Goal: Task Accomplishment & Management: Manage account settings

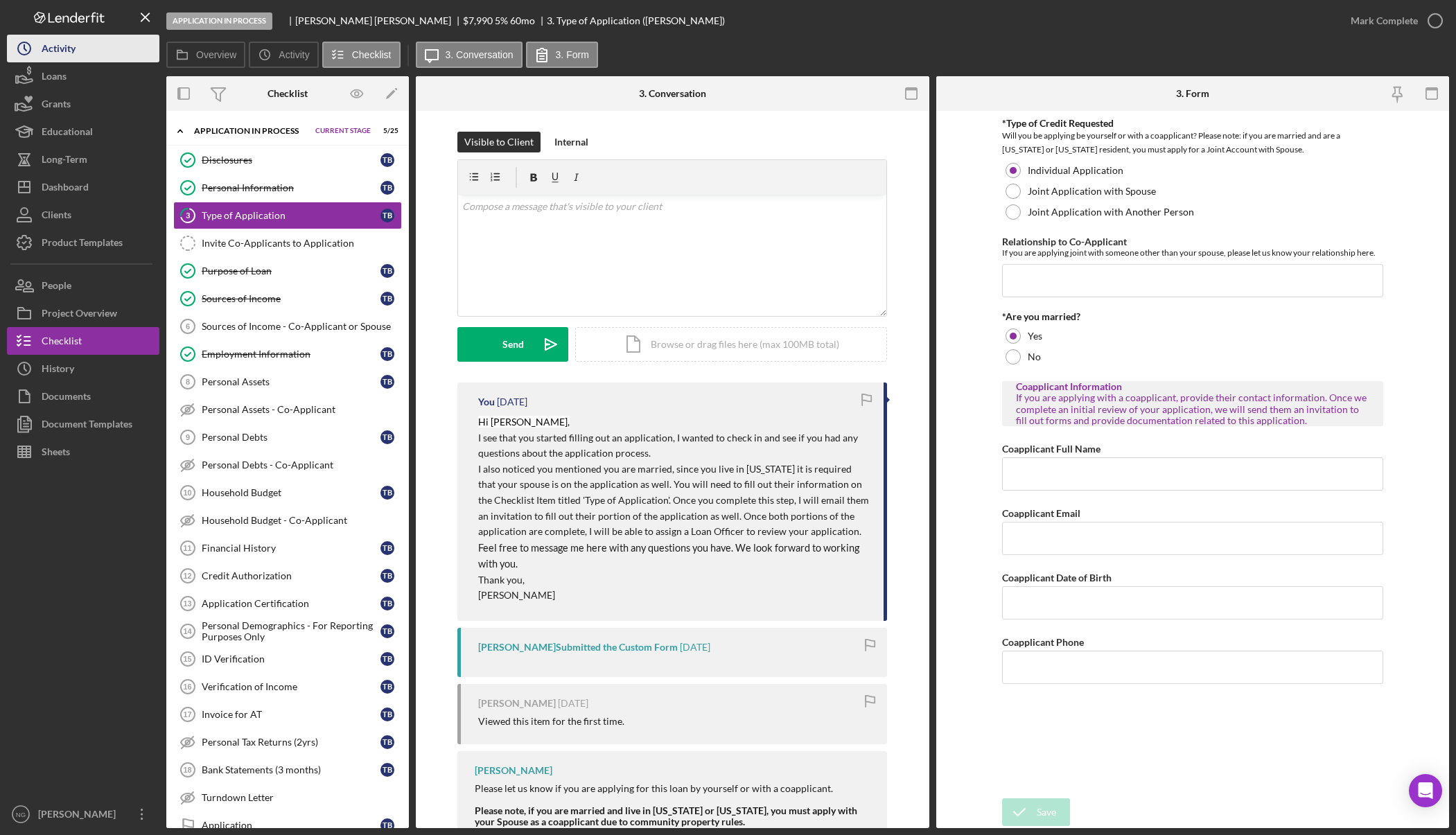
click at [117, 48] on button "Icon/History Activity" at bounding box center [83, 48] width 152 height 27
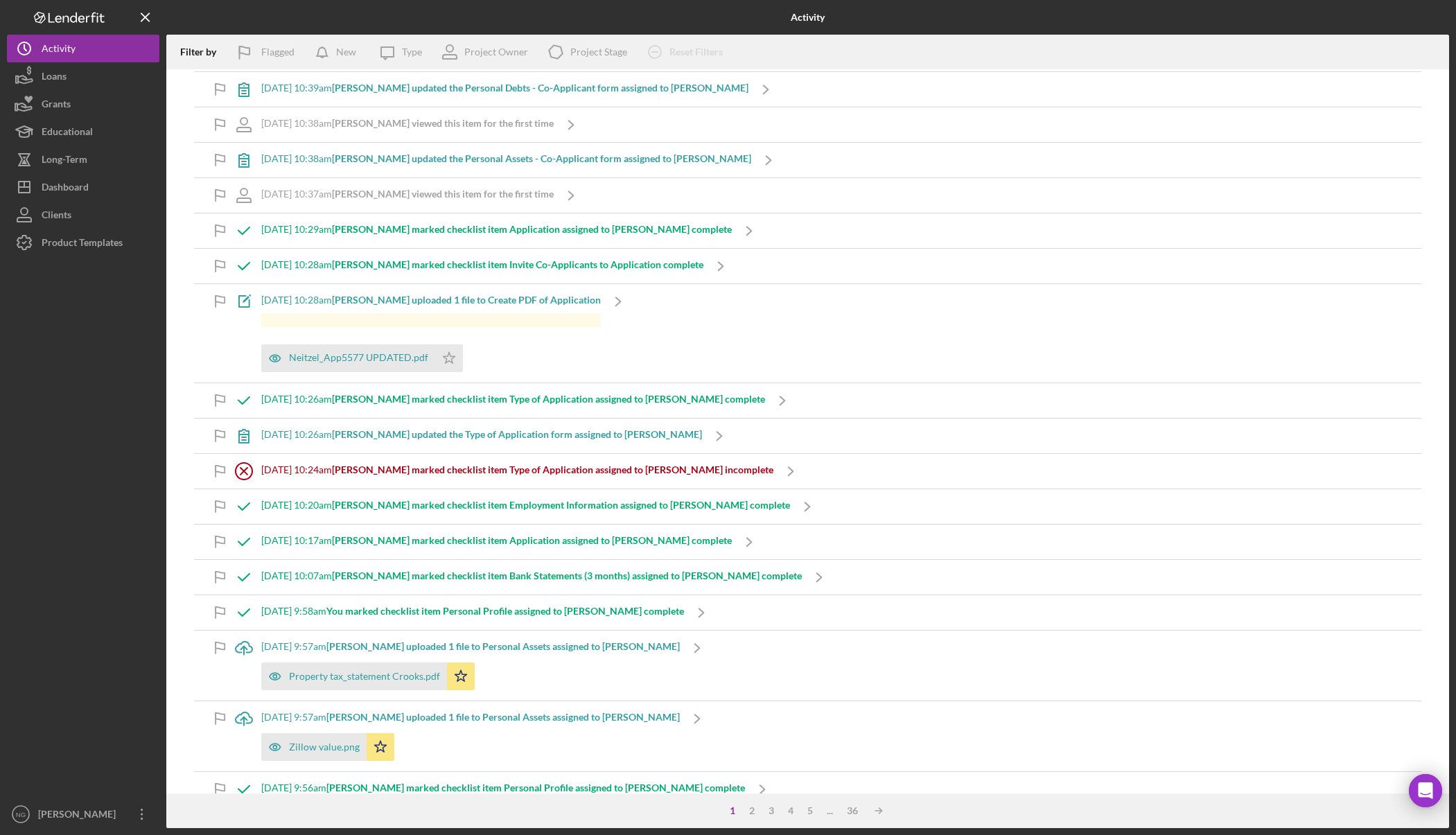
scroll to position [901, 0]
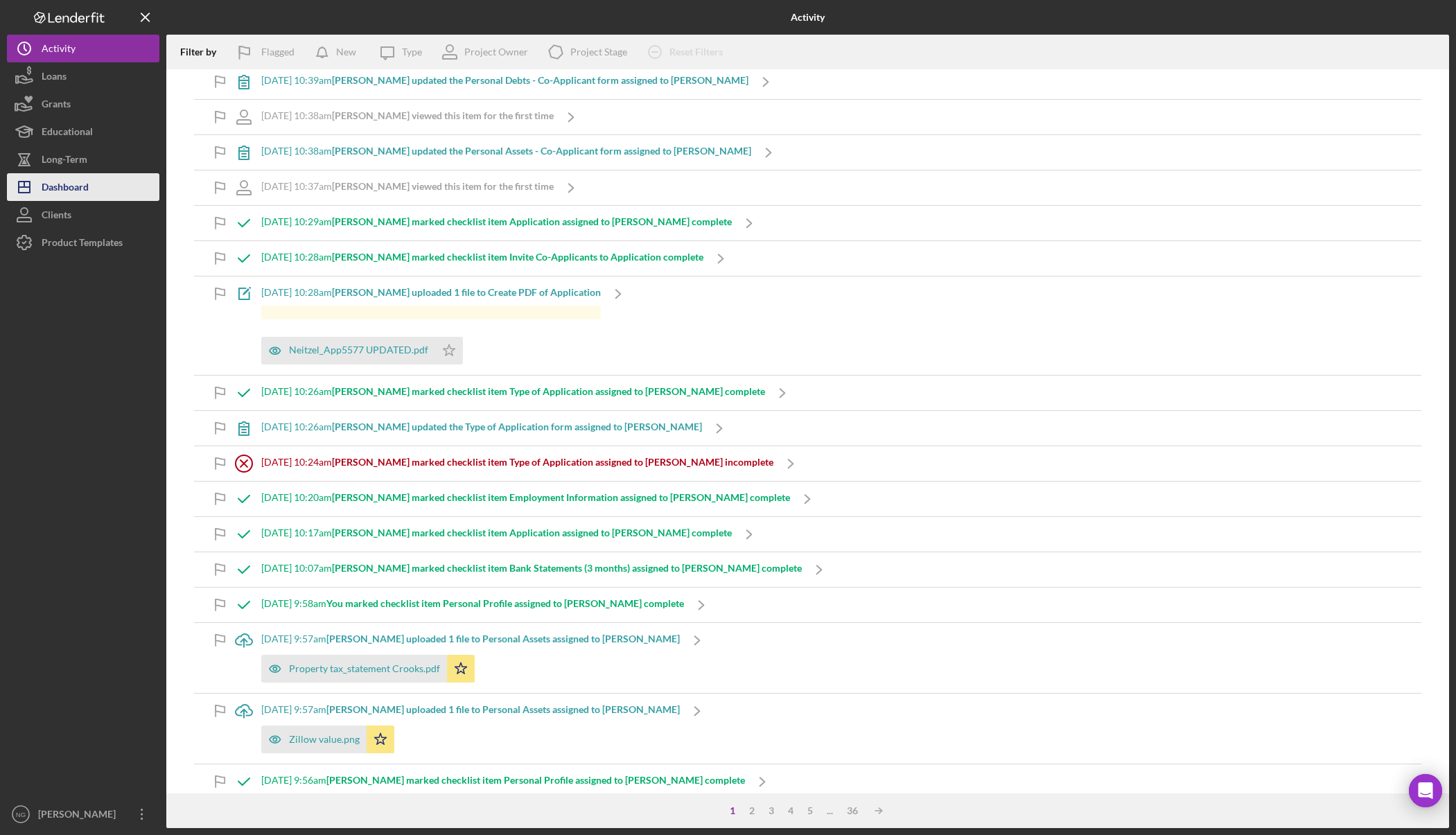
drag, startPoint x: 112, startPoint y: 185, endPoint x: 122, endPoint y: 183, distance: 10.2
click at [112, 185] on button "Icon/Dashboard Dashboard" at bounding box center [83, 186] width 152 height 27
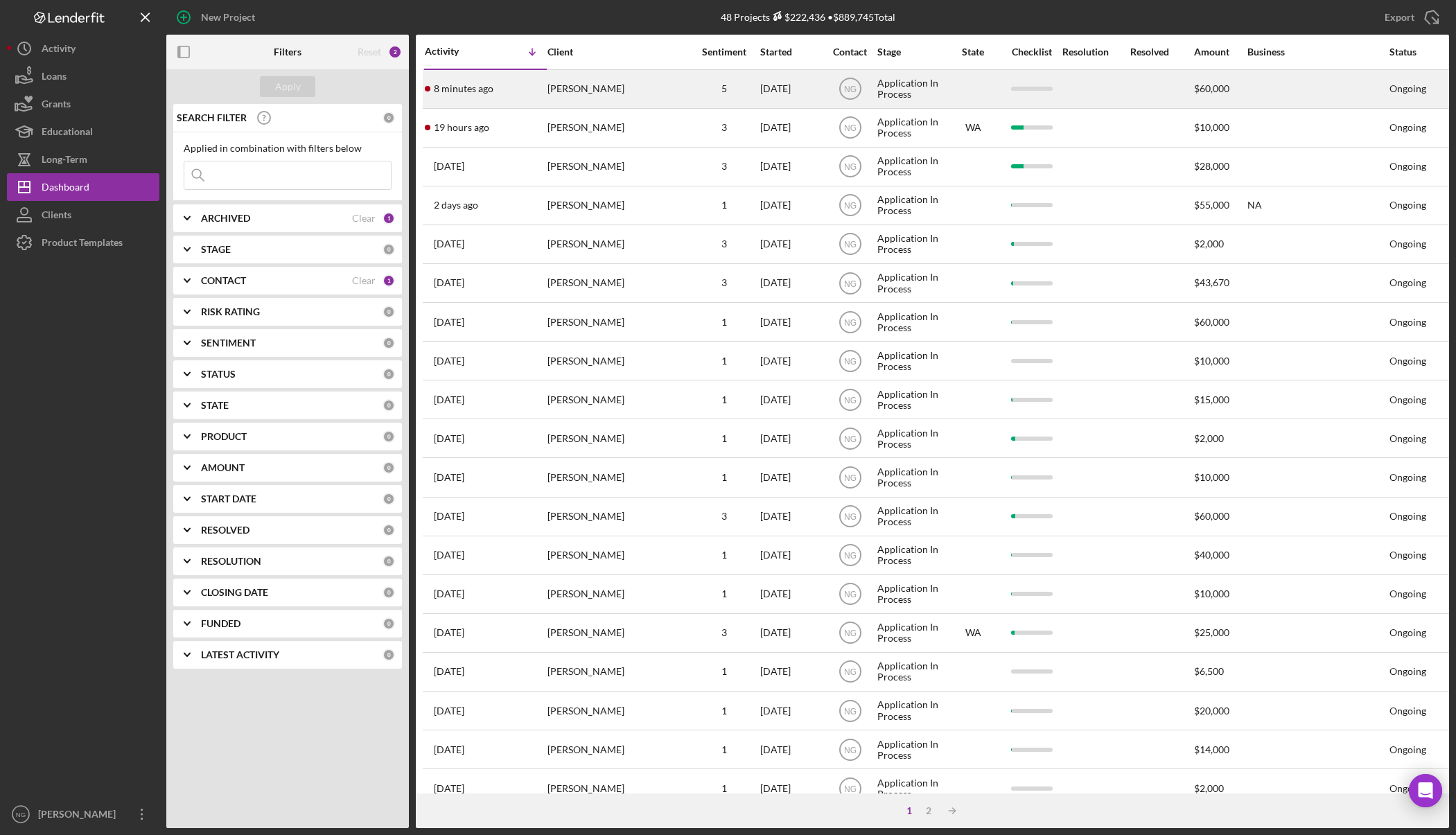
click at [523, 99] on div "8 minutes ago William ZINK" at bounding box center [485, 88] width 121 height 37
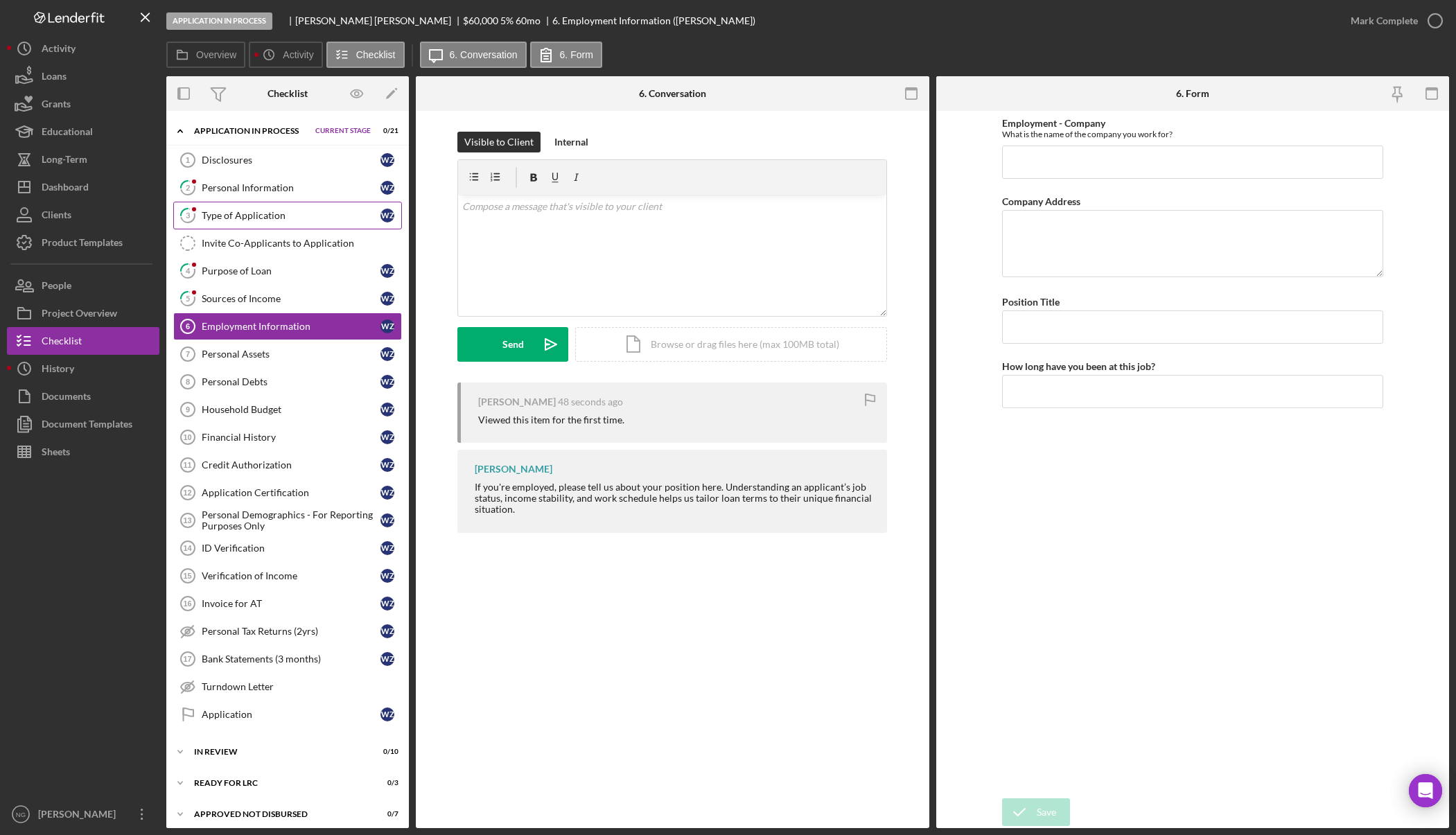
click at [288, 221] on div "Type of Application" at bounding box center [291, 216] width 179 height 11
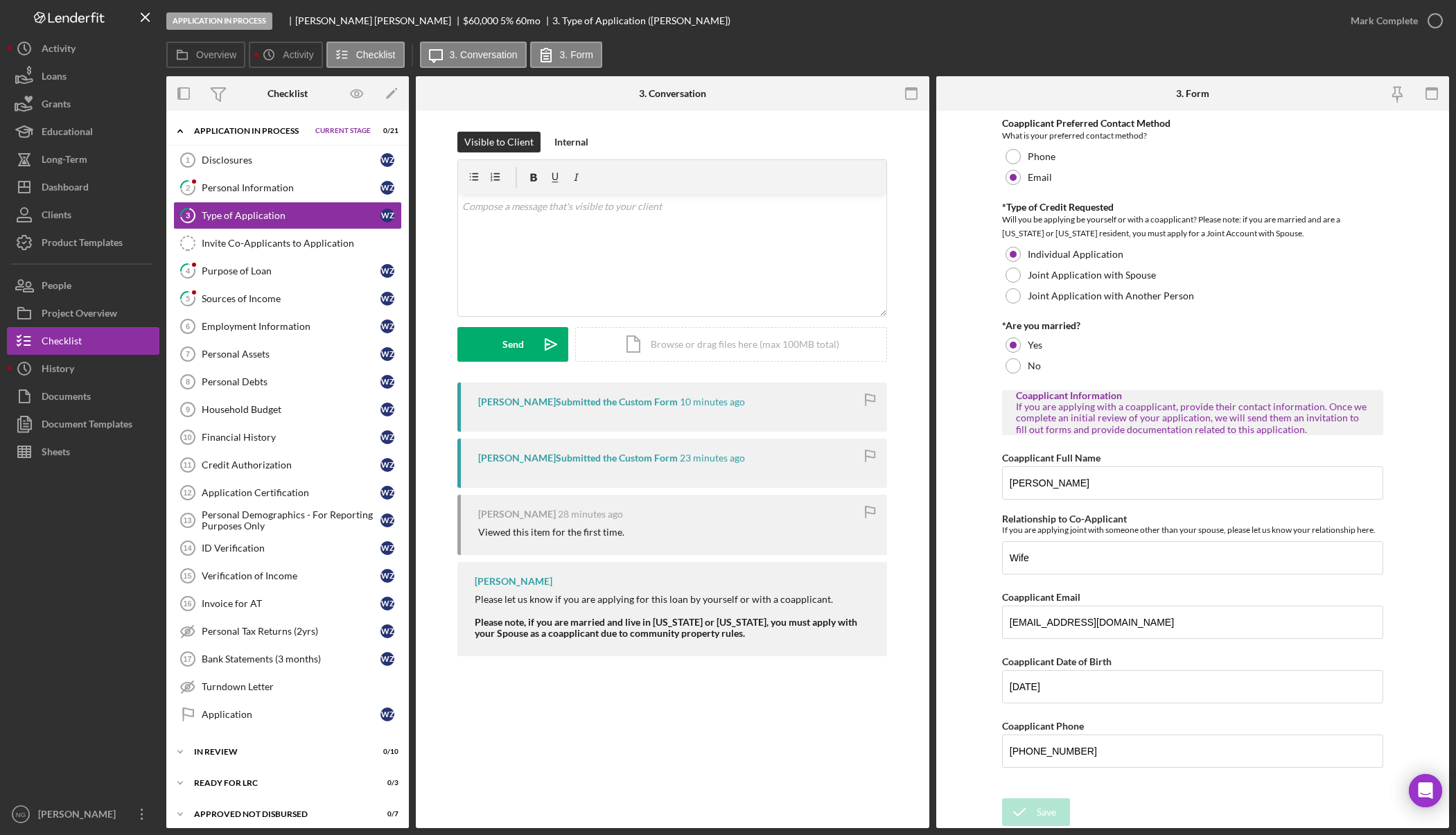
click at [100, 594] on div at bounding box center [83, 634] width 152 height 335
click at [95, 188] on button "Icon/Dashboard Dashboard" at bounding box center [83, 186] width 152 height 27
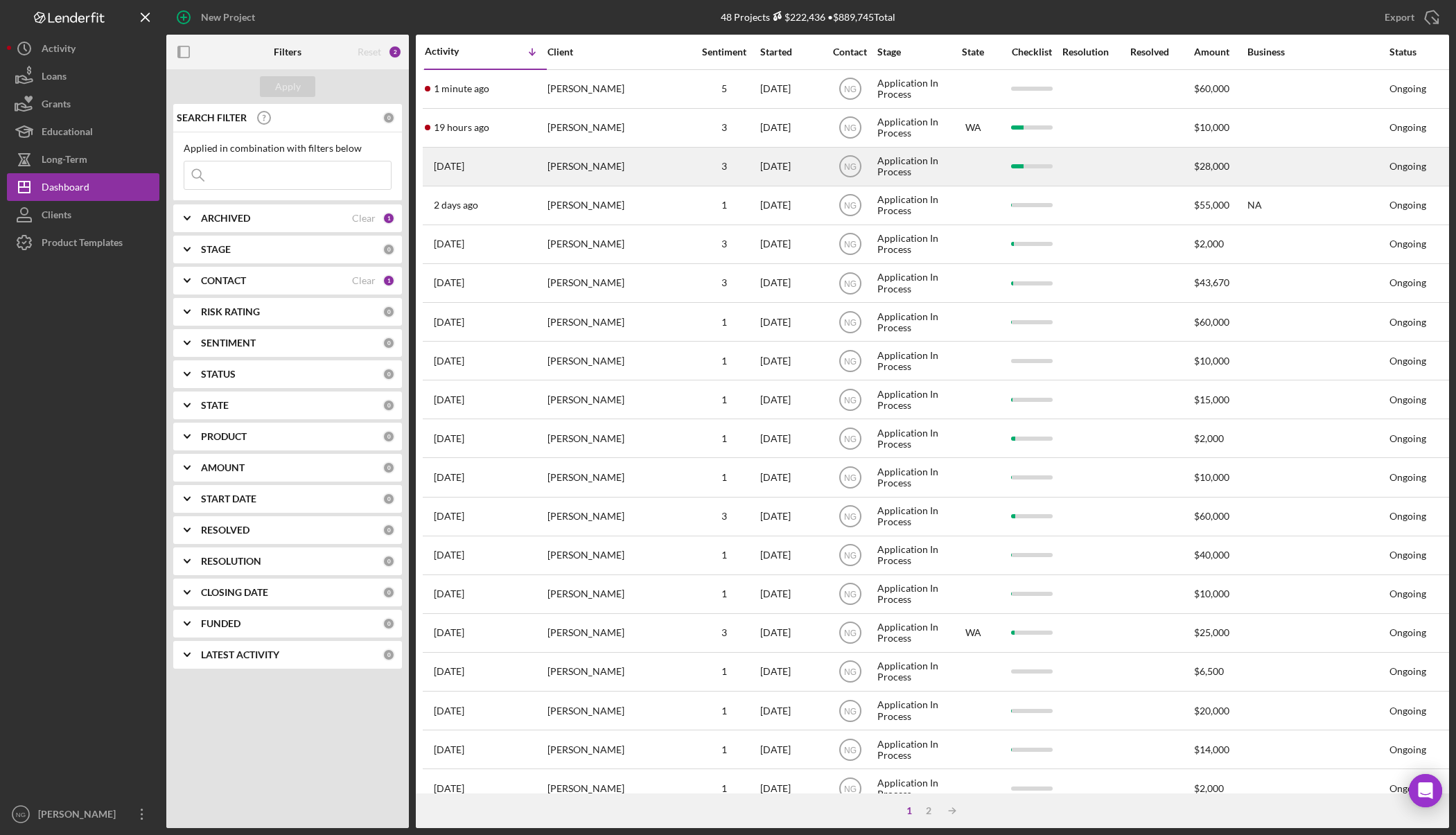
click at [533, 159] on div "1 day ago Andrew Williams" at bounding box center [485, 167] width 121 height 37
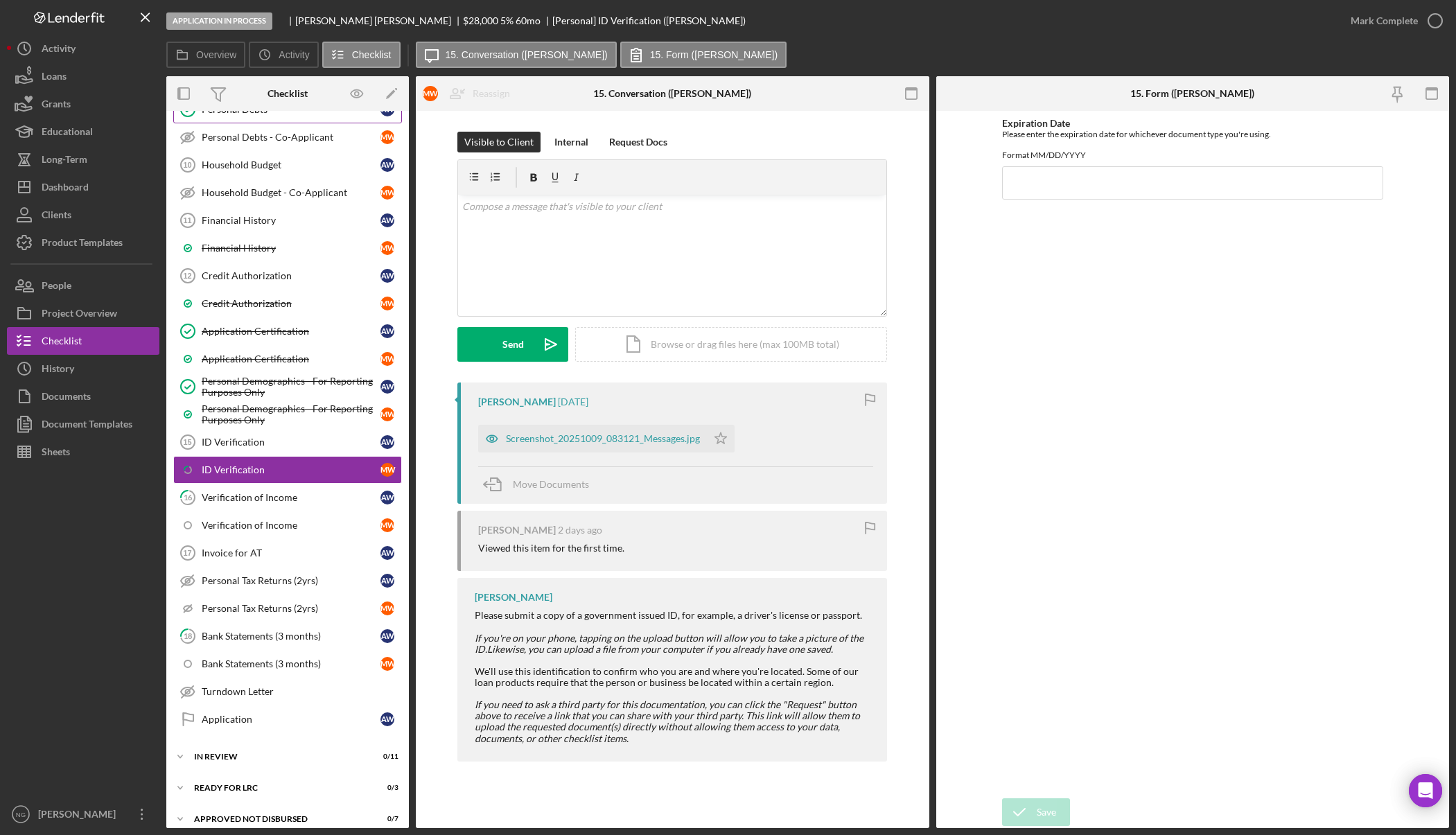
scroll to position [486, 0]
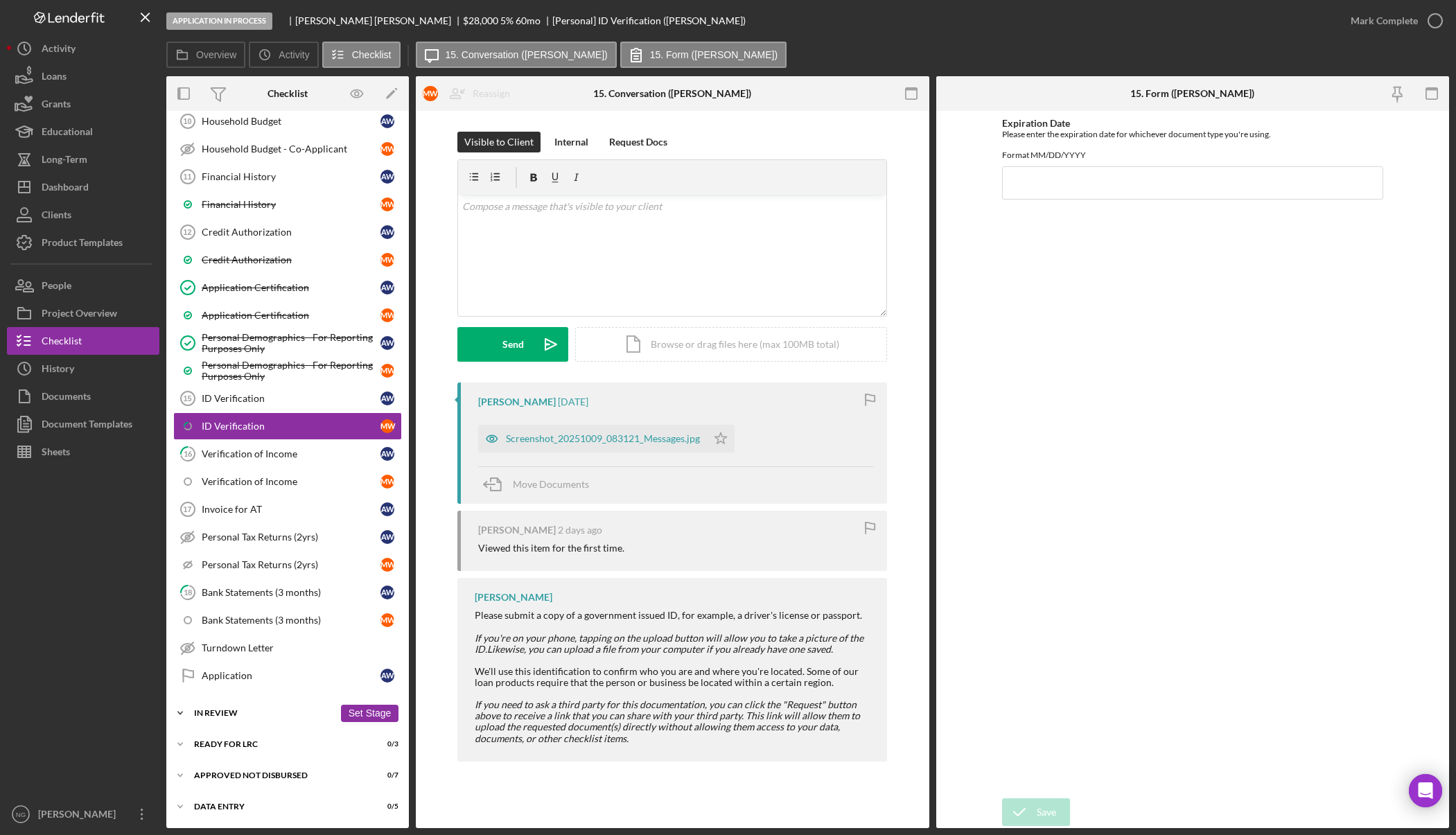
click at [231, 715] on div "In Review" at bounding box center [264, 713] width 140 height 8
click at [238, 771] on div "Personal Profile" at bounding box center [291, 770] width 179 height 11
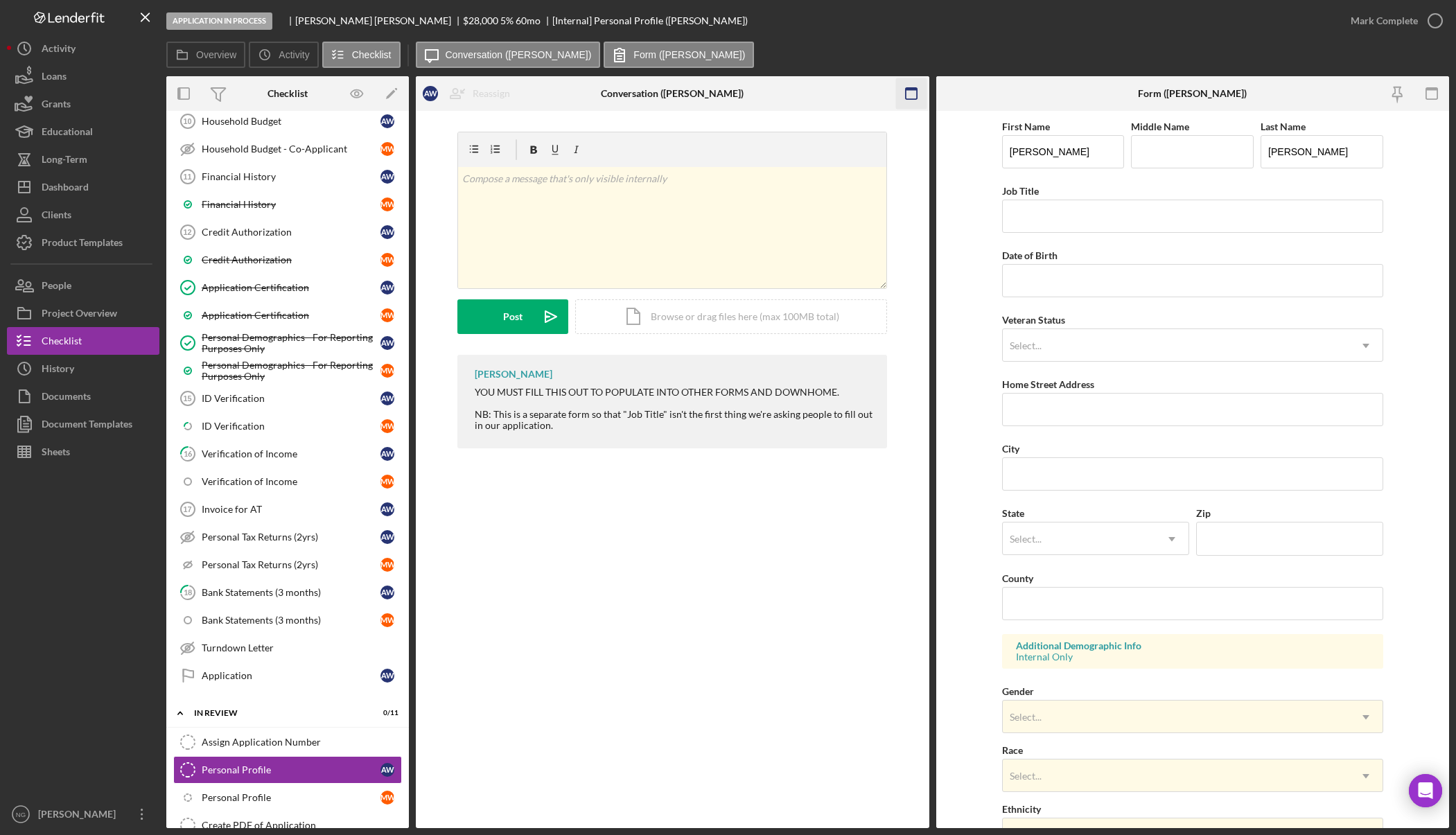
click at [919, 94] on icon "button" at bounding box center [911, 93] width 31 height 31
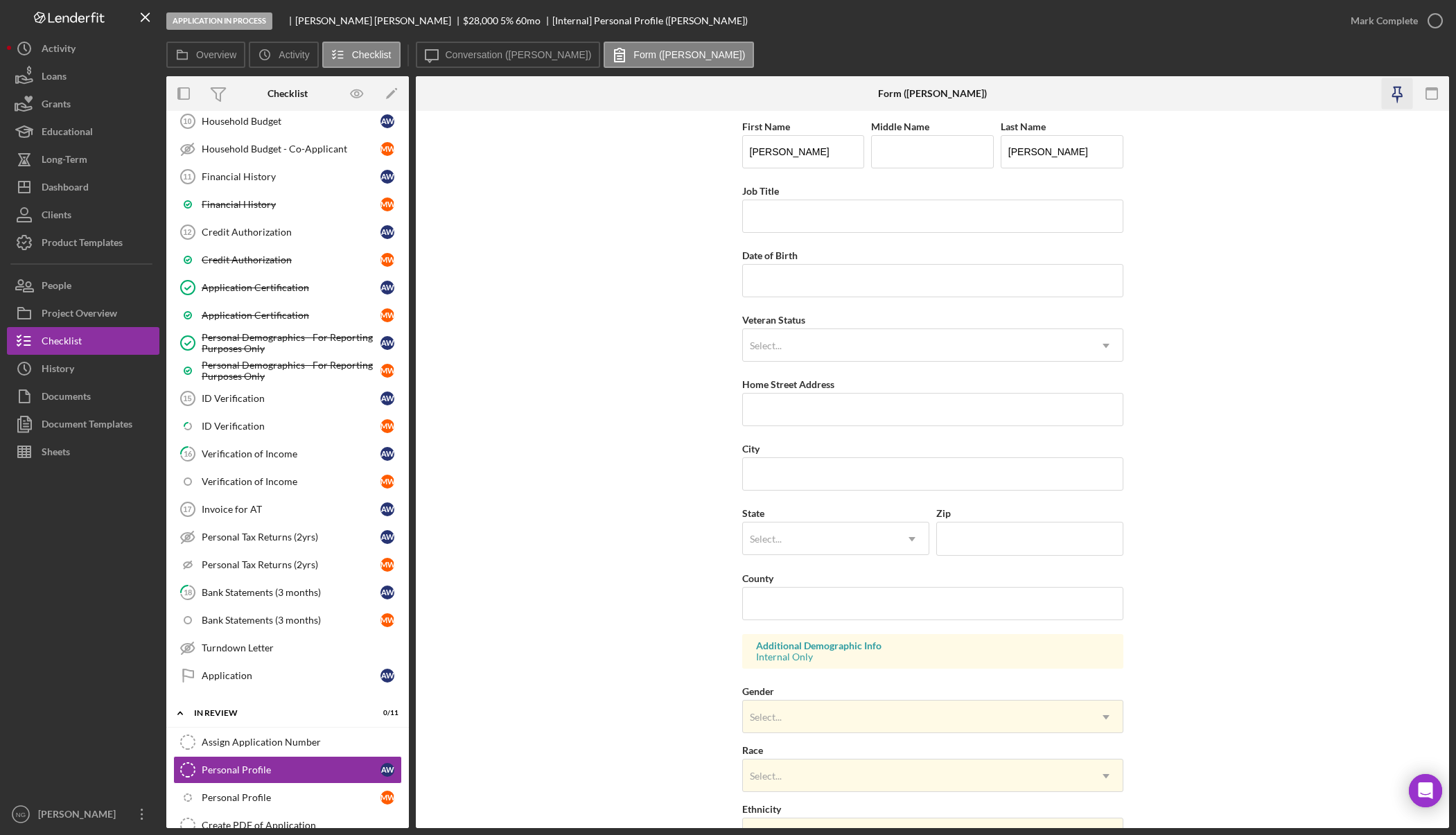
click at [1402, 93] on icon "button" at bounding box center [1398, 93] width 31 height 31
click at [298, 351] on div "Personal Demographics - For Reporting Purposes Only" at bounding box center [291, 344] width 179 height 23
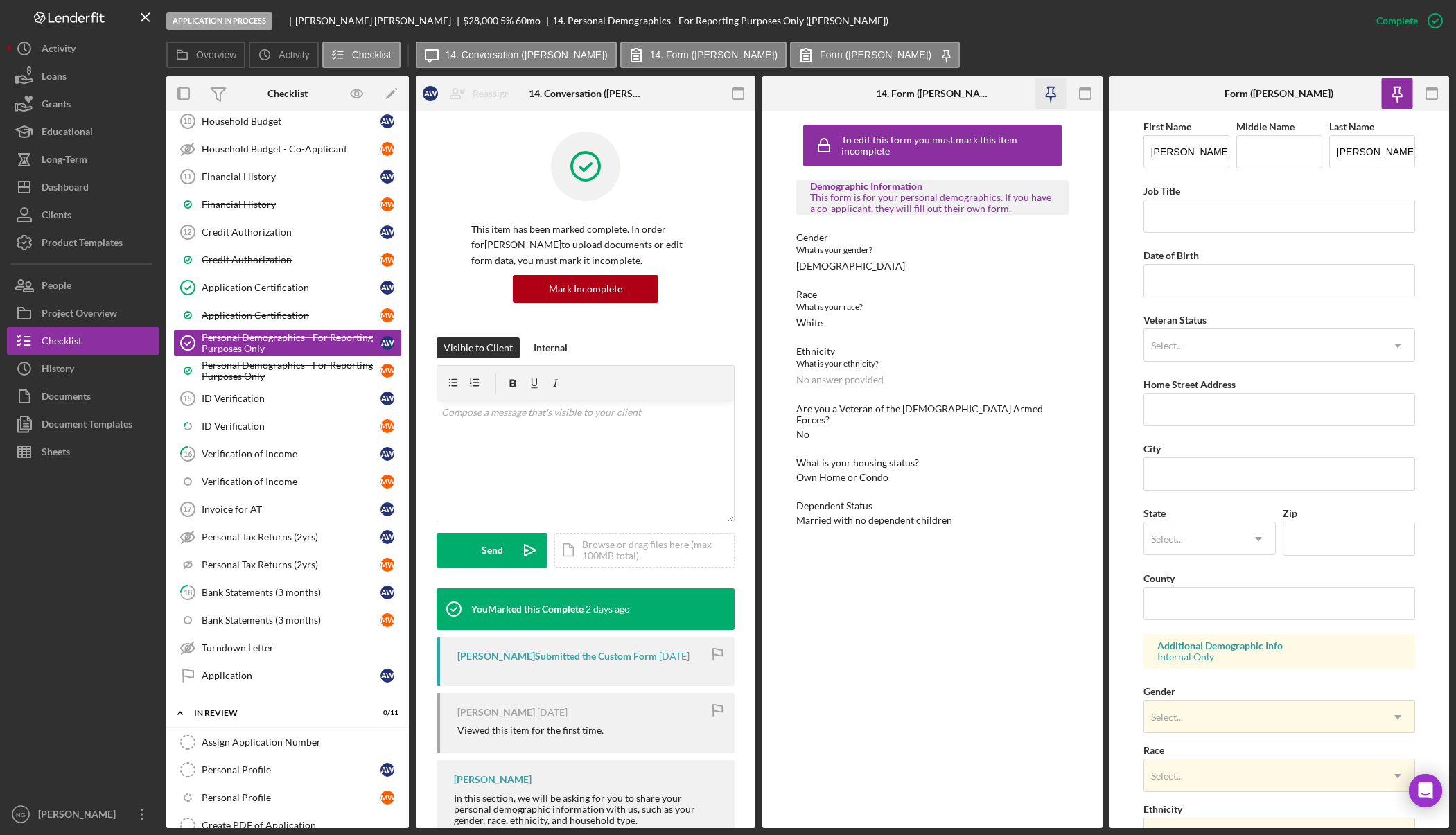
click at [1051, 90] on icon "button" at bounding box center [1050, 93] width 31 height 31
click at [734, 96] on icon "button" at bounding box center [738, 93] width 31 height 31
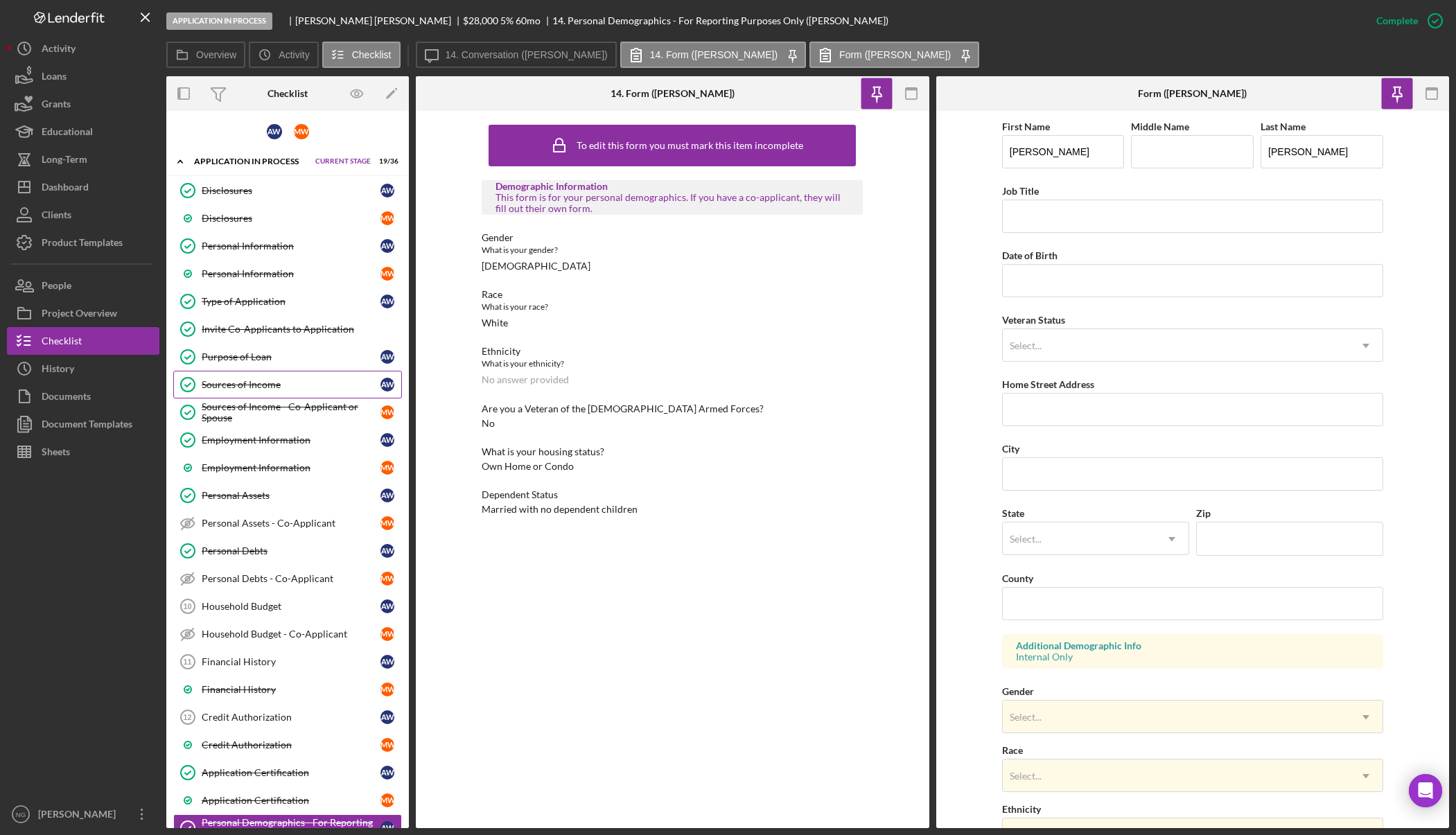
click at [281, 383] on div "Sources of Income" at bounding box center [291, 385] width 179 height 11
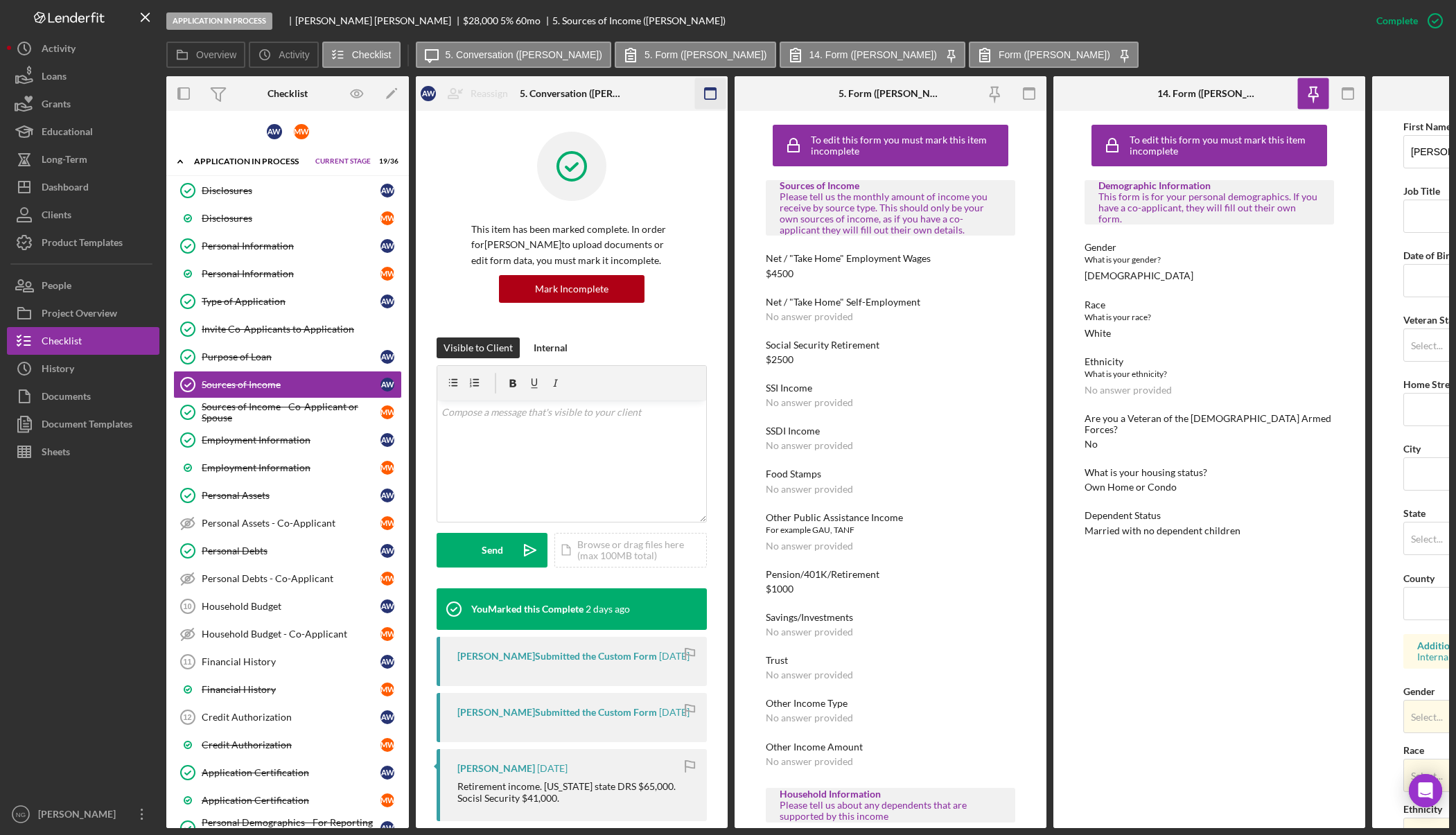
click at [715, 91] on icon "button" at bounding box center [711, 93] width 31 height 31
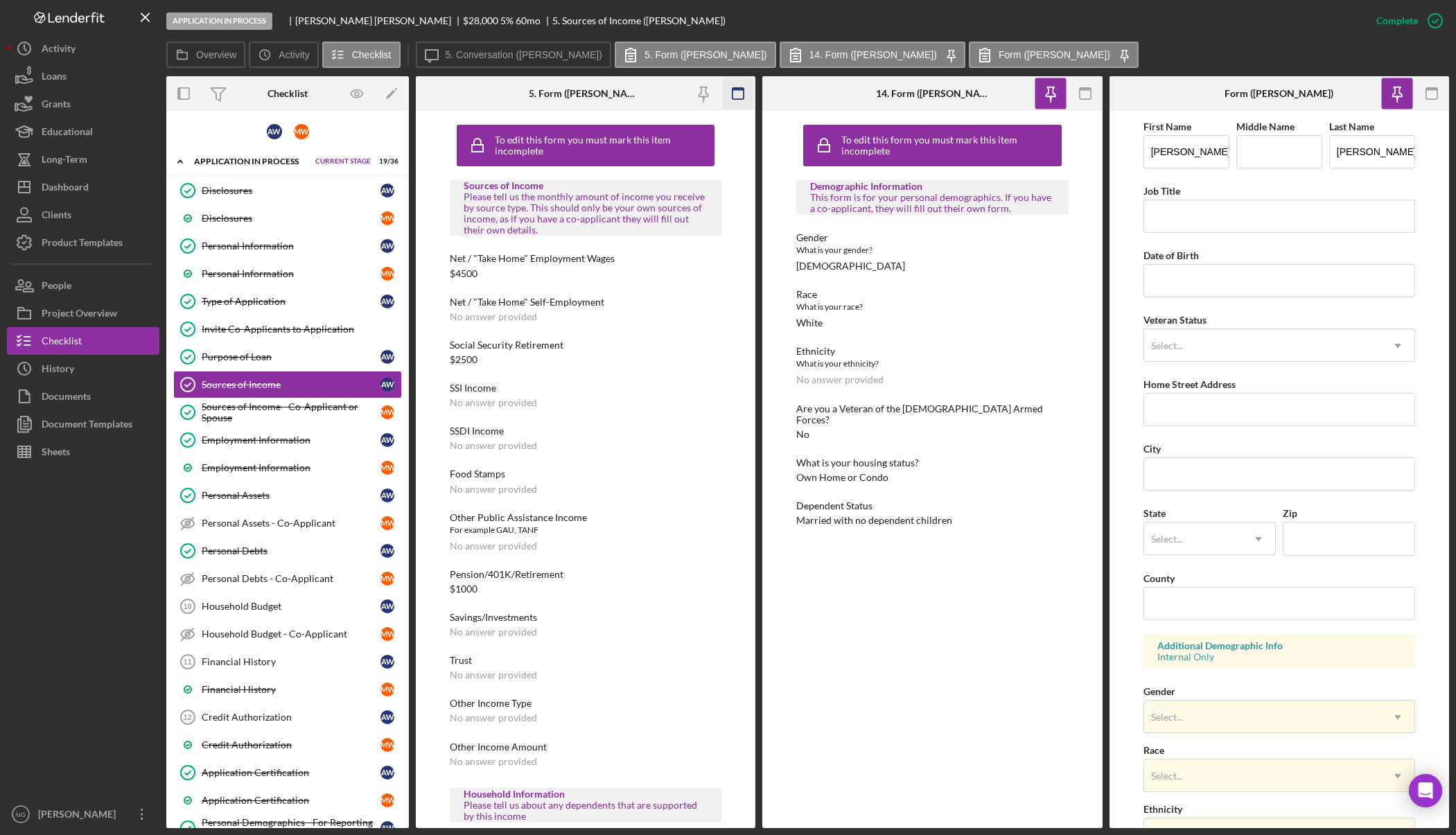
click at [730, 99] on icon "button" at bounding box center [738, 93] width 31 height 31
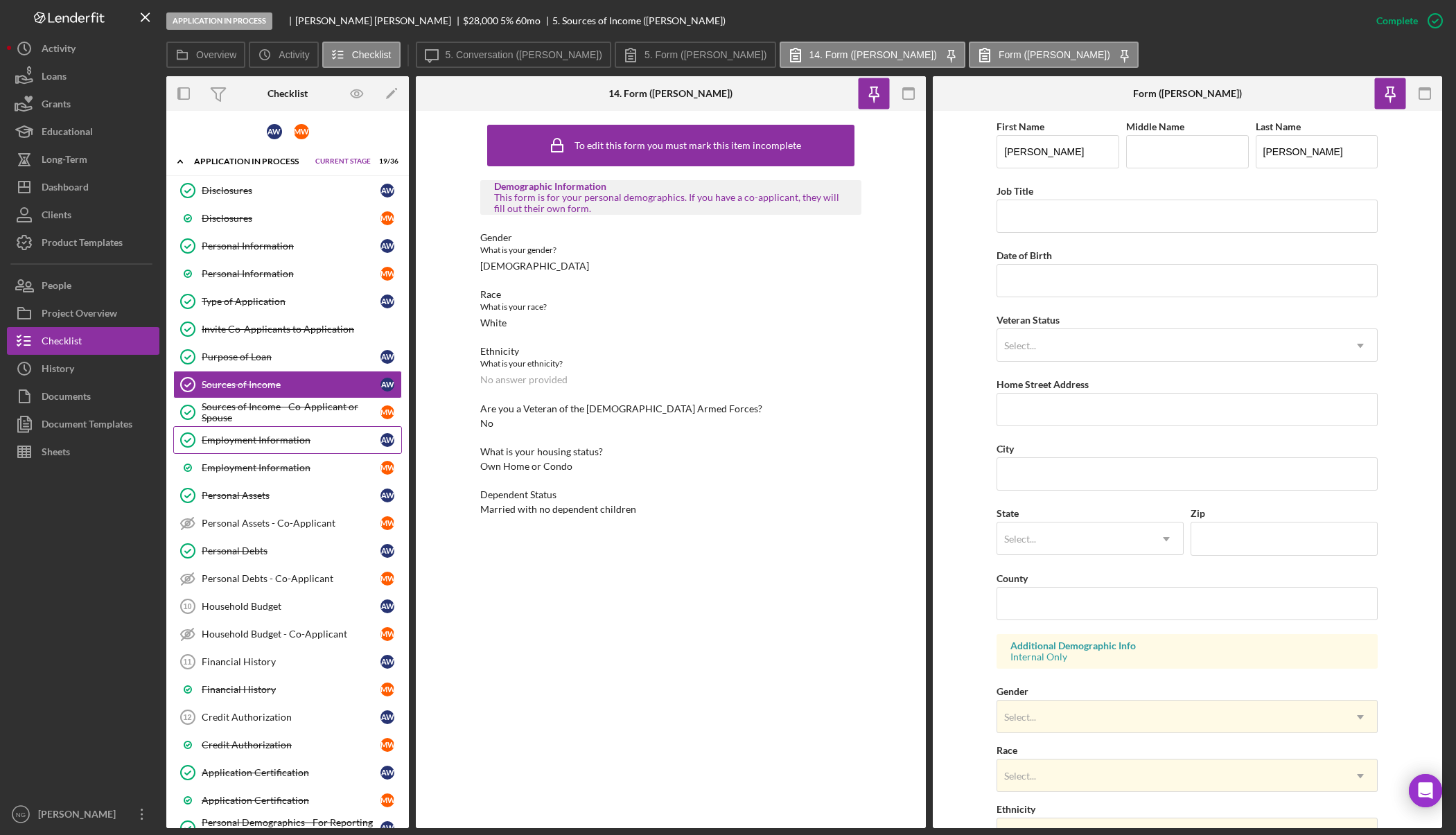
click at [253, 439] on div "Employment Information" at bounding box center [291, 441] width 179 height 11
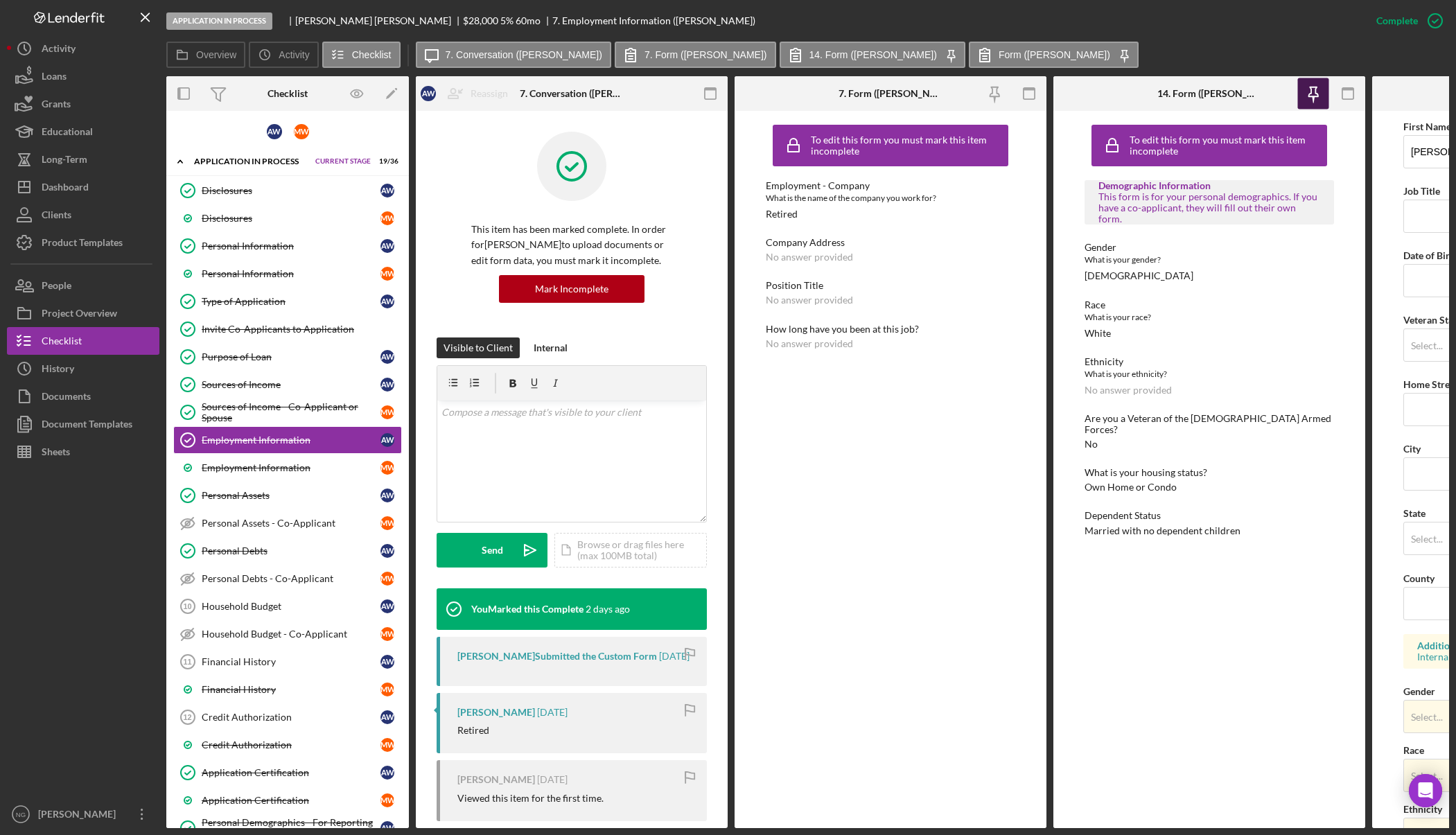
click at [1035, 94] on rect "button" at bounding box center [1030, 94] width 11 height 11
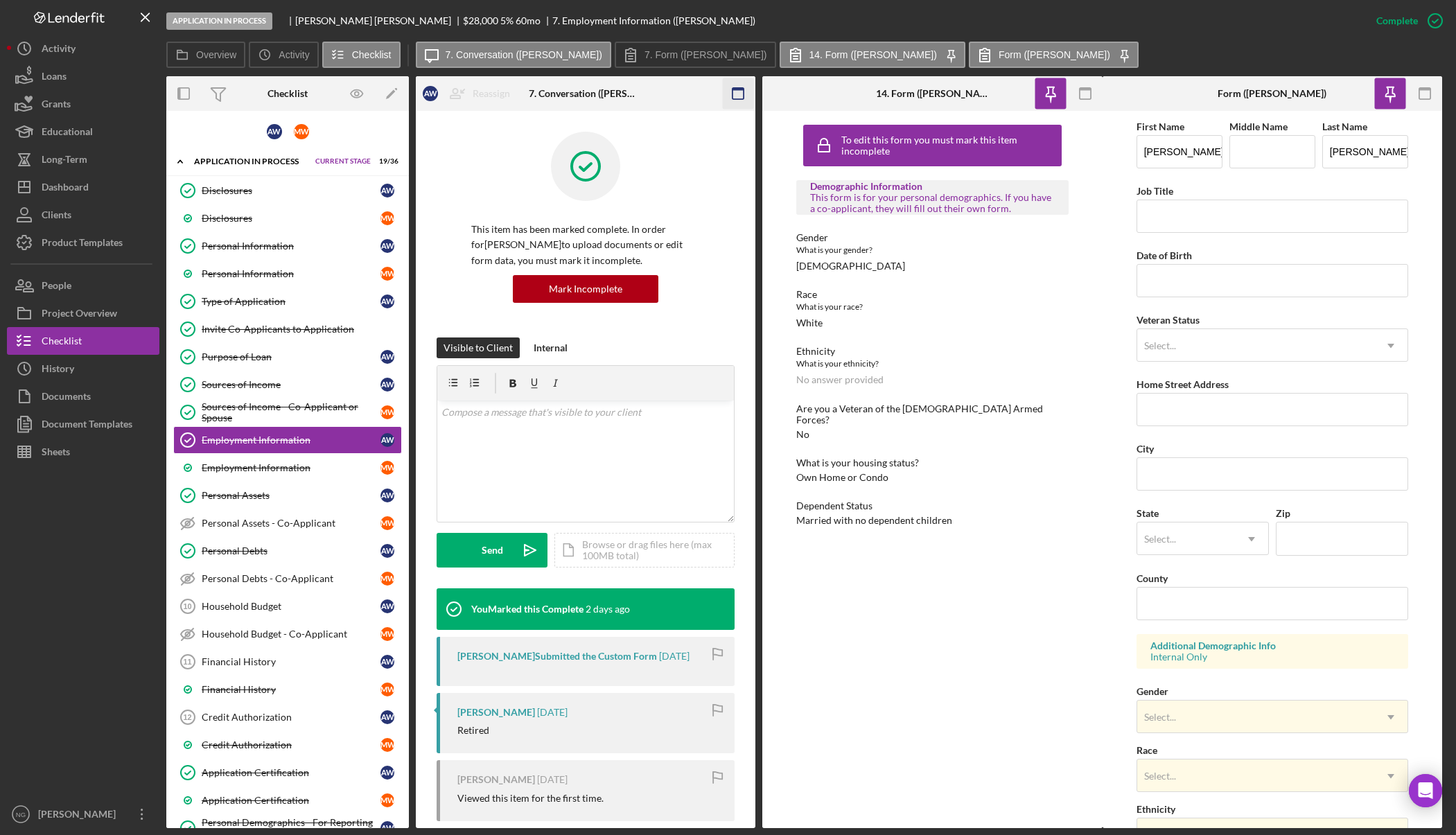
click at [727, 96] on icon "button" at bounding box center [738, 93] width 31 height 31
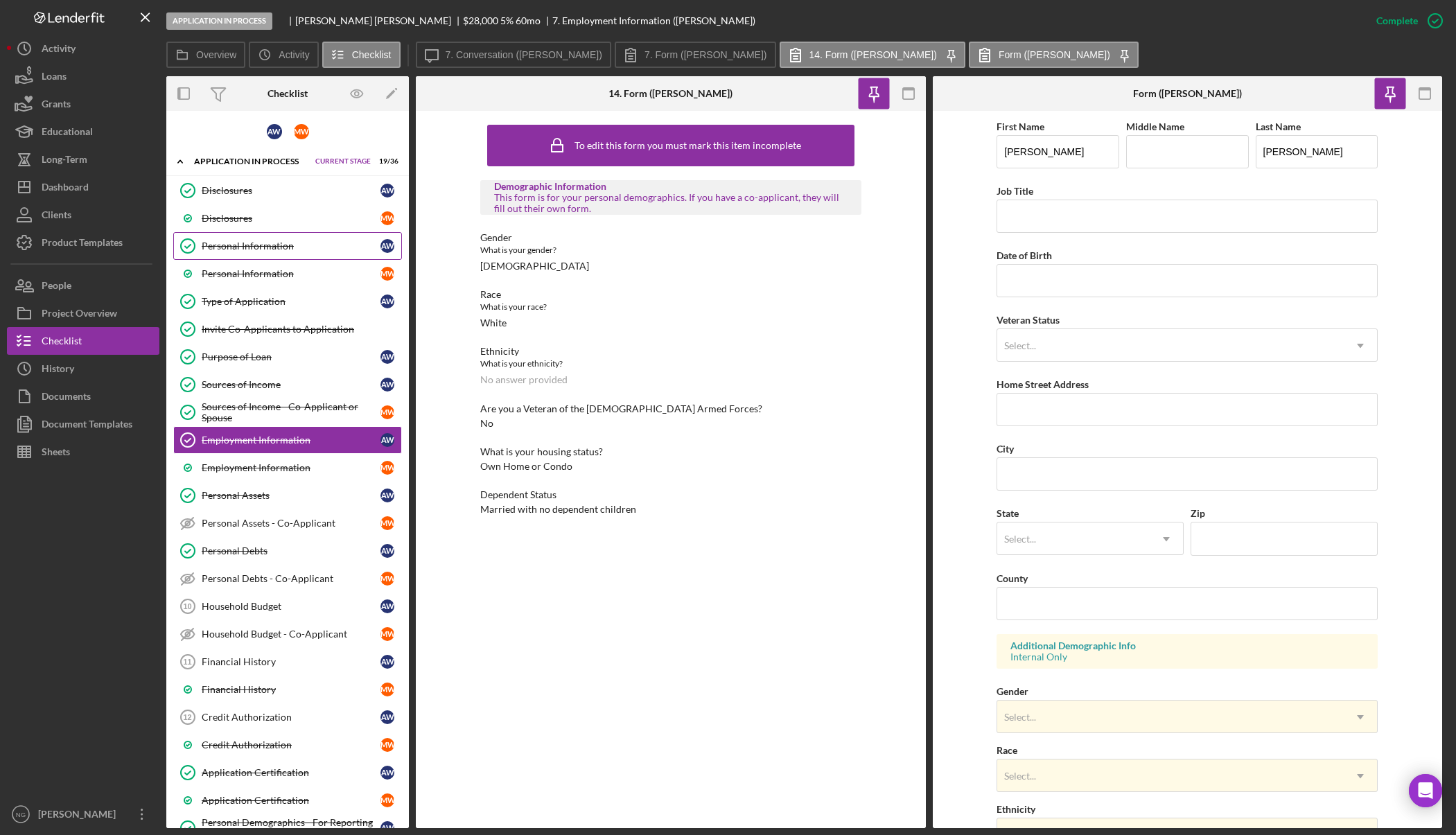
click at [244, 242] on div "Personal Information" at bounding box center [291, 247] width 179 height 11
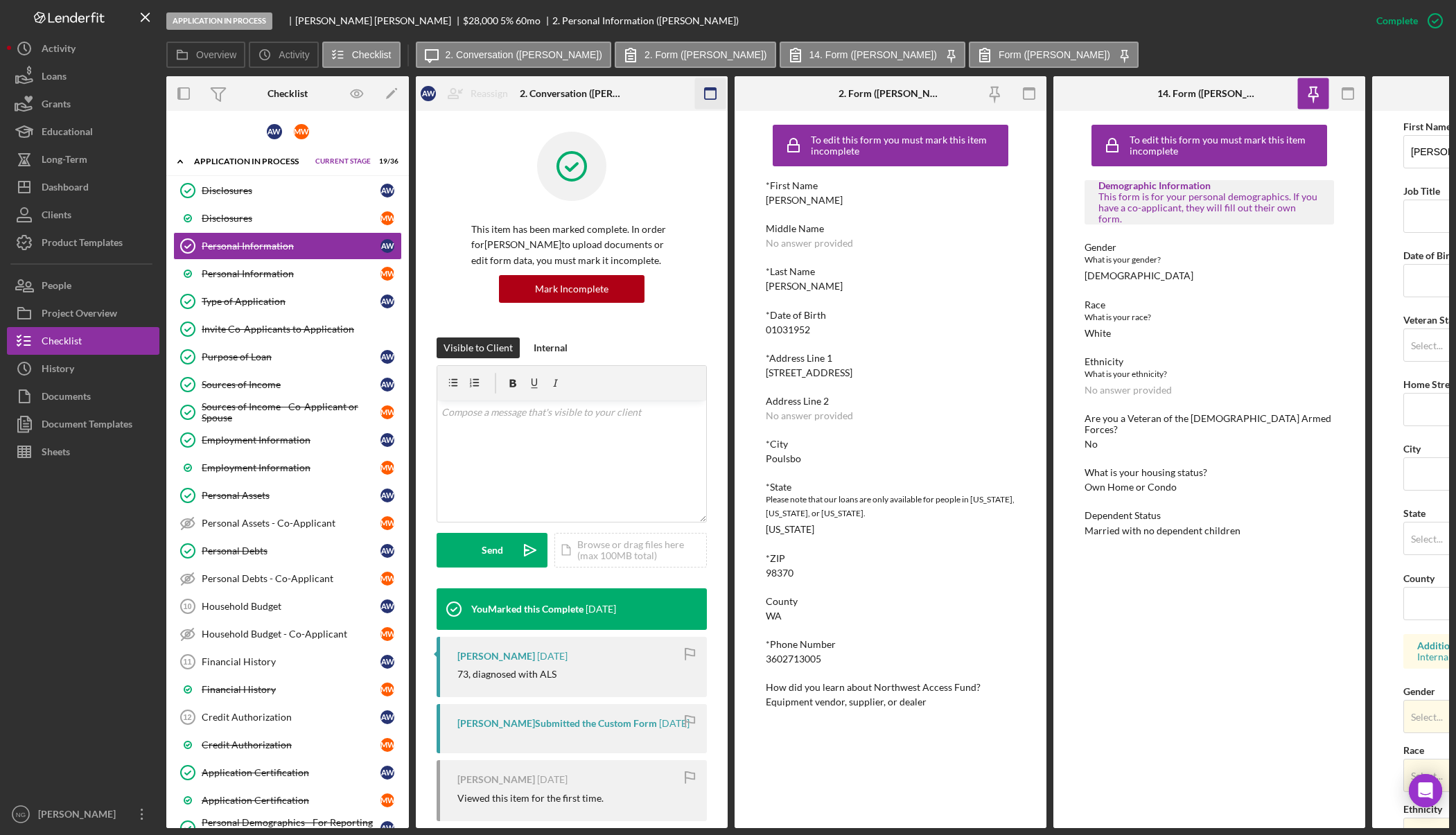
click at [719, 96] on icon "button" at bounding box center [711, 93] width 31 height 31
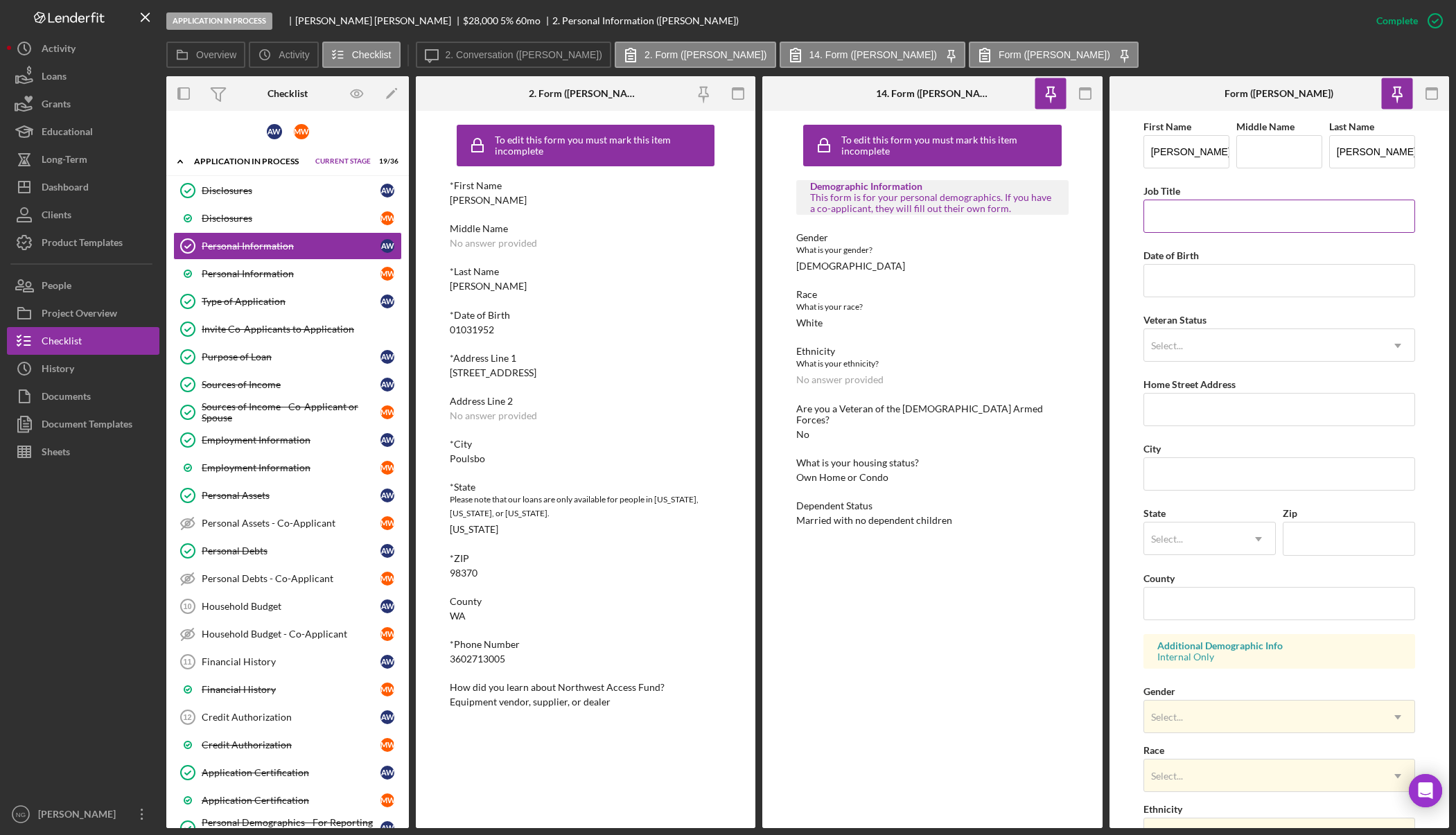
click at [1188, 217] on input "Job Title" at bounding box center [1279, 216] width 272 height 33
type input "Retired"
type input "01/03/1952"
click at [1219, 352] on div "Select..." at bounding box center [1263, 346] width 237 height 32
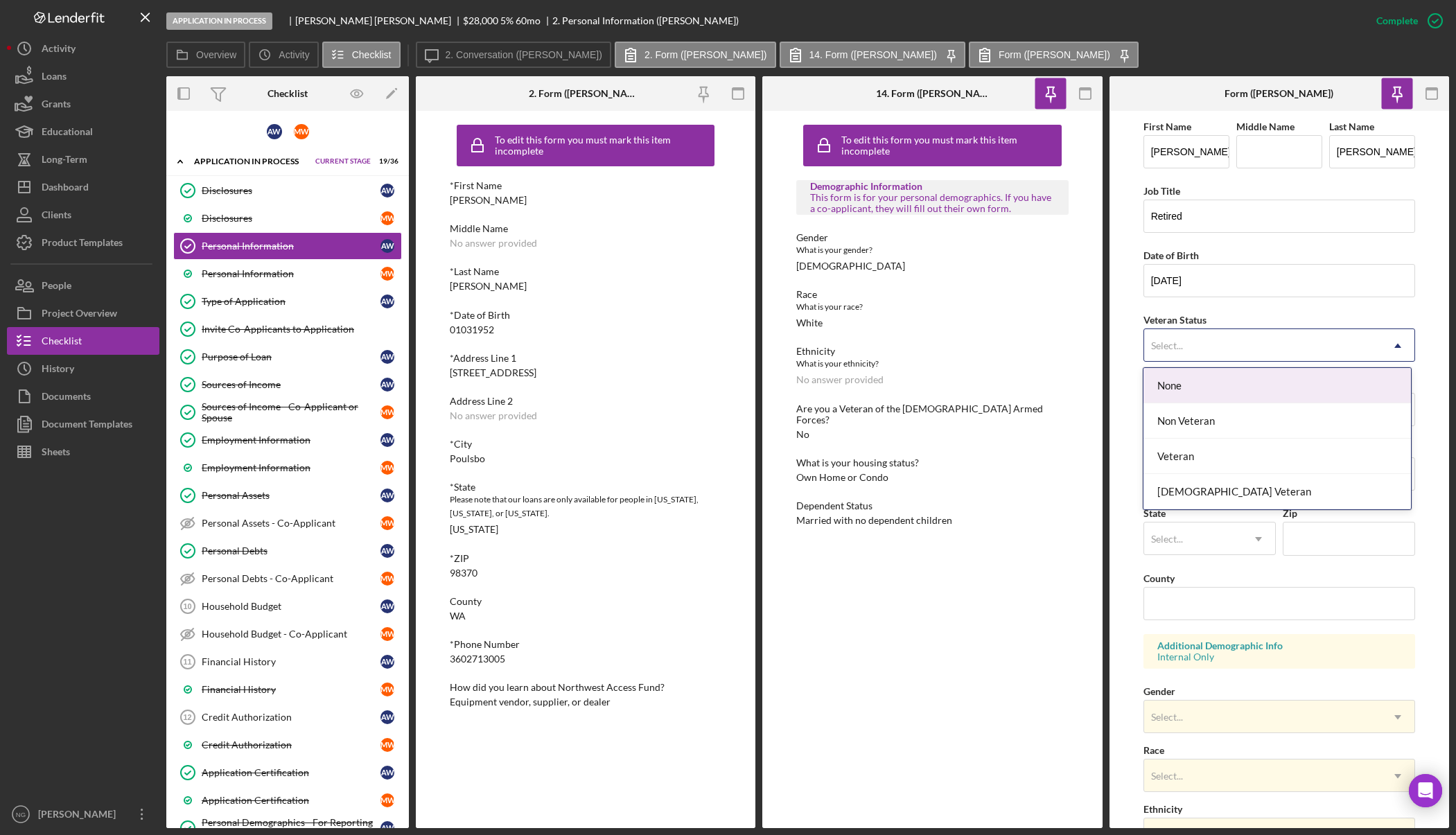
click at [1219, 386] on div "None" at bounding box center [1277, 386] width 267 height 36
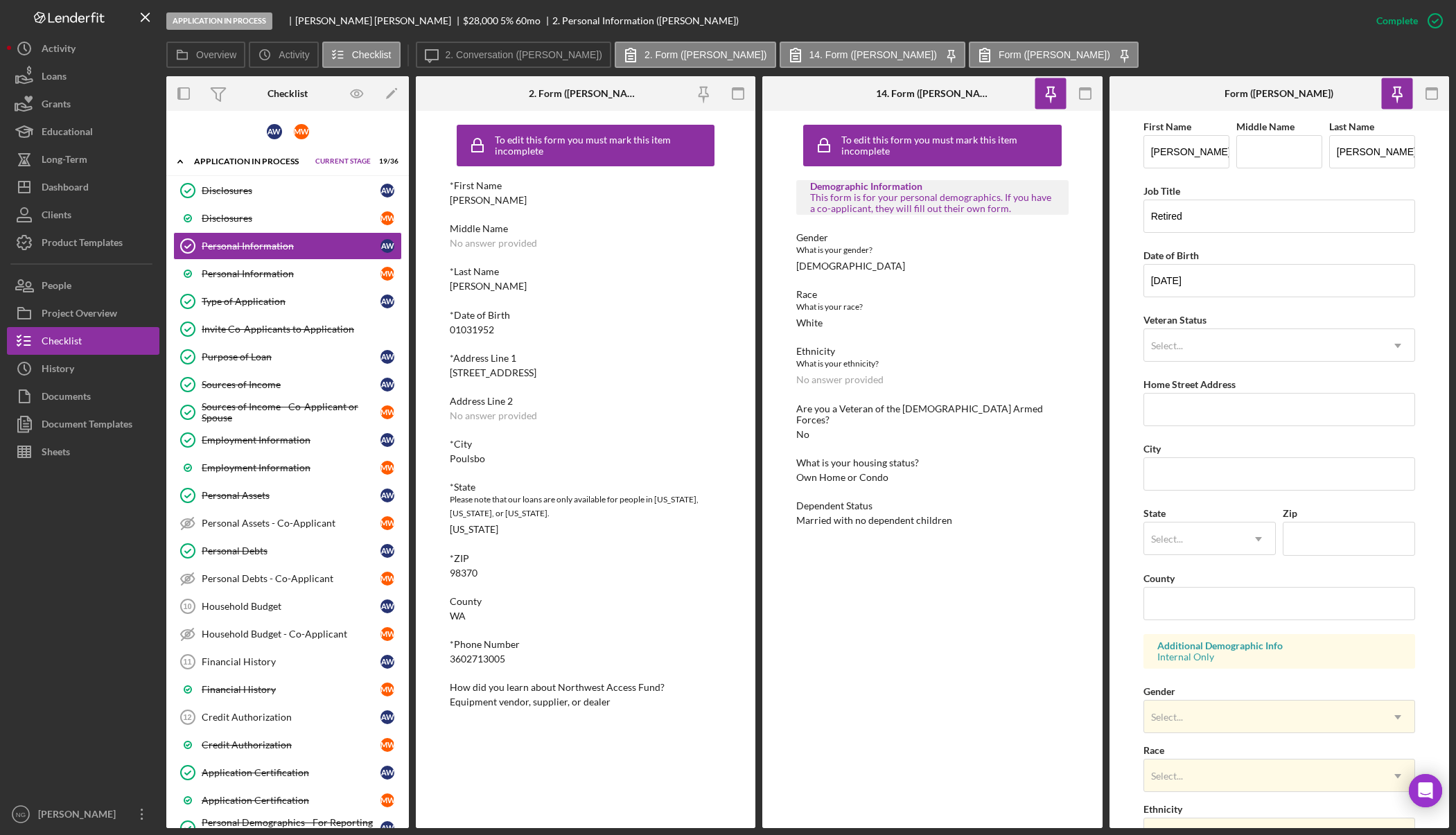
drag, startPoint x: 552, startPoint y: 376, endPoint x: 451, endPoint y: 373, distance: 101.0
click at [451, 373] on div "*Address Line 1 18781 Viking Way NW" at bounding box center [585, 365] width 272 height 25
copy div "18781 Viking Way NW"
click at [1204, 416] on input "Home Street Address" at bounding box center [1279, 409] width 272 height 33
paste input "18781 Viking Way NW"
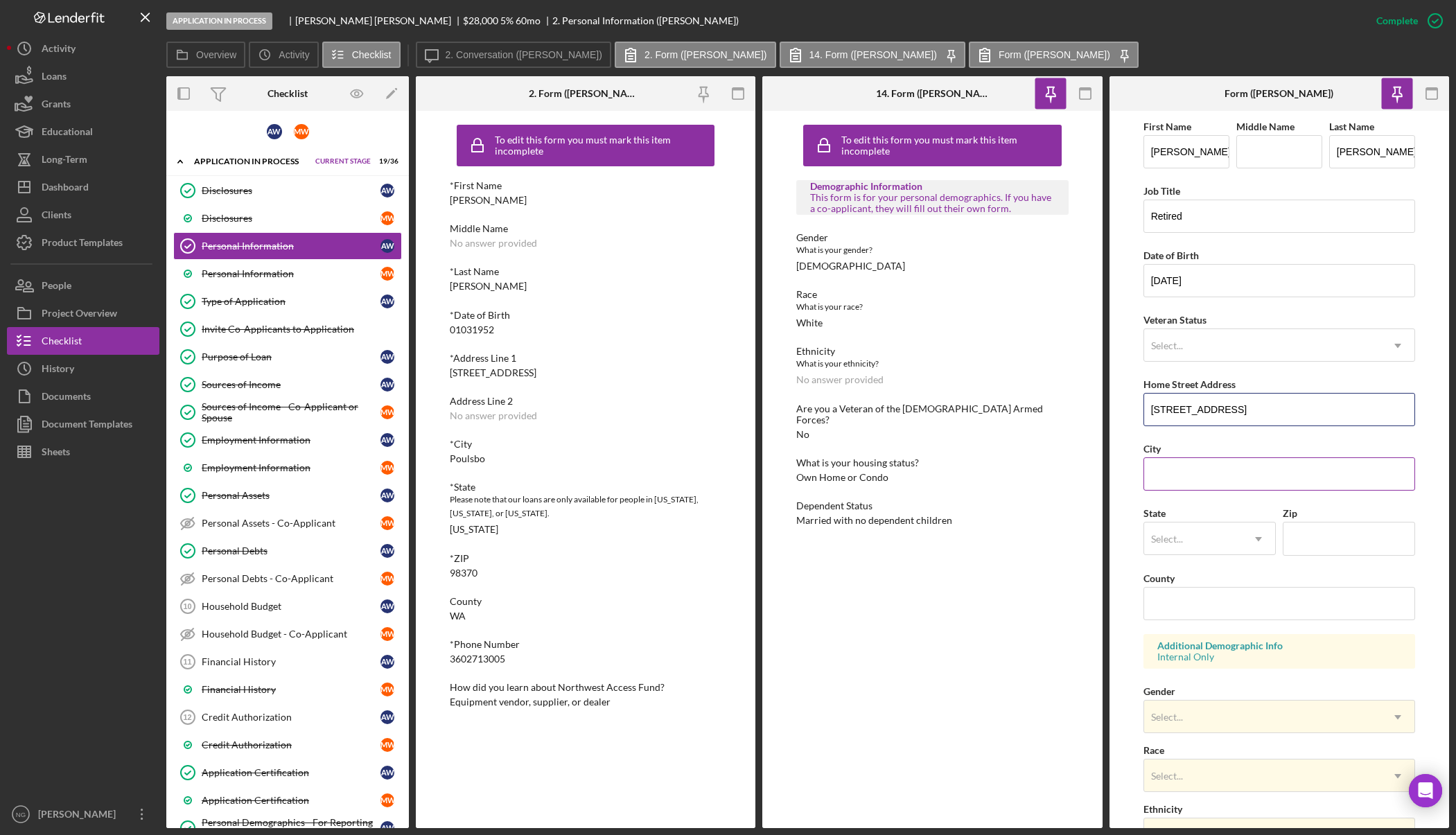
type input "18781 Viking Way NW"
click at [1194, 473] on input "City" at bounding box center [1279, 474] width 272 height 33
type input "Poulsbo"
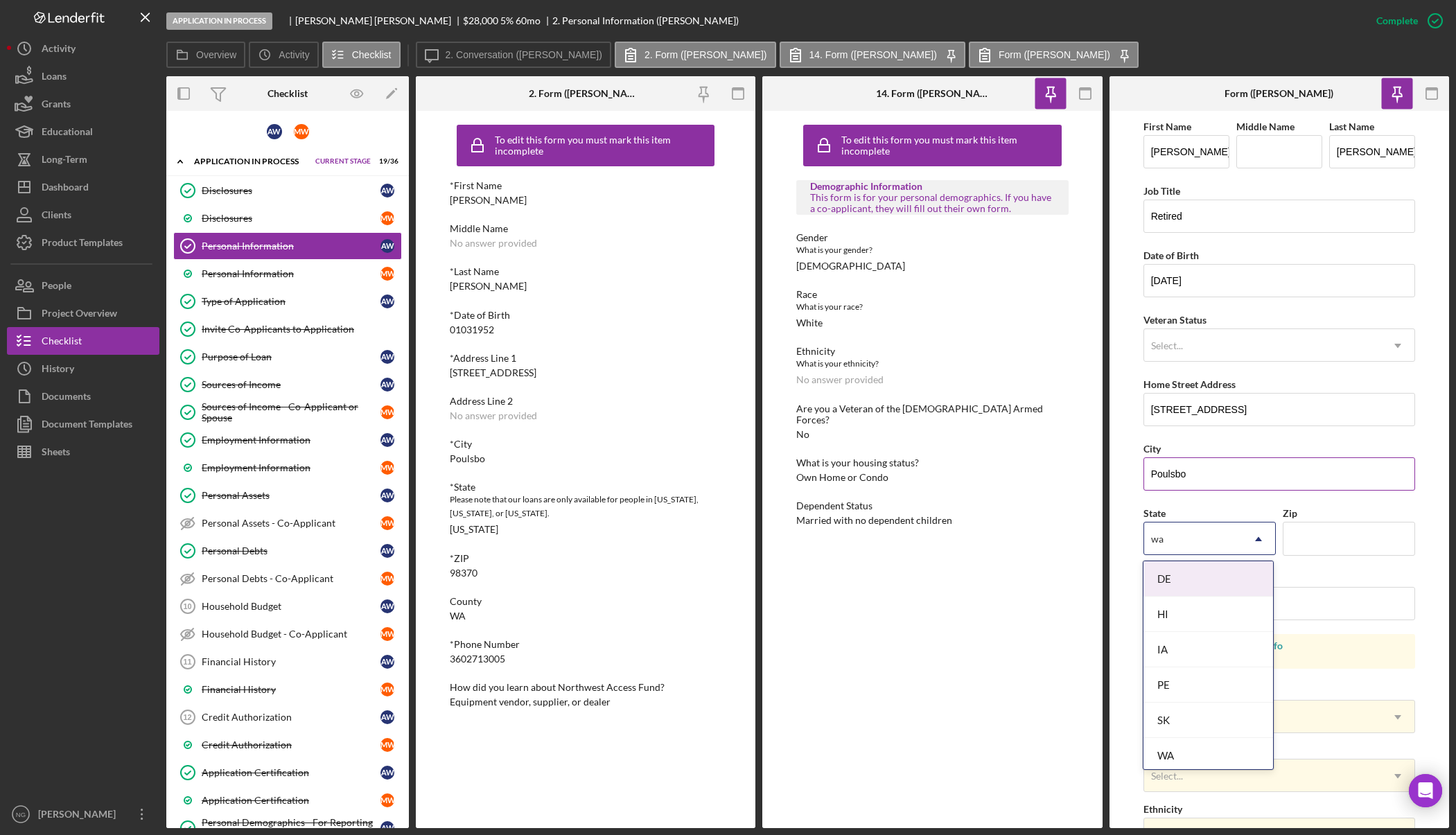
type input "was"
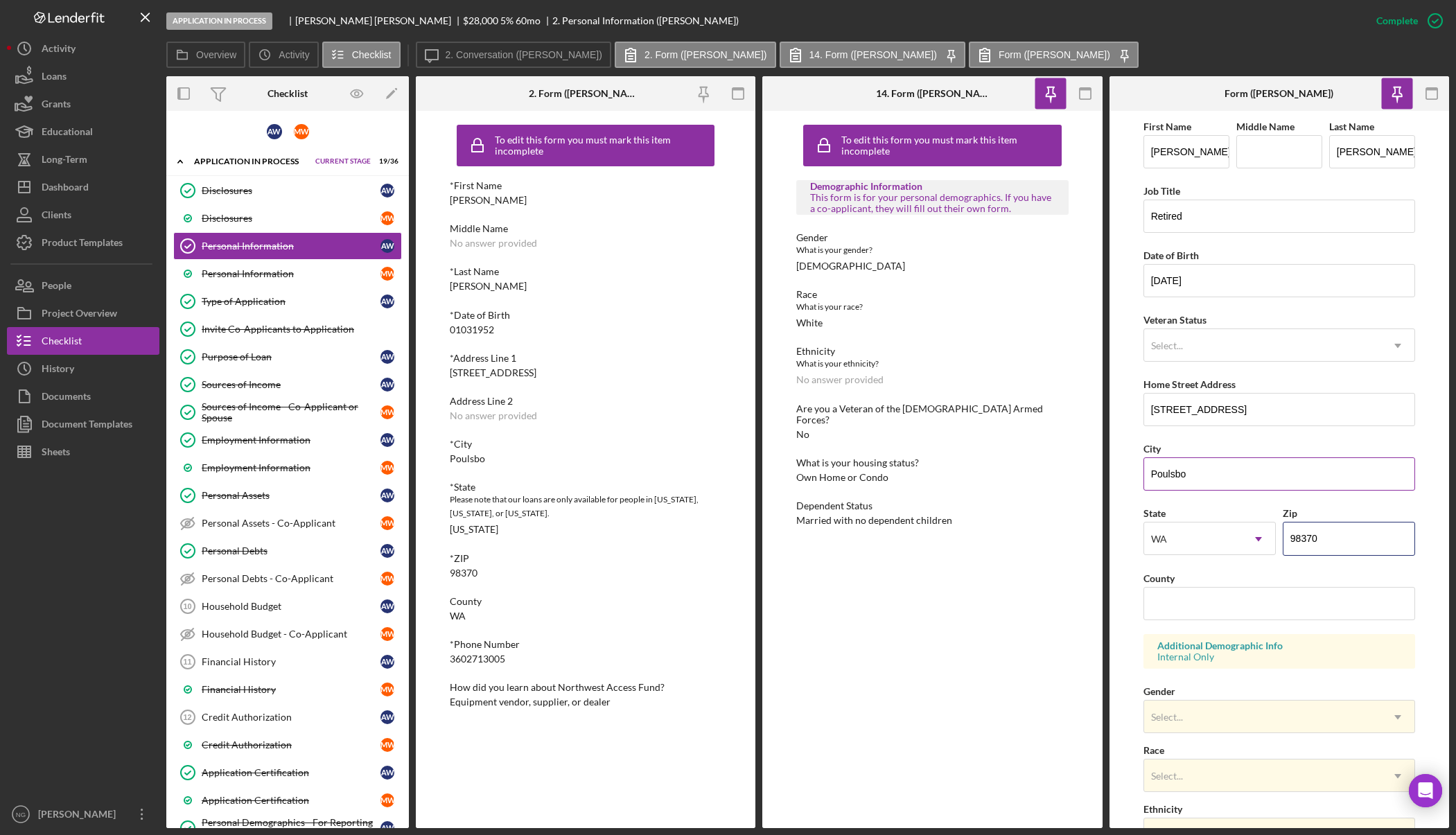
type input "98370"
click at [1172, 612] on input "County" at bounding box center [1279, 603] width 272 height 33
type input "Kitsap"
click at [1172, 719] on div "Select..." at bounding box center [1167, 717] width 32 height 11
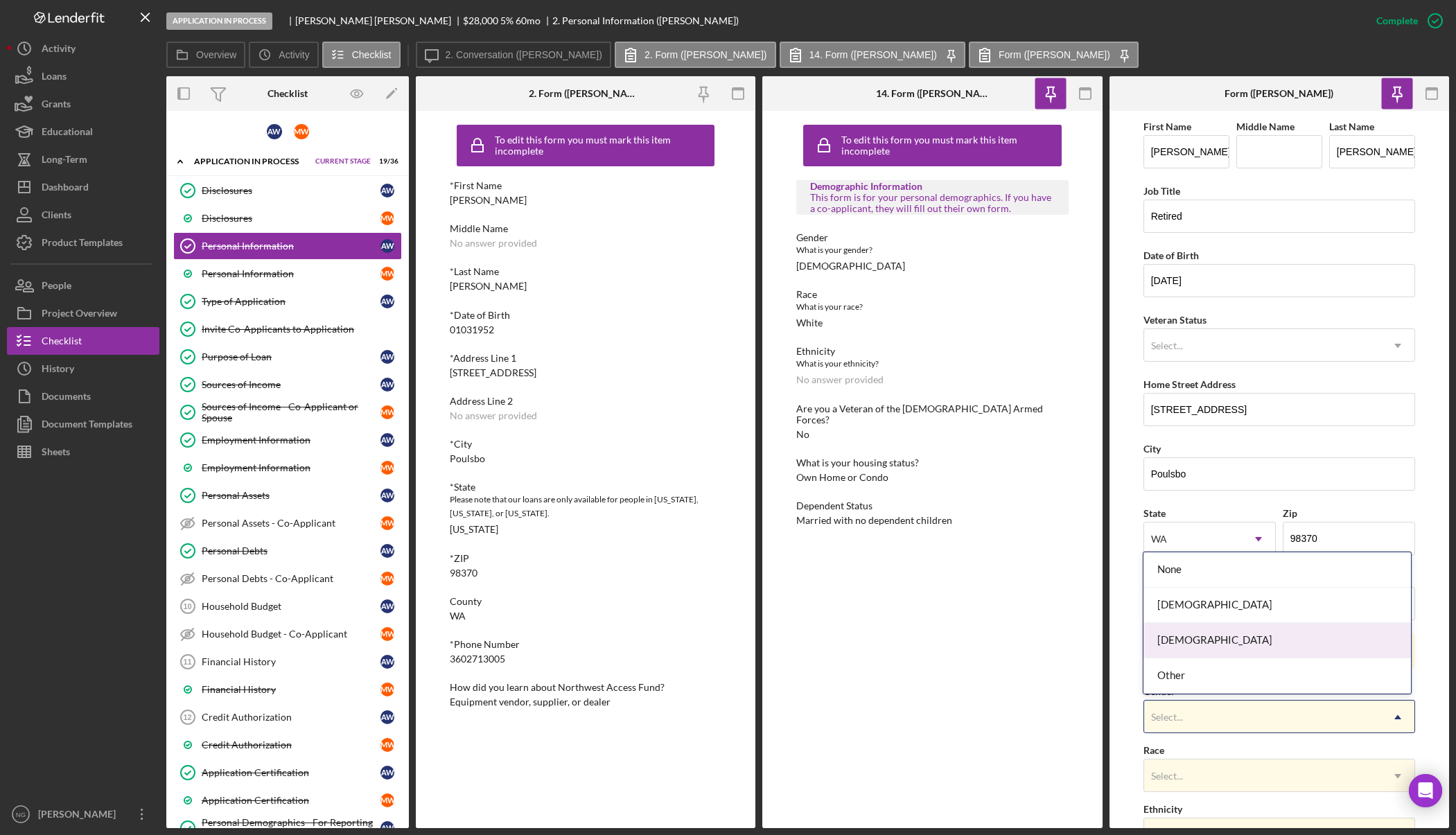
click at [1192, 628] on div "Male" at bounding box center [1277, 641] width 267 height 36
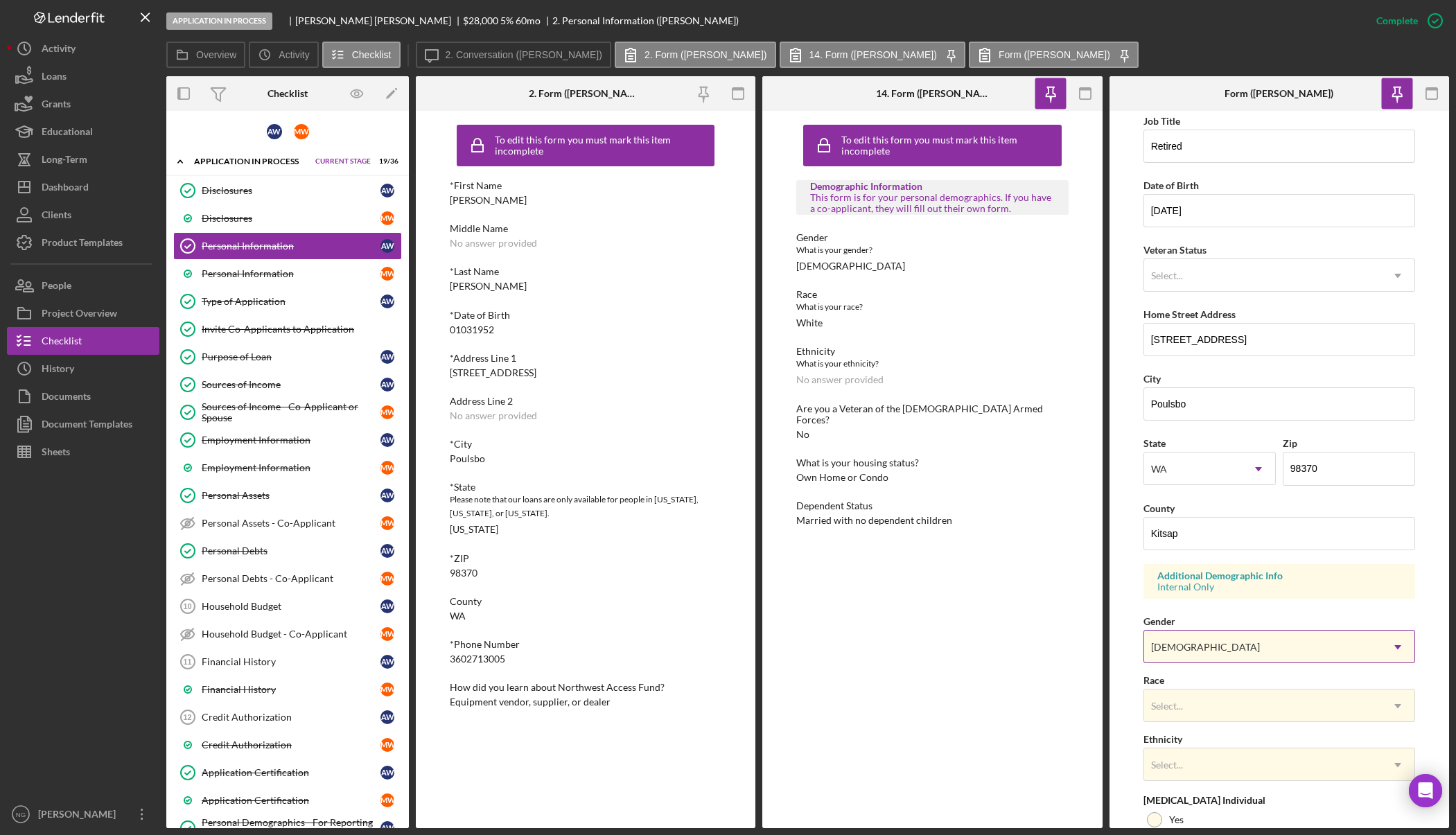
scroll to position [208, 0]
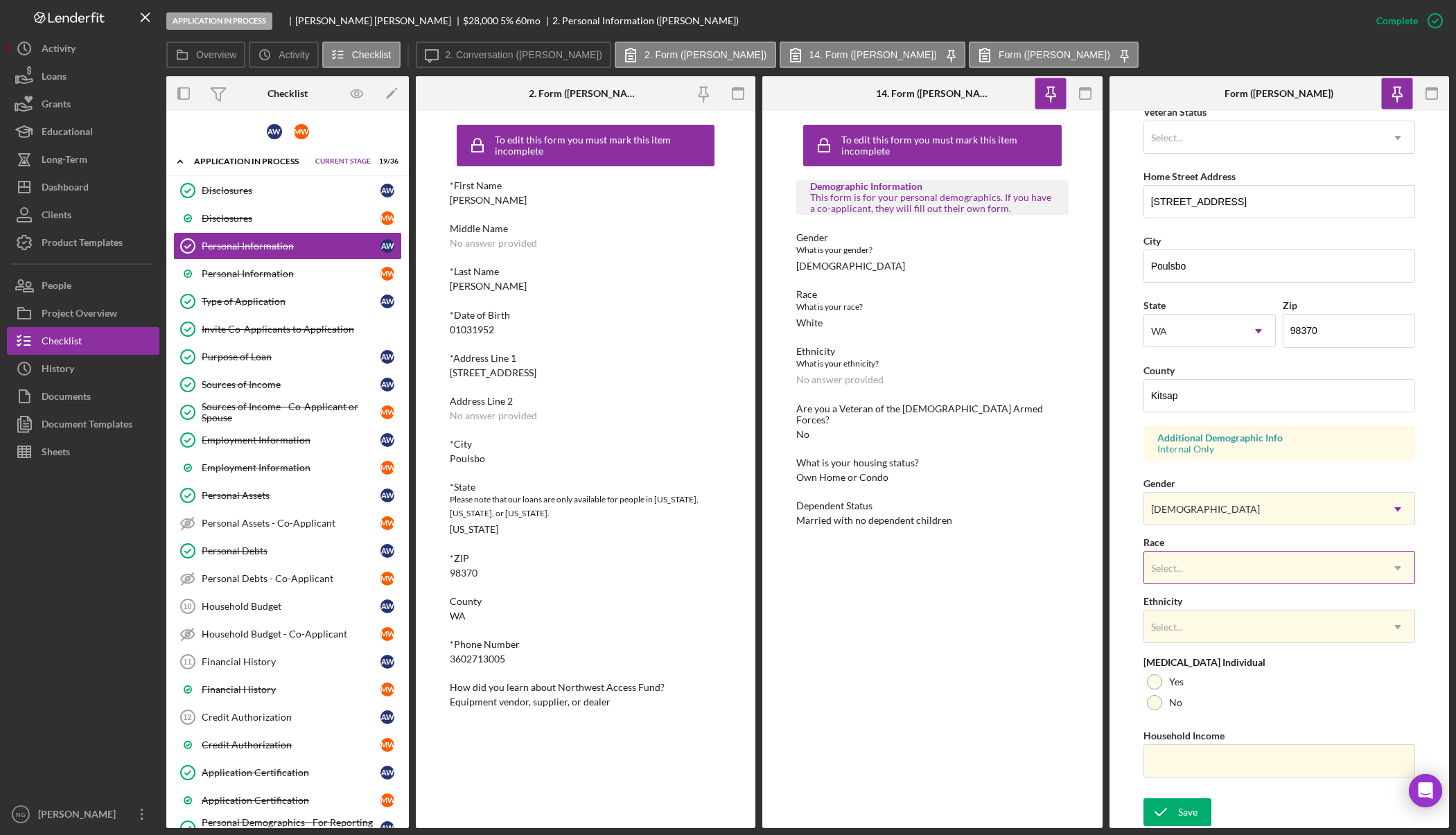
click at [1195, 565] on div "Select..." at bounding box center [1263, 569] width 237 height 32
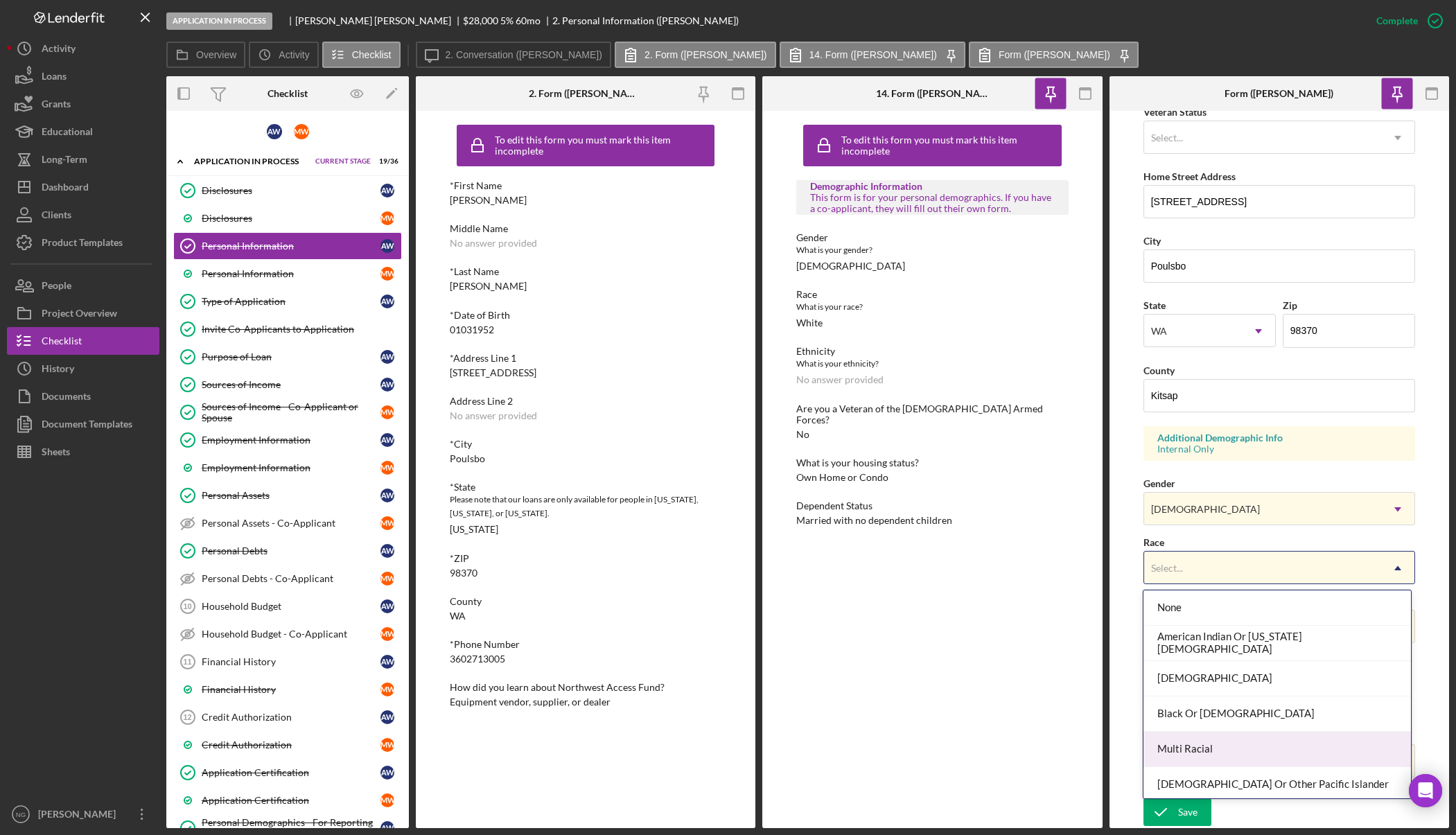
scroll to position [75, 0]
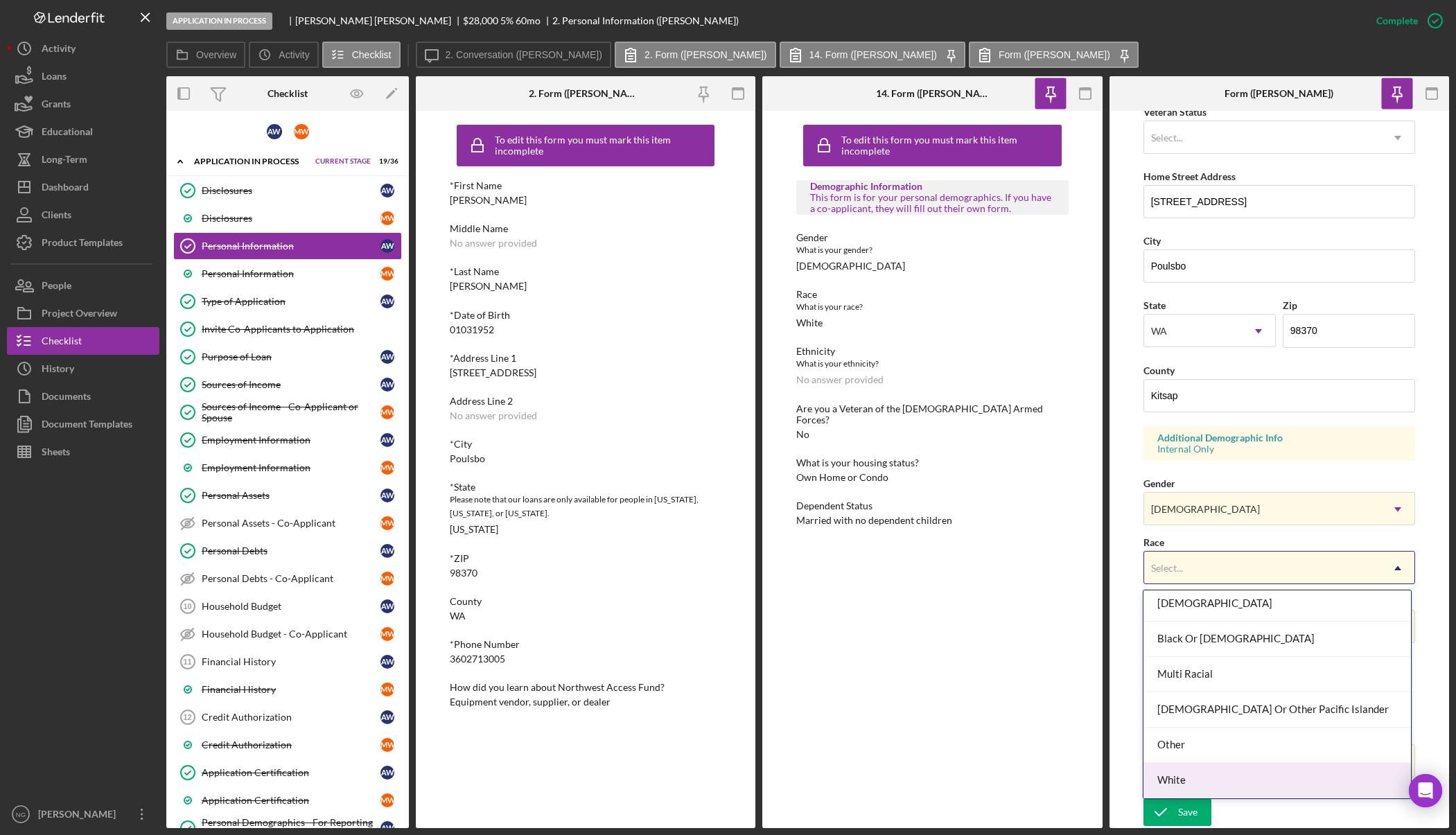
click at [1198, 776] on div "White" at bounding box center [1277, 781] width 267 height 36
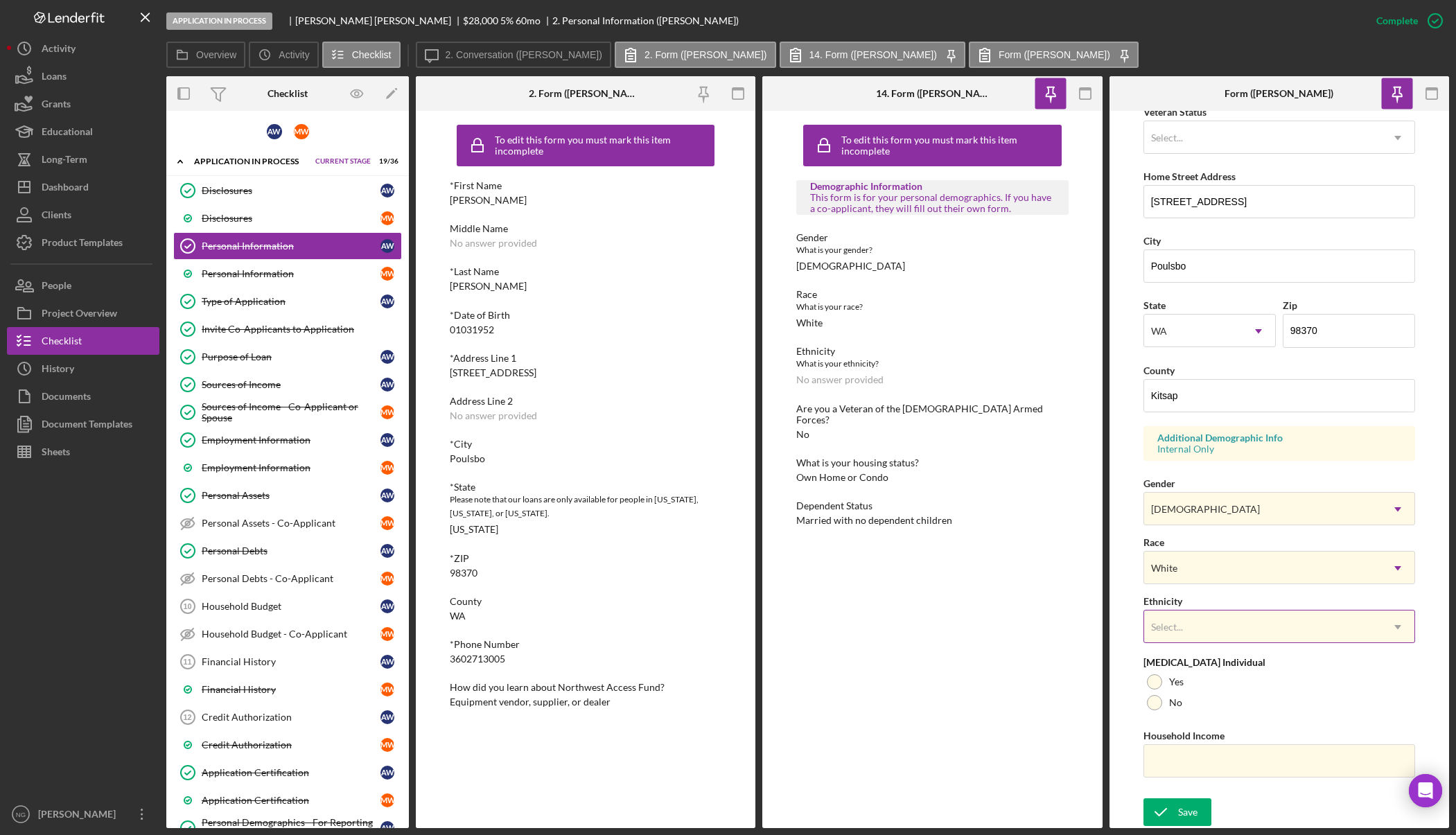
click at [1197, 628] on div "Select..." at bounding box center [1263, 628] width 237 height 32
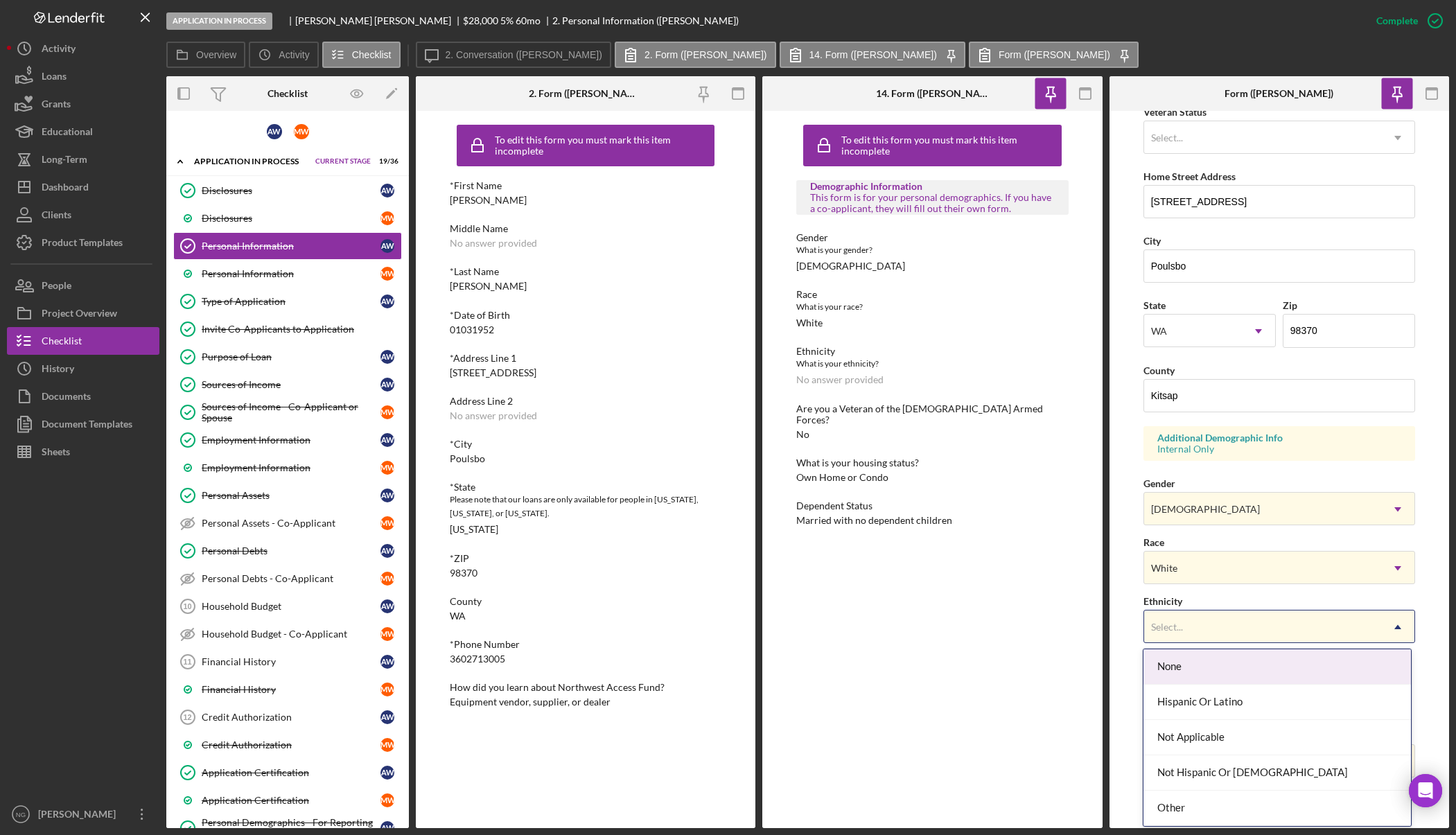
click at [1204, 666] on div "None" at bounding box center [1277, 667] width 267 height 36
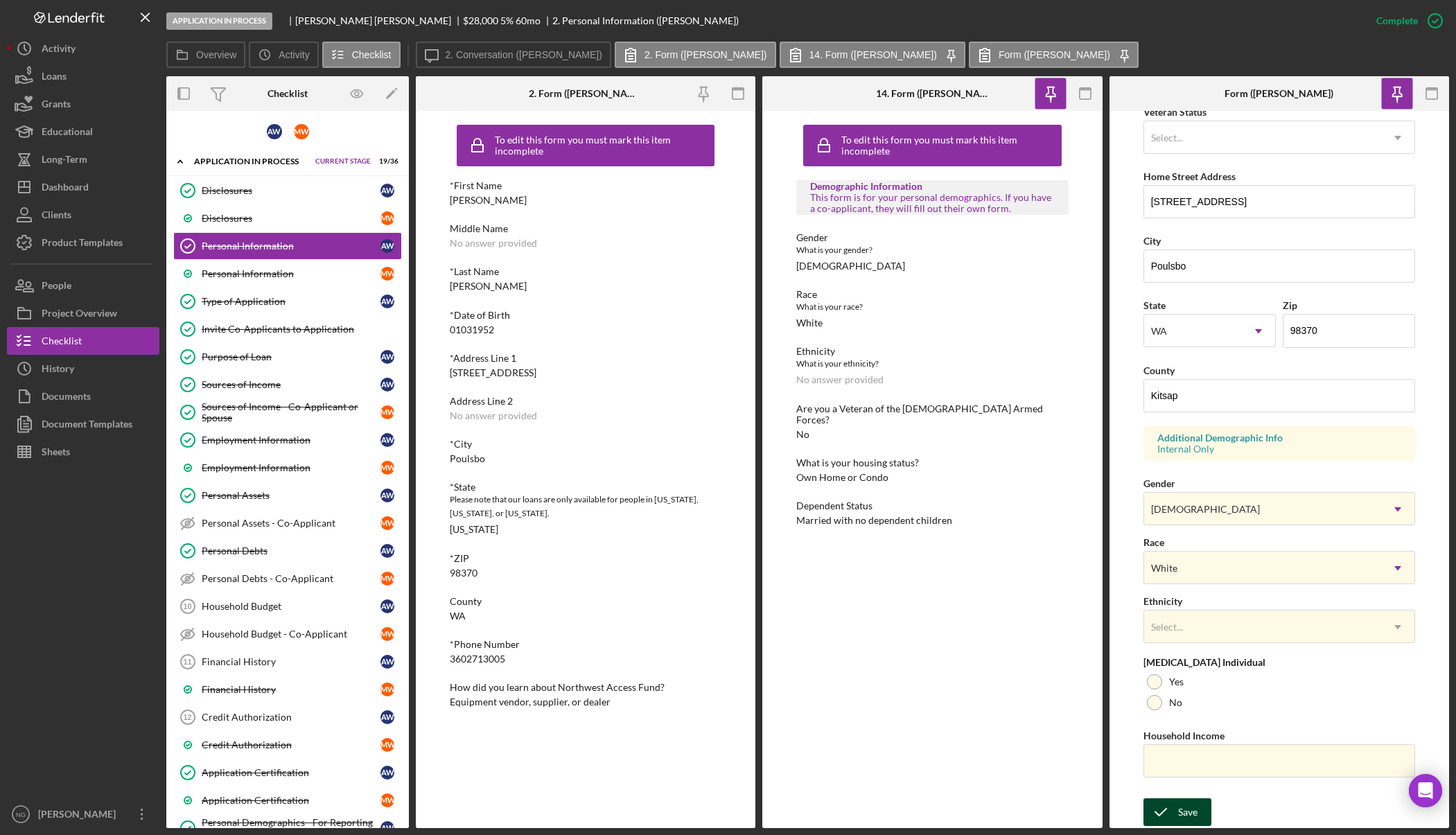
click at [1184, 812] on div "Save" at bounding box center [1188, 811] width 20 height 27
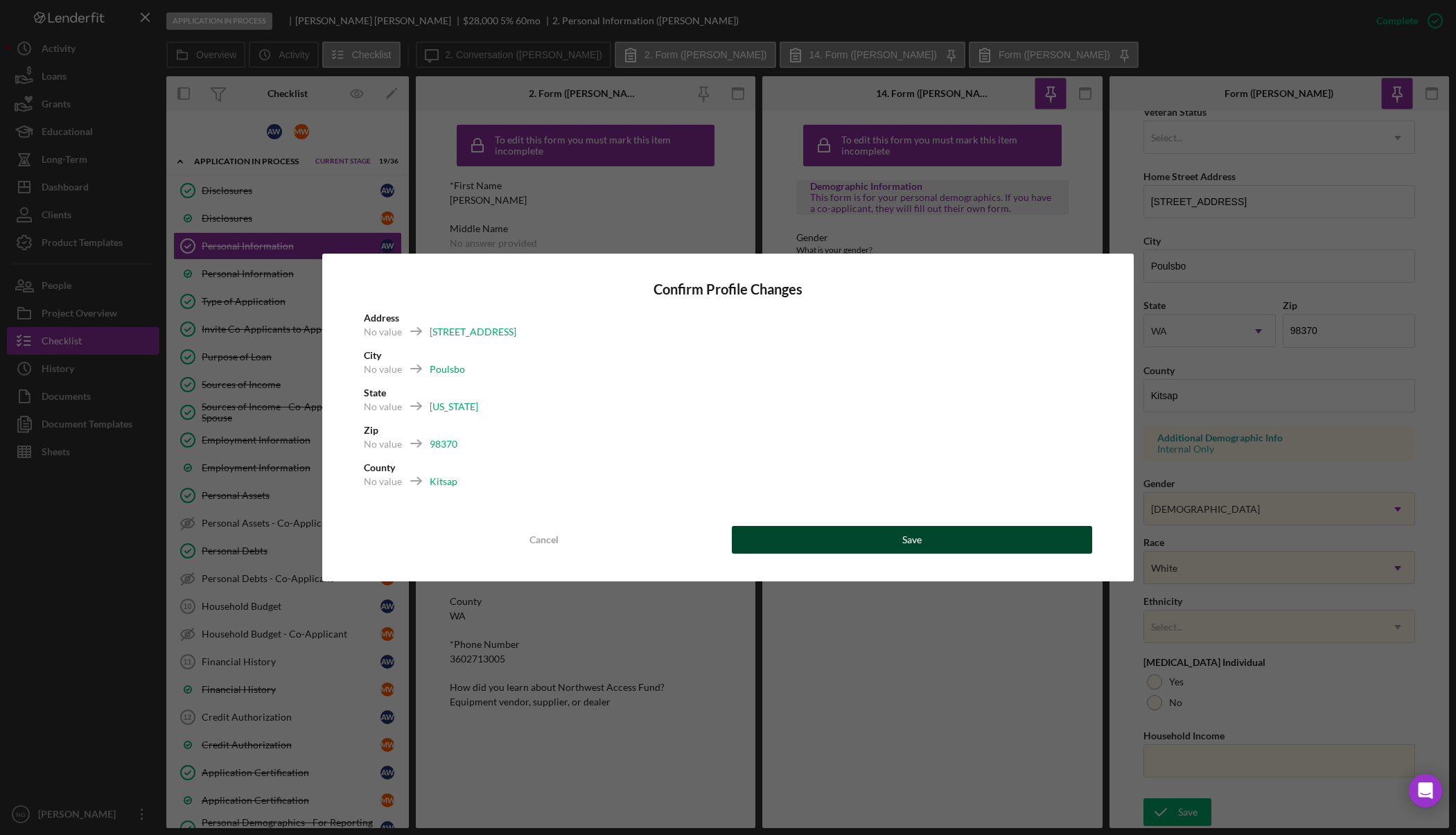
click at [999, 538] on button "Save" at bounding box center [912, 539] width 360 height 27
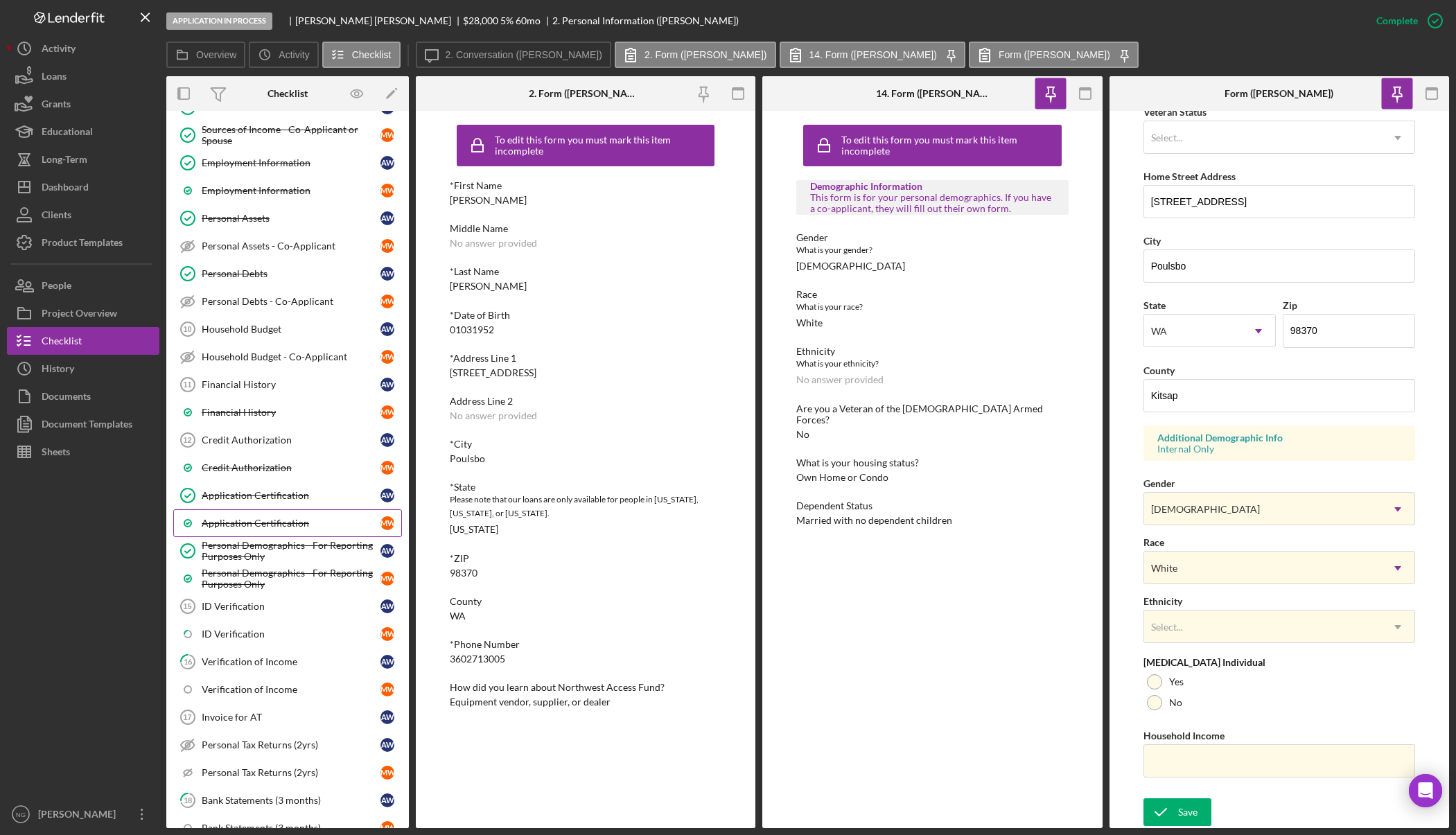
scroll to position [486, 0]
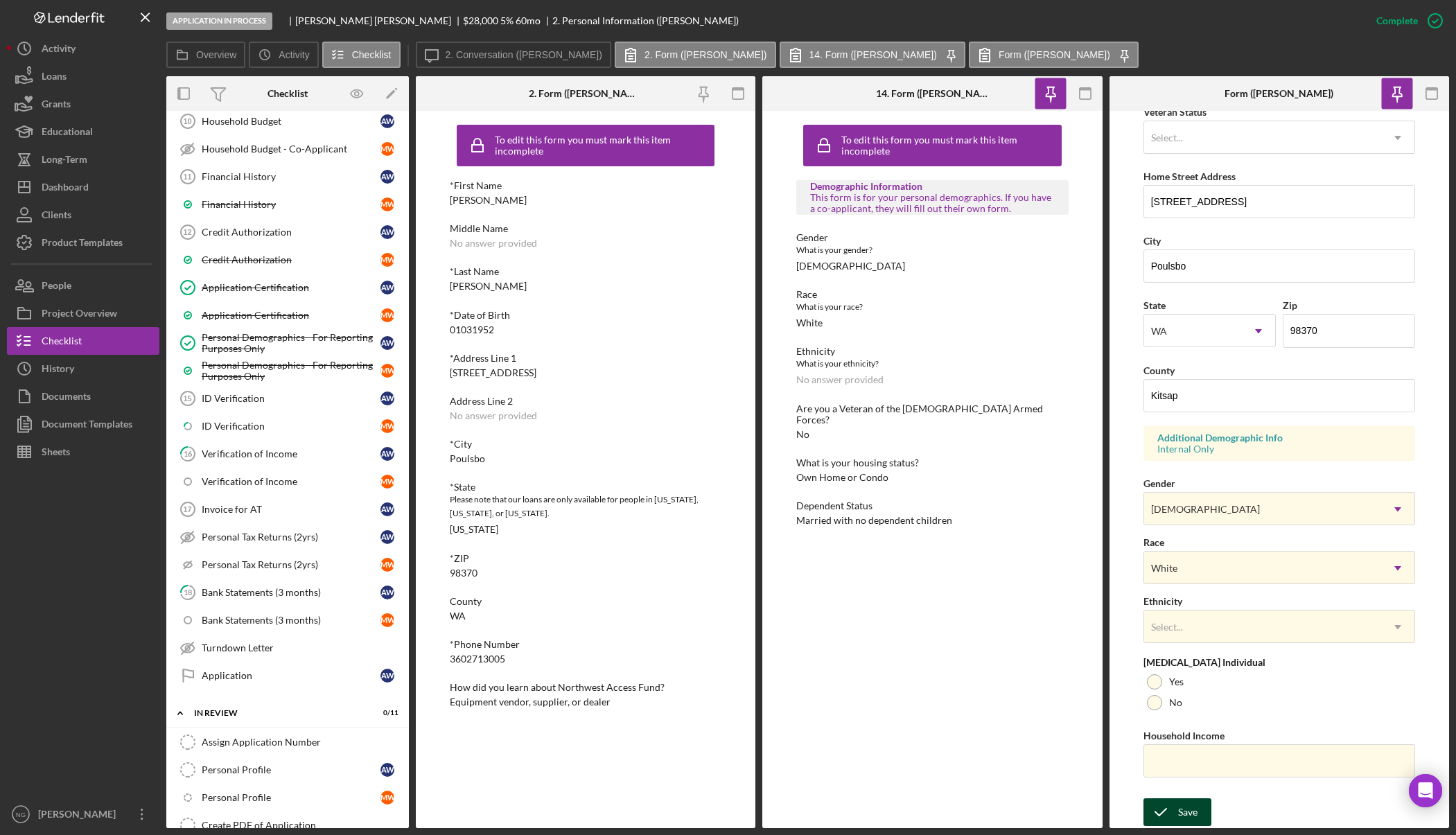
click at [1190, 813] on div "Save" at bounding box center [1188, 811] width 20 height 27
click at [269, 778] on link "Personal Profile Personal Profile A W" at bounding box center [287, 770] width 229 height 27
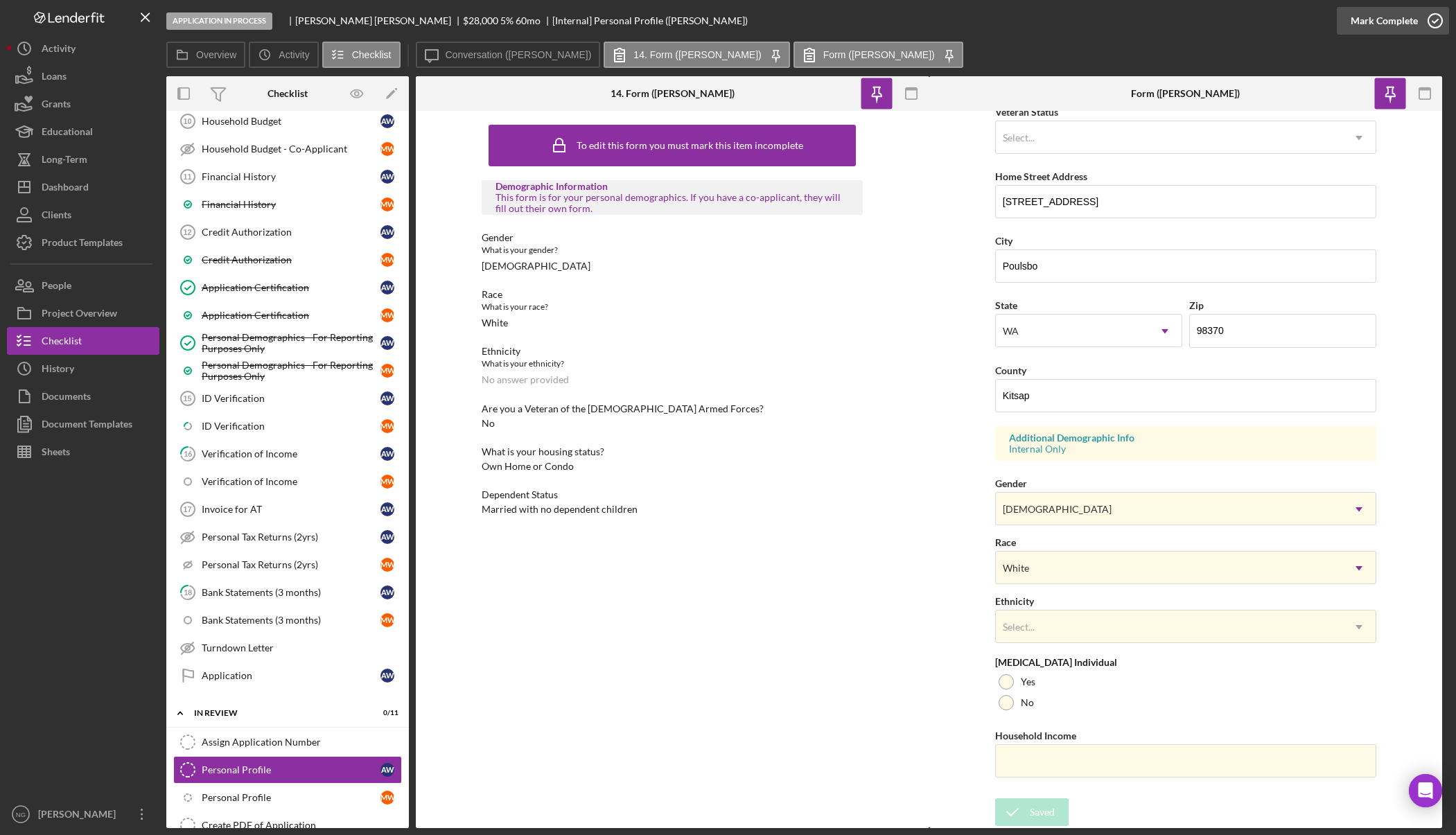
click at [1421, 25] on icon "button" at bounding box center [1435, 21] width 35 height 35
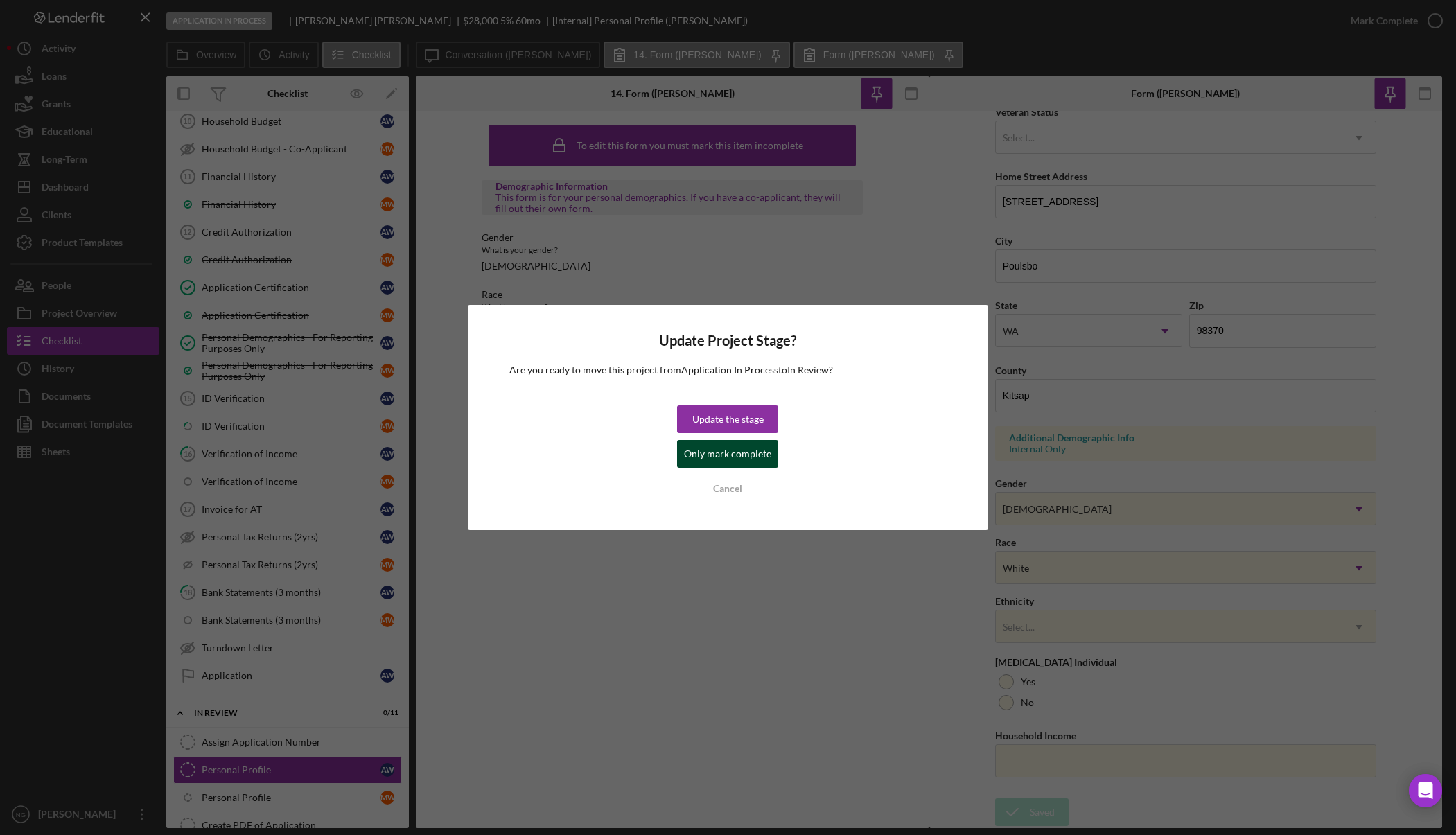
click at [751, 454] on div "Only mark complete" at bounding box center [728, 454] width 88 height 27
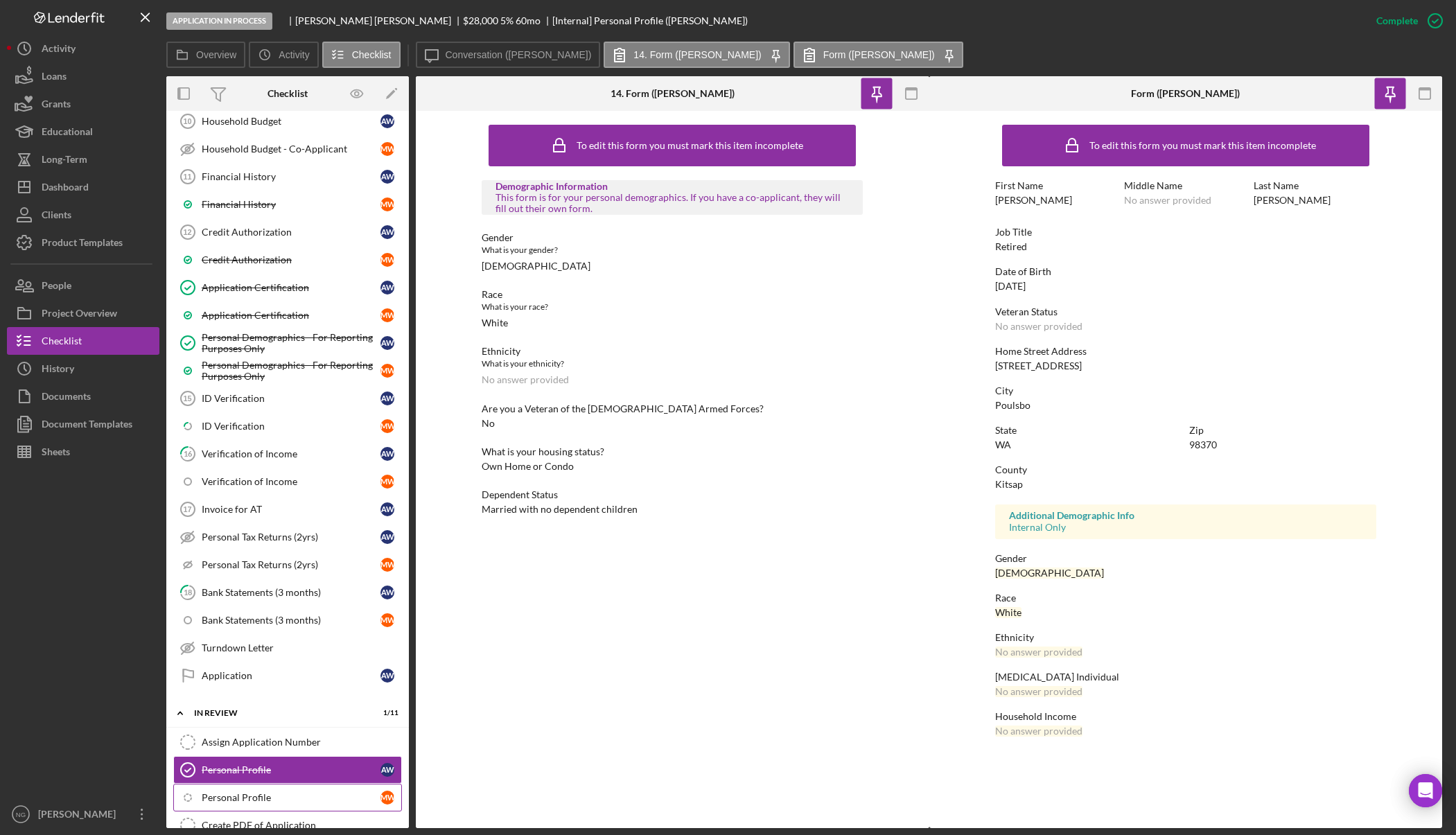
click at [240, 803] on div "Personal Profile" at bounding box center [291, 798] width 179 height 11
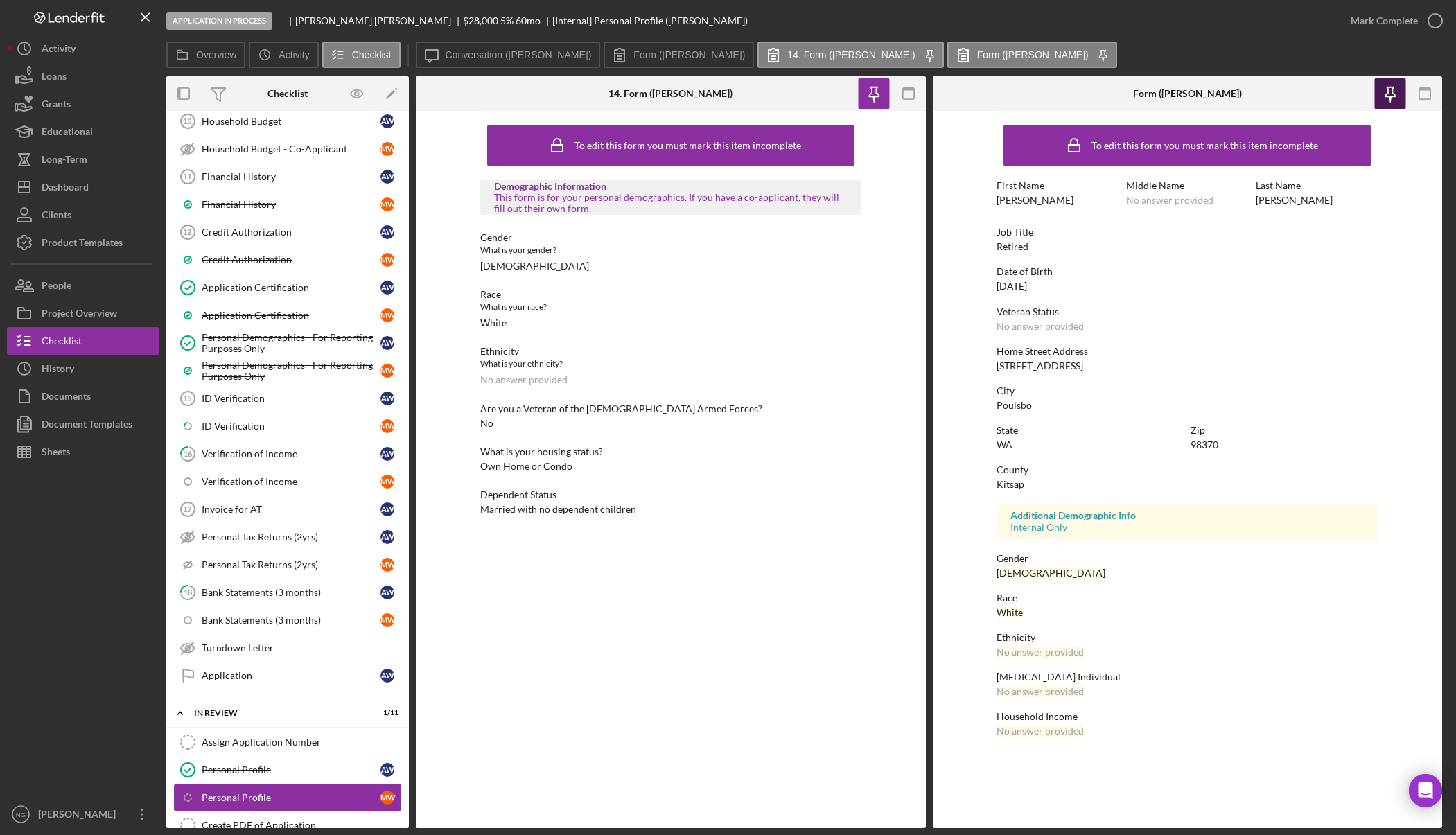
click at [1398, 91] on icon "button" at bounding box center [1390, 93] width 31 height 31
click at [859, 97] on icon "button" at bounding box center [873, 93] width 31 height 31
click at [1416, 100] on icon "button" at bounding box center [1425, 93] width 31 height 31
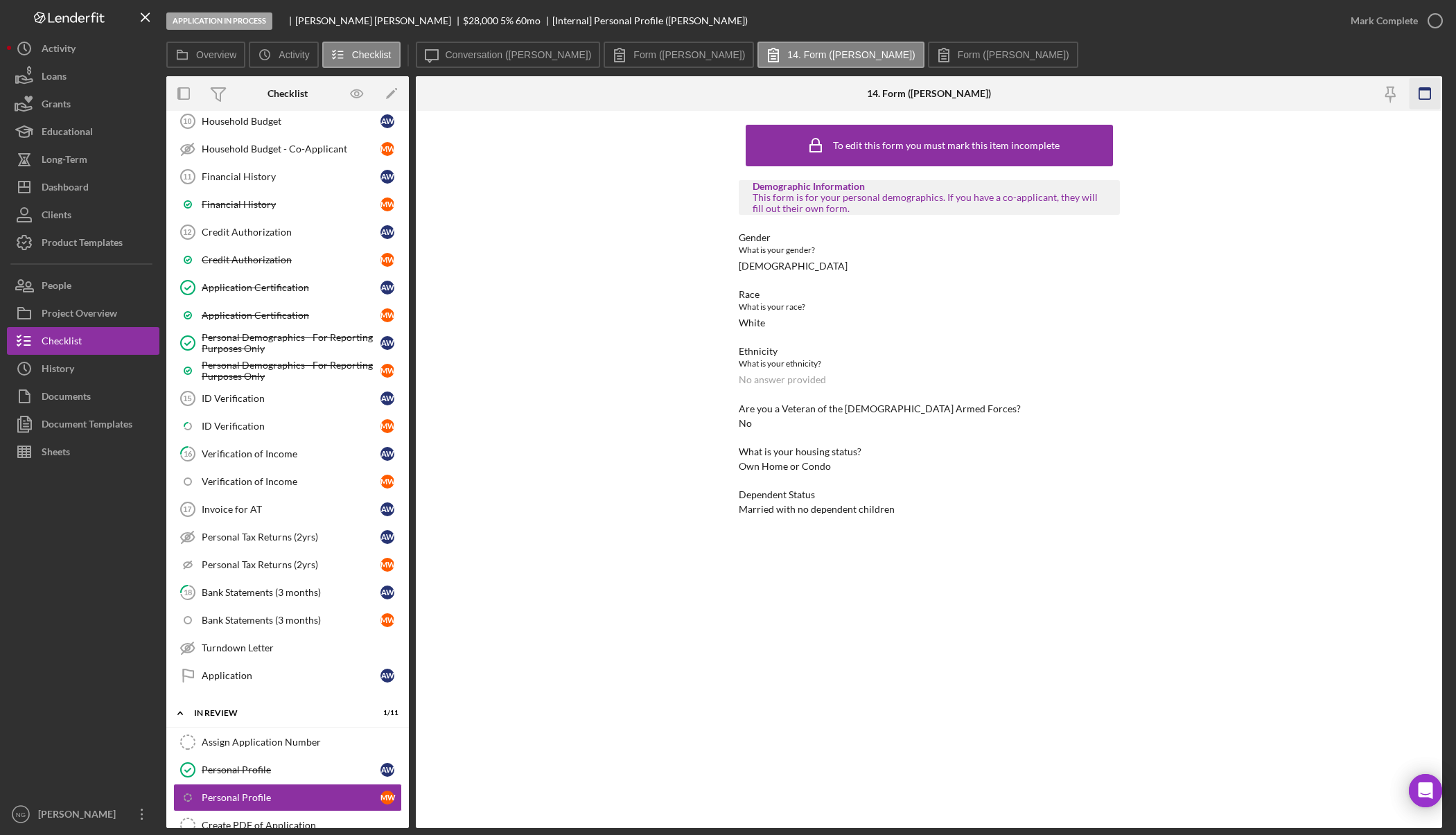
click at [1419, 101] on icon "button" at bounding box center [1425, 93] width 31 height 31
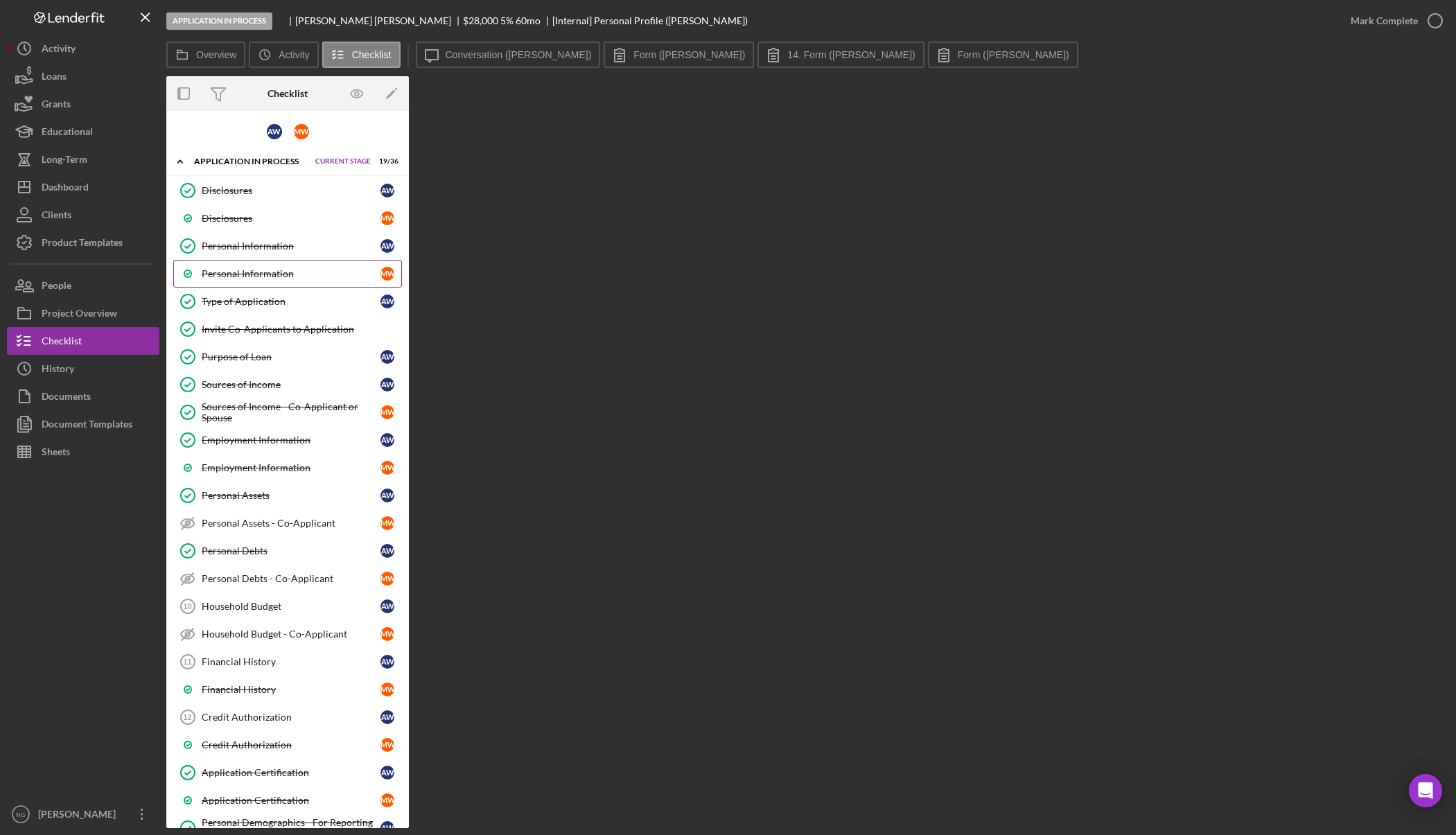
click at [286, 270] on div "Personal Information" at bounding box center [291, 274] width 179 height 11
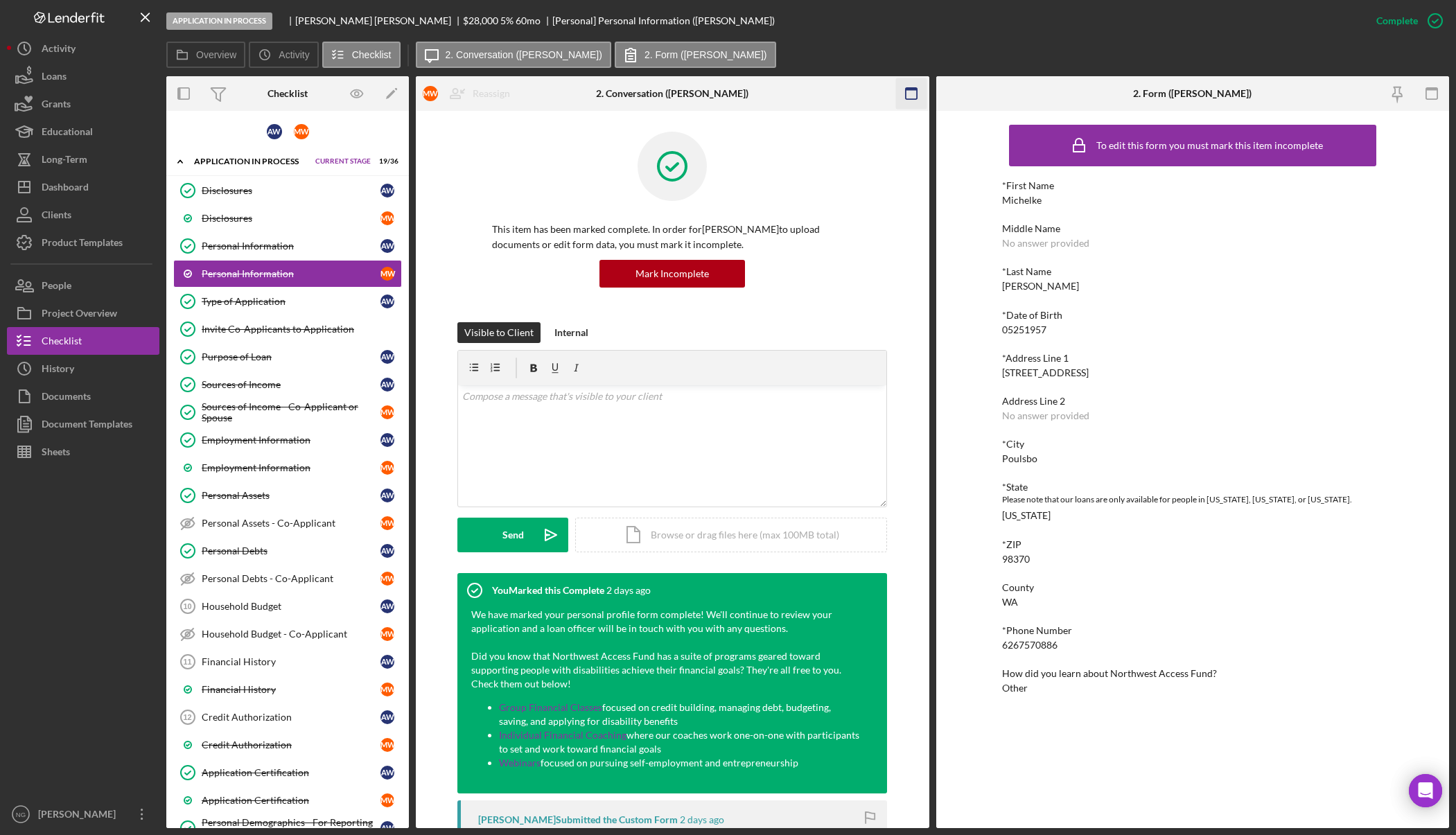
click at [909, 93] on icon "button" at bounding box center [911, 93] width 31 height 31
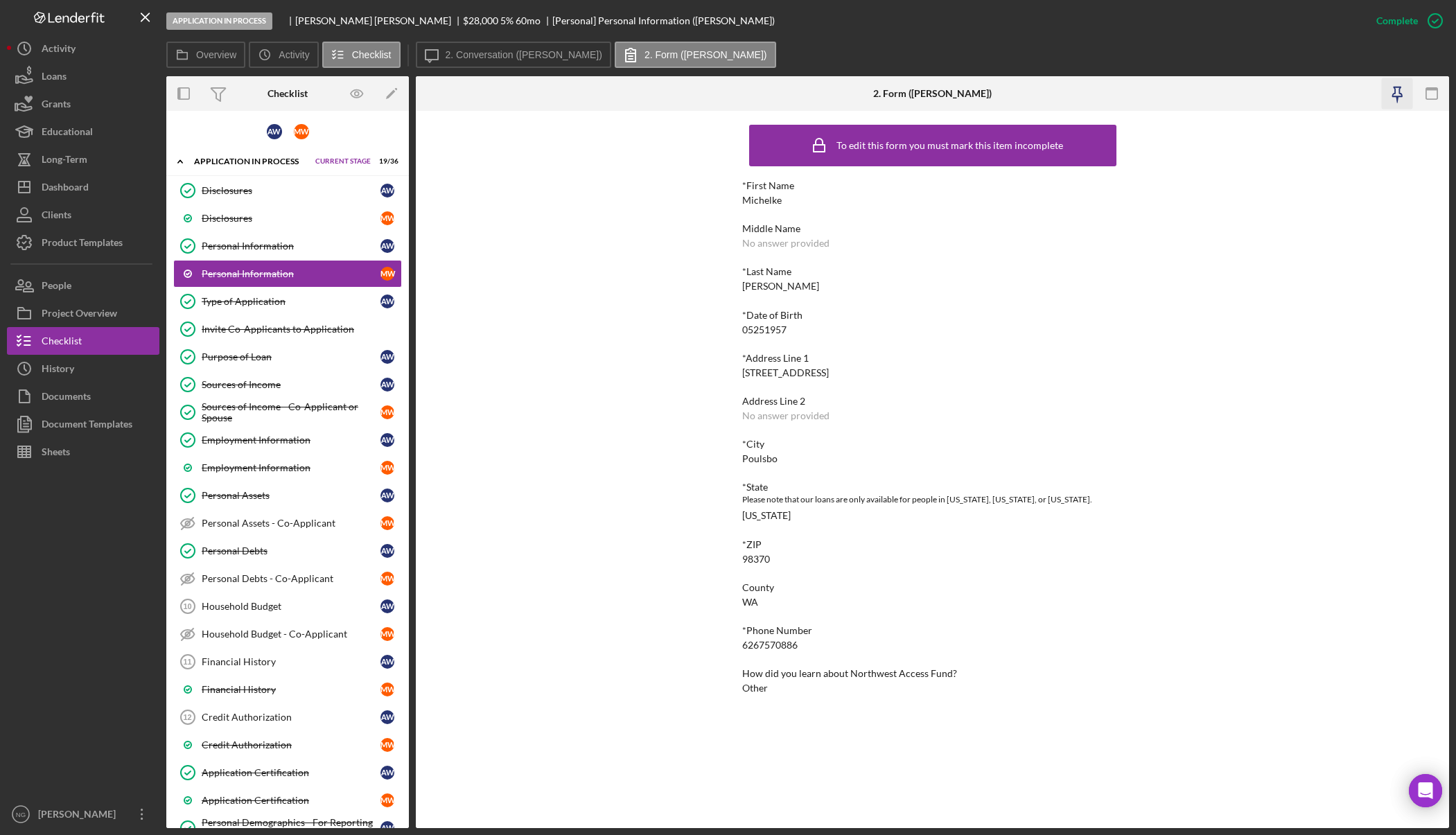
click at [1388, 97] on icon "button" at bounding box center [1398, 93] width 31 height 31
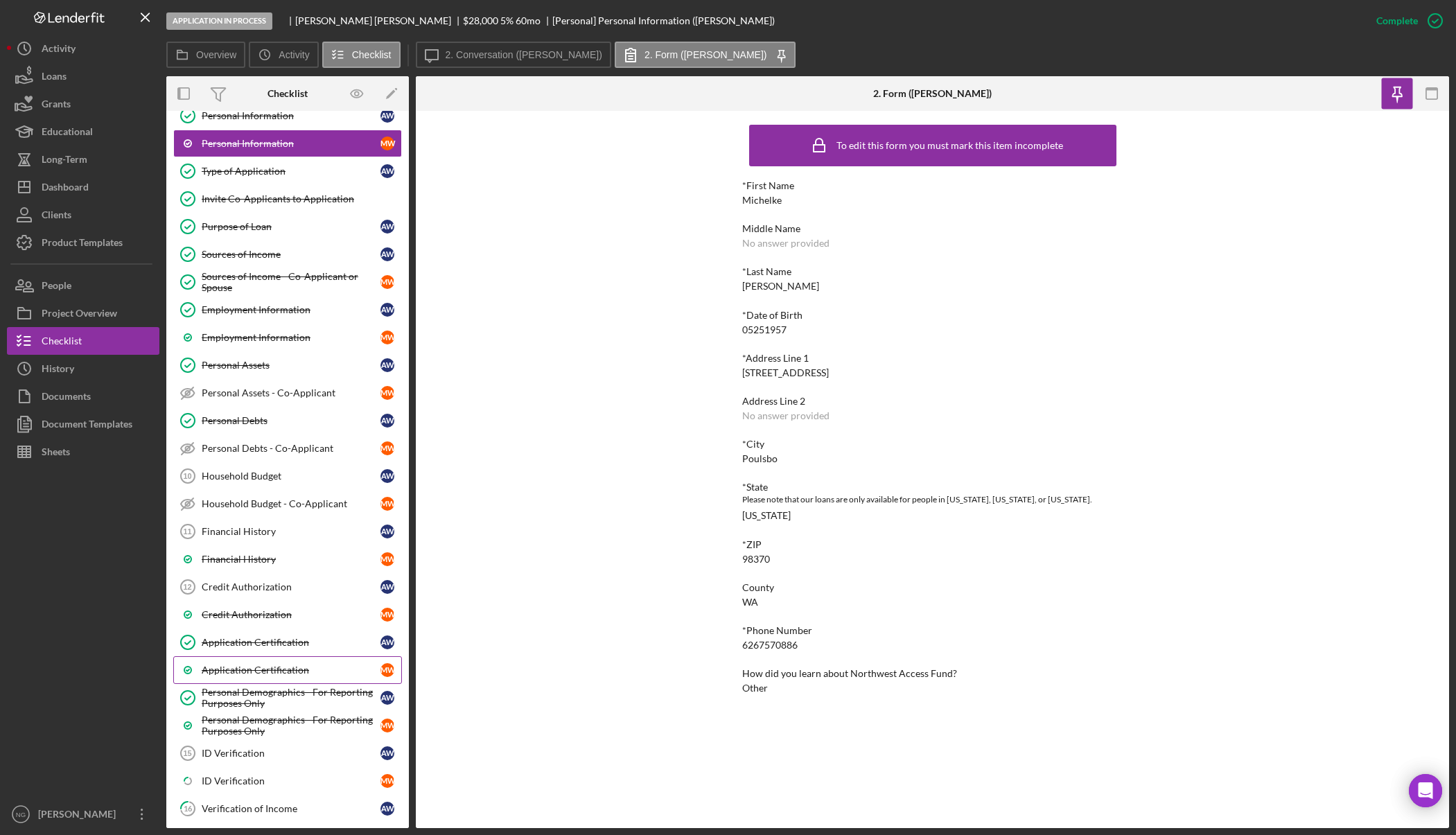
scroll to position [138, 0]
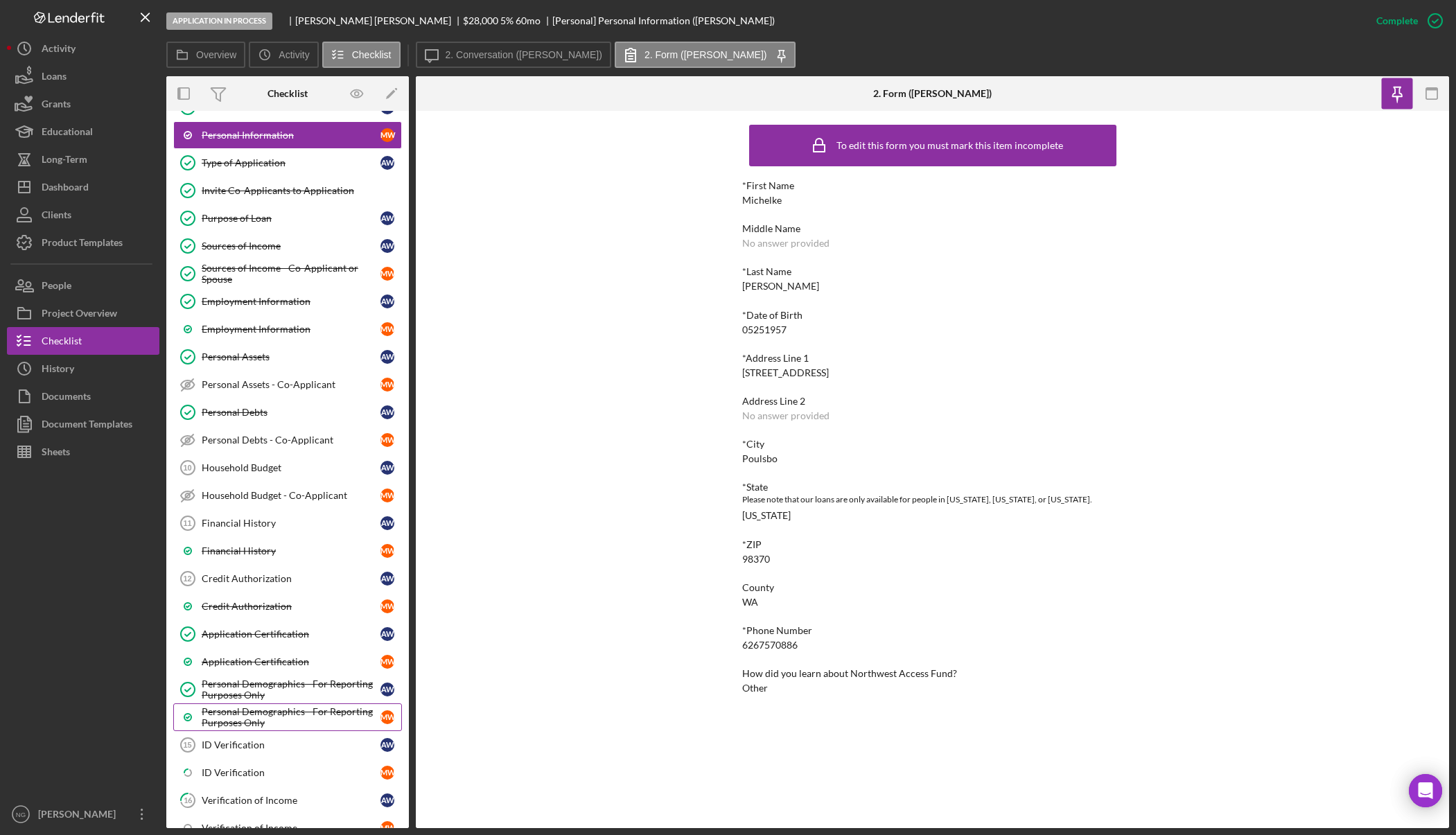
click at [315, 712] on div "Personal Demographics - For Reporting Purposes Only" at bounding box center [291, 717] width 179 height 23
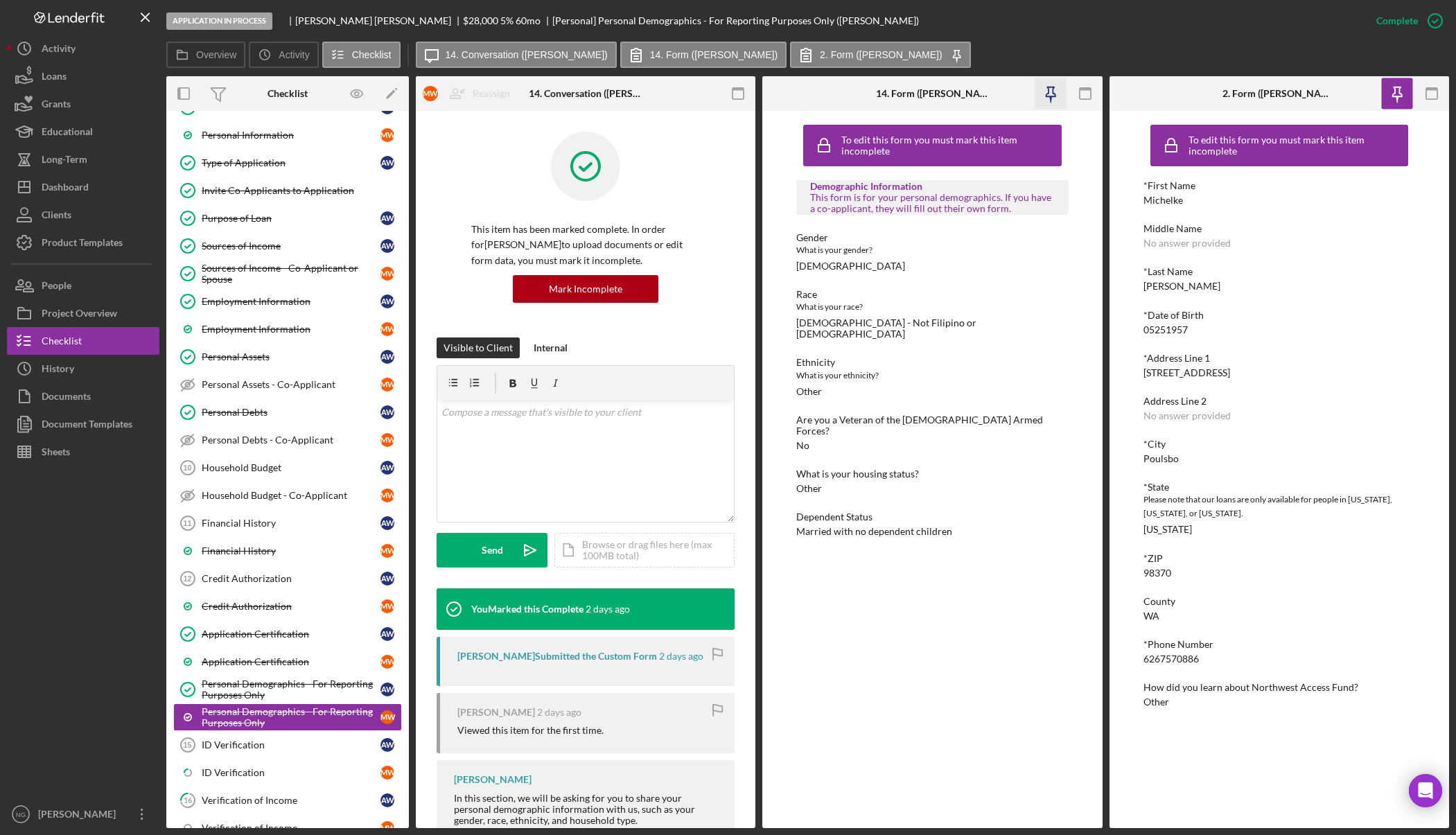
click at [1044, 93] on icon "button" at bounding box center [1050, 93] width 31 height 31
click at [734, 87] on icon "button" at bounding box center [738, 93] width 31 height 31
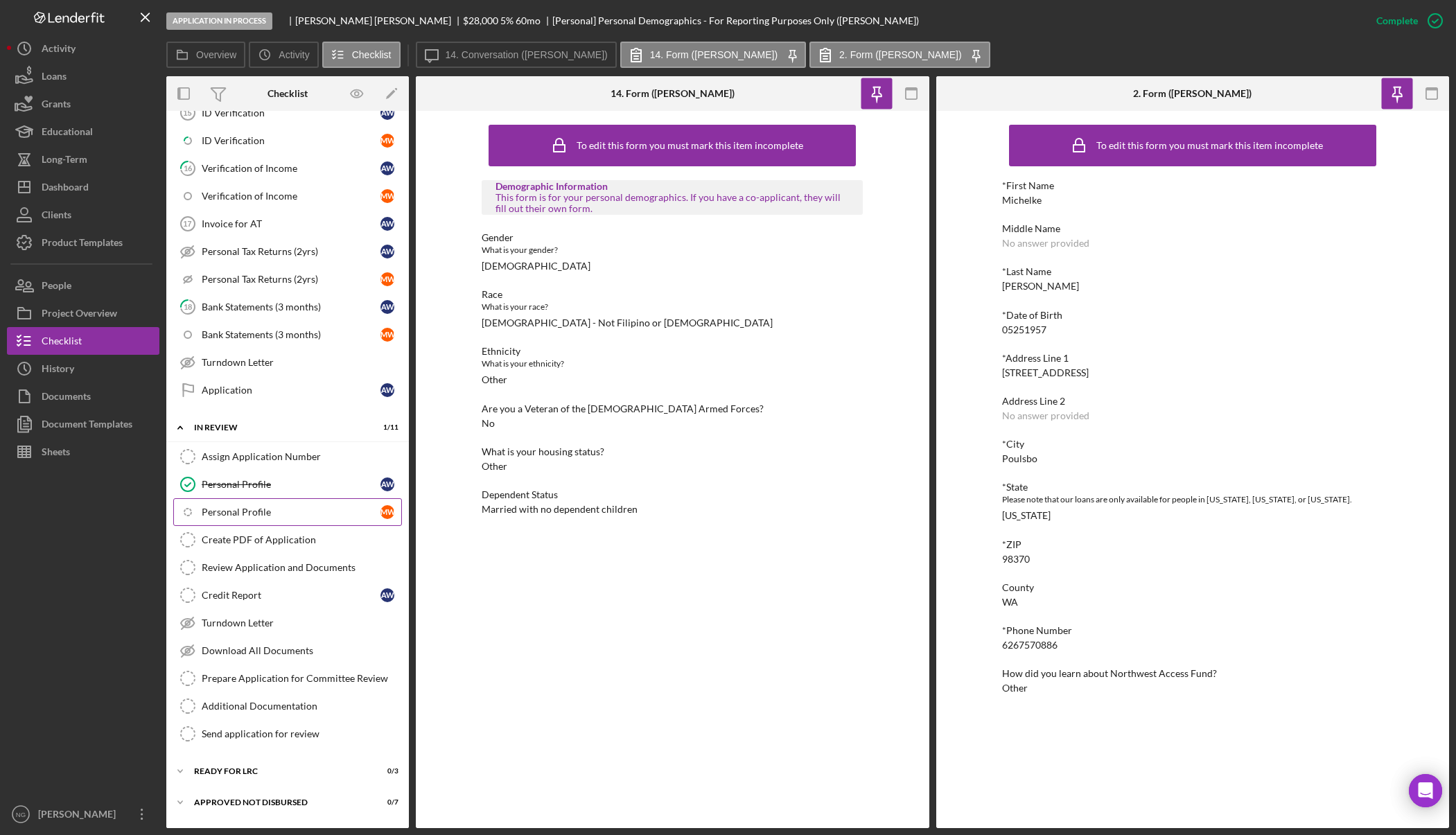
scroll to position [798, 0]
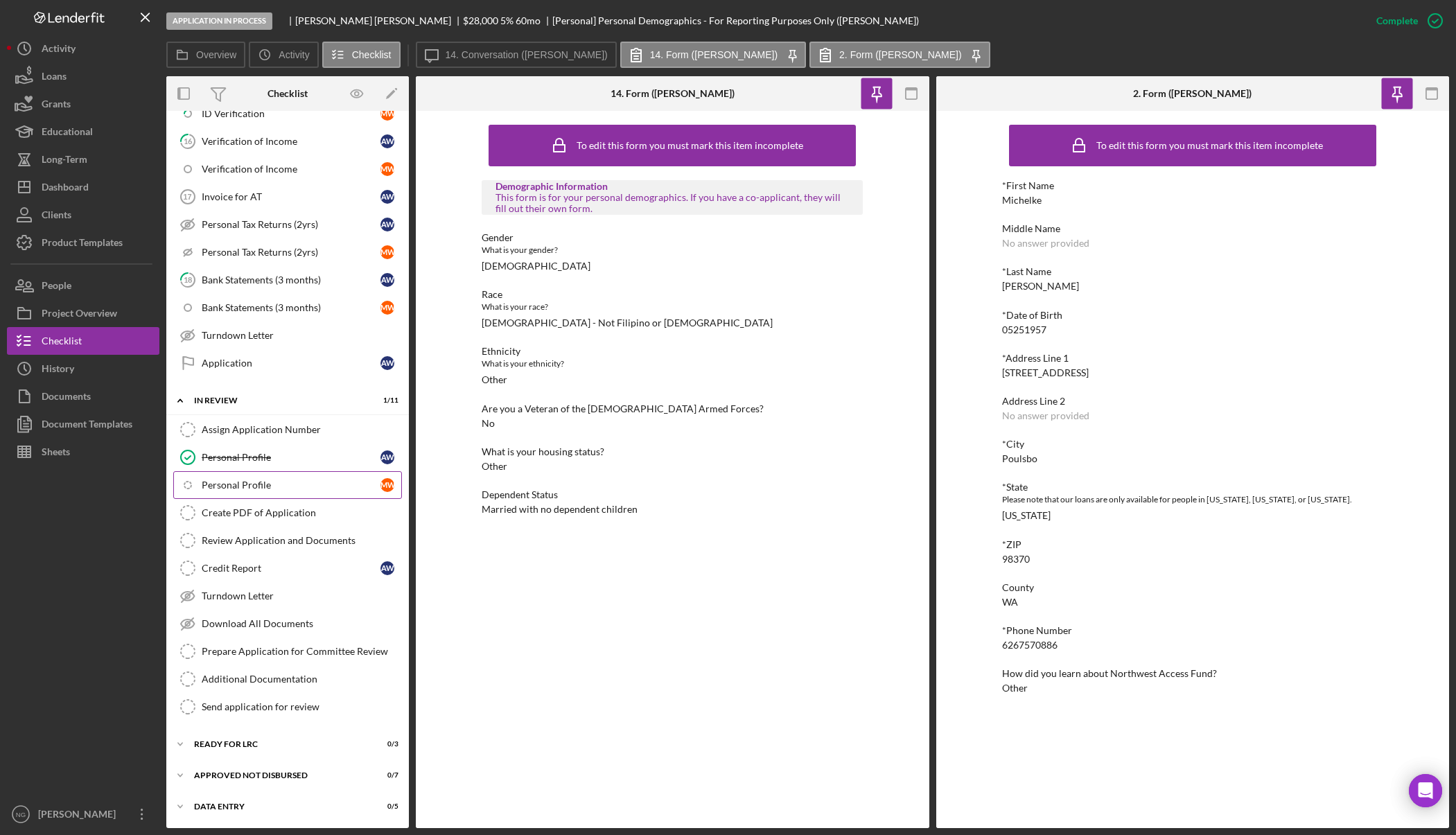
click at [325, 478] on link "Icon/Checklist Item Sub Internal Personal Profile M W" at bounding box center [287, 485] width 229 height 27
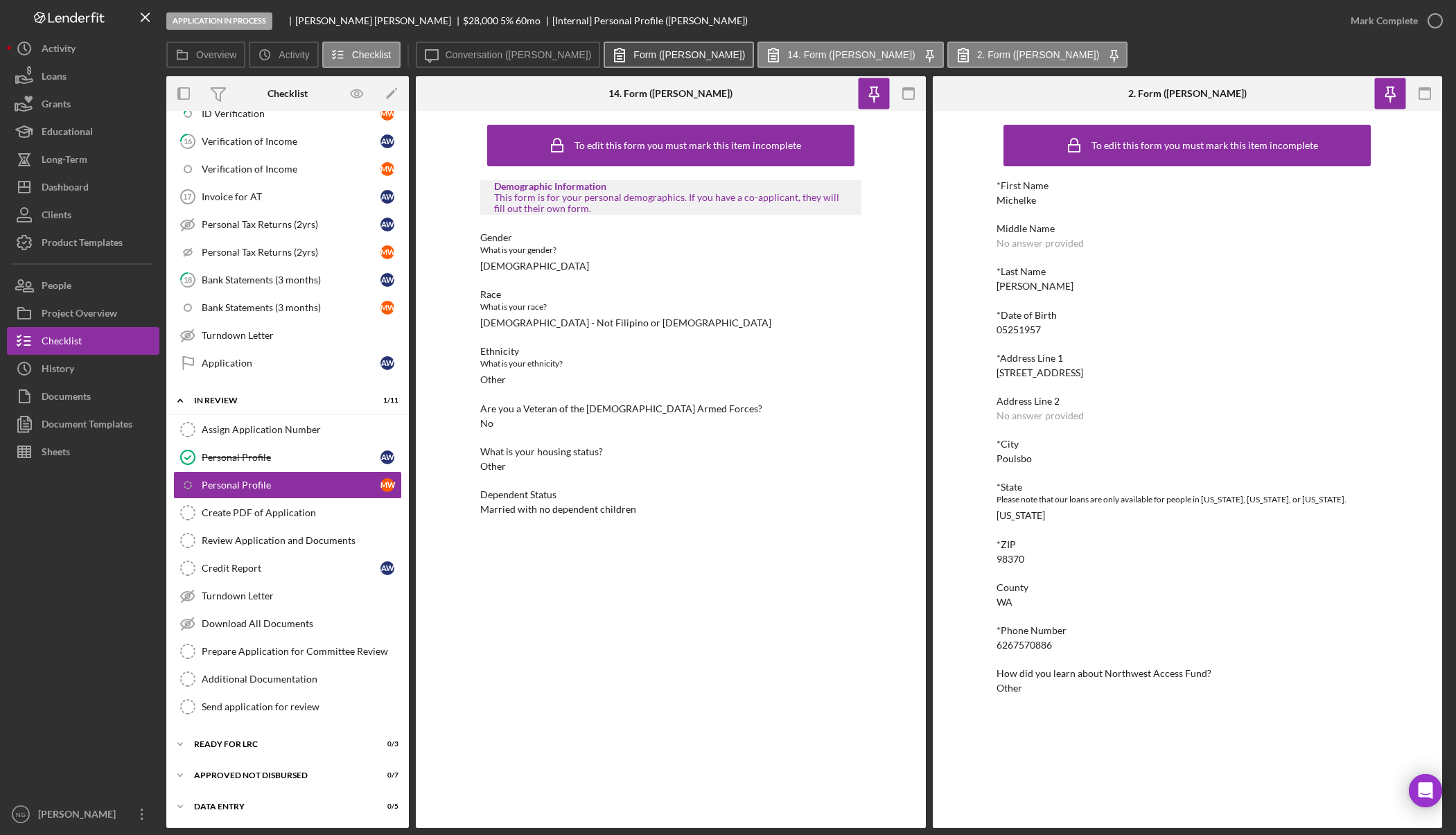
click at [658, 54] on label "Form (Michelle W.)" at bounding box center [689, 55] width 112 height 11
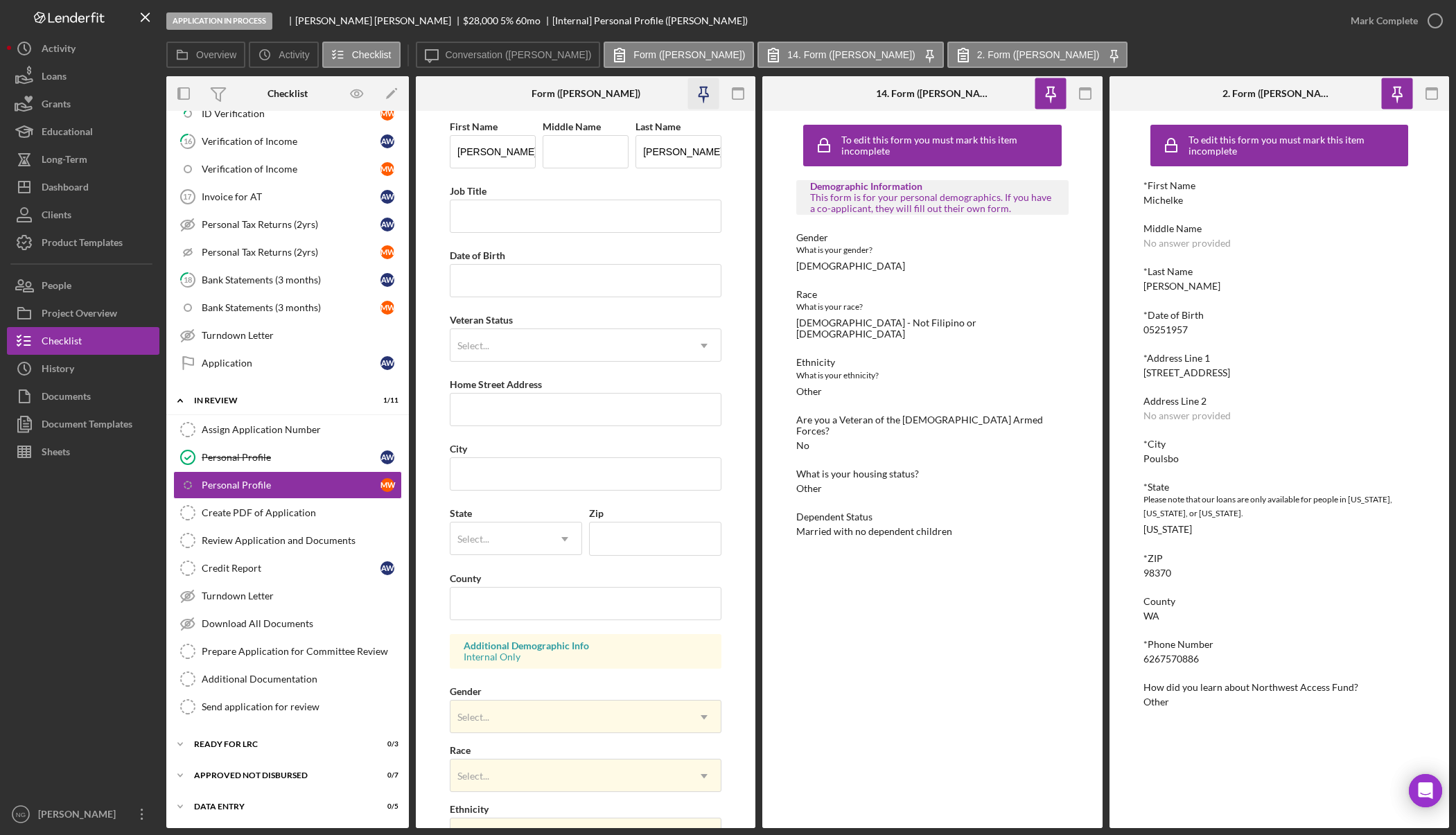
click at [708, 100] on icon "button" at bounding box center [703, 93] width 31 height 31
click at [569, 221] on input "Job Title" at bounding box center [585, 216] width 272 height 33
type input "05/25/1957"
click at [573, 348] on div "Select..." at bounding box center [569, 346] width 237 height 32
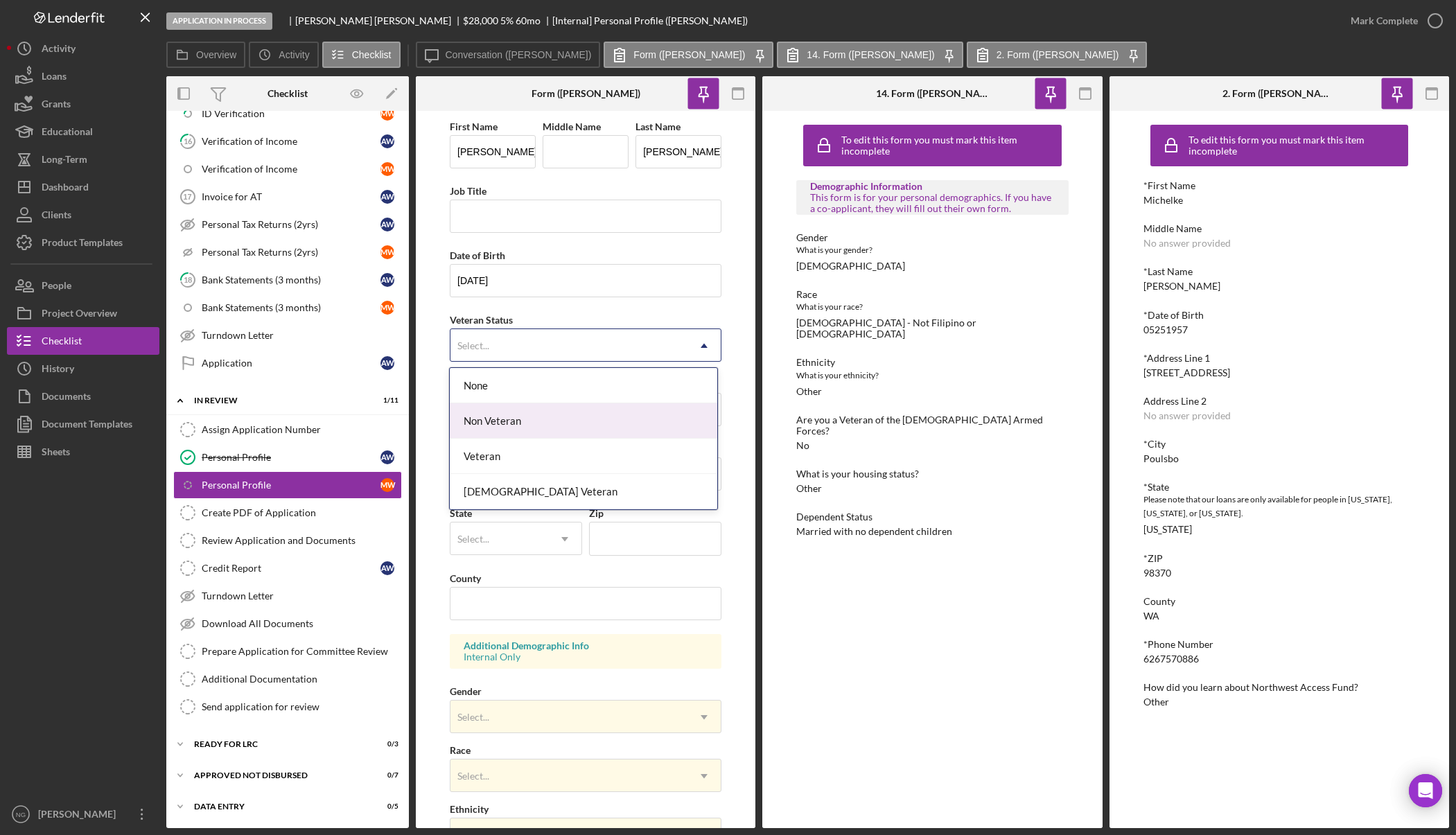
click at [564, 424] on div "Non Veteran" at bounding box center [584, 422] width 267 height 36
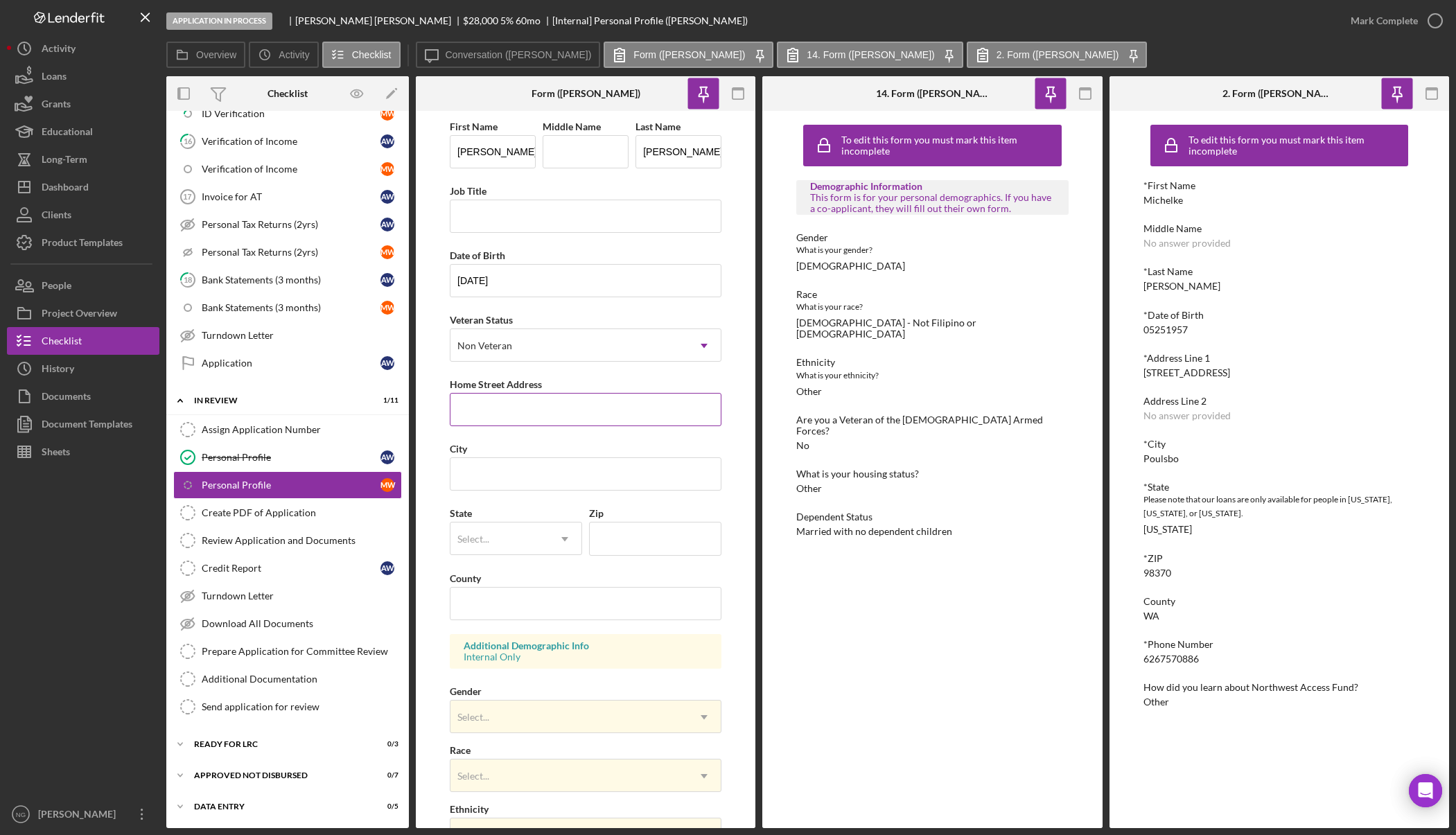
click at [563, 414] on input "Home Street Address" at bounding box center [585, 409] width 272 height 33
drag, startPoint x: 1248, startPoint y: 375, endPoint x: 1142, endPoint y: 372, distance: 106.0
click at [1142, 372] on div "To edit this form you must mark this item incomplete *First Name Michelke Middl…" at bounding box center [1279, 470] width 340 height 717
copy div "18781 Viking Way NW"
click at [492, 410] on input "Home Street Address" at bounding box center [585, 409] width 272 height 33
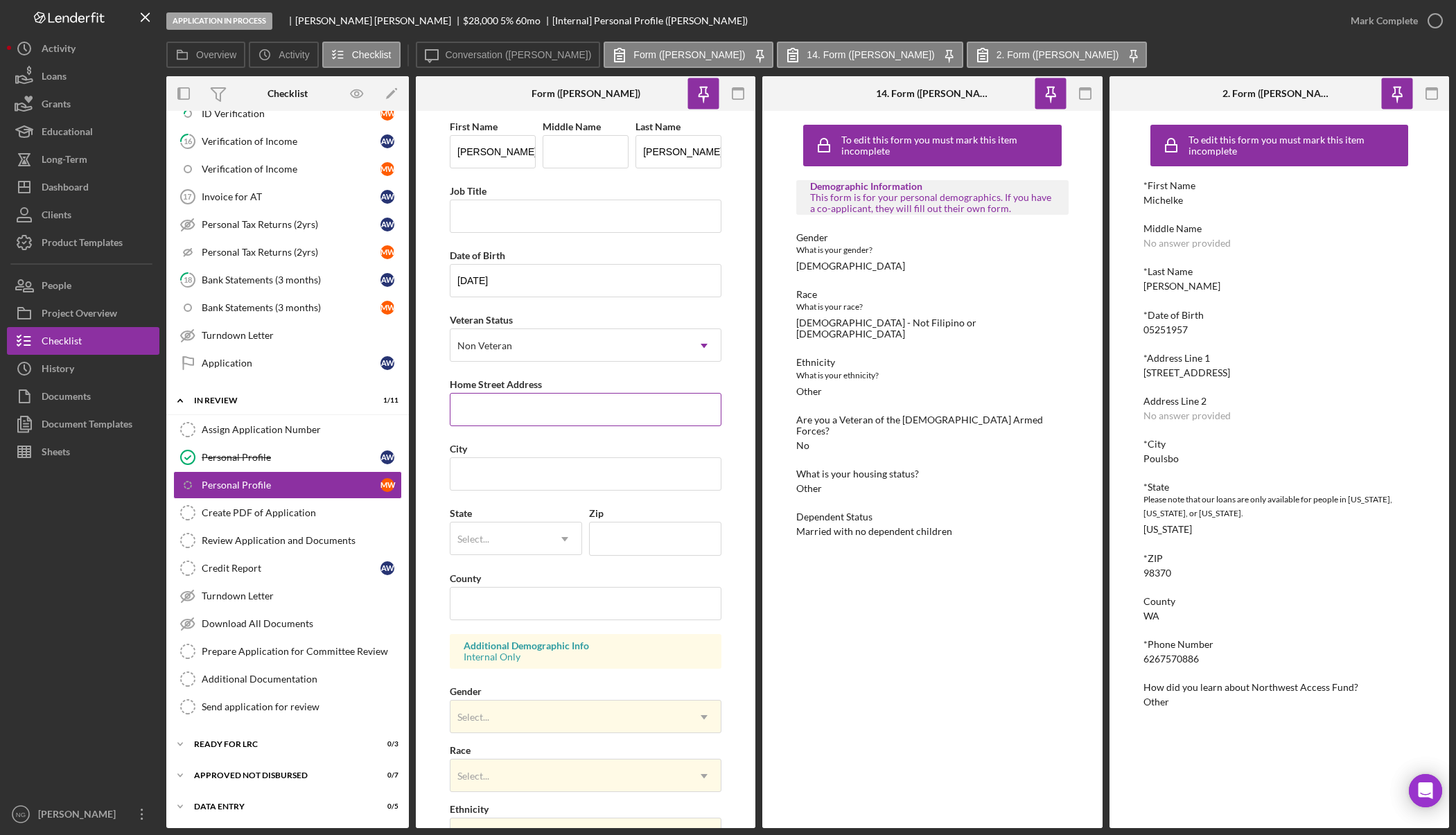
paste input "18781 Viking Way NW"
type input "18781 Viking Way NW"
click at [494, 470] on input "City" at bounding box center [585, 474] width 272 height 33
type input "Poulsbo"
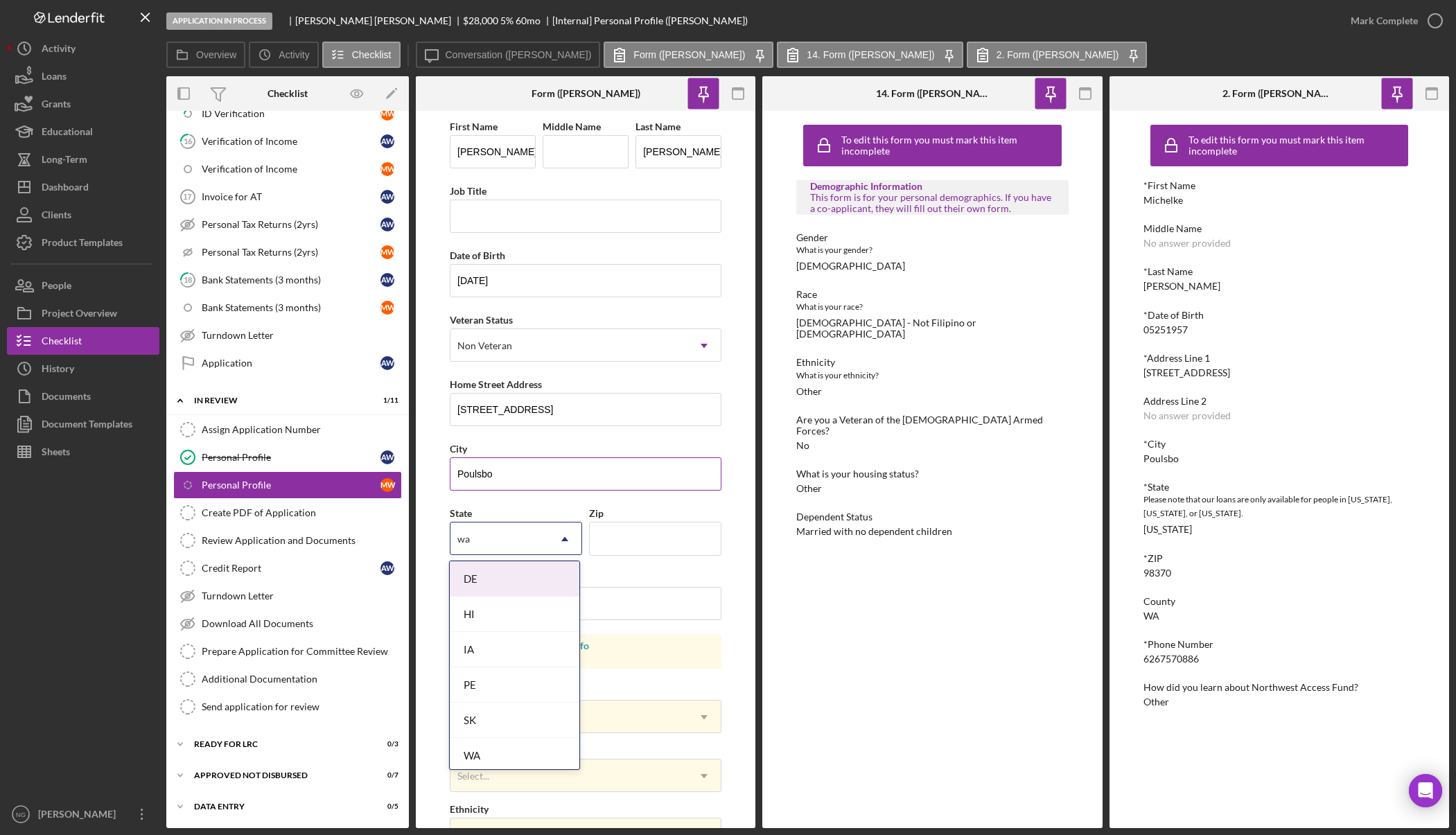
type input "was"
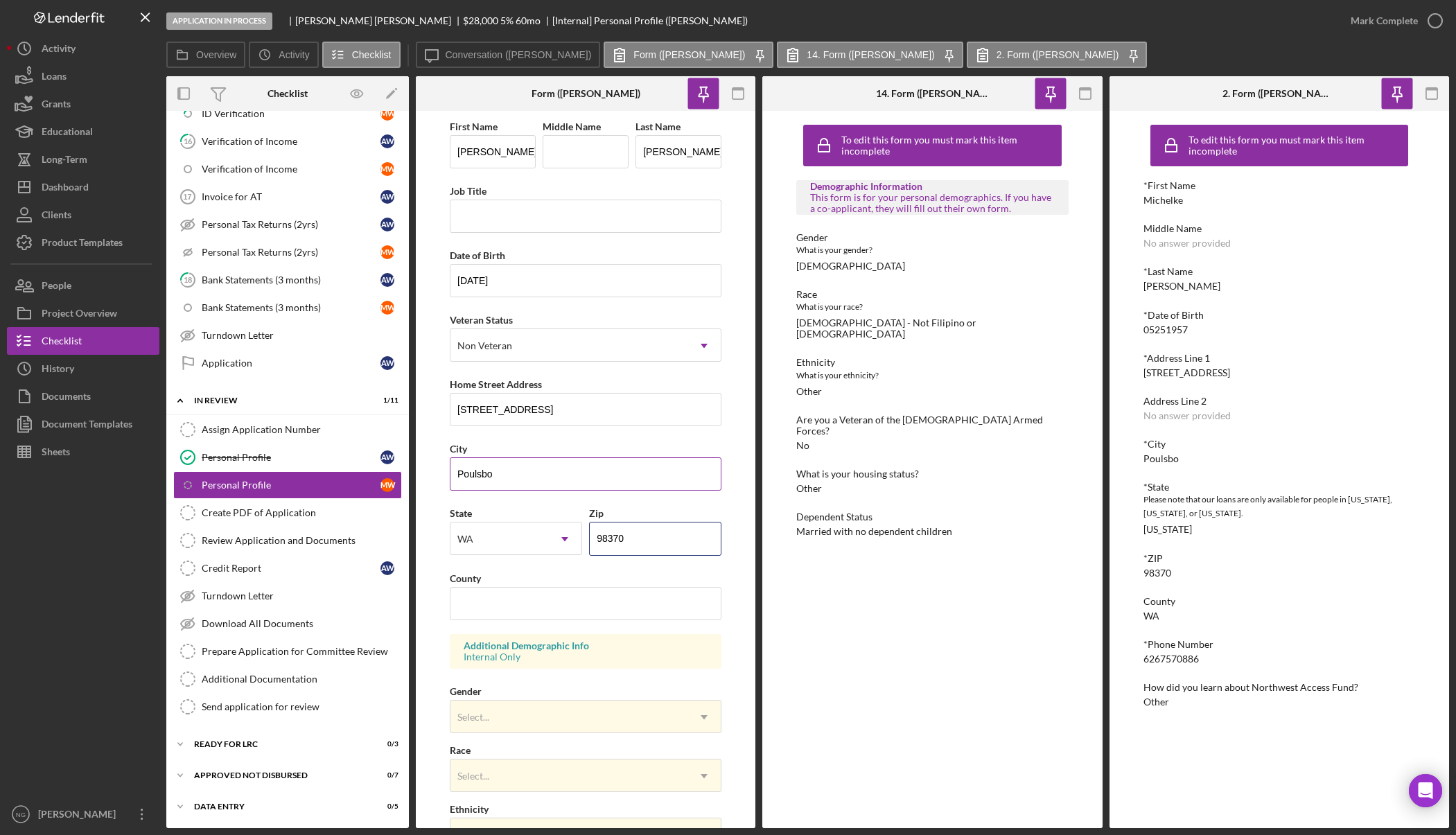
type input "98370"
type input "Kitsap"
click at [468, 706] on div "Select..." at bounding box center [569, 717] width 237 height 32
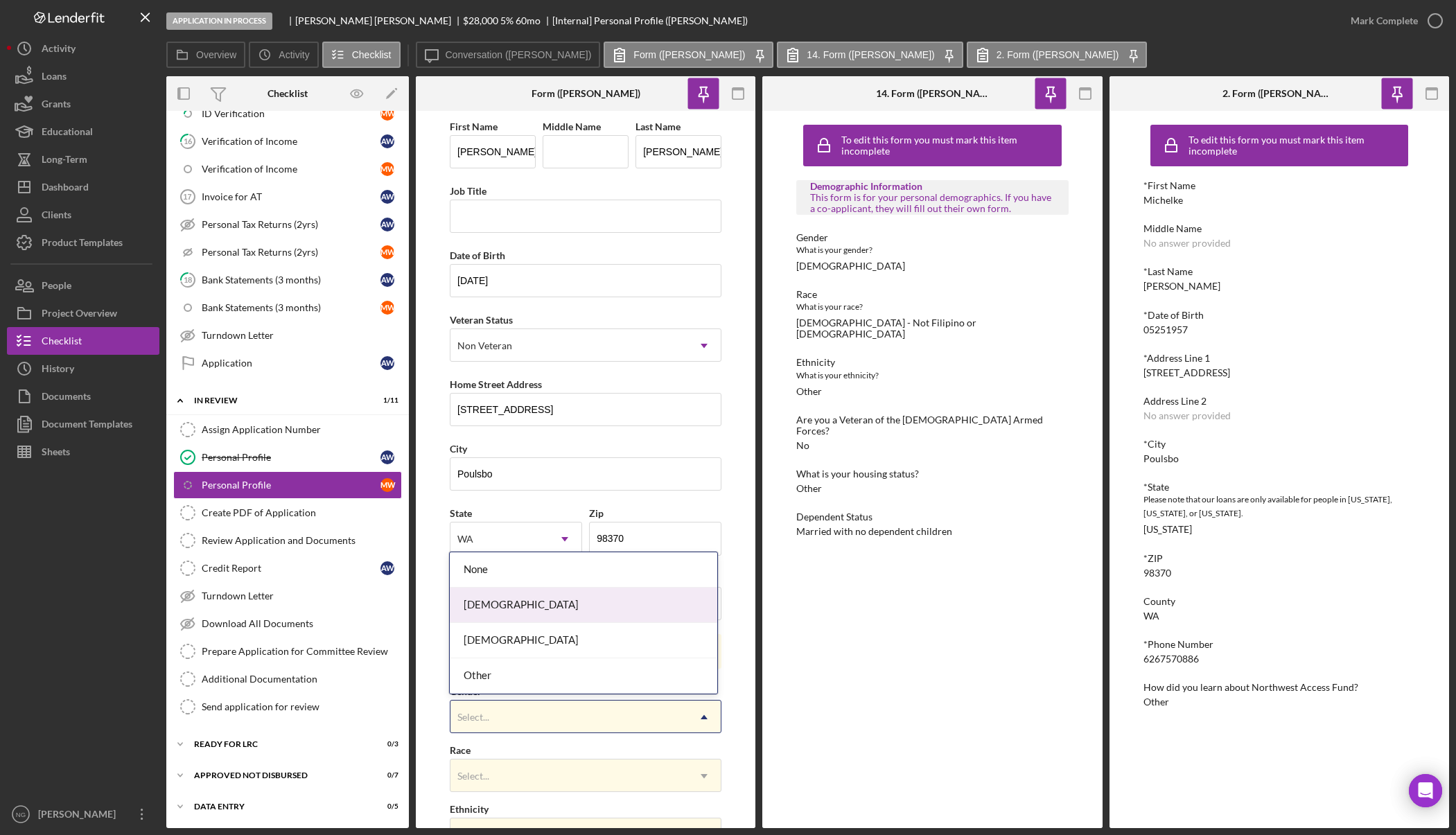
click at [508, 618] on div "Female" at bounding box center [584, 606] width 267 height 36
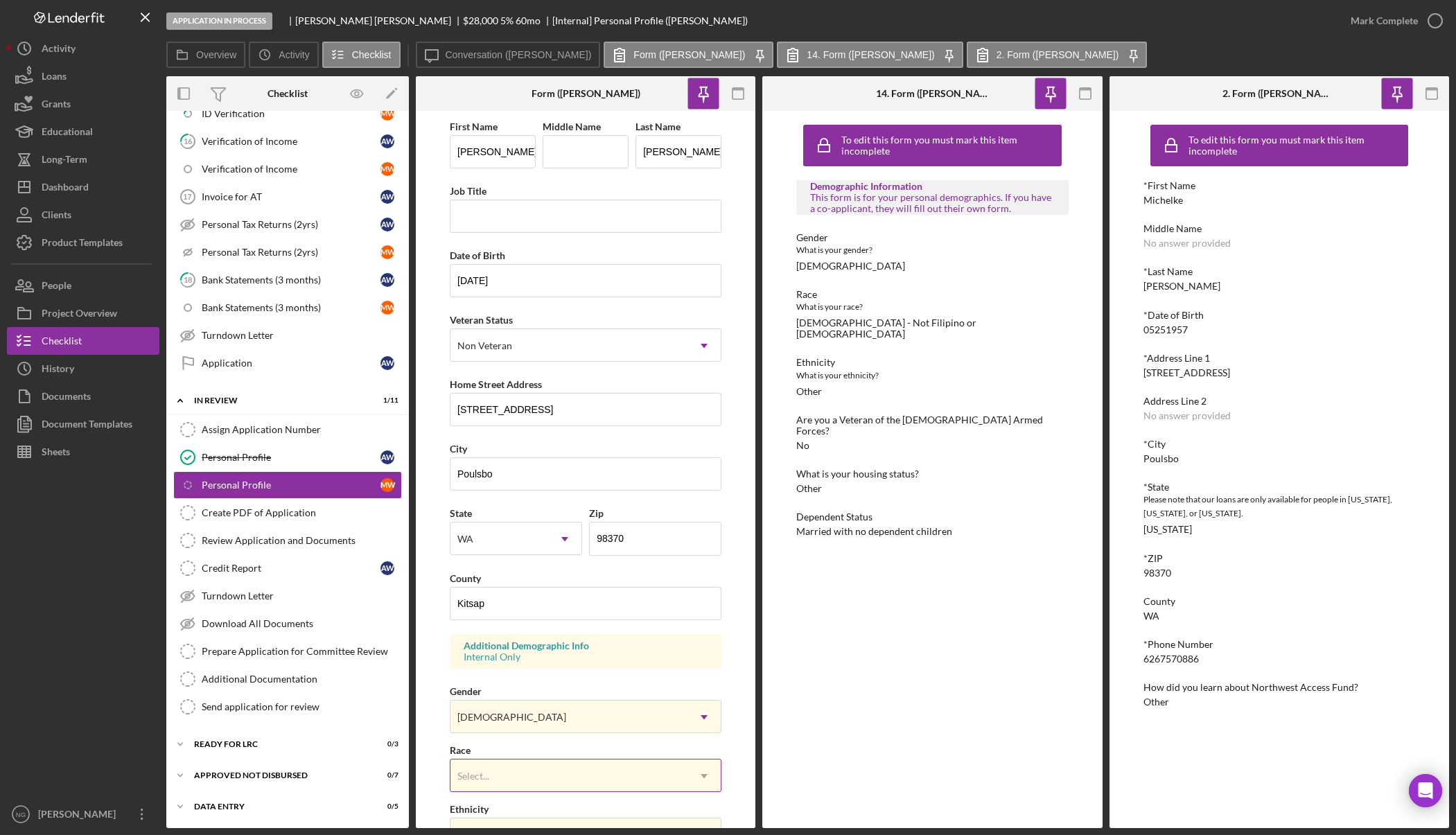
click at [499, 766] on div "Select..." at bounding box center [569, 777] width 237 height 32
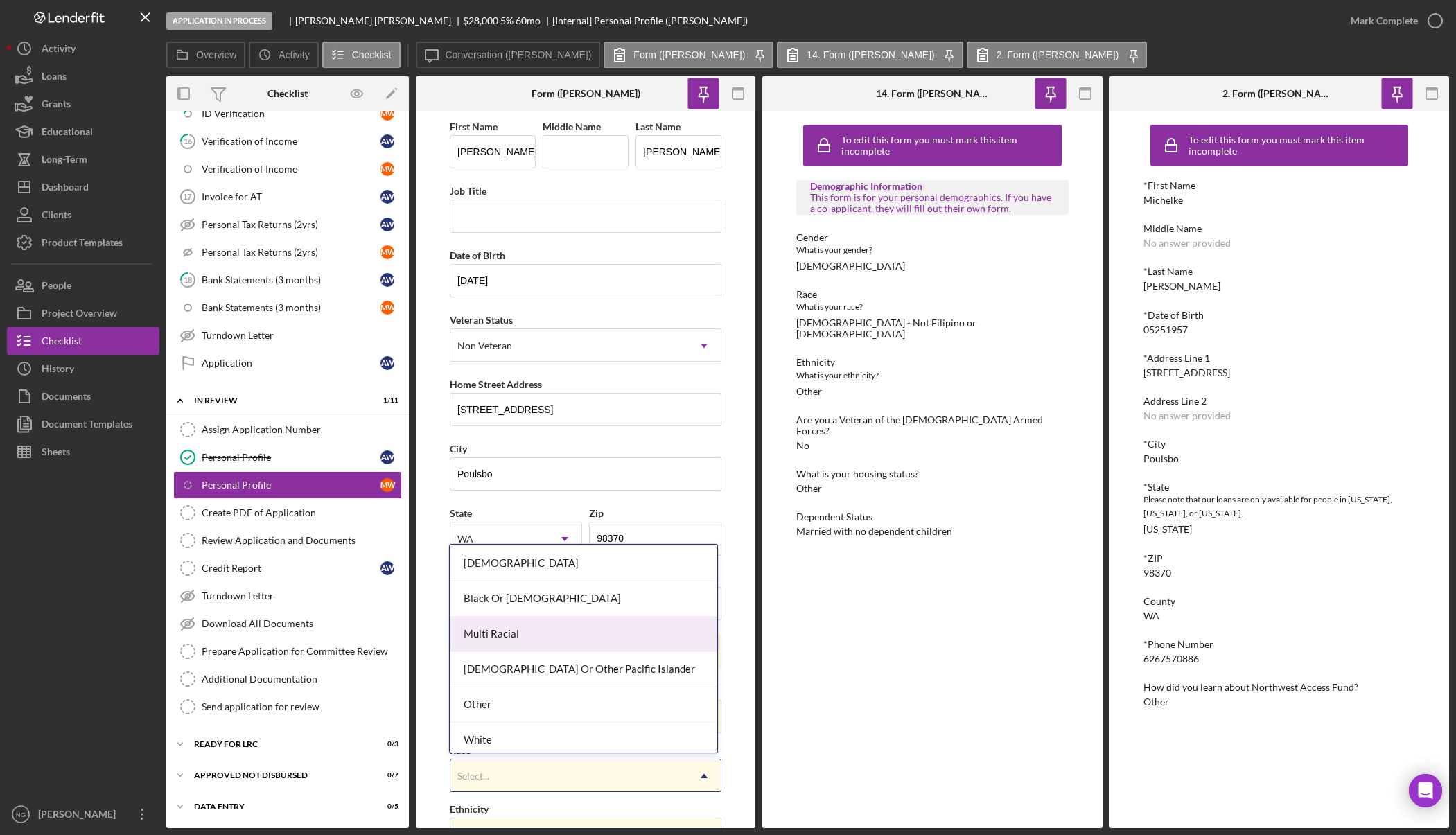
scroll to position [75, 0]
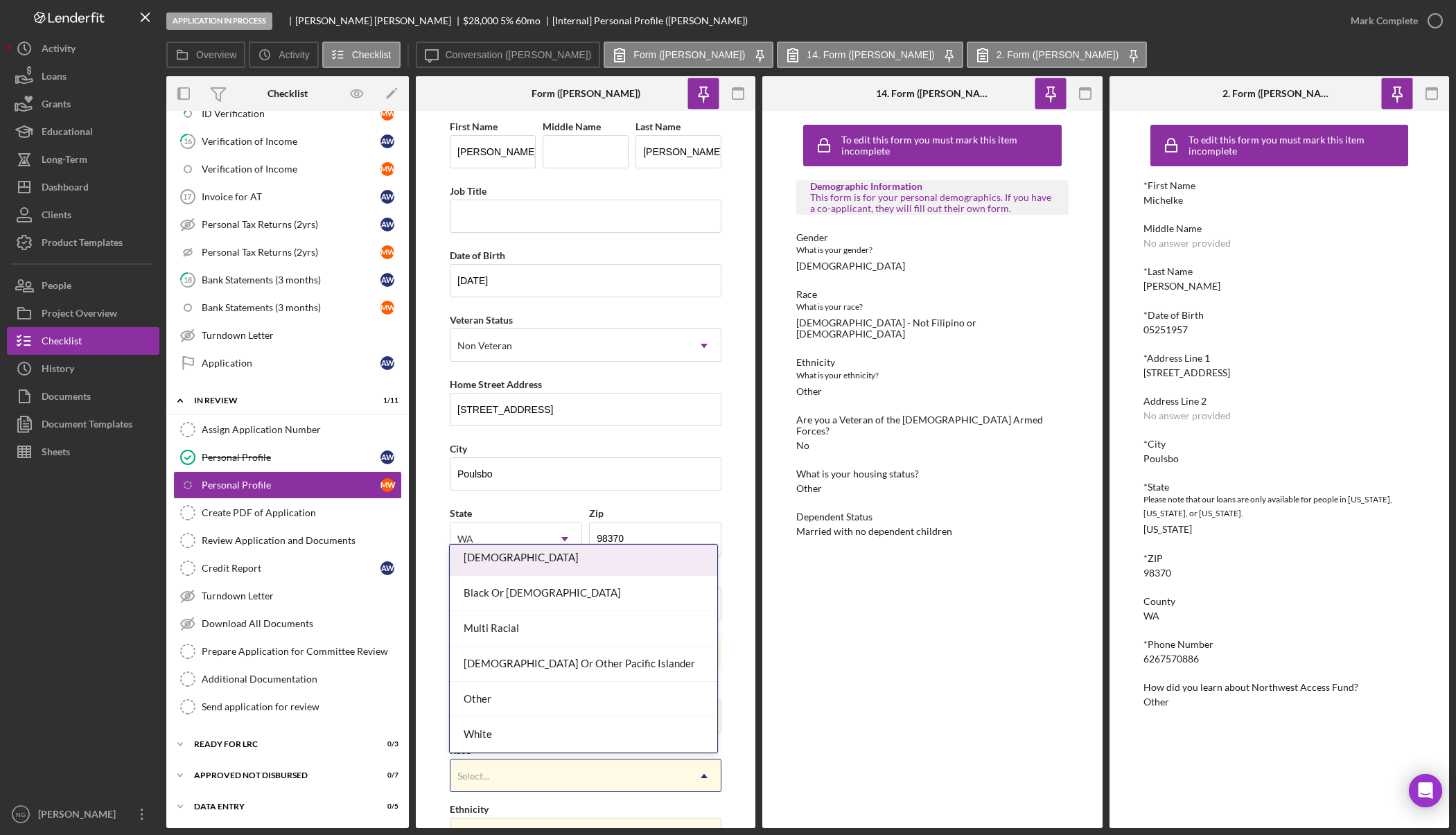
click at [557, 563] on div "Asian" at bounding box center [584, 558] width 267 height 36
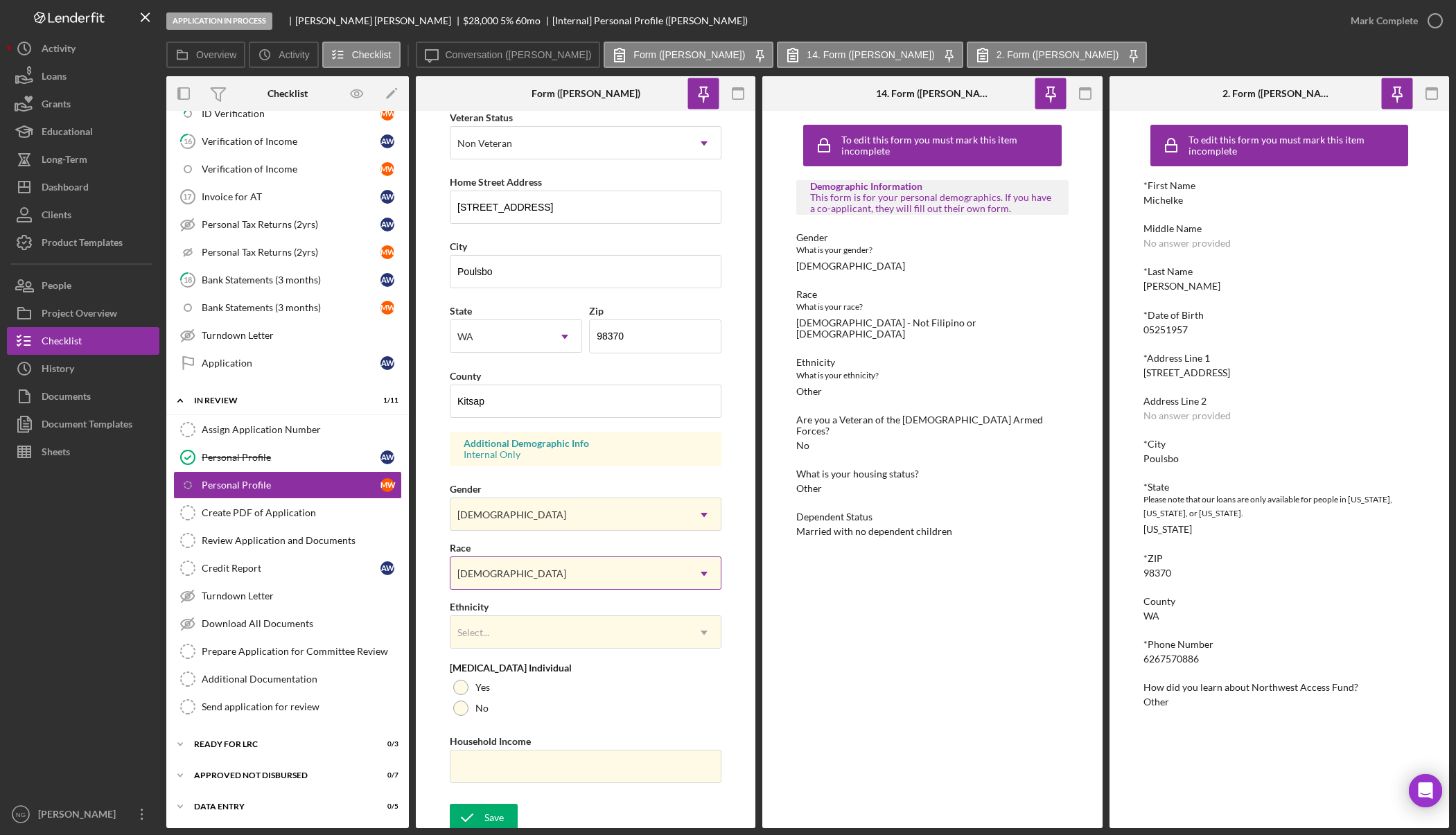
scroll to position [208, 0]
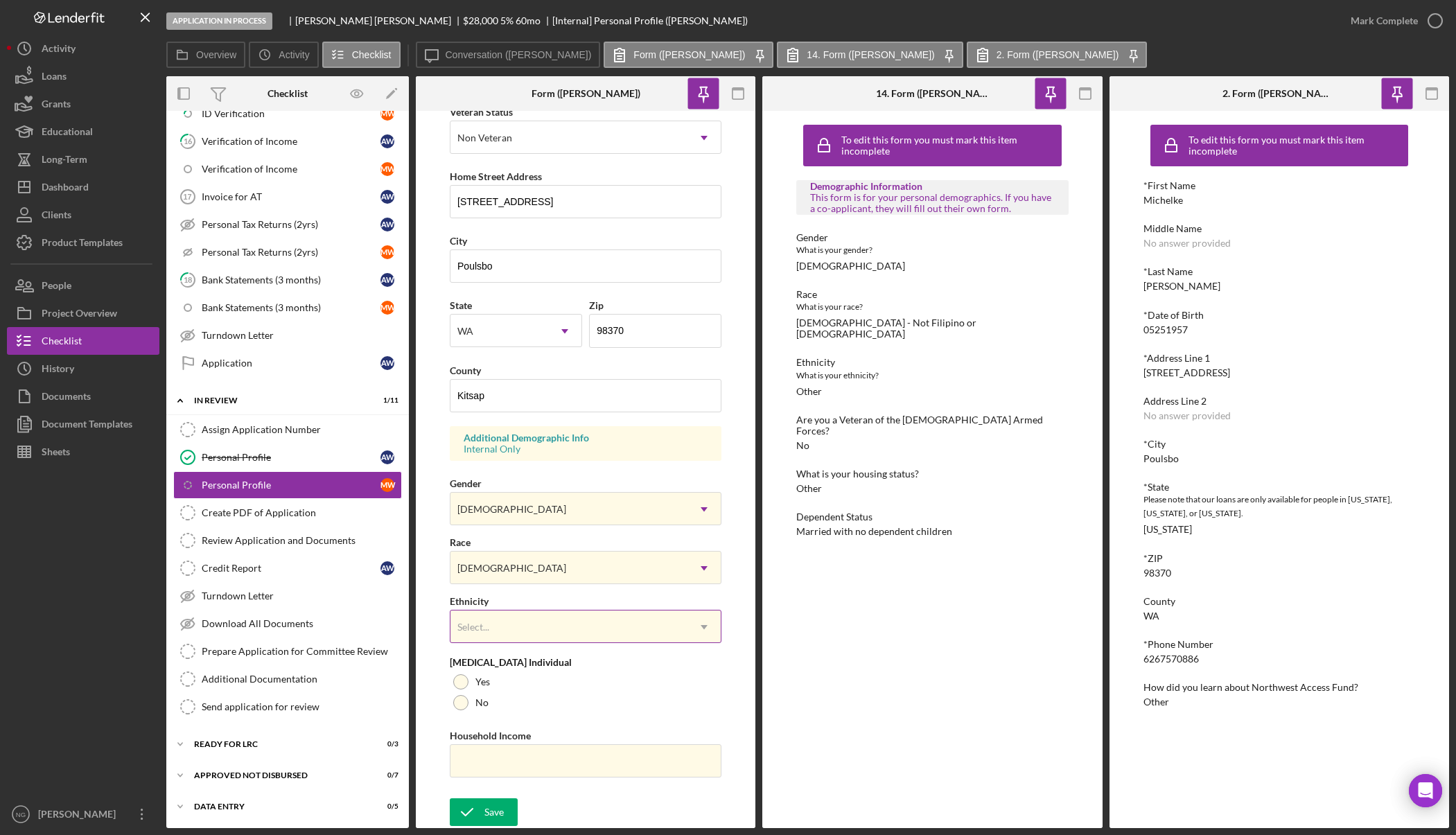
click at [532, 621] on div "Select..." at bounding box center [569, 628] width 237 height 32
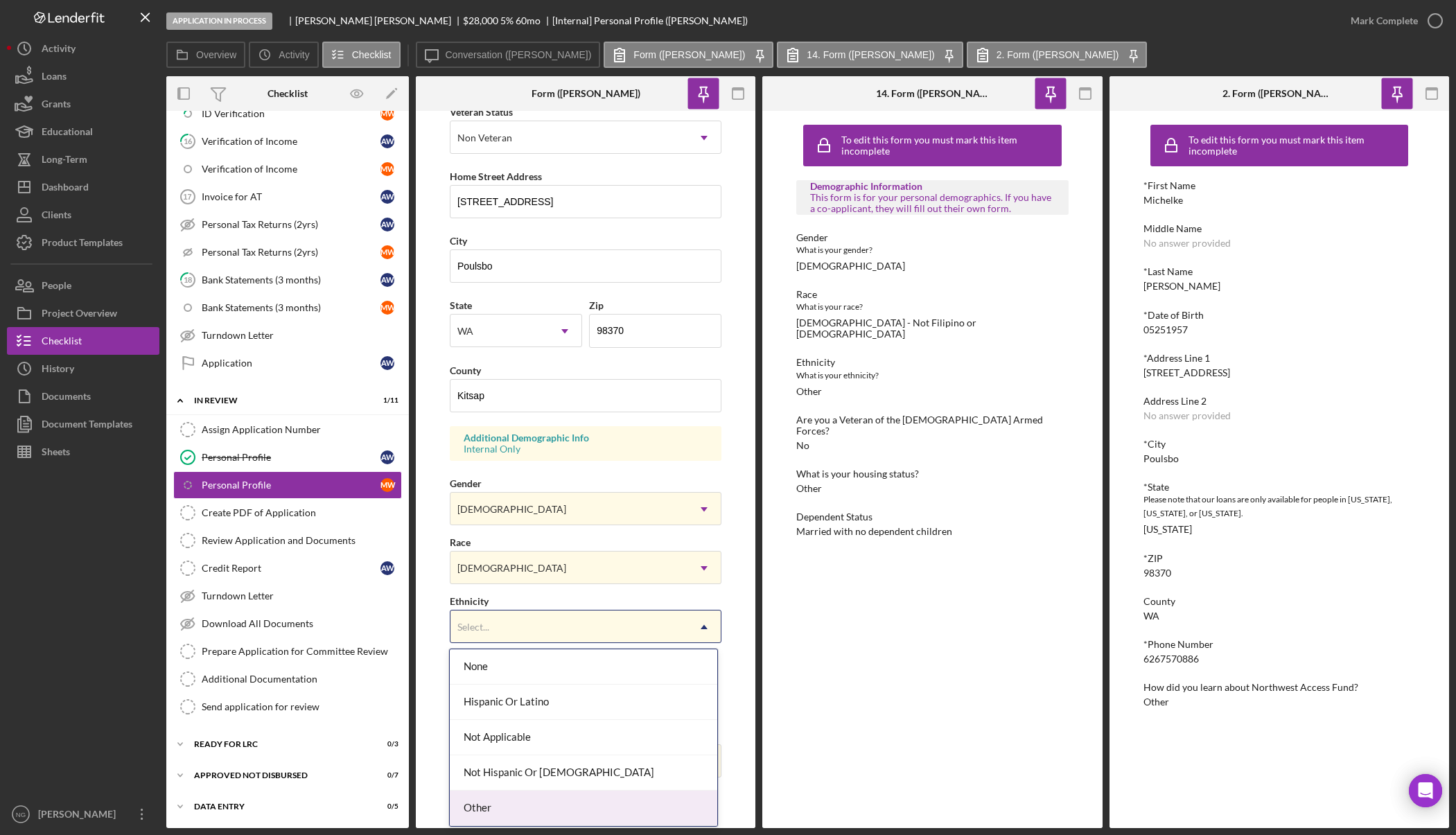
click at [496, 804] on div "Other" at bounding box center [584, 809] width 267 height 36
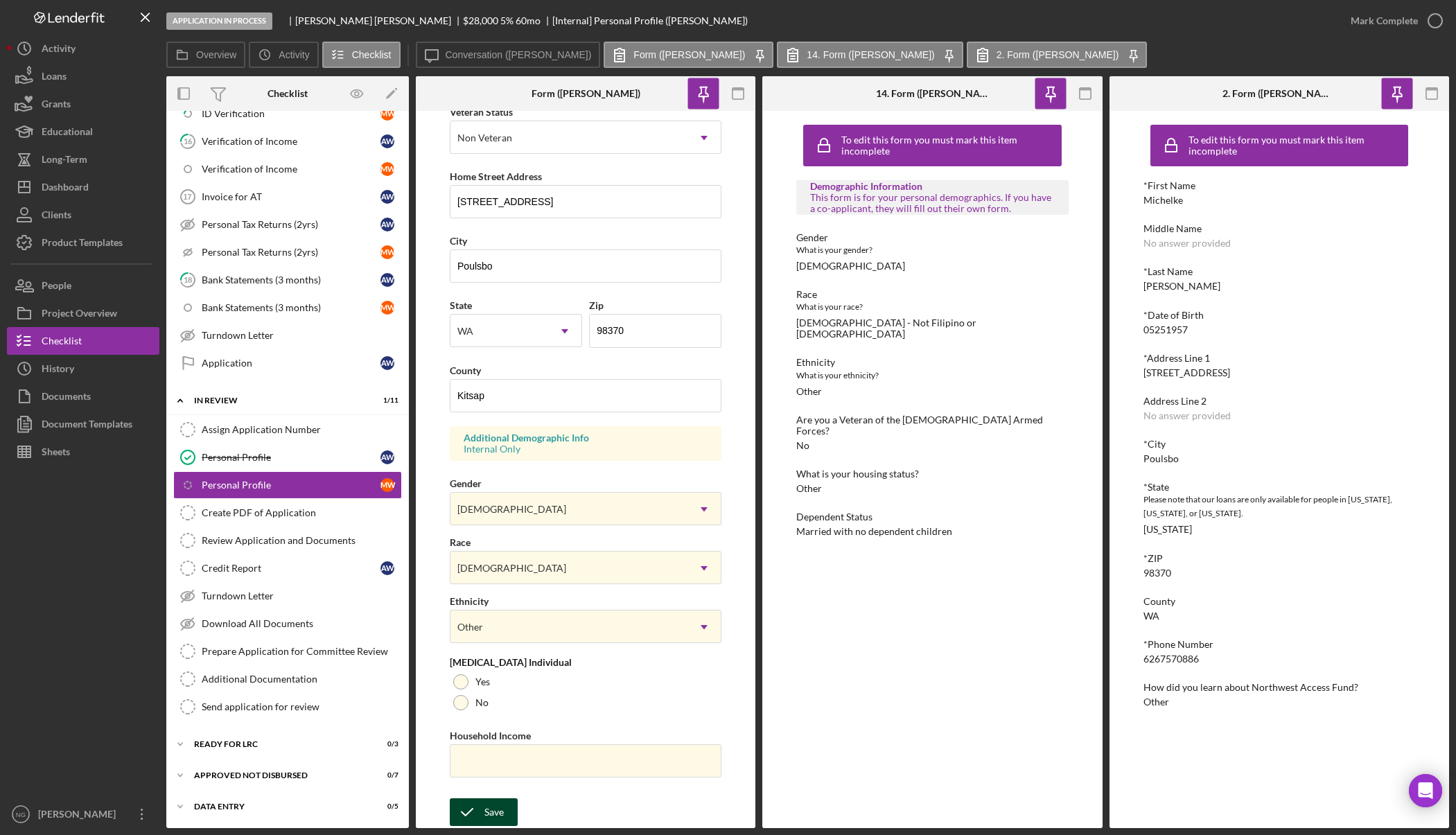
click at [473, 814] on icon "submit" at bounding box center [467, 812] width 35 height 35
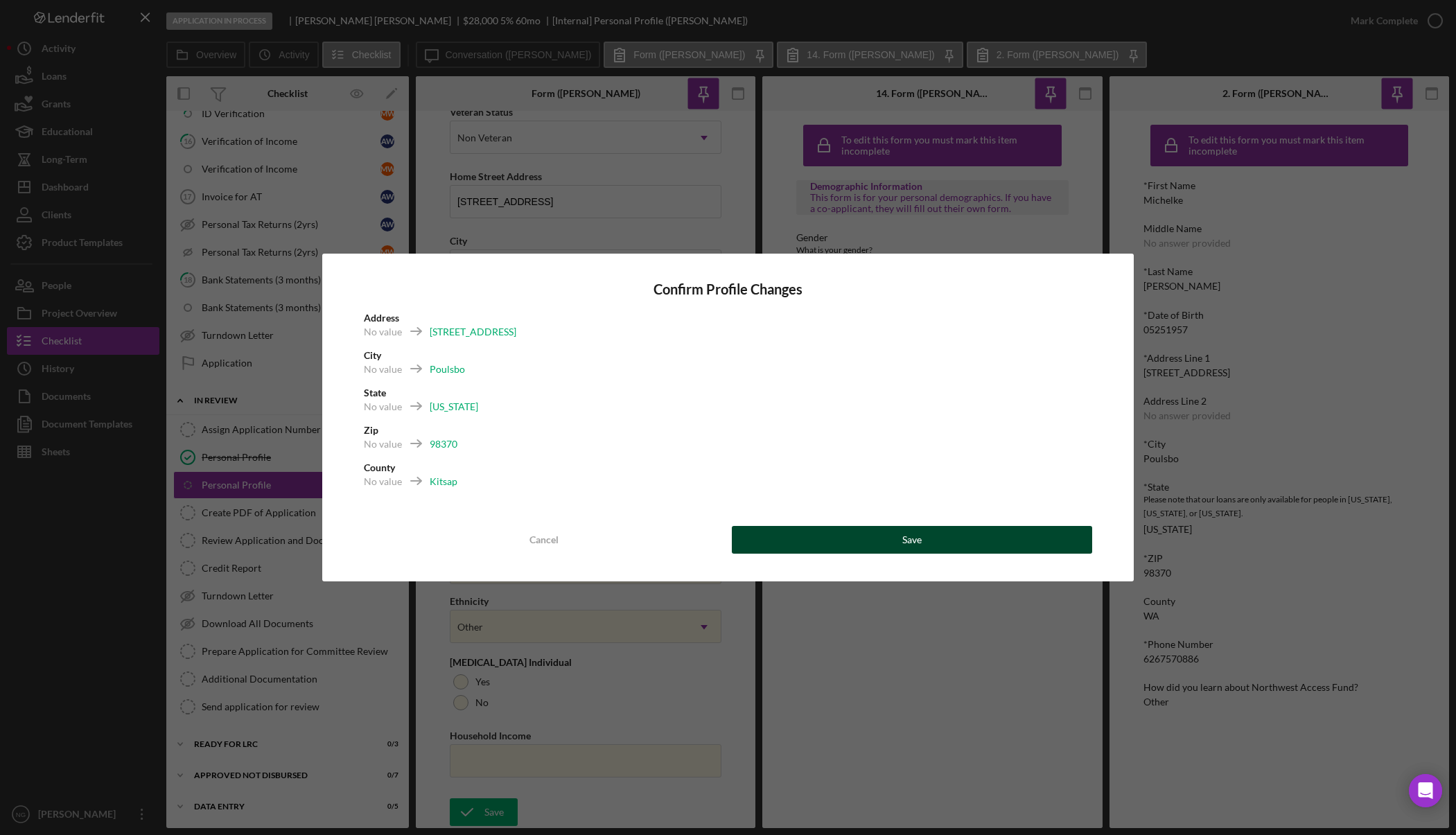
click at [795, 540] on button "Save" at bounding box center [912, 539] width 360 height 27
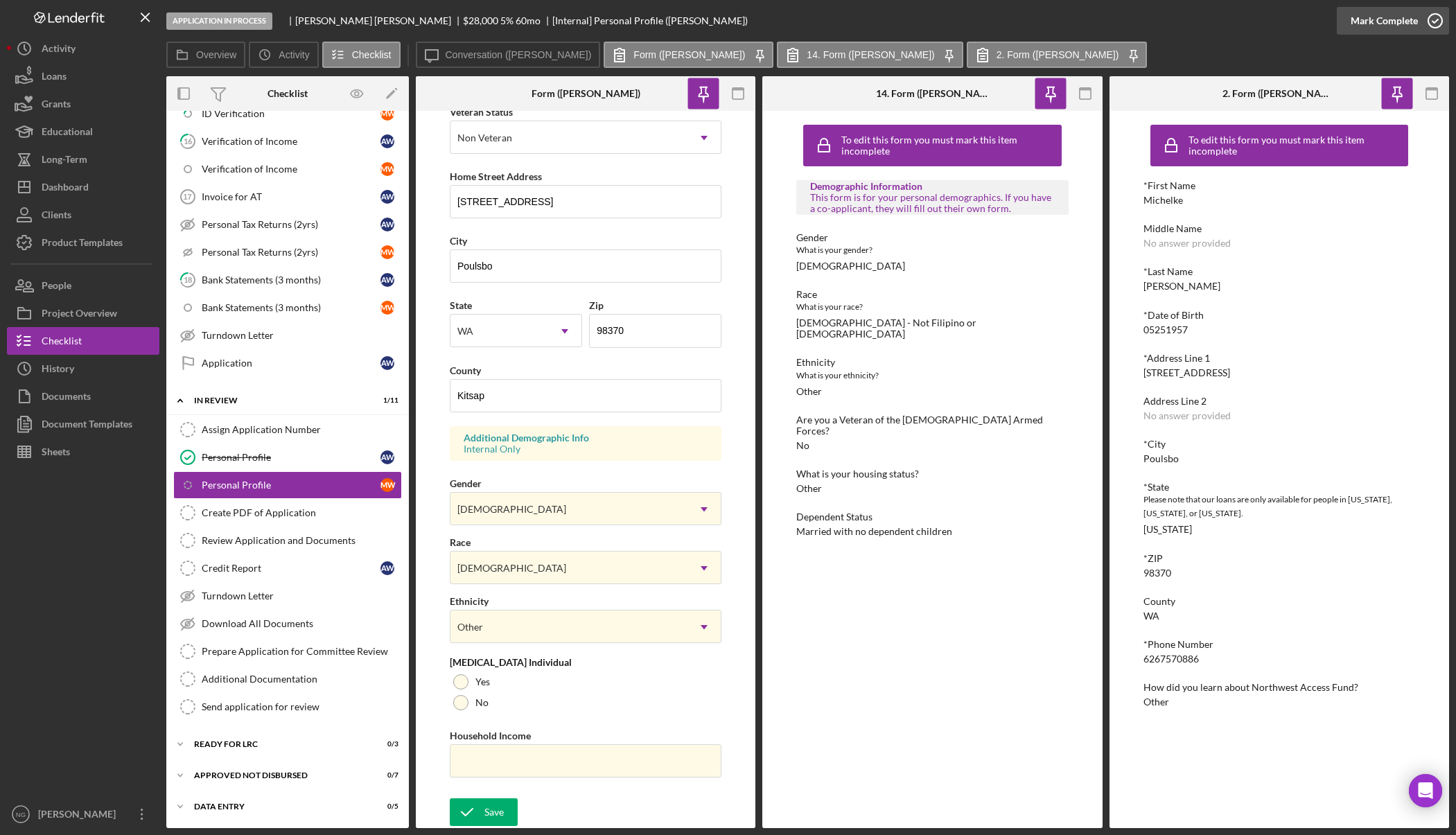
click at [1427, 25] on icon "button" at bounding box center [1435, 21] width 35 height 35
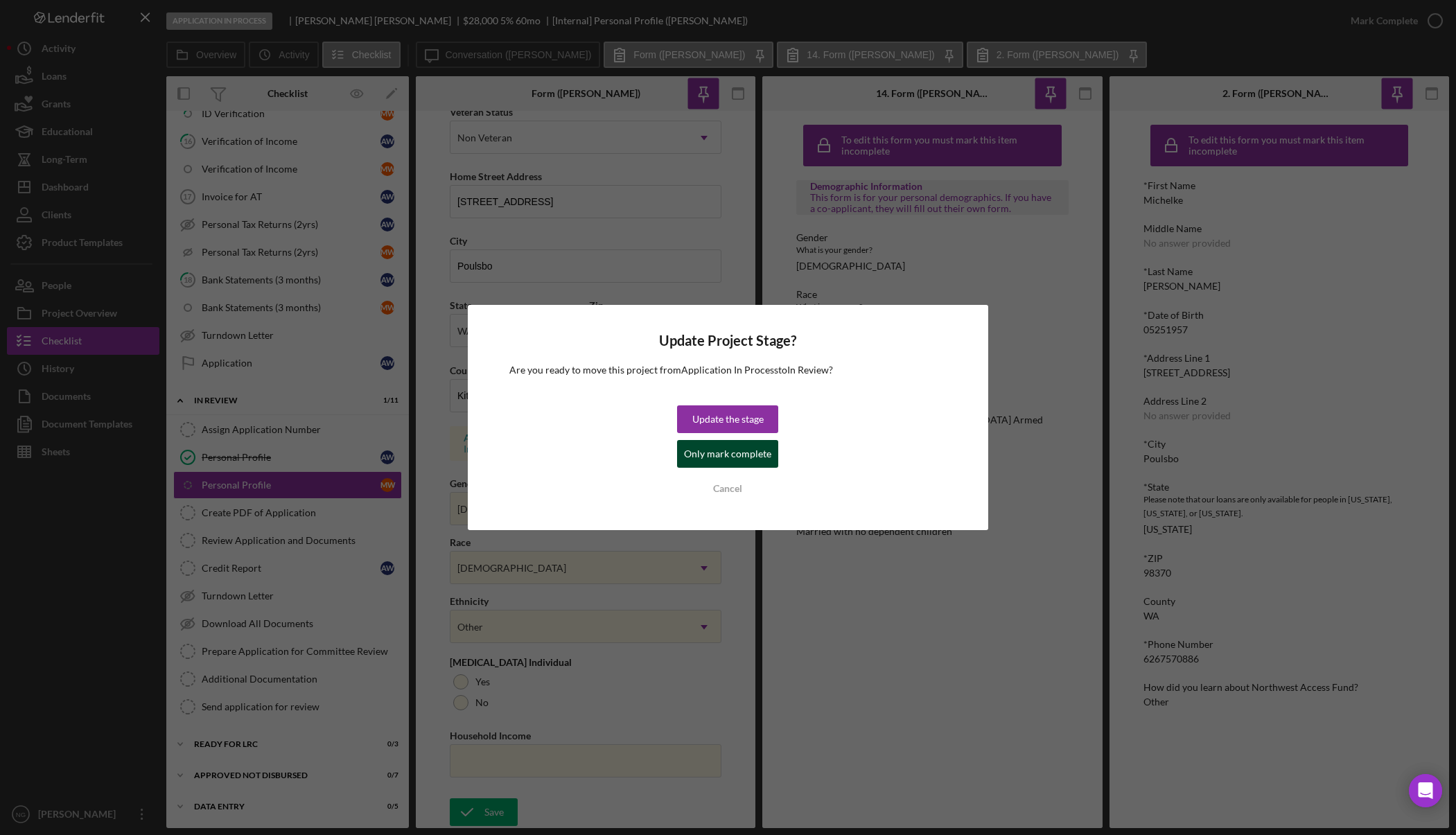
click at [746, 454] on div "Only mark complete" at bounding box center [728, 454] width 88 height 27
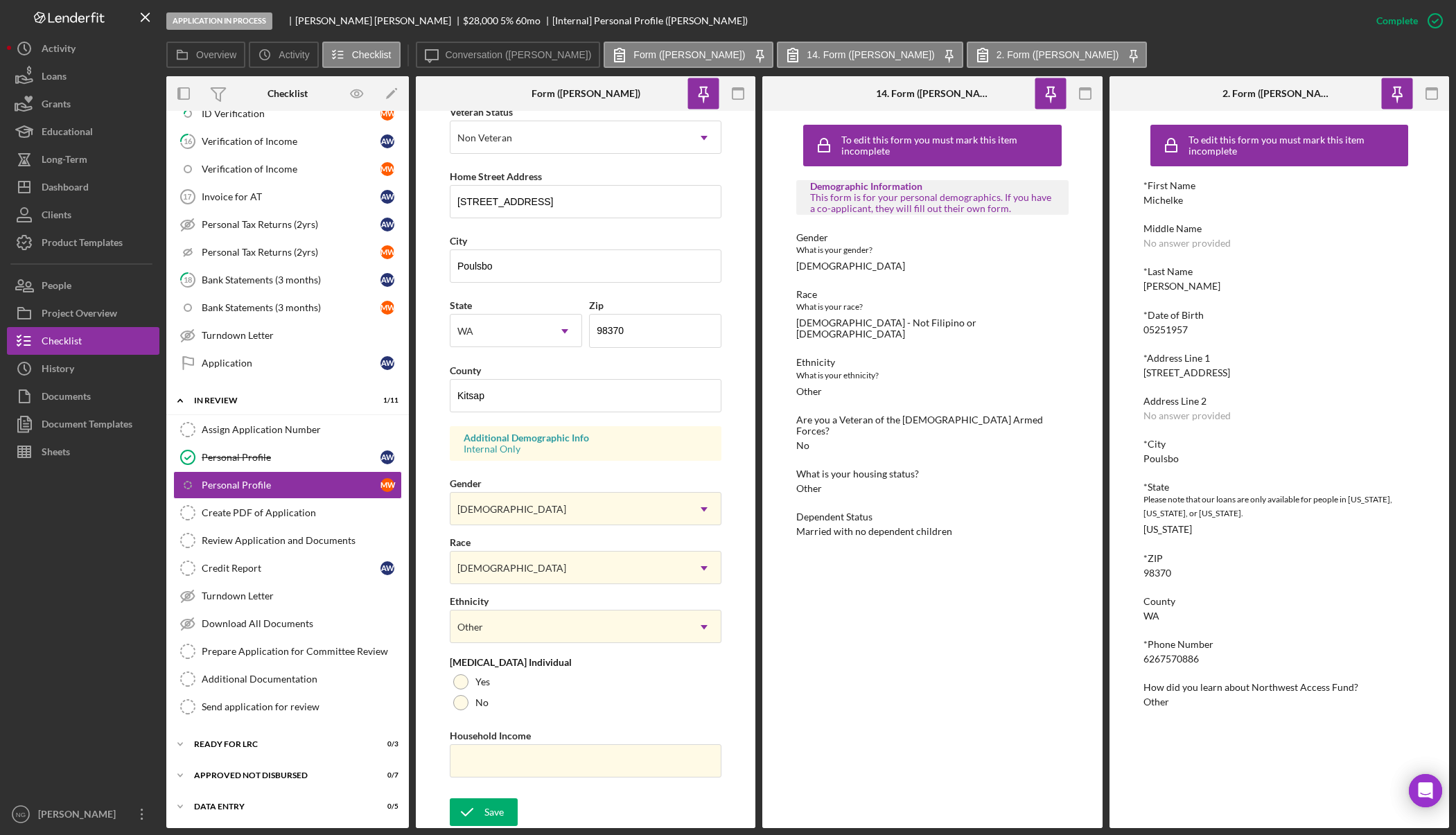
scroll to position [0, 0]
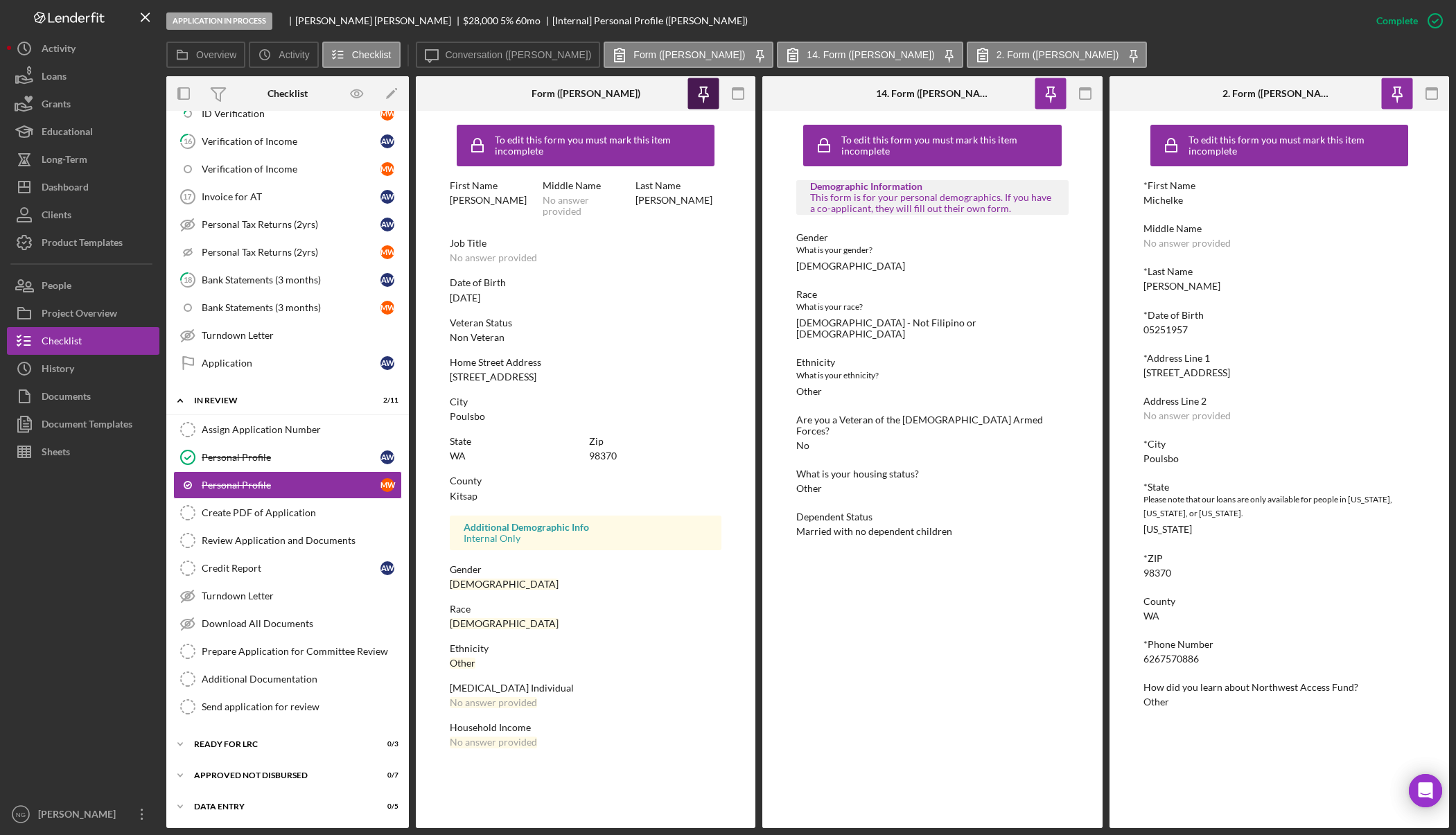
click at [705, 90] on icon "button" at bounding box center [703, 93] width 31 height 31
click at [1053, 96] on icon "button" at bounding box center [1050, 92] width 9 height 9
click at [1398, 89] on icon "button" at bounding box center [1397, 93] width 31 height 31
click at [1437, 93] on rect "button" at bounding box center [1432, 94] width 11 height 11
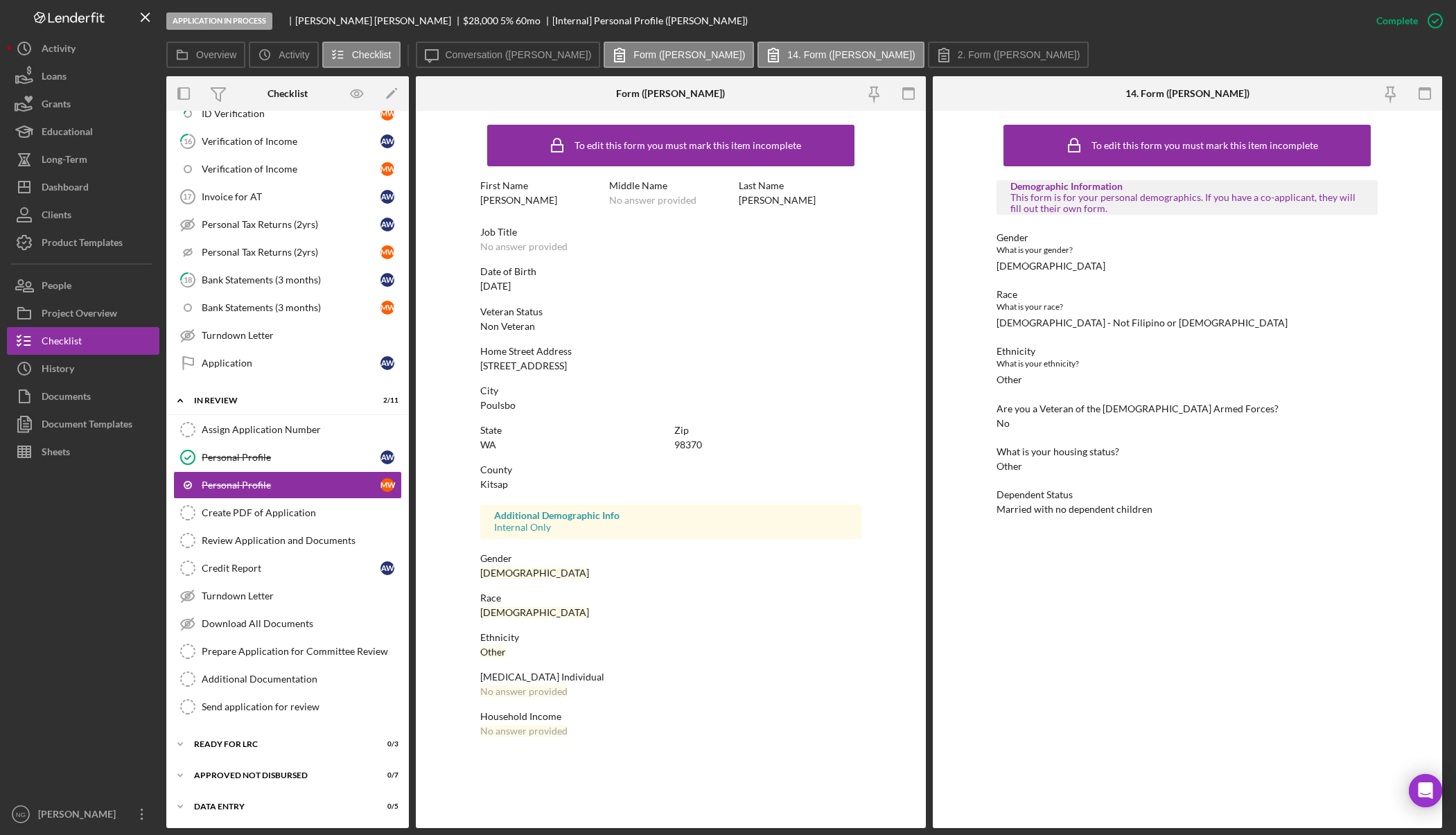
click at [1437, 93] on icon "button" at bounding box center [1425, 93] width 31 height 31
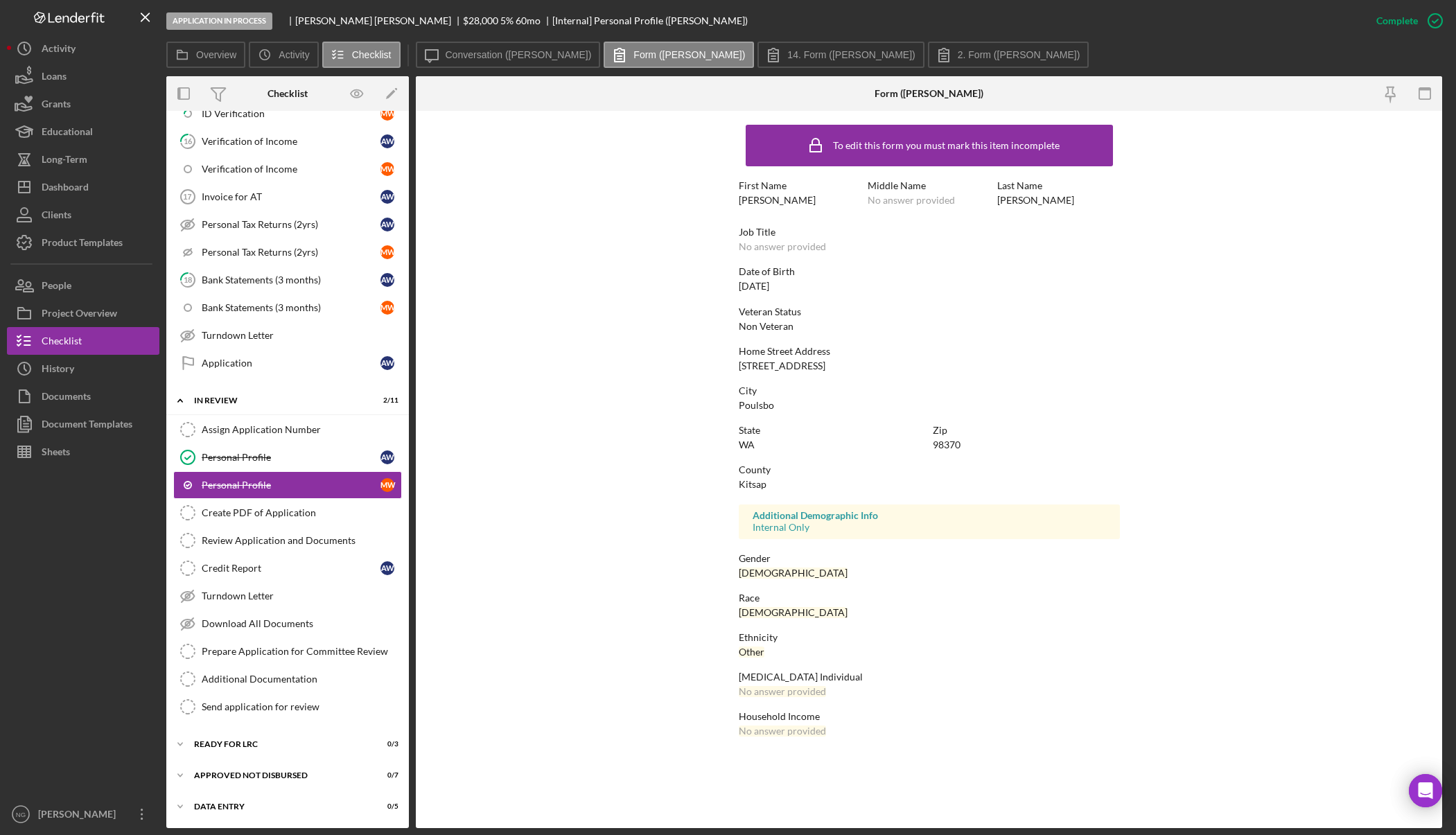
click at [1437, 93] on icon "button" at bounding box center [1425, 93] width 31 height 31
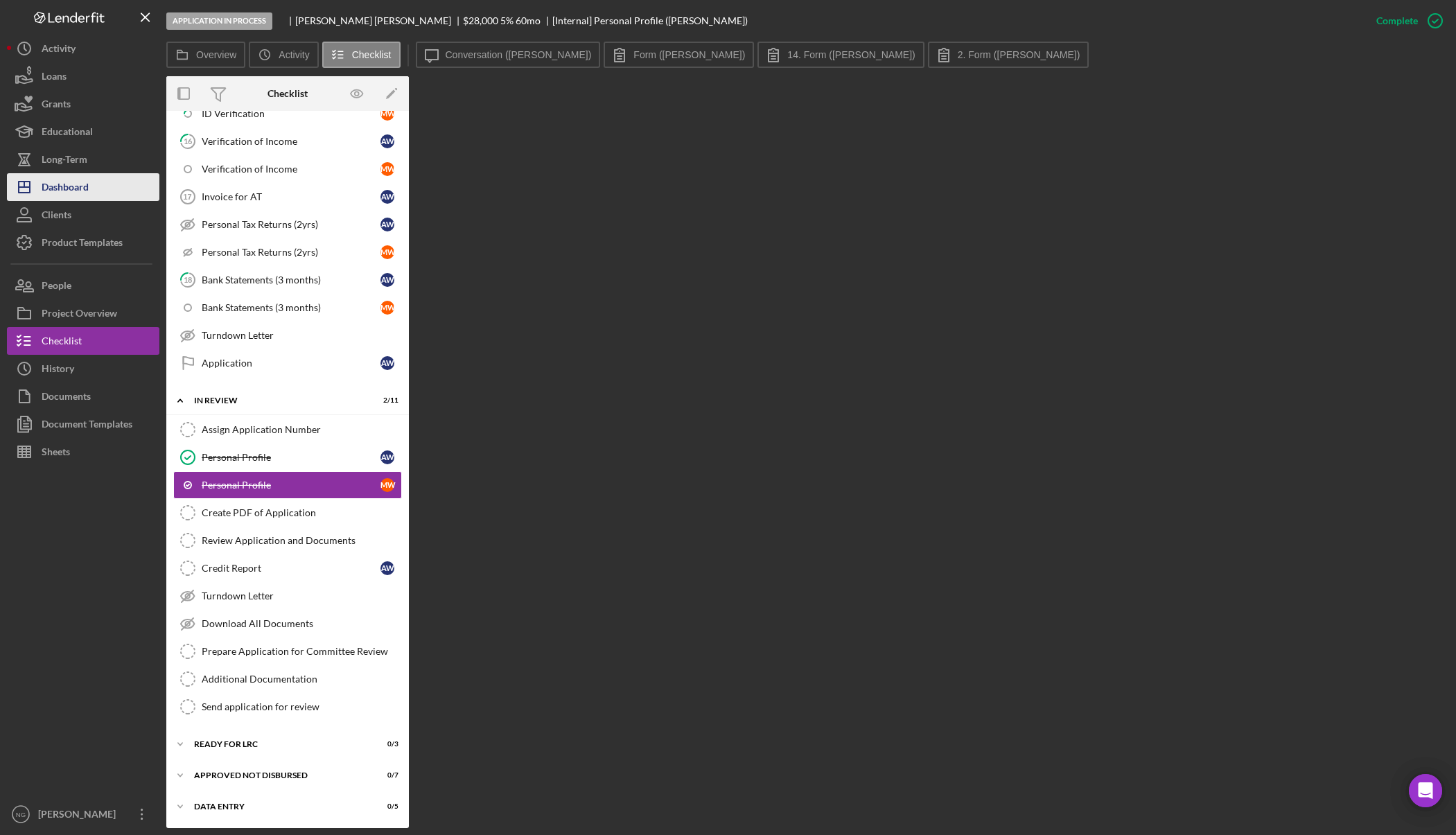
click at [104, 182] on button "Icon/Dashboard Dashboard" at bounding box center [83, 186] width 152 height 27
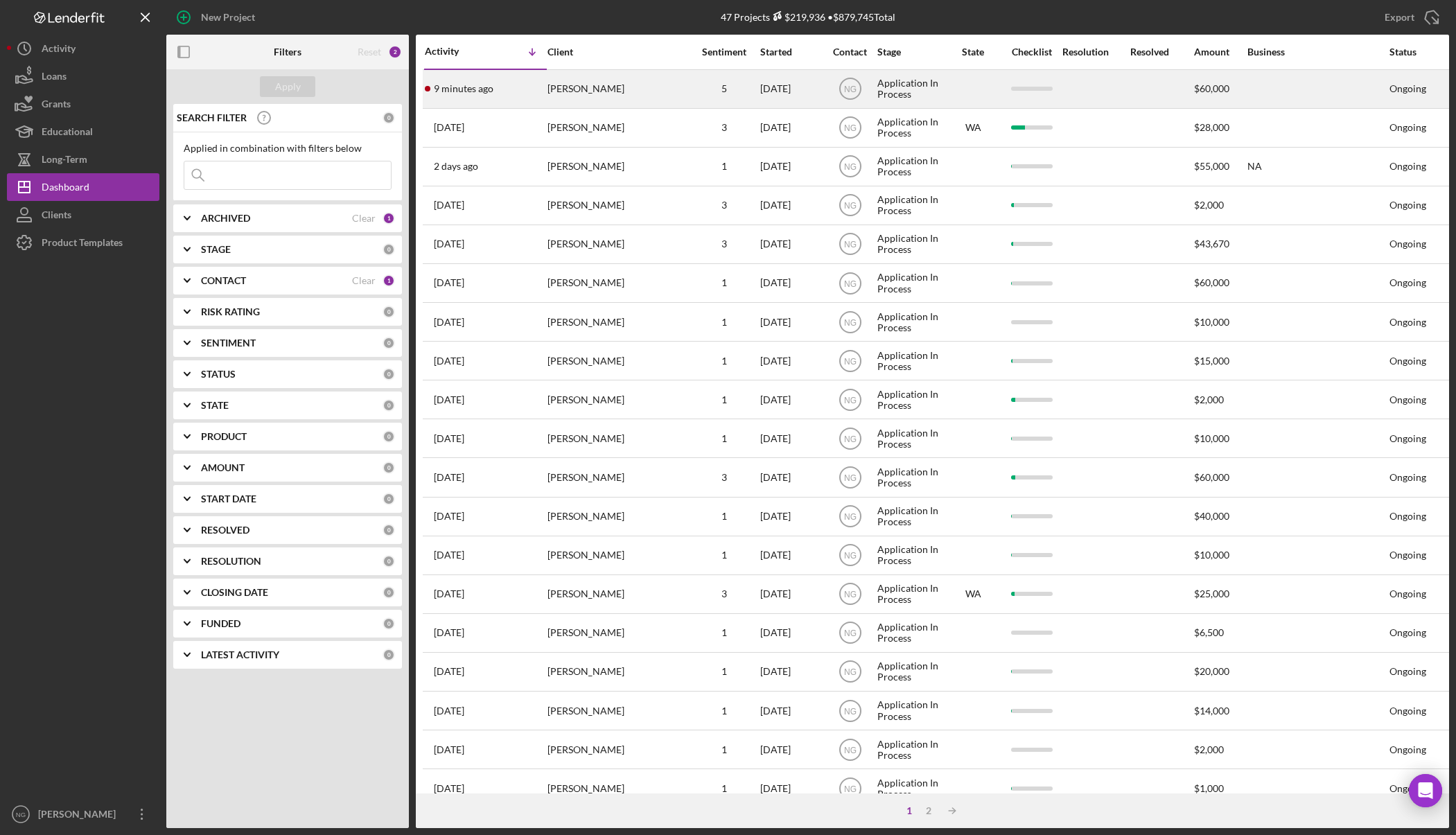
click at [615, 90] on div "William ZINK" at bounding box center [616, 88] width 138 height 37
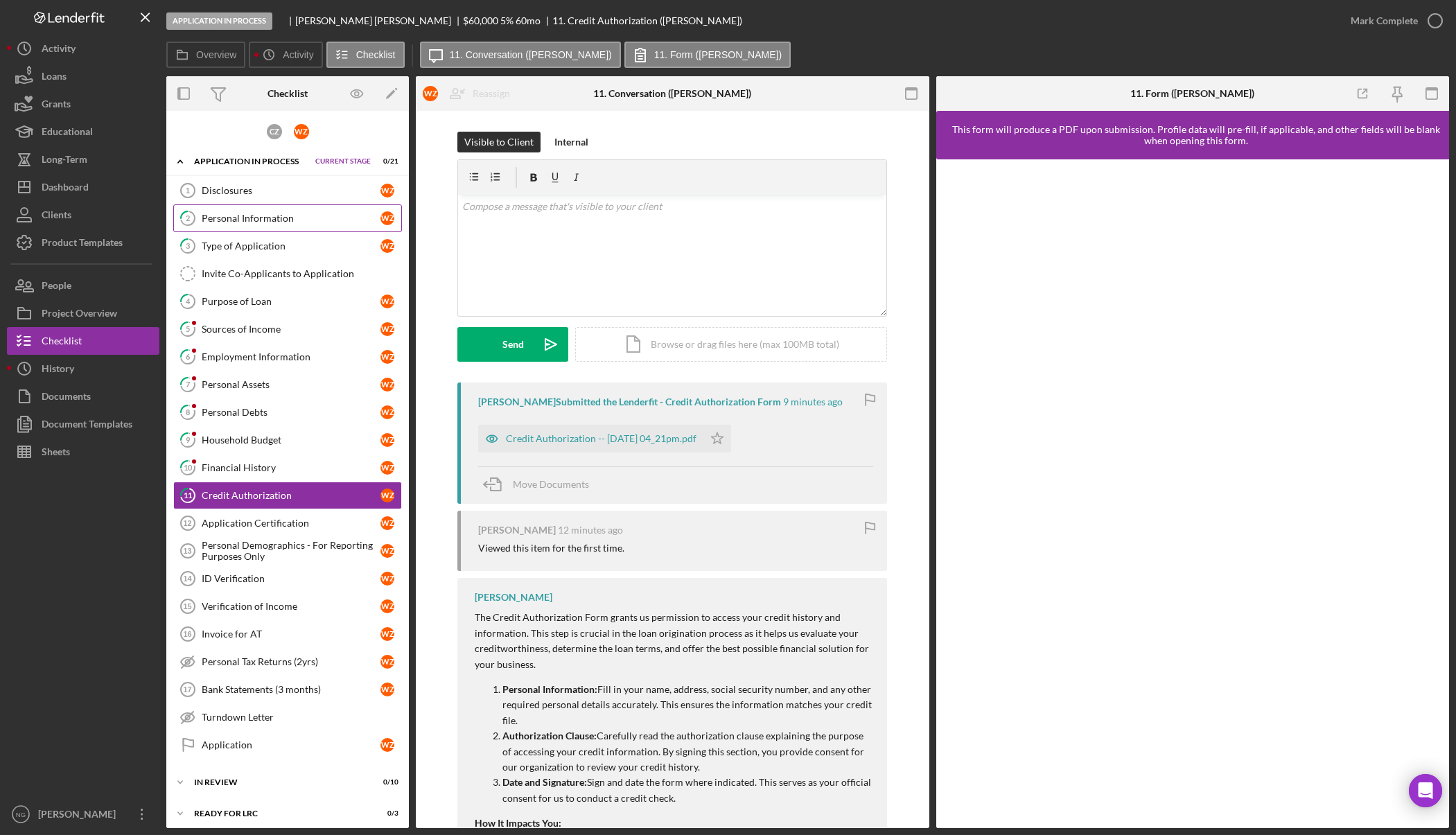
click at [294, 220] on div "Personal Information" at bounding box center [291, 218] width 179 height 11
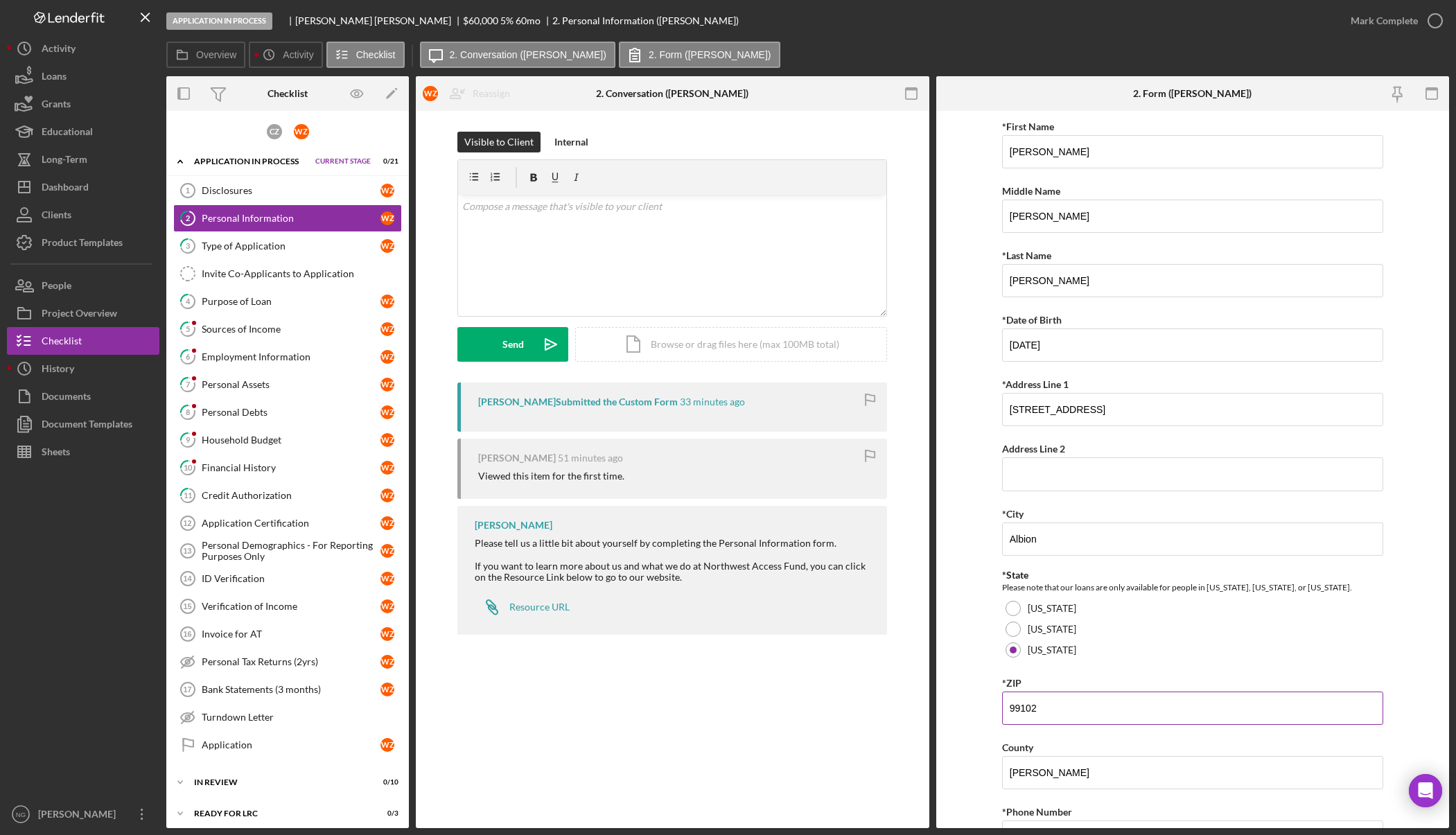
scroll to position [297, 0]
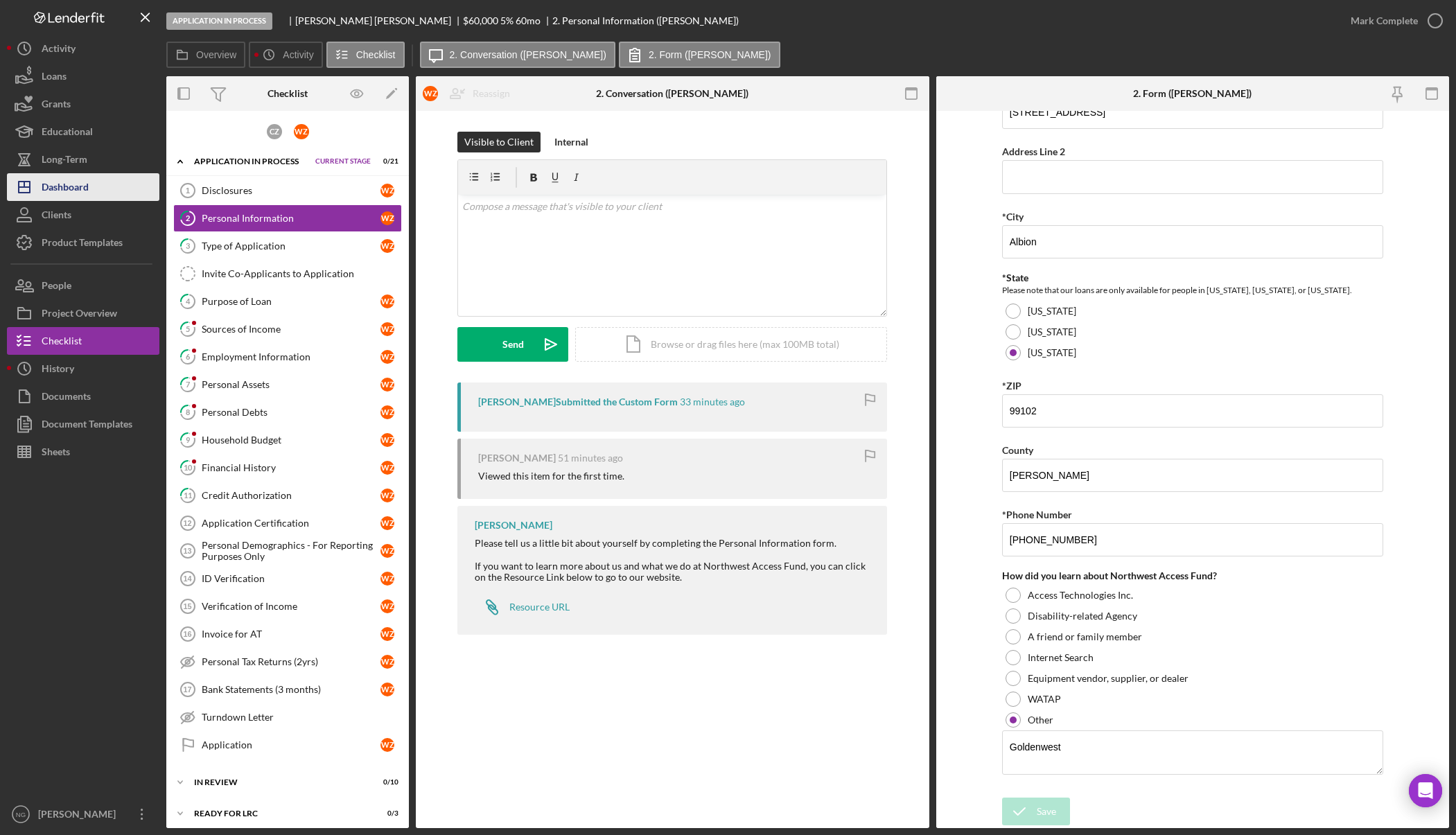
click at [87, 182] on div "Dashboard" at bounding box center [65, 188] width 47 height 31
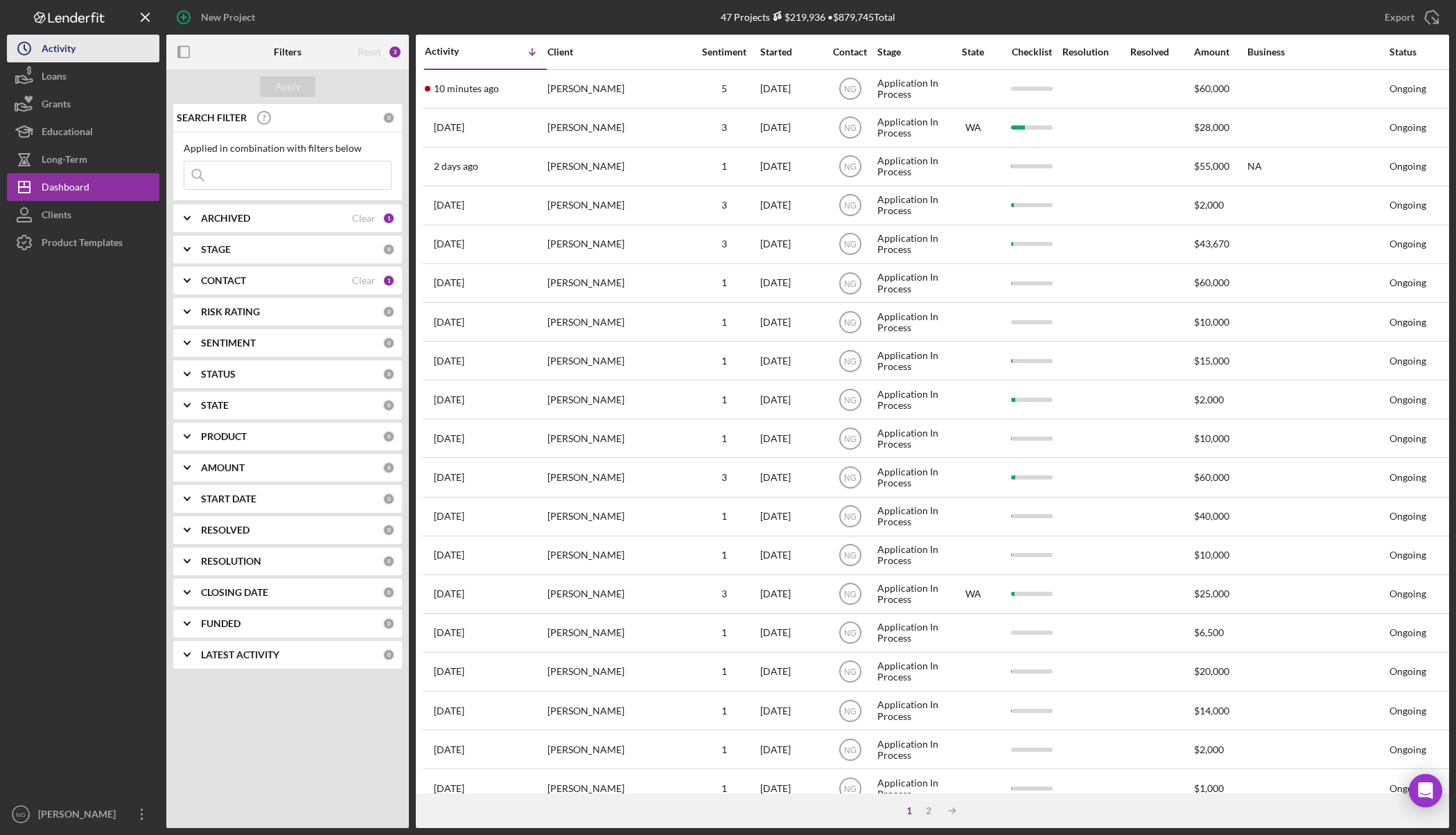
click at [81, 47] on button "Icon/History Activity" at bounding box center [83, 48] width 152 height 27
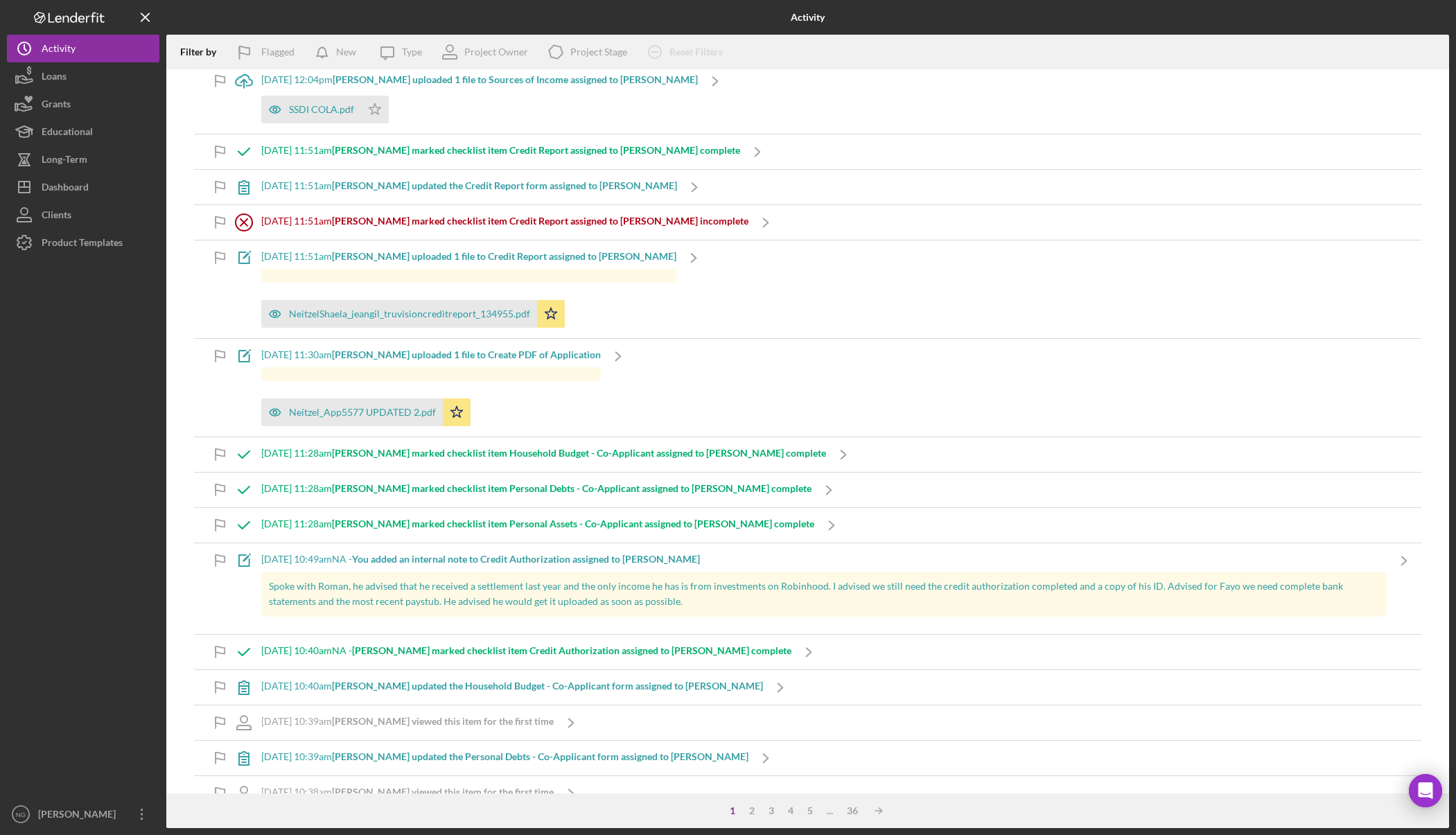
scroll to position [1803, 0]
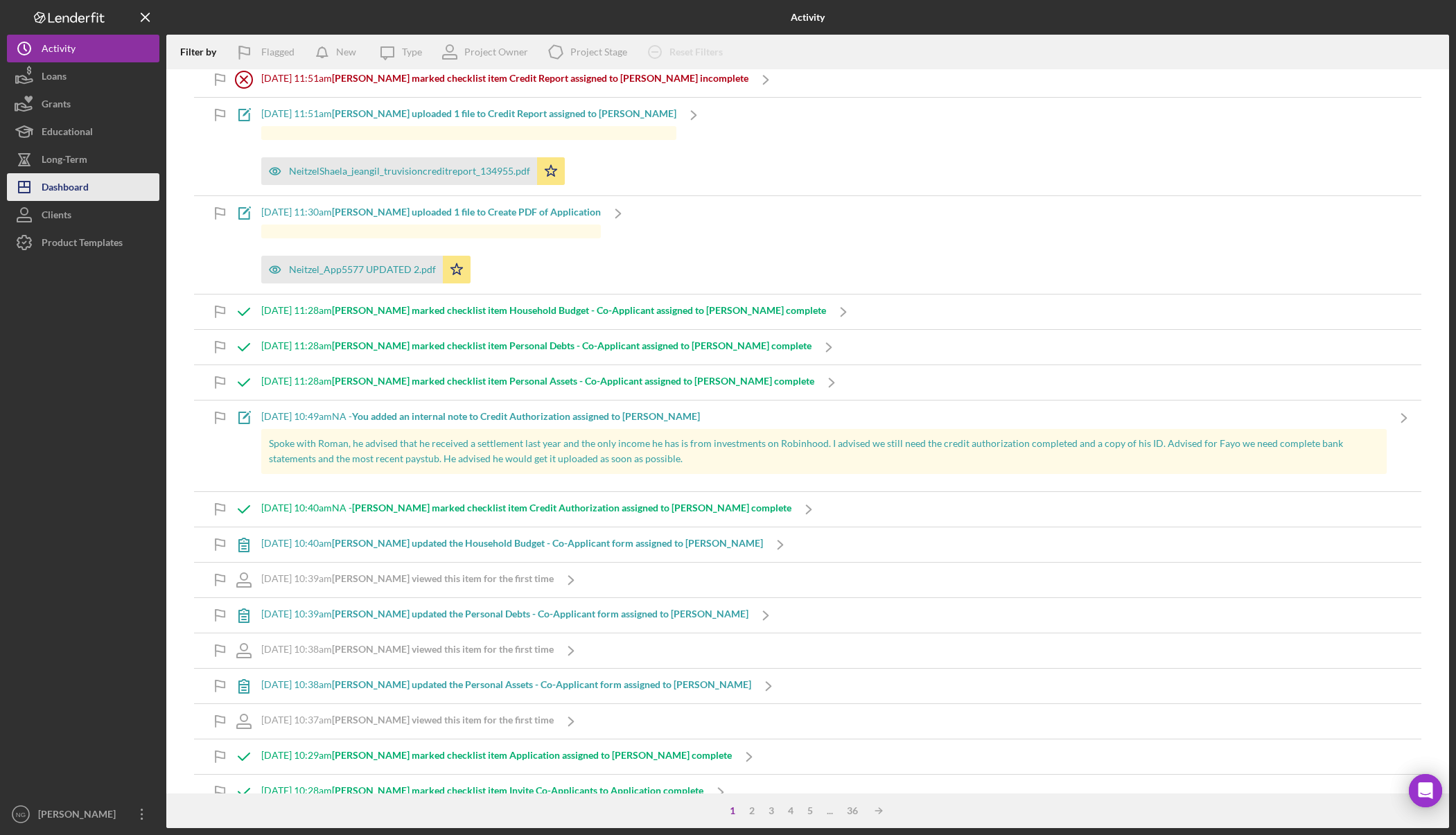
click at [75, 178] on div "Dashboard" at bounding box center [65, 188] width 47 height 31
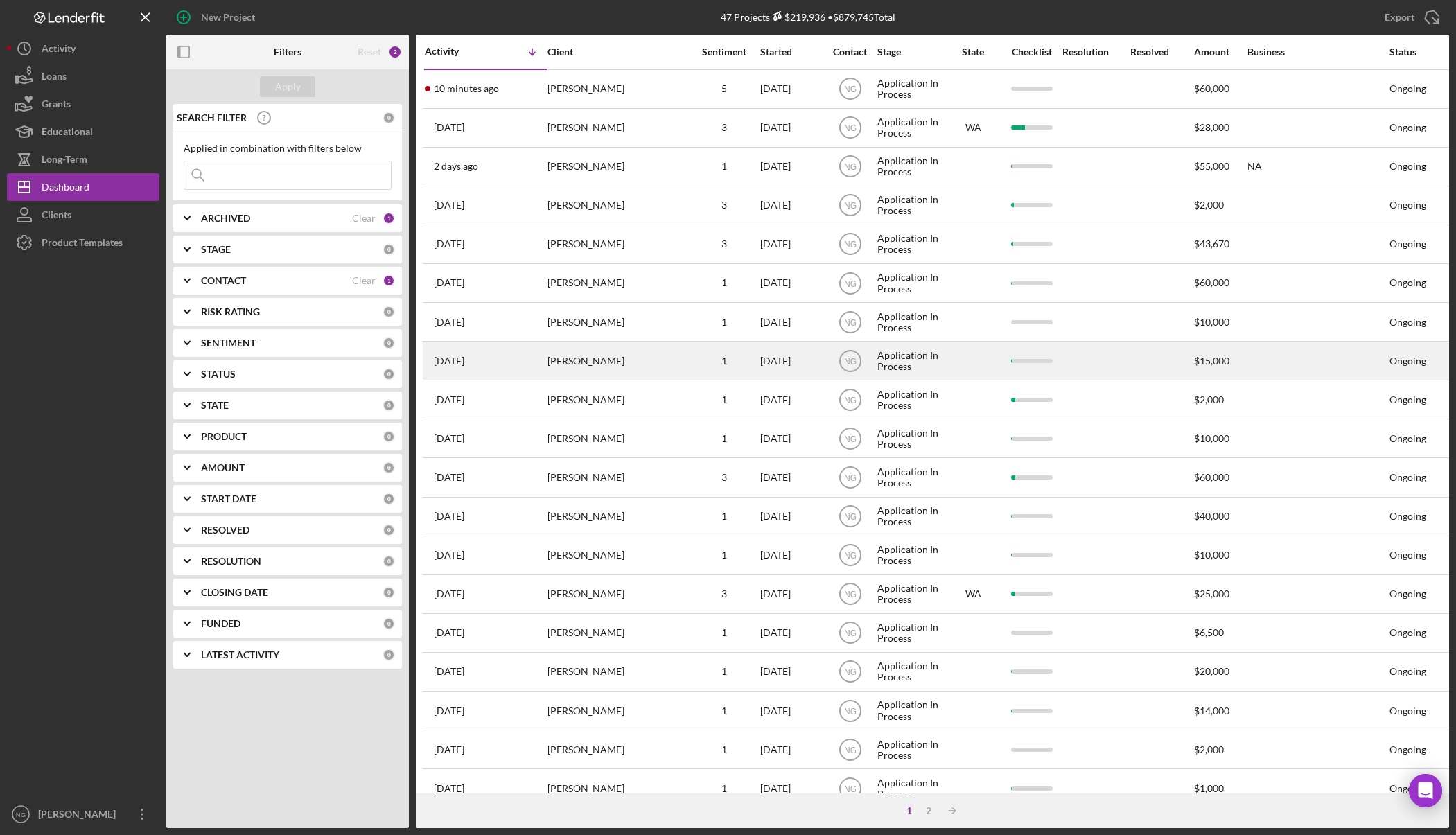
click at [595, 362] on div "Cherie Orourke" at bounding box center [616, 361] width 138 height 37
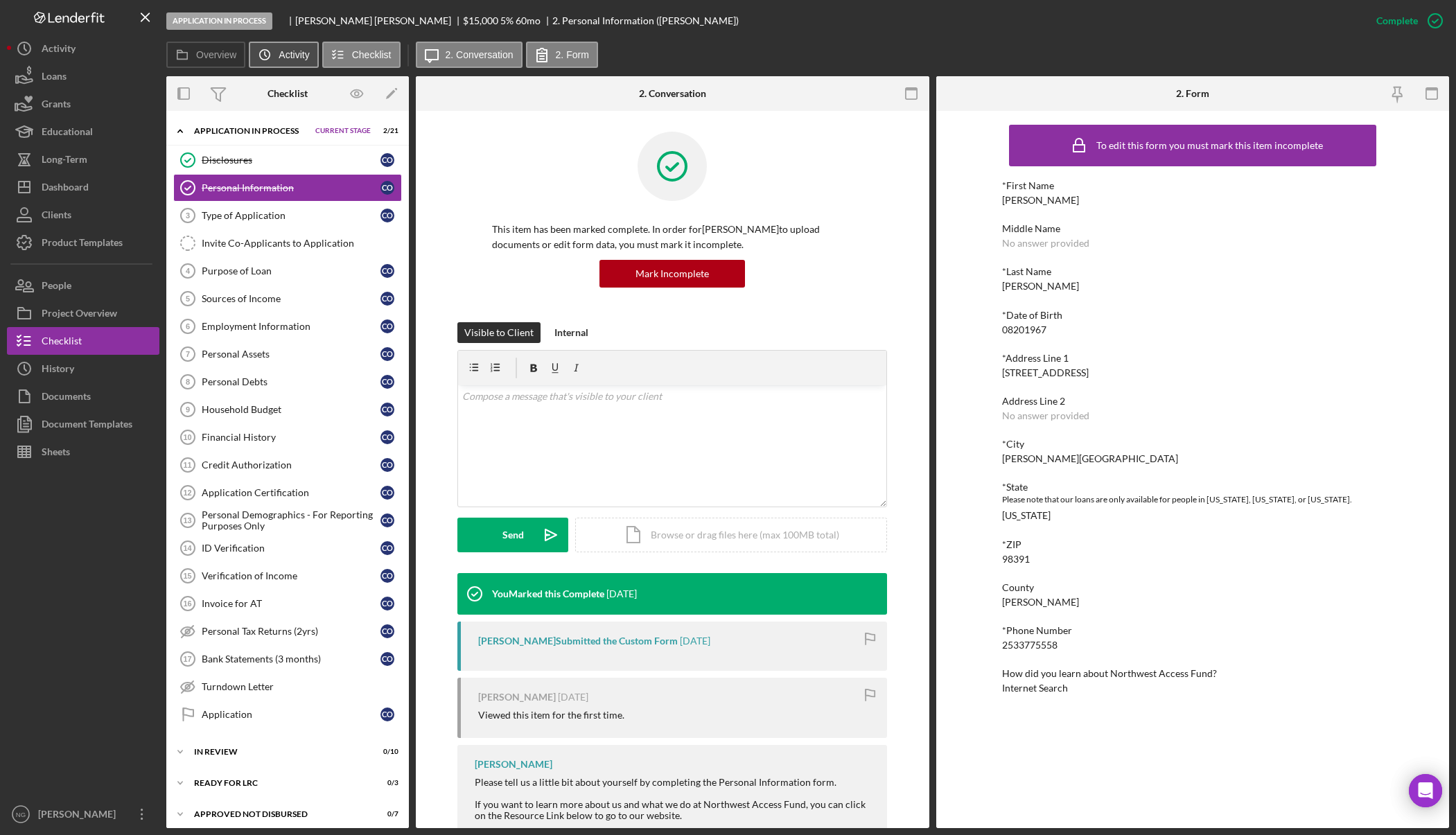
click at [252, 54] on icon "Icon/History" at bounding box center [264, 54] width 27 height 27
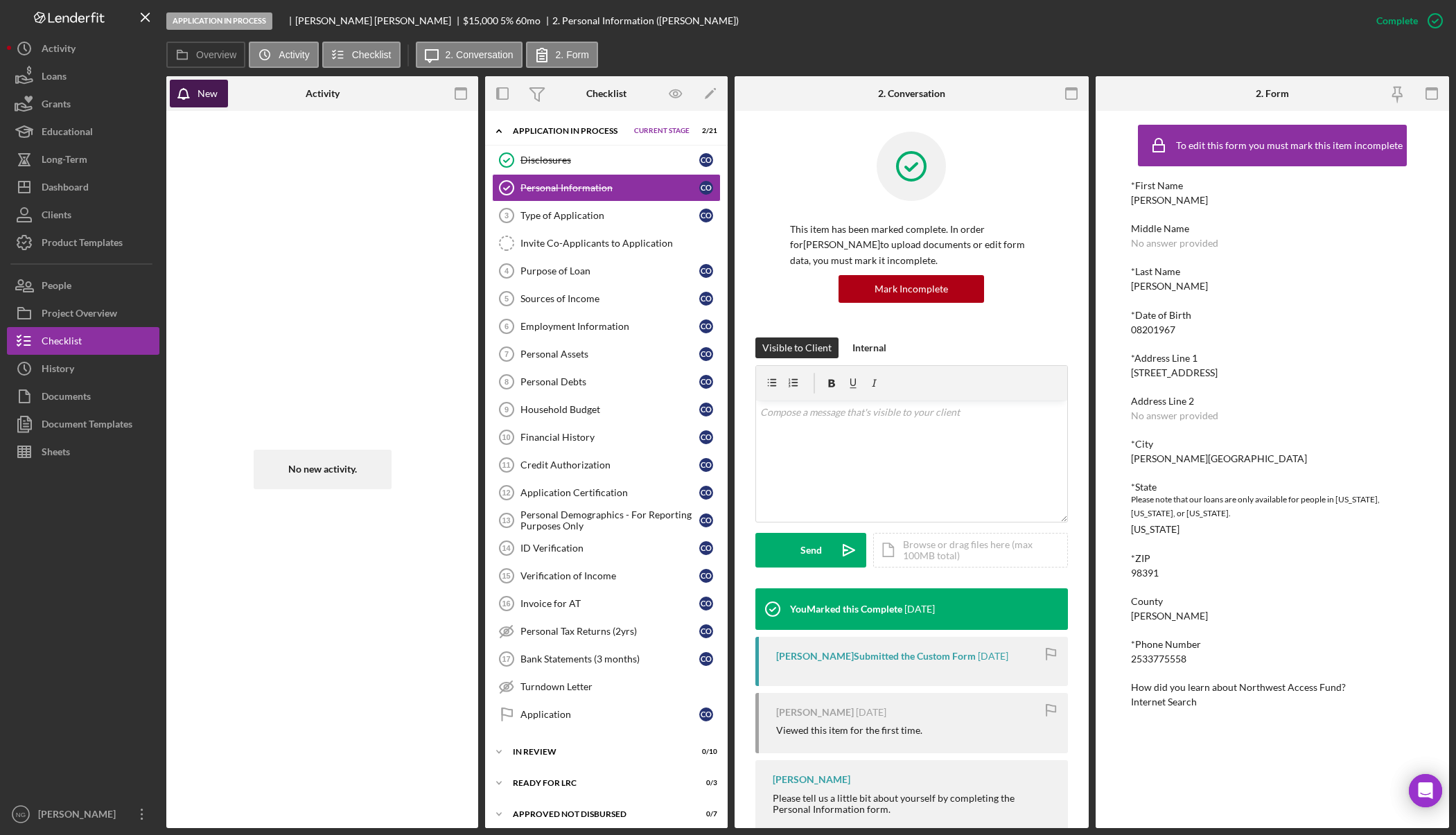
click at [205, 91] on div "New" at bounding box center [207, 93] width 20 height 27
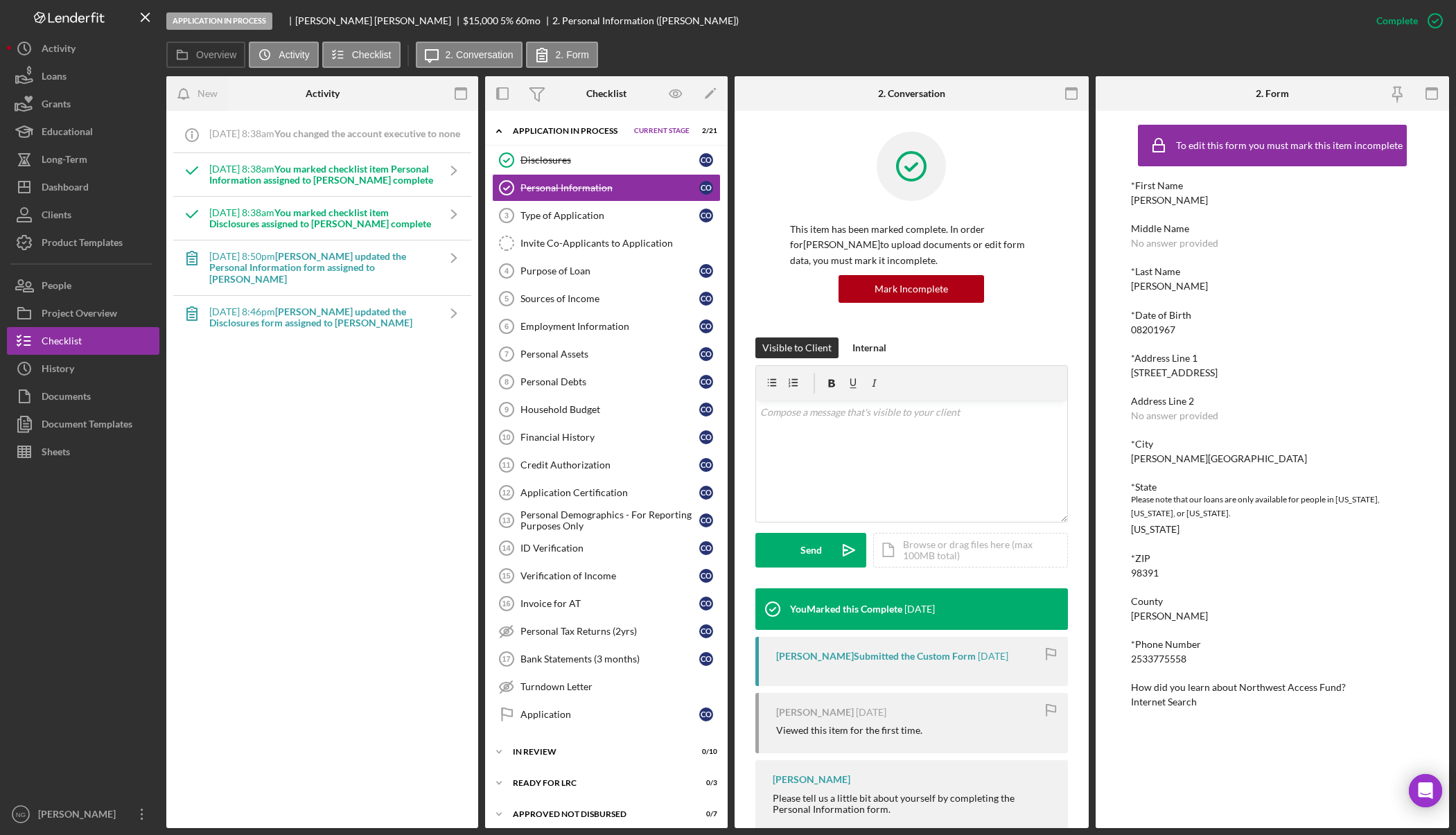
click at [331, 429] on div "Icon/Info 10/3/2025 at 8:38am You changed the account executive to none 10/3/20…" at bounding box center [322, 470] width 298 height 704
click at [348, 102] on div "Activity" at bounding box center [322, 93] width 104 height 35
click at [66, 198] on div "Dashboard" at bounding box center [65, 188] width 47 height 31
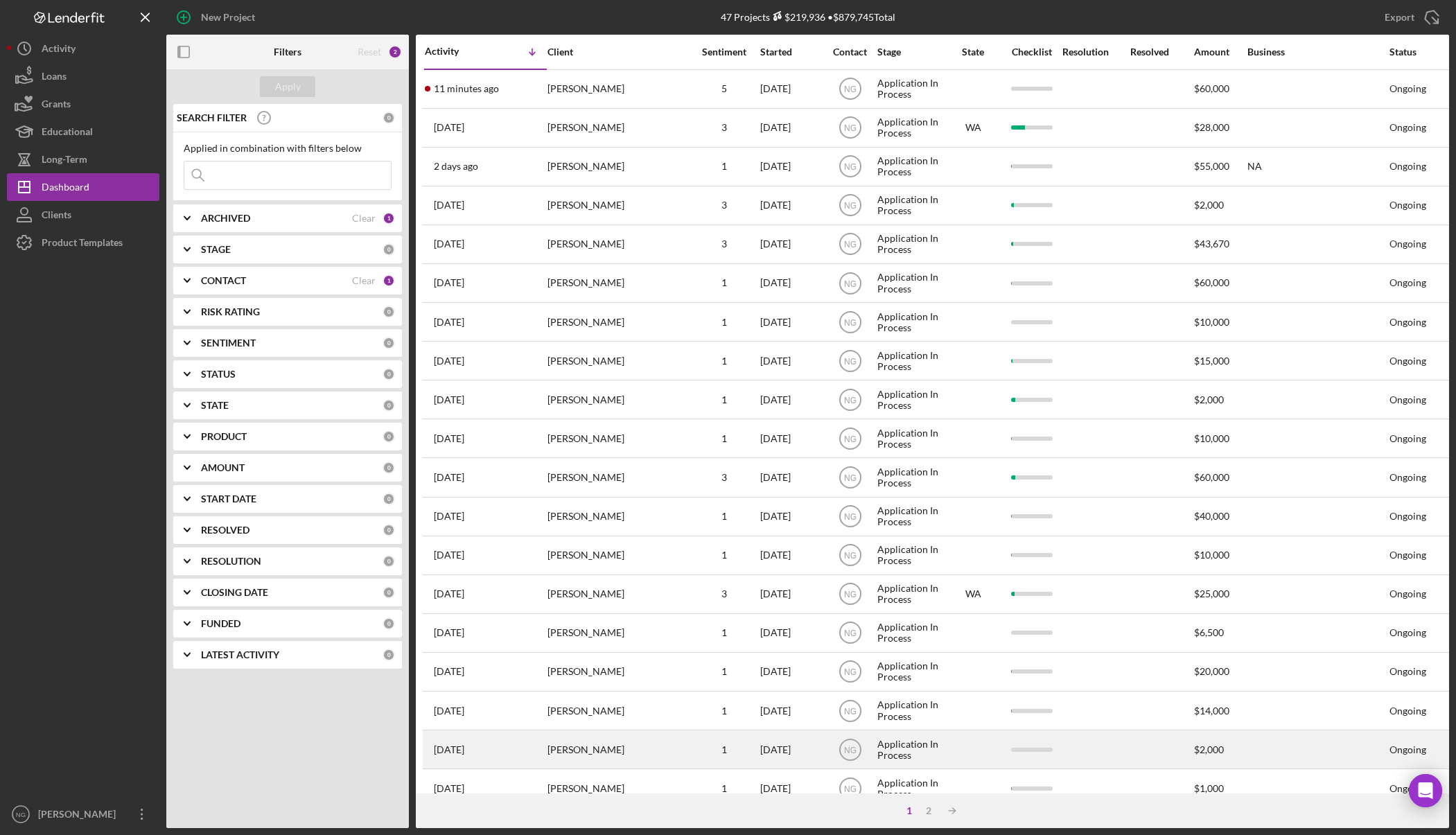
click at [636, 736] on div "Becky Teutsch" at bounding box center [616, 749] width 138 height 37
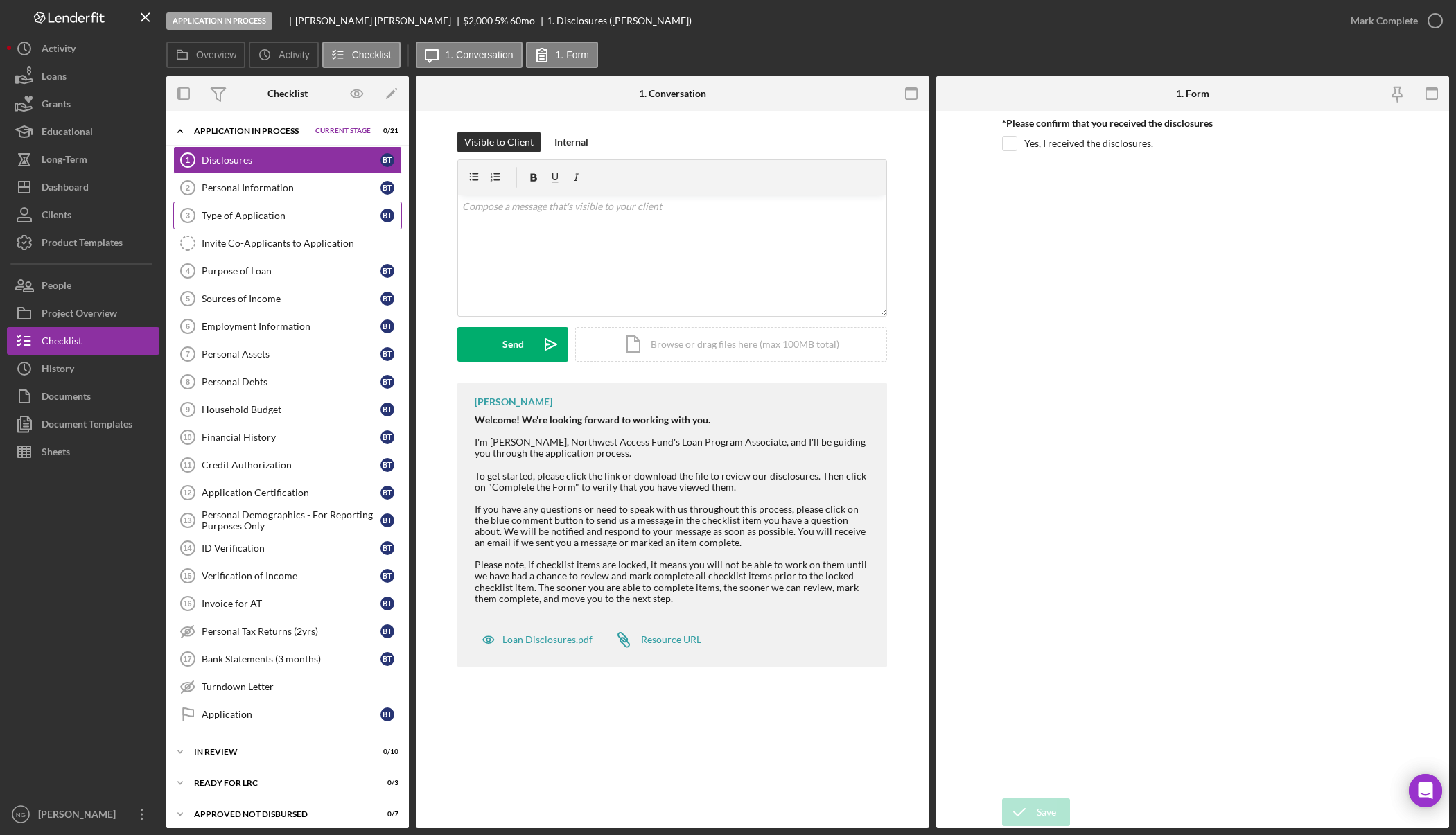
click at [267, 218] on div "Type of Application" at bounding box center [291, 216] width 179 height 11
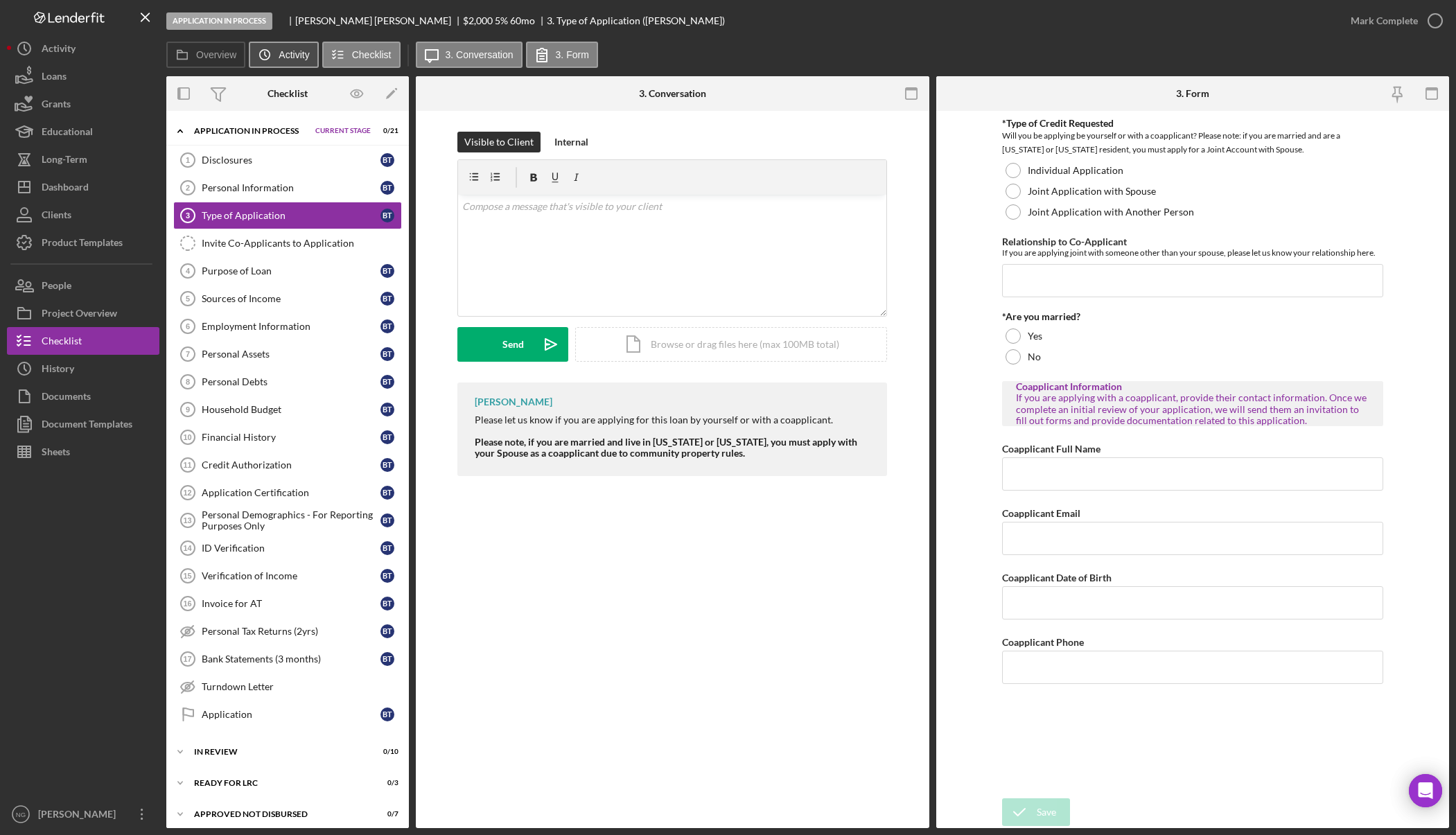
click at [280, 56] on label "Activity" at bounding box center [294, 55] width 30 height 11
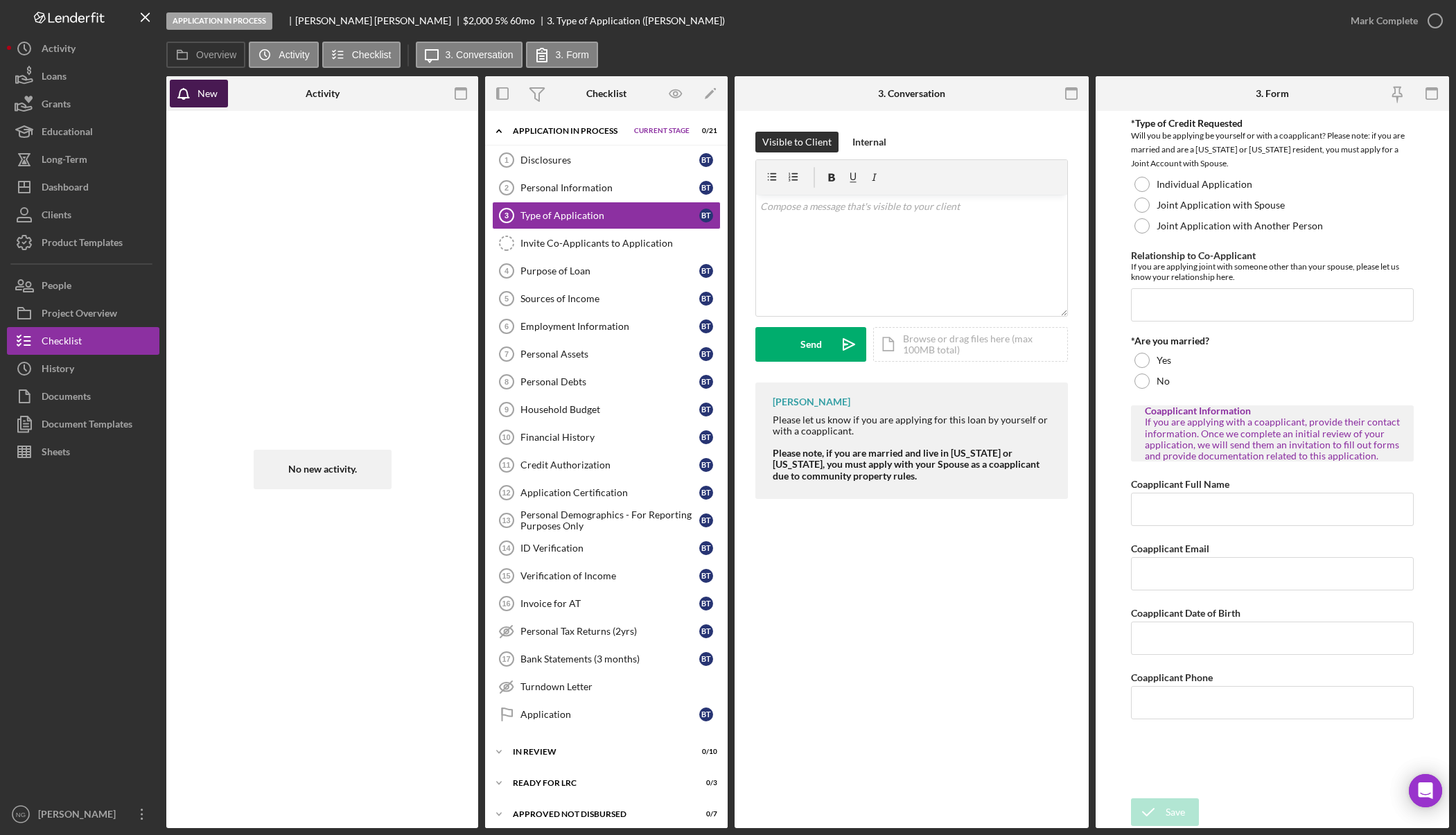
click at [204, 104] on div "New" at bounding box center [207, 93] width 20 height 27
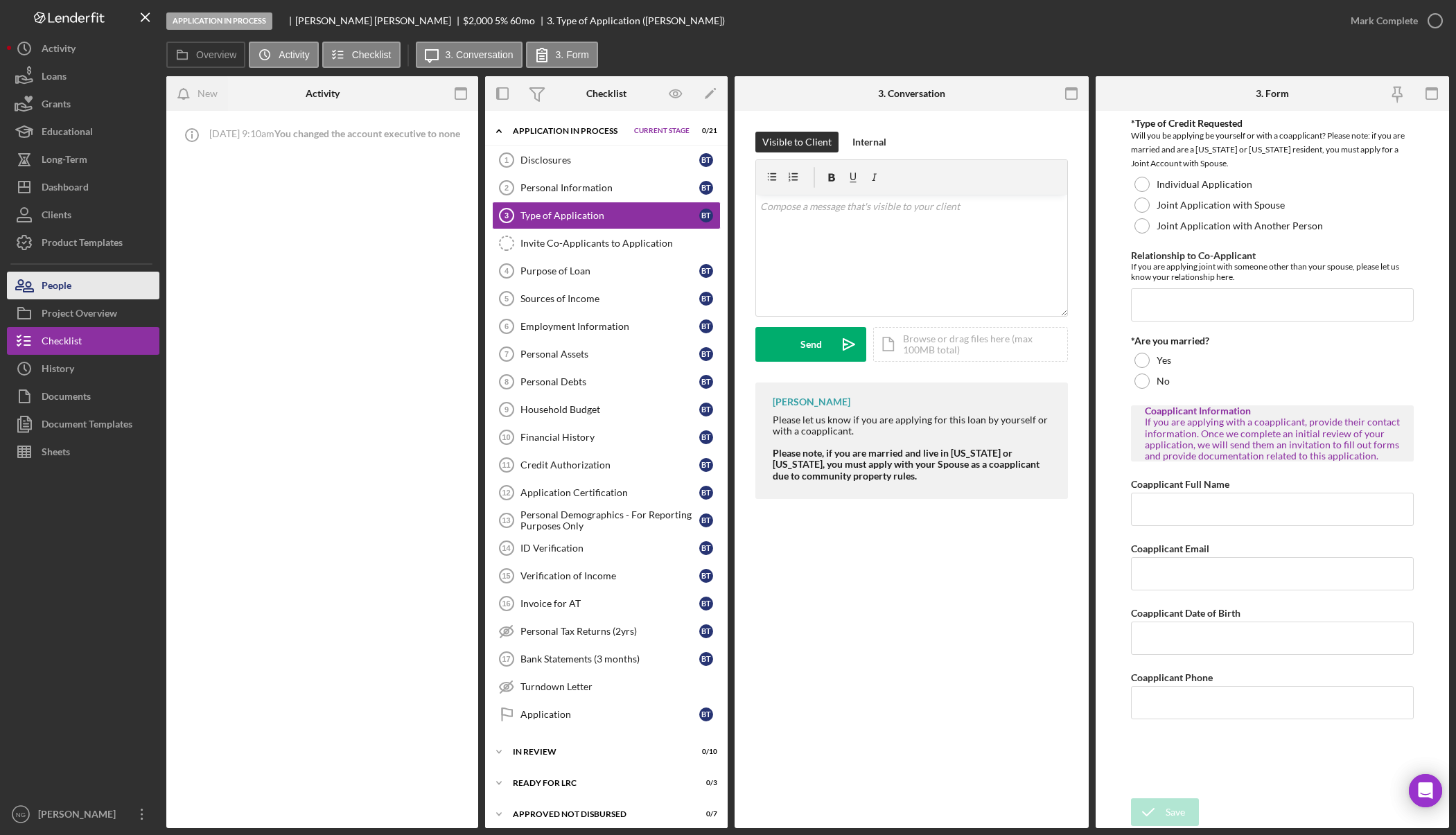
click at [49, 281] on div "People" at bounding box center [56, 287] width 30 height 31
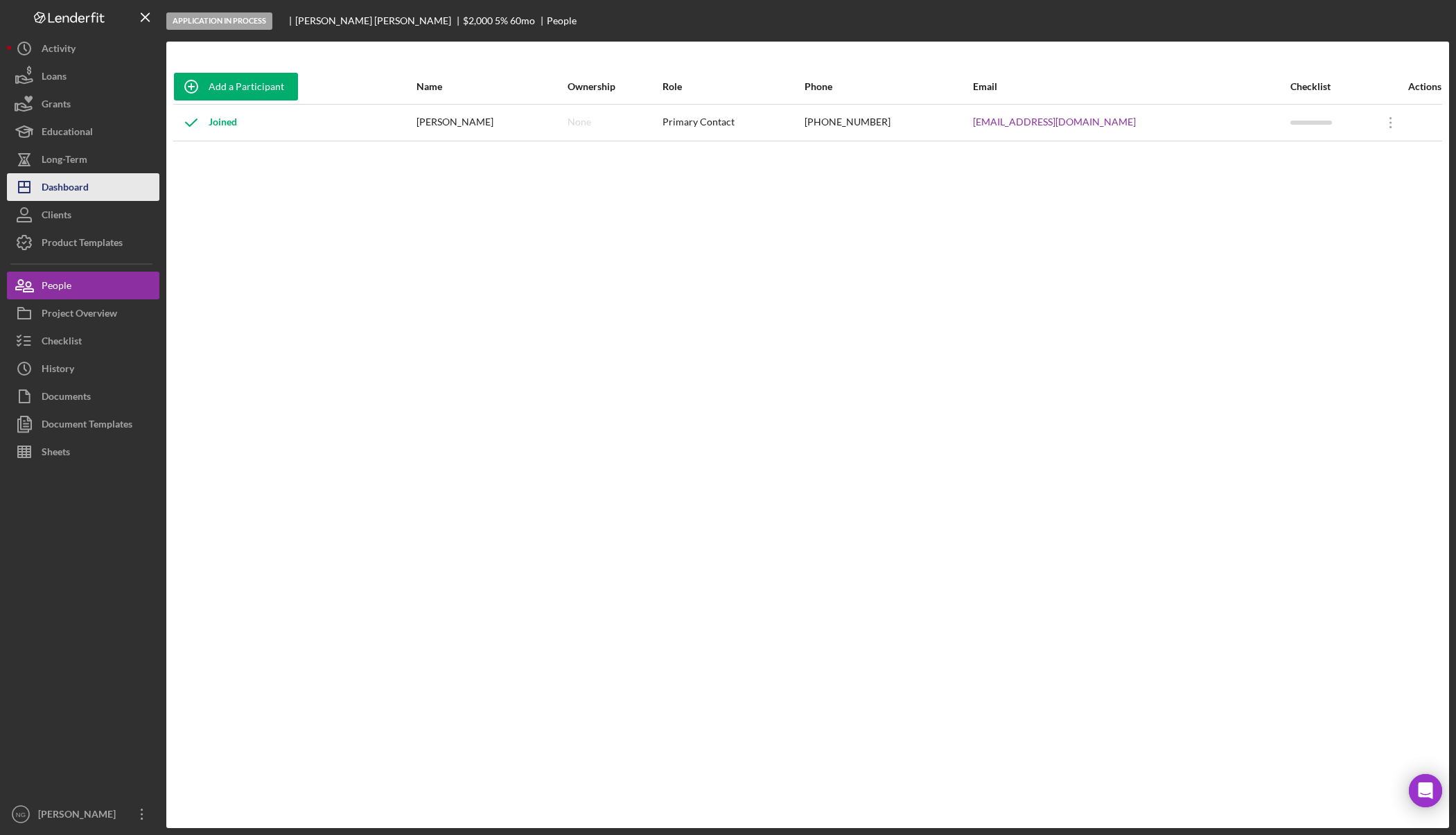
click at [93, 180] on button "Icon/Dashboard Dashboard" at bounding box center [83, 186] width 152 height 27
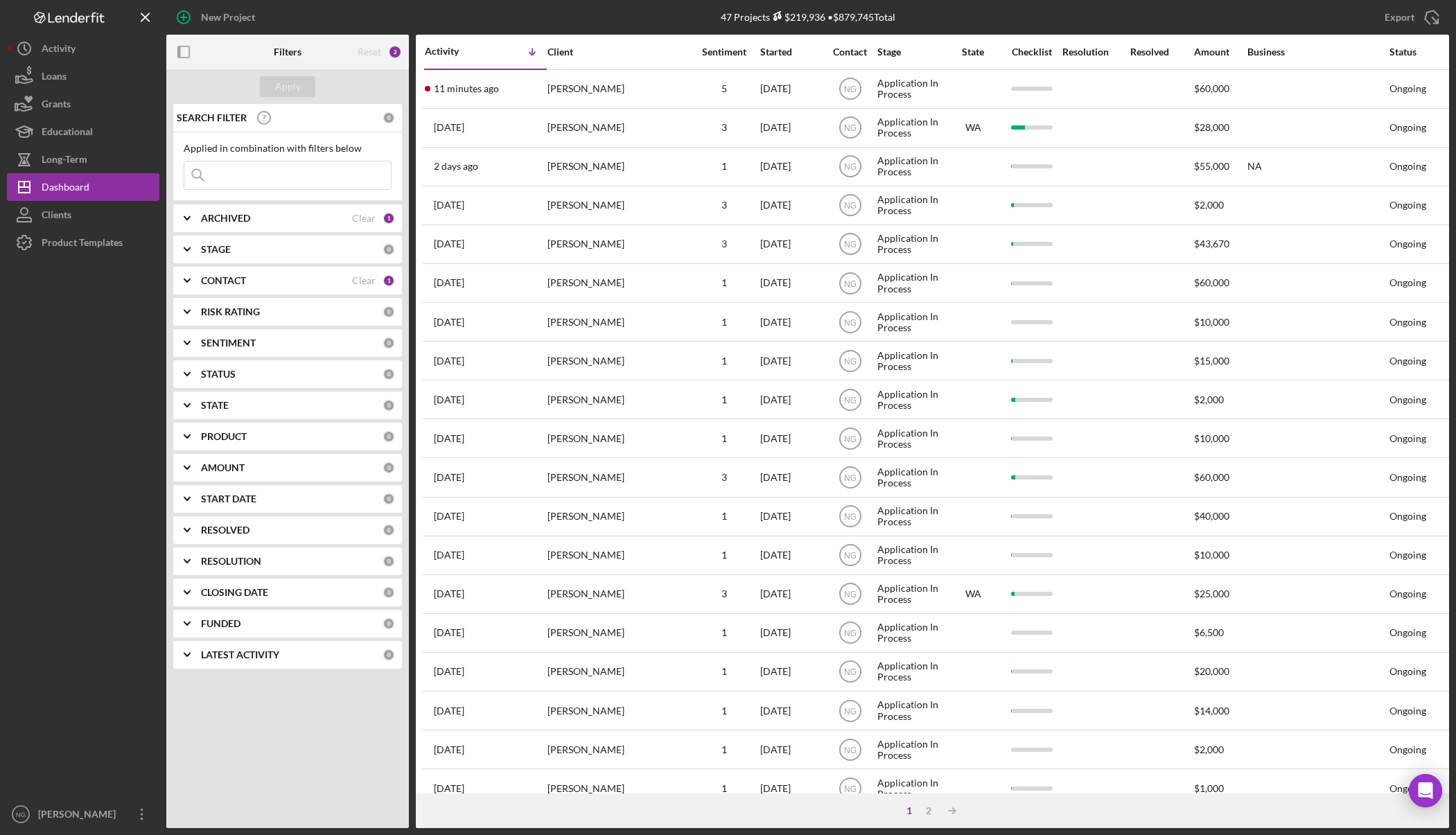
click at [267, 643] on div "LATEST ACTIVITY 0" at bounding box center [298, 654] width 194 height 27
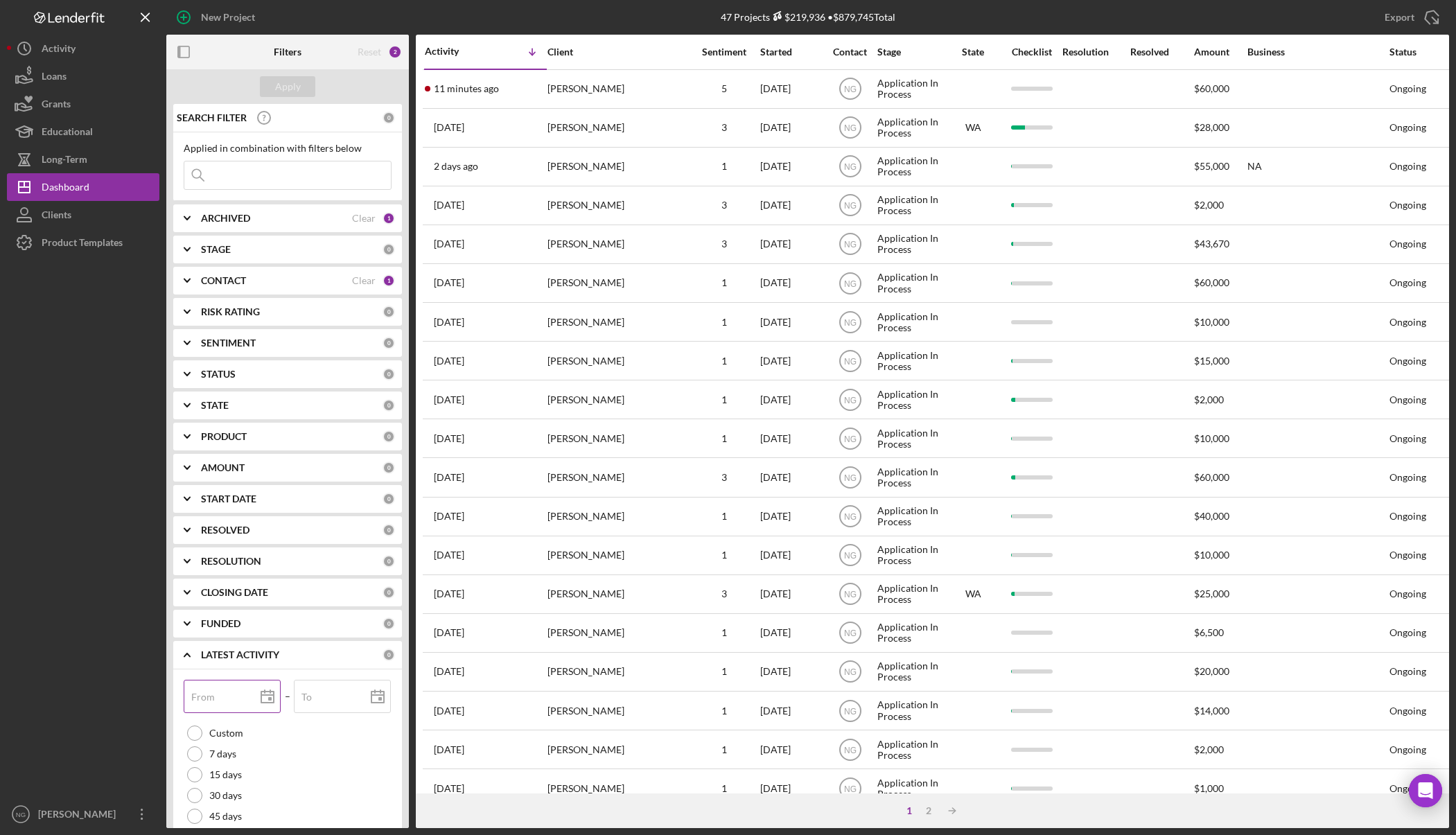
click at [257, 657] on b "LATEST ACTIVITY" at bounding box center [240, 655] width 78 height 11
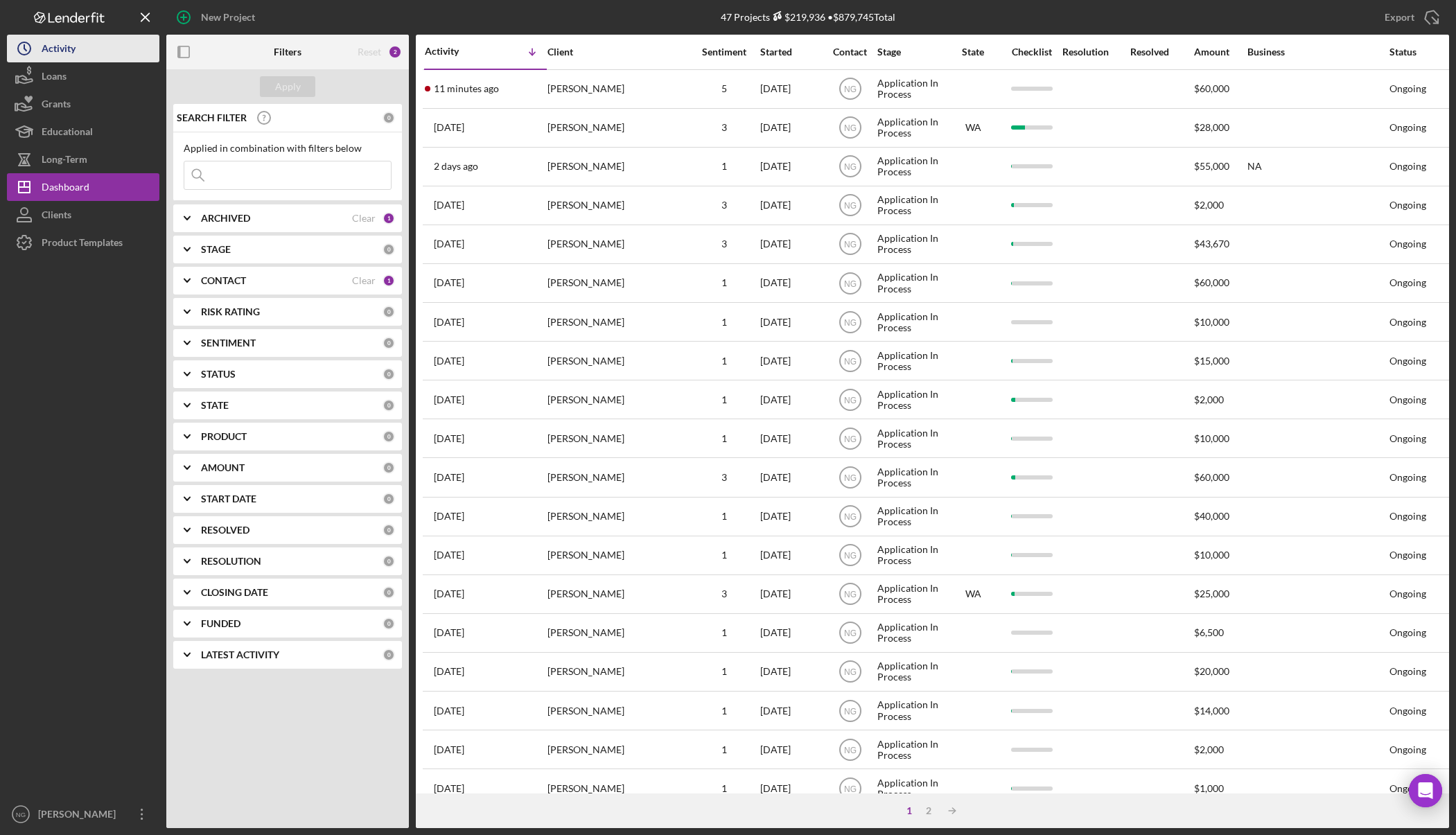
click at [64, 44] on div "Activity" at bounding box center [58, 50] width 34 height 31
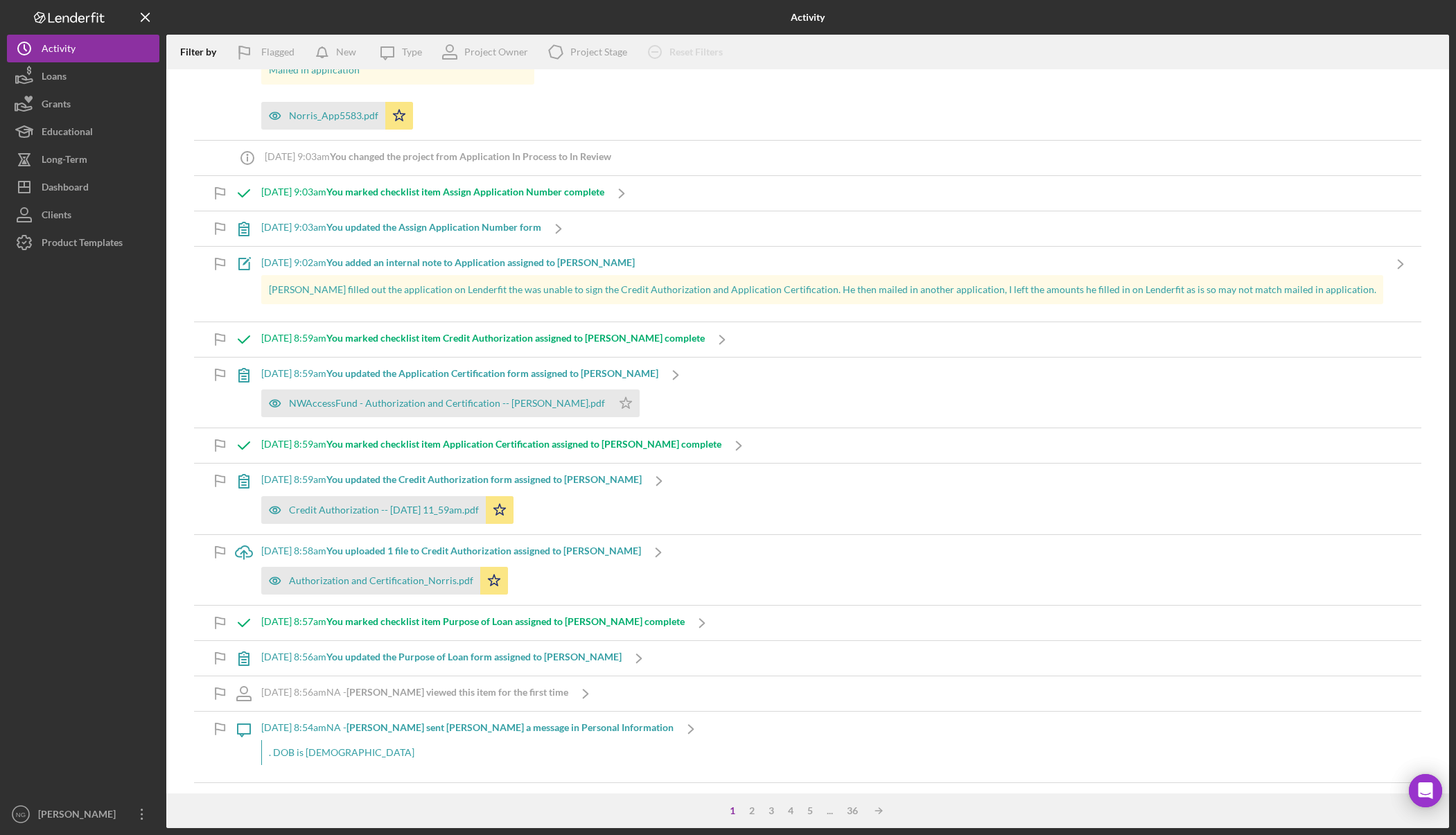
scroll to position [4098, 0]
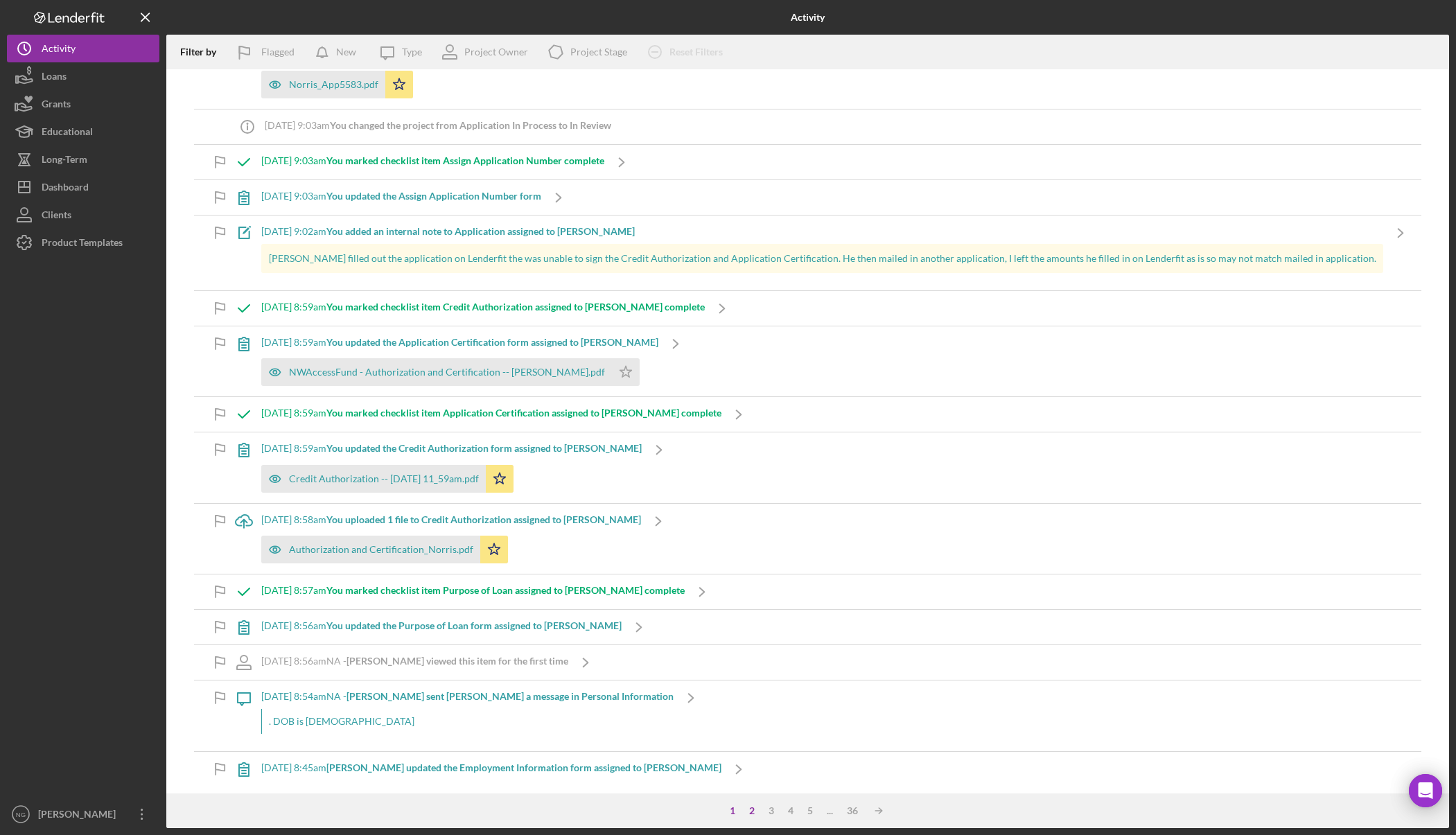
click at [752, 811] on div "2" at bounding box center [752, 811] width 20 height 11
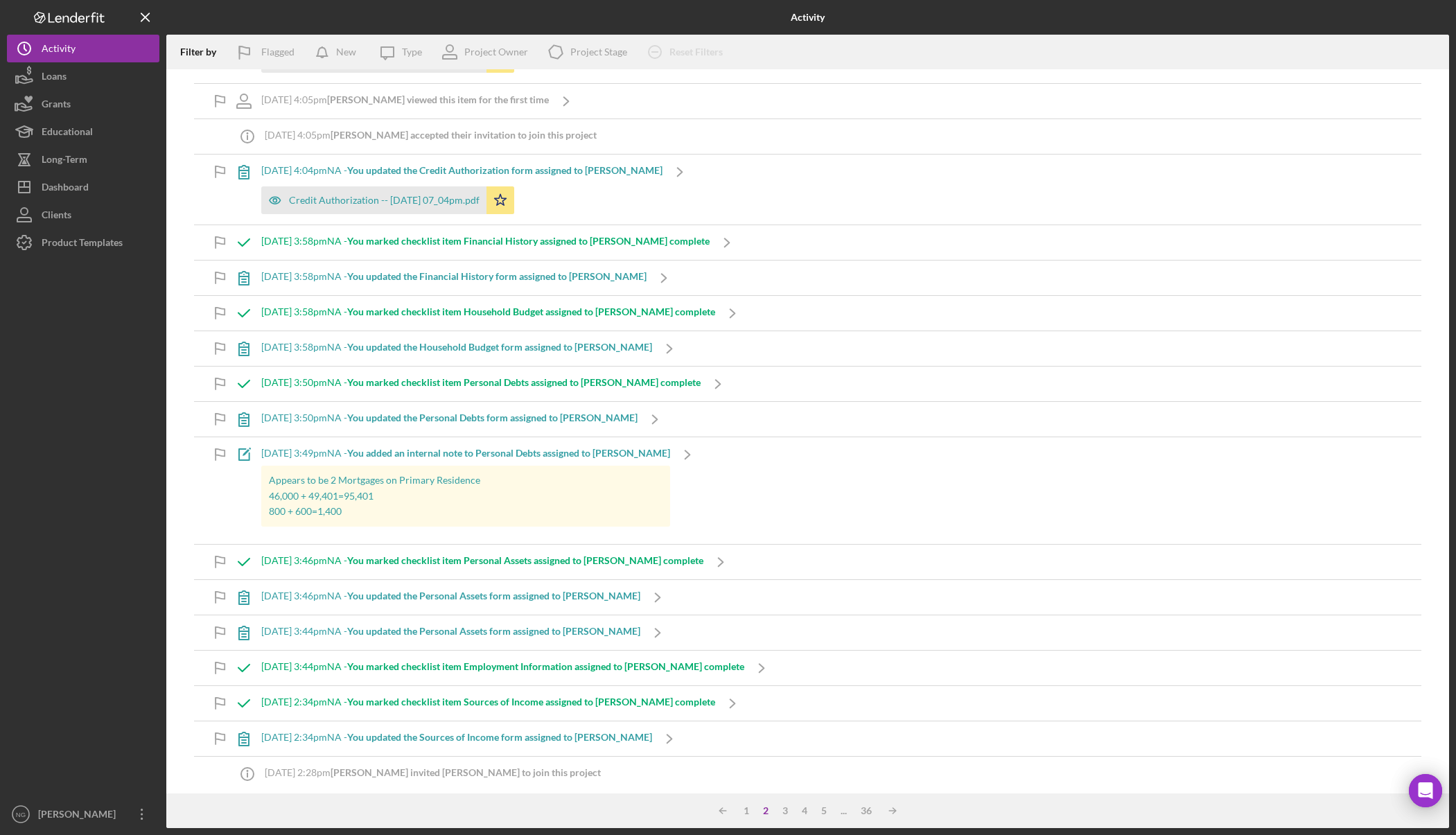
scroll to position [3745, 0]
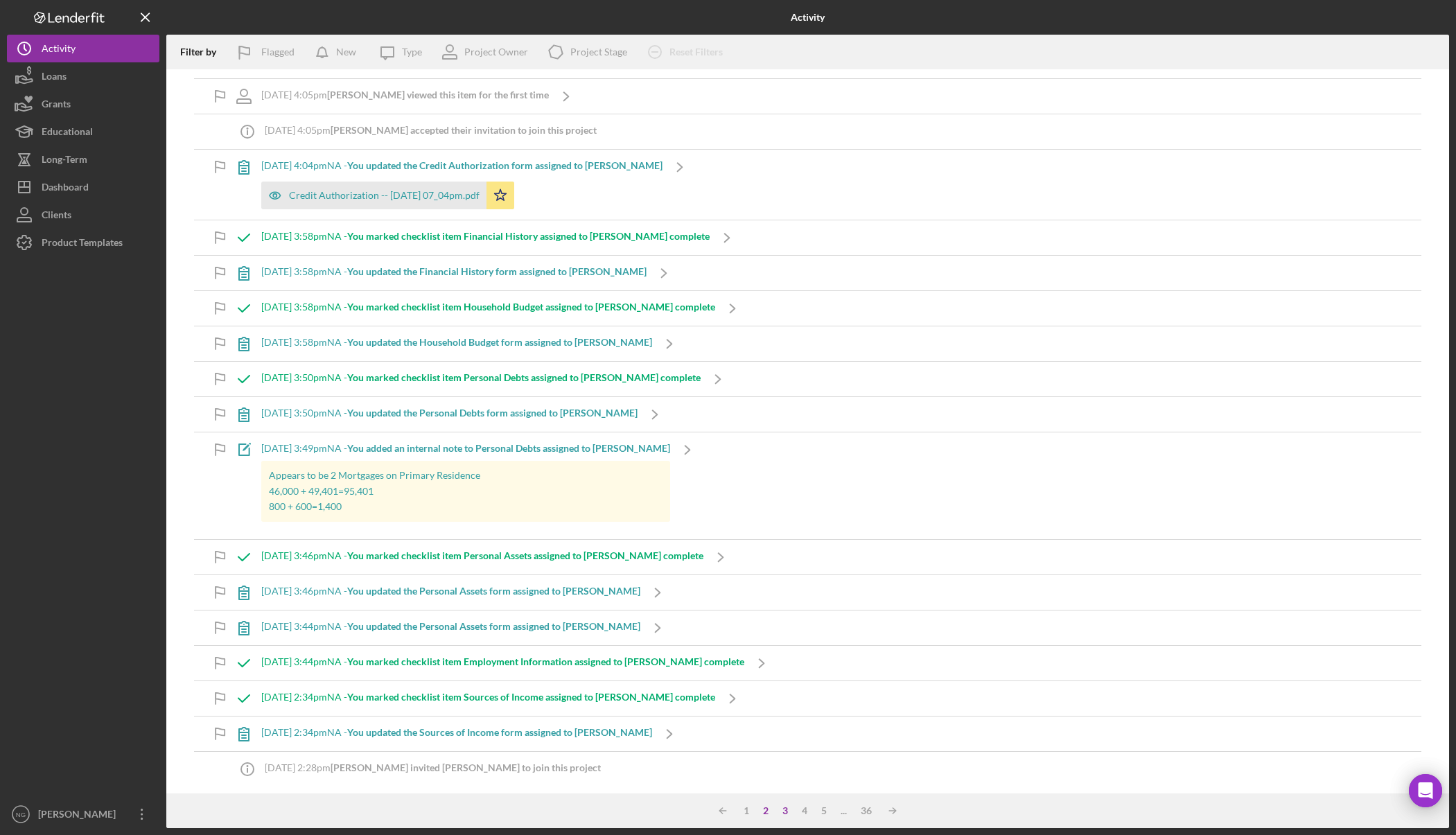
click at [787, 810] on div "3" at bounding box center [785, 811] width 20 height 11
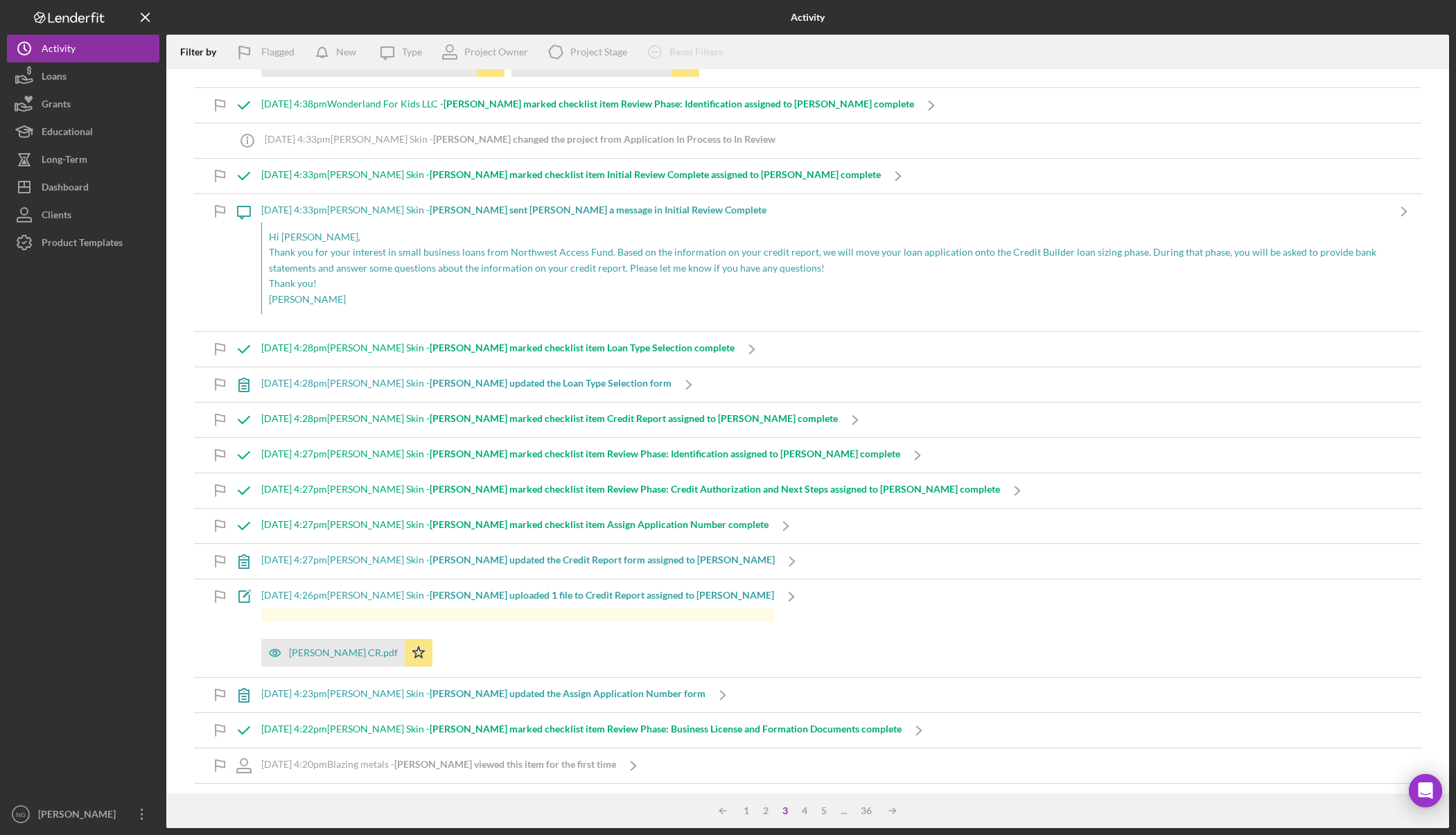
scroll to position [4721, 0]
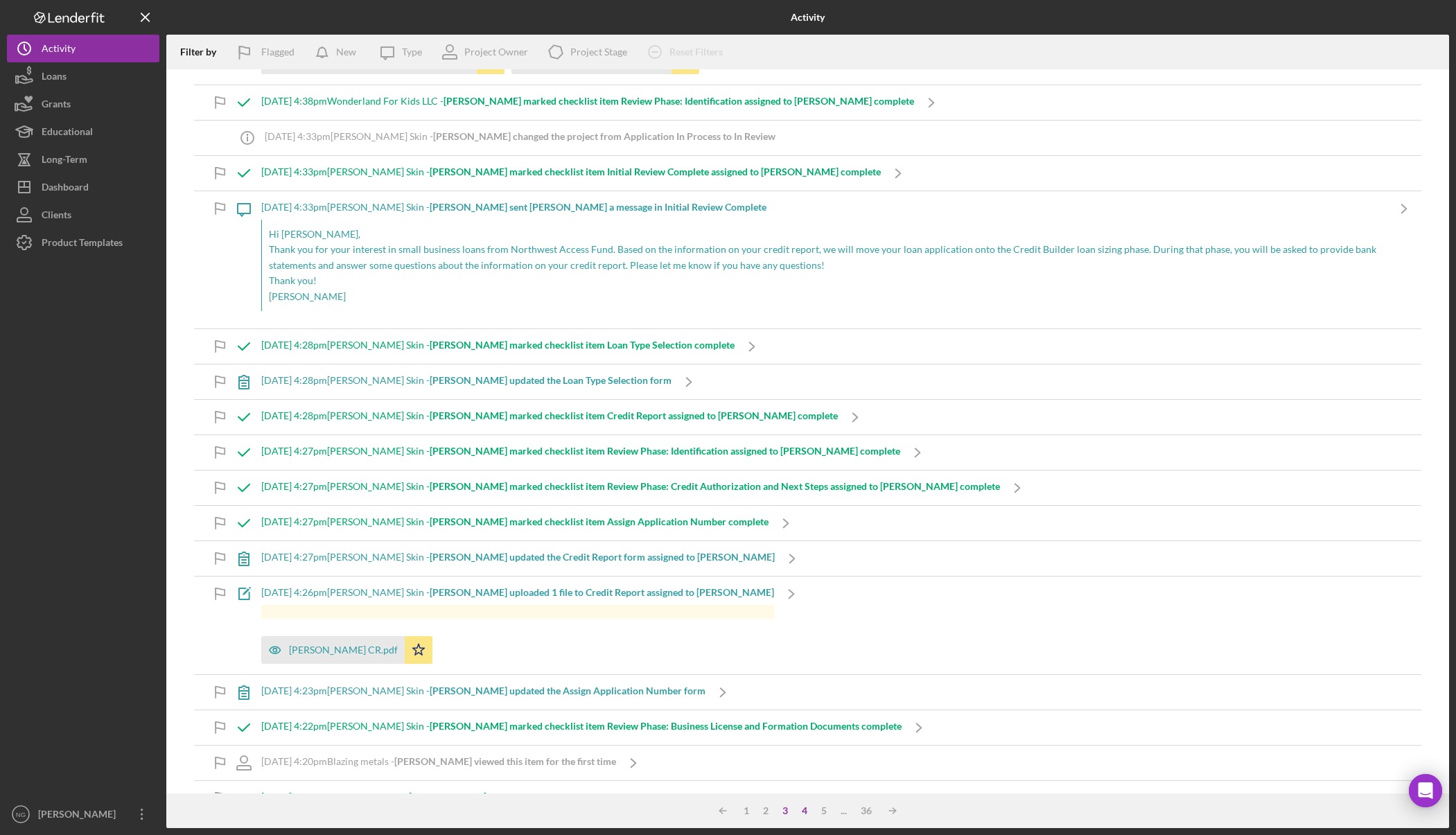
click at [795, 810] on div "4" at bounding box center [805, 811] width 20 height 11
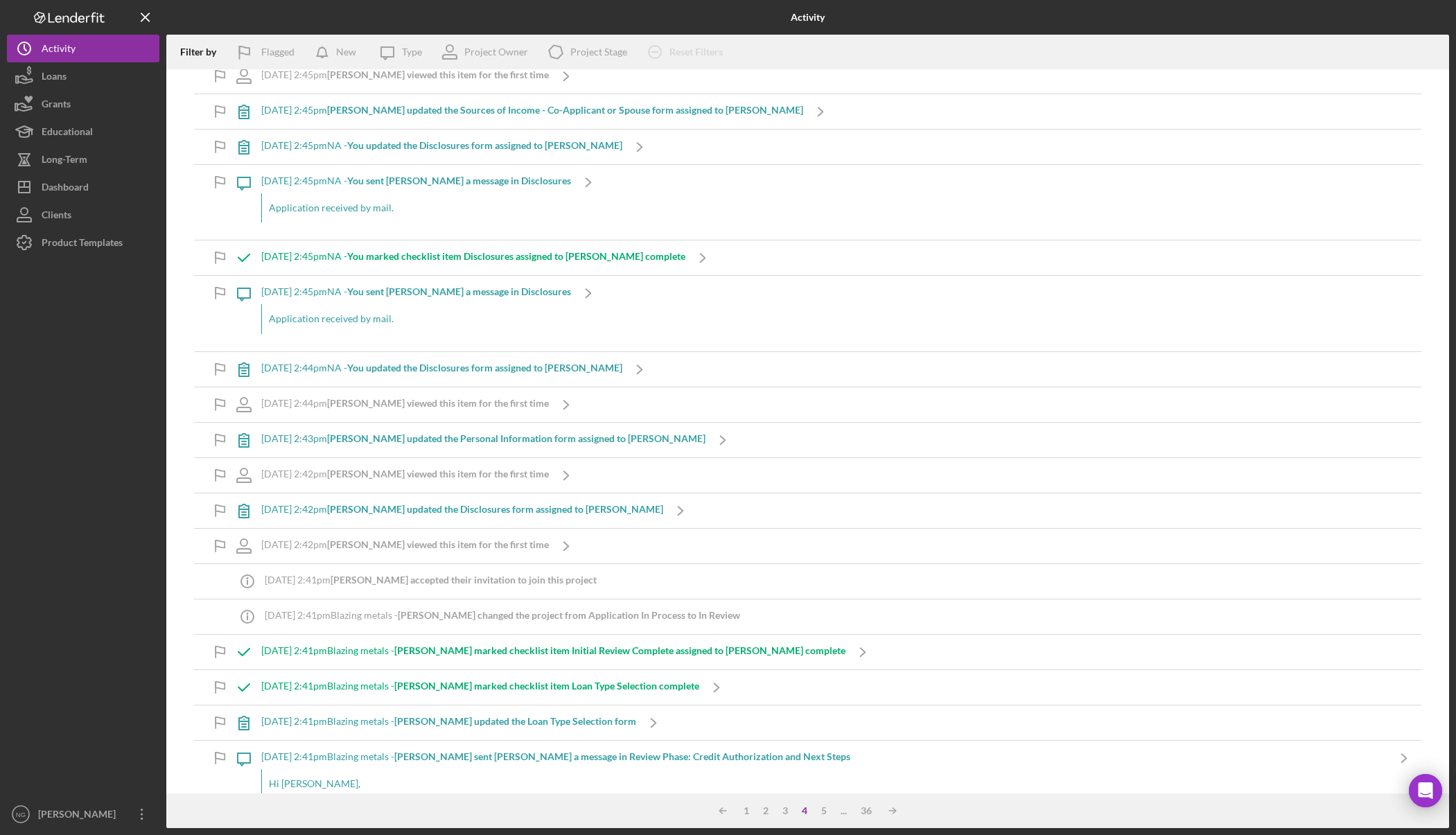
scroll to position [2773, 0]
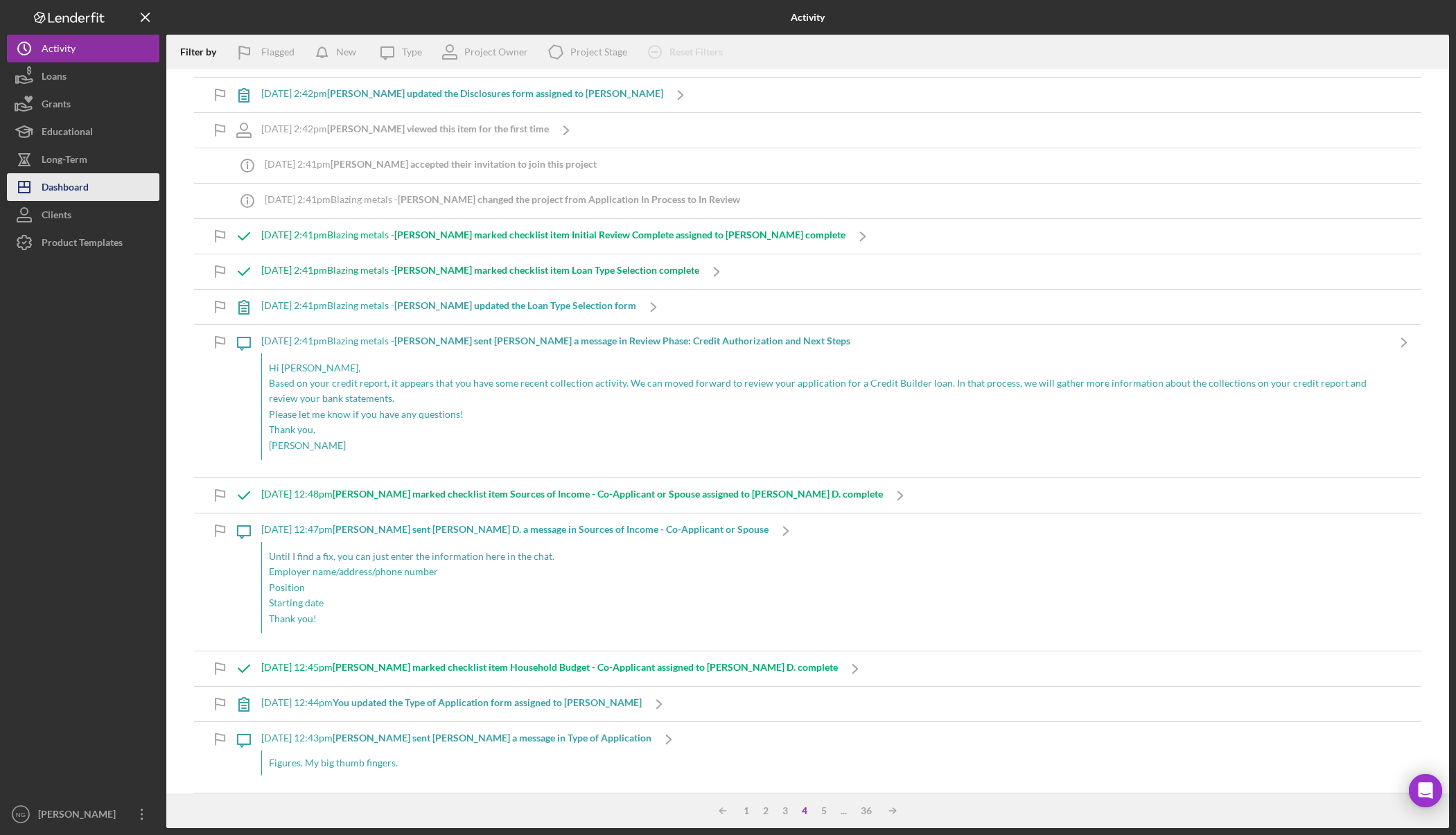
click at [54, 188] on div "Dashboard" at bounding box center [65, 188] width 47 height 31
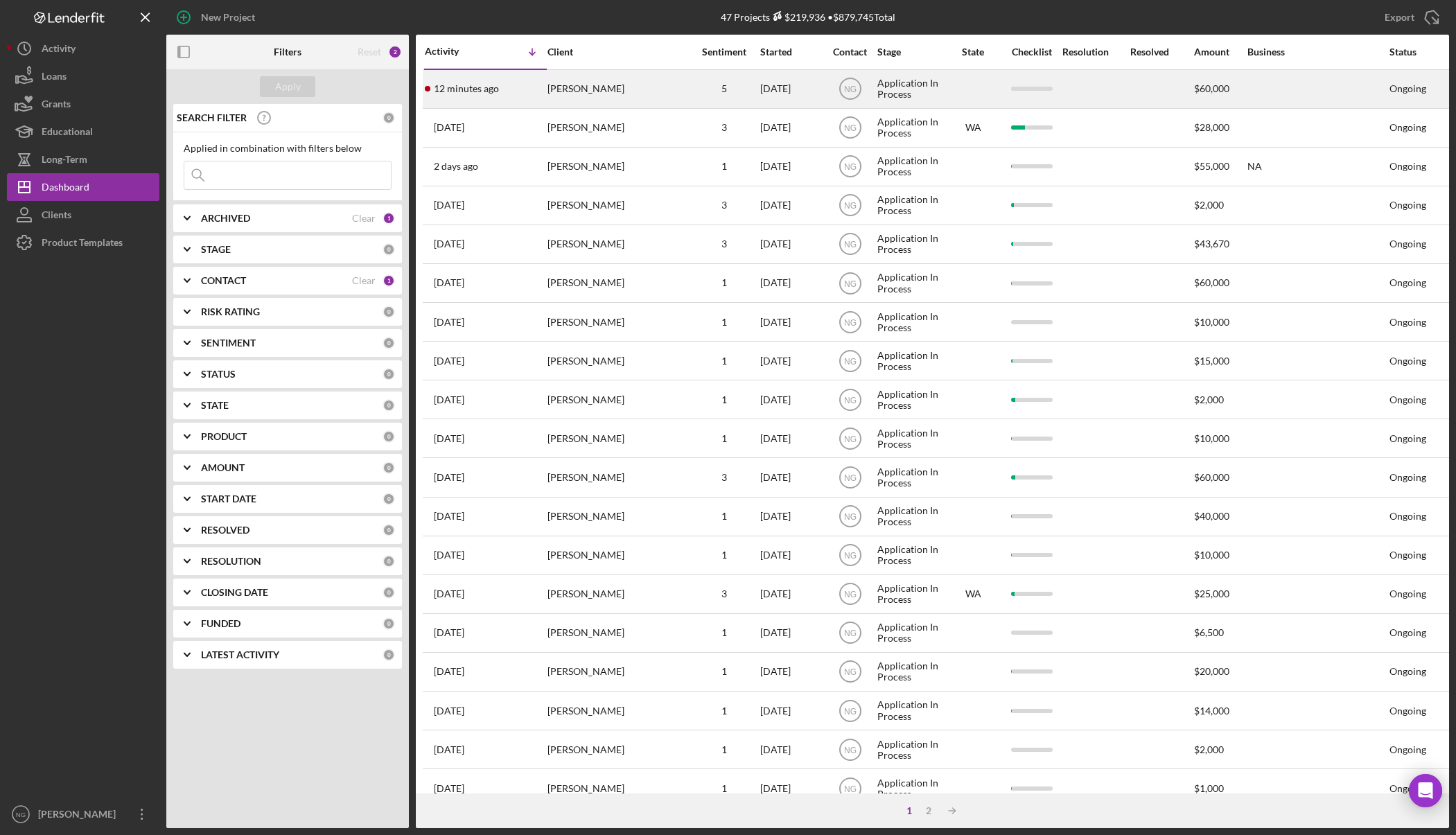
click at [628, 99] on div "William ZINK" at bounding box center [616, 88] width 138 height 37
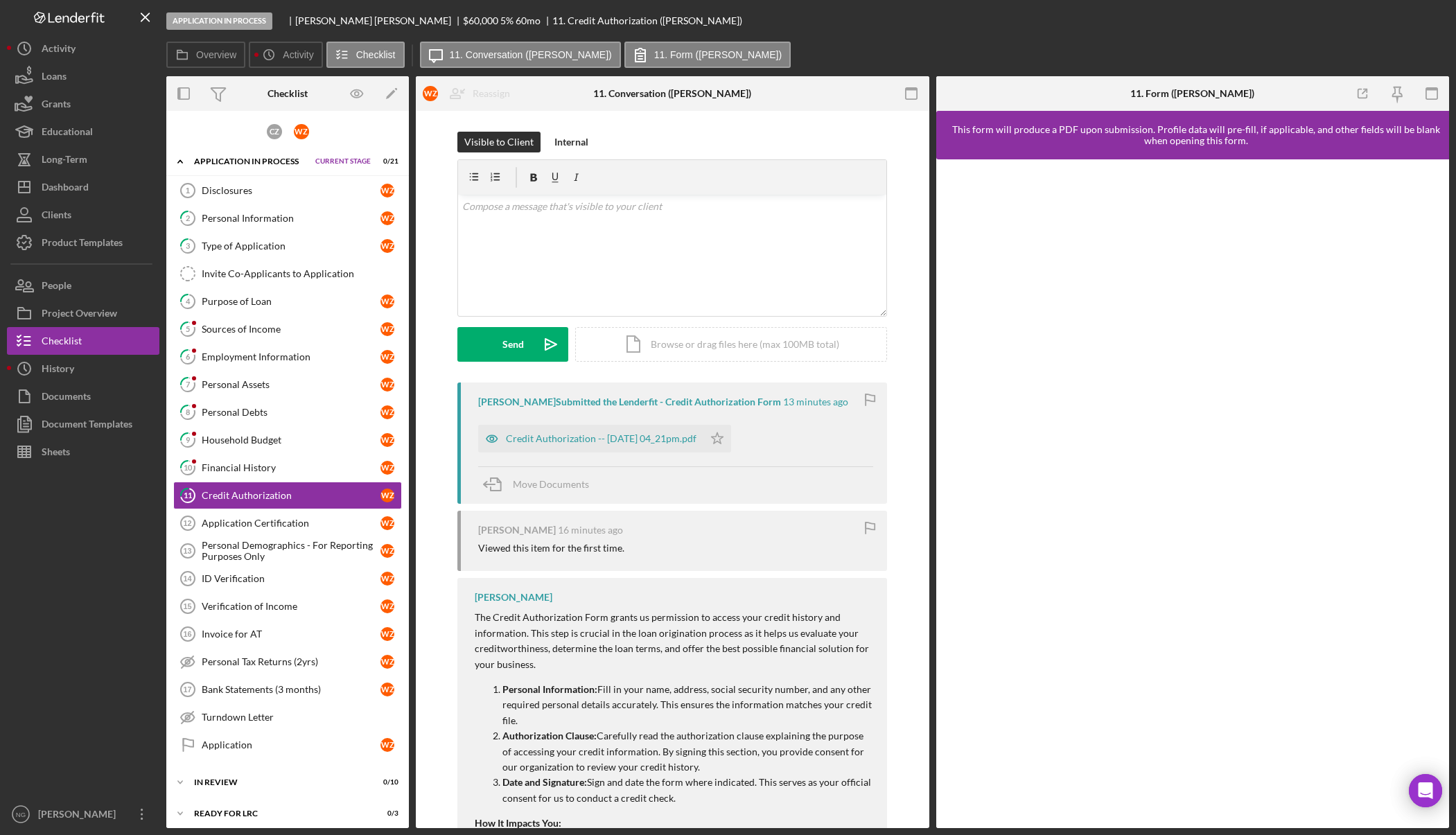
scroll to position [25, 0]
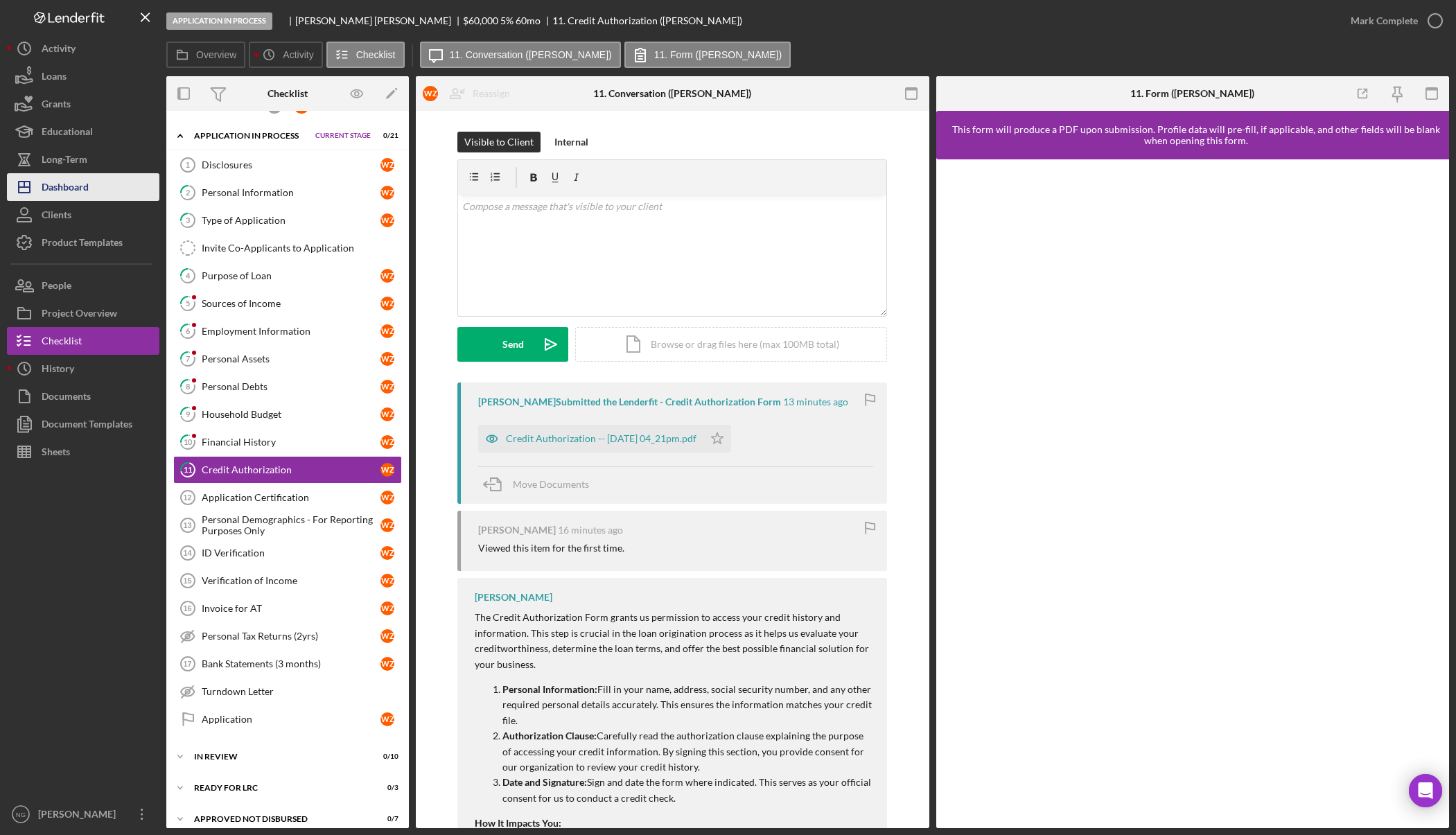
click at [77, 181] on div "Dashboard" at bounding box center [65, 188] width 47 height 31
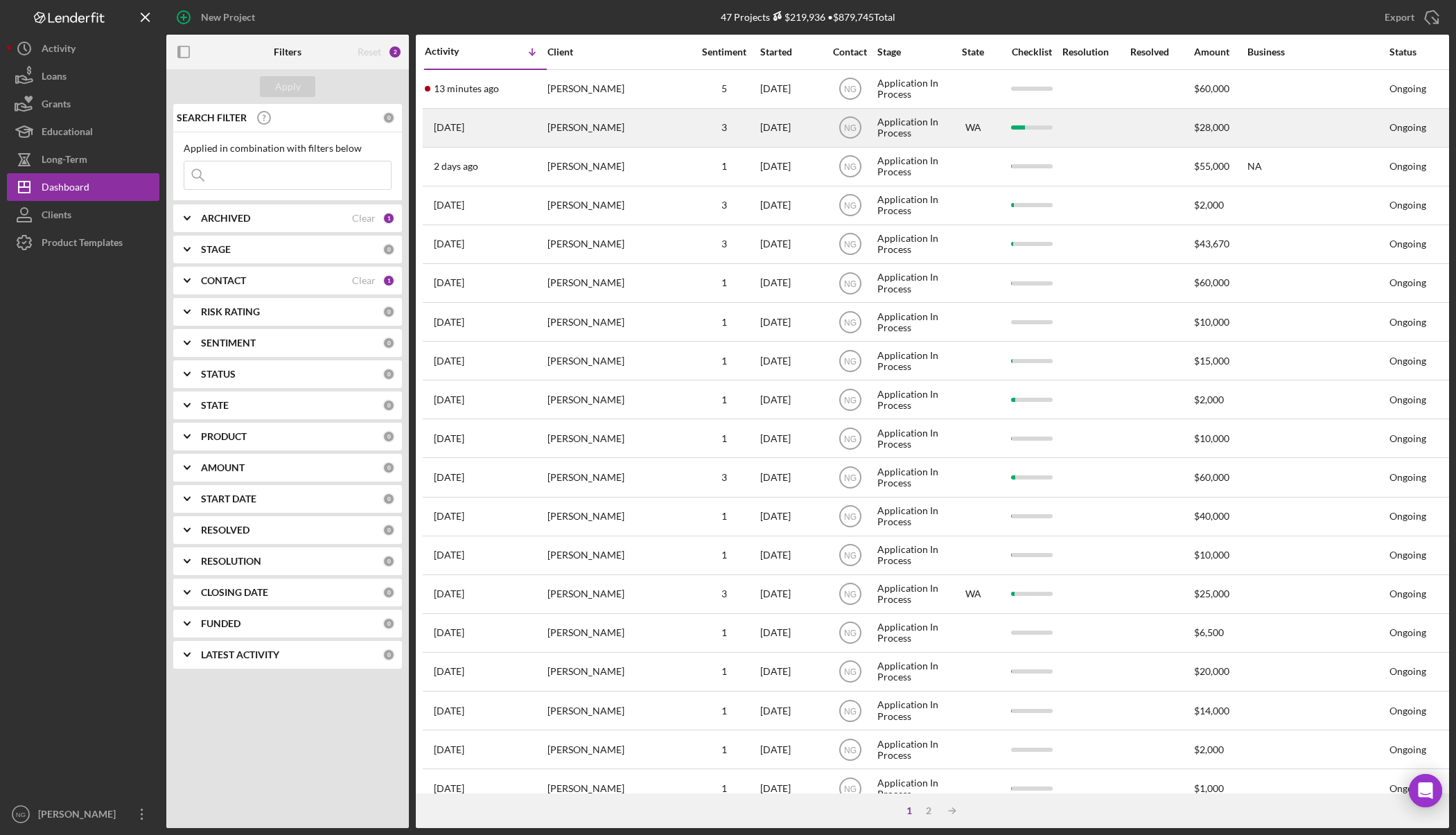
click at [632, 109] on div "Andrew Williams" at bounding box center [616, 127] width 138 height 37
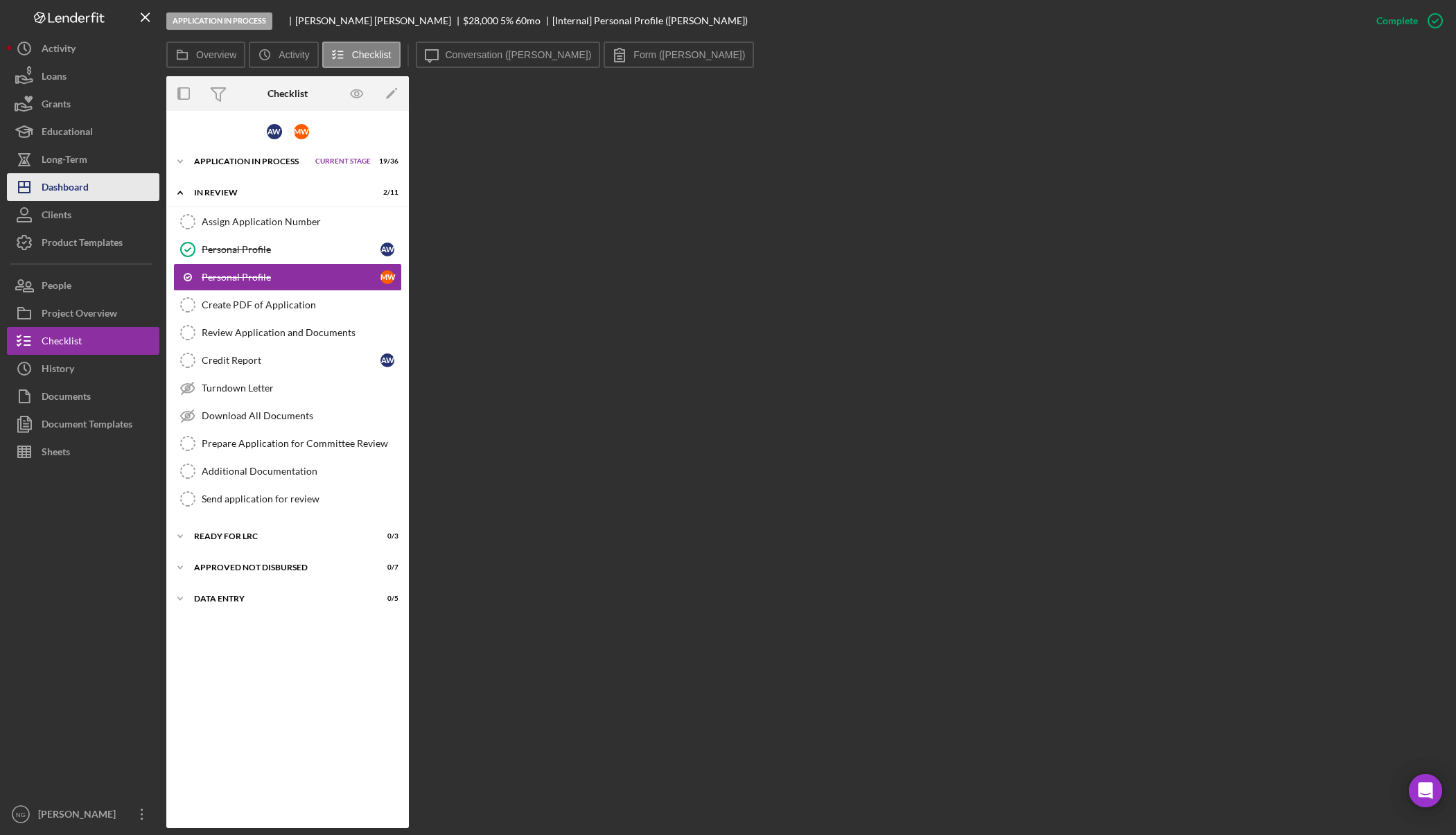
click at [72, 182] on div "Dashboard" at bounding box center [65, 188] width 47 height 31
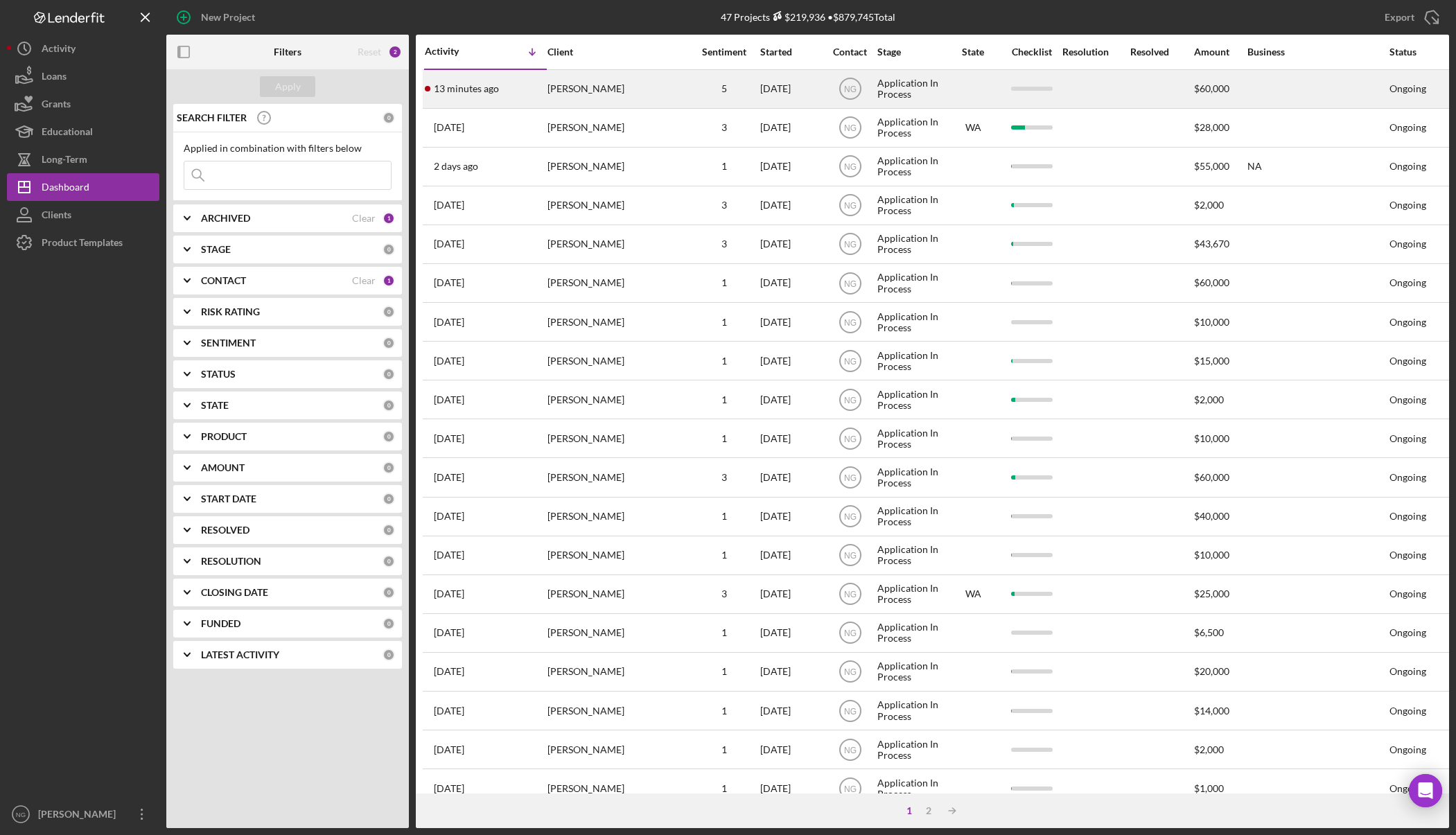
click at [517, 77] on div "13 minutes ago William ZINK" at bounding box center [485, 88] width 121 height 37
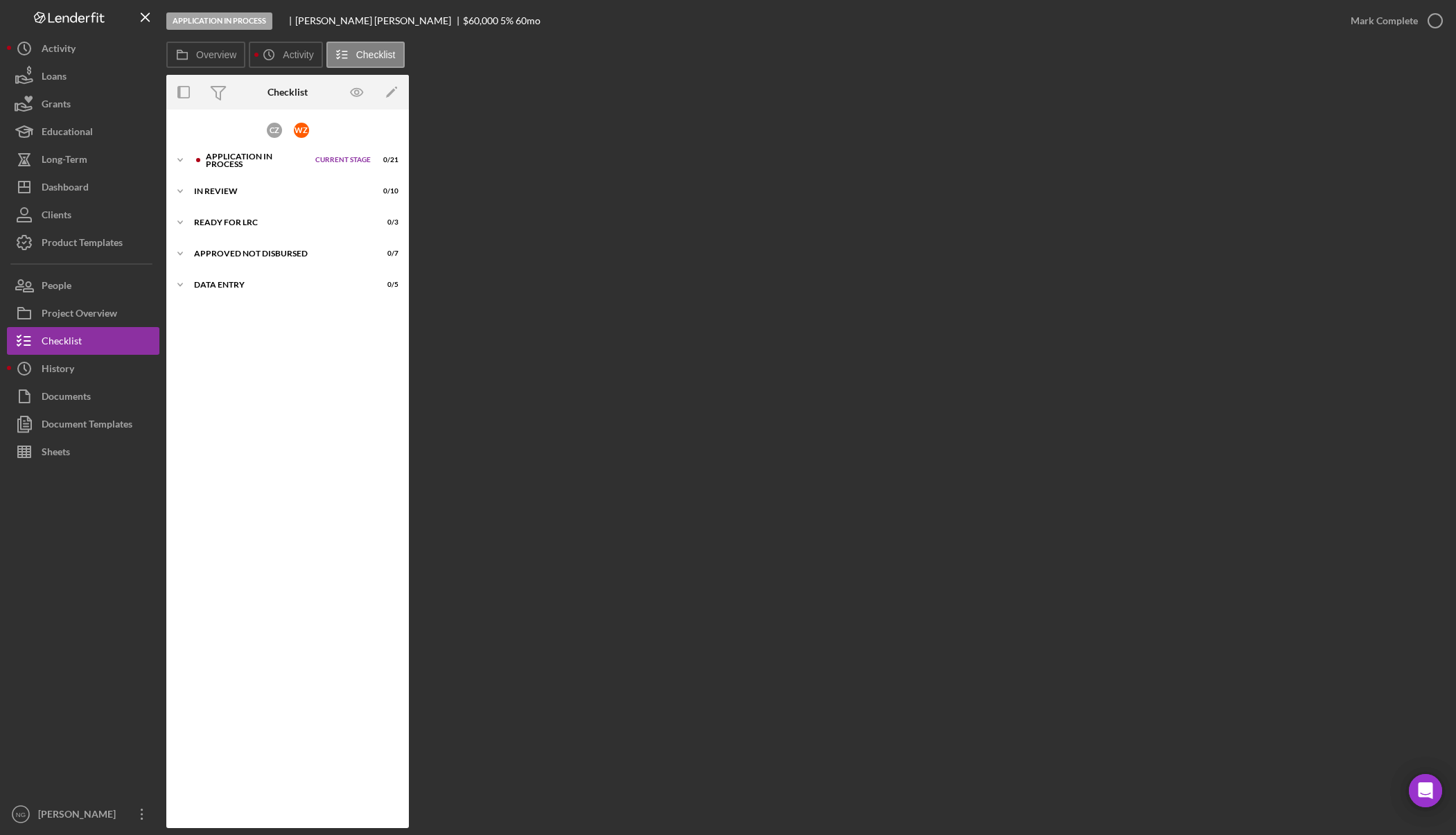
scroll to position [25, 0]
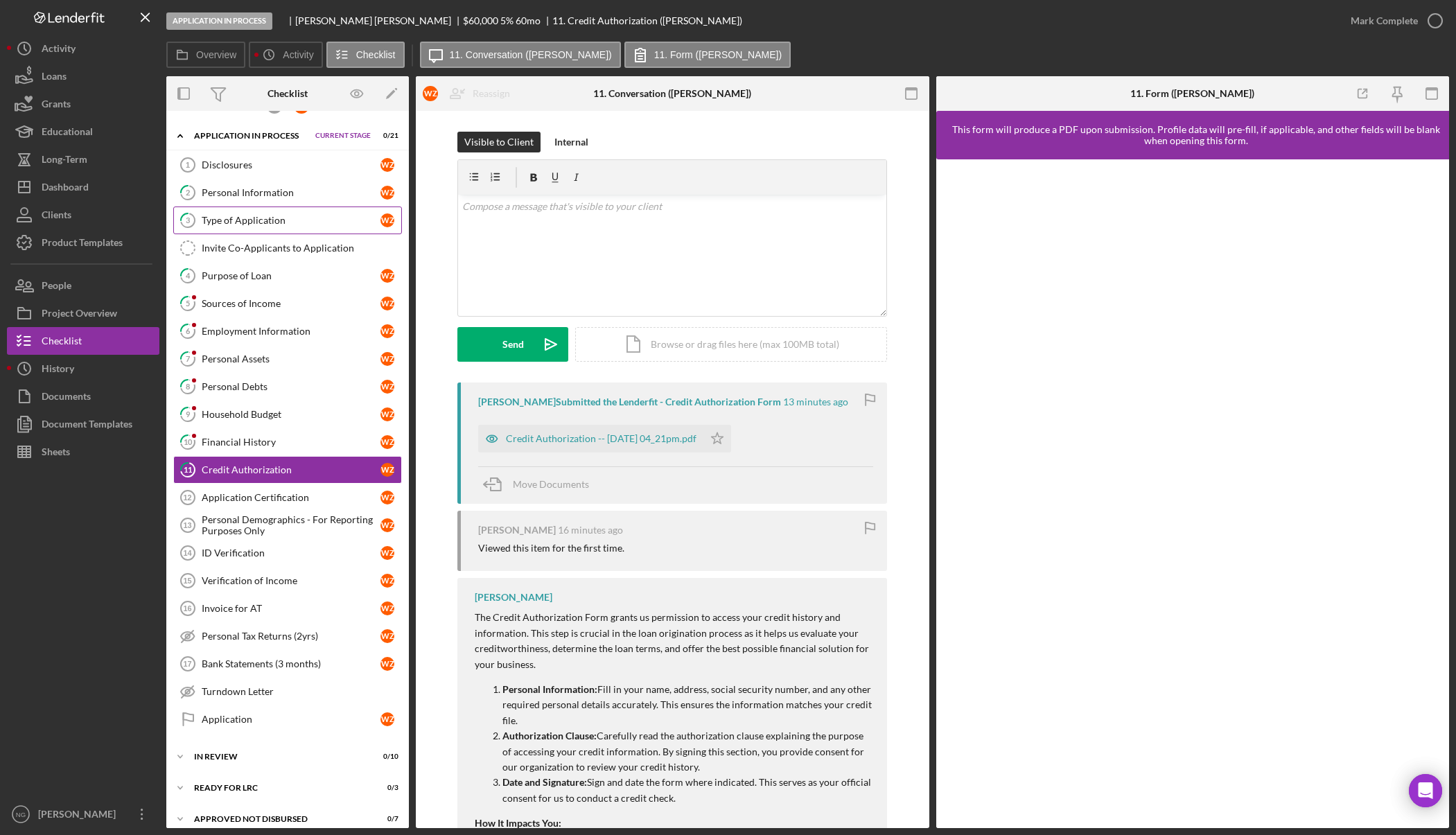
click at [274, 228] on link "3 Type of Application W Z" at bounding box center [287, 219] width 229 height 27
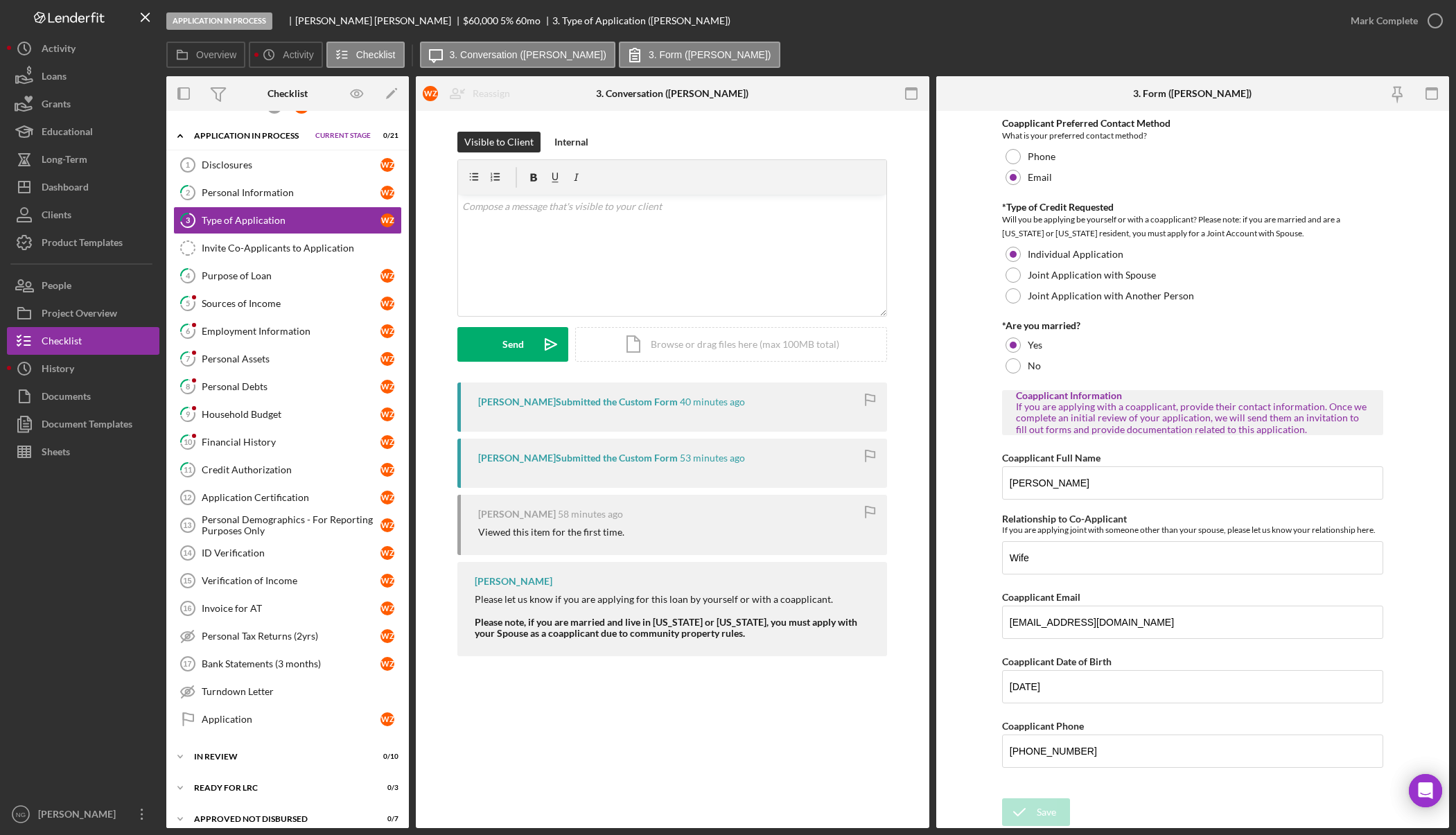
click at [56, 683] on div at bounding box center [83, 634] width 152 height 335
click at [775, 20] on div "Application In Process William ZINK $60,000 $15,000 5 % 60 mo 3. Type of Applic…" at bounding box center [752, 21] width 1171 height 41
click at [88, 201] on div "Dashboard" at bounding box center [65, 188] width 47 height 31
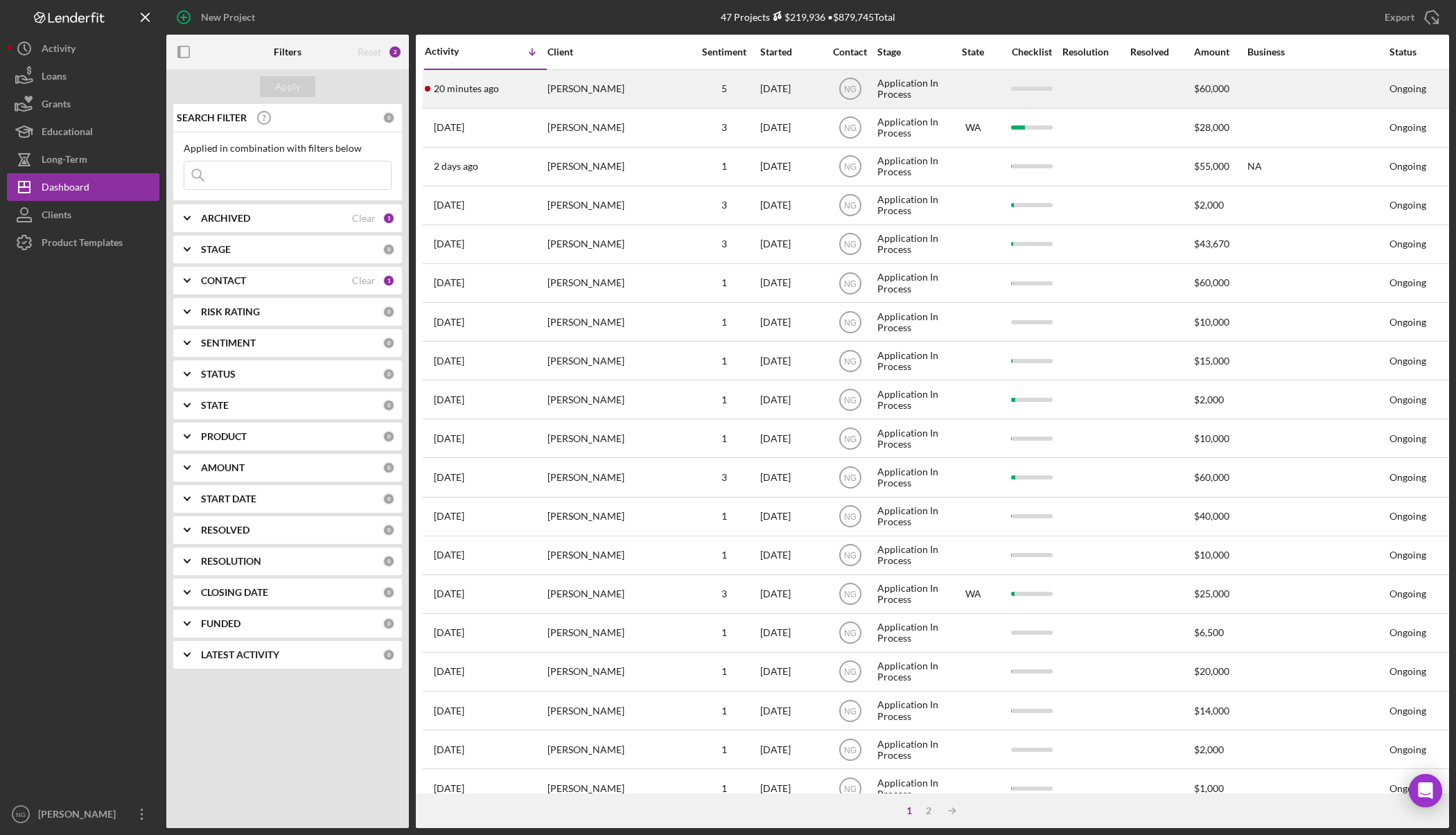
click at [529, 92] on div "20 minutes ago William ZINK" at bounding box center [485, 88] width 121 height 37
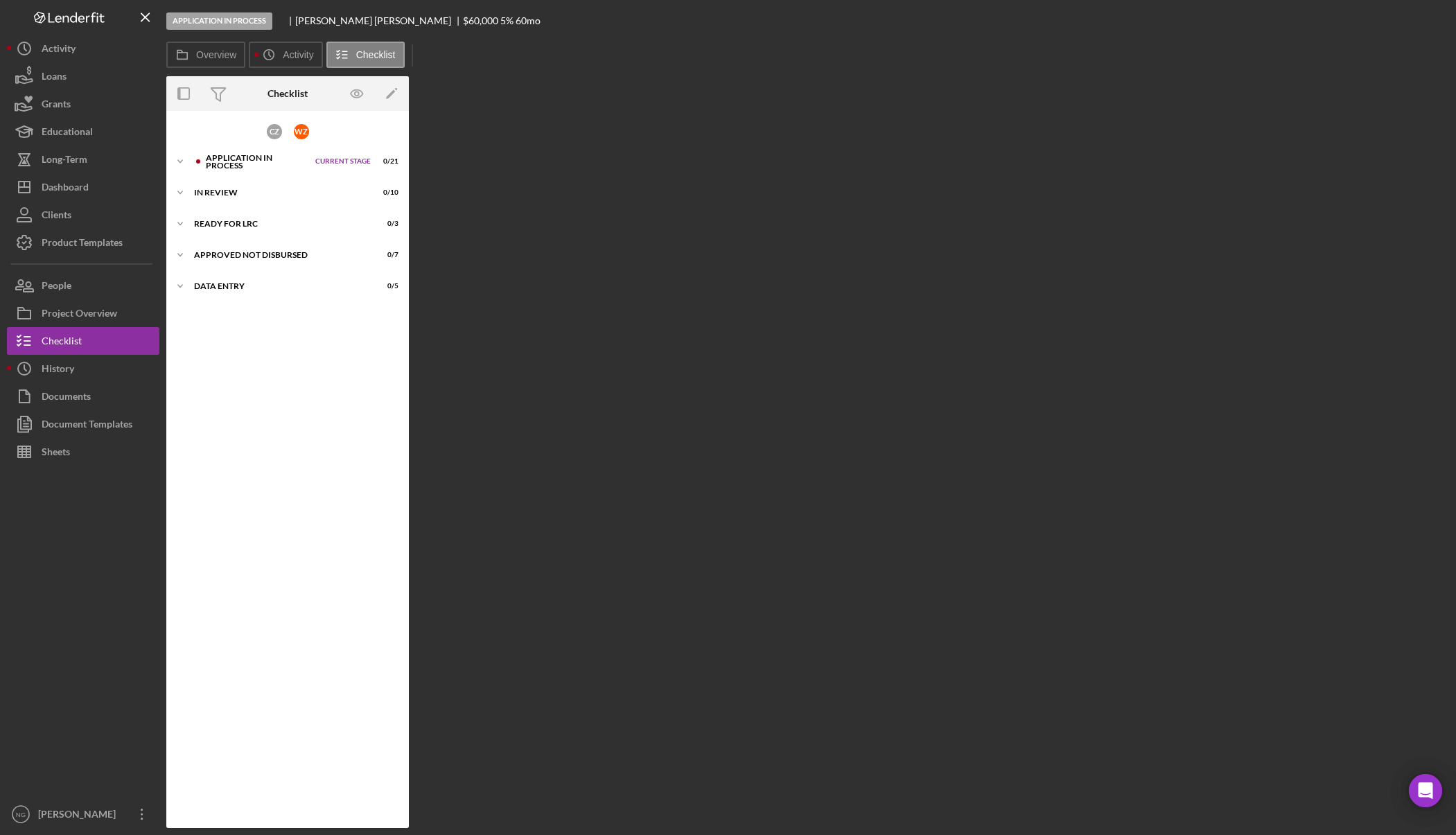
scroll to position [25, 0]
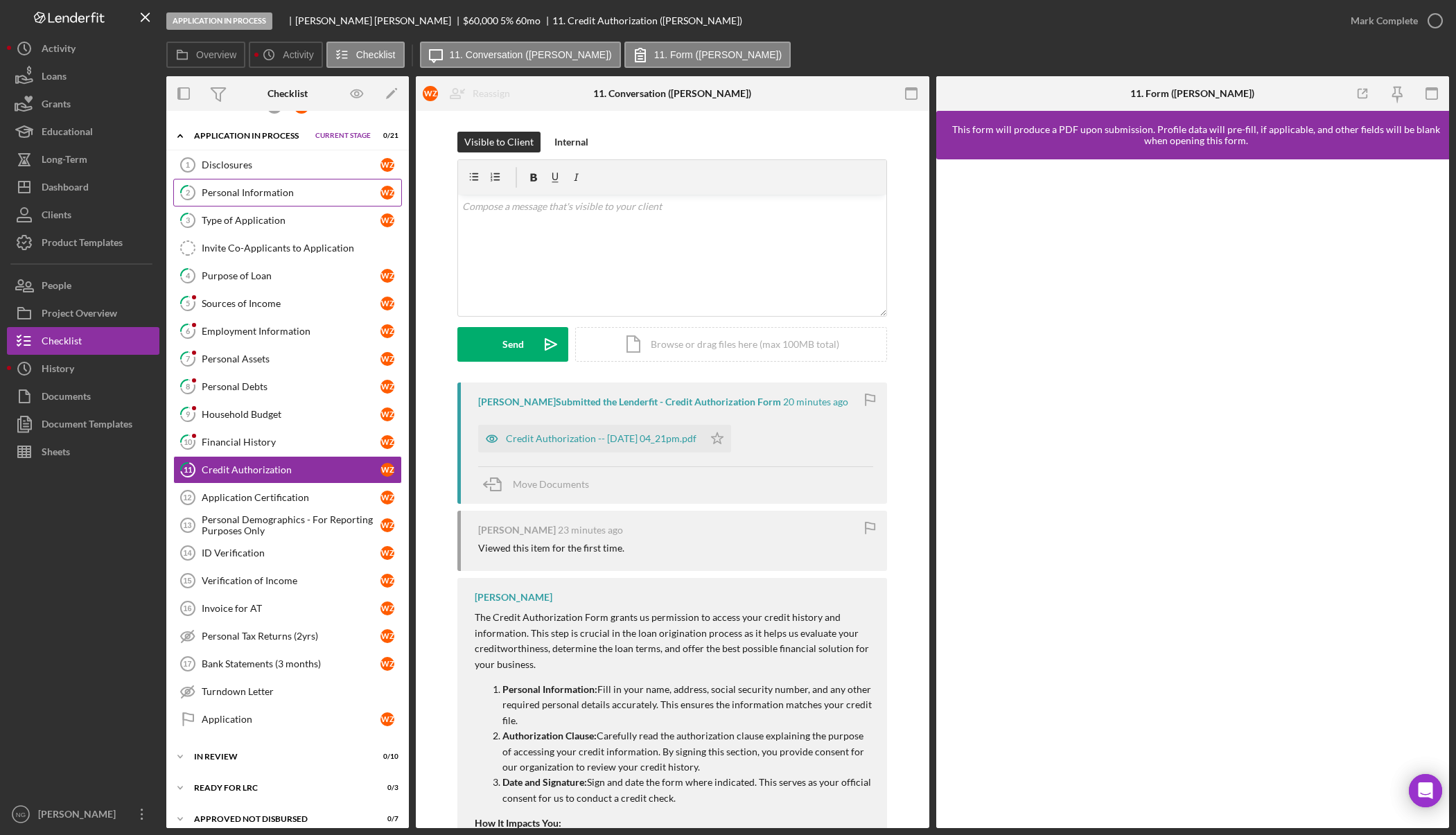
click at [301, 201] on link "2 Personal Information W Z" at bounding box center [287, 192] width 229 height 27
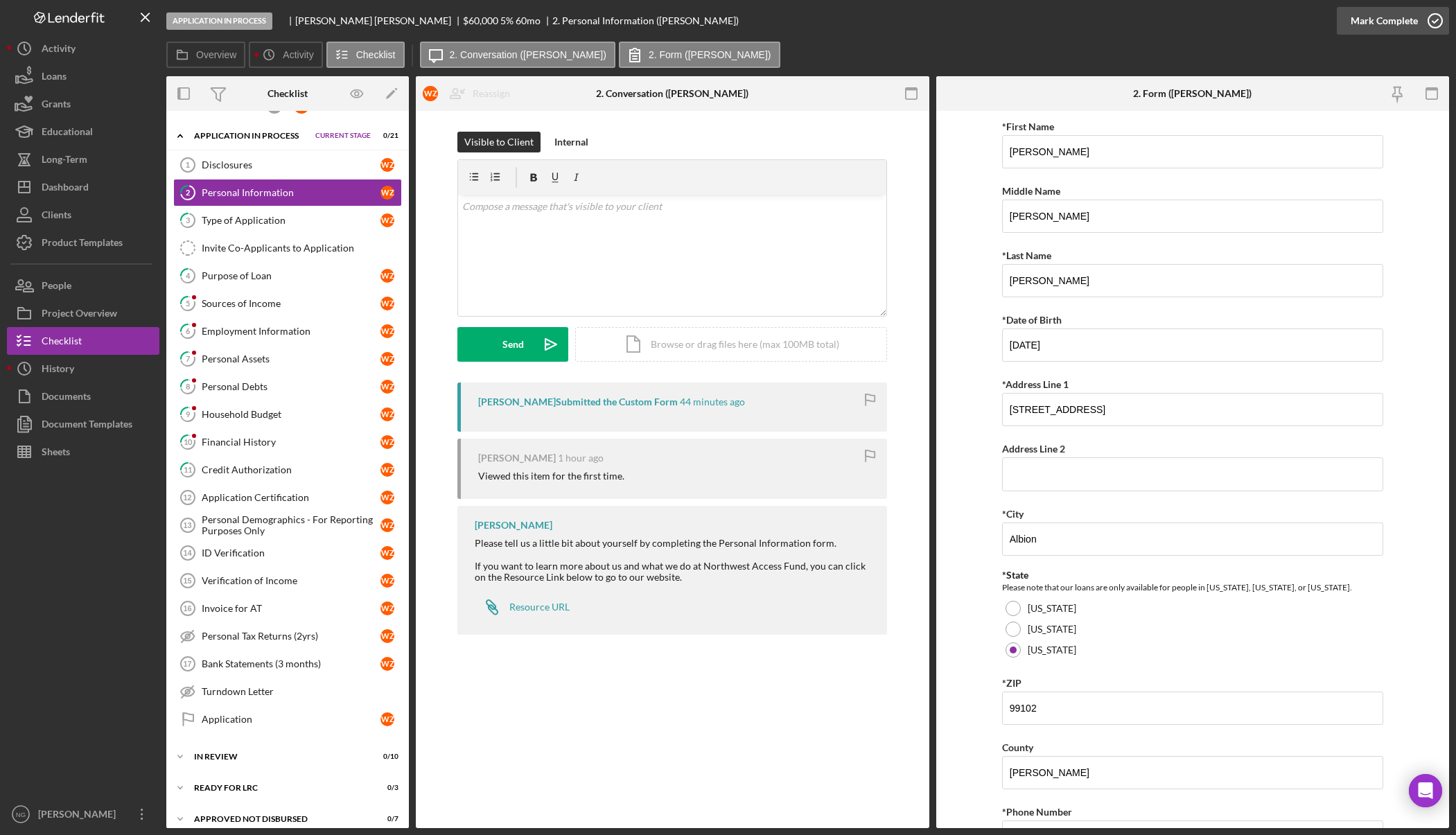
click at [1438, 23] on icon "button" at bounding box center [1435, 21] width 35 height 35
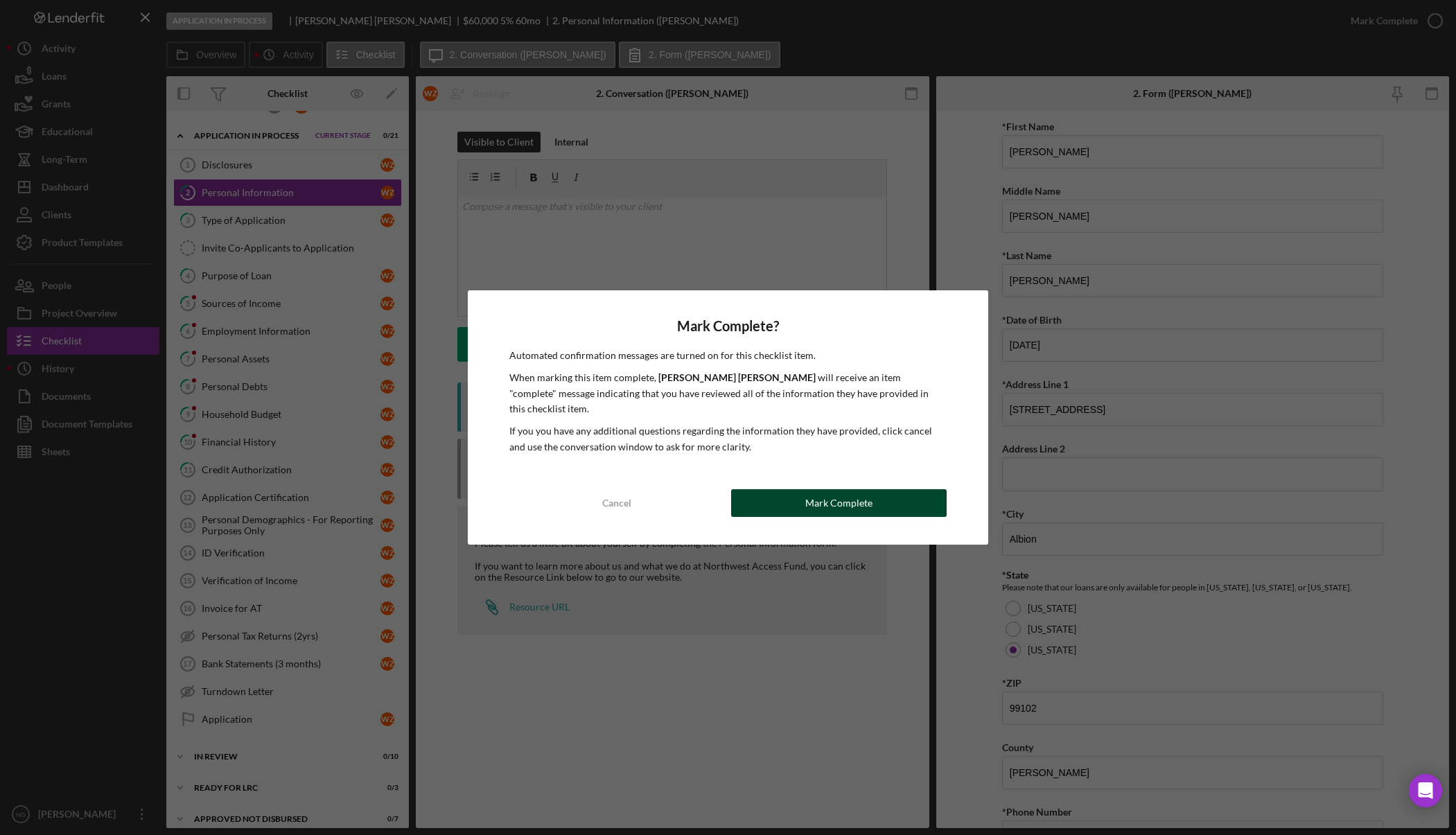
click at [801, 494] on button "Mark Complete" at bounding box center [839, 503] width 215 height 27
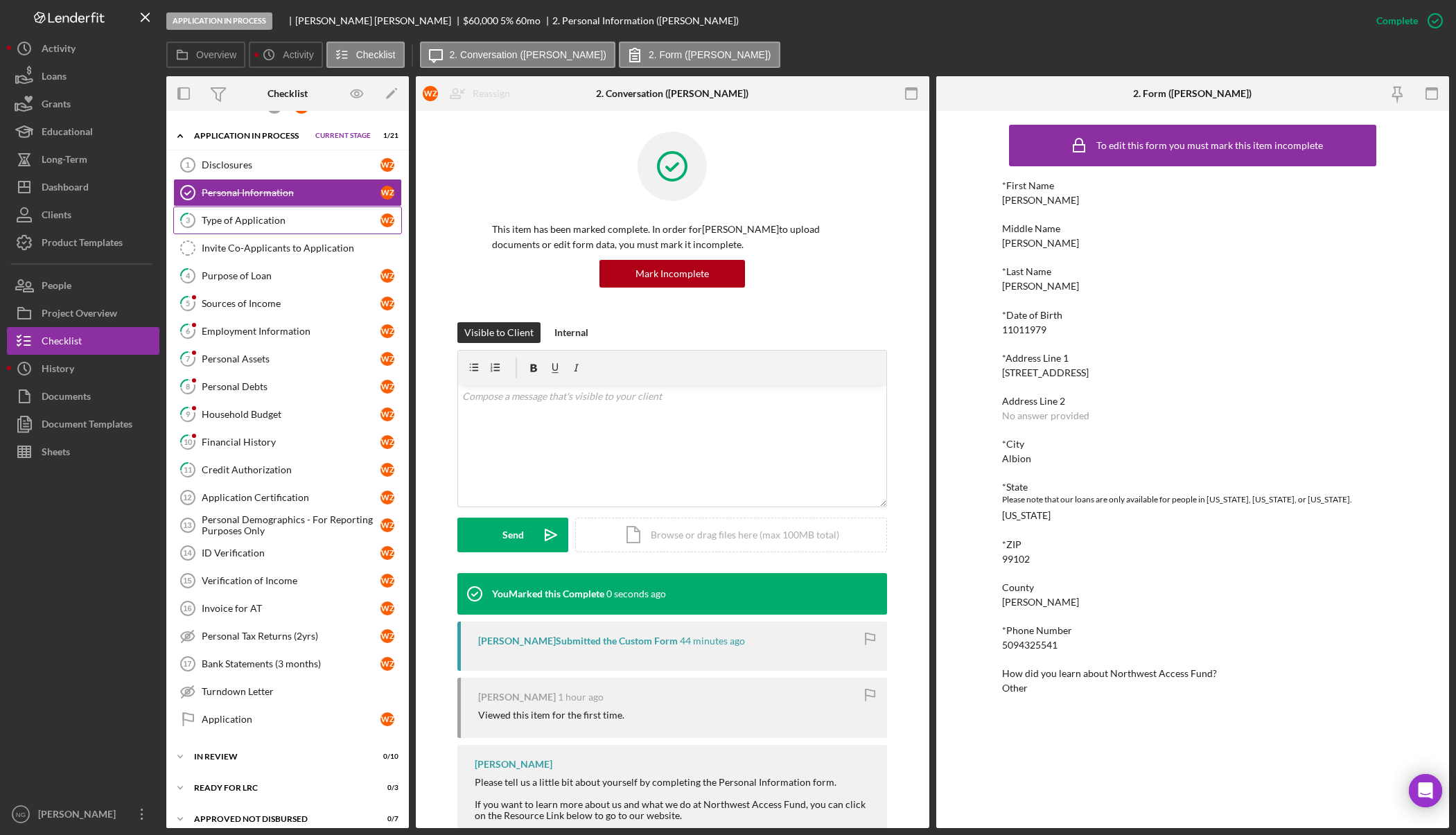
click at [252, 217] on div "Type of Application" at bounding box center [291, 220] width 179 height 11
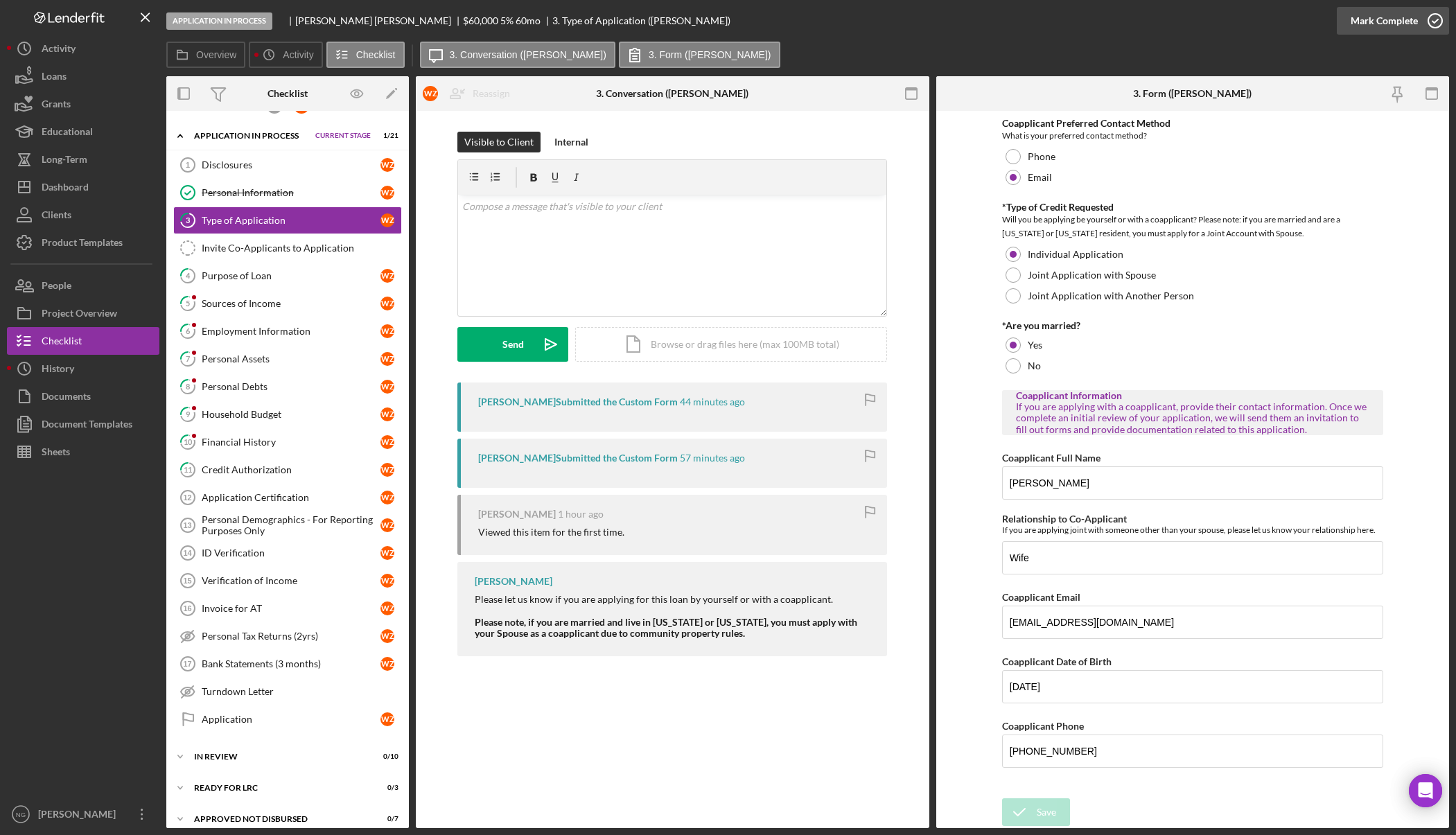
click at [1436, 27] on icon "button" at bounding box center [1435, 21] width 35 height 35
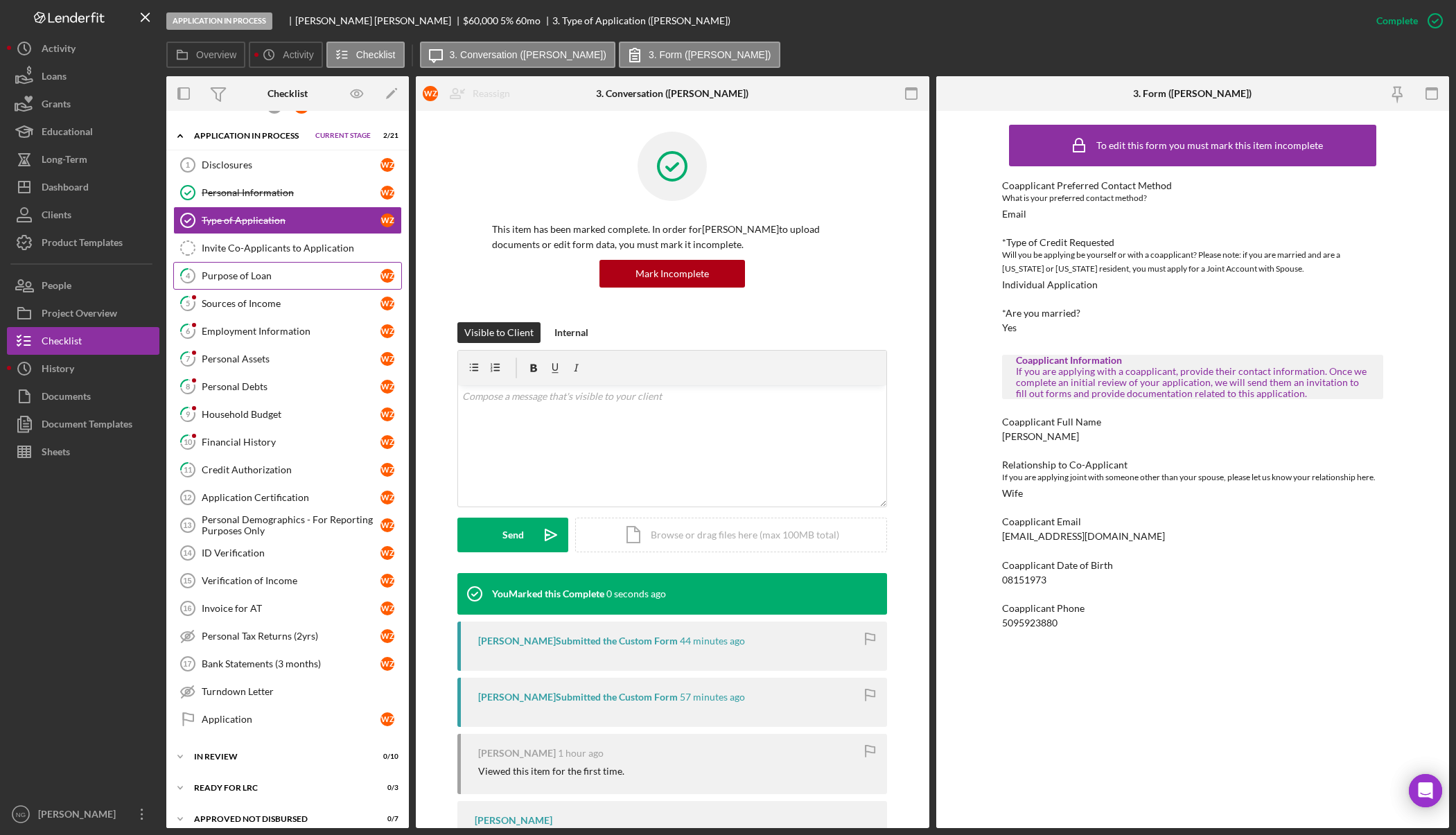
click at [252, 279] on div "Purpose of Loan" at bounding box center [291, 276] width 179 height 11
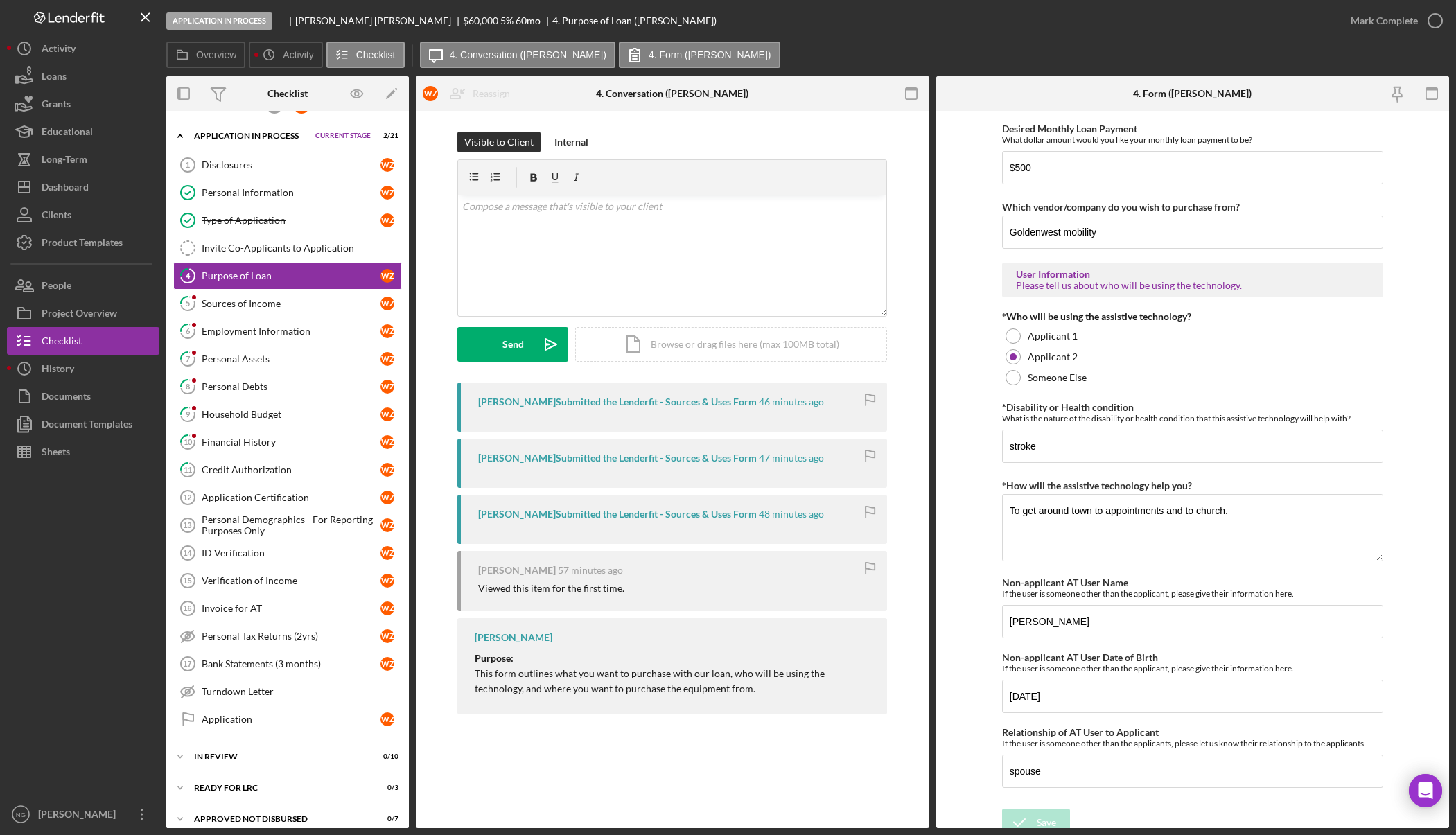
scroll to position [955, 0]
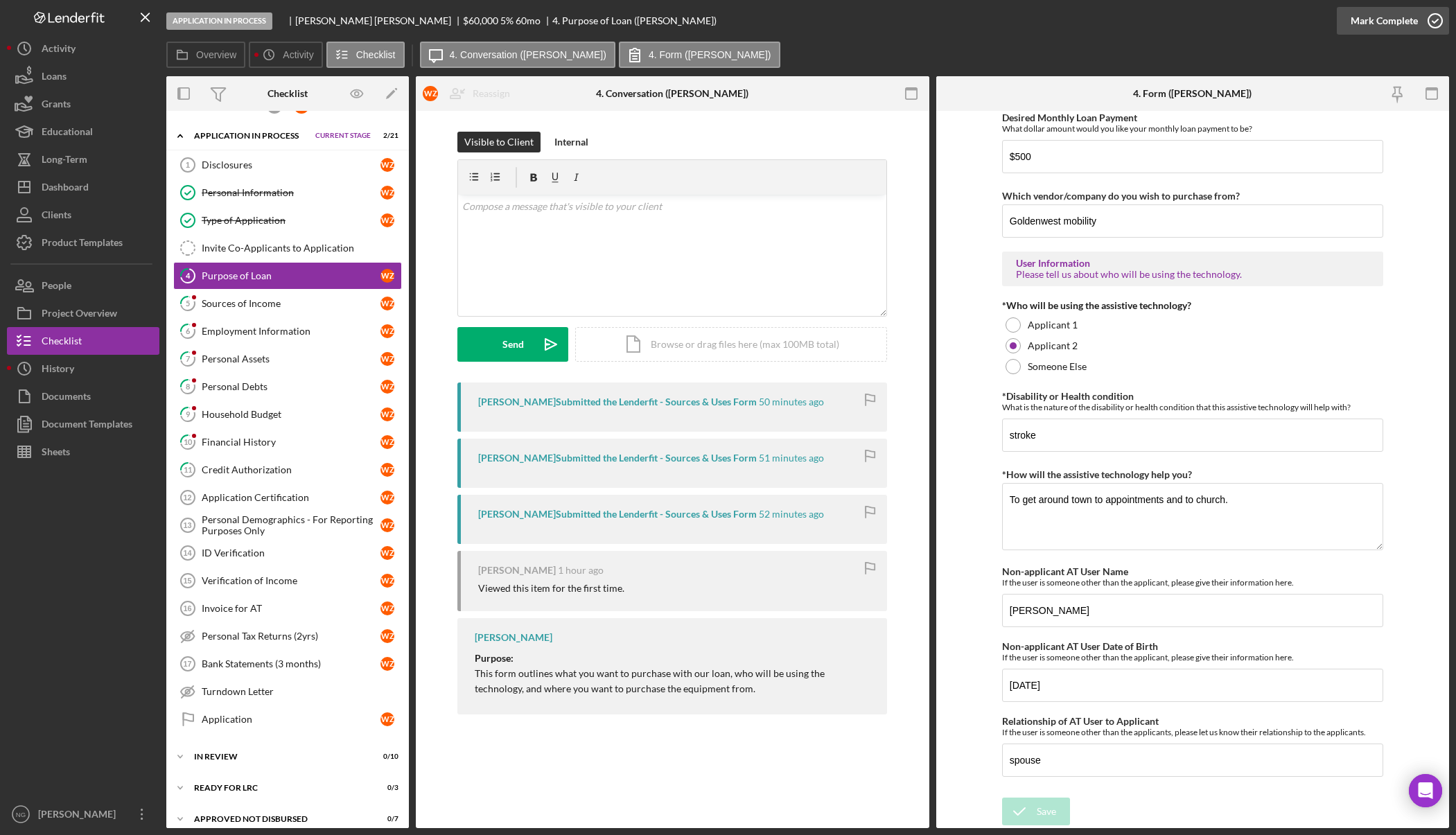
click at [1435, 20] on icon "button" at bounding box center [1435, 21] width 35 height 35
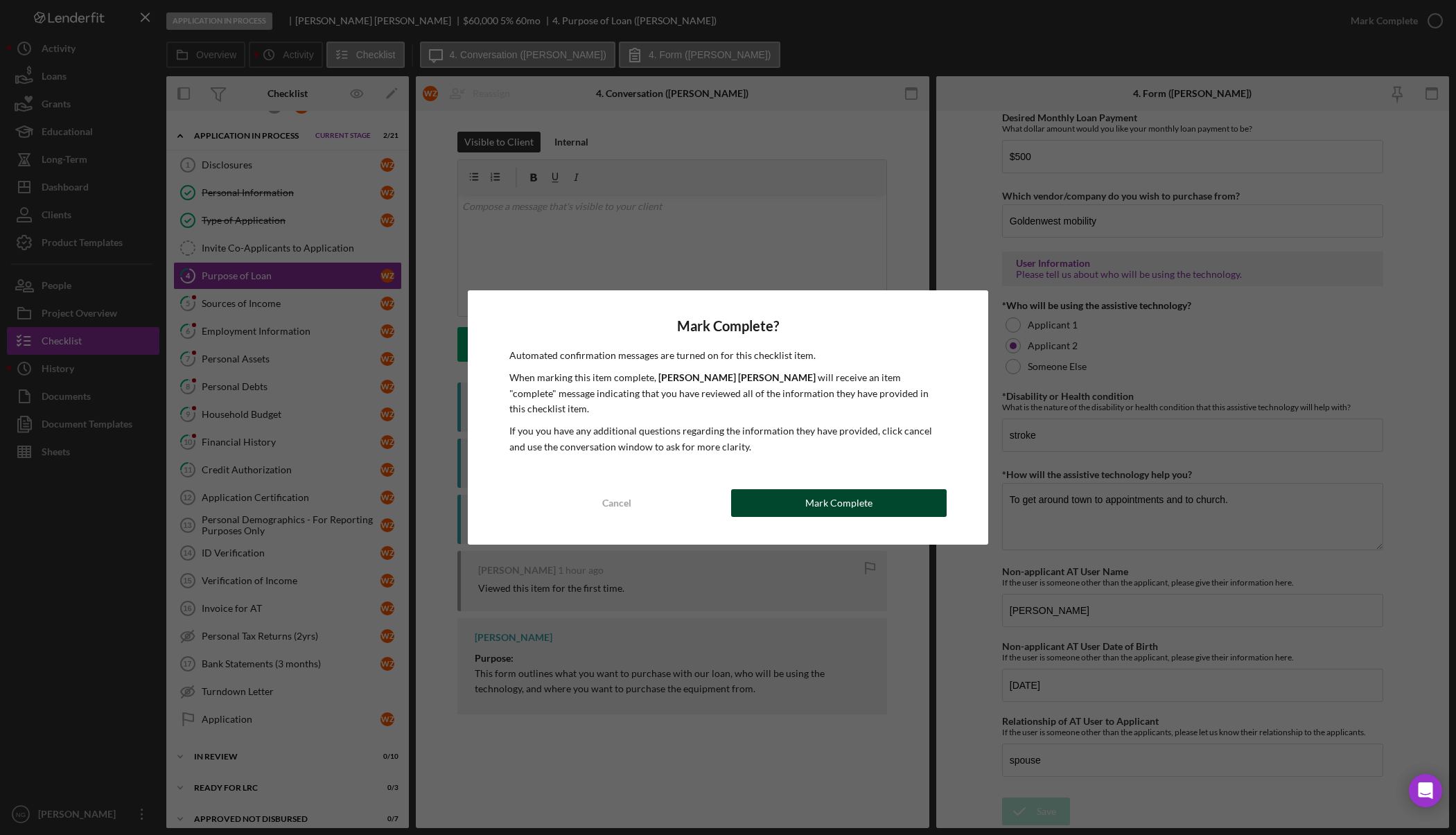
click at [870, 496] on div "Mark Complete" at bounding box center [839, 503] width 67 height 27
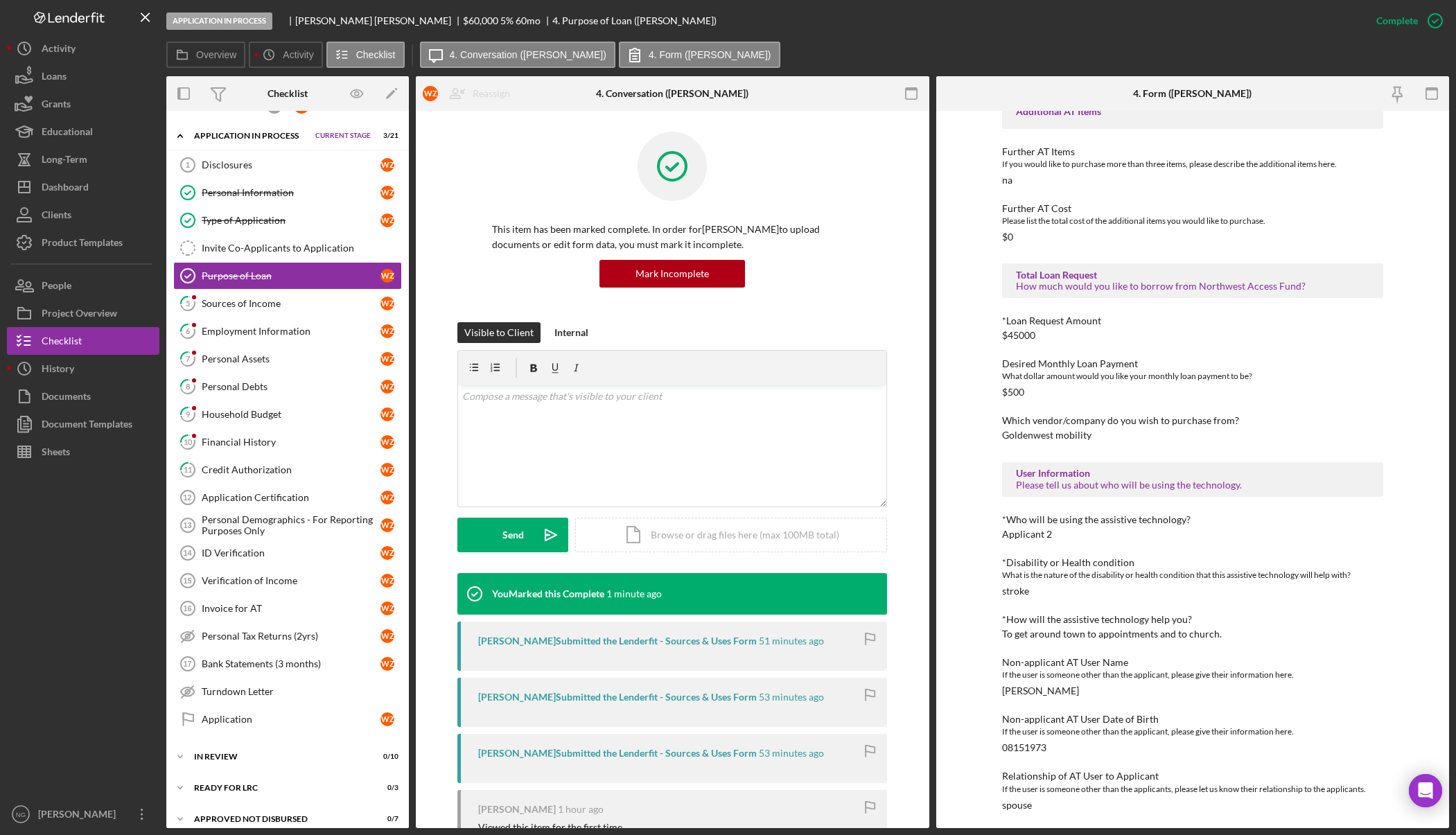
scroll to position [591, 0]
click at [312, 306] on div "Sources of Income" at bounding box center [291, 304] width 179 height 11
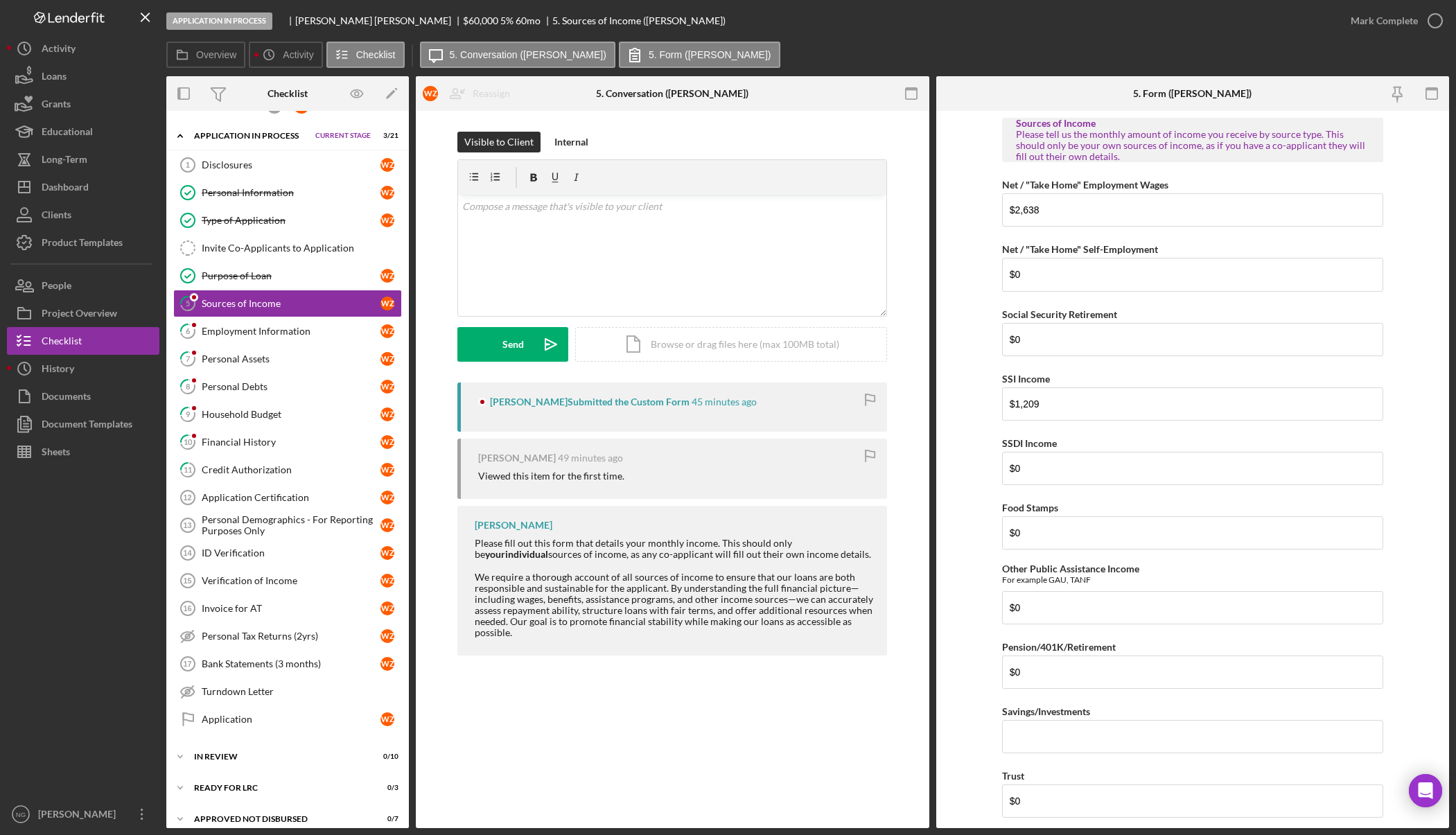
scroll to position [492, 0]
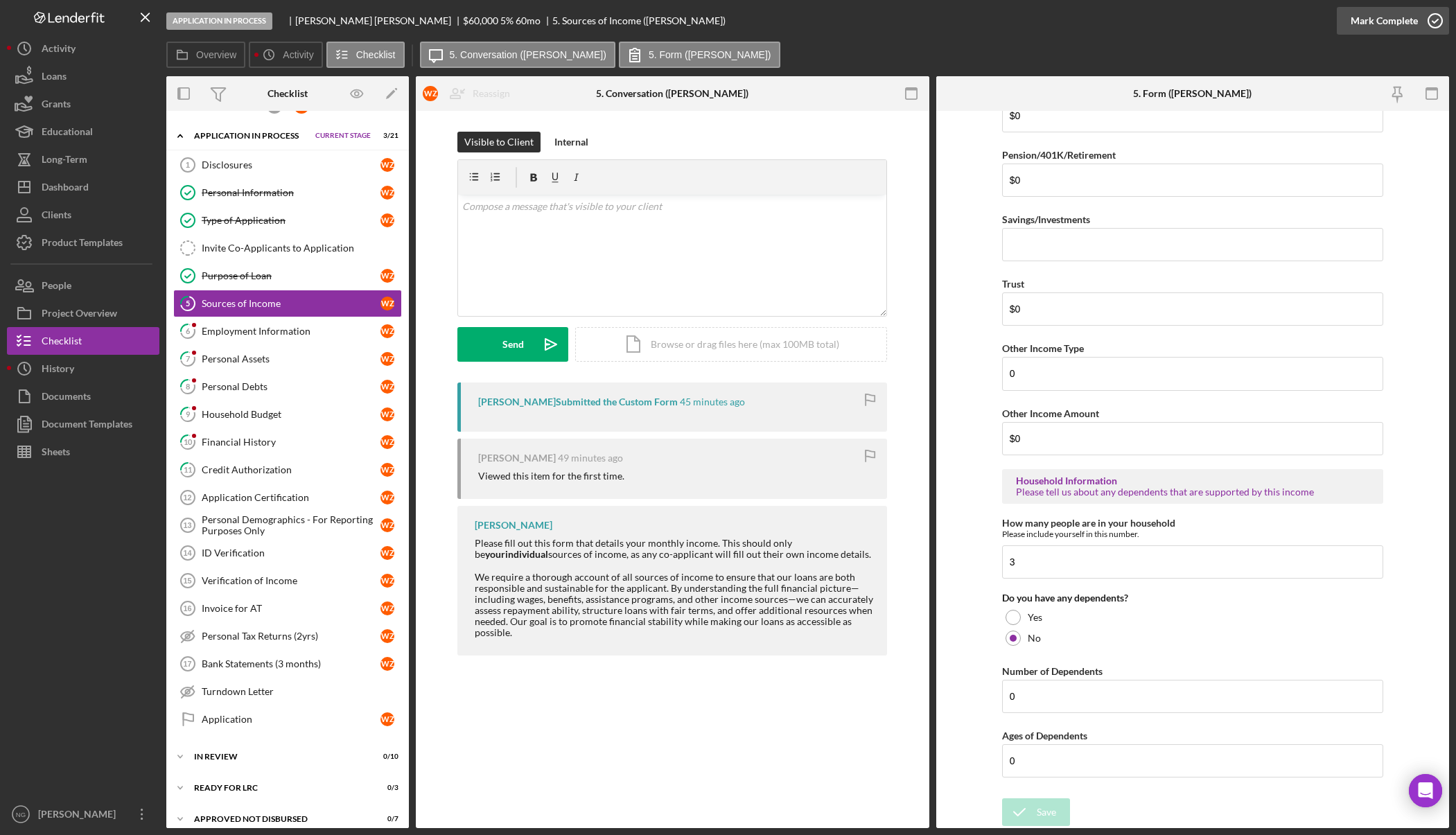
click at [1437, 20] on icon "button" at bounding box center [1435, 21] width 35 height 35
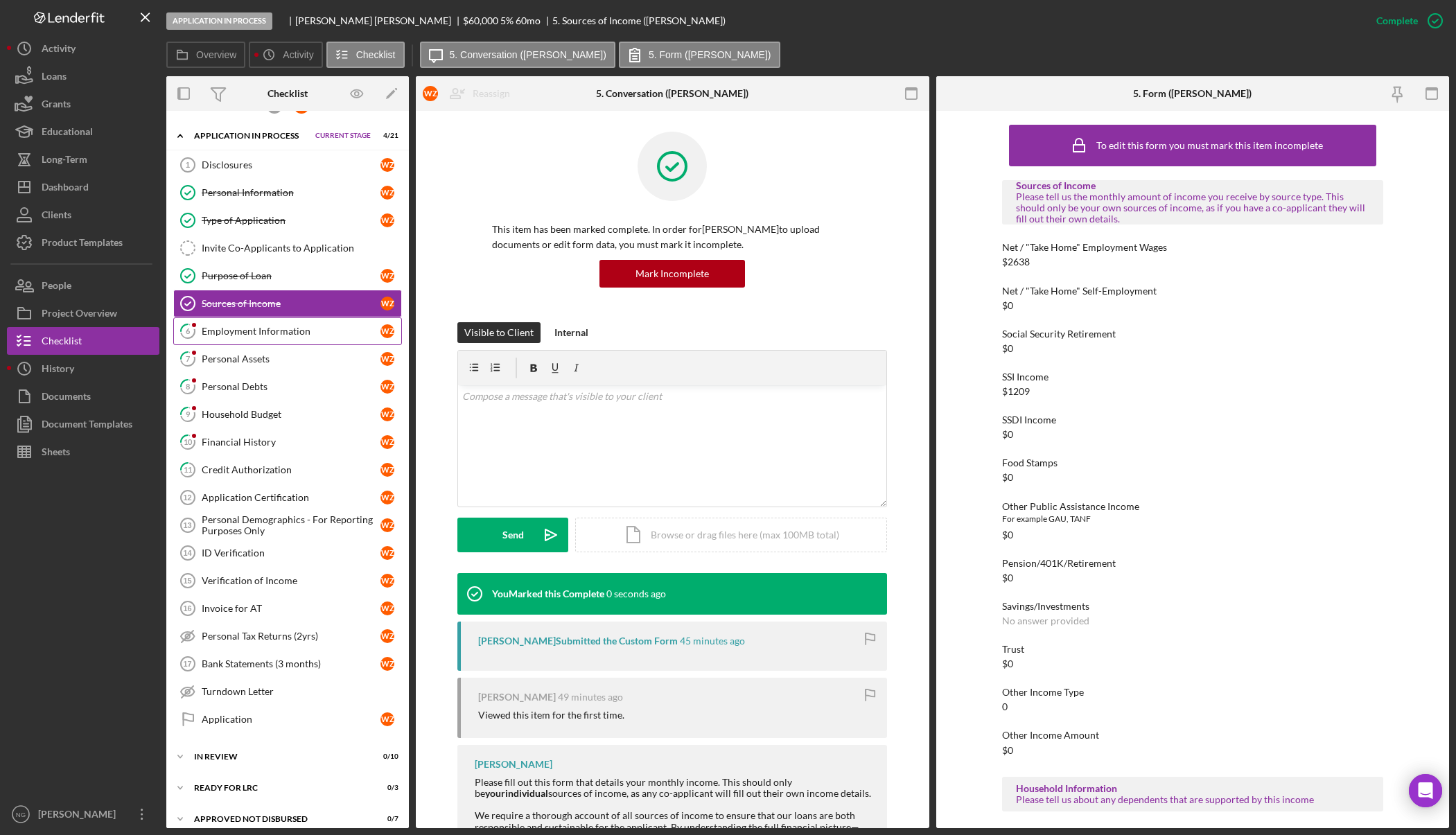
click at [269, 328] on div "Employment Information" at bounding box center [291, 331] width 179 height 11
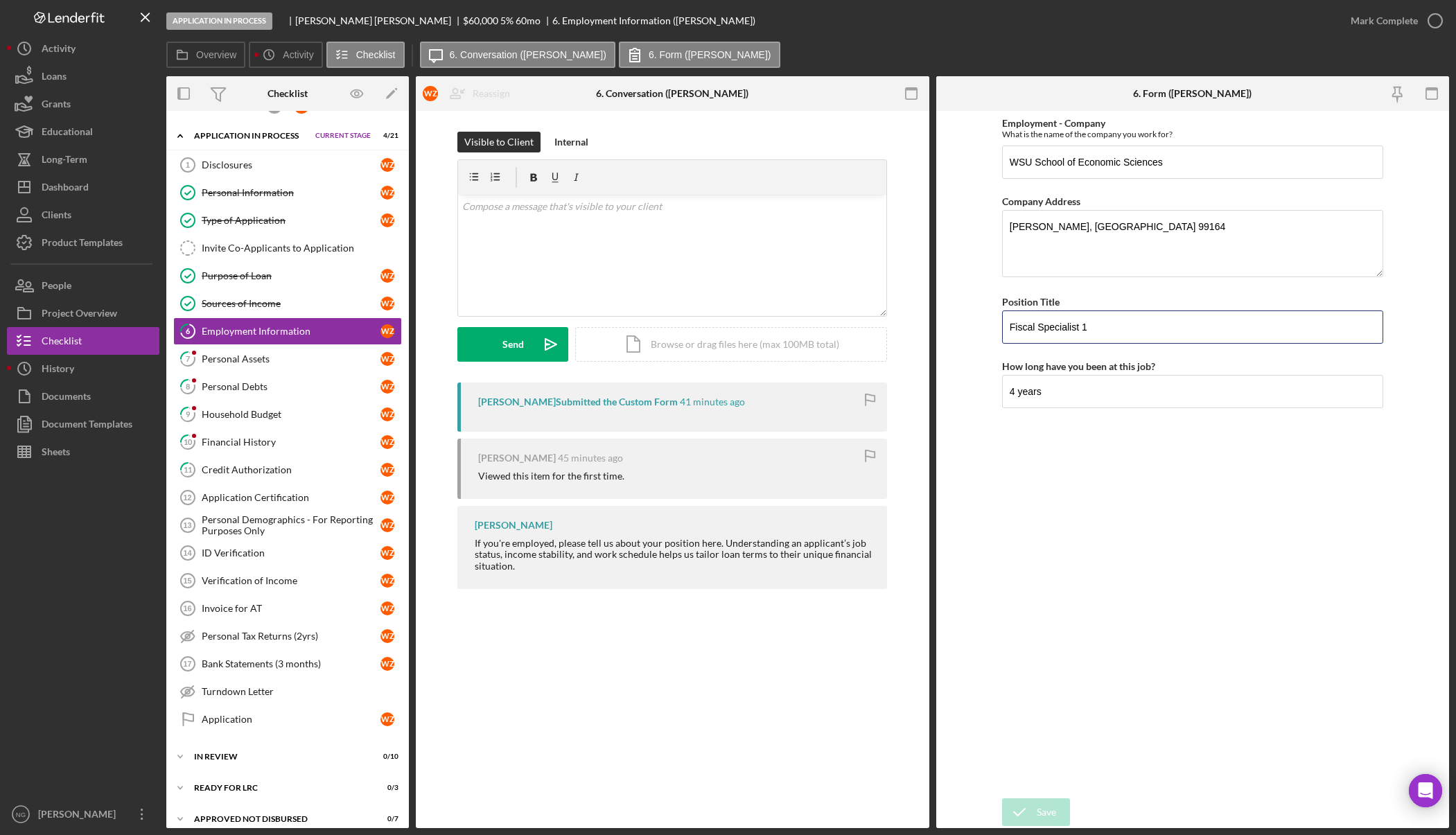
drag, startPoint x: 1111, startPoint y: 326, endPoint x: 954, endPoint y: 322, distance: 157.1
click at [954, 322] on form "Employment - Company What is the name of the company you work for? WSU School o…" at bounding box center [1193, 470] width 514 height 717
click at [1422, 17] on icon "button" at bounding box center [1435, 21] width 35 height 35
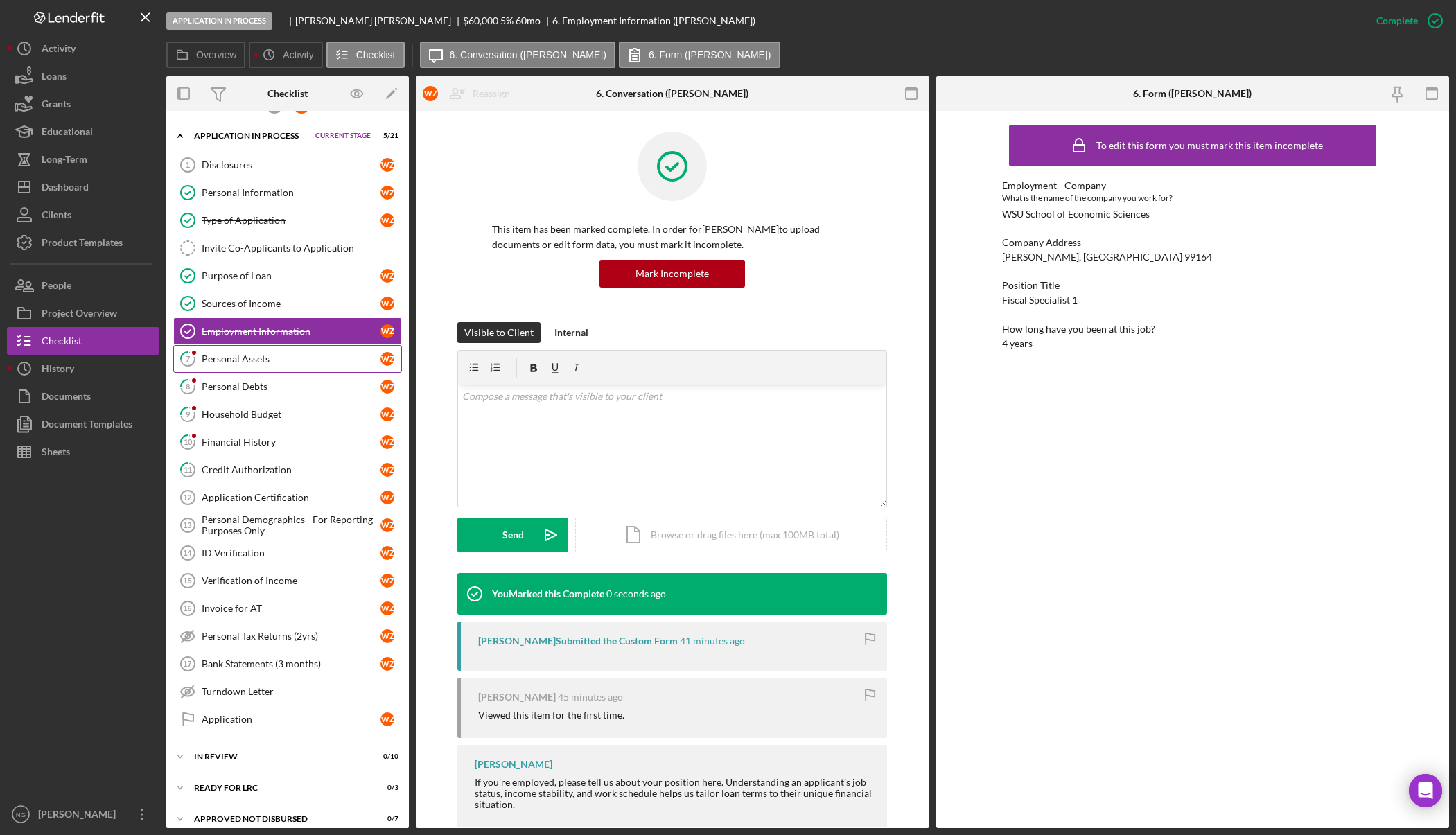
click at [221, 361] on div "Personal Assets" at bounding box center [291, 360] width 179 height 11
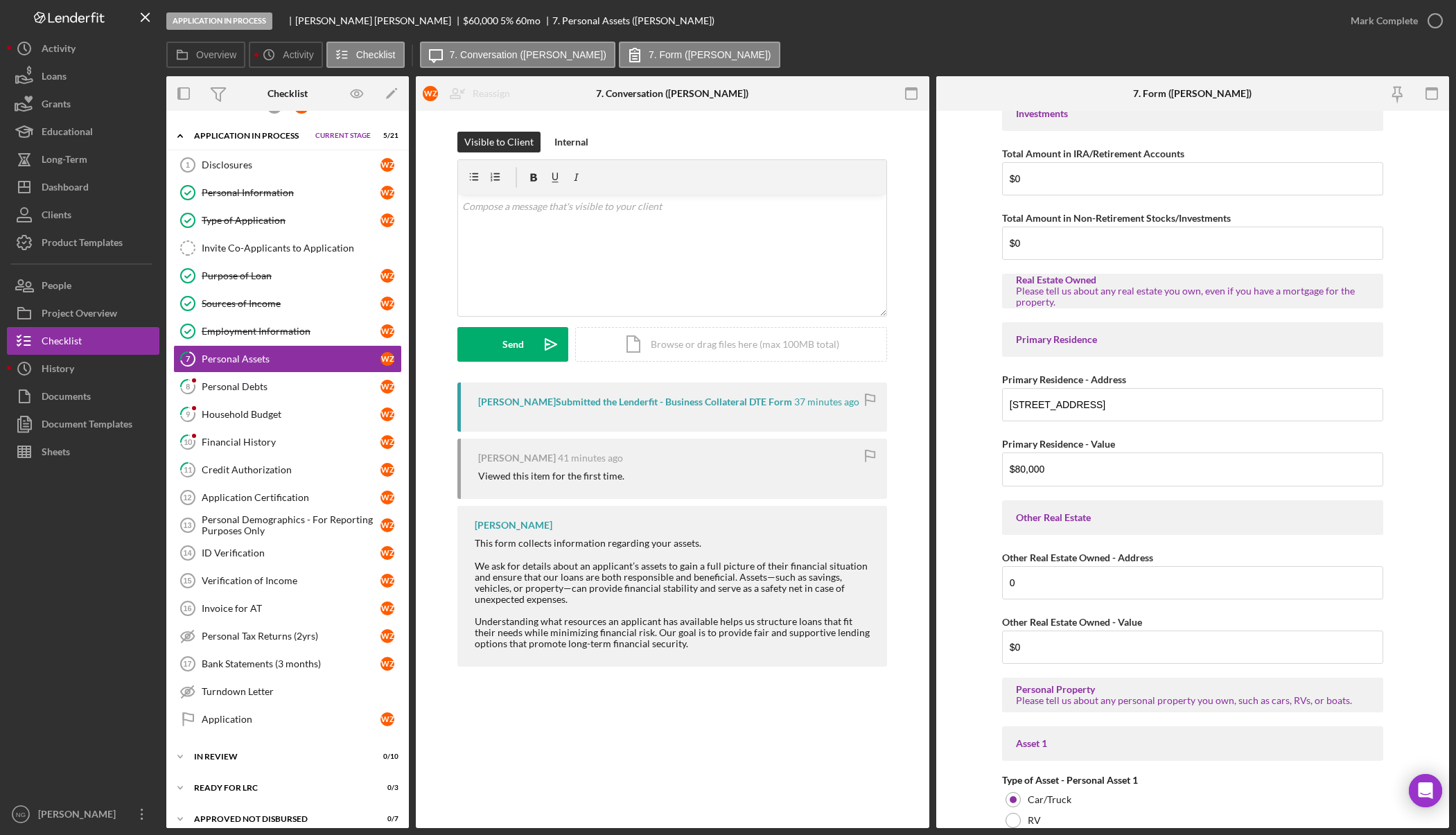
scroll to position [195, 0]
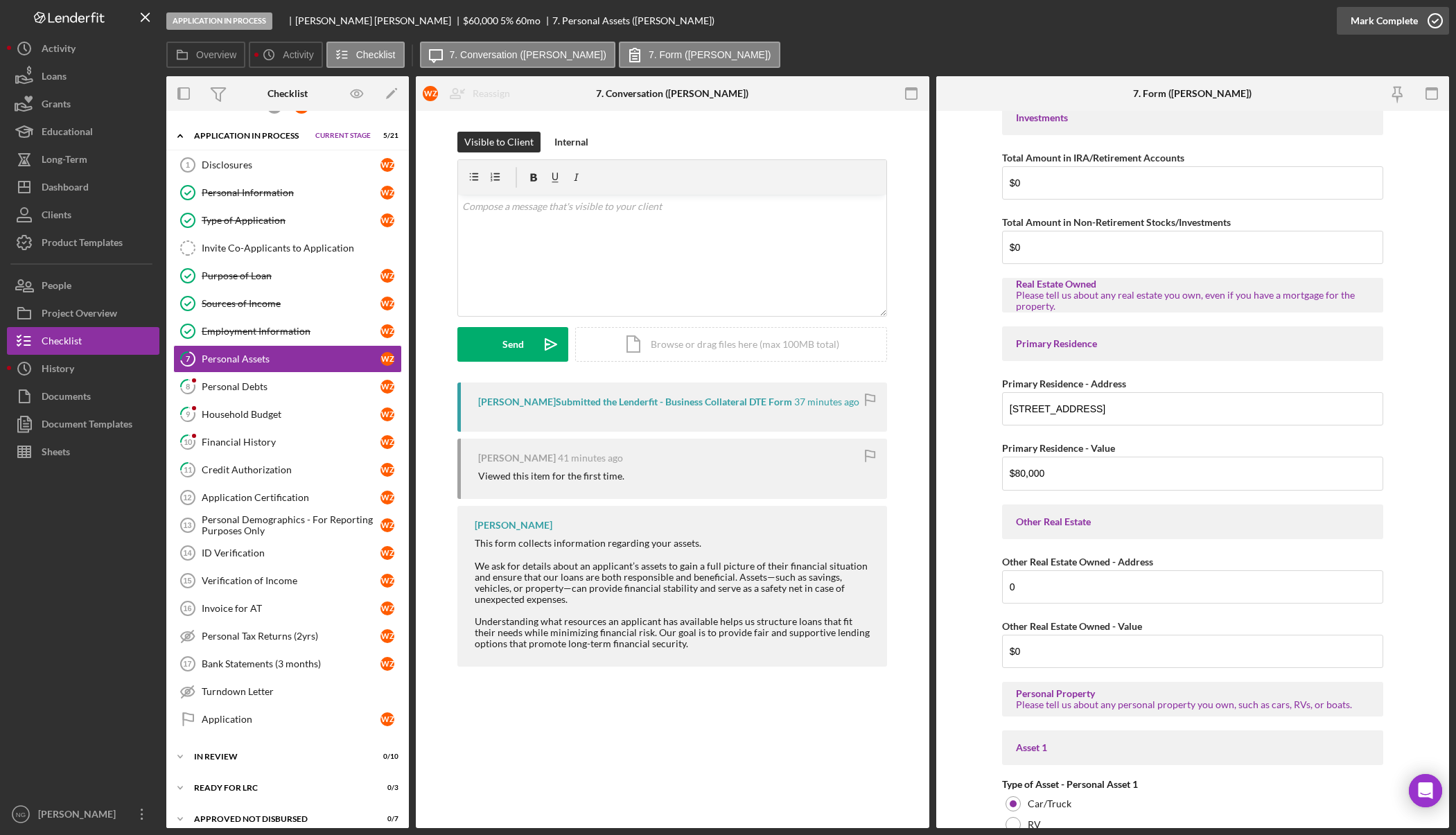
click at [1418, 25] on icon "button" at bounding box center [1435, 21] width 35 height 35
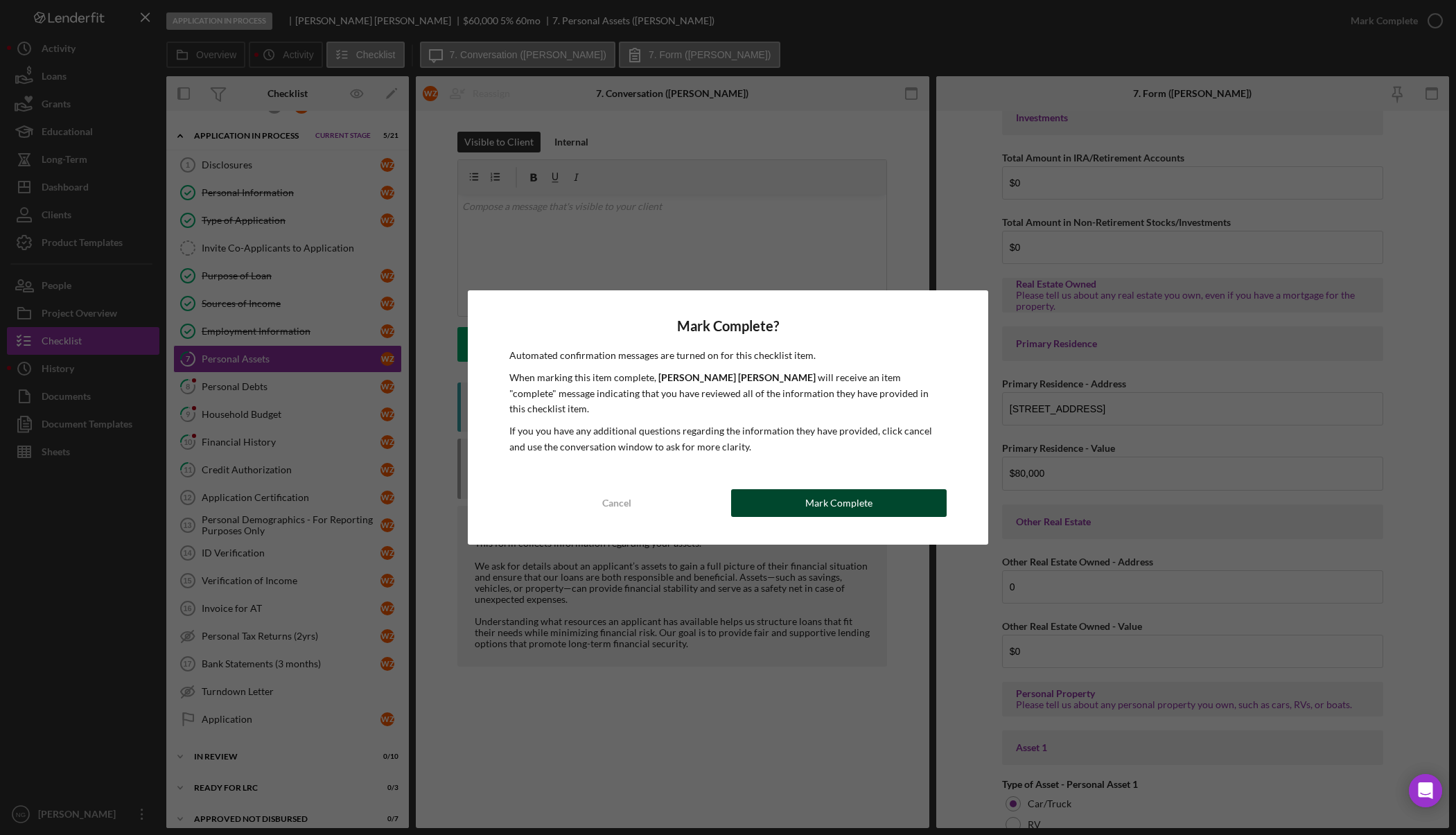
click at [874, 491] on button "Mark Complete" at bounding box center [839, 503] width 215 height 27
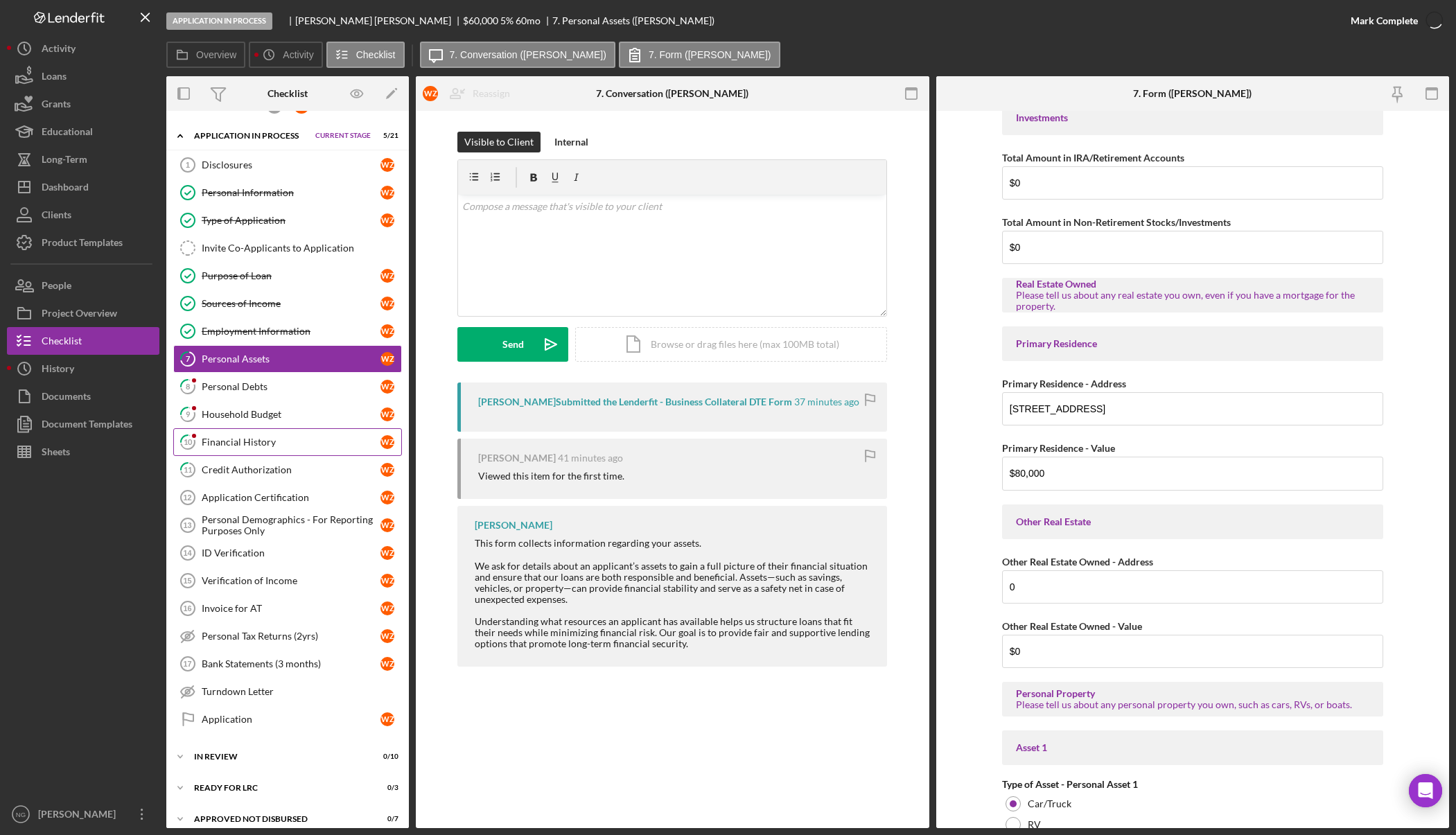
scroll to position [250, 0]
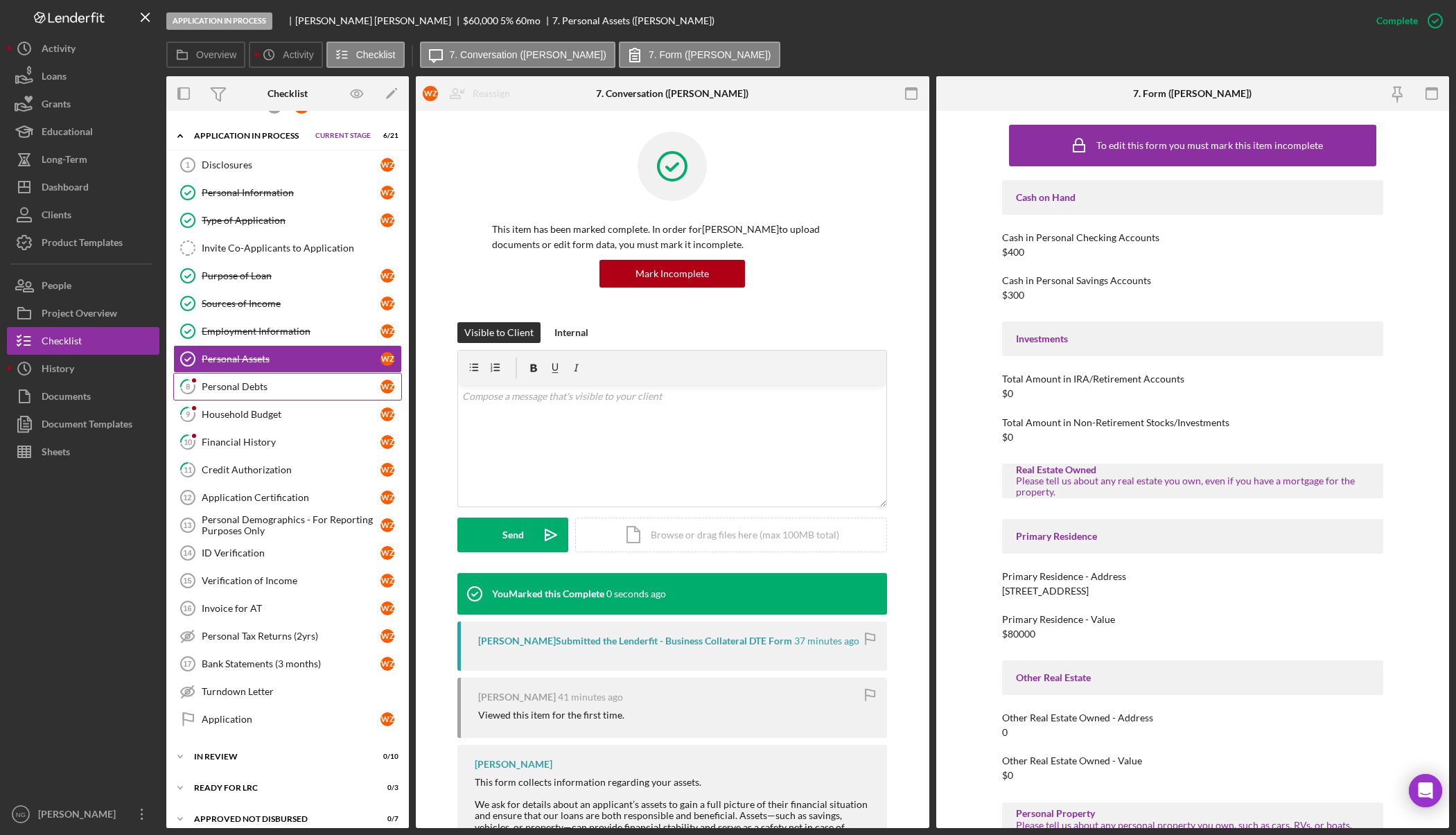
click at [272, 393] on link "8 Personal Debts W Z" at bounding box center [287, 386] width 229 height 27
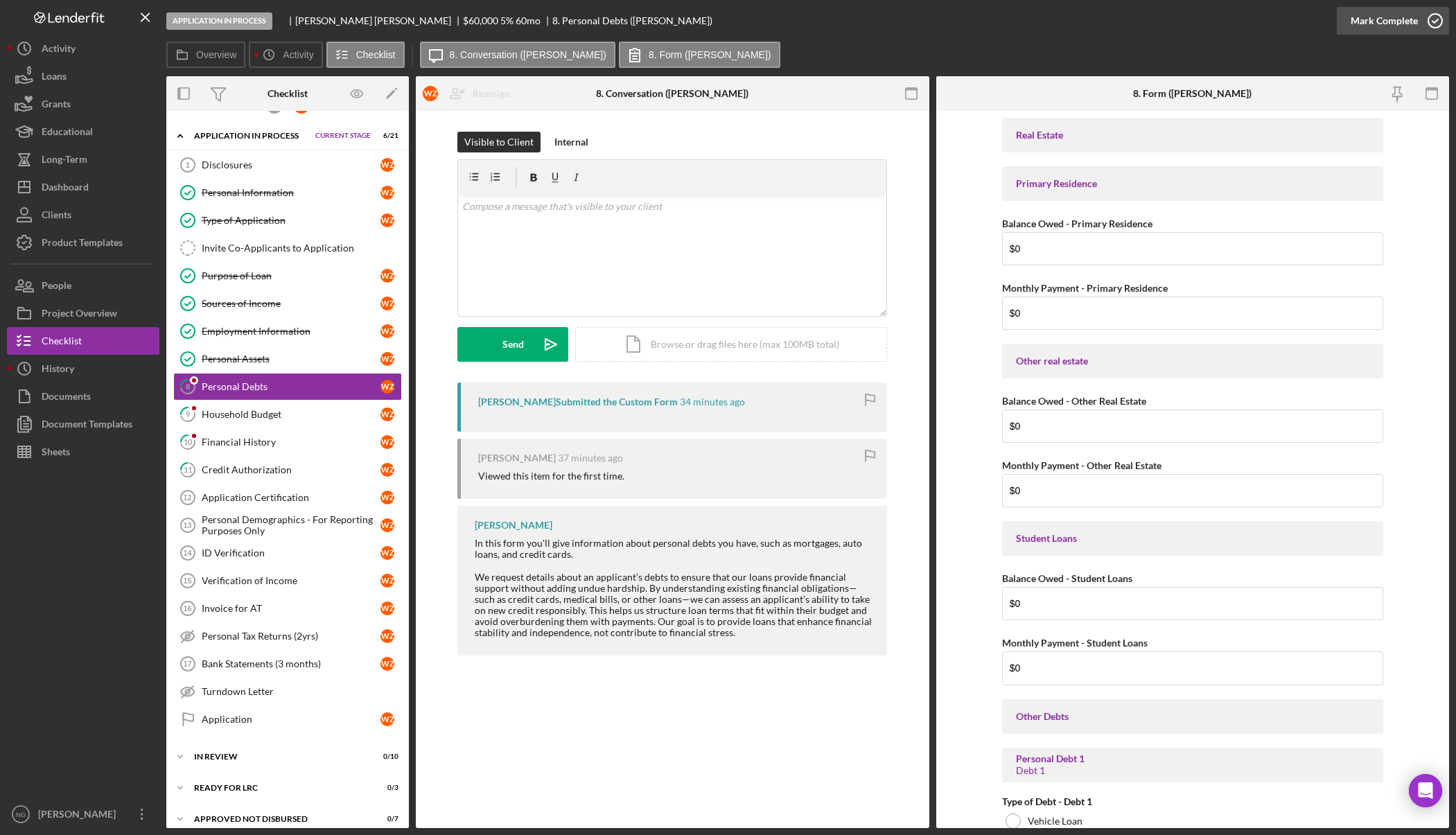
click at [1432, 25] on icon "button" at bounding box center [1435, 21] width 35 height 35
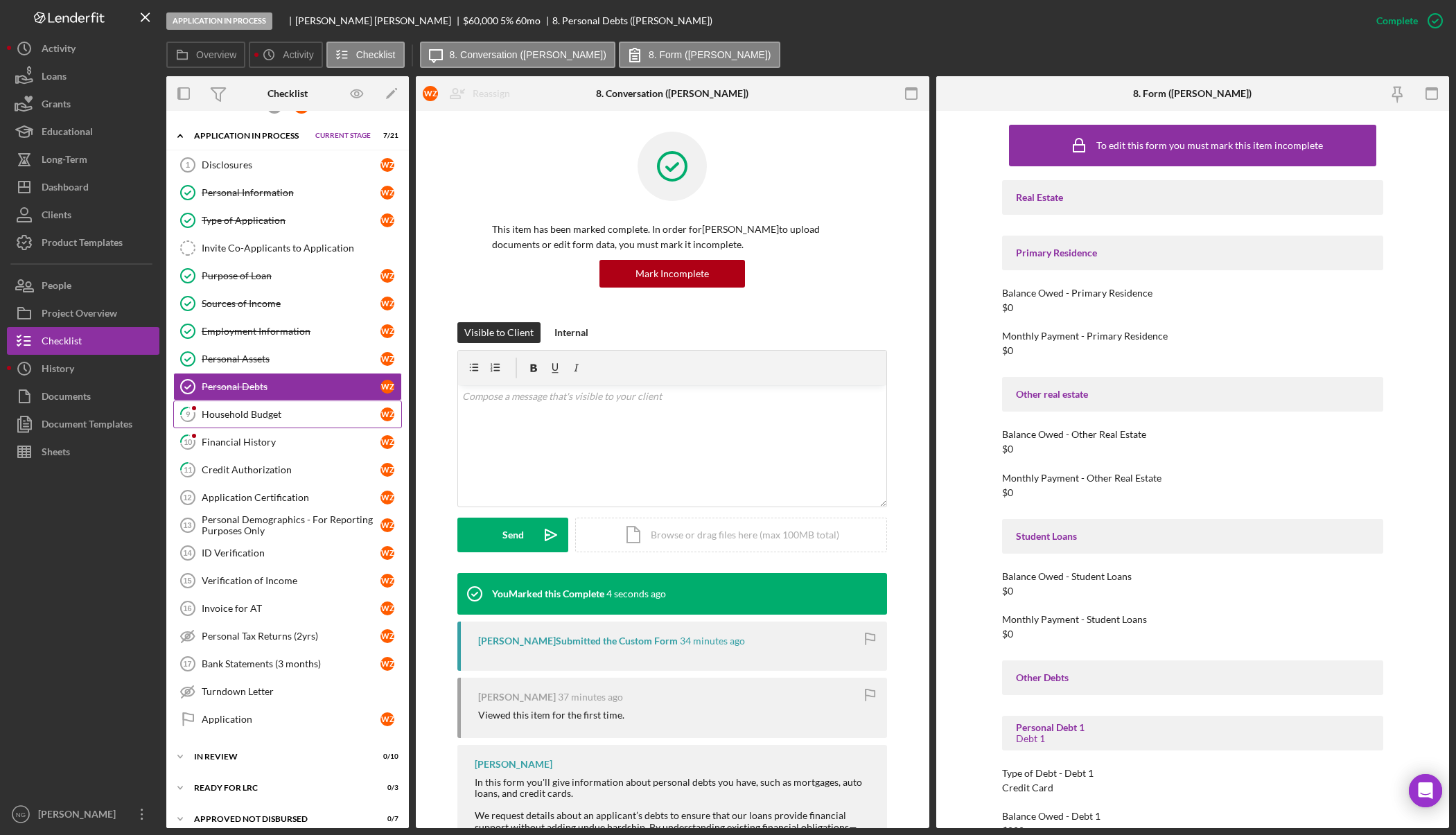
click at [278, 413] on div "Household Budget" at bounding box center [291, 415] width 179 height 11
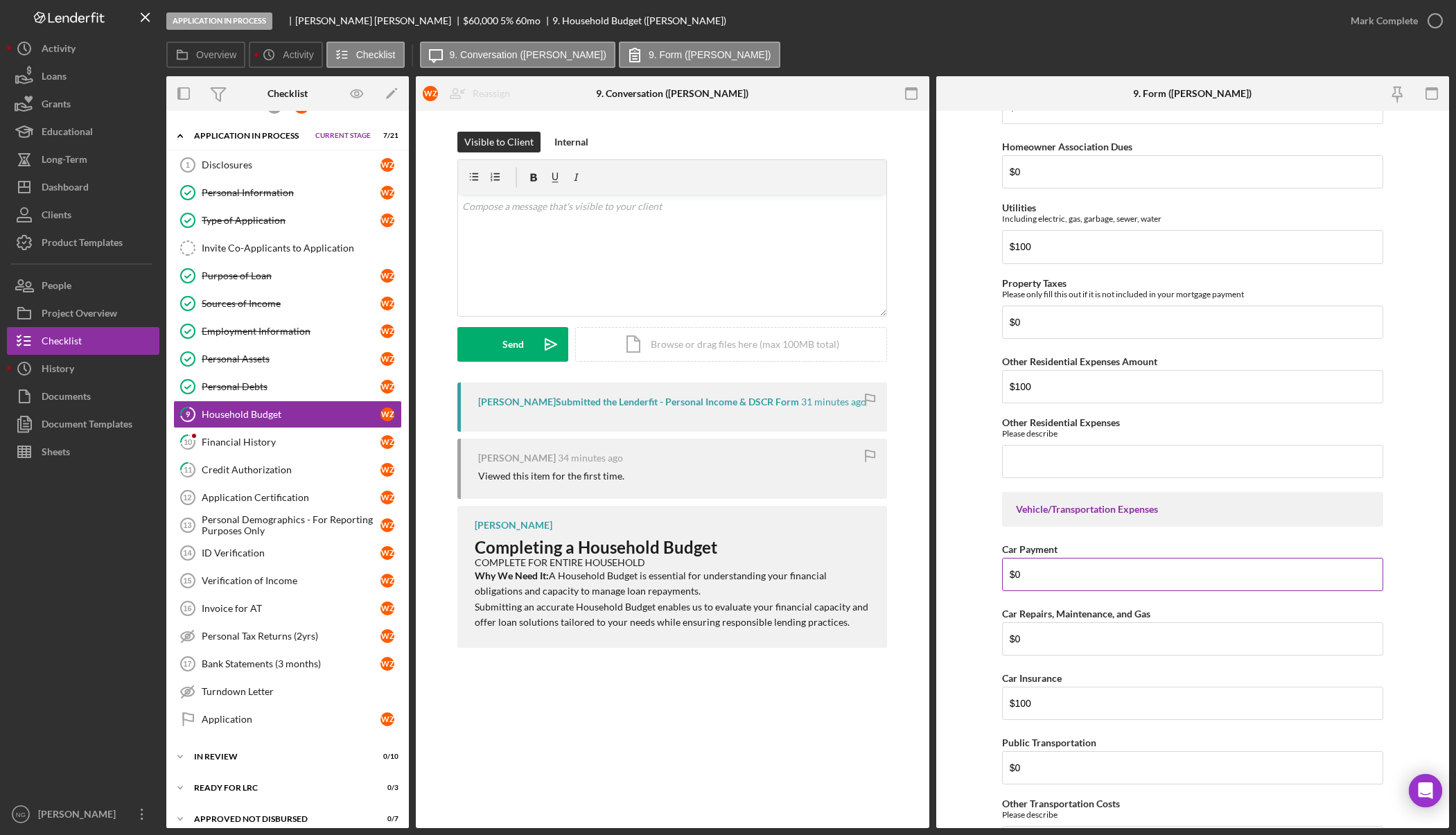
scroll to position [624, 0]
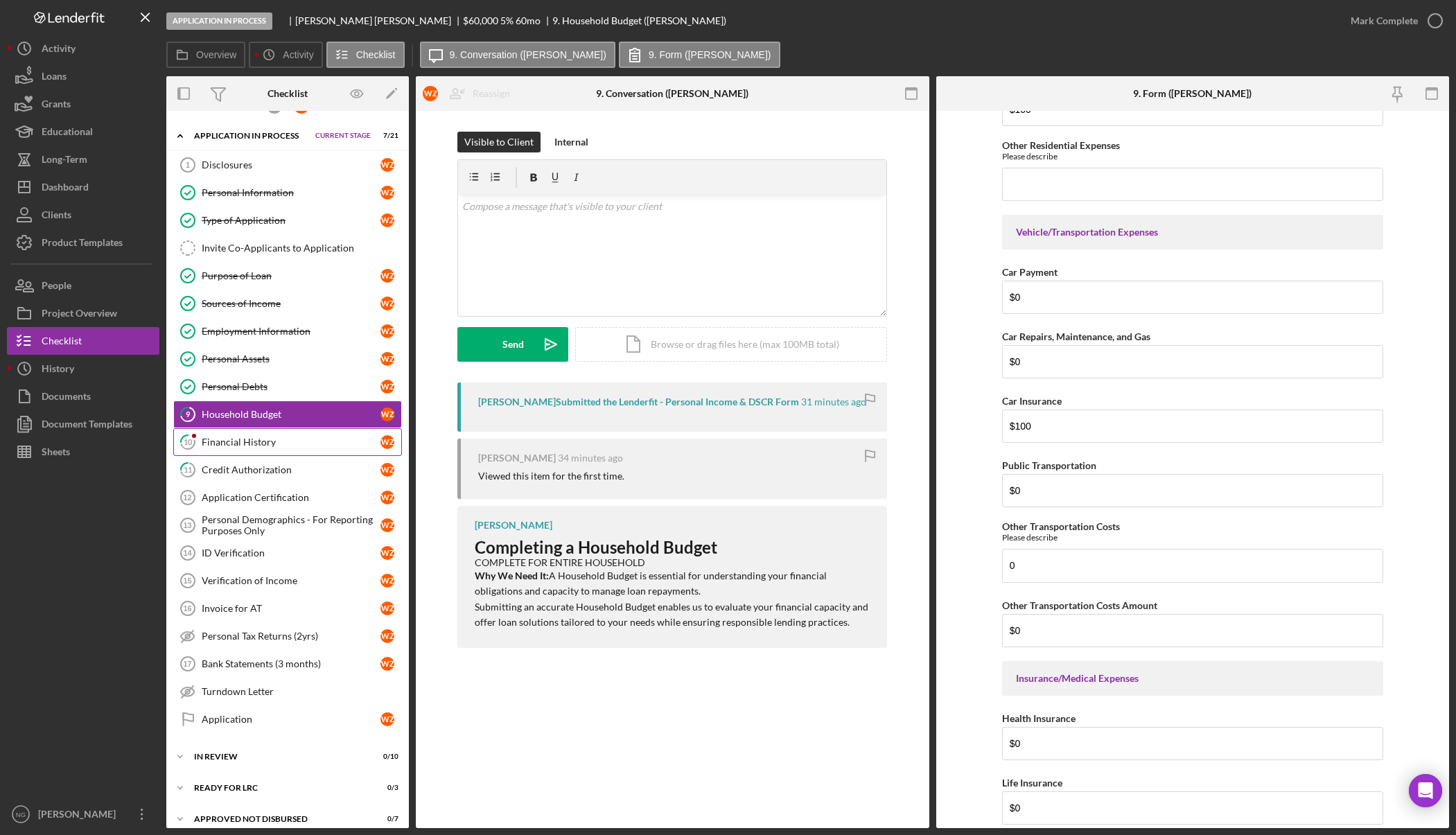
click at [267, 440] on div "Financial History" at bounding box center [291, 442] width 179 height 11
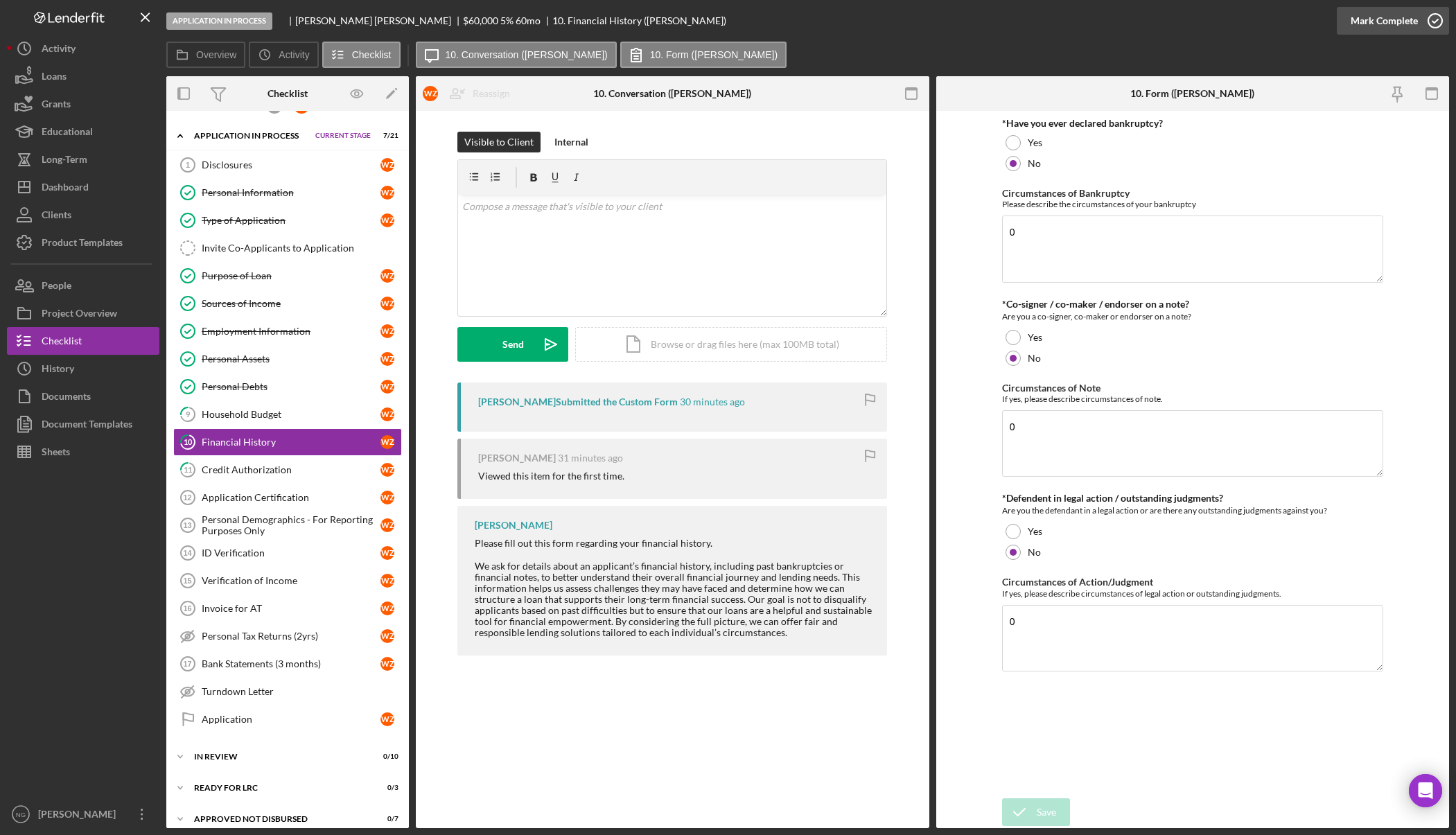
click at [1430, 28] on icon "button" at bounding box center [1435, 21] width 35 height 35
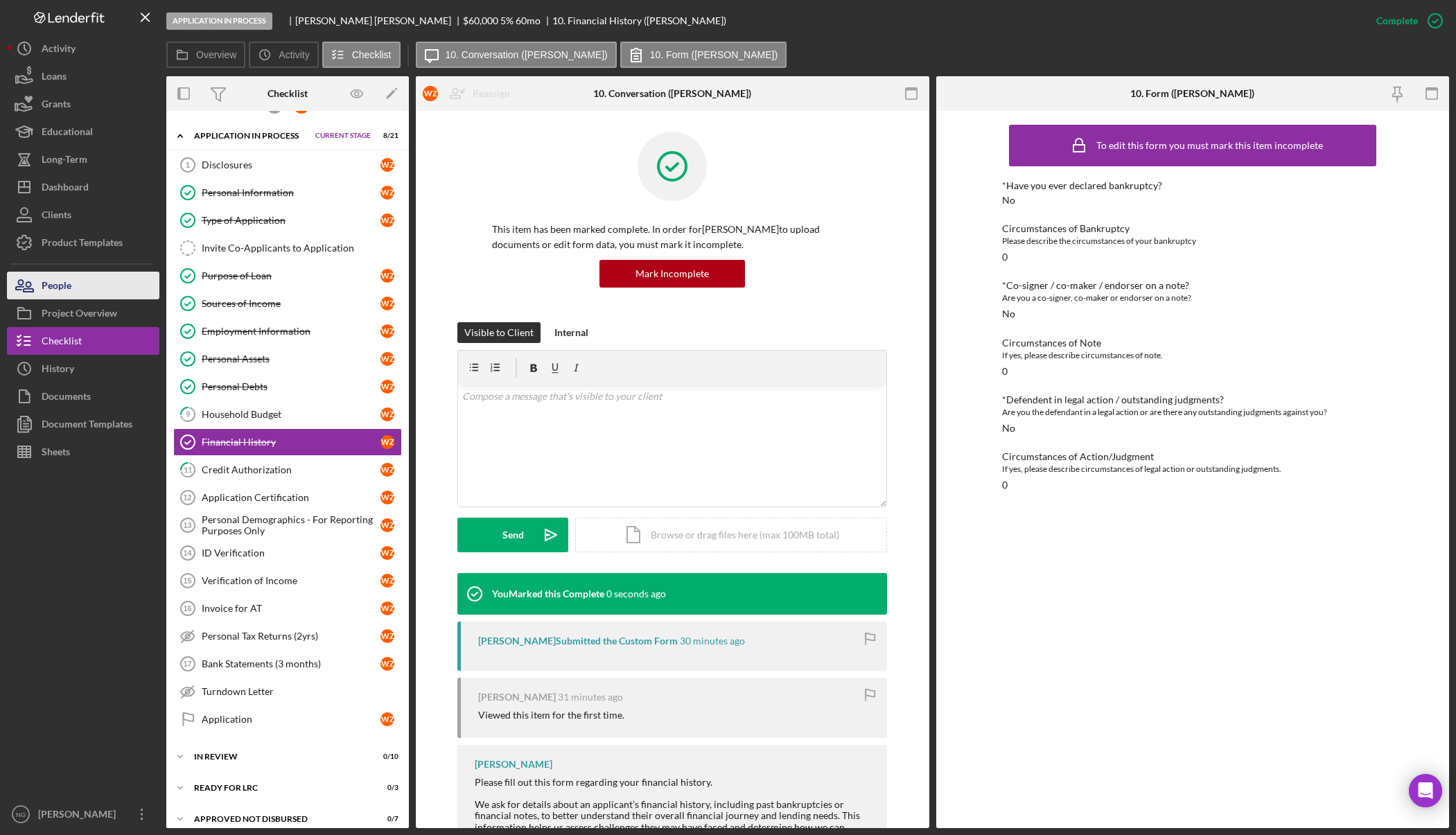
click at [88, 275] on button "People" at bounding box center [83, 285] width 152 height 27
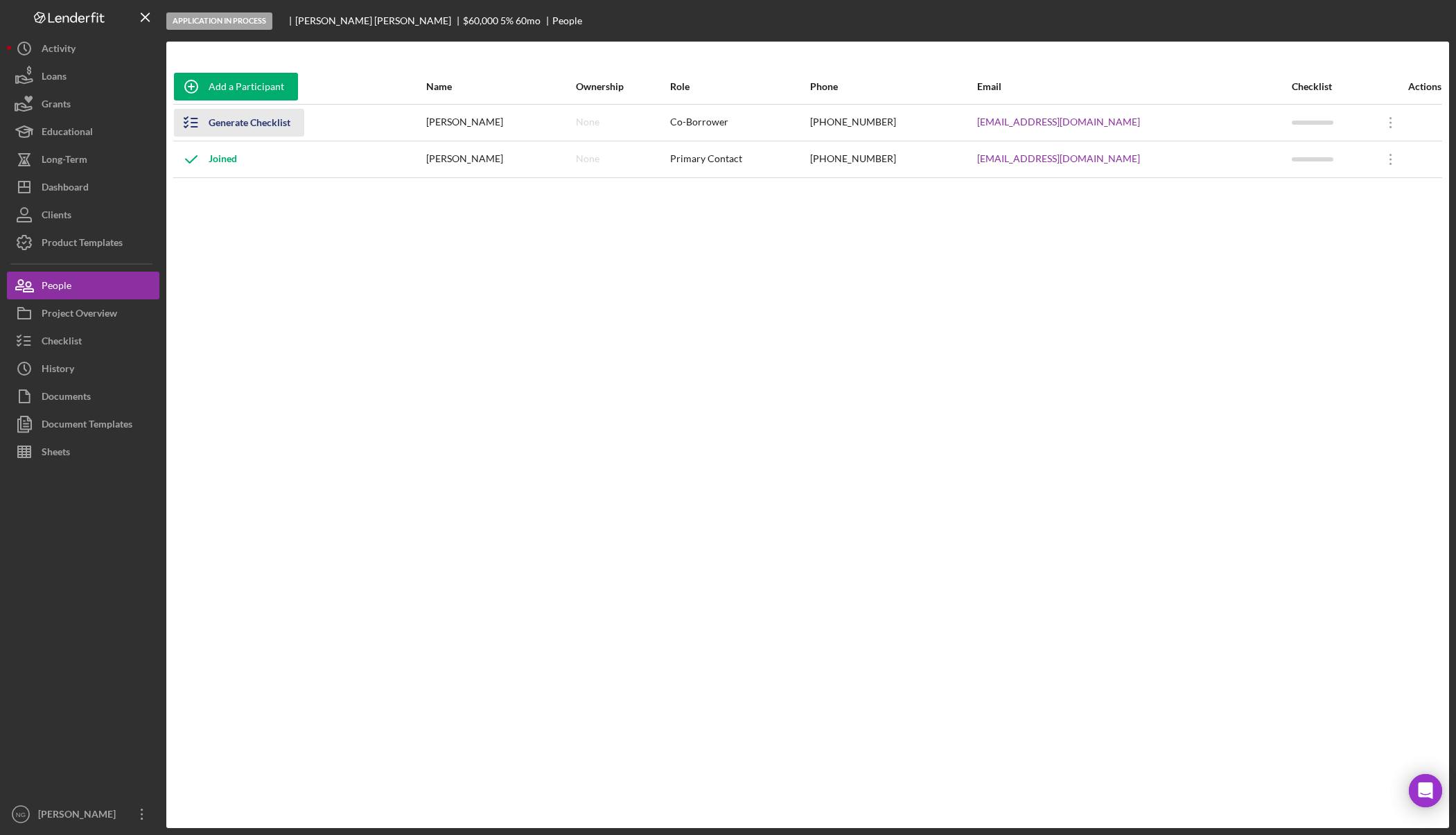
click at [244, 128] on div "Generate Checklist" at bounding box center [249, 122] width 82 height 27
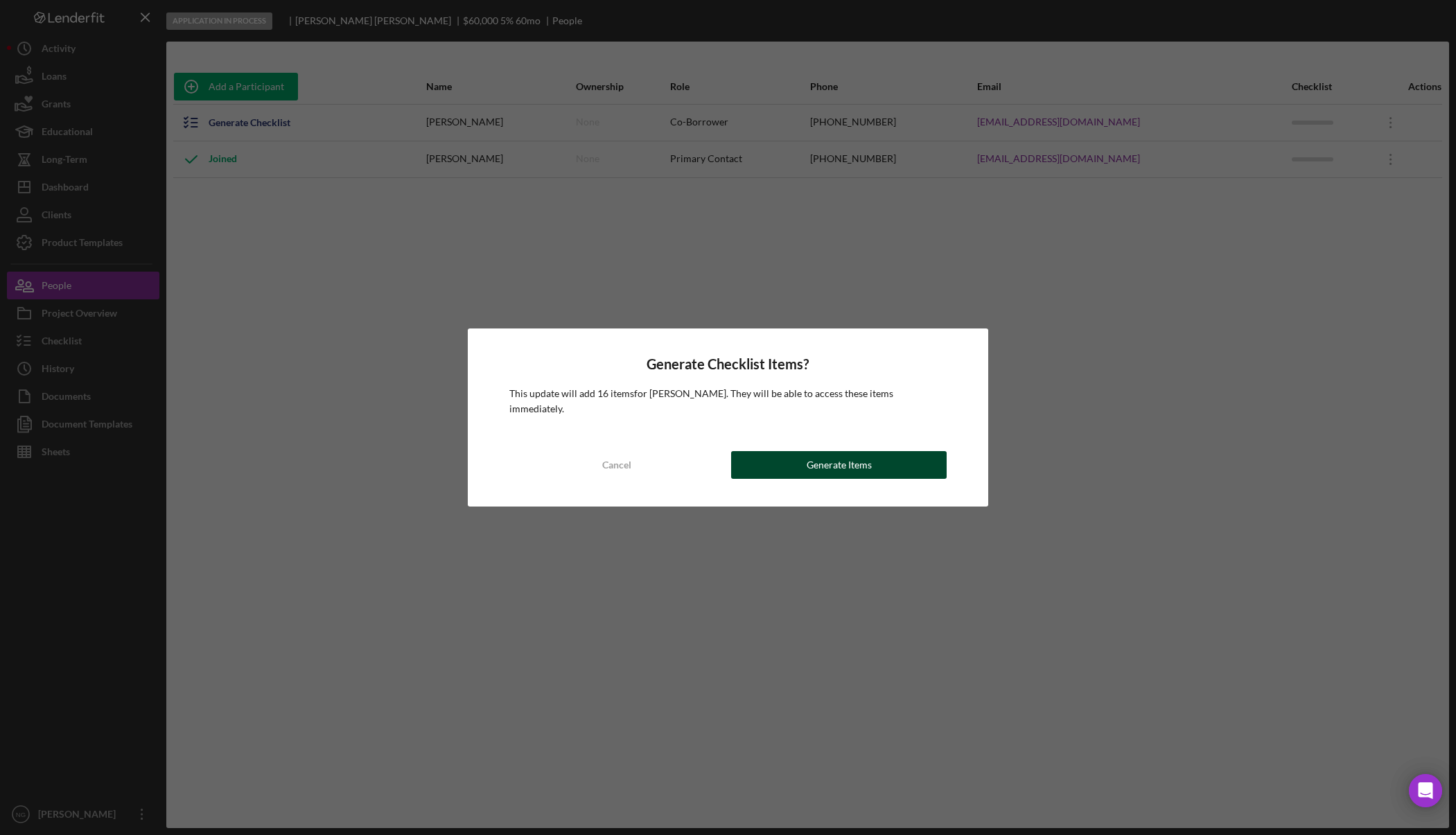
click at [877, 461] on button "Generate Items" at bounding box center [839, 464] width 215 height 27
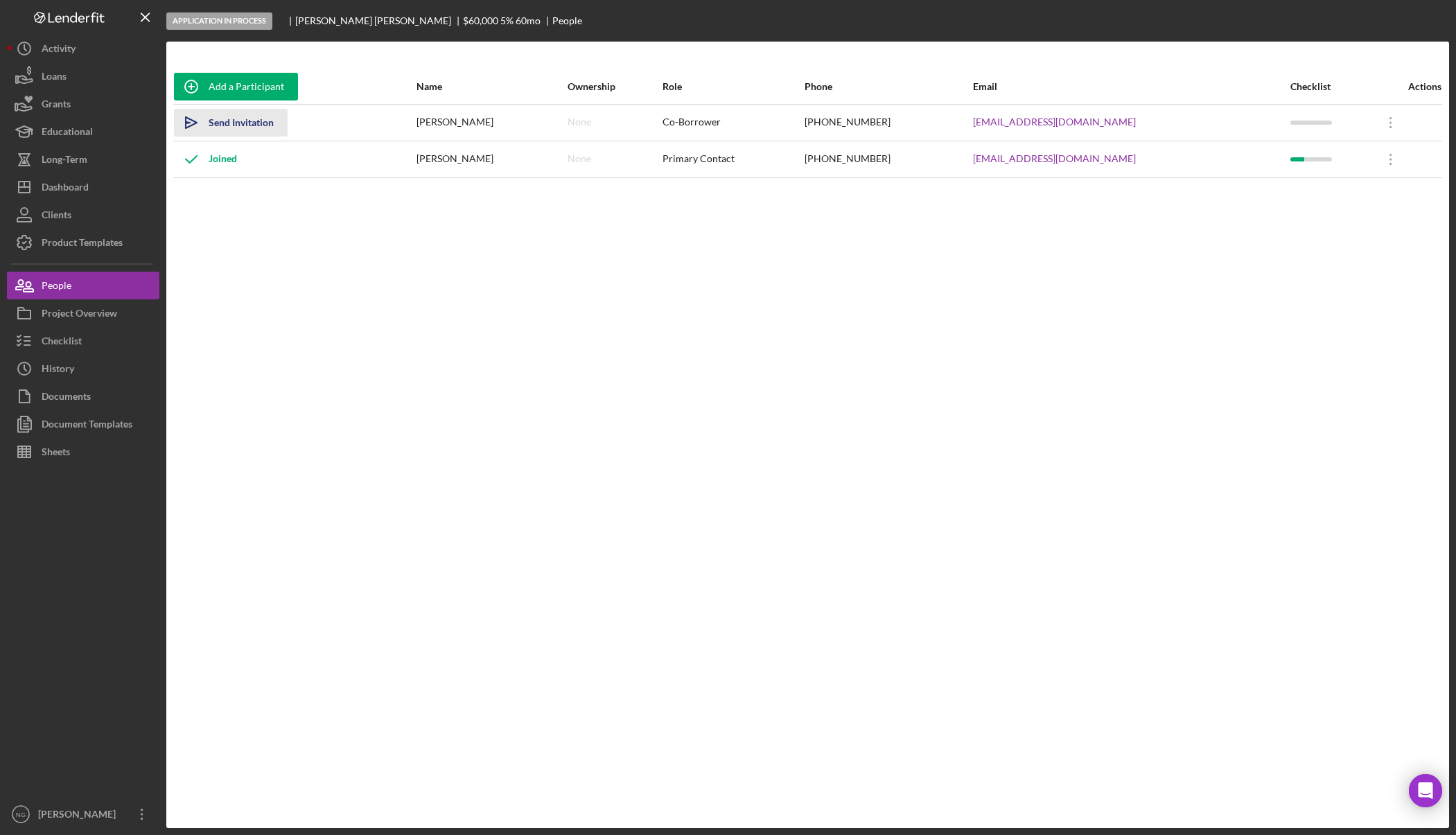
click at [241, 120] on div "Send Invitation" at bounding box center [241, 122] width 65 height 27
click at [79, 189] on div "Dashboard" at bounding box center [65, 188] width 47 height 31
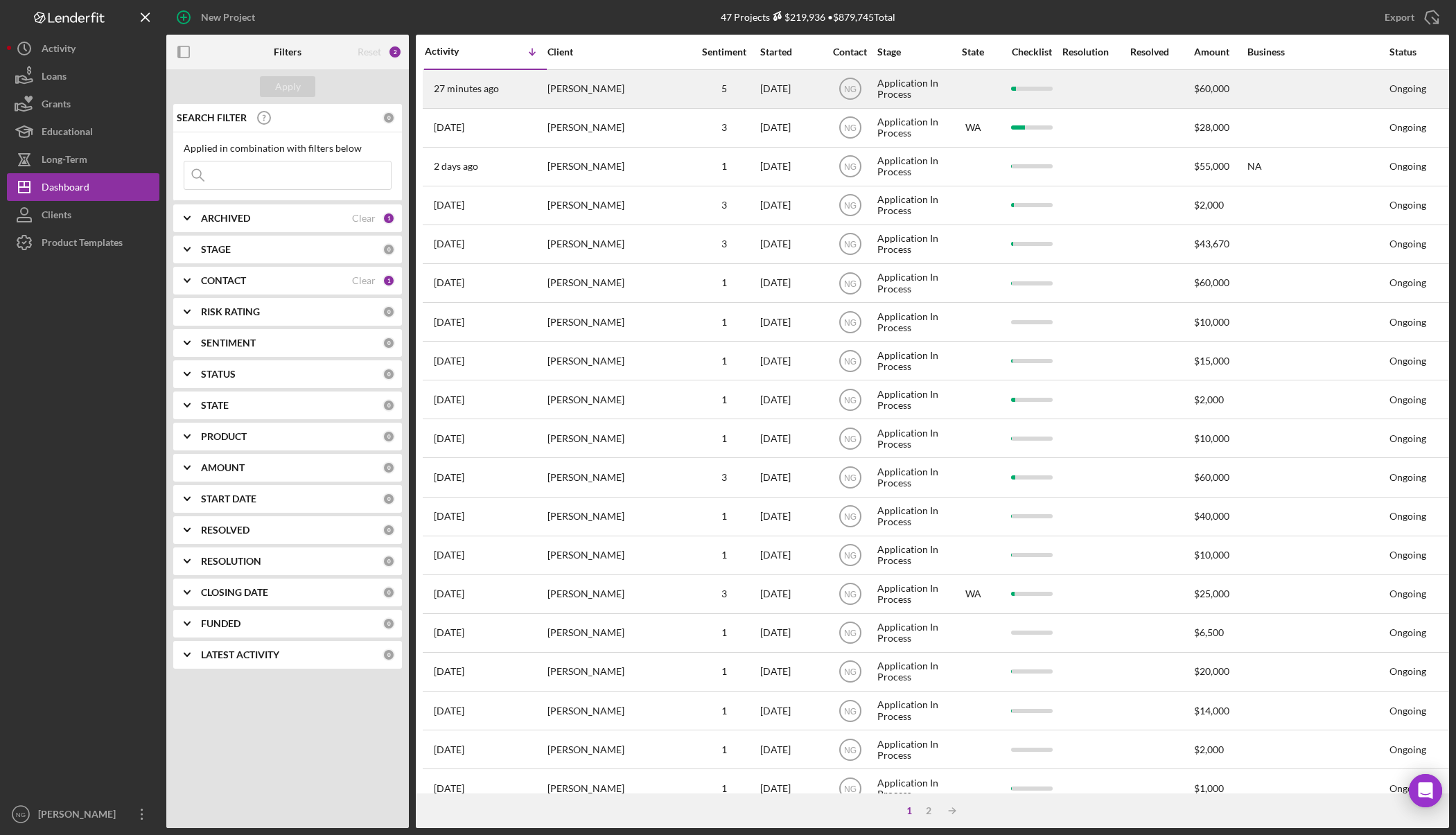
click at [629, 100] on div "William ZINK" at bounding box center [616, 88] width 138 height 37
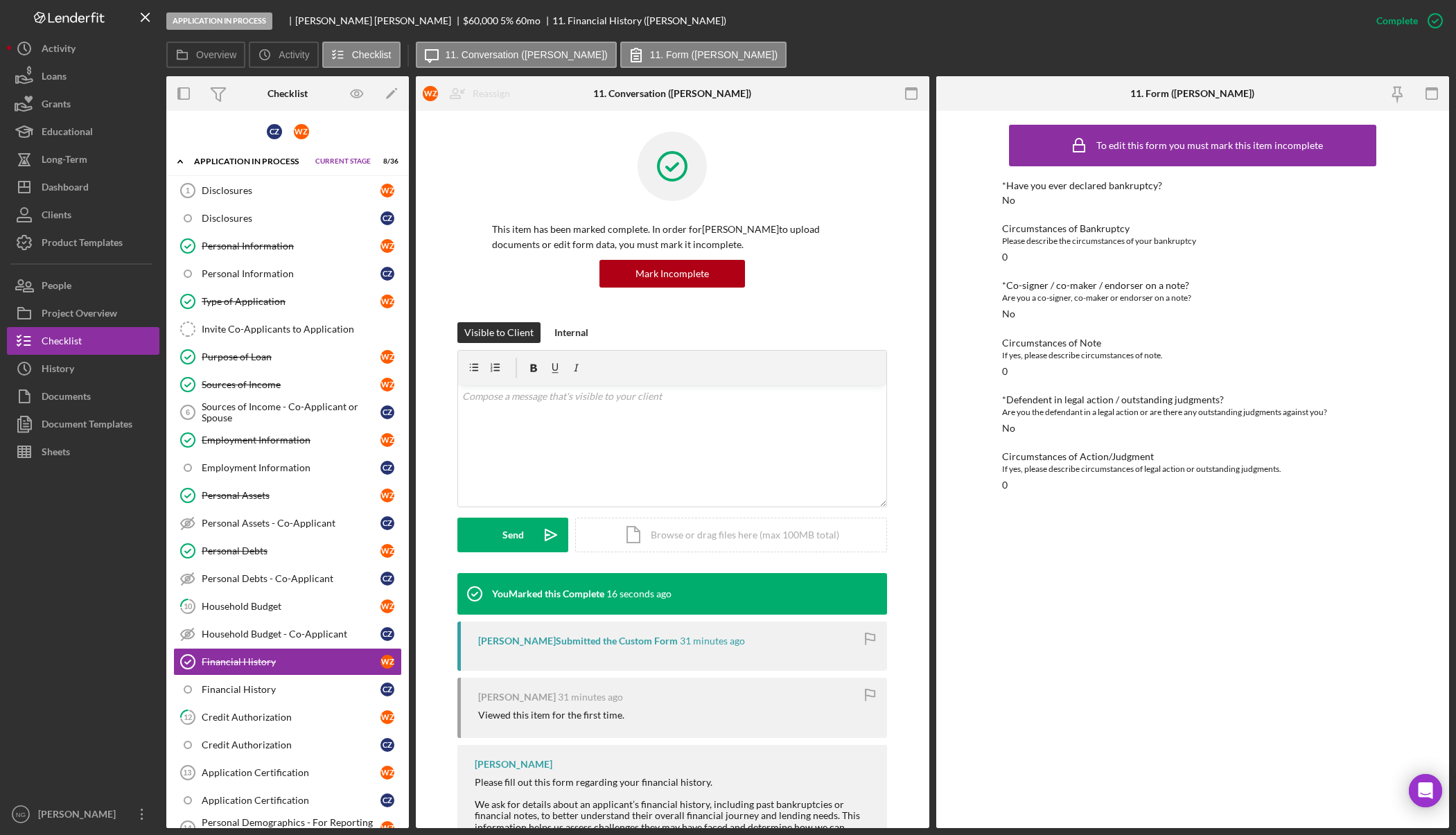
scroll to position [192, 0]
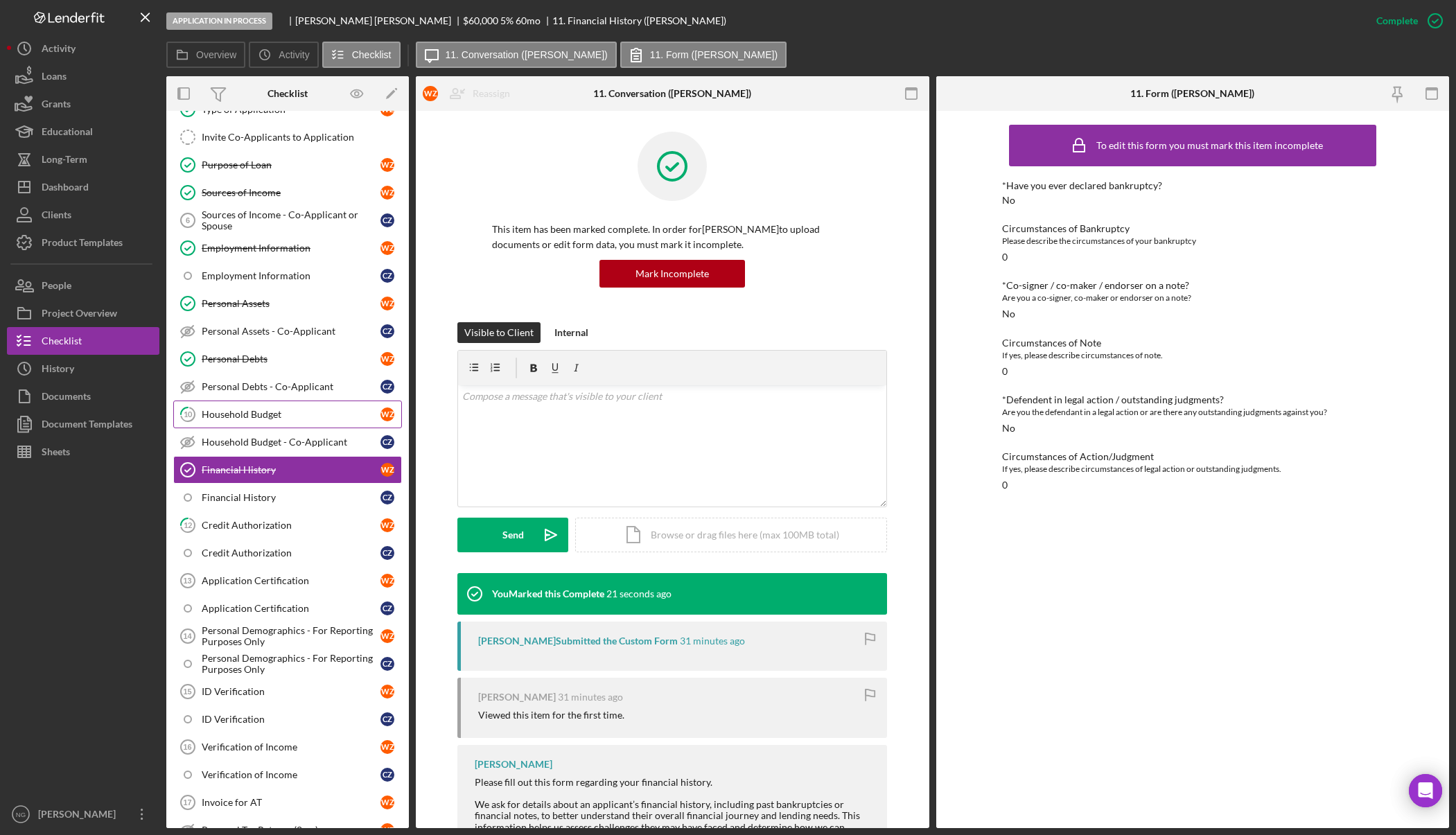
click at [280, 417] on div "Household Budget" at bounding box center [291, 415] width 179 height 11
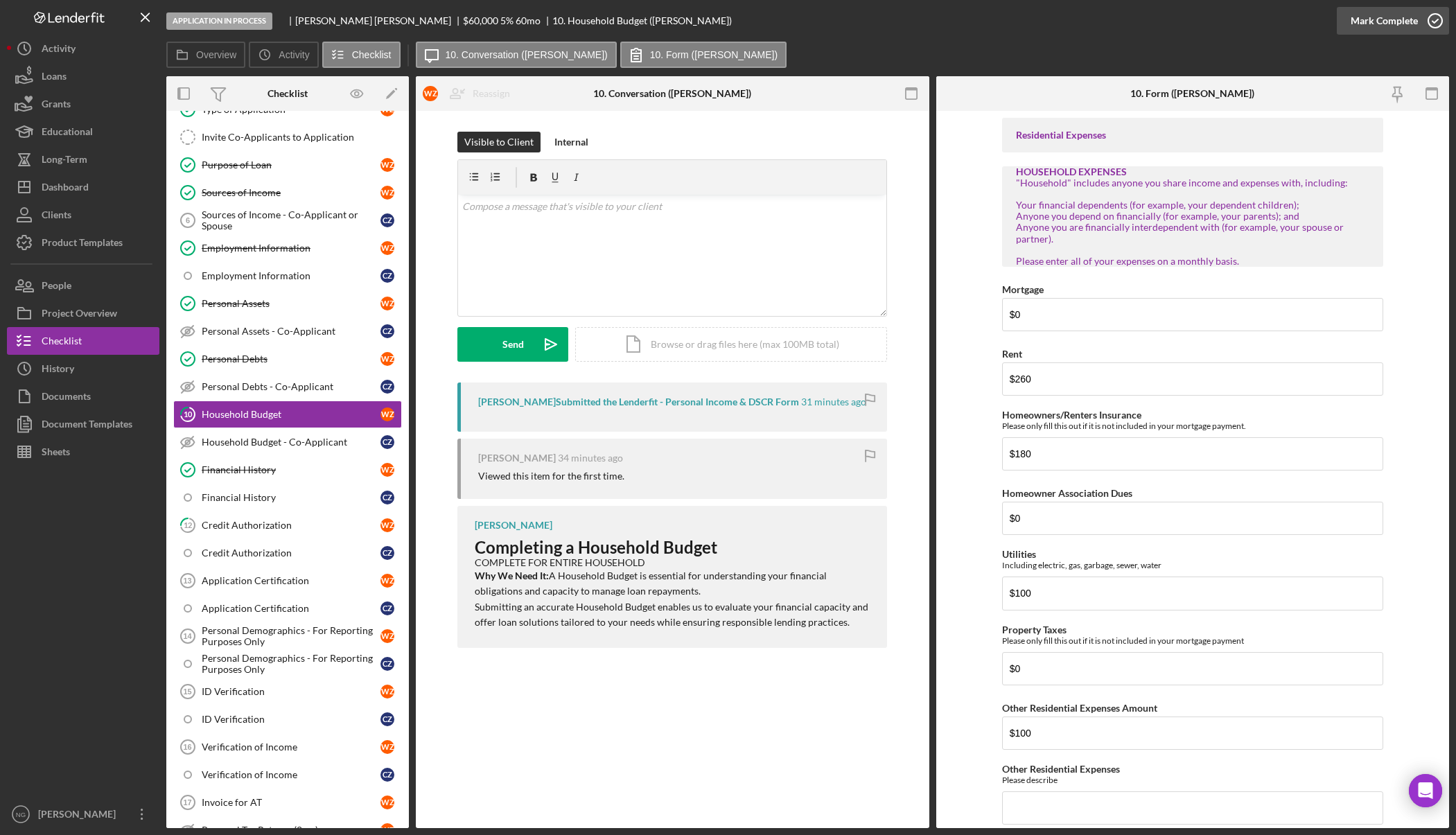
click at [1420, 25] on icon "button" at bounding box center [1435, 21] width 35 height 35
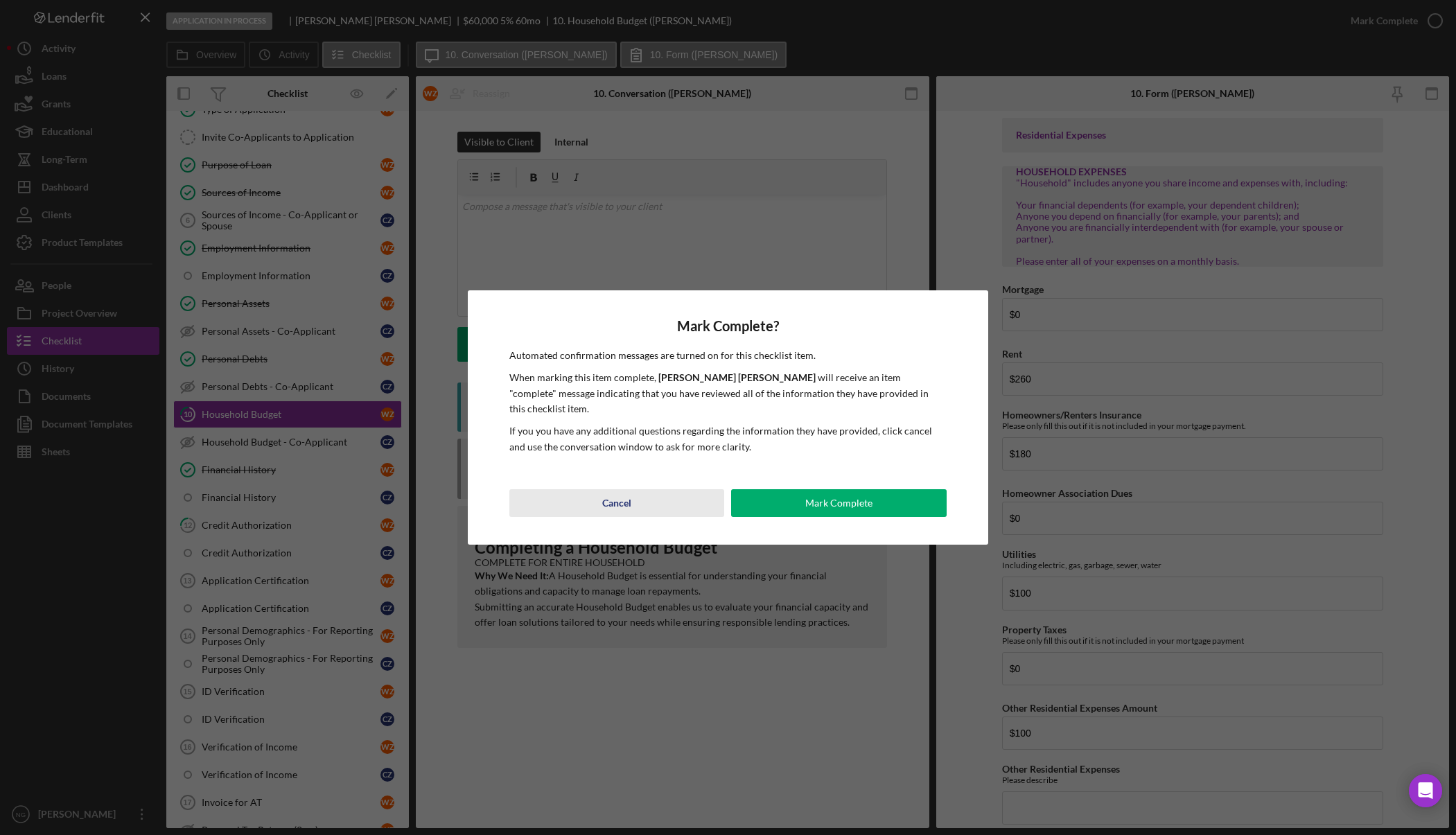
click at [602, 497] on div "Cancel" at bounding box center [616, 503] width 29 height 27
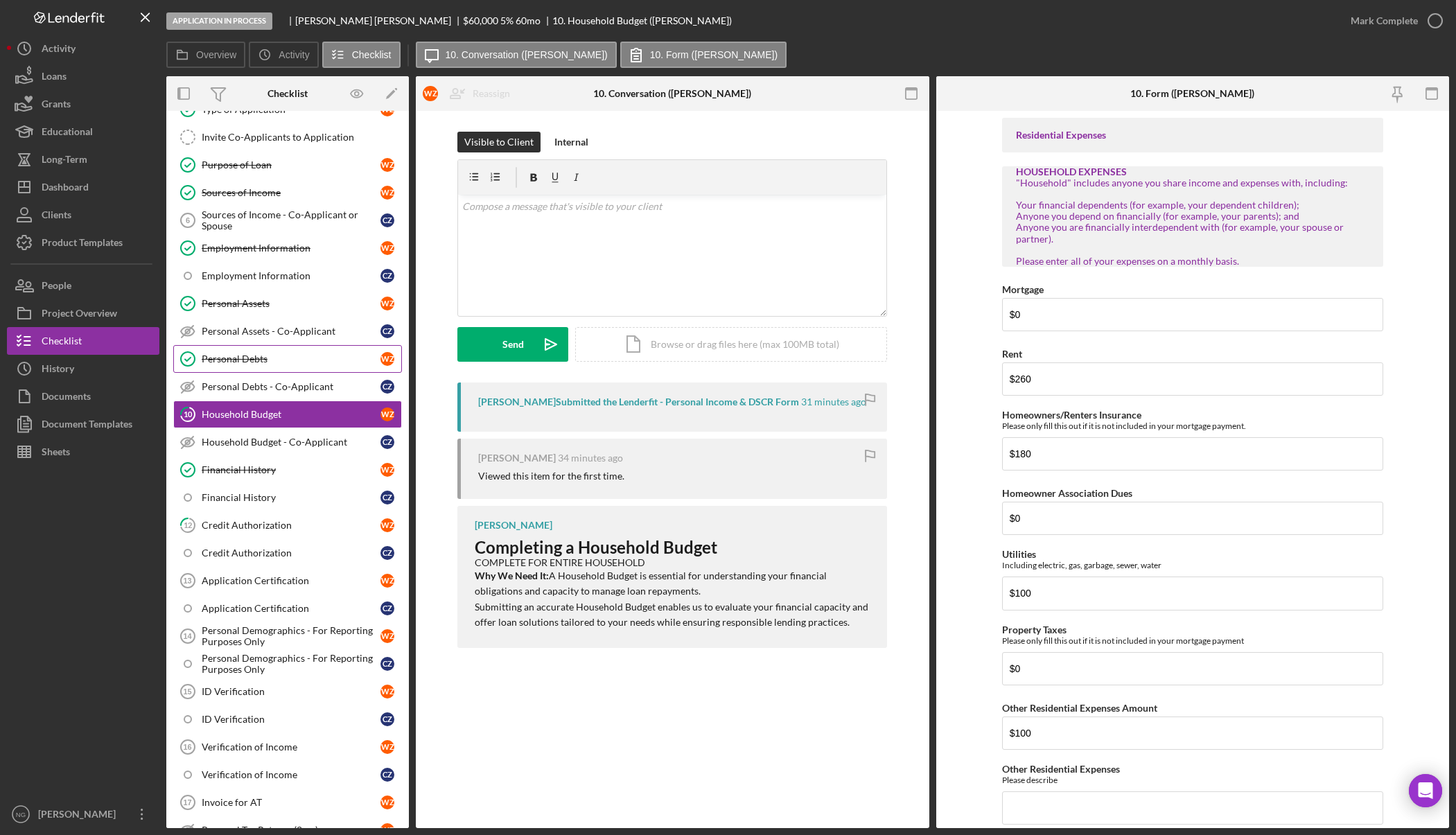
click at [262, 362] on div "Personal Debts" at bounding box center [291, 360] width 179 height 11
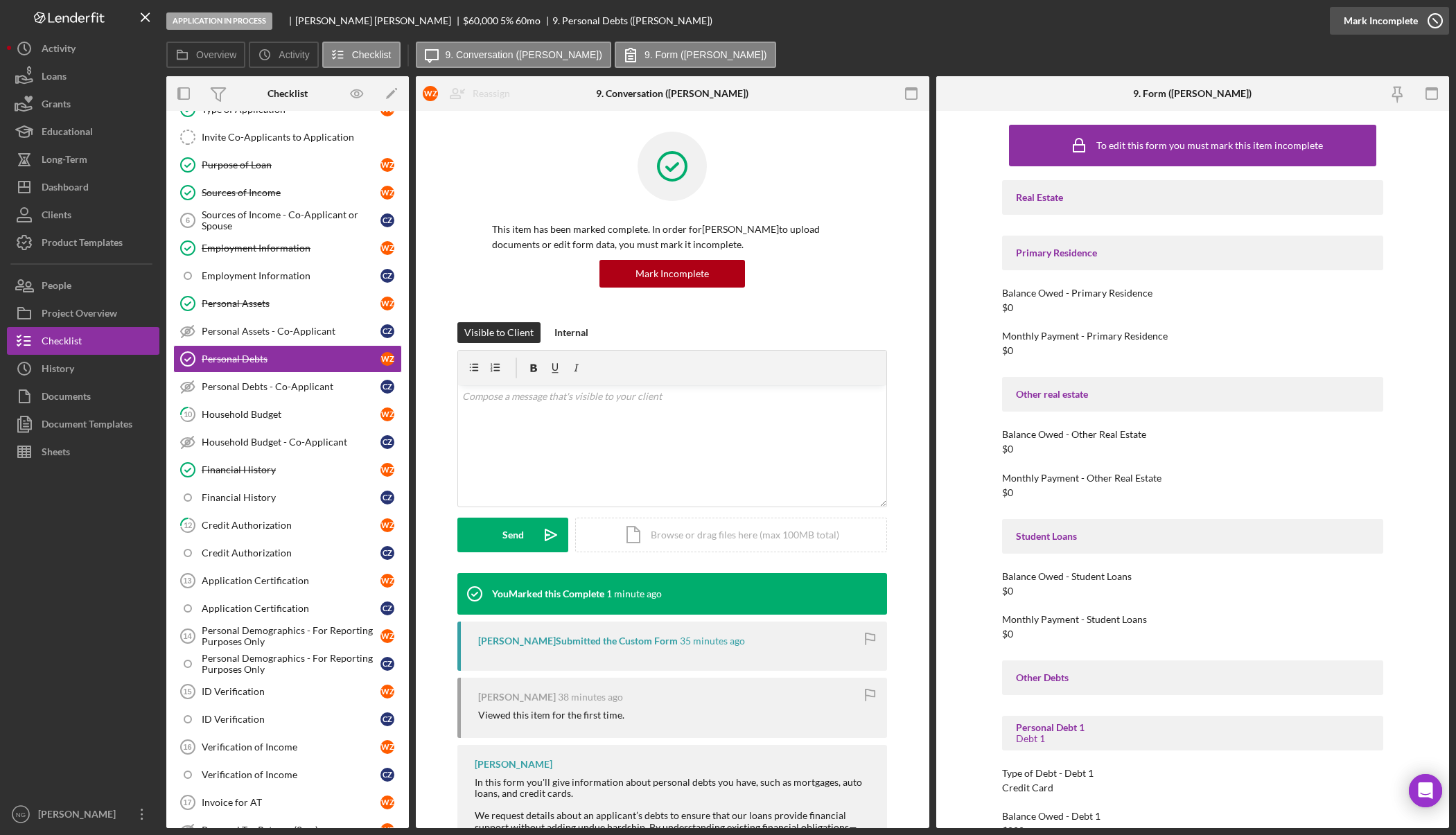
click at [1410, 19] on div "Mark Incomplete" at bounding box center [1381, 20] width 74 height 27
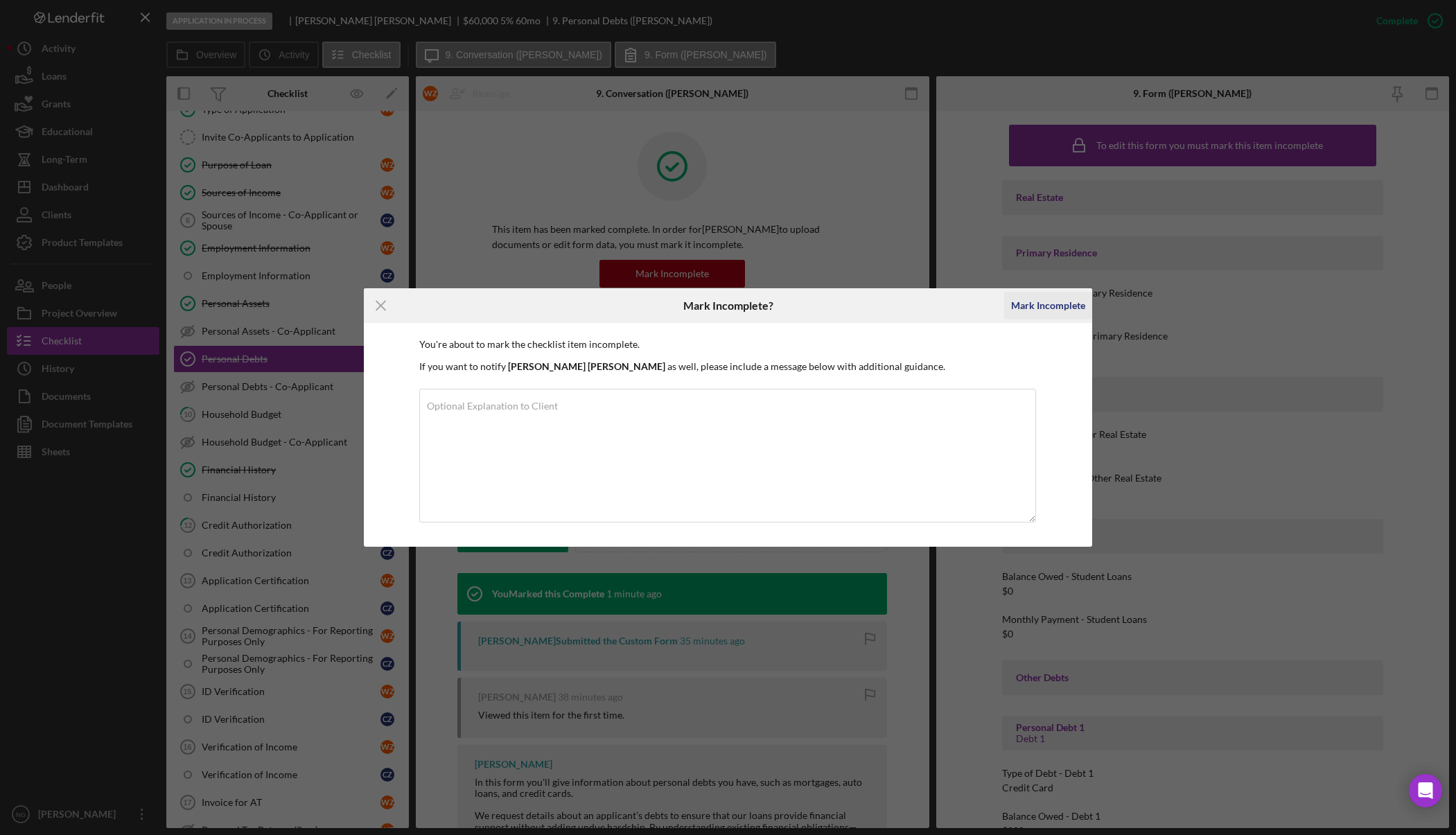
click at [1020, 307] on div "Mark Incomplete" at bounding box center [1048, 305] width 74 height 27
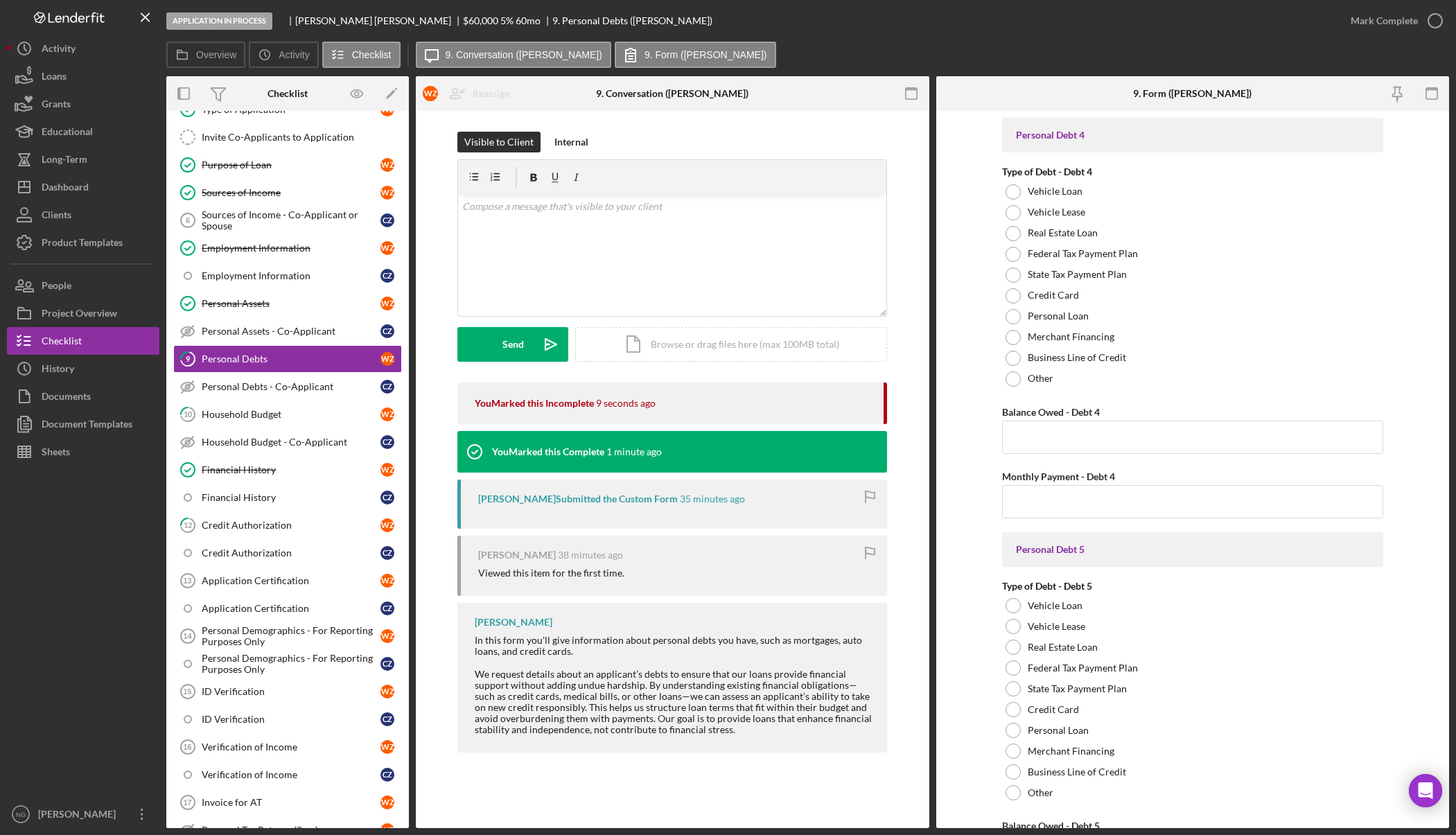
scroll to position [2739, 0]
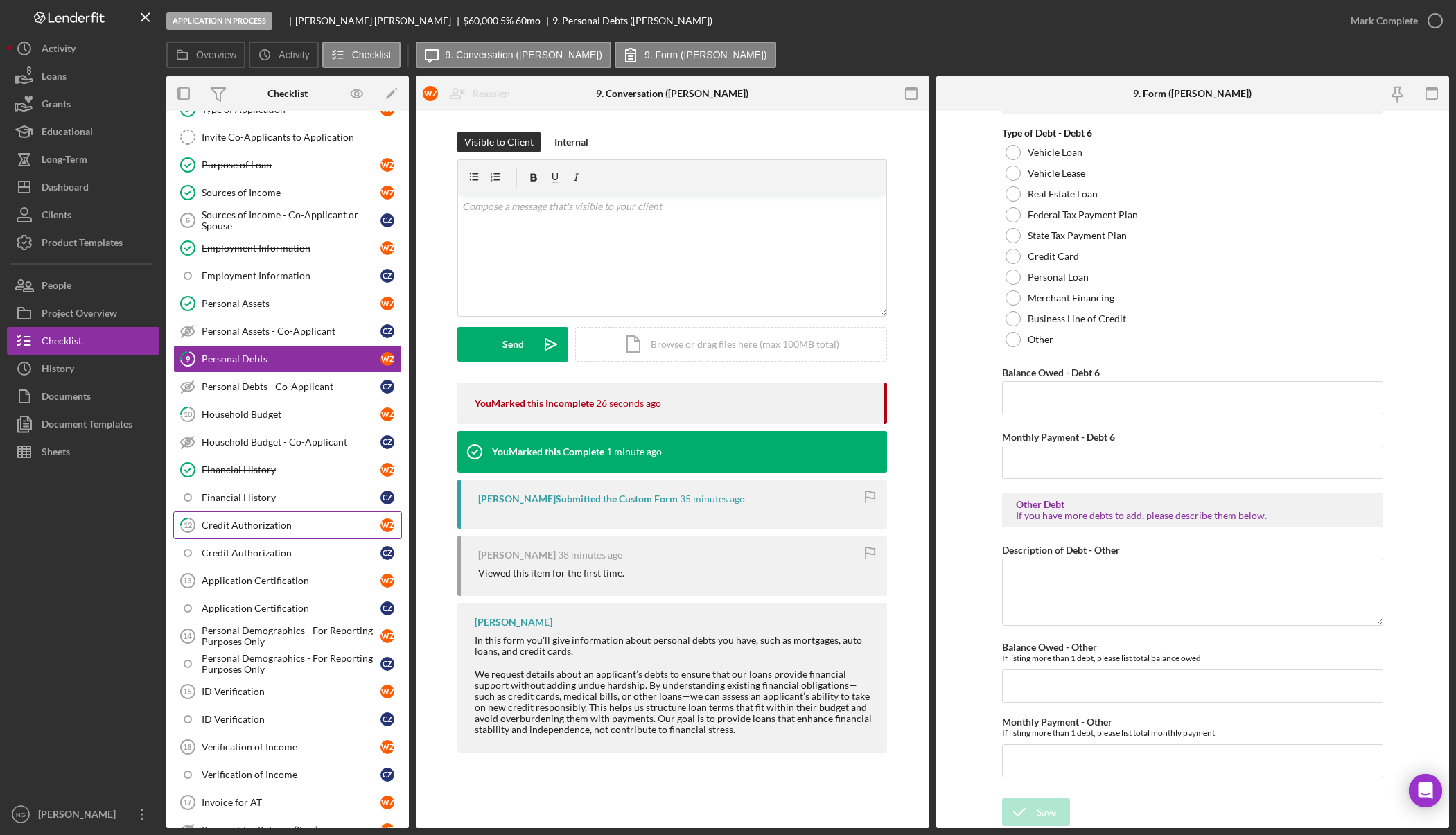
click at [259, 522] on div "Credit Authorization" at bounding box center [291, 525] width 179 height 11
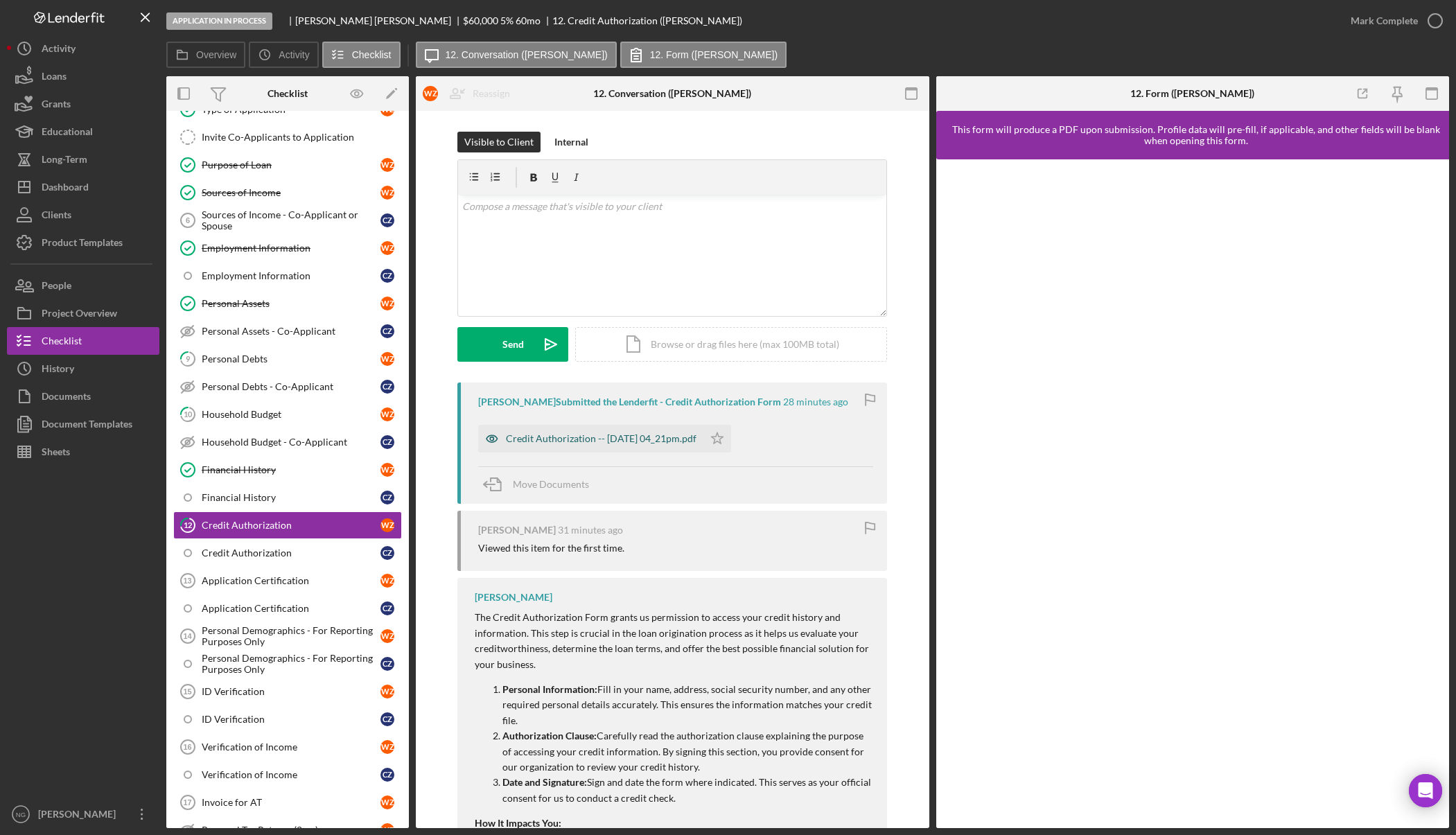
click at [575, 441] on div "Credit Authorization -- 2025-10-10 04_21pm.pdf" at bounding box center [601, 439] width 191 height 11
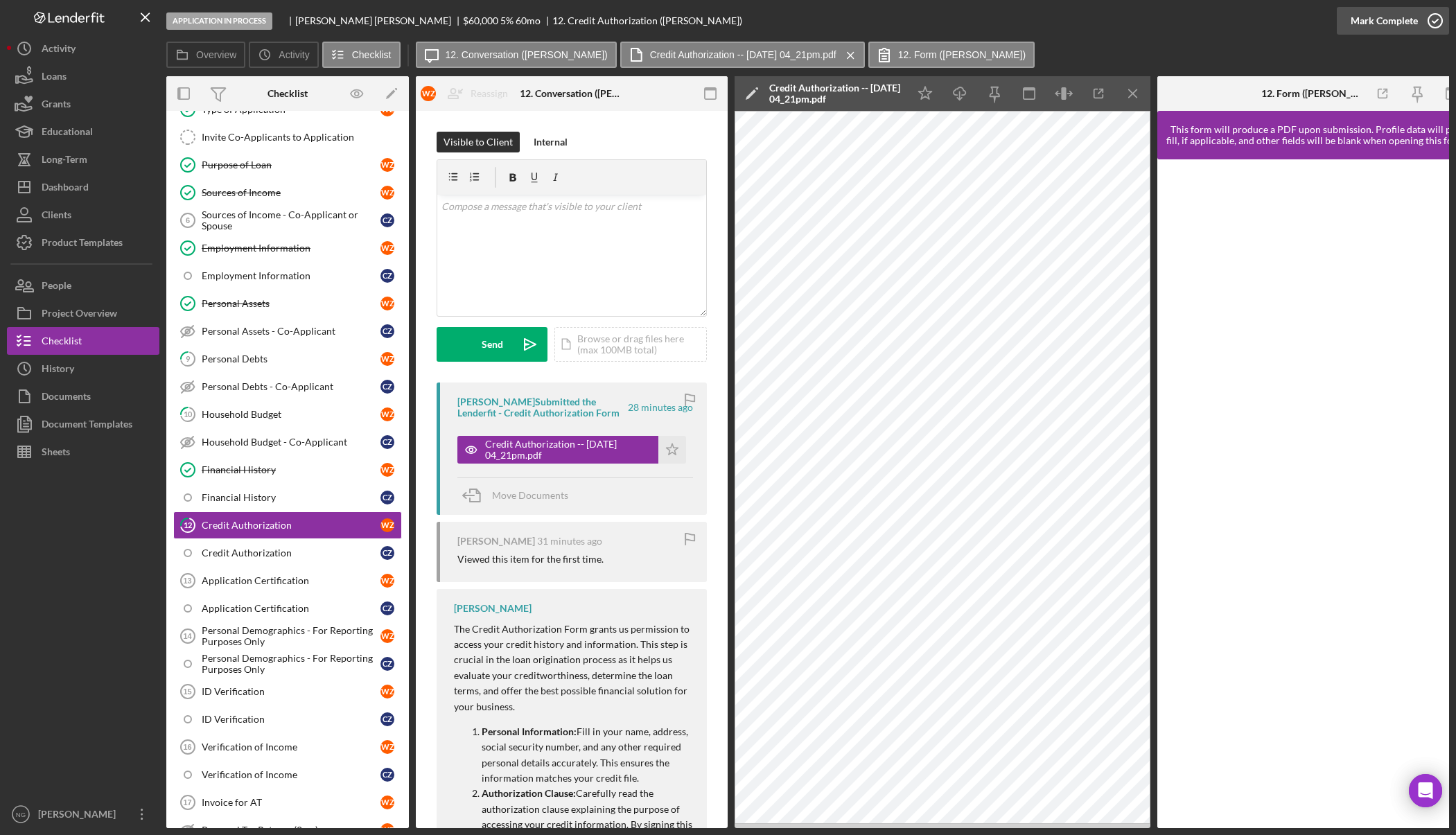
click at [1443, 18] on icon "button" at bounding box center [1435, 21] width 35 height 35
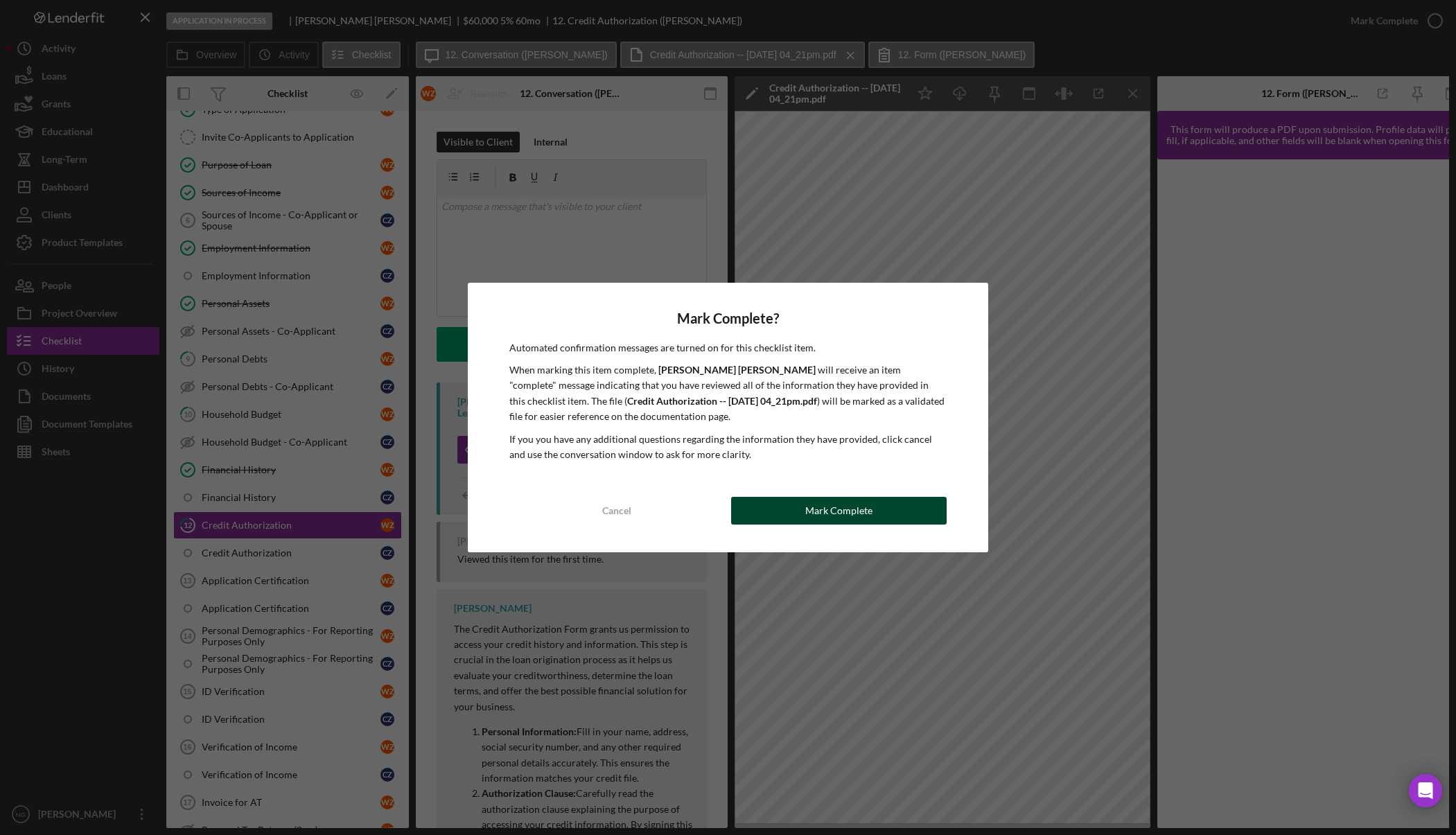
click at [827, 522] on div "Mark Complete" at bounding box center [839, 510] width 67 height 27
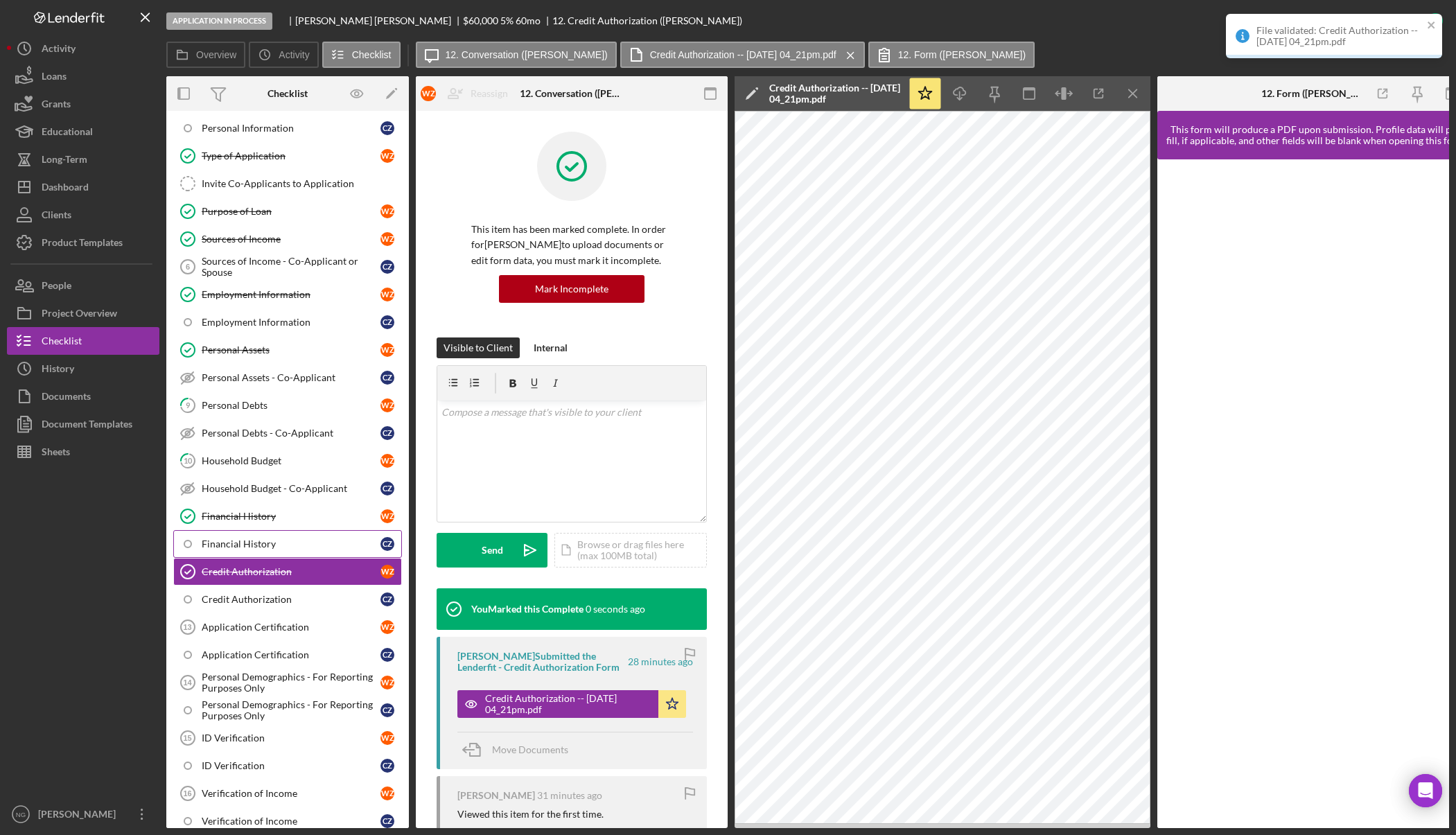
scroll to position [122, 0]
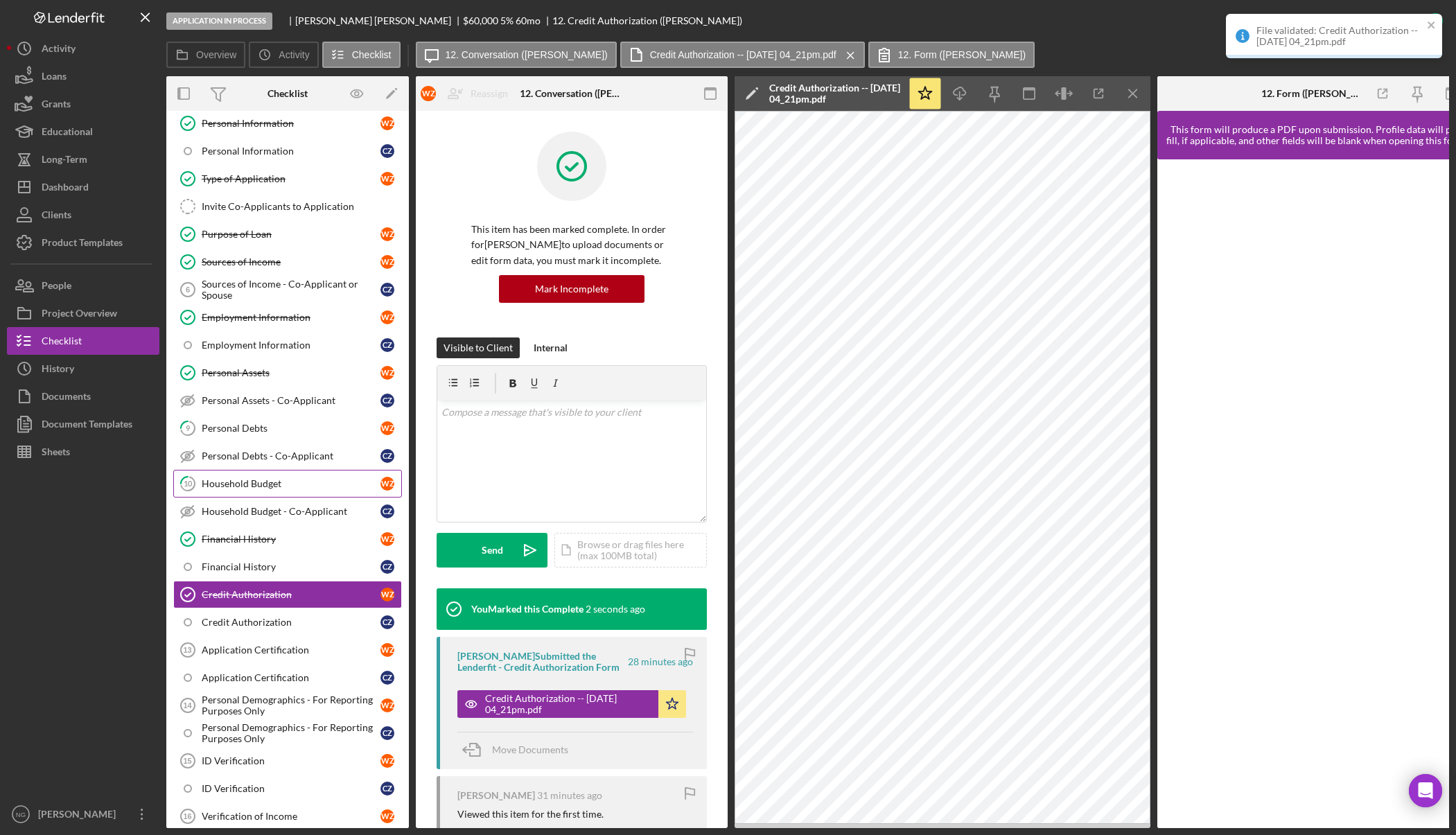
click at [279, 490] on div "Household Budget" at bounding box center [291, 484] width 179 height 11
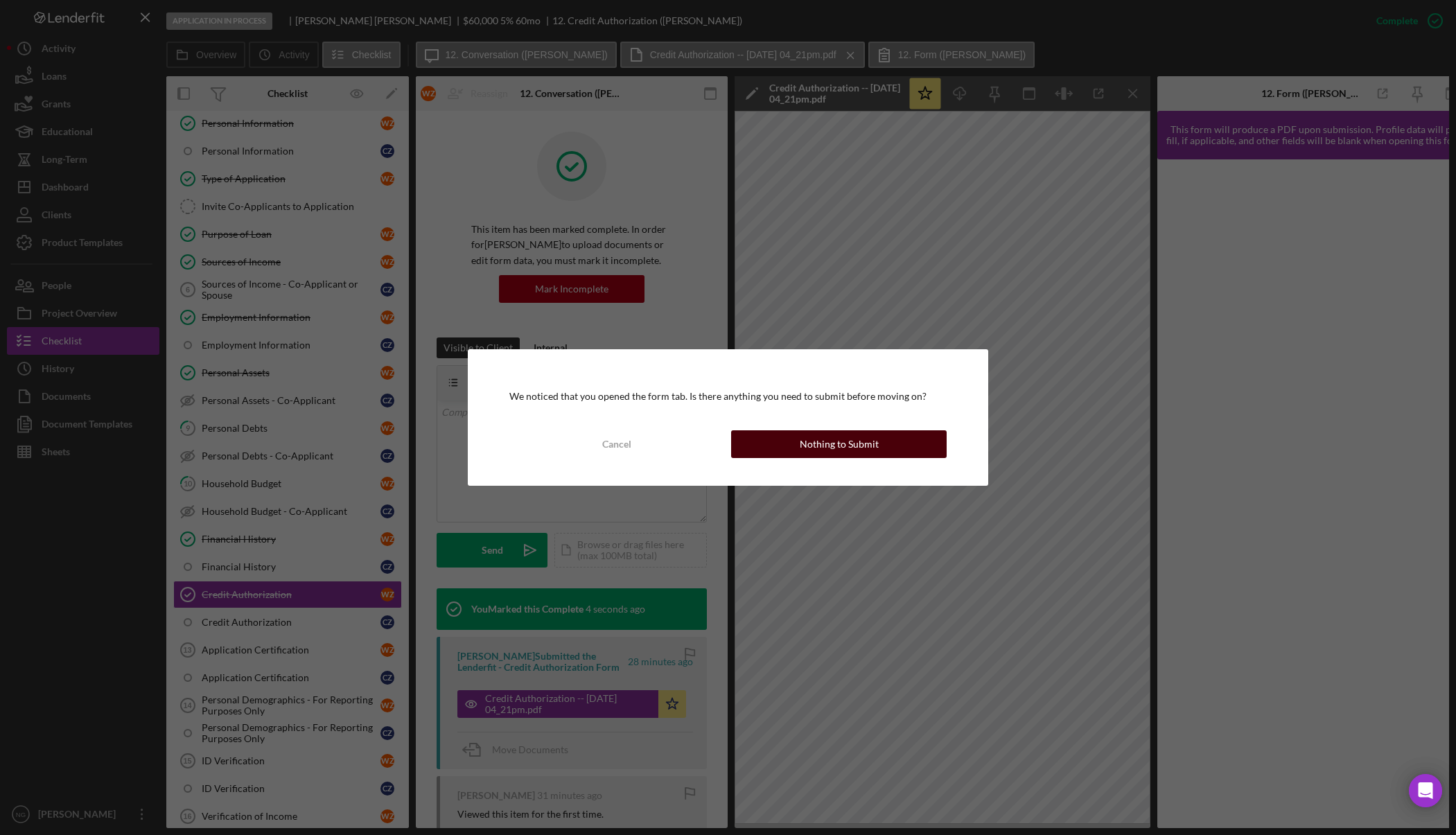
click at [811, 450] on div "Nothing to Submit" at bounding box center [840, 443] width 79 height 27
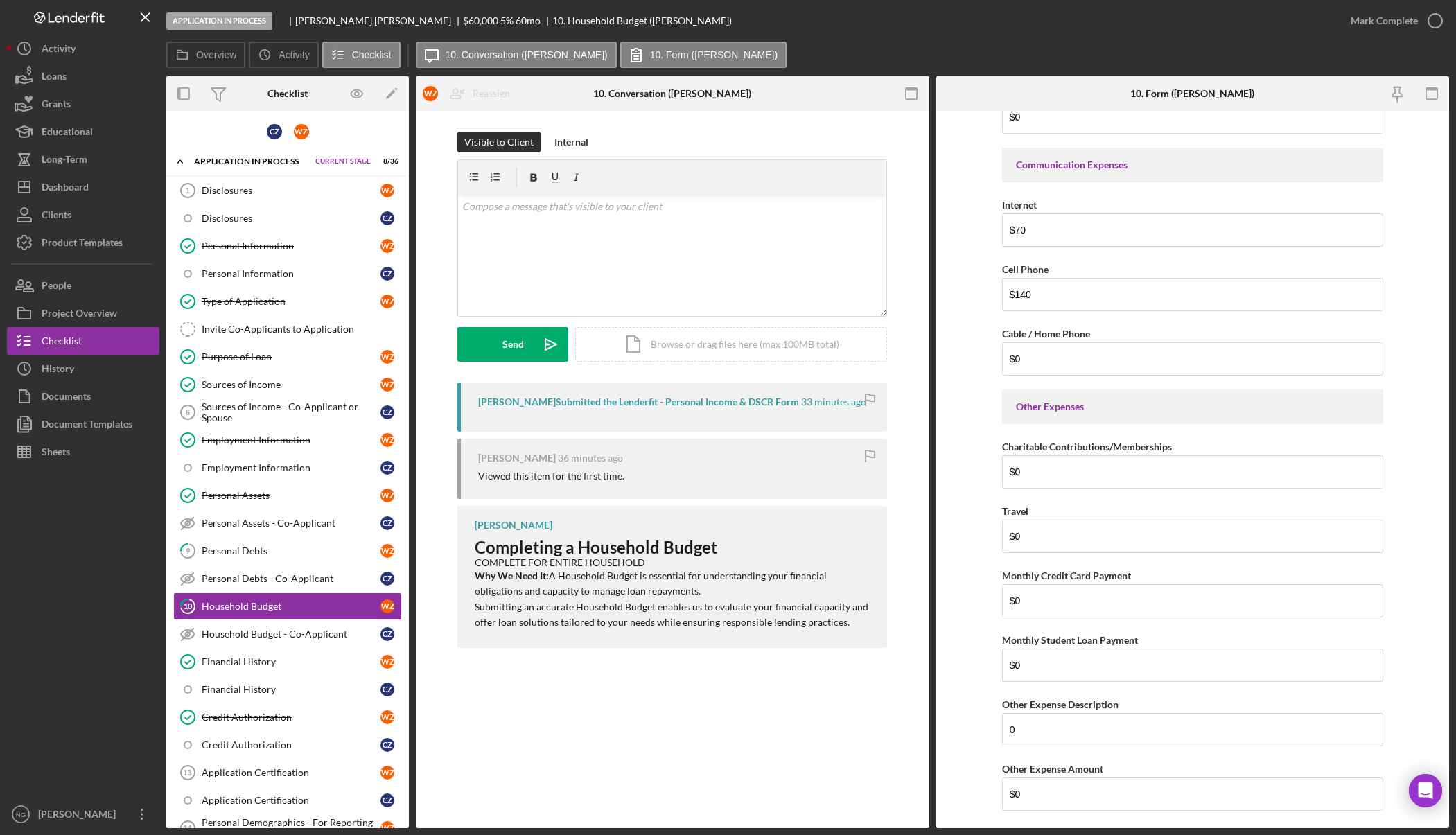
scroll to position [2564, 0]
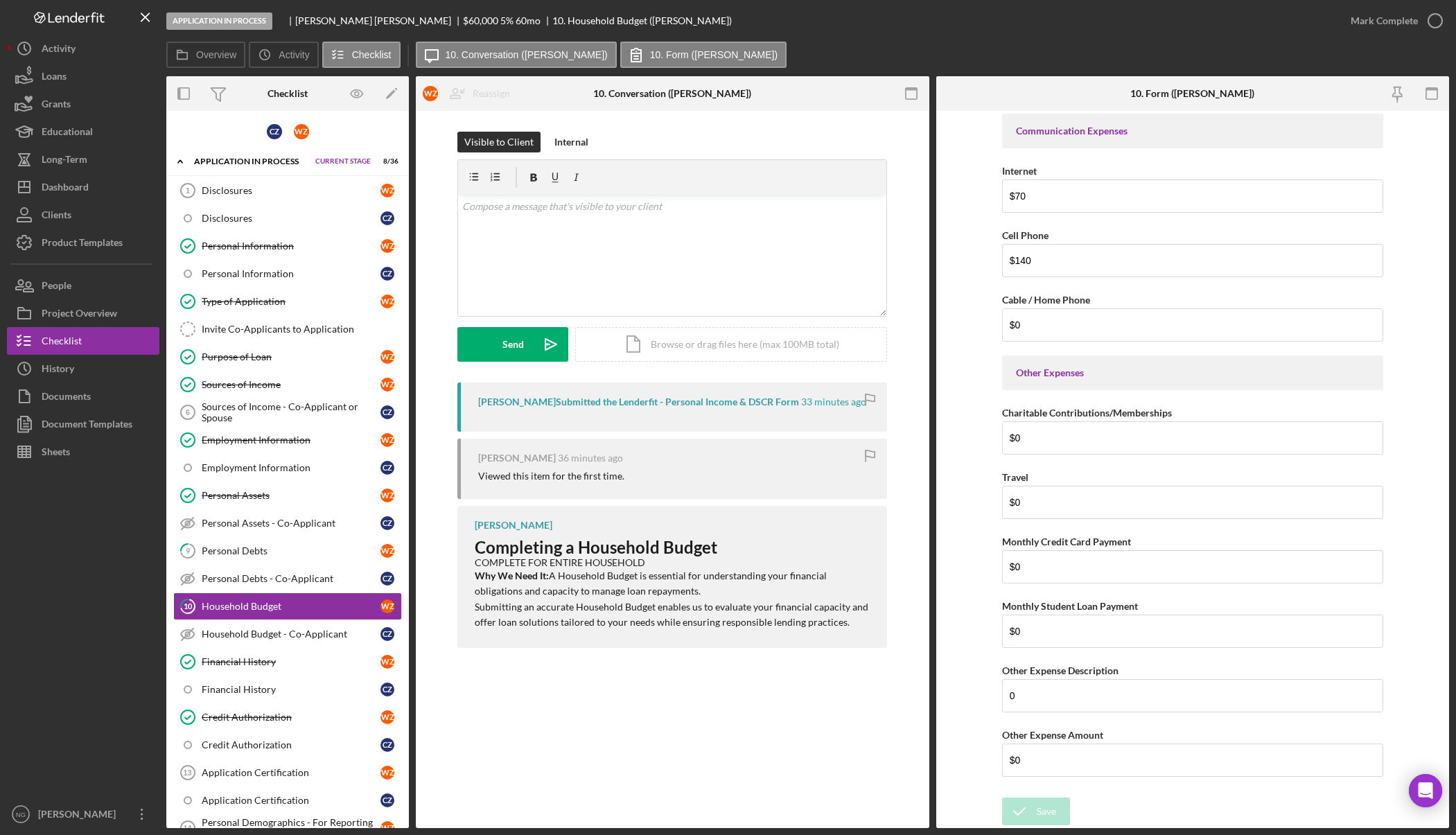
click at [80, 619] on div at bounding box center [83, 634] width 152 height 335
click at [911, 91] on icon "button" at bounding box center [911, 93] width 31 height 31
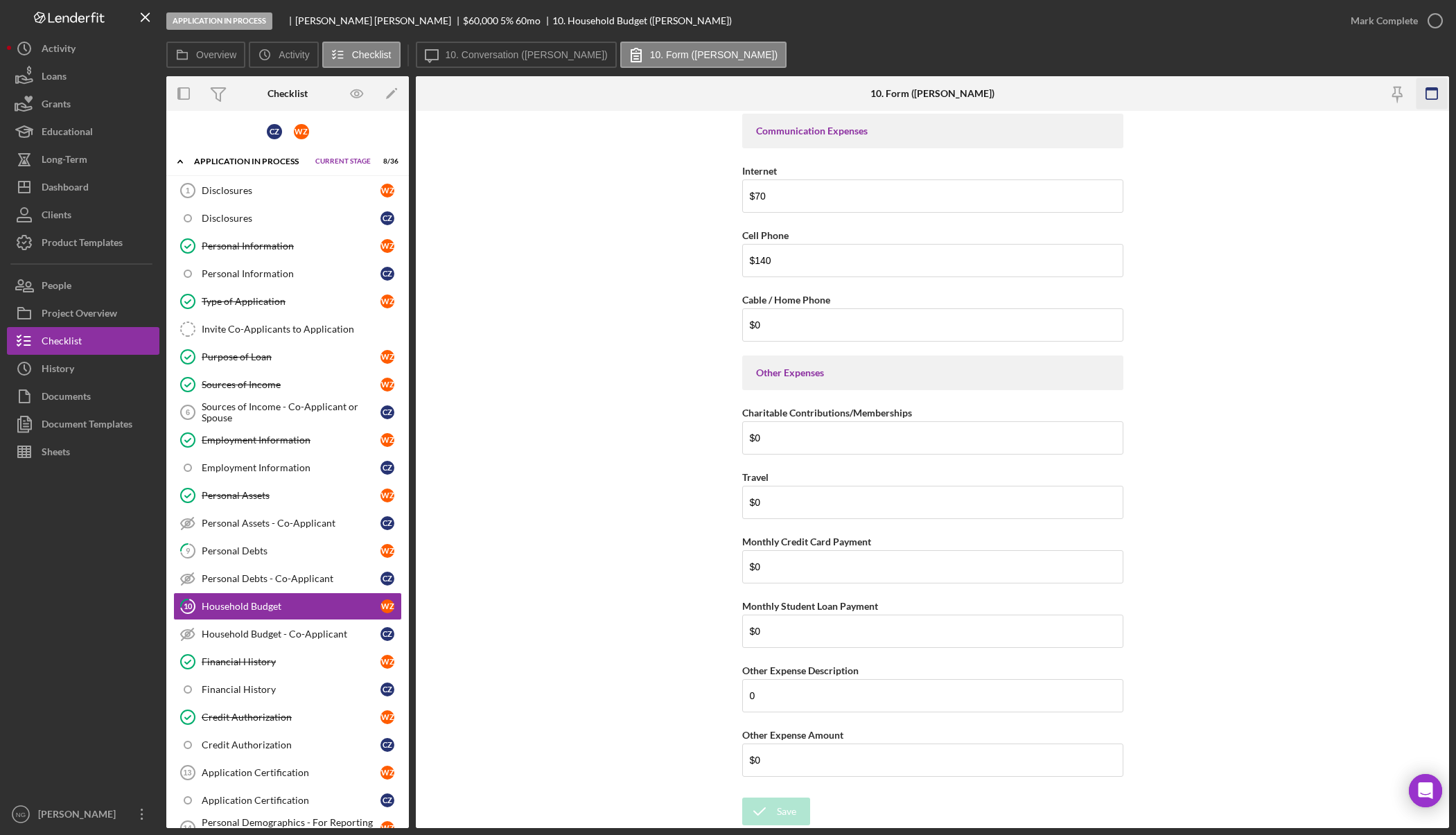
click at [1435, 95] on icon "button" at bounding box center [1432, 93] width 31 height 31
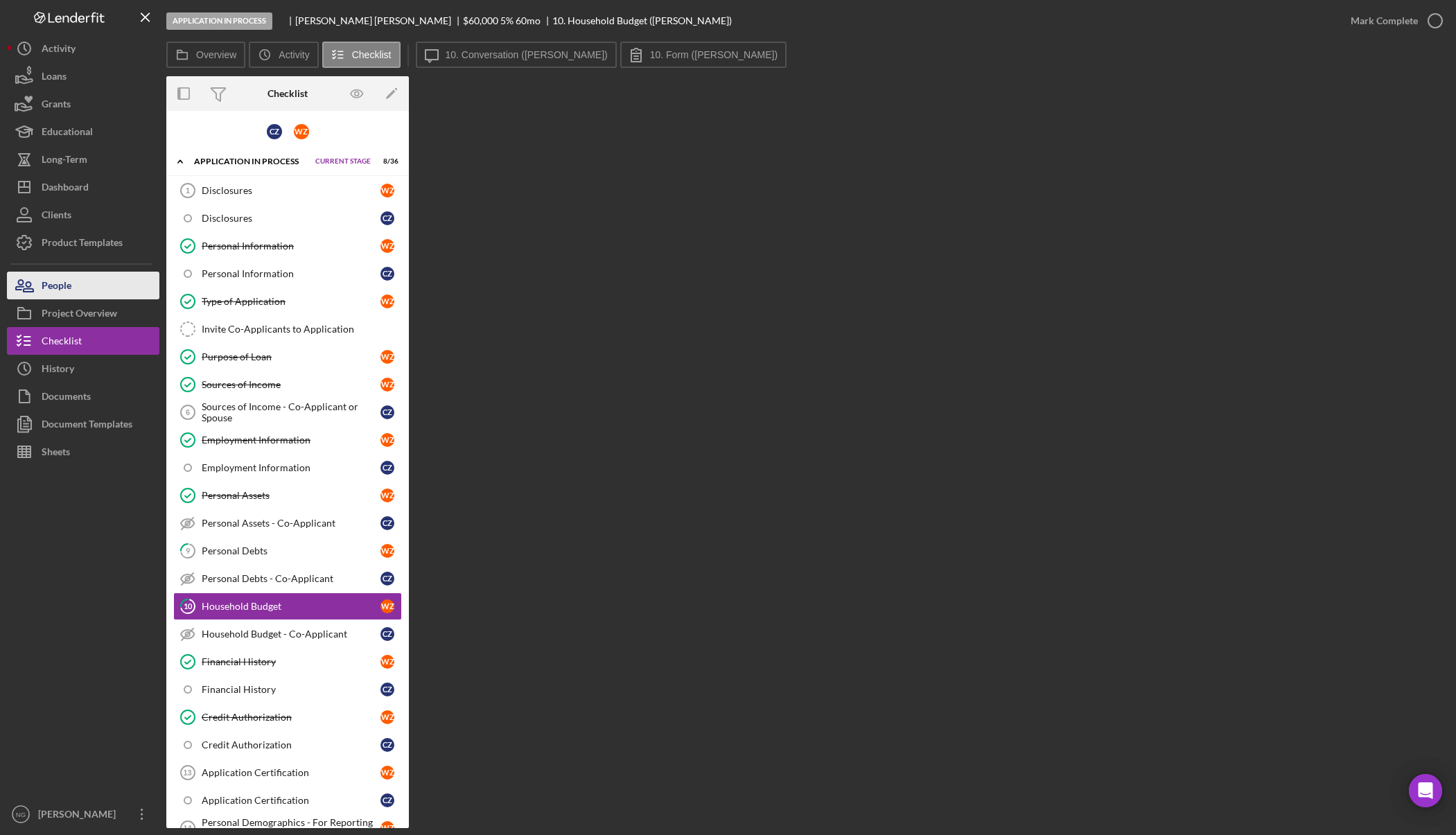
click at [74, 296] on button "People" at bounding box center [83, 285] width 152 height 27
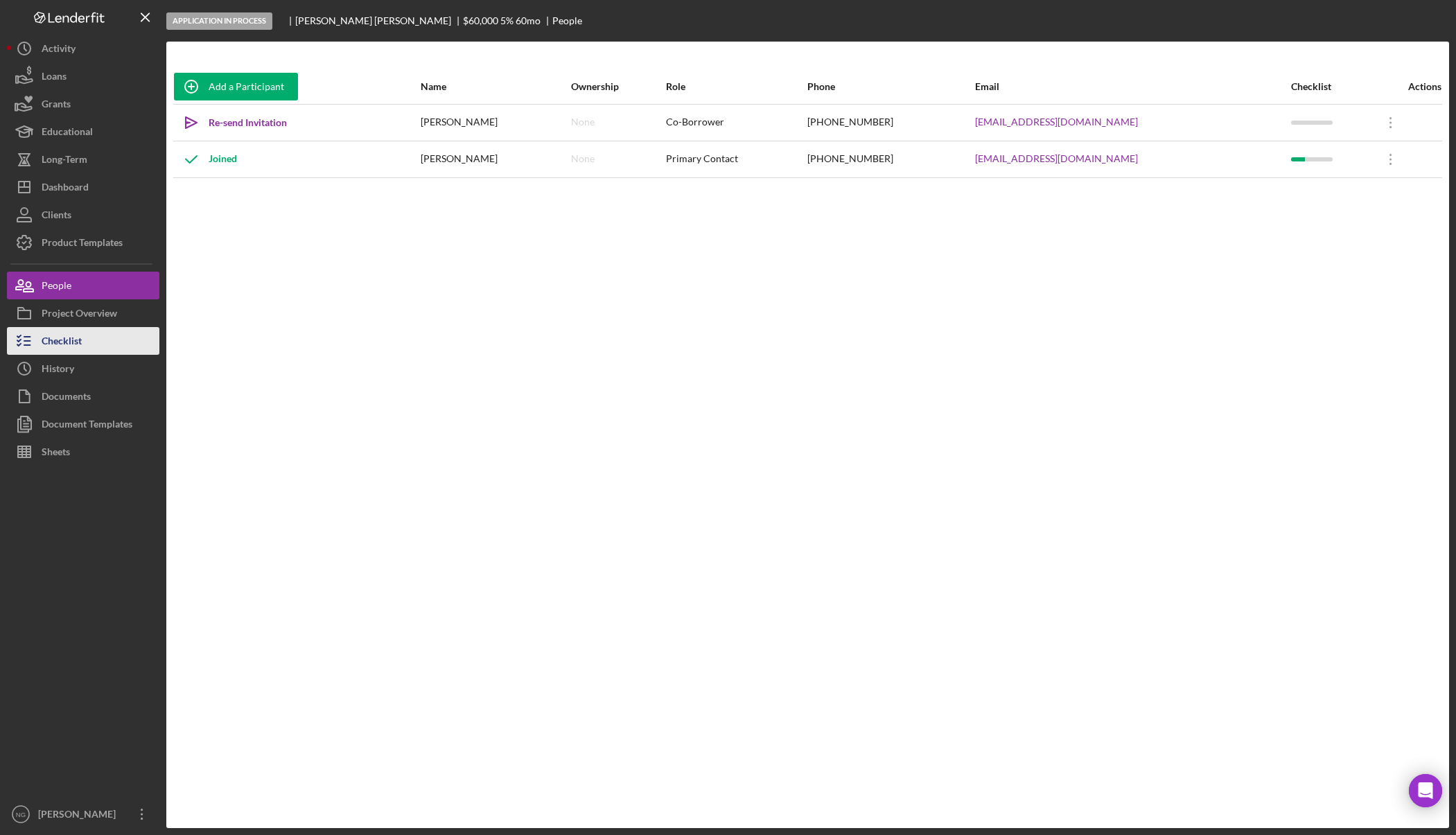
click at [99, 346] on button "Checklist" at bounding box center [83, 341] width 152 height 27
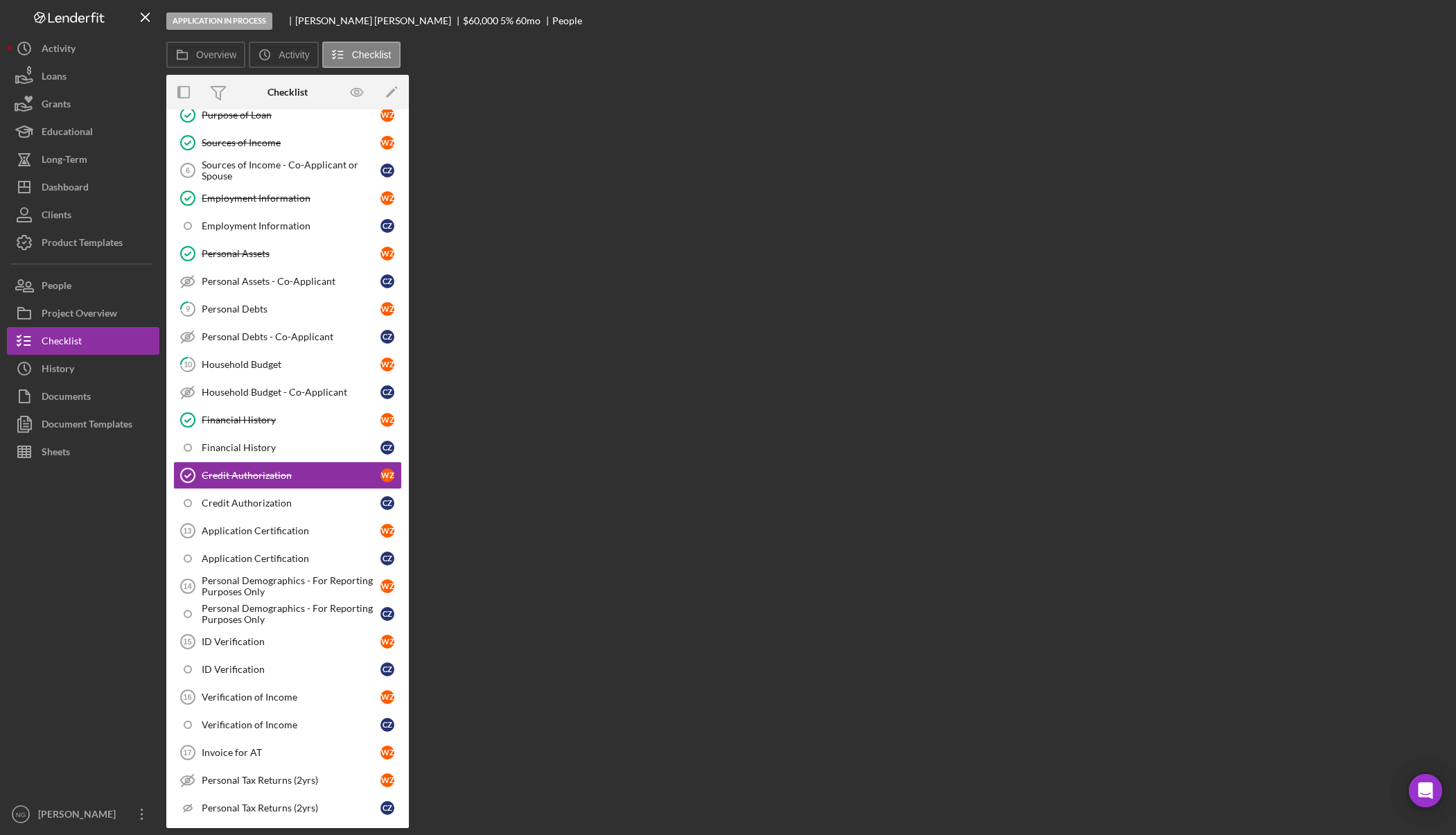
scroll to position [248, 0]
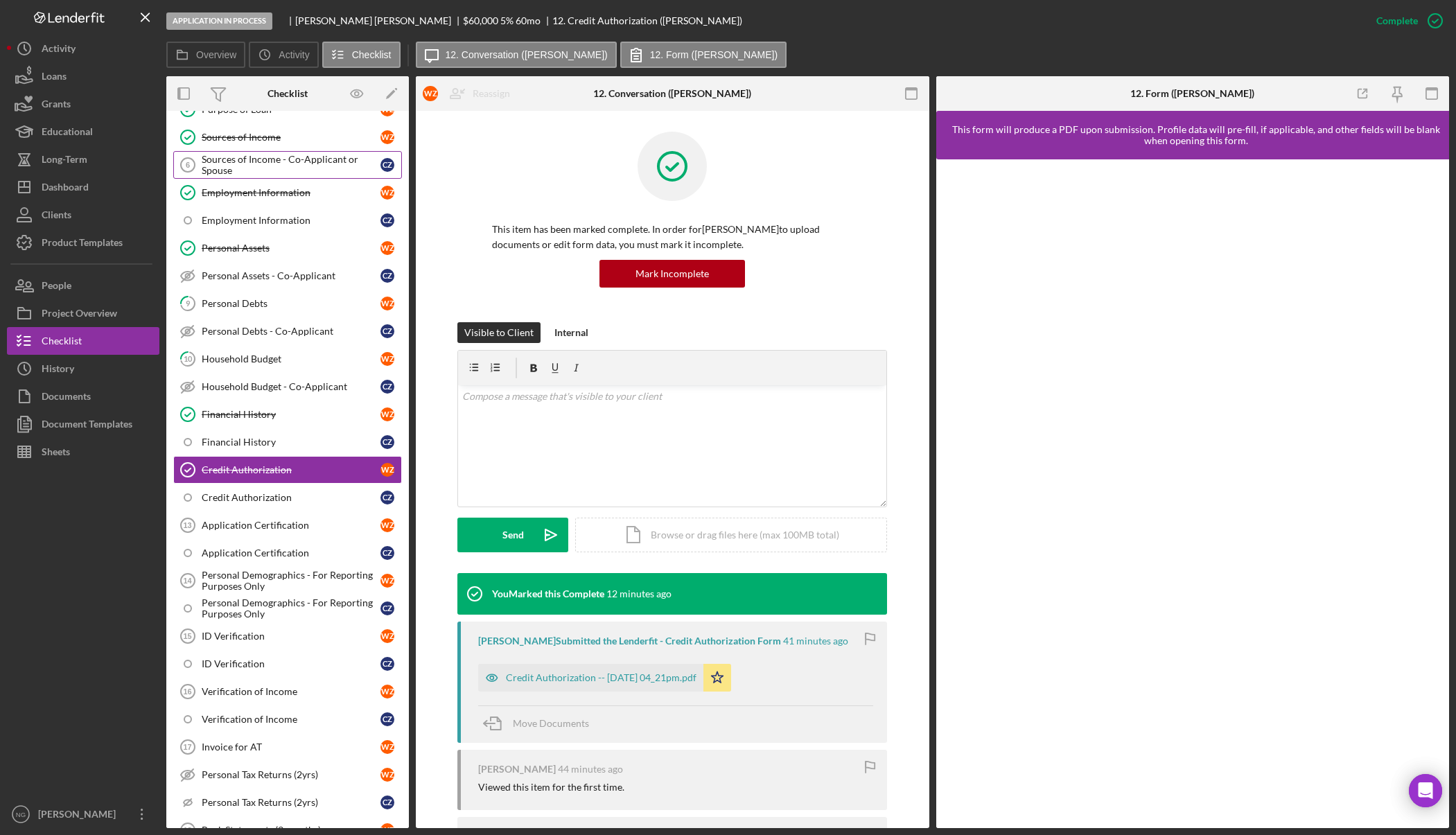
click at [280, 169] on div "Sources of Income - Co-Applicant or Spouse" at bounding box center [291, 166] width 179 height 23
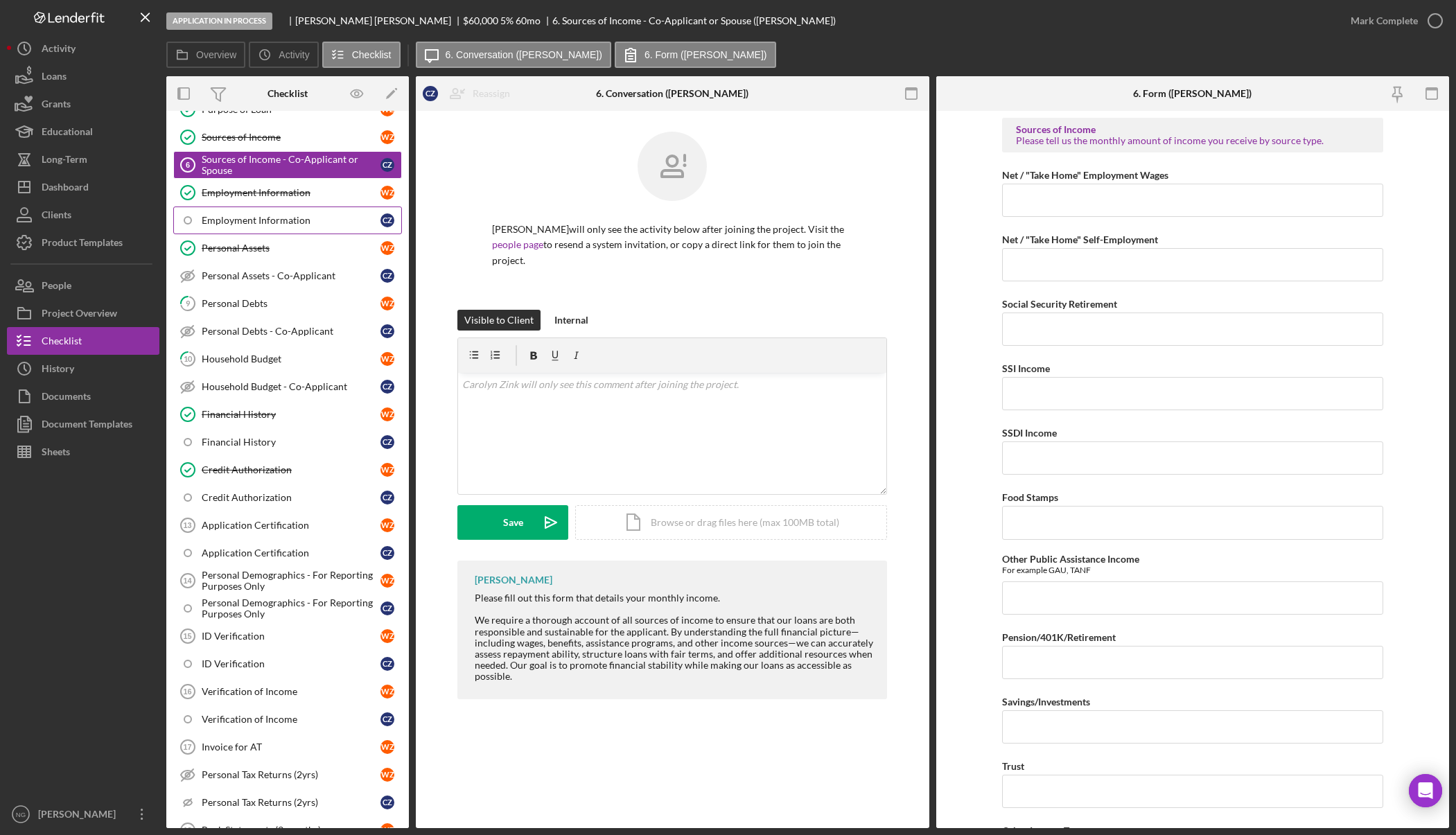
click at [272, 213] on link "Employment Information C Z" at bounding box center [287, 219] width 229 height 27
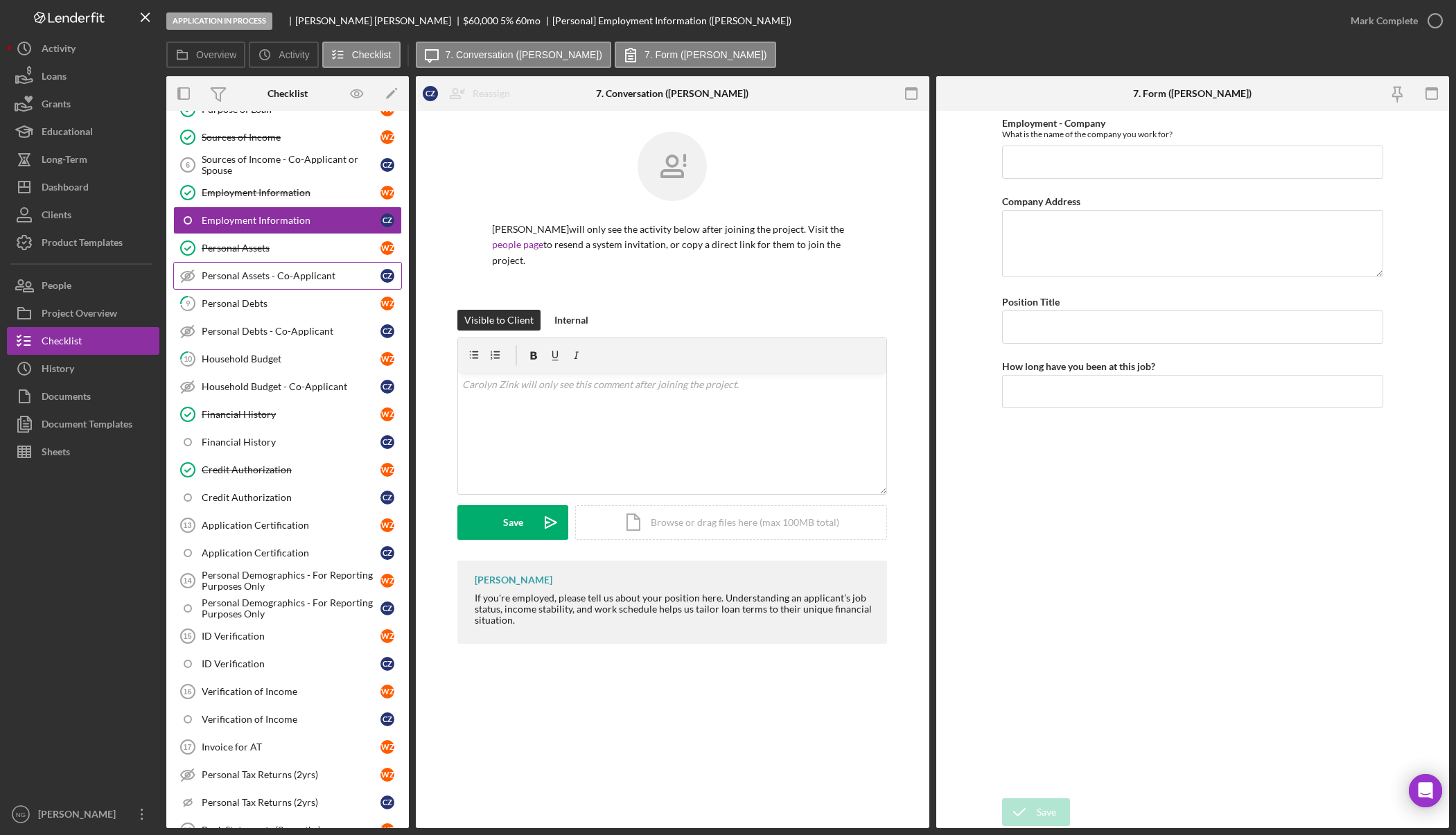
click at [284, 277] on div "Personal Assets - Co-Applicant" at bounding box center [291, 276] width 179 height 11
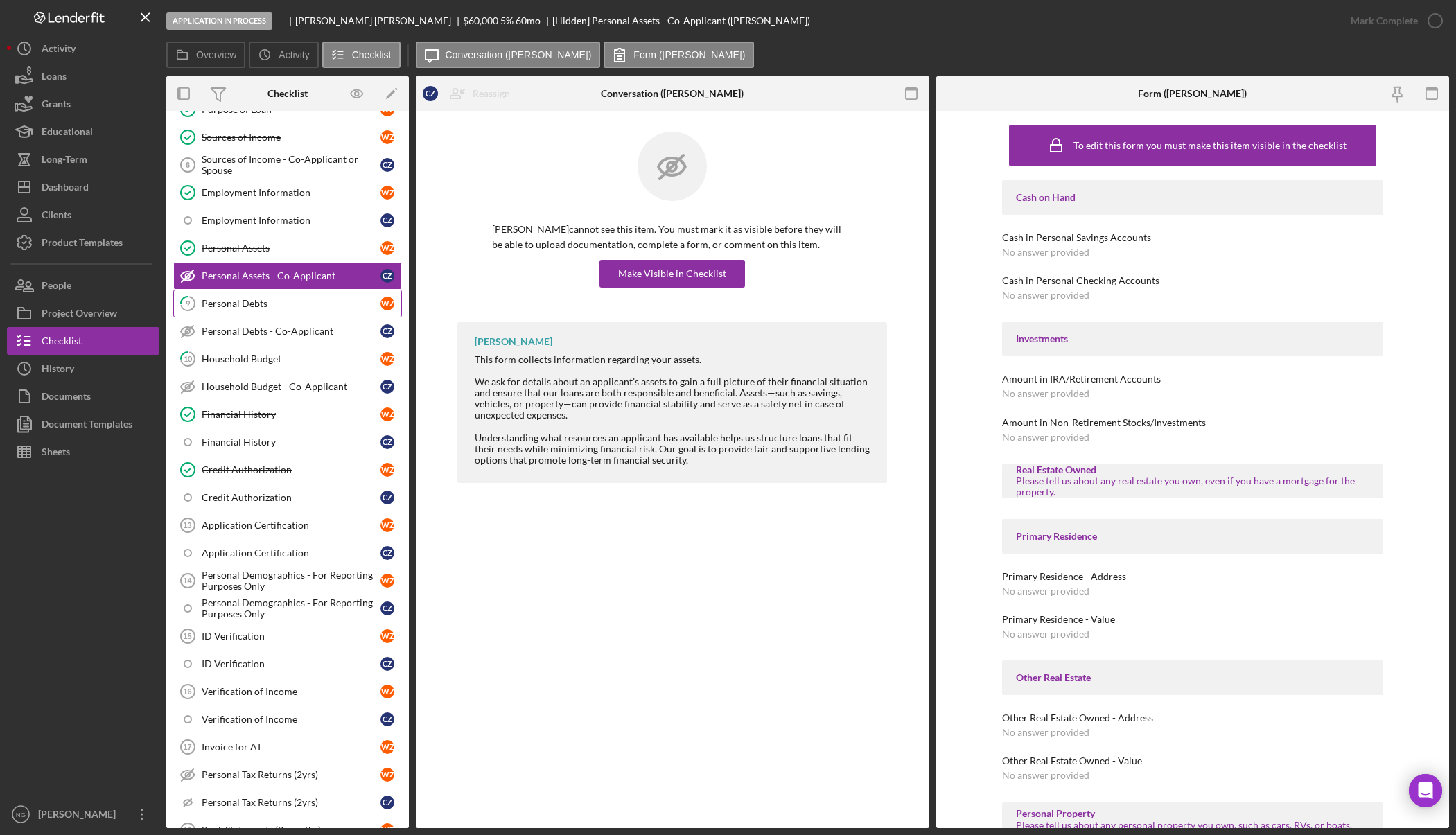
click at [282, 316] on link "9 Personal Debts W Z" at bounding box center [287, 303] width 229 height 27
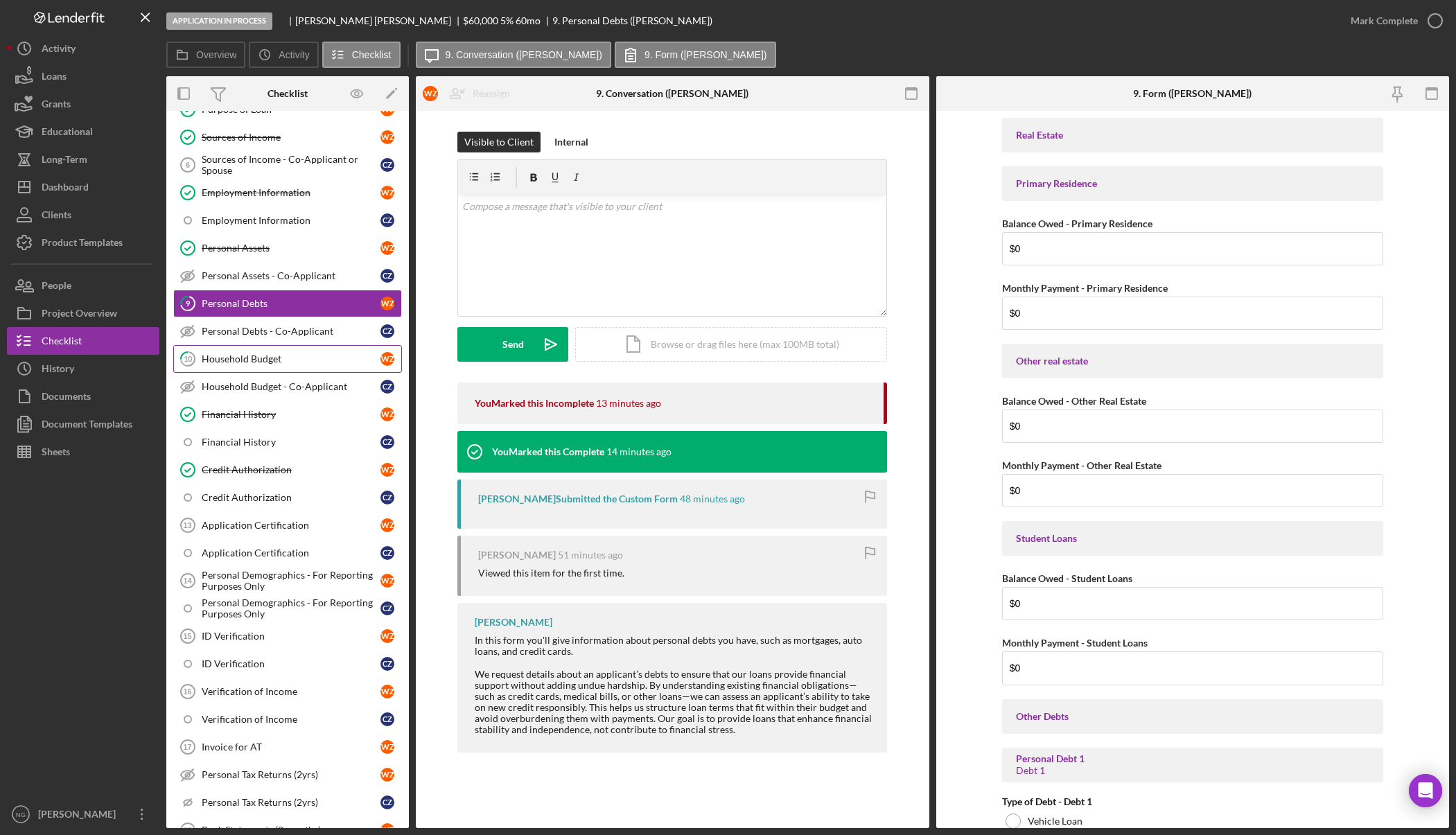
click at [280, 349] on link "10 Household Budget W Z" at bounding box center [287, 359] width 229 height 27
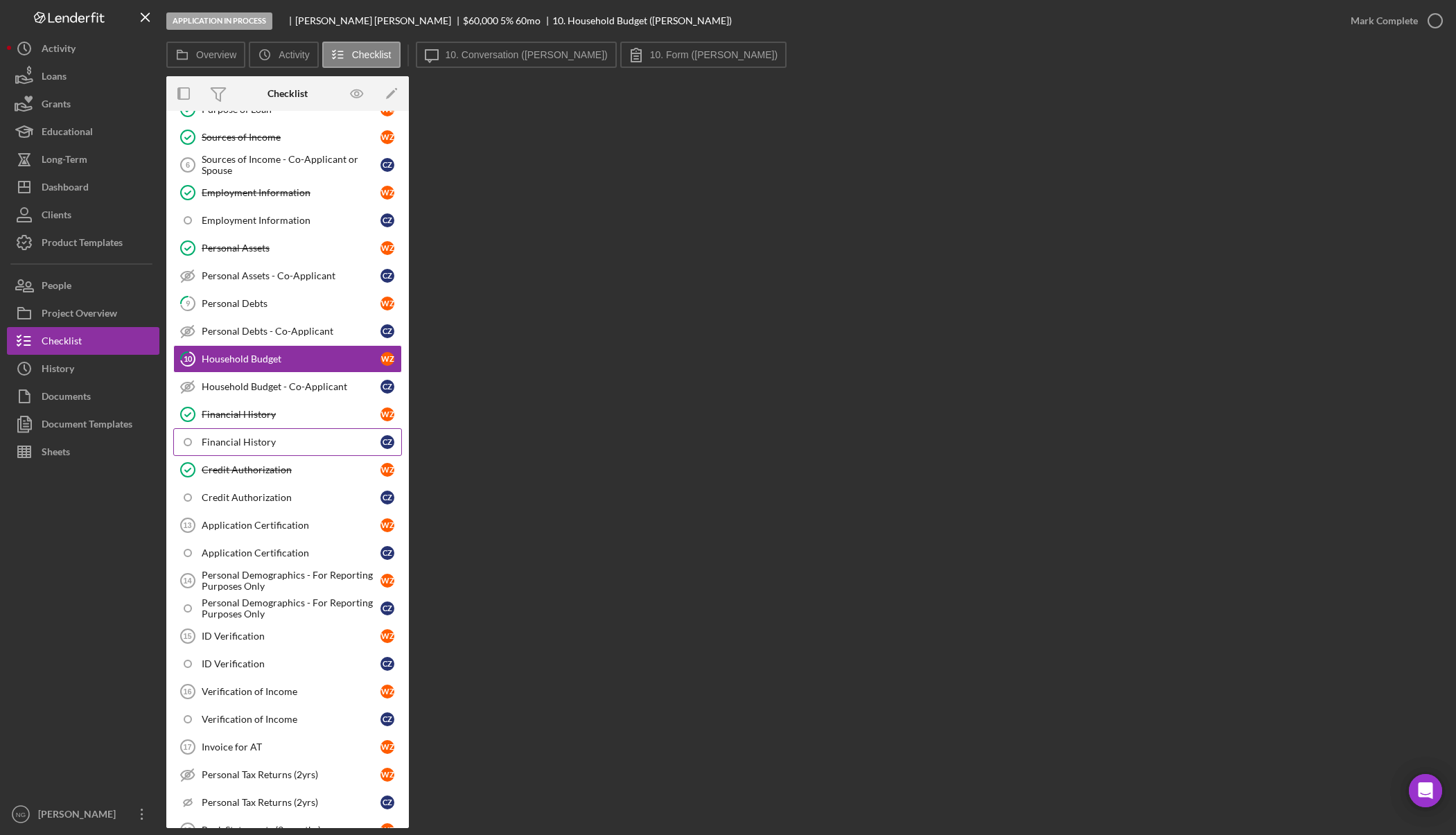
click at [251, 437] on div "Financial History" at bounding box center [291, 442] width 179 height 11
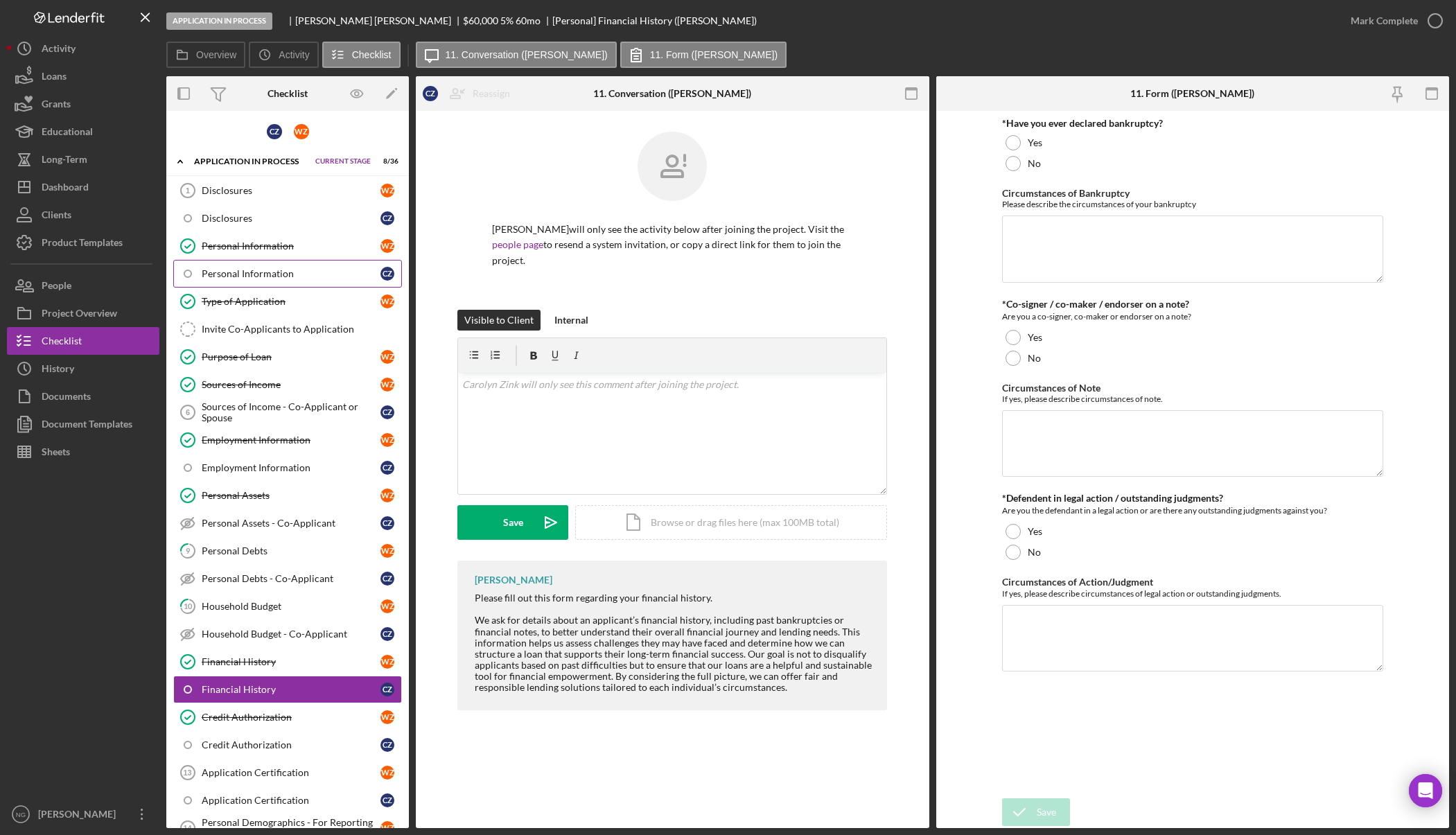
click at [280, 272] on div "Personal Information" at bounding box center [291, 274] width 179 height 11
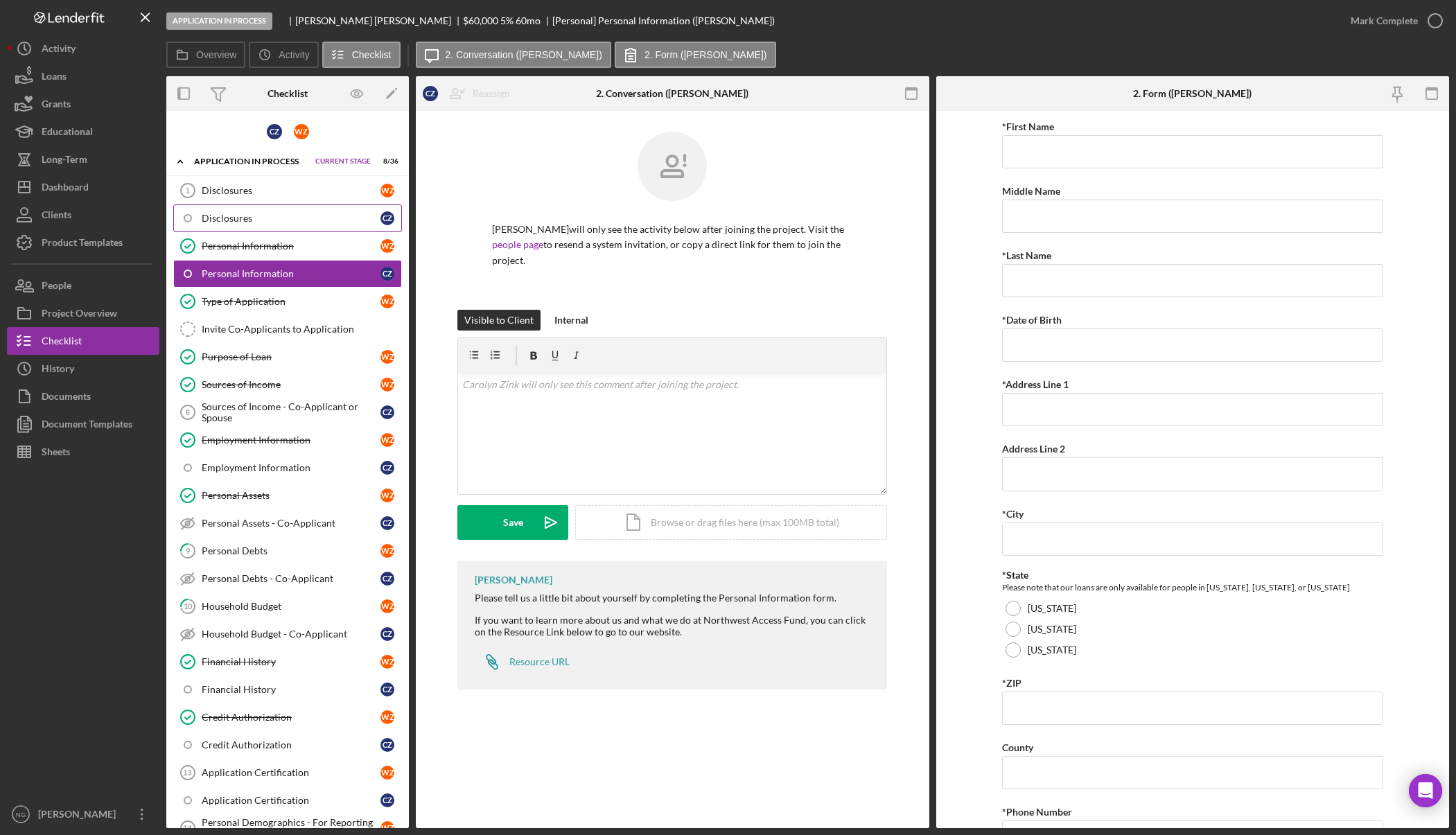
click at [296, 222] on div "Disclosures" at bounding box center [291, 218] width 179 height 11
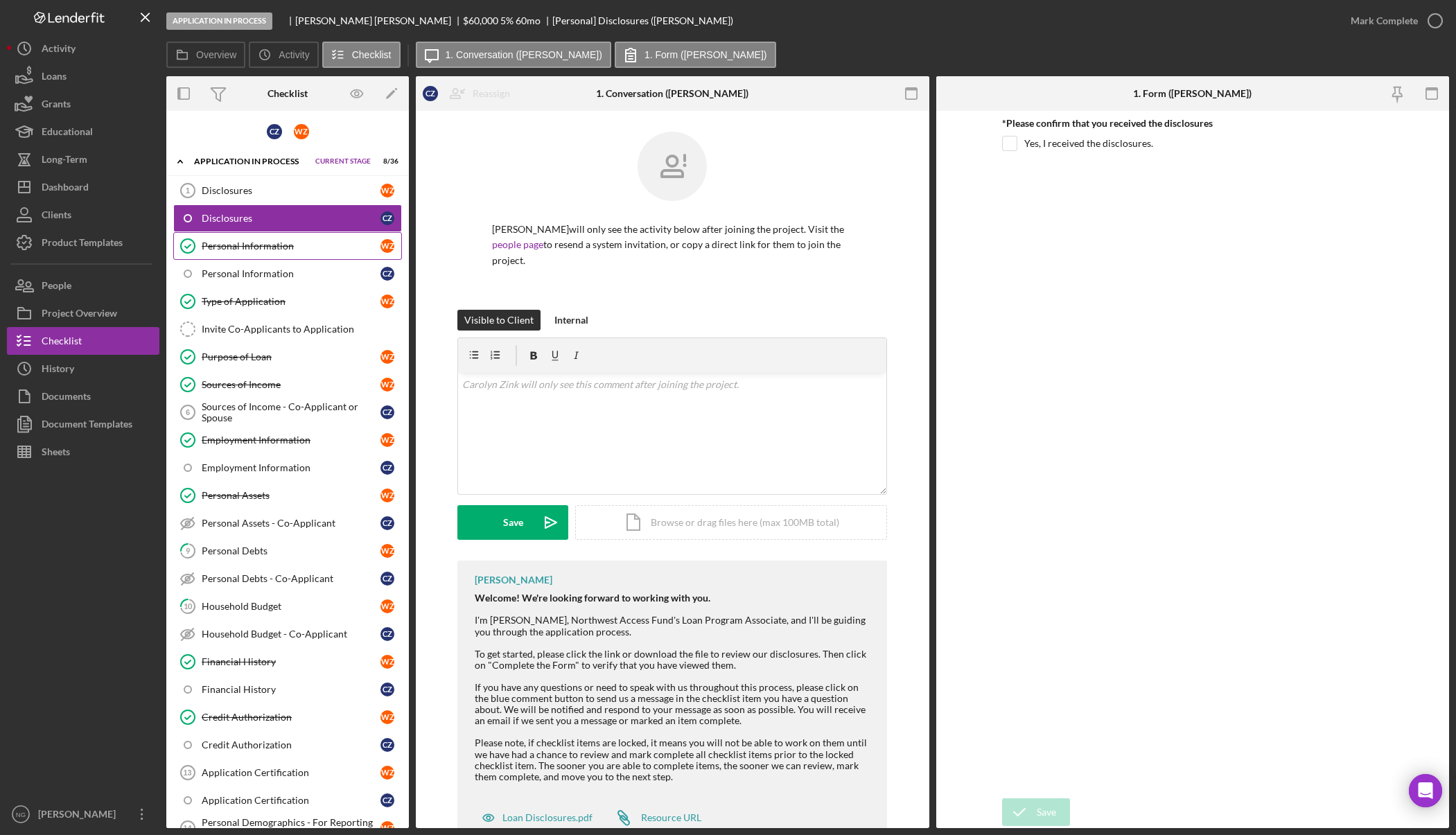
click at [295, 247] on div "Personal Information" at bounding box center [291, 247] width 179 height 11
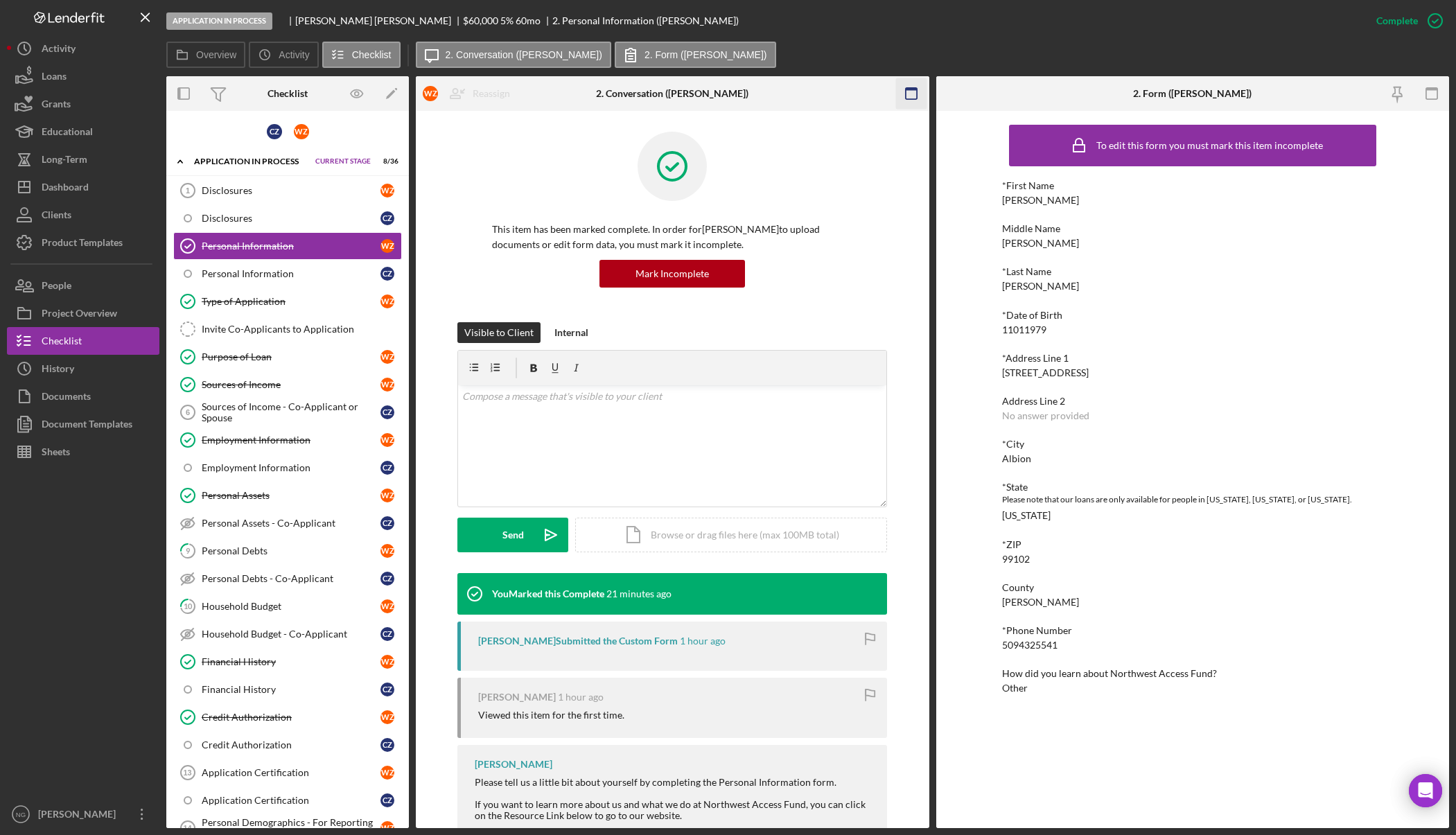
click at [907, 88] on rect "button" at bounding box center [912, 89] width 11 height 3
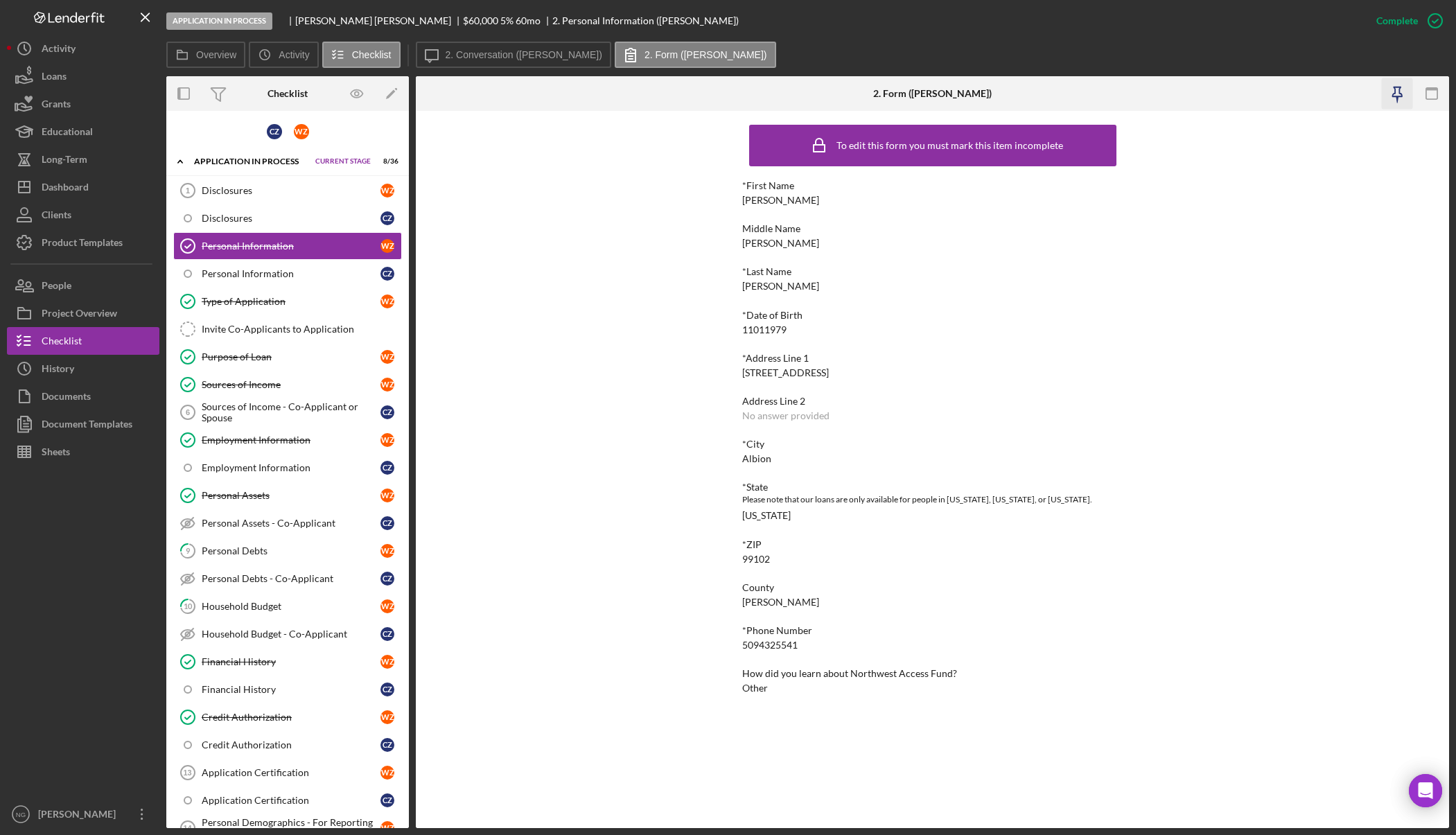
click at [1393, 97] on icon "button" at bounding box center [1398, 92] width 9 height 9
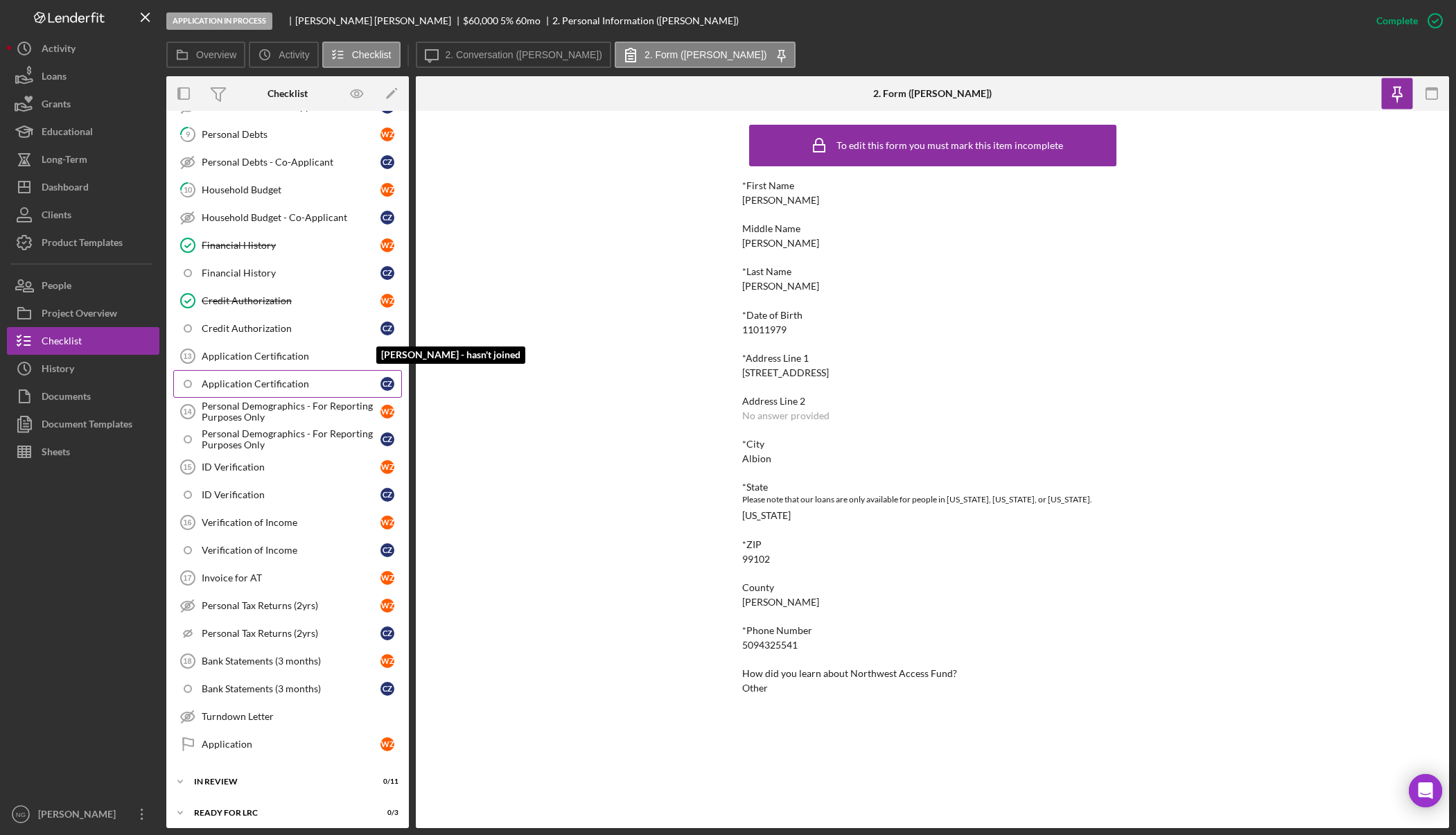
scroll to position [486, 0]
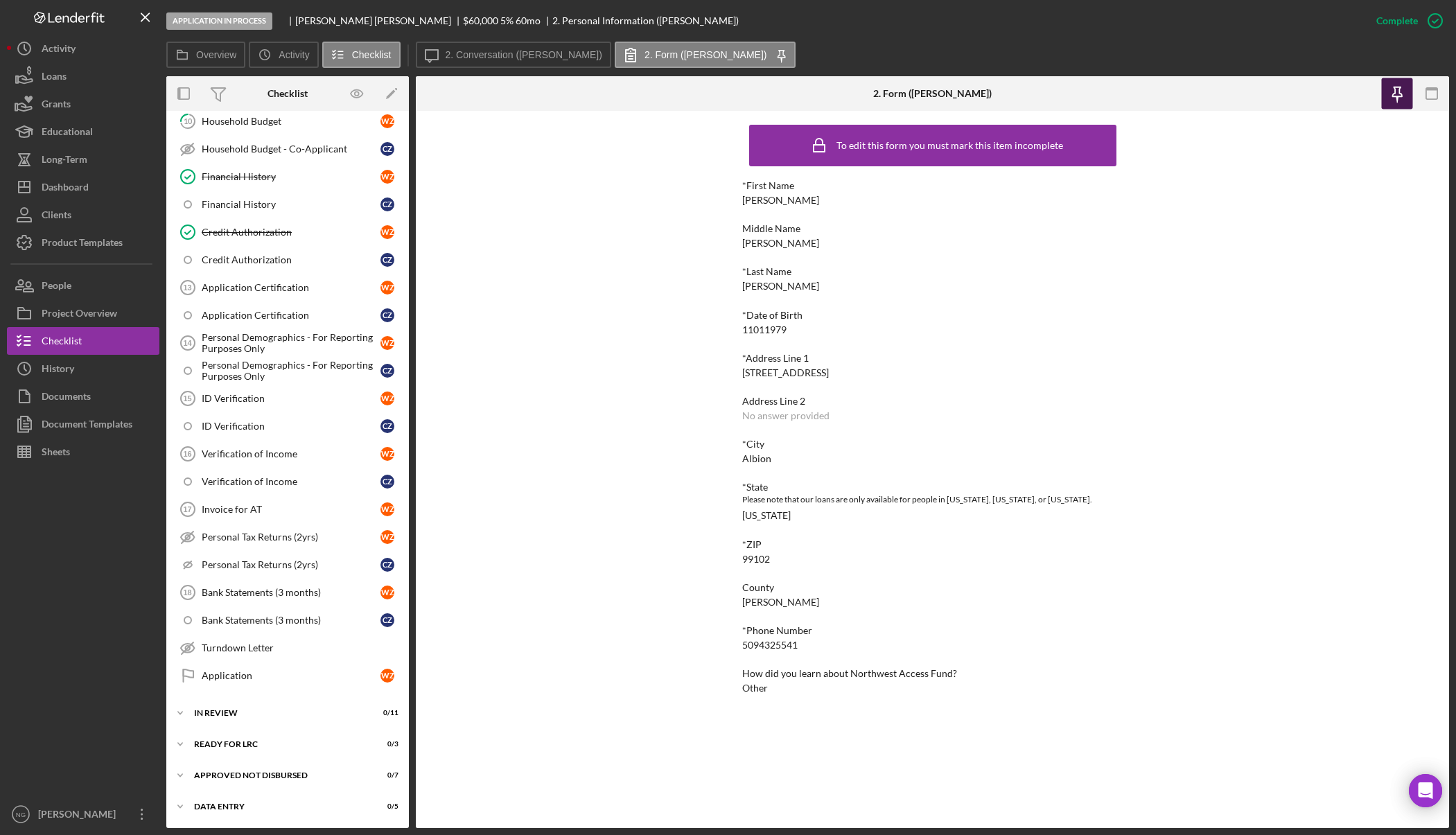
click at [1397, 100] on icon "button" at bounding box center [1398, 93] width 31 height 31
click at [1430, 96] on icon "button" at bounding box center [1432, 93] width 31 height 31
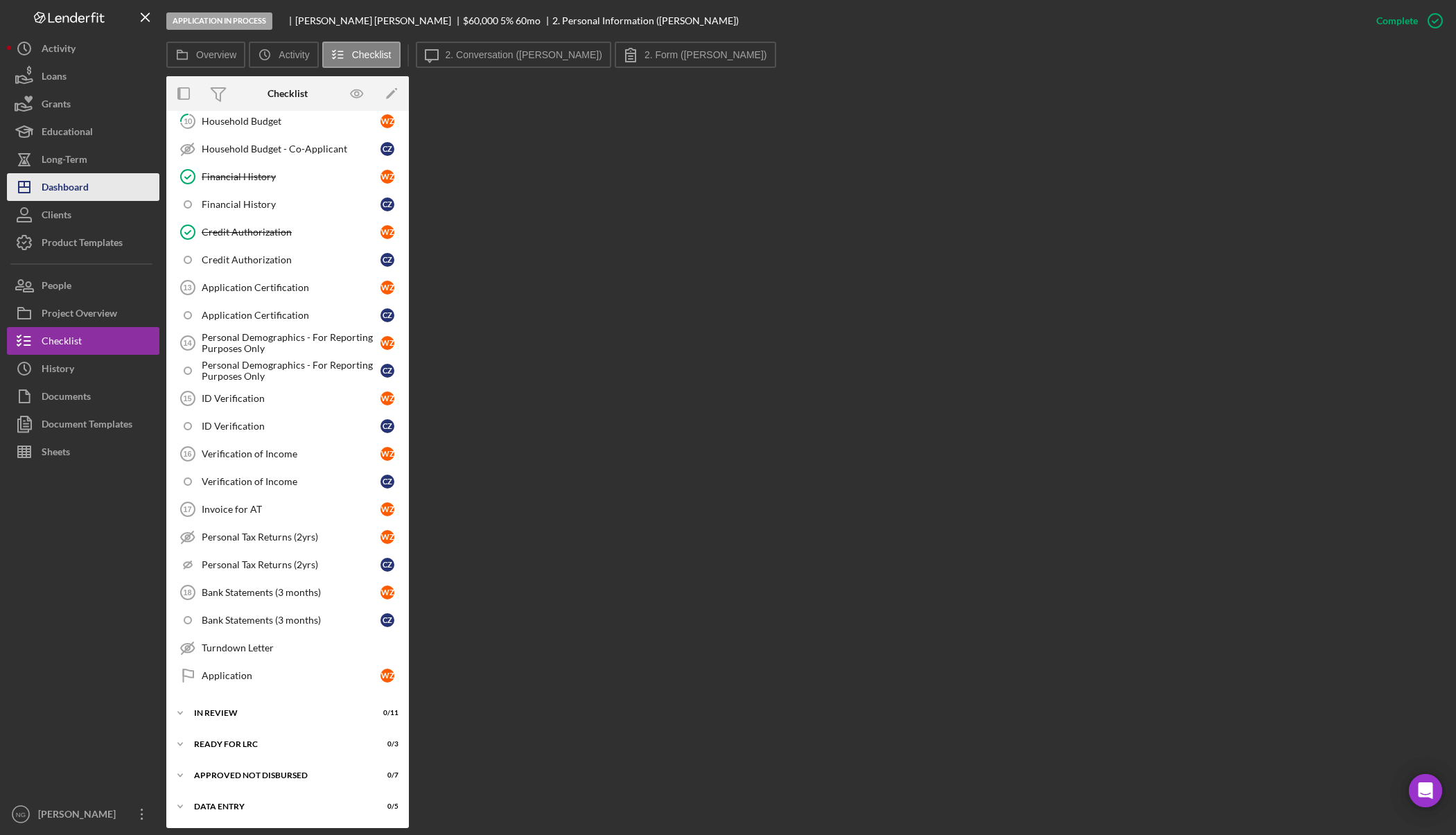
click at [100, 185] on button "Icon/Dashboard Dashboard" at bounding box center [83, 186] width 152 height 27
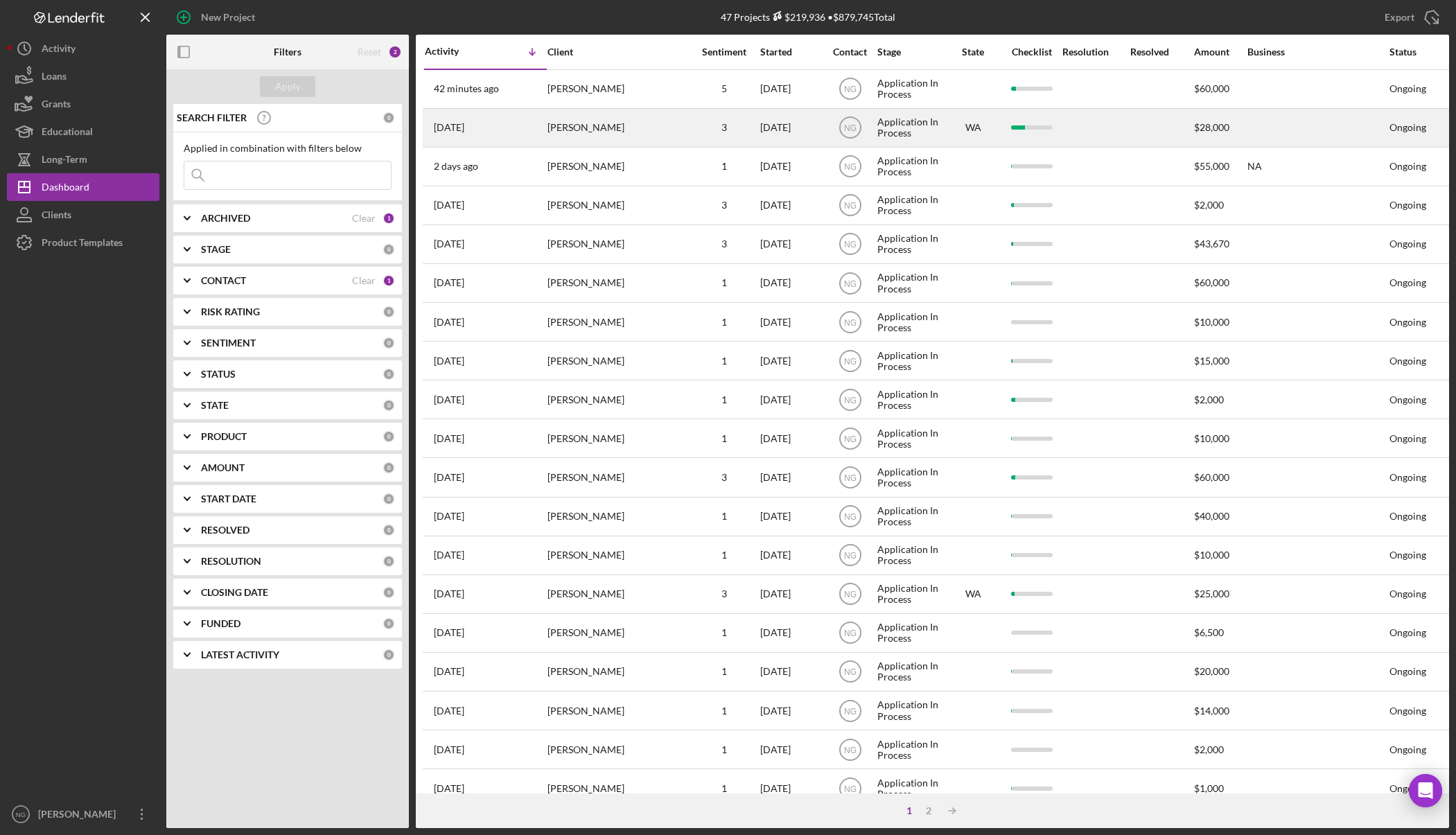
click at [604, 128] on div "Andrew Williams" at bounding box center [616, 127] width 138 height 37
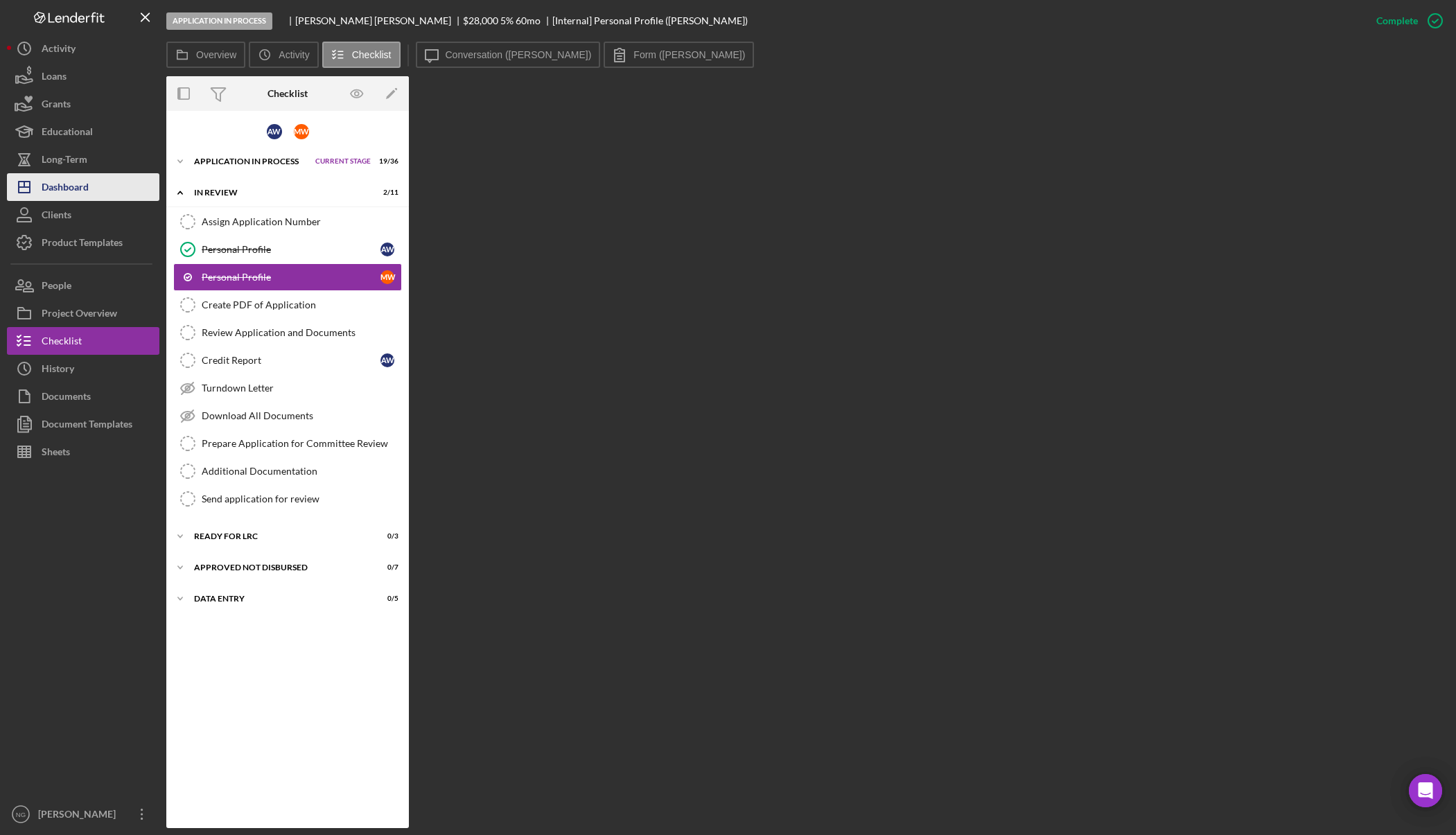
click at [90, 194] on button "Icon/Dashboard Dashboard" at bounding box center [83, 186] width 152 height 27
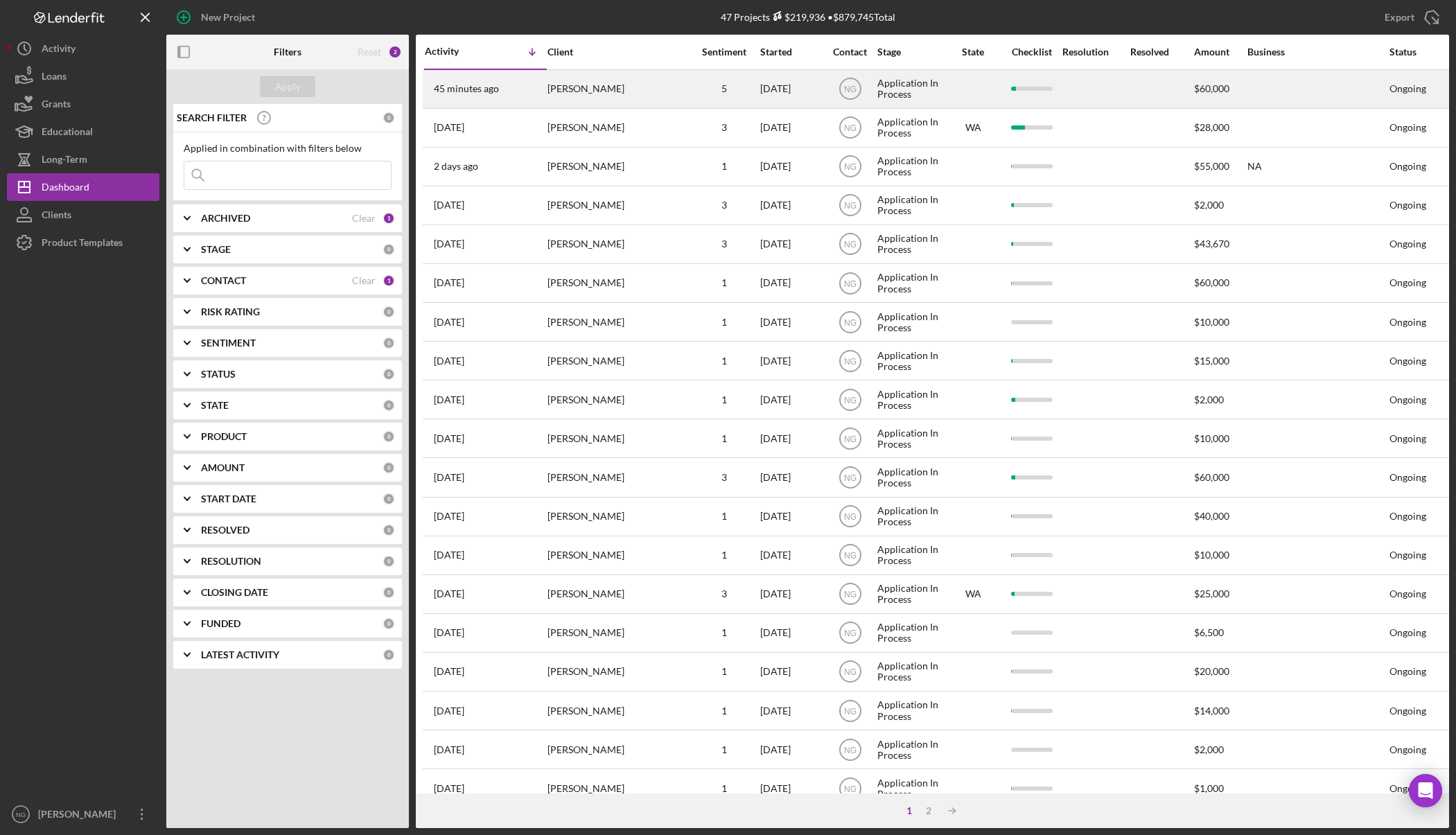
click at [636, 79] on div "William ZINK" at bounding box center [616, 88] width 138 height 37
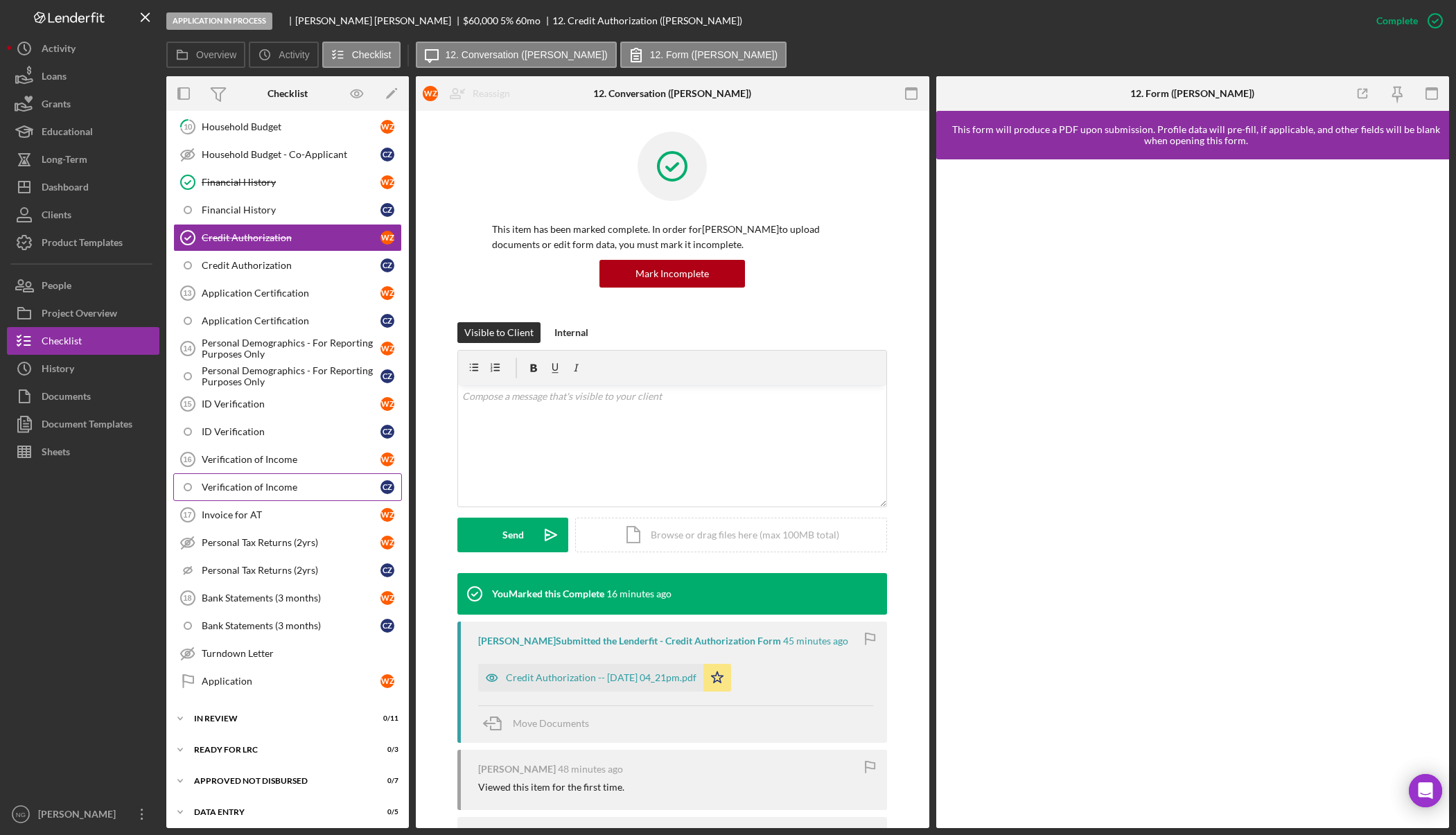
scroll to position [486, 0]
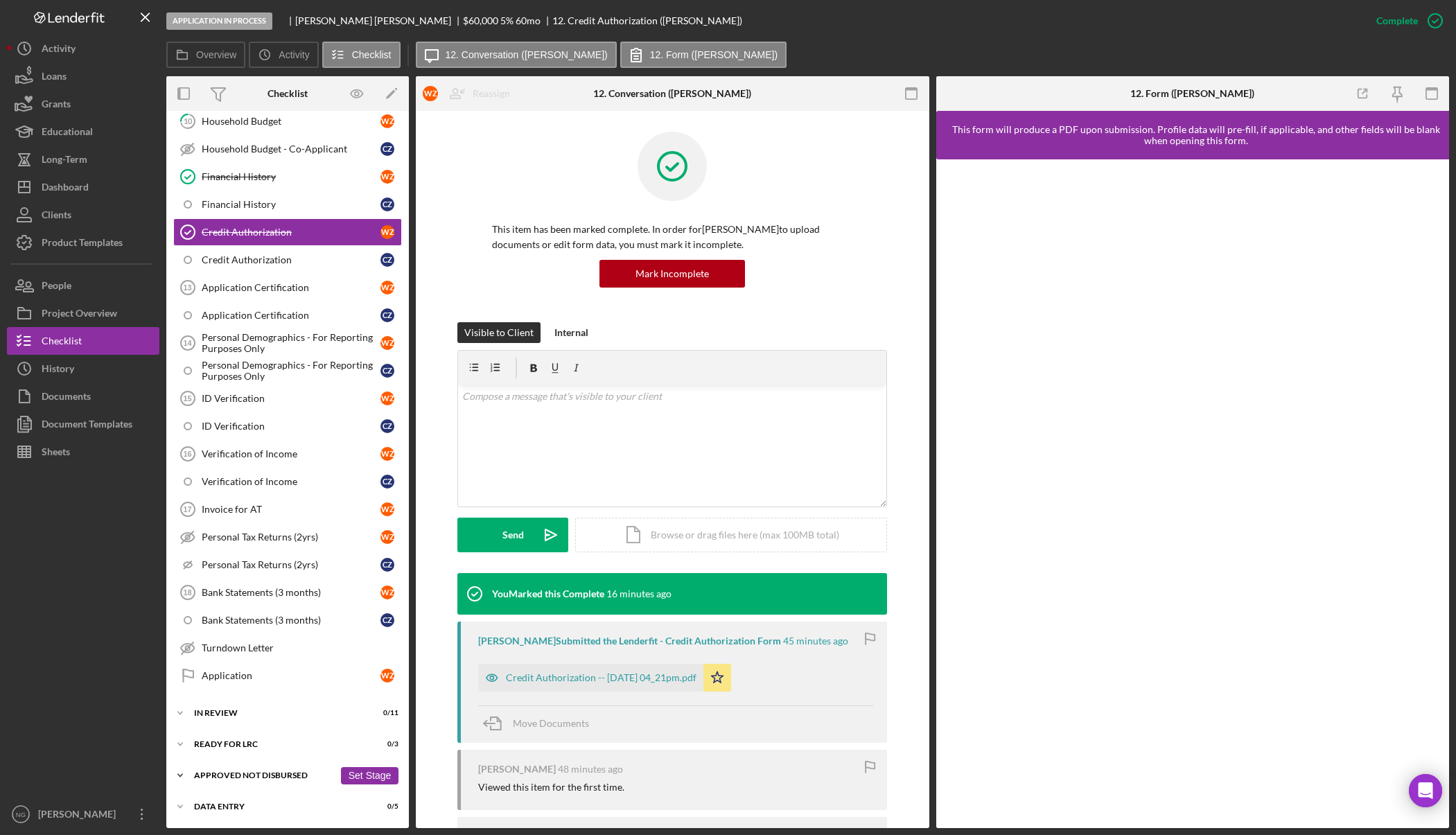
click at [232, 776] on div "Approved Not Disbursed" at bounding box center [264, 776] width 140 height 8
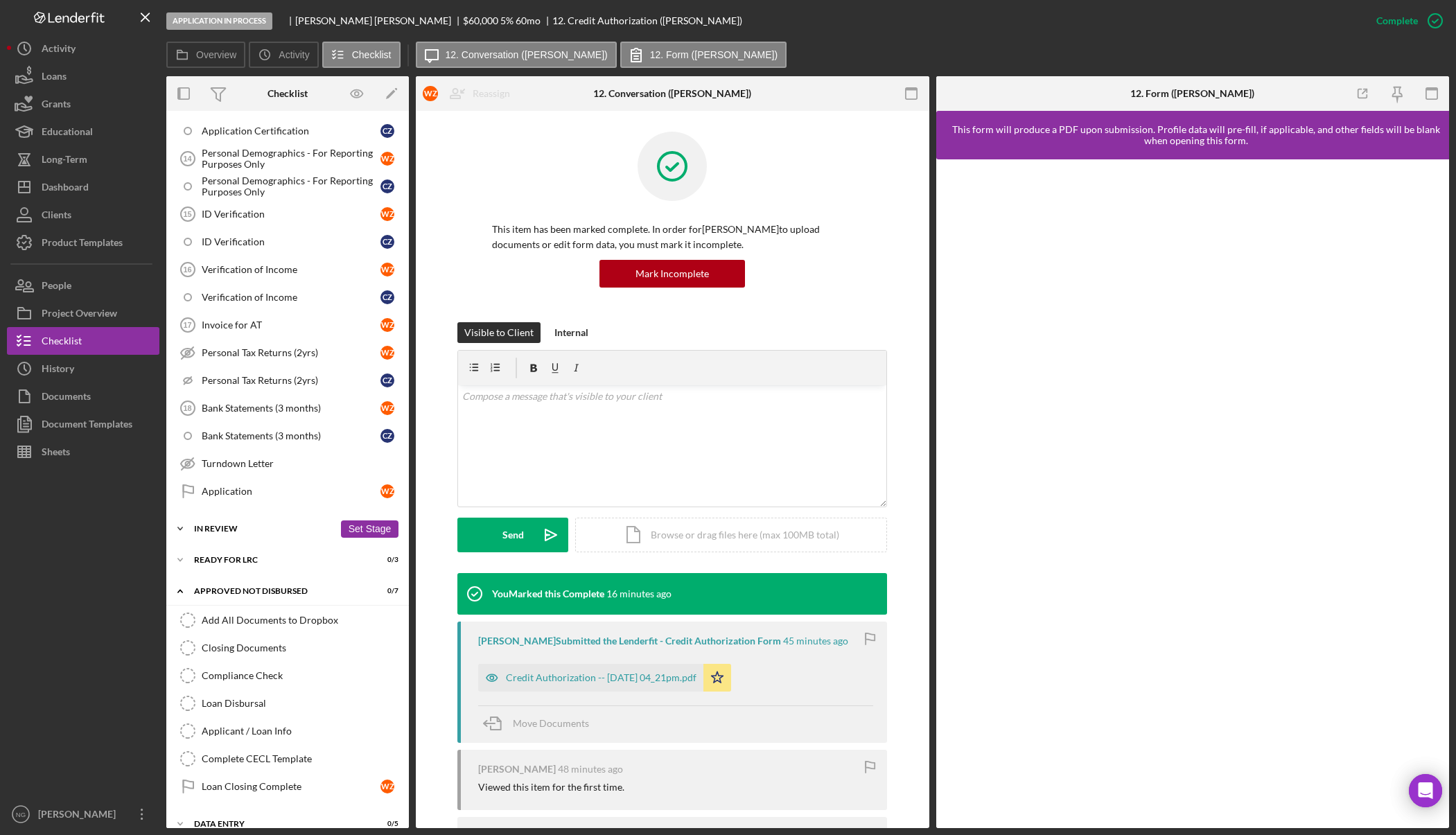
scroll to position [687, 0]
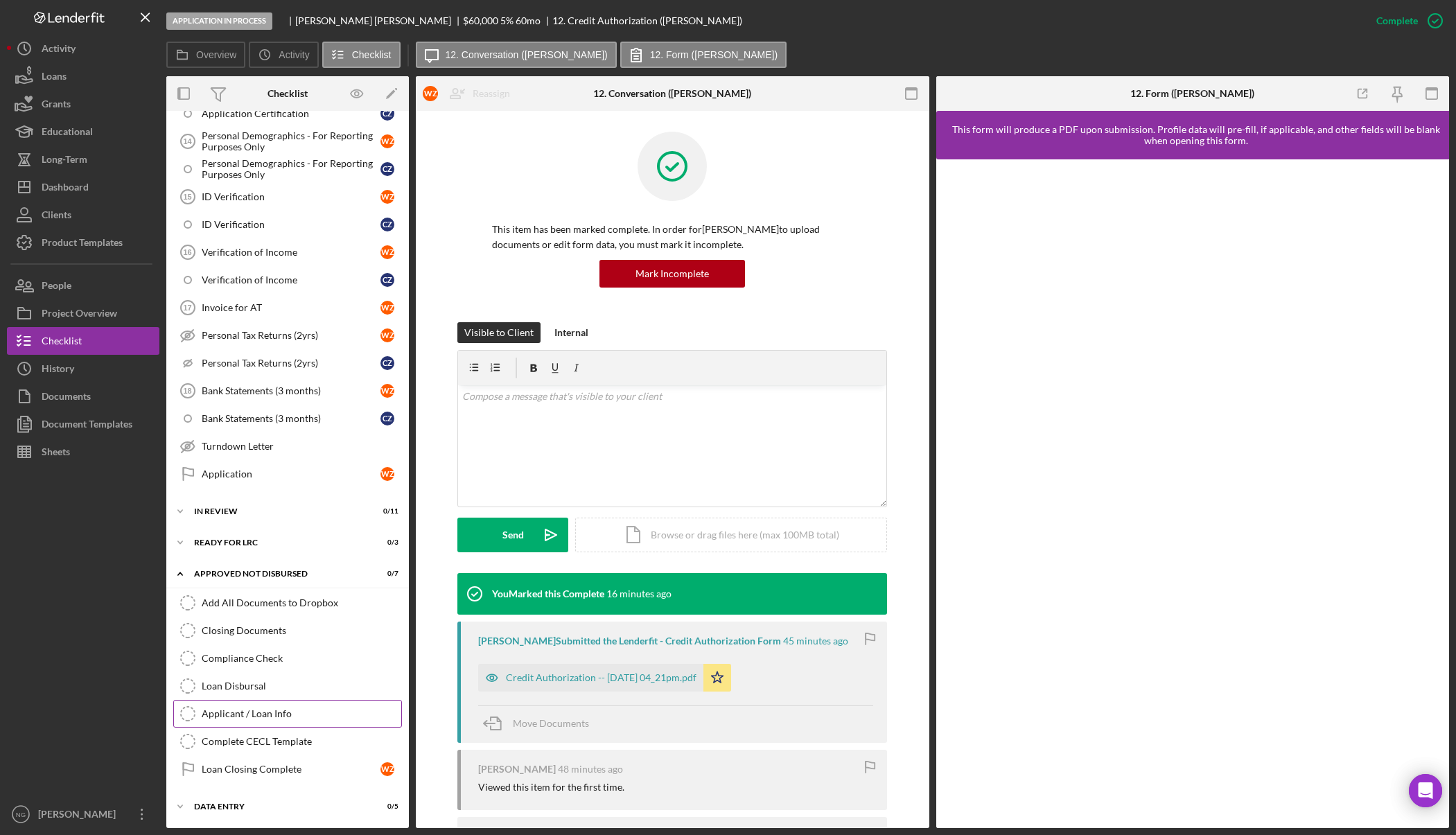
click at [289, 717] on div "Applicant / Loan Info" at bounding box center [301, 715] width 200 height 11
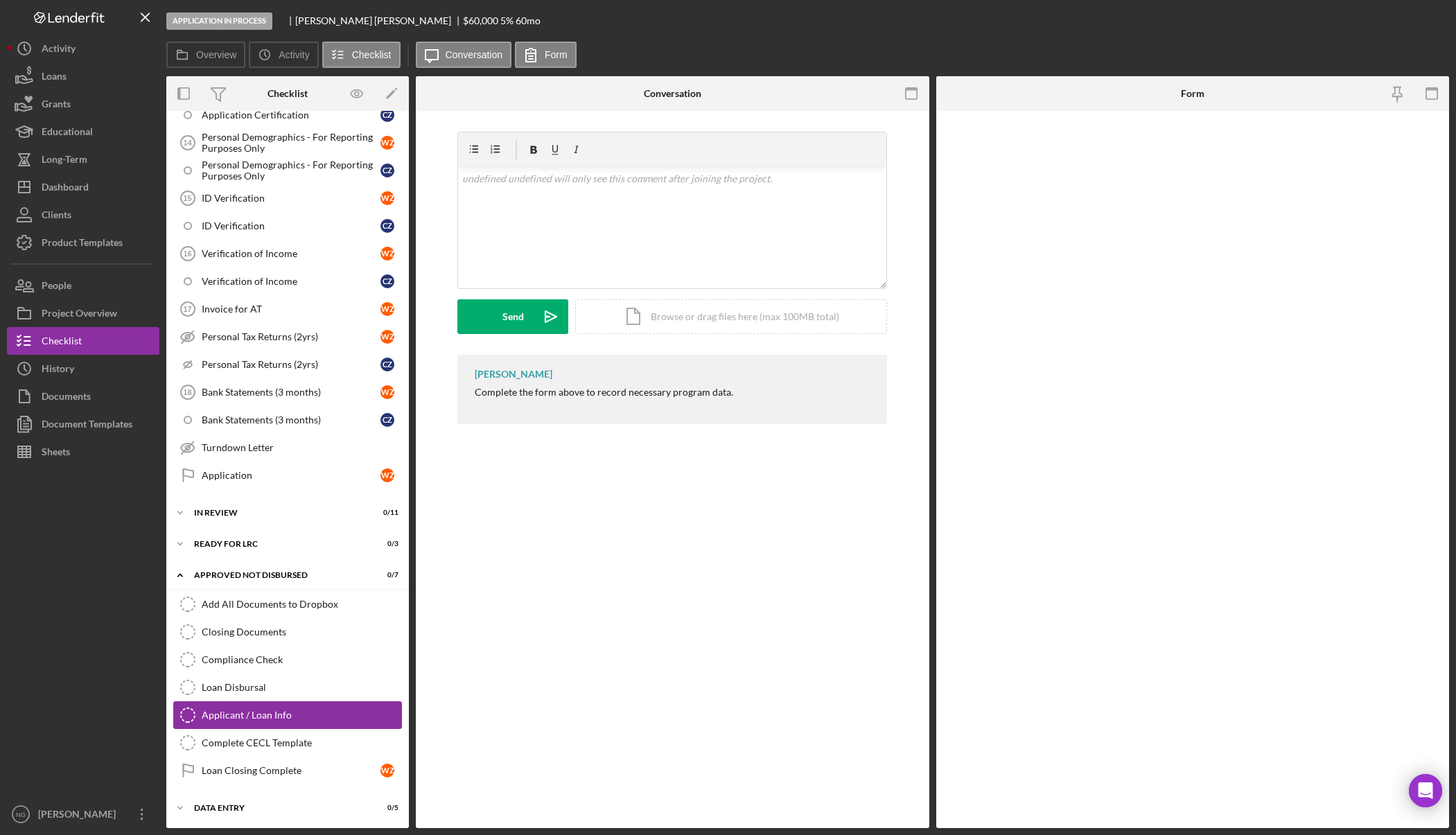
scroll to position [687, 0]
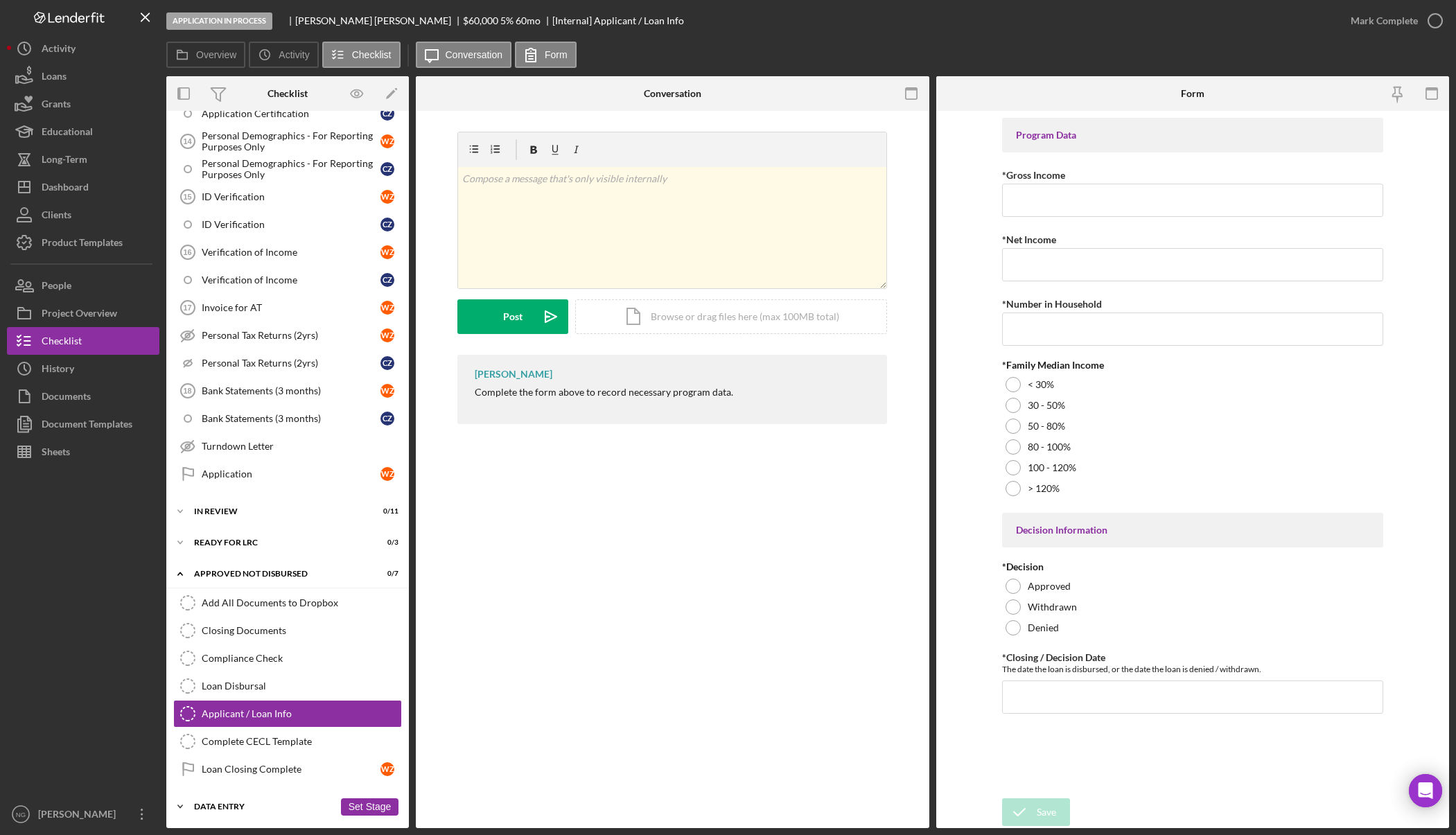
click at [233, 798] on div "Icon/Expander Data Entry 0 / 5 Set Stage" at bounding box center [288, 807] width 243 height 27
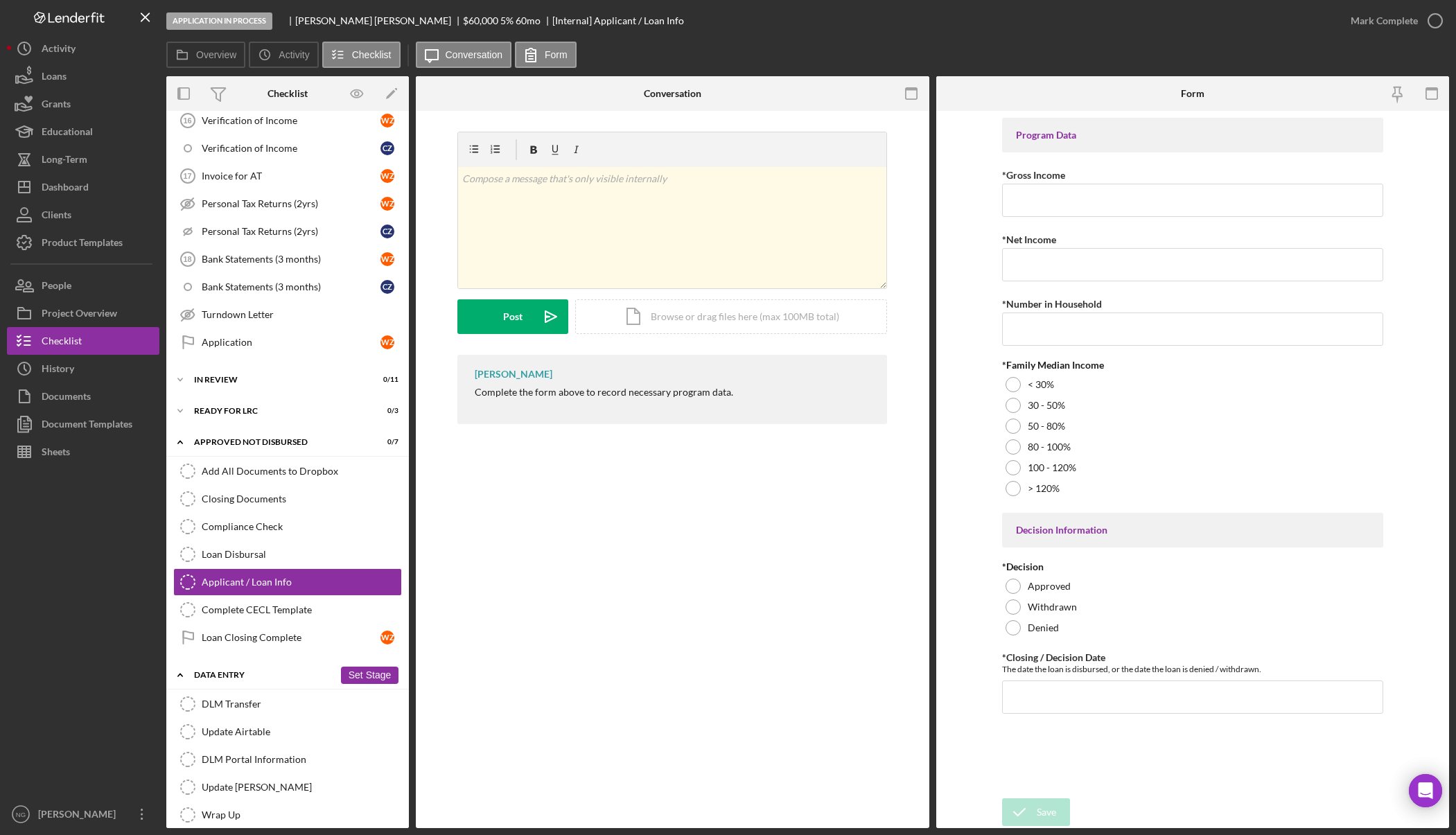
scroll to position [833, 0]
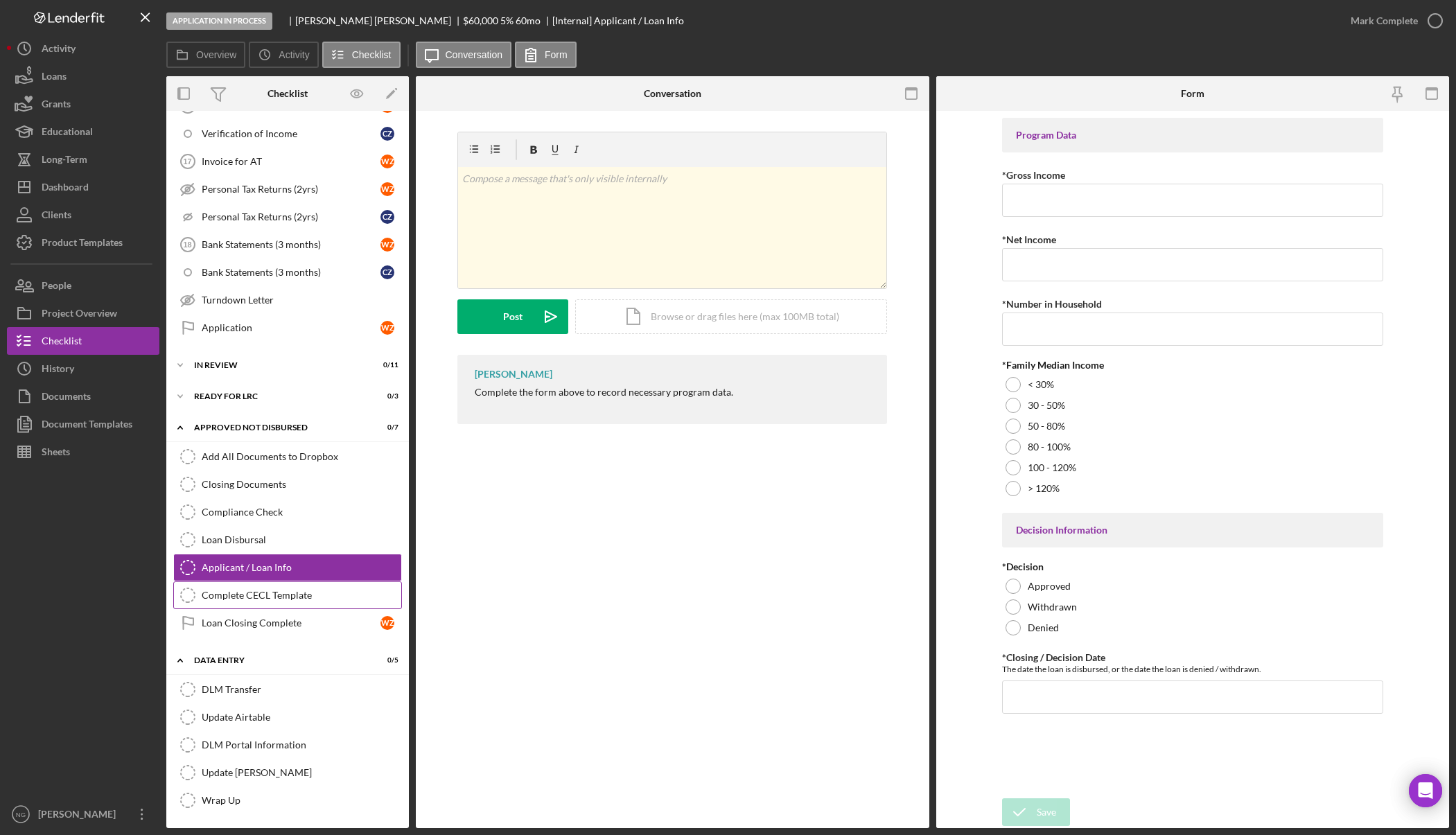
click at [252, 601] on div "Complete CECL Template" at bounding box center [301, 596] width 200 height 11
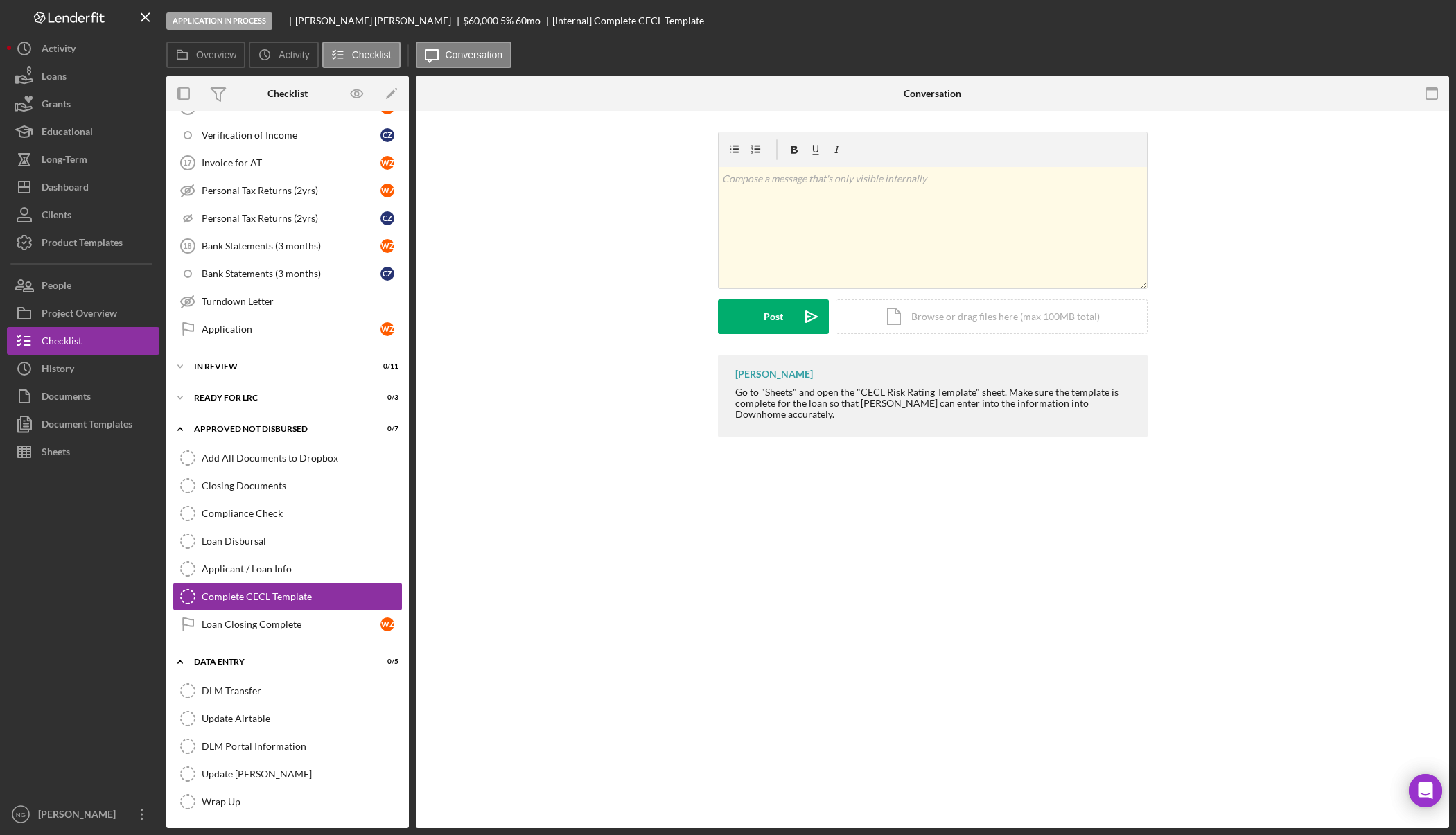
scroll to position [833, 0]
click at [270, 570] on div "Applicant / Loan Info" at bounding box center [301, 568] width 200 height 11
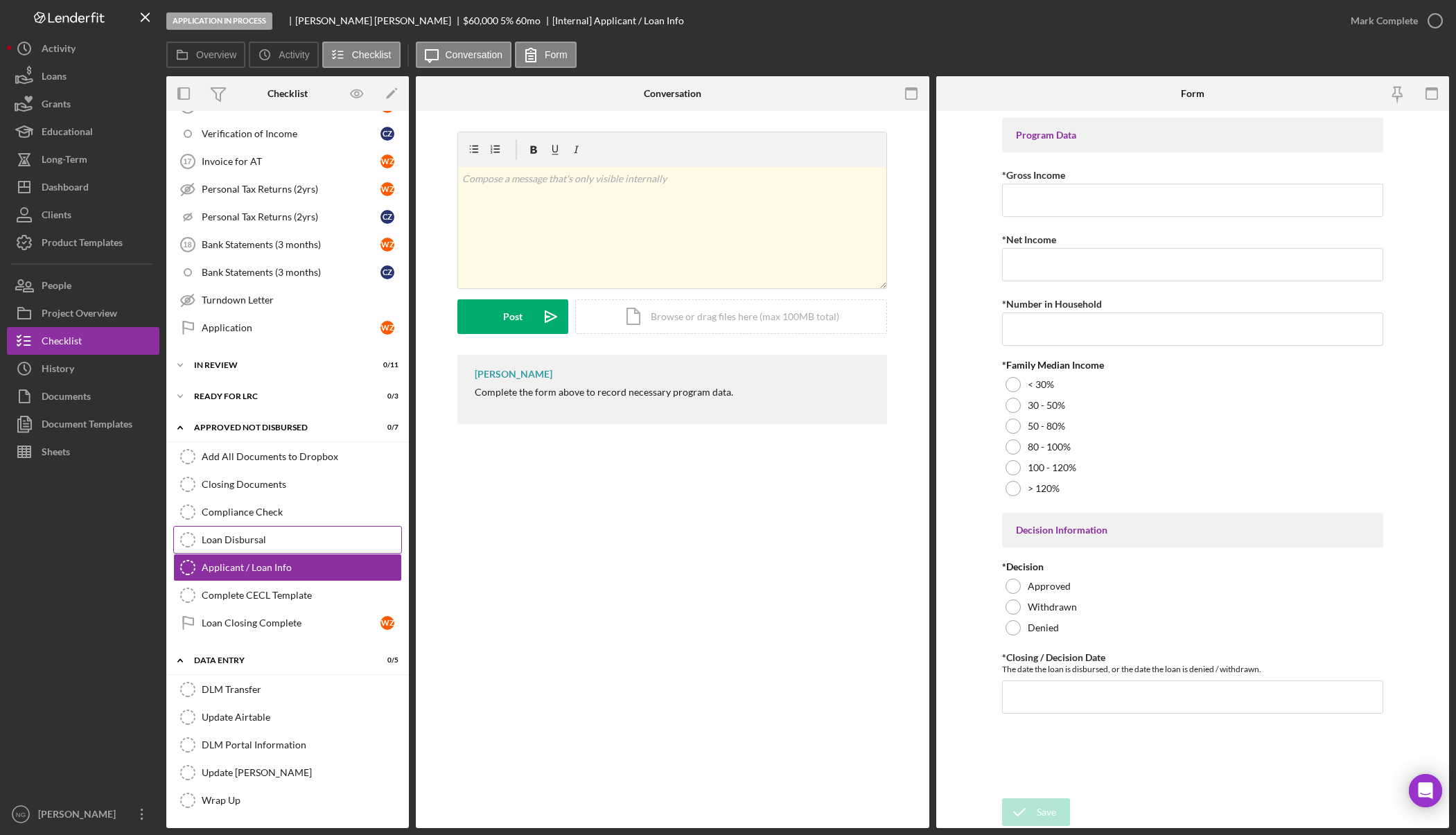
click at [270, 549] on link "Loan Disbursal Loan Disbursal" at bounding box center [287, 539] width 229 height 27
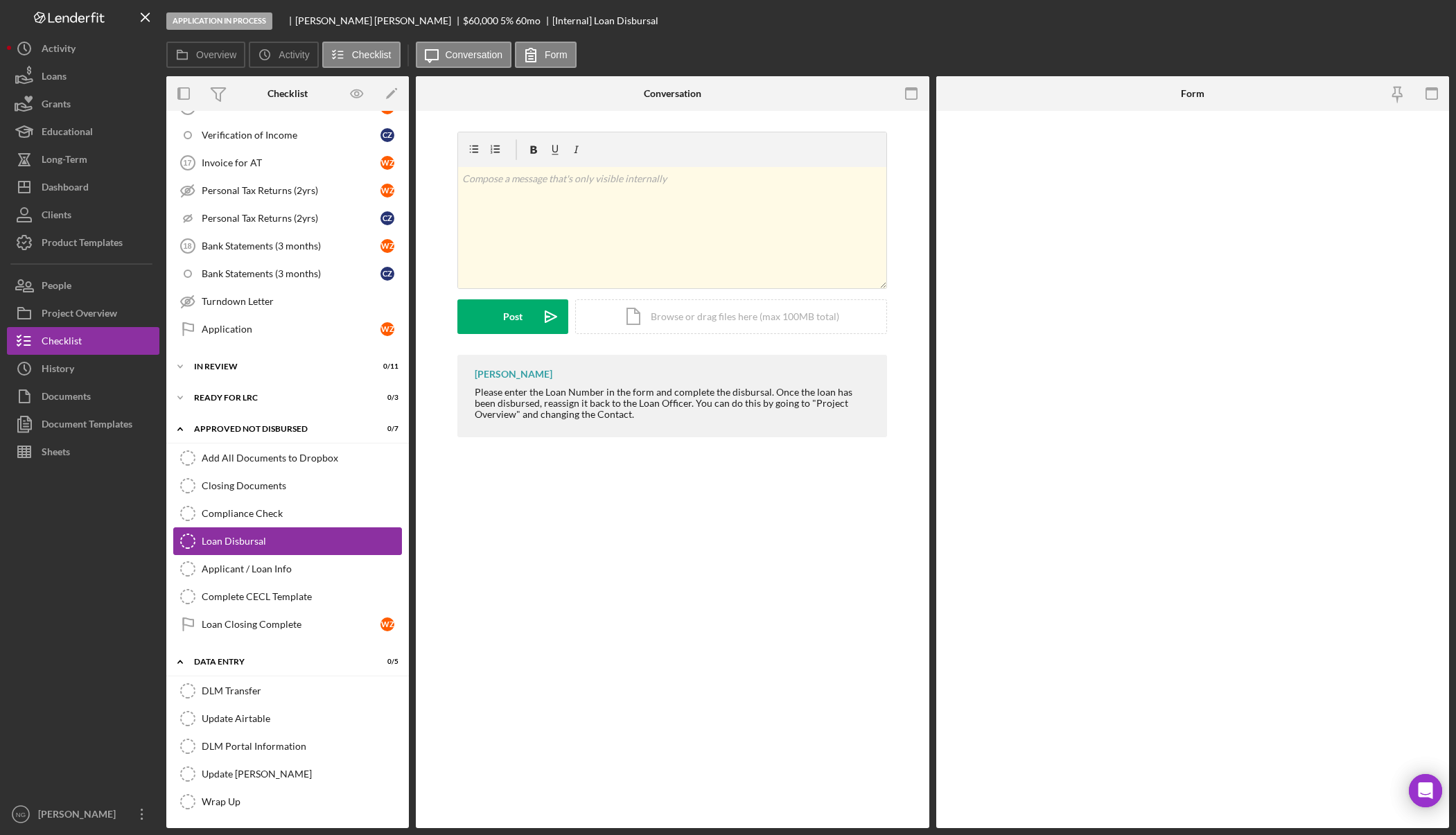
scroll to position [833, 0]
click at [275, 520] on link "Compliance Check Compliance Check" at bounding box center [287, 512] width 229 height 27
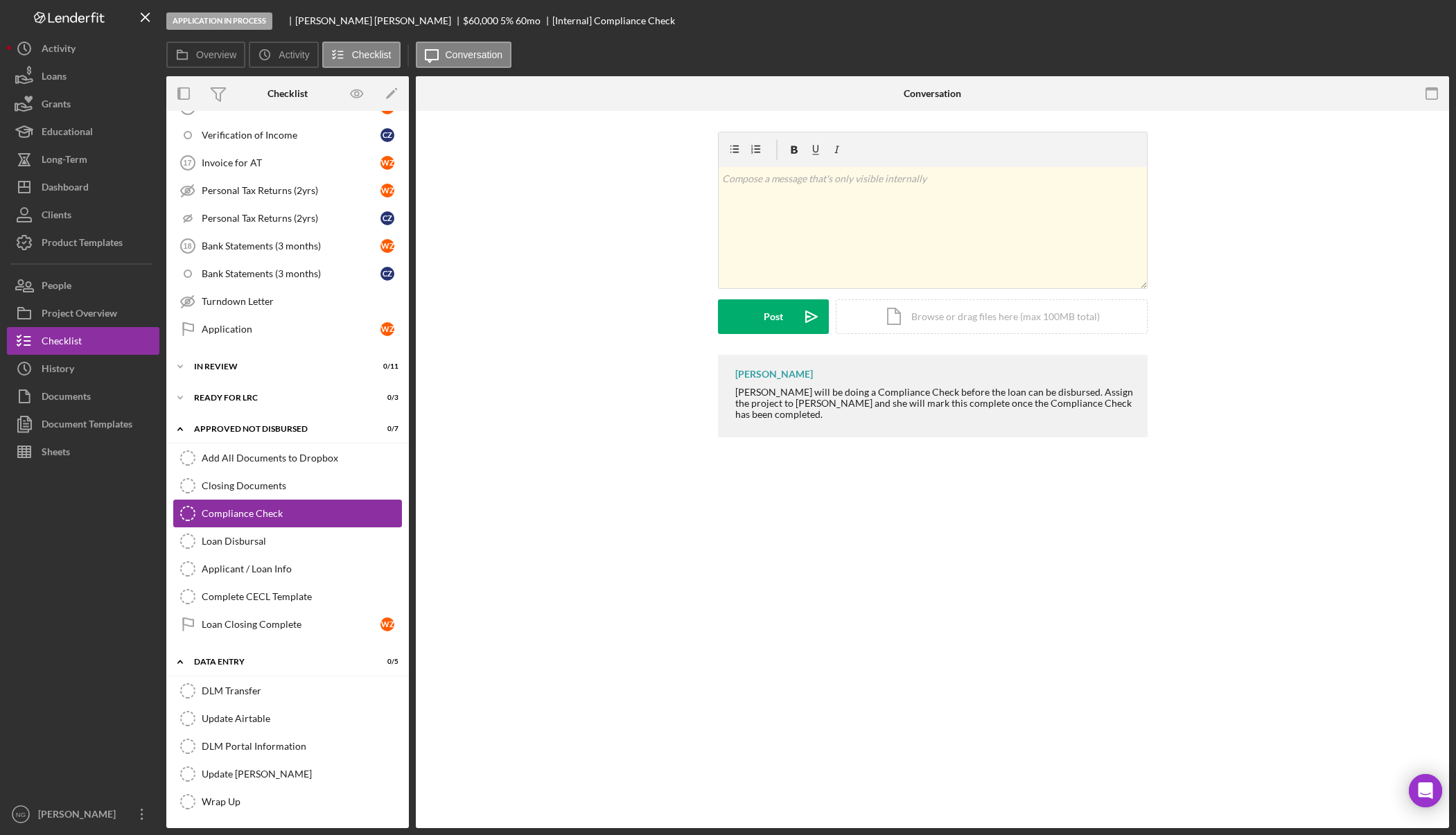
scroll to position [833, 0]
click at [294, 486] on div "Closing Documents" at bounding box center [301, 485] width 200 height 11
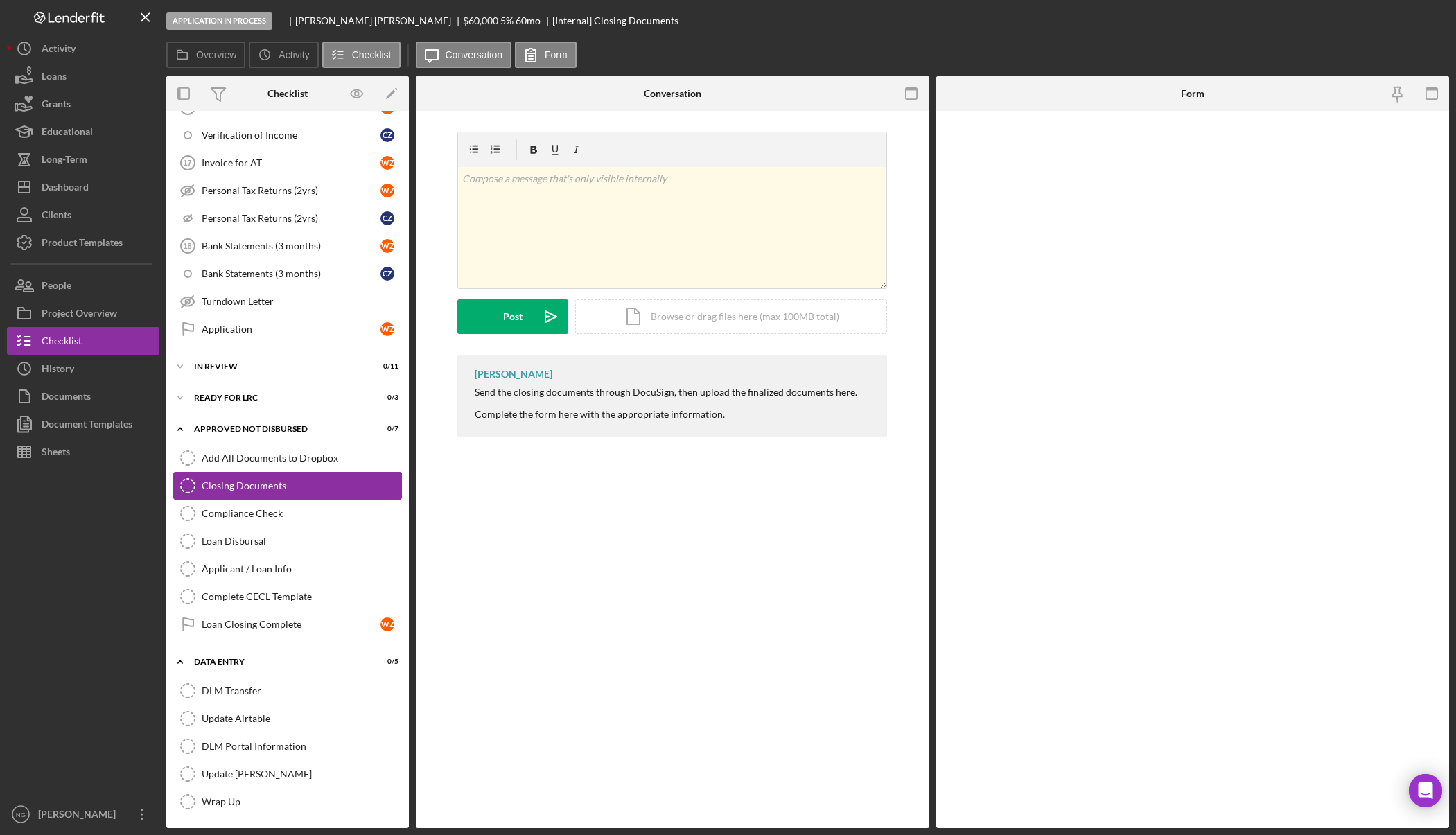
scroll to position [833, 0]
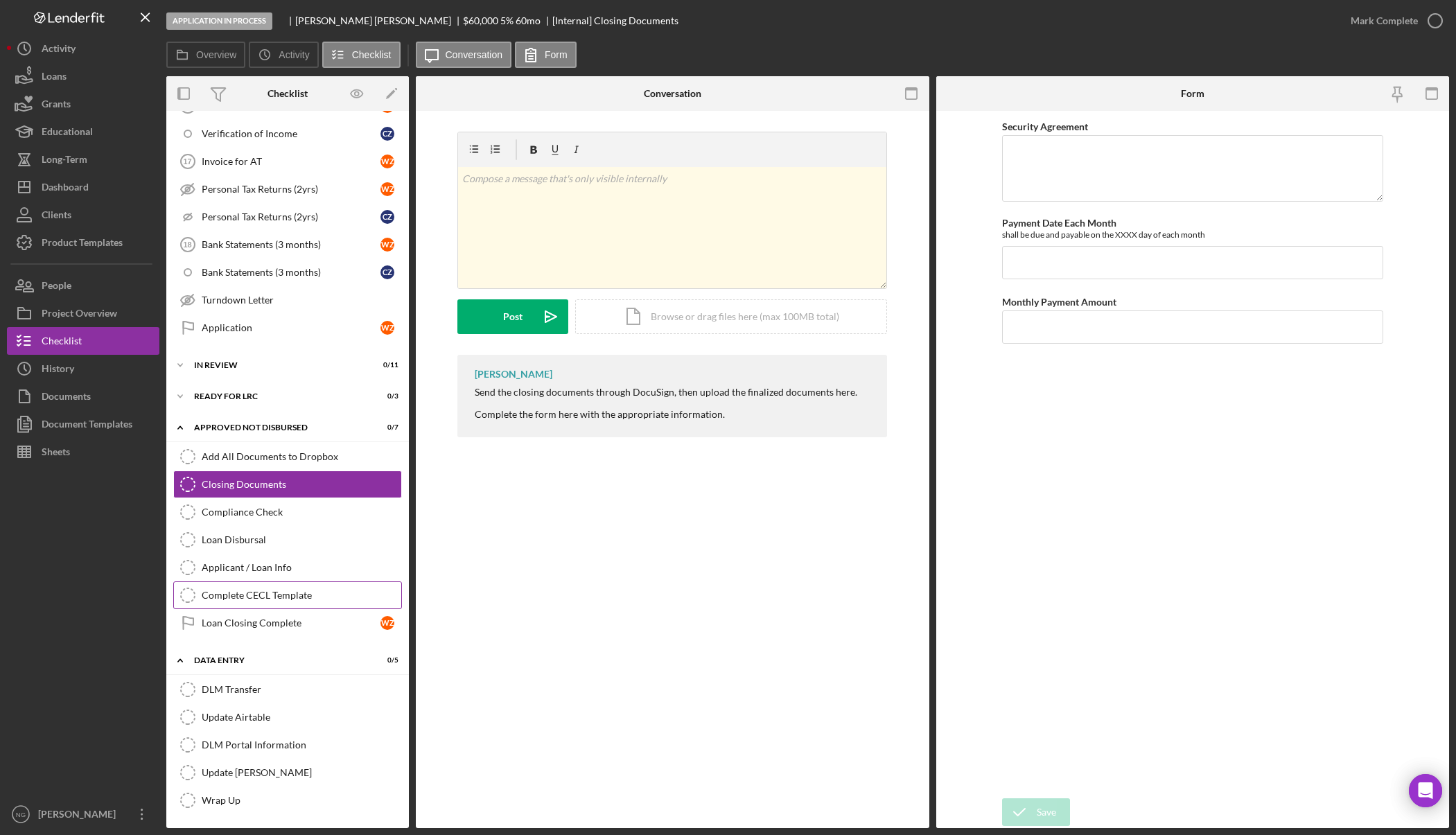
click at [268, 585] on link "Complete CECL Template Complete CECL Template" at bounding box center [287, 595] width 229 height 27
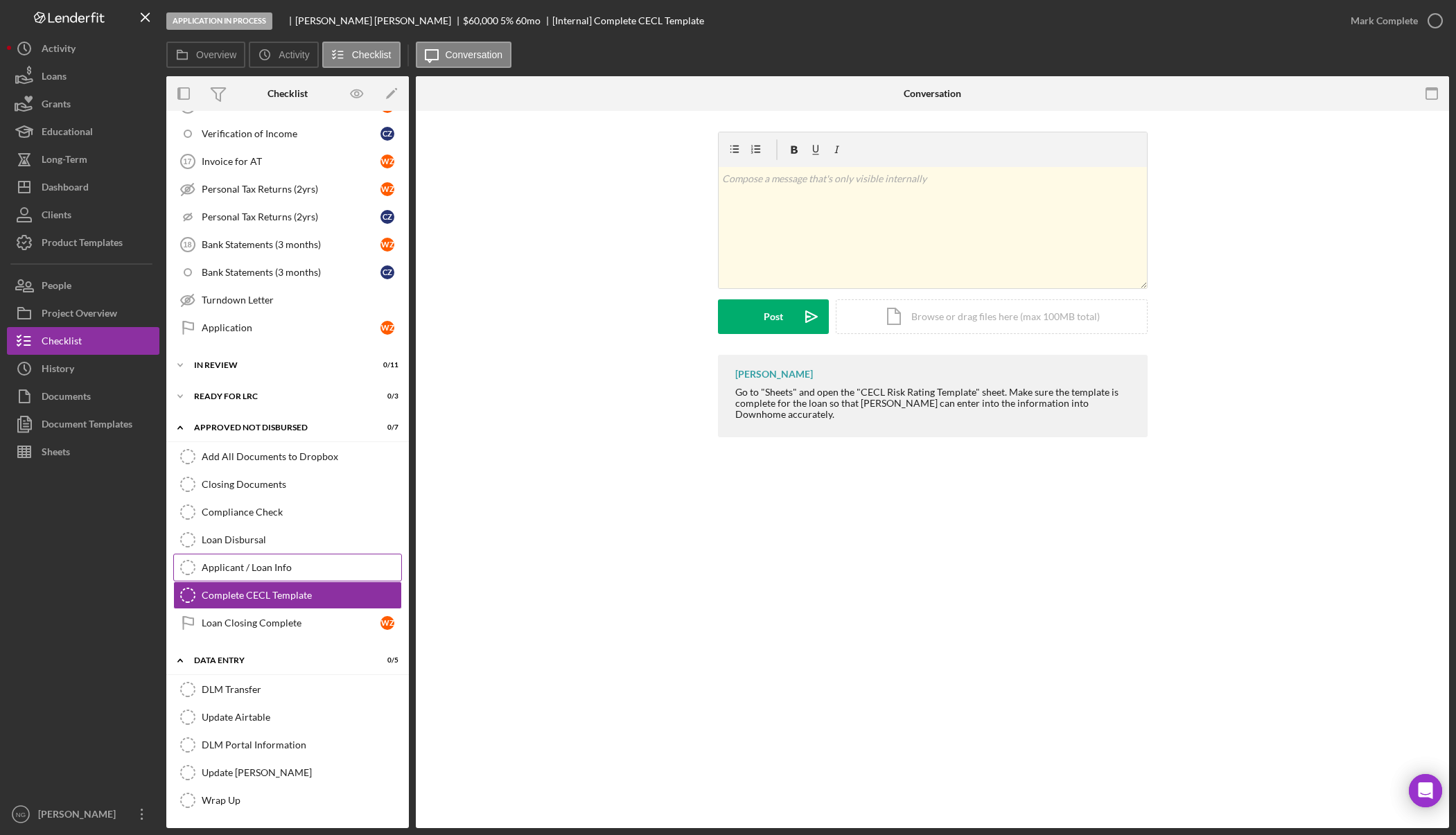
click at [272, 574] on link "Applicant / Loan Info Applicant / Loan Info" at bounding box center [287, 567] width 229 height 27
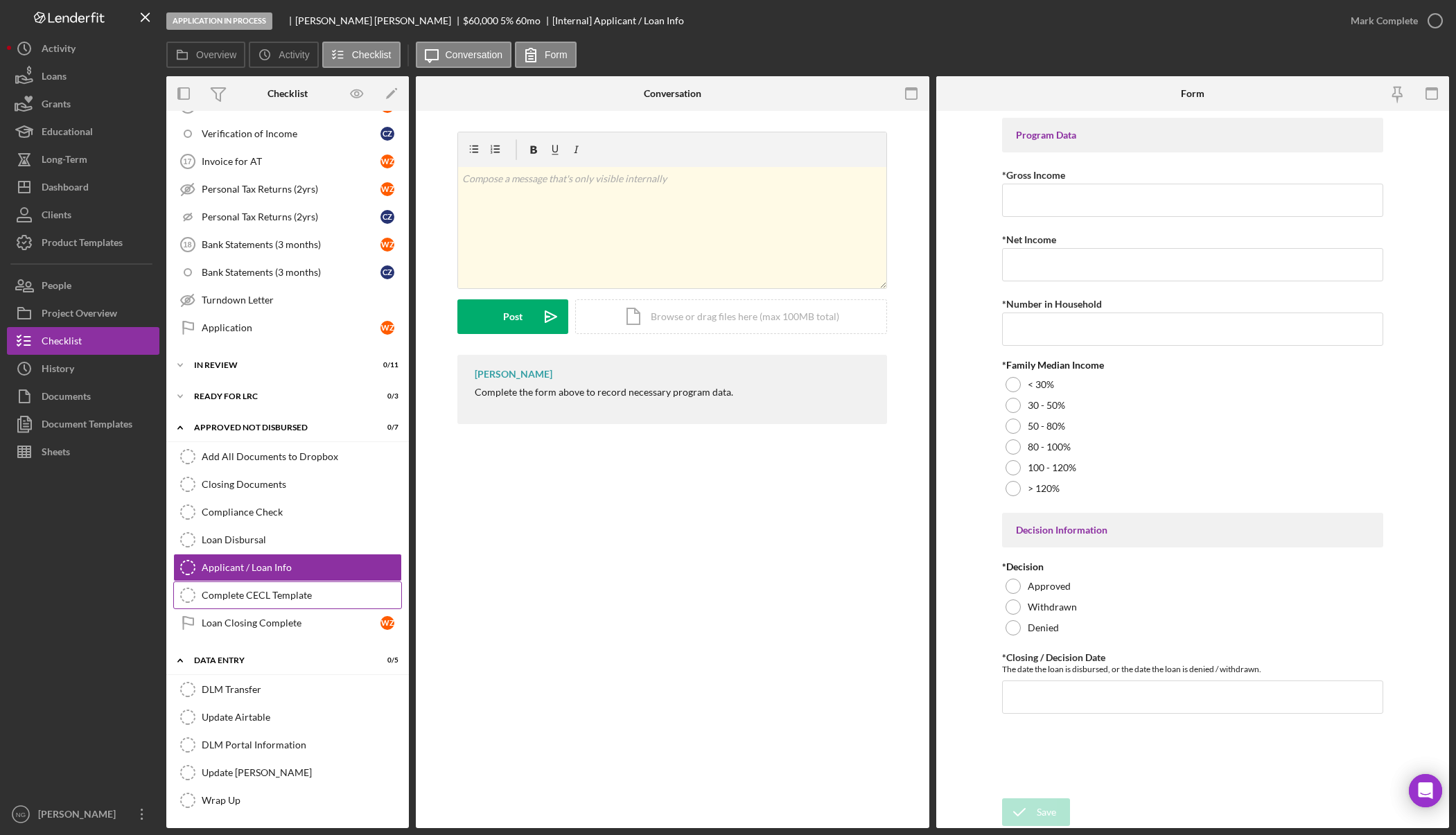
click at [272, 590] on div "Complete CECL Template" at bounding box center [301, 596] width 200 height 11
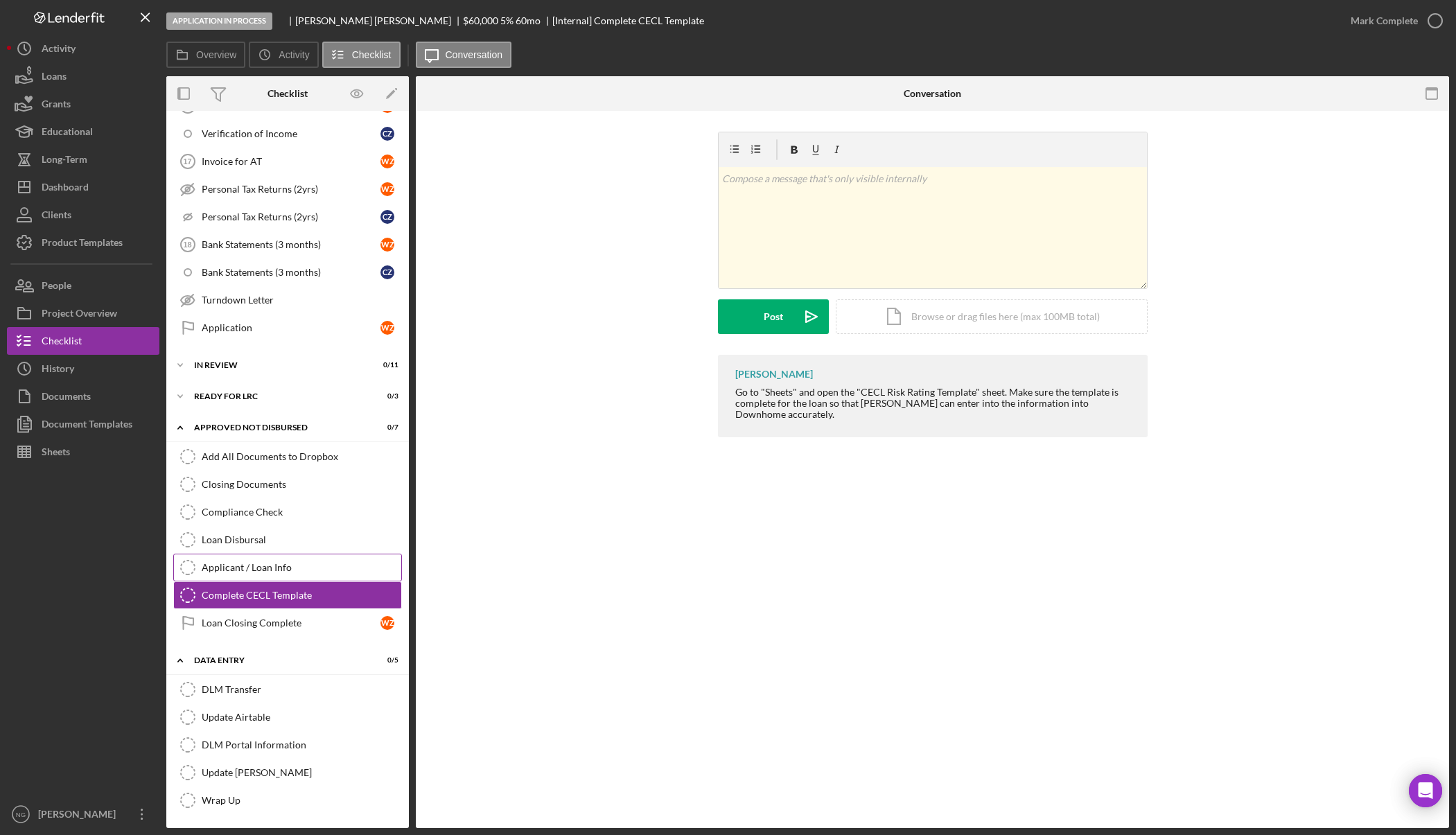
click at [269, 576] on link "Applicant / Loan Info Applicant / Loan Info" at bounding box center [287, 567] width 229 height 27
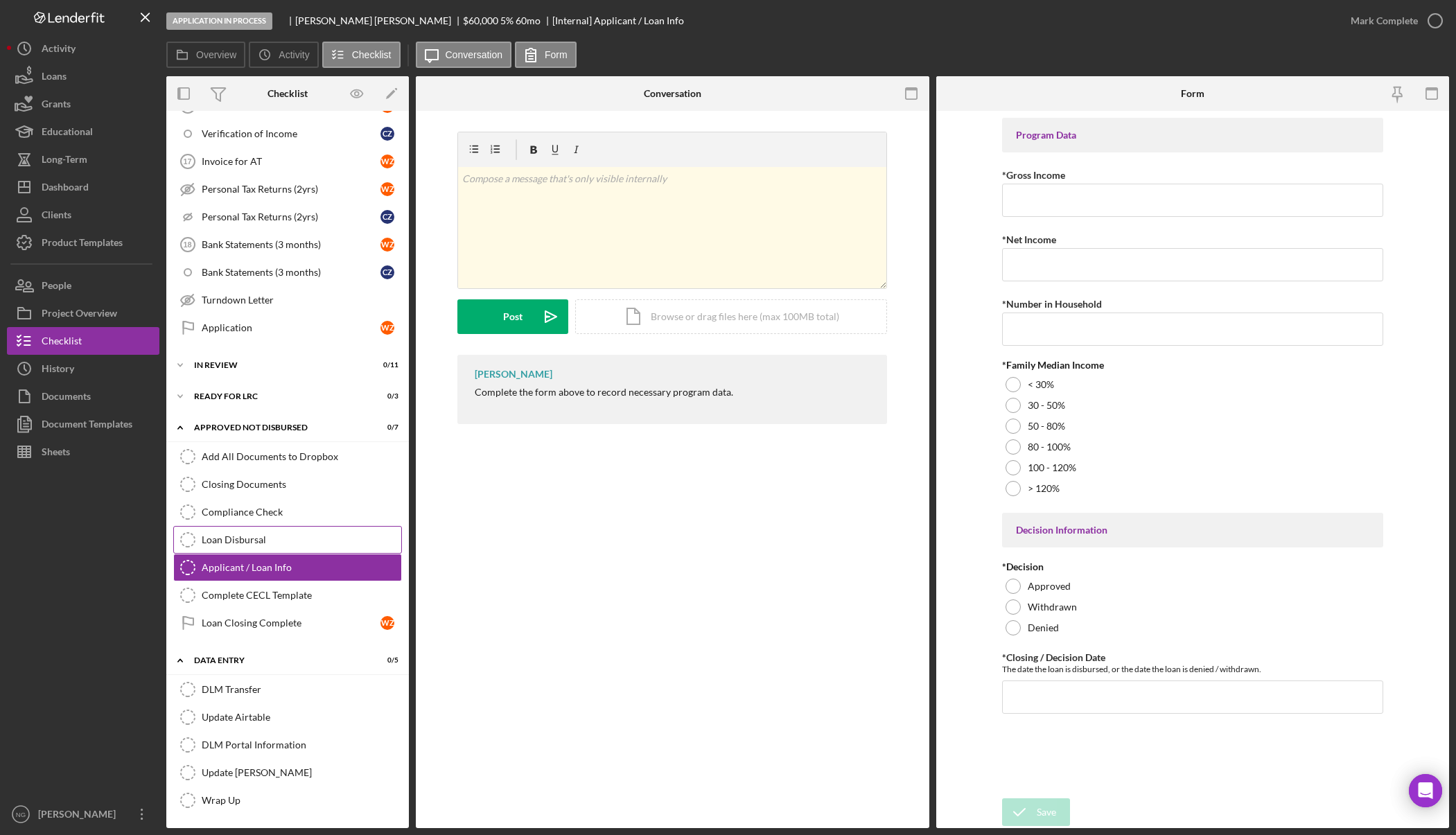
click at [263, 546] on div "Loan Disbursal" at bounding box center [301, 540] width 200 height 11
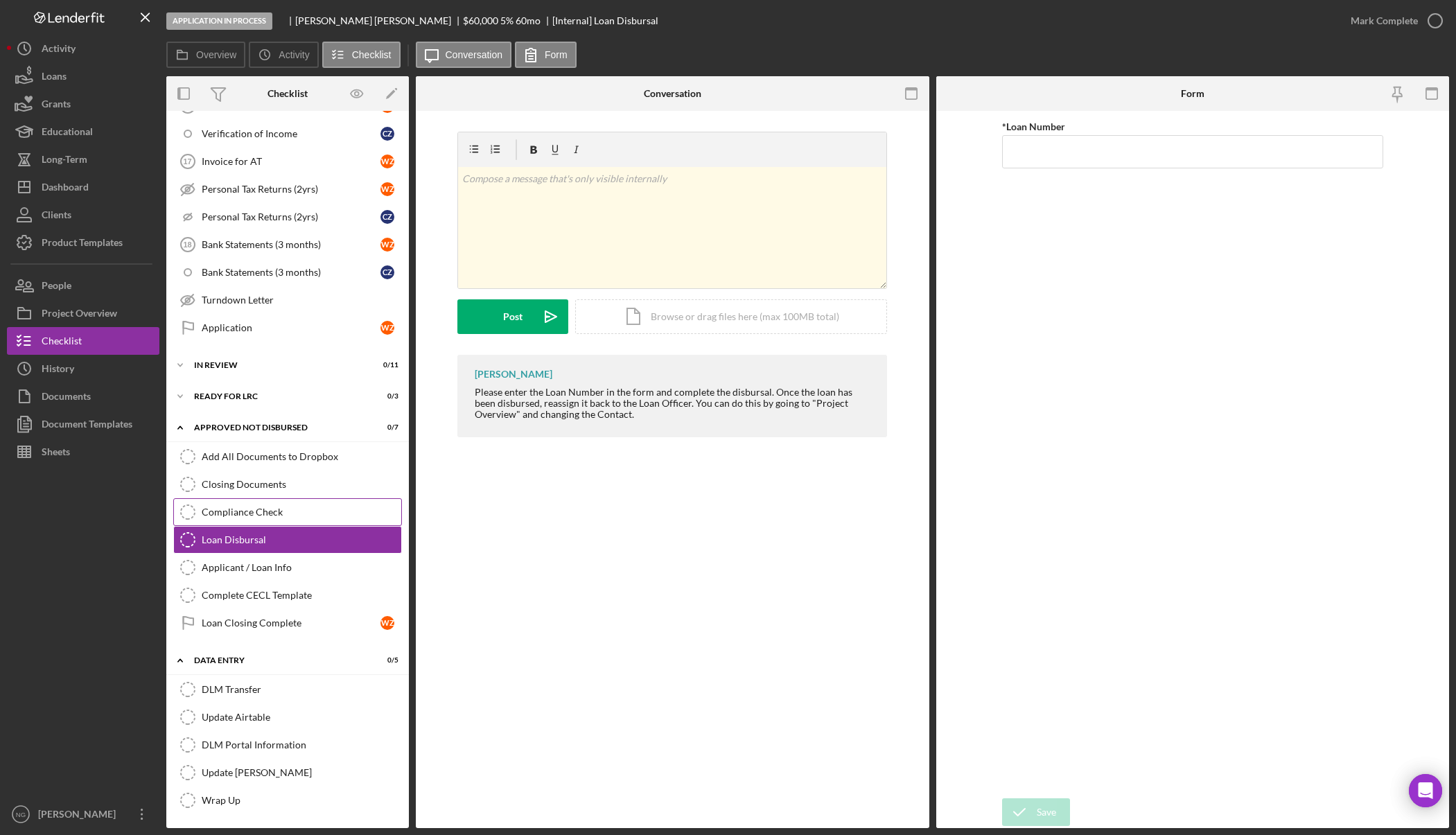
click at [275, 519] on link "Compliance Check Compliance Check" at bounding box center [287, 512] width 229 height 27
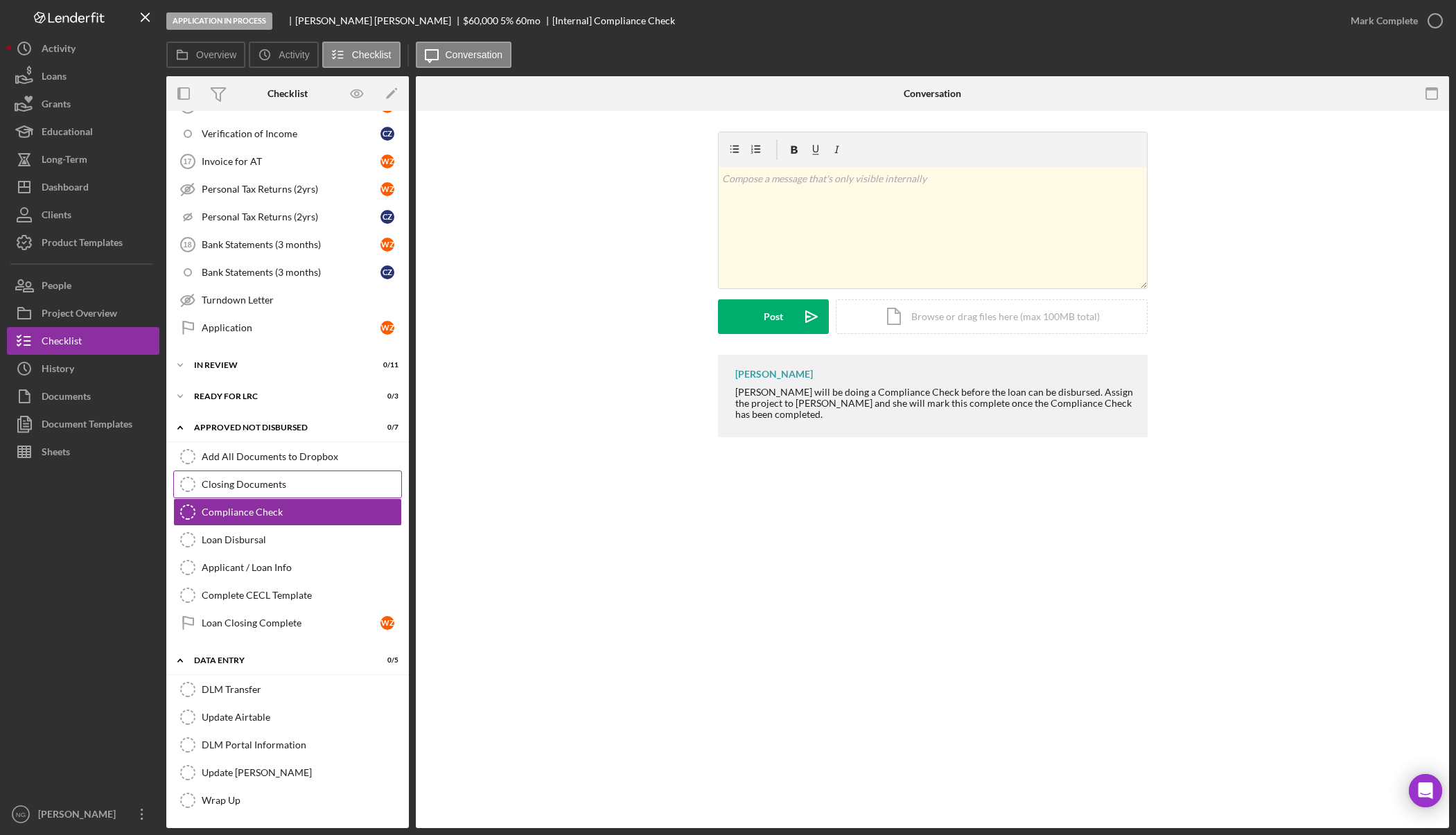
click at [278, 493] on link "Closing Documents Closing Documents" at bounding box center [287, 484] width 229 height 27
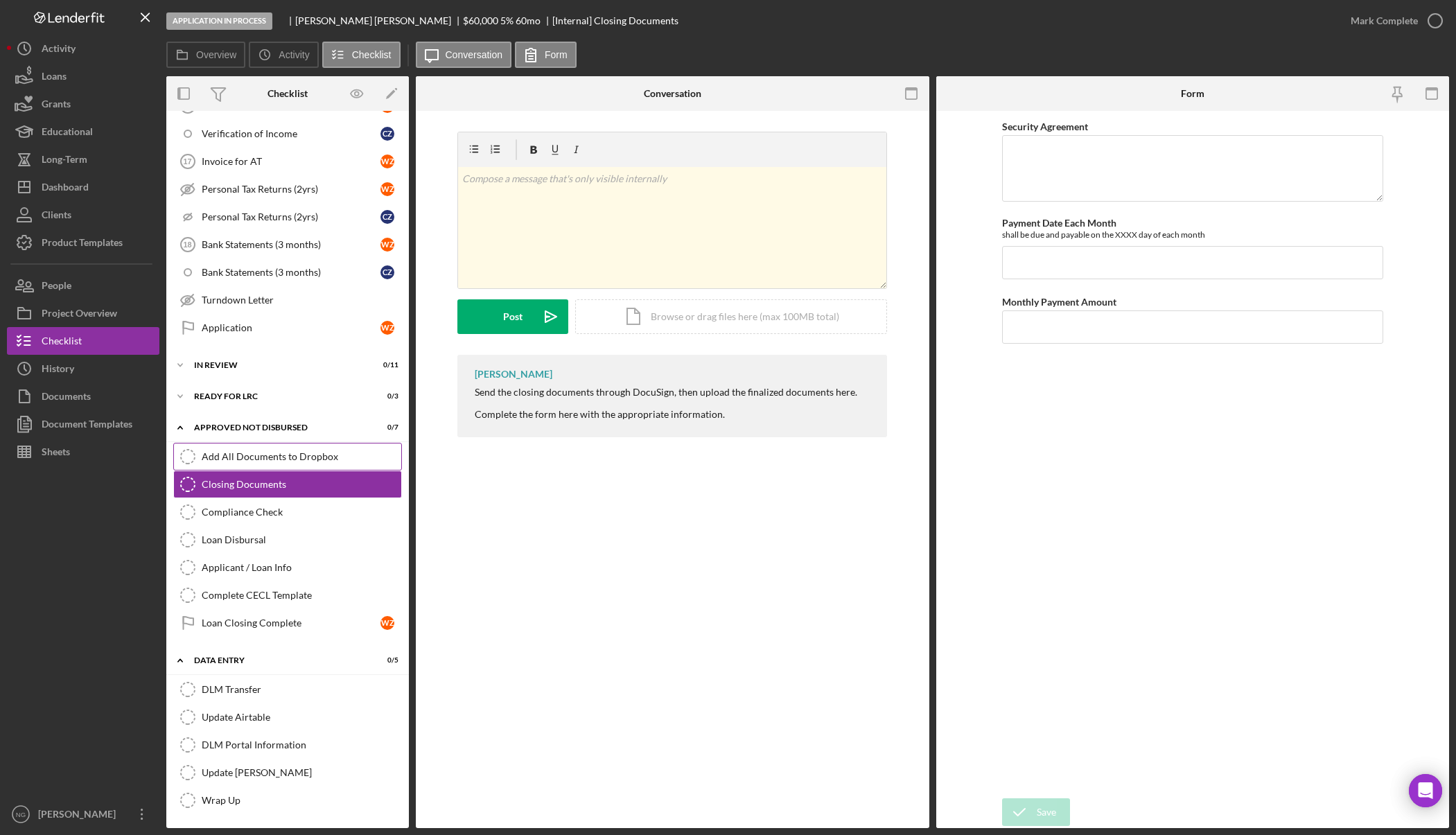
click at [288, 469] on link "Add All Documents to Dropbox Add All Documents to Dropbox" at bounding box center [287, 457] width 229 height 27
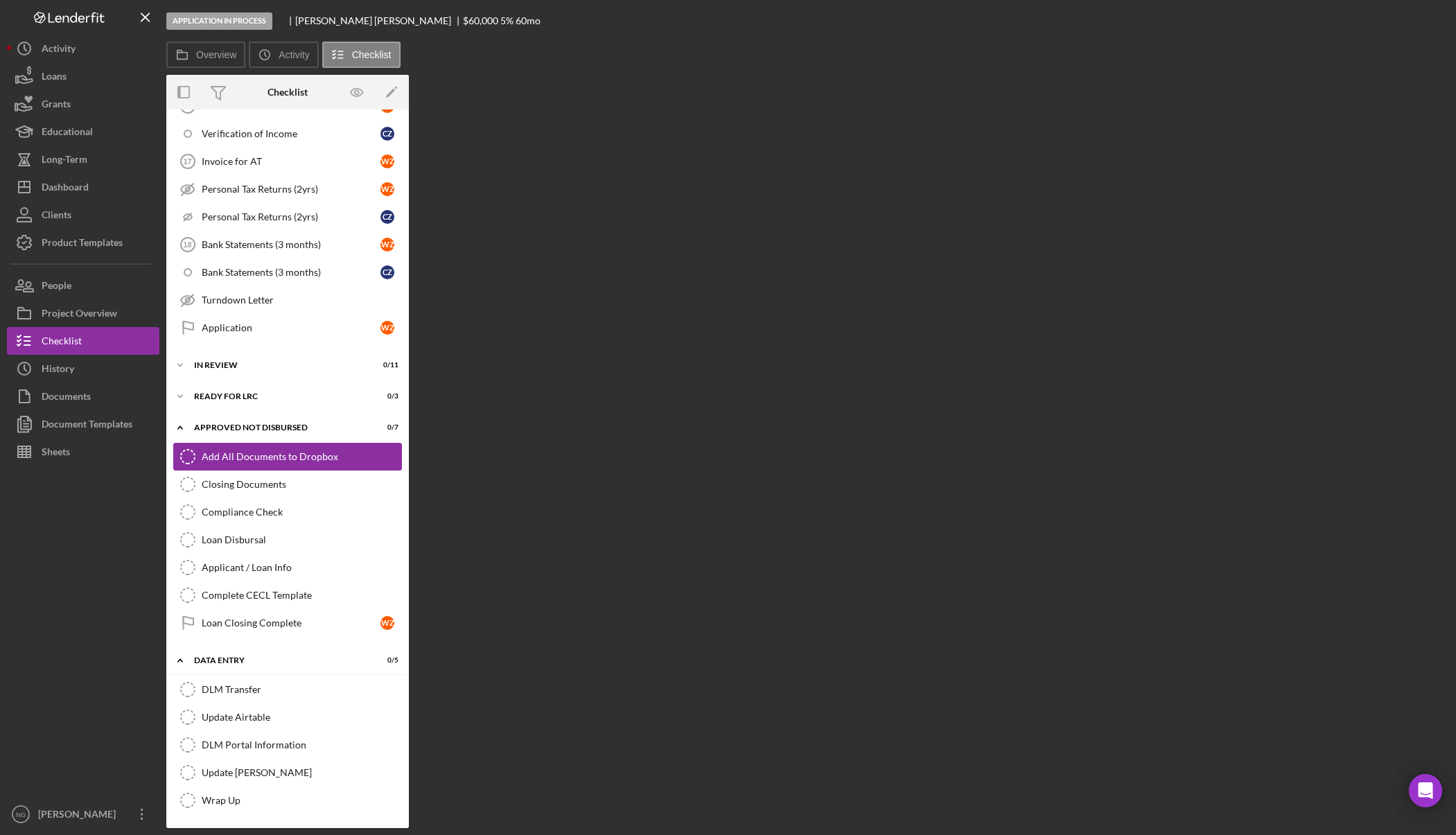
scroll to position [833, 0]
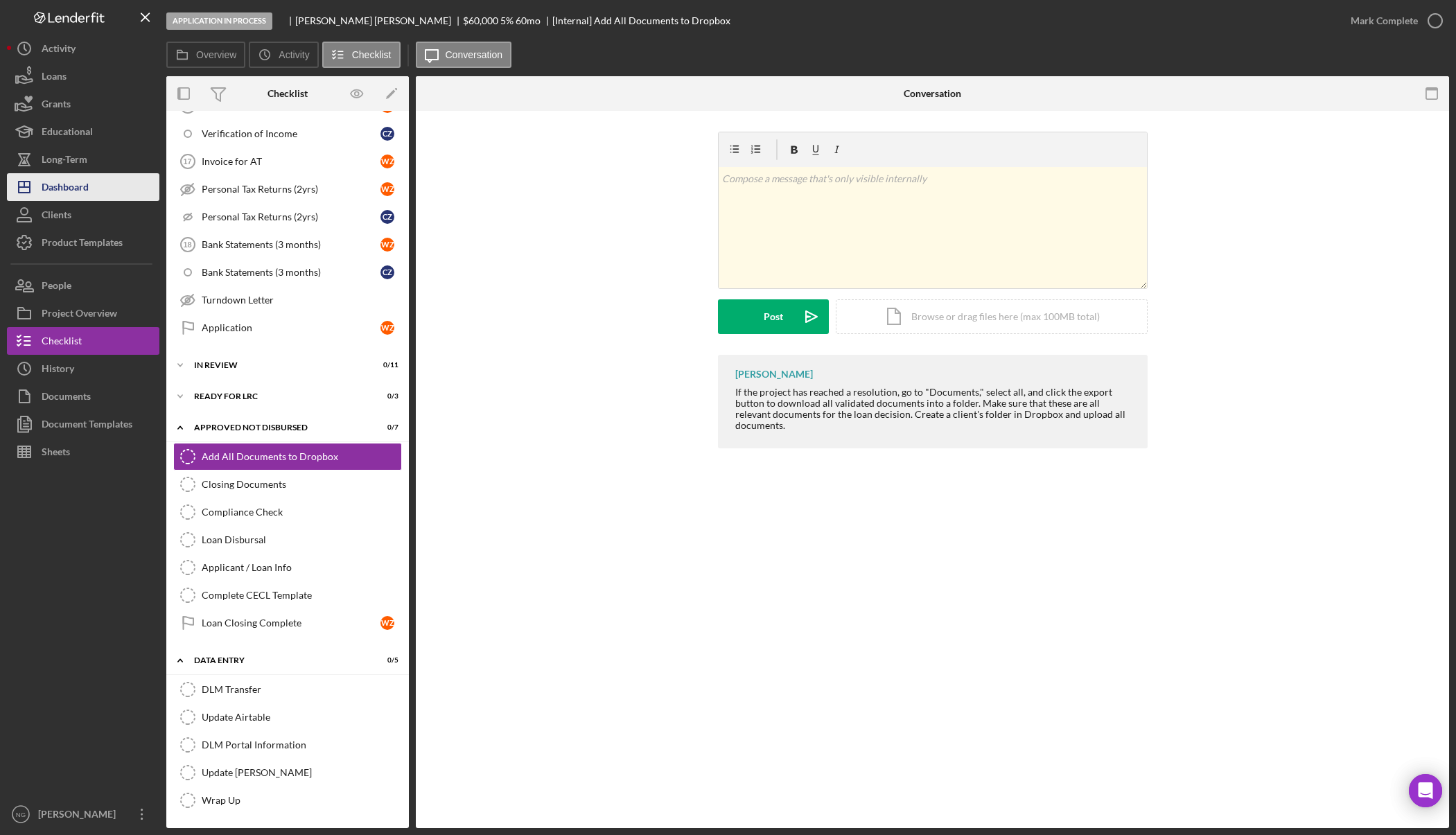
click at [70, 188] on div "Dashboard" at bounding box center [65, 188] width 47 height 31
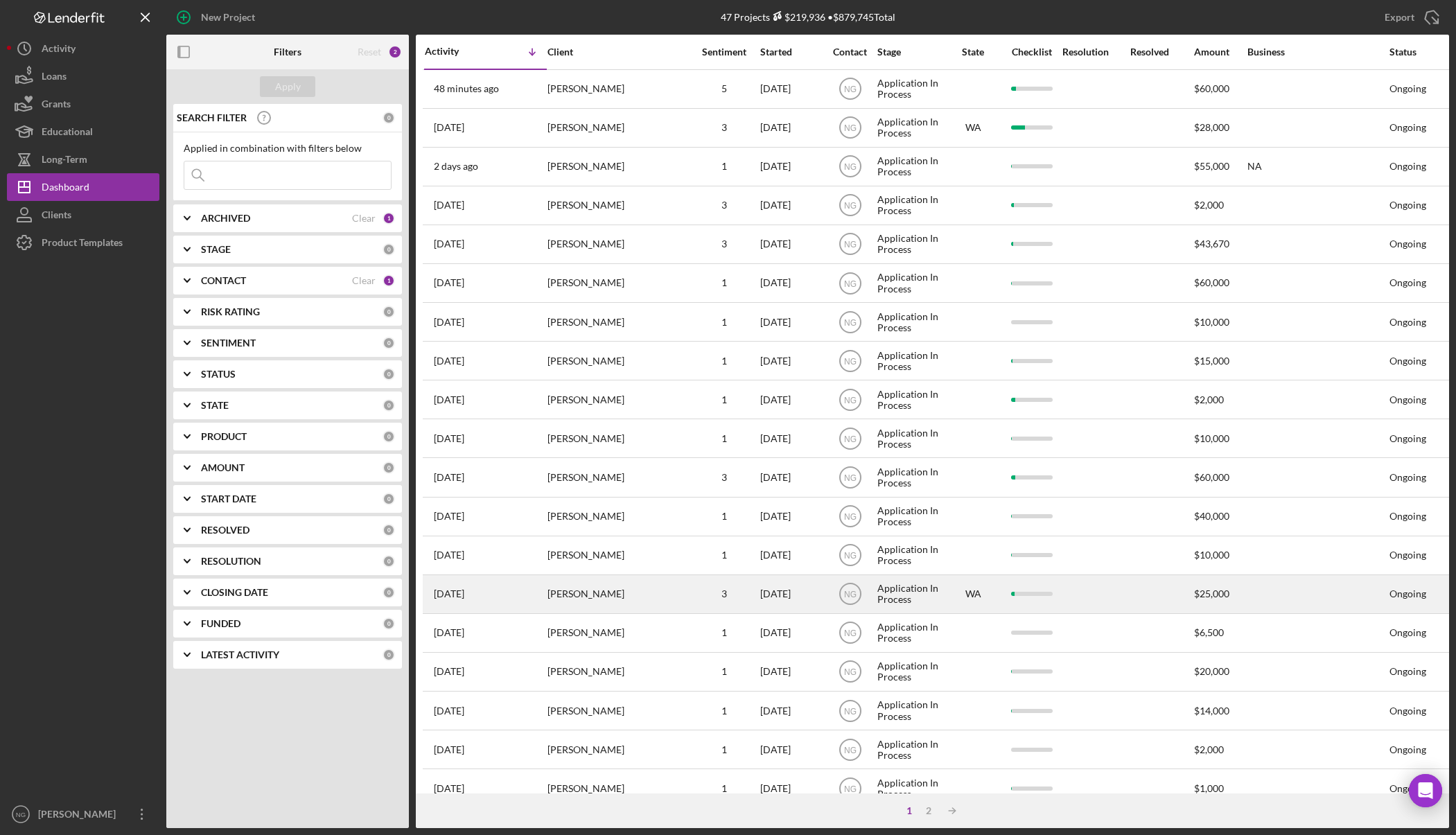
click at [653, 588] on div "Howard Carmack" at bounding box center [616, 594] width 138 height 37
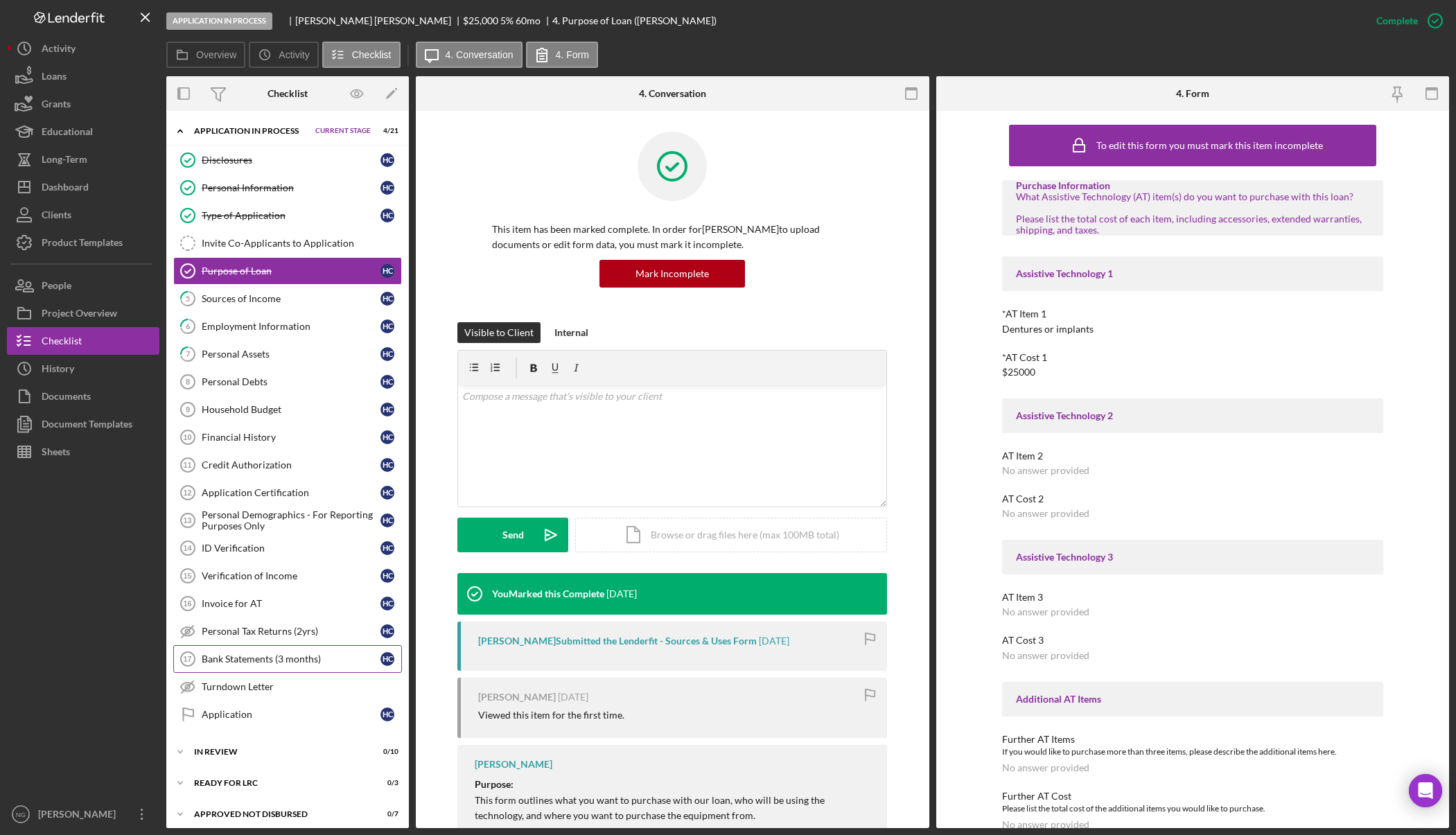
scroll to position [39, 0]
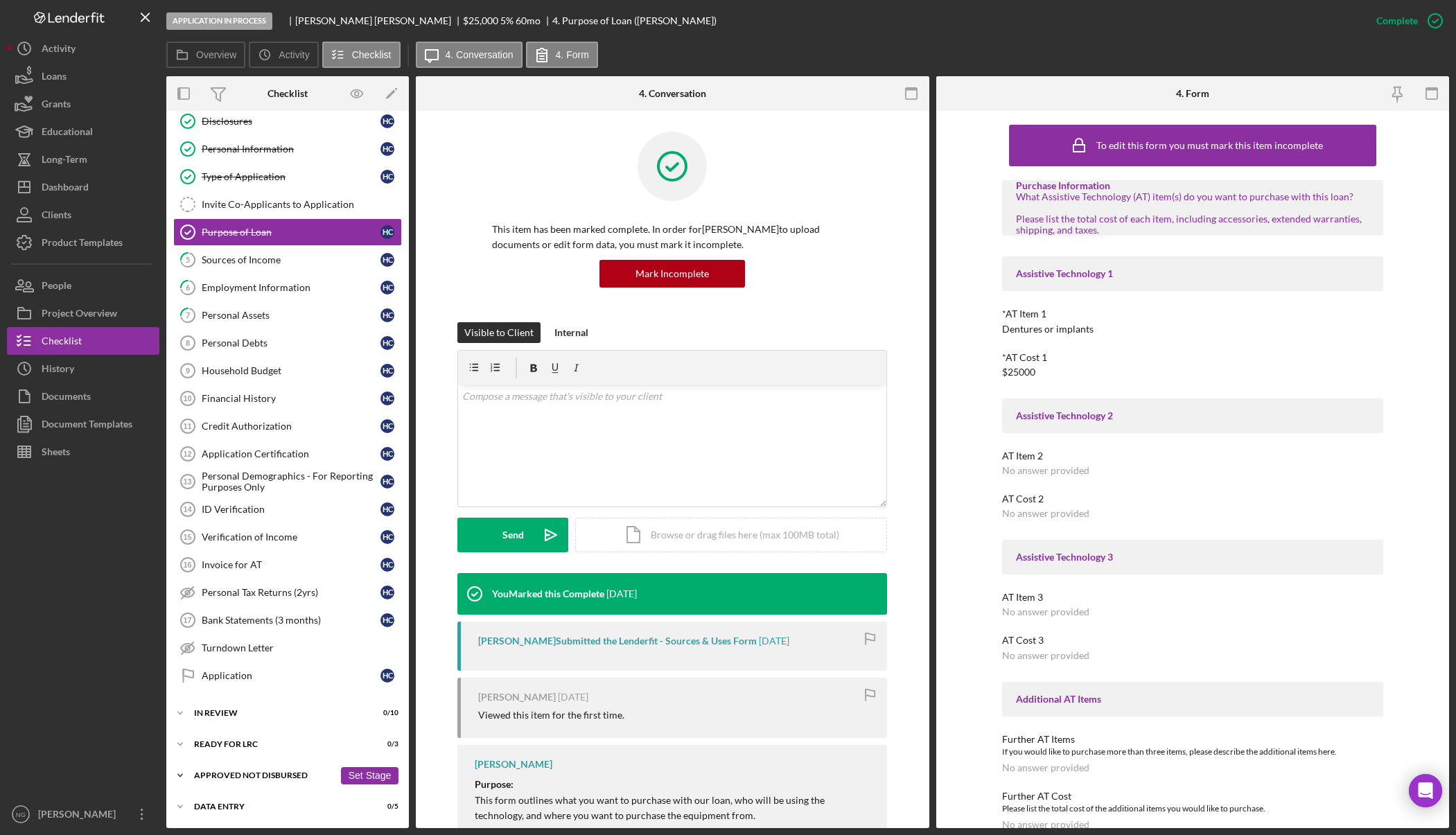
click at [251, 782] on div "Icon/Expander Approved Not Disbursed 0 / 7 Set Stage" at bounding box center [288, 775] width 243 height 27
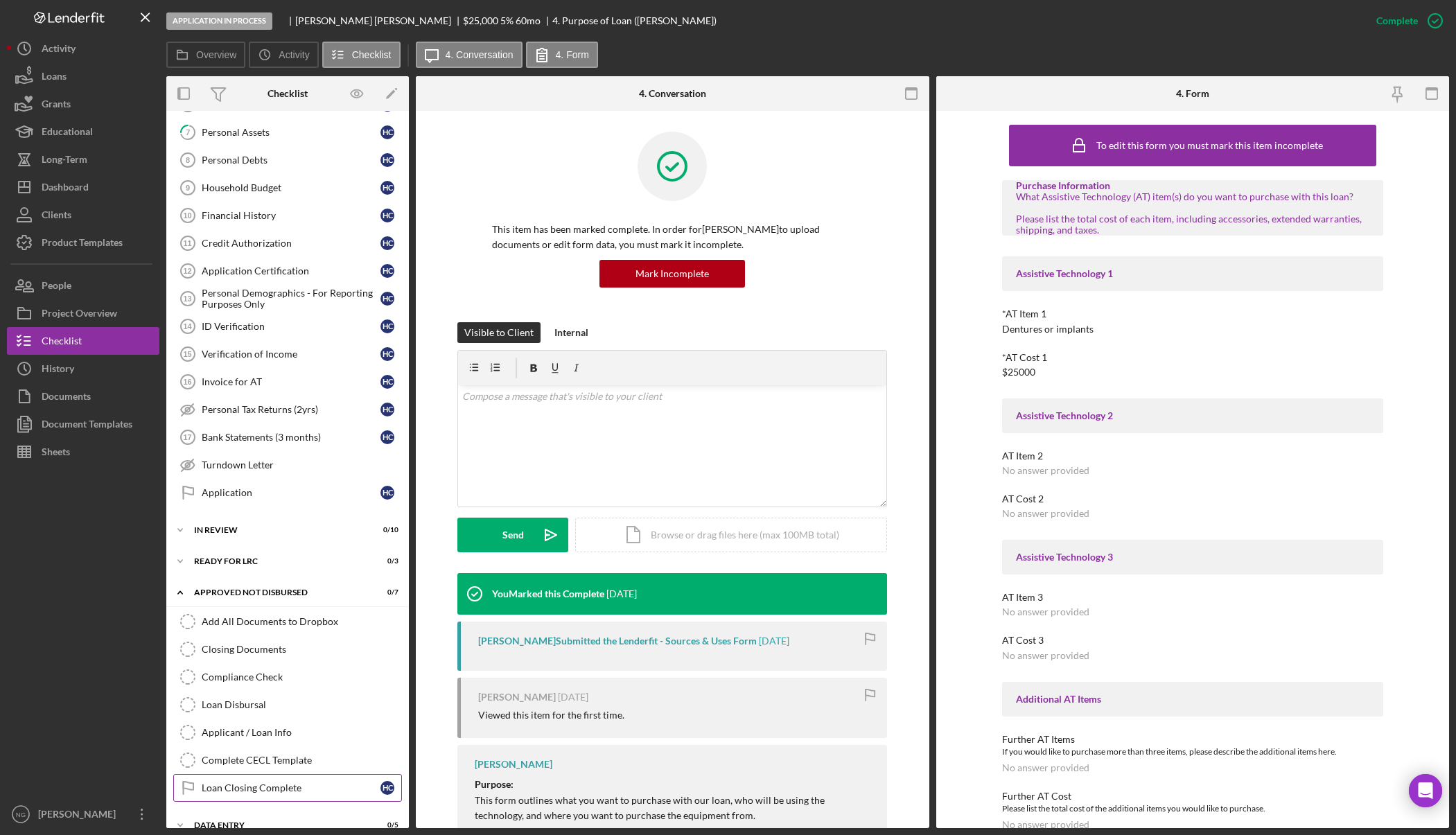
scroll to position [241, 0]
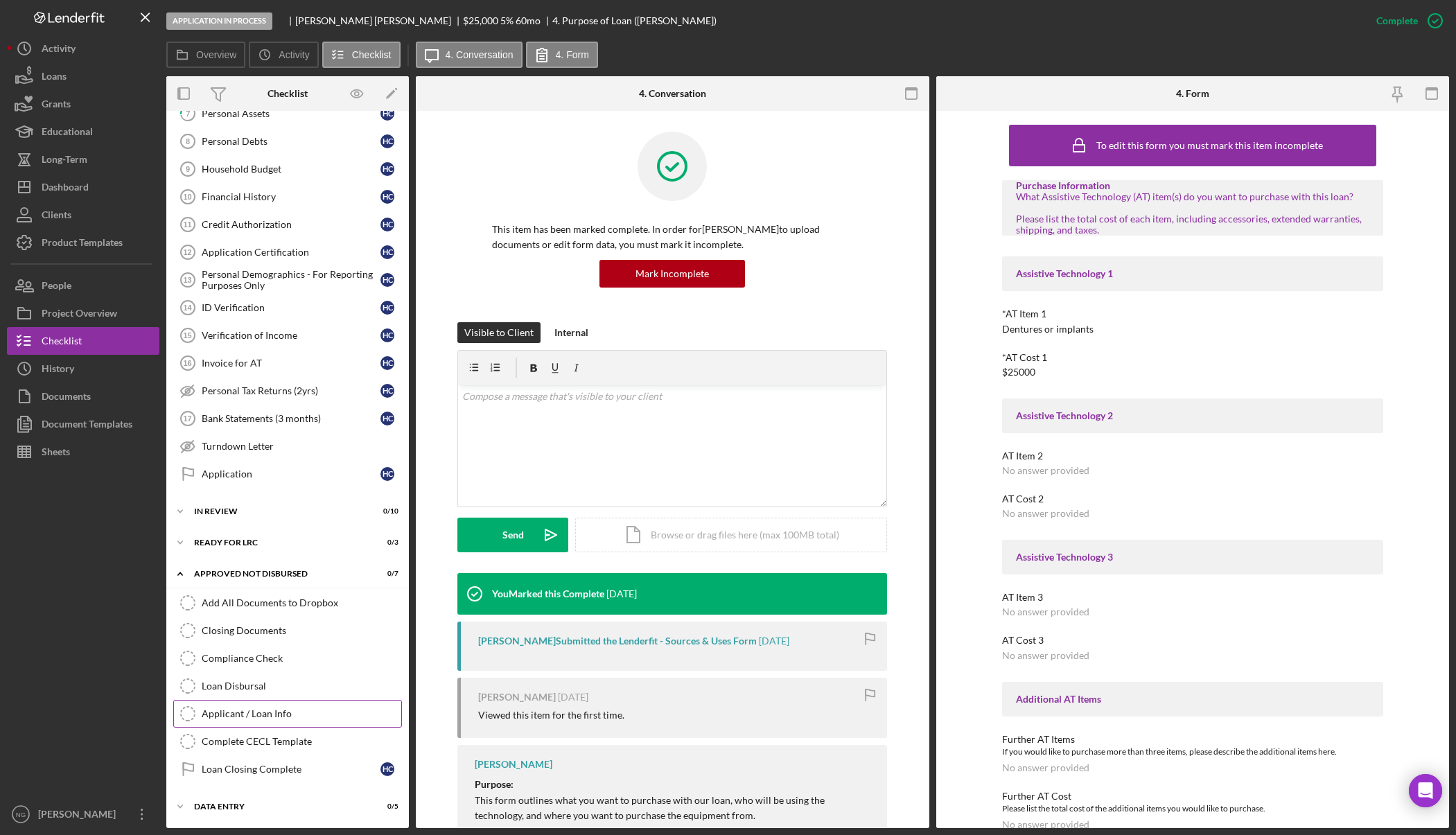
click at [271, 717] on div "Applicant / Loan Info" at bounding box center [301, 715] width 200 height 11
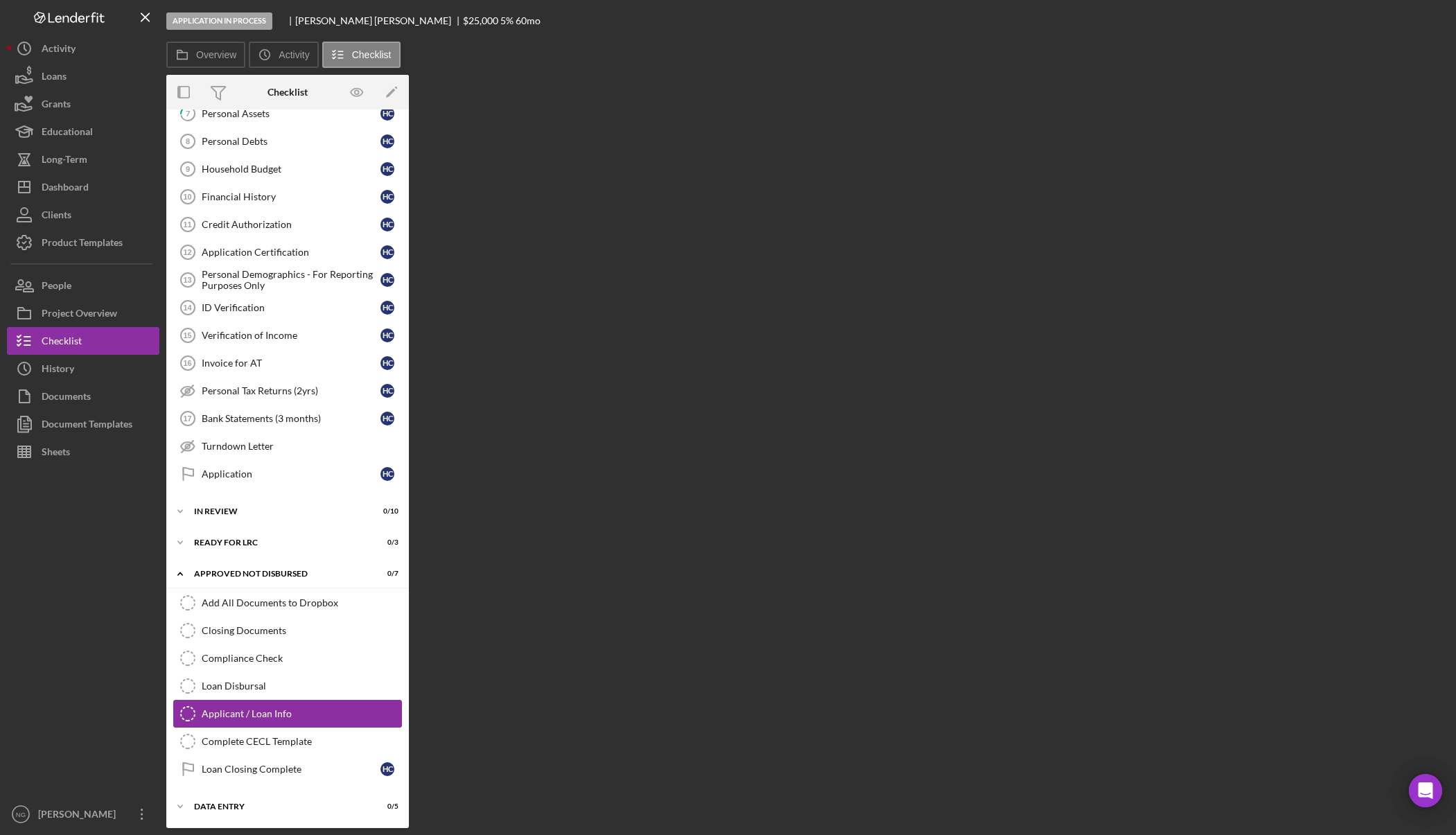
scroll to position [241, 0]
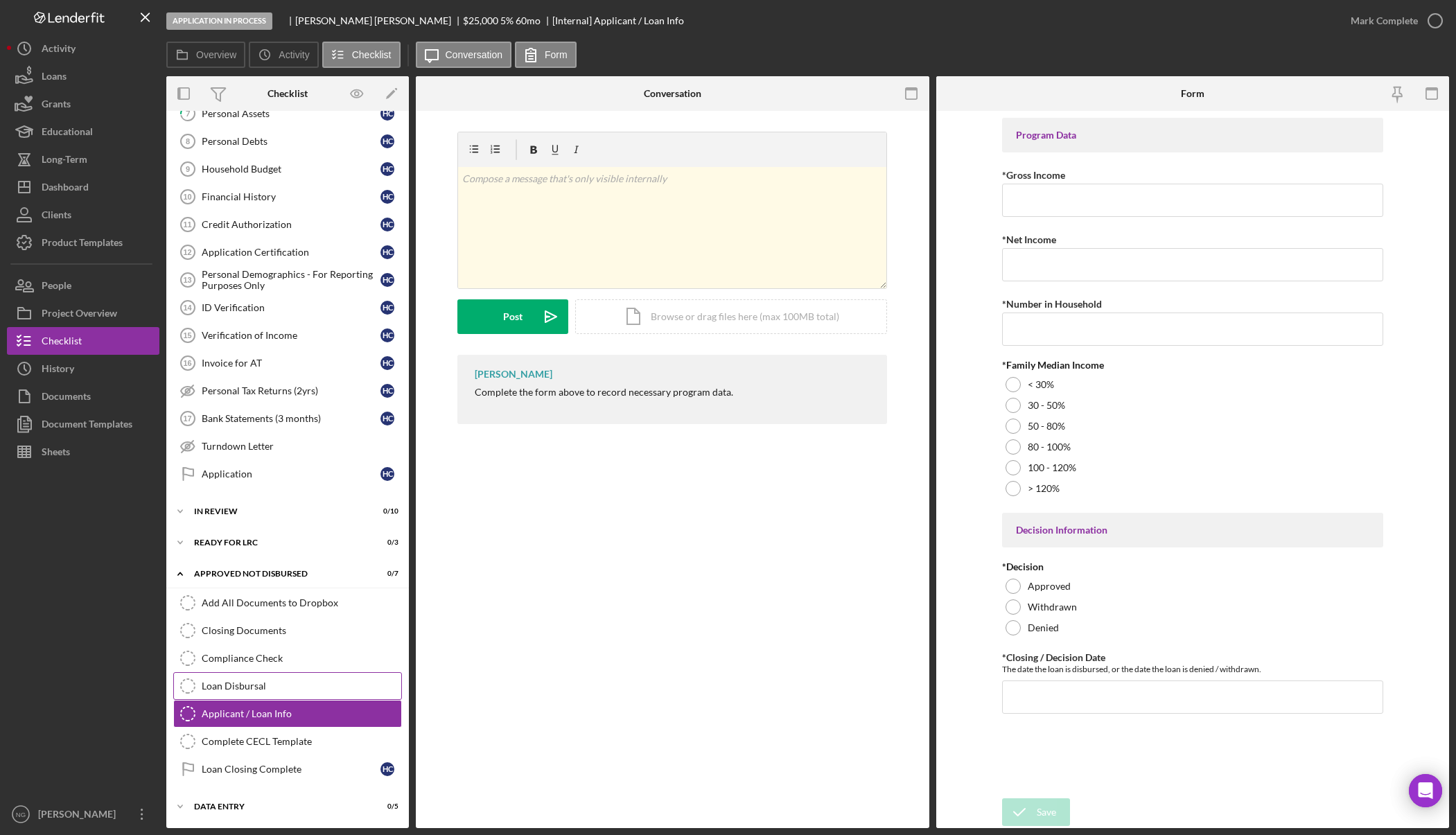
click at [276, 693] on link "Loan Disbursal Loan Disbursal" at bounding box center [287, 685] width 229 height 27
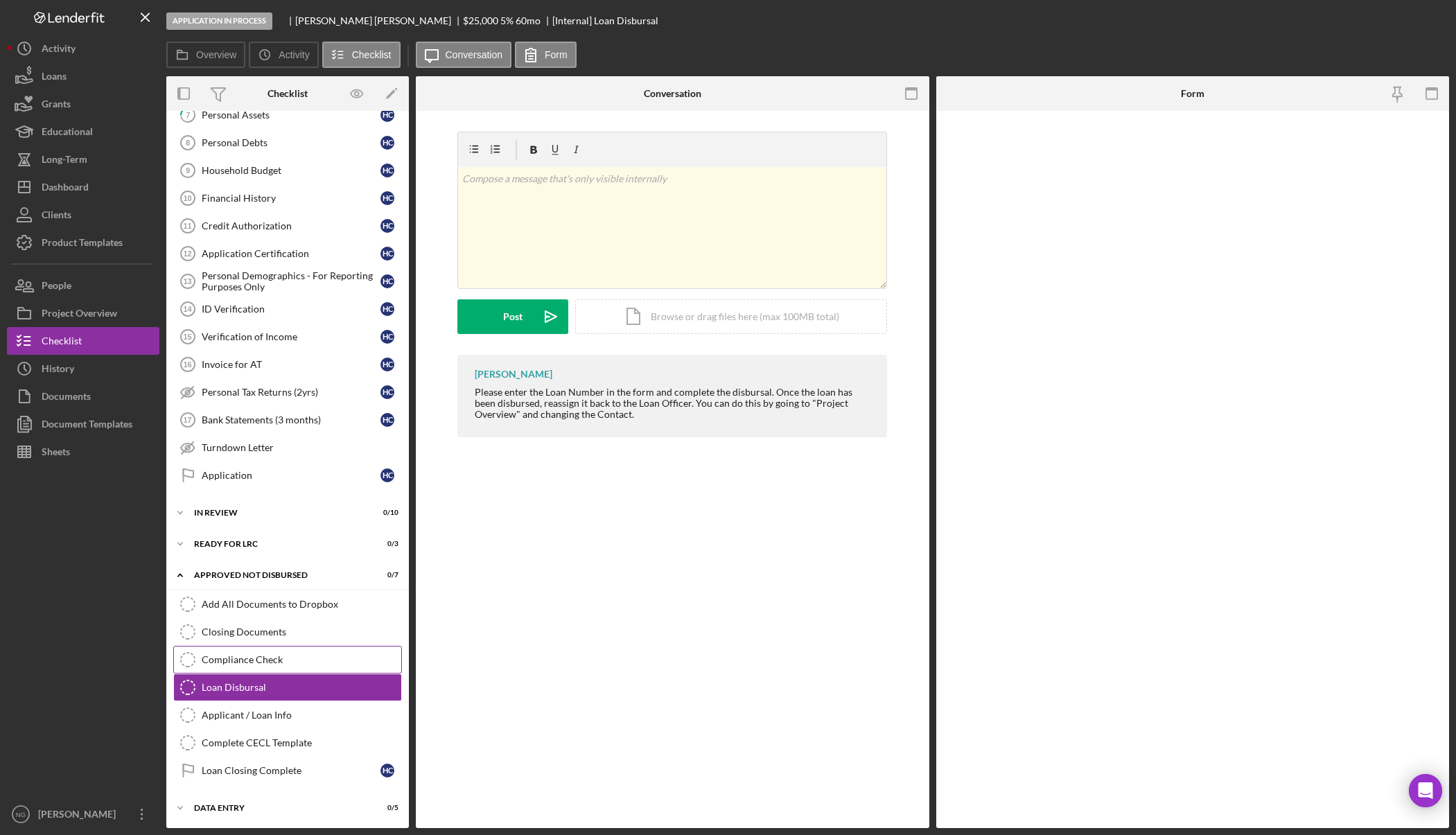
scroll to position [241, 0]
click at [279, 662] on div "Compliance Check" at bounding box center [301, 659] width 200 height 11
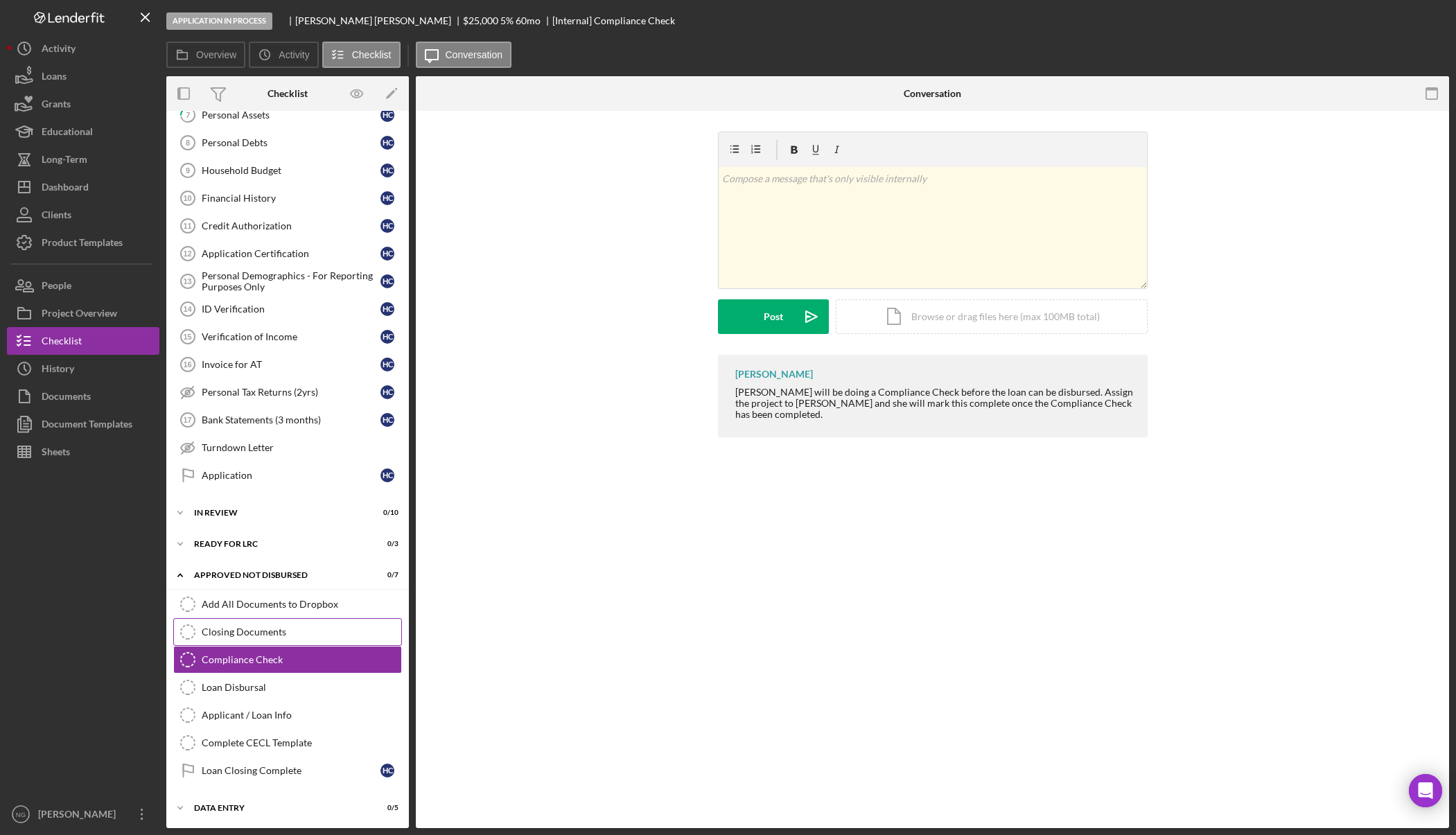
scroll to position [241, 0]
click at [293, 640] on link "Closing Documents Closing Documents" at bounding box center [287, 630] width 229 height 27
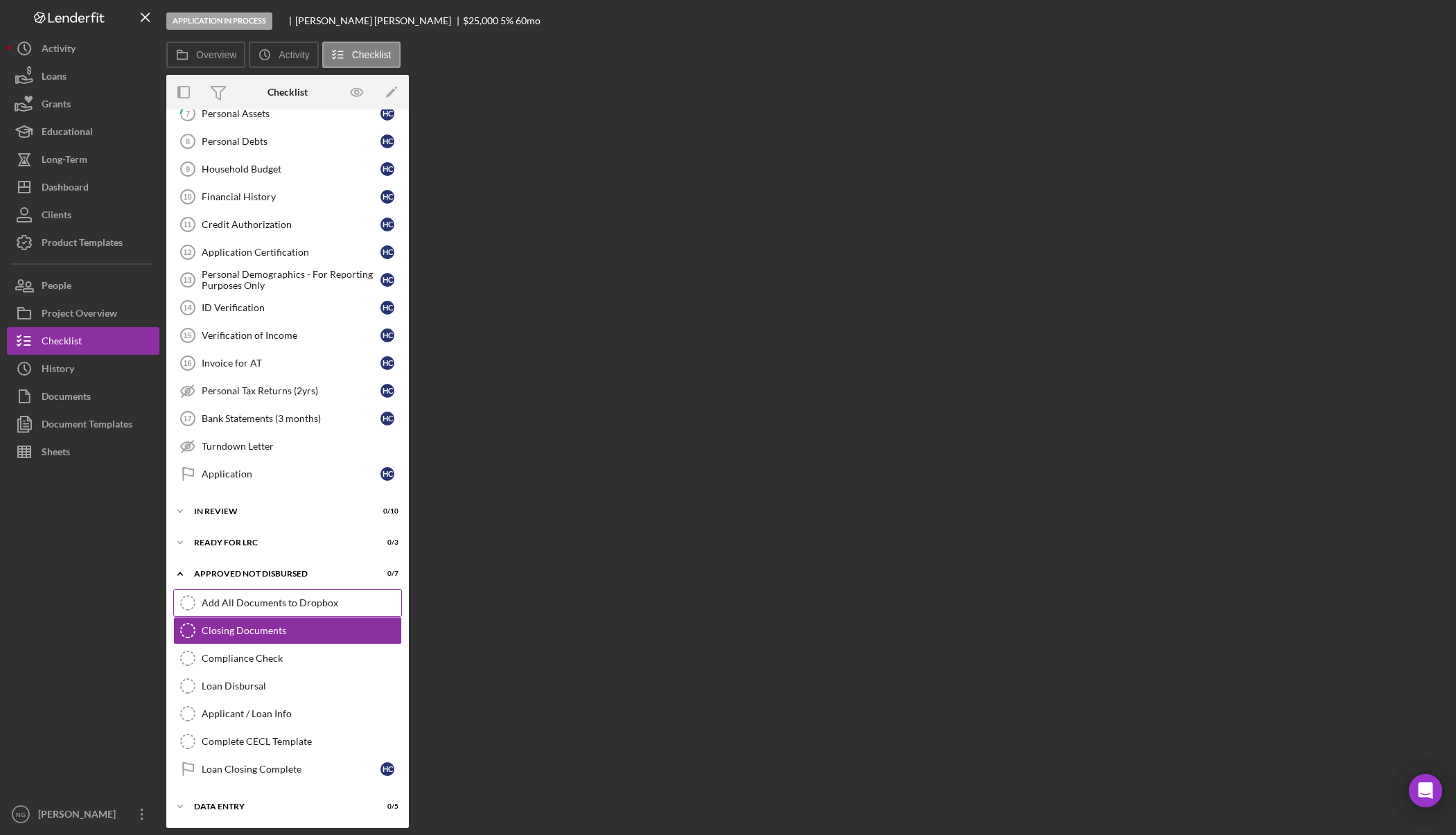
scroll to position [241, 0]
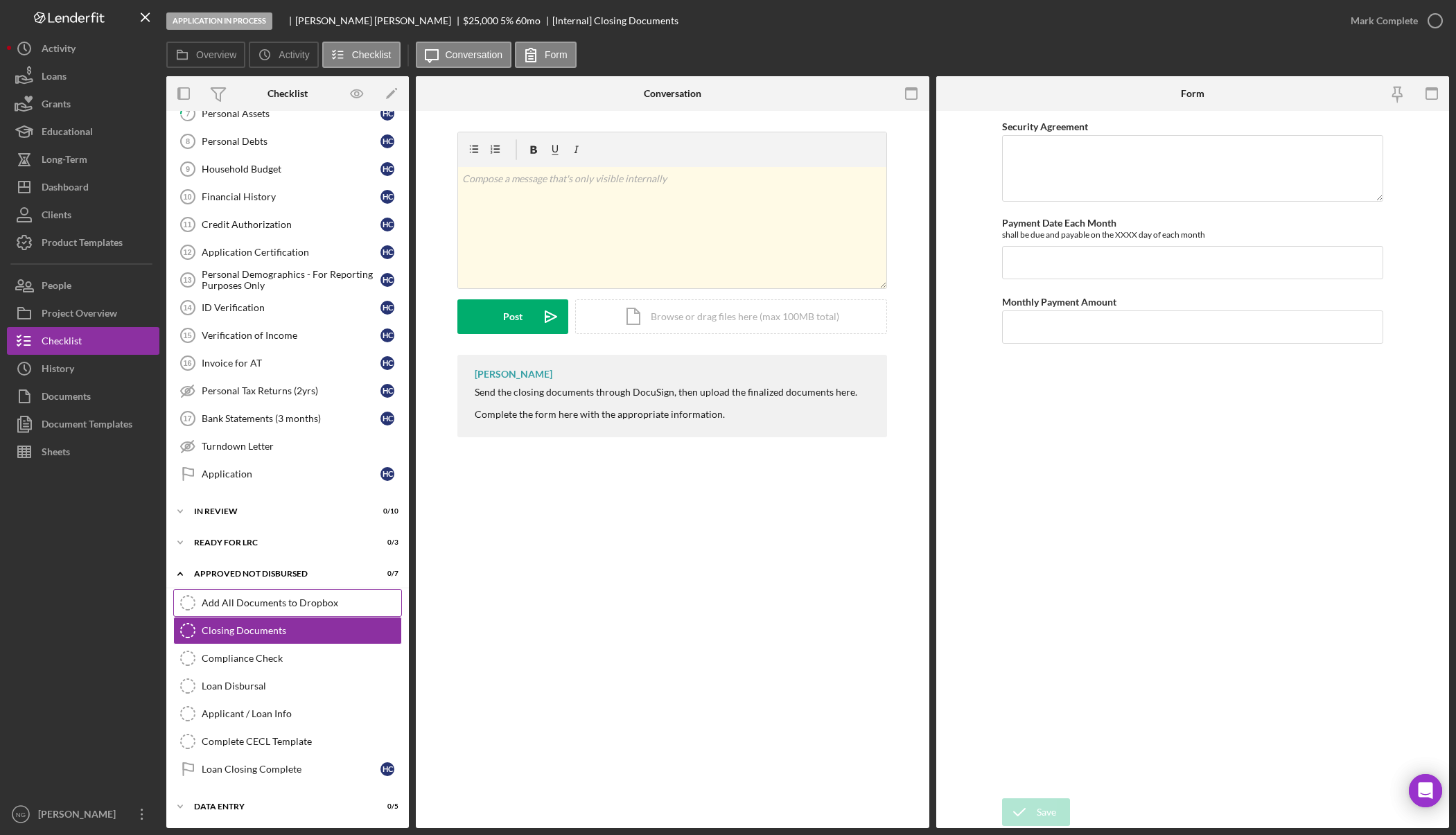
click at [300, 609] on div "Add All Documents to Dropbox" at bounding box center [301, 603] width 200 height 11
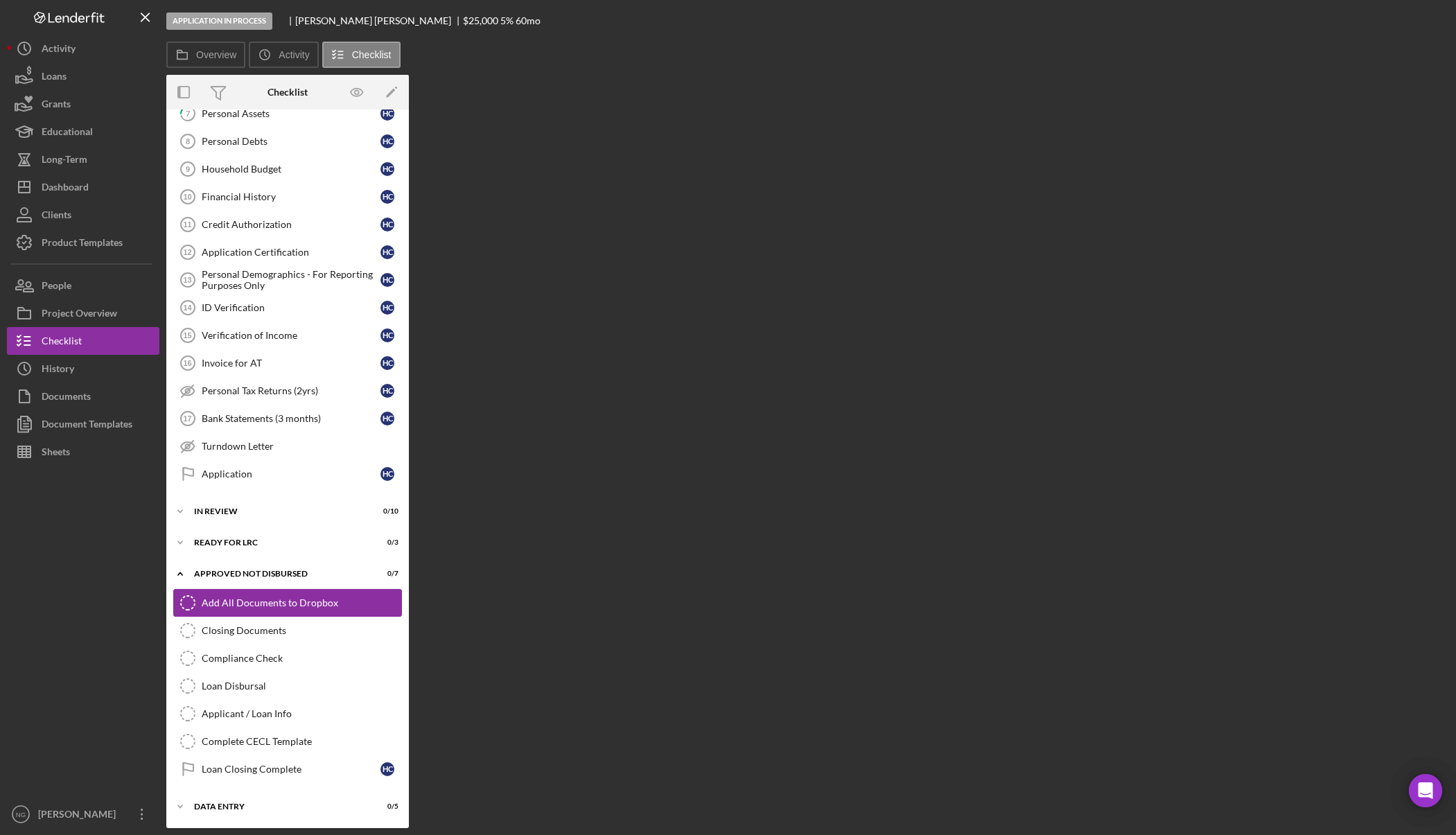
scroll to position [241, 0]
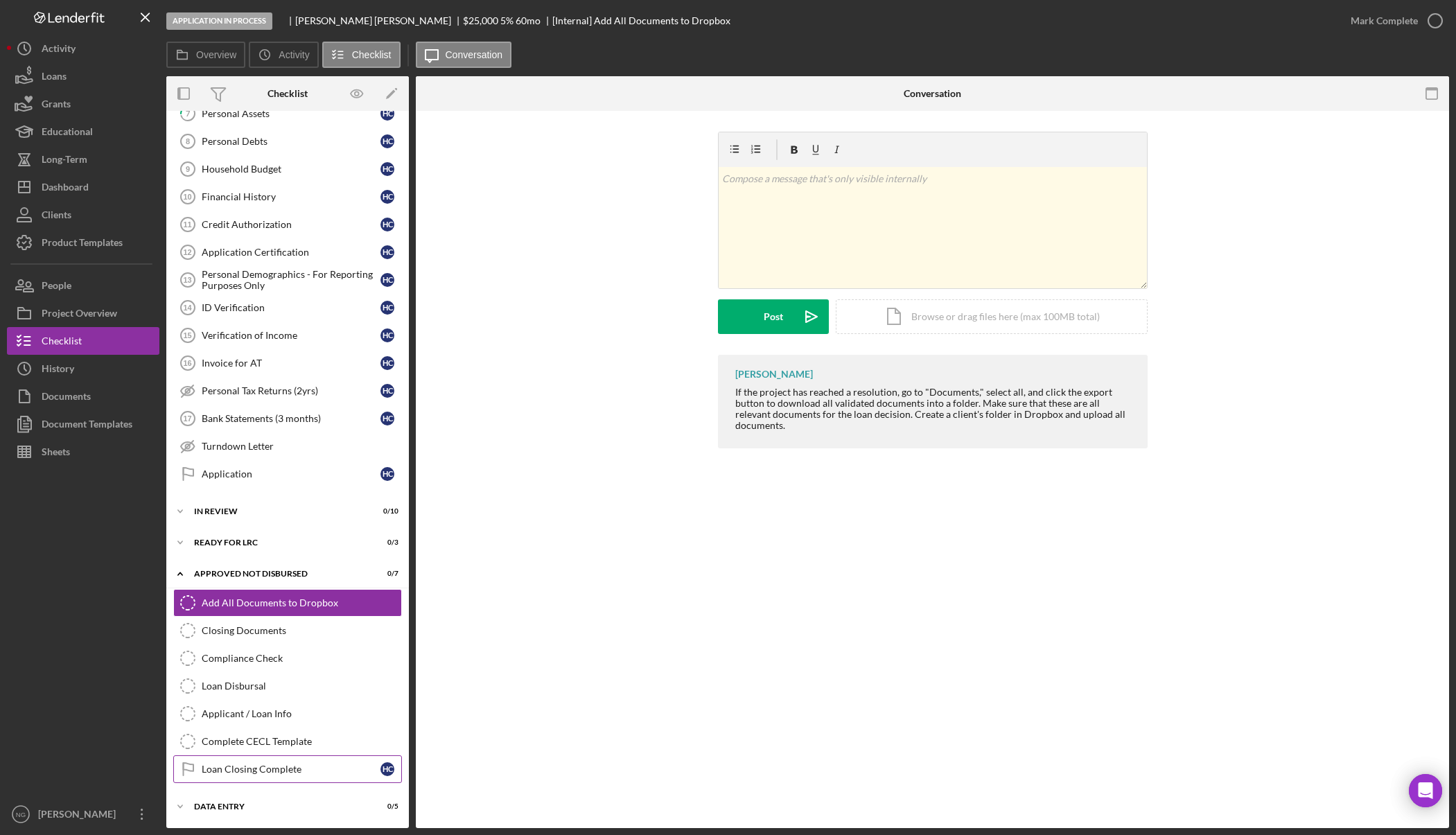
click at [269, 774] on div "Loan Closing Complete" at bounding box center [291, 770] width 179 height 11
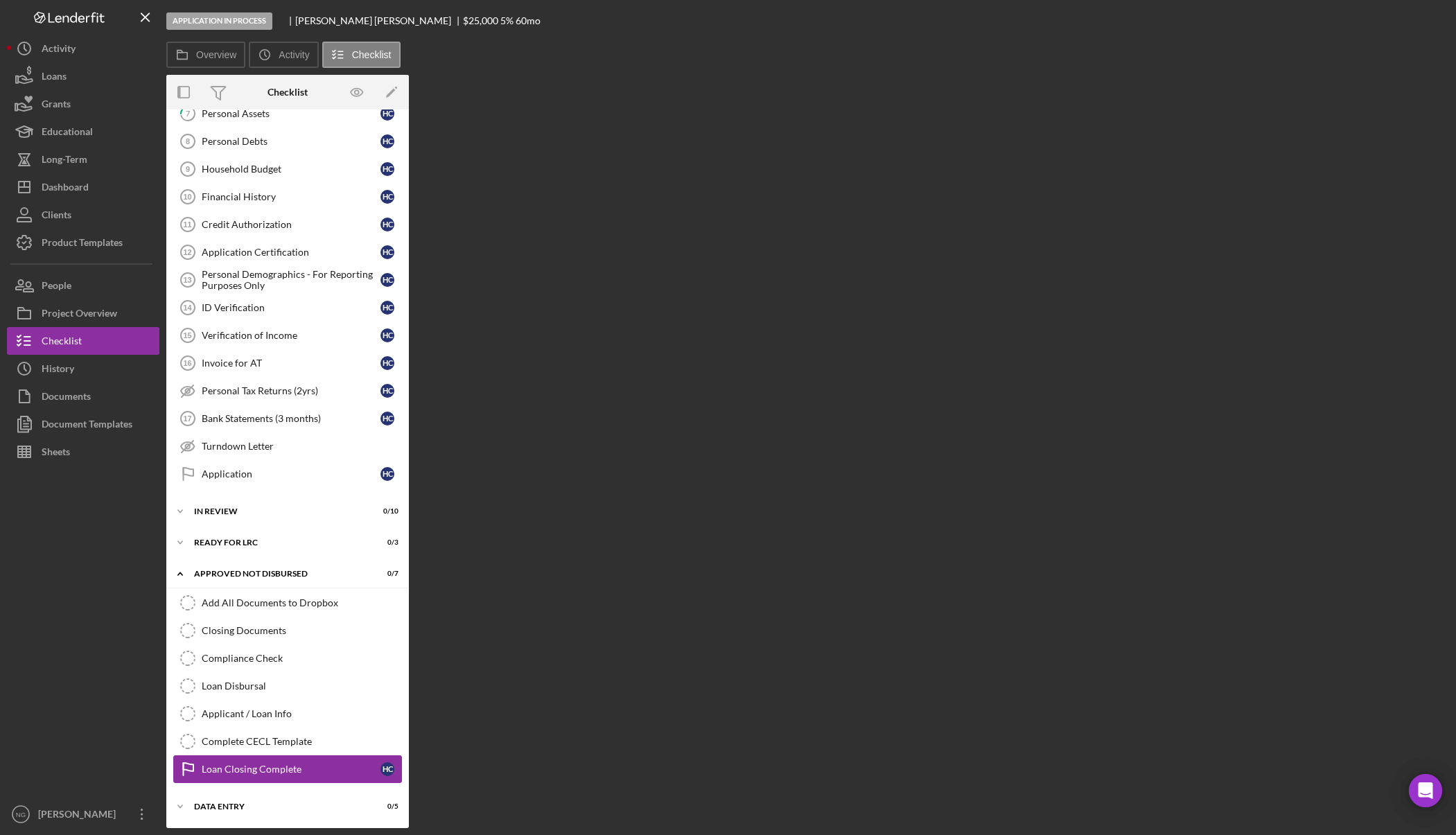
scroll to position [241, 0]
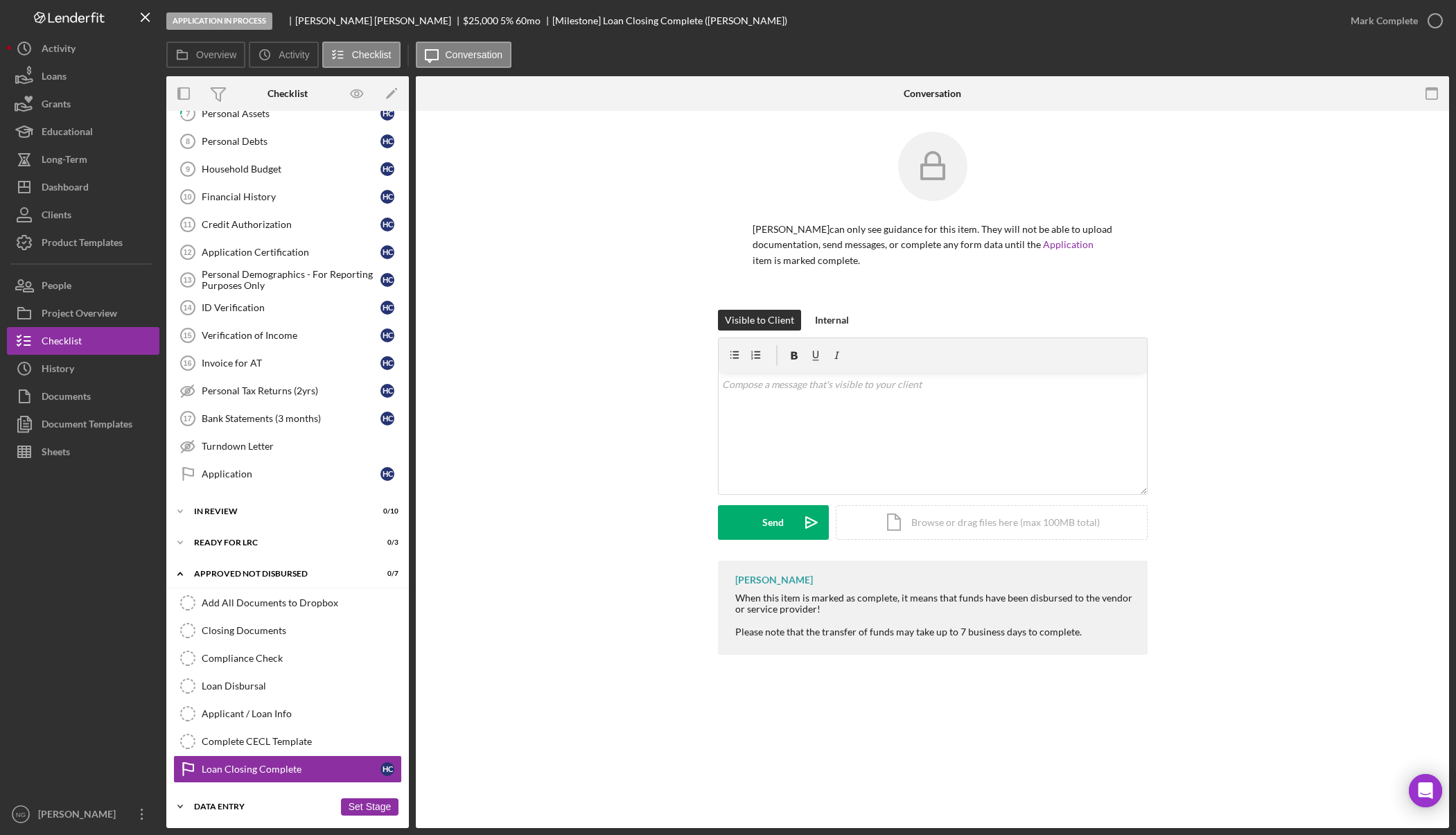
click at [255, 808] on div "Data Entry" at bounding box center [264, 807] width 140 height 8
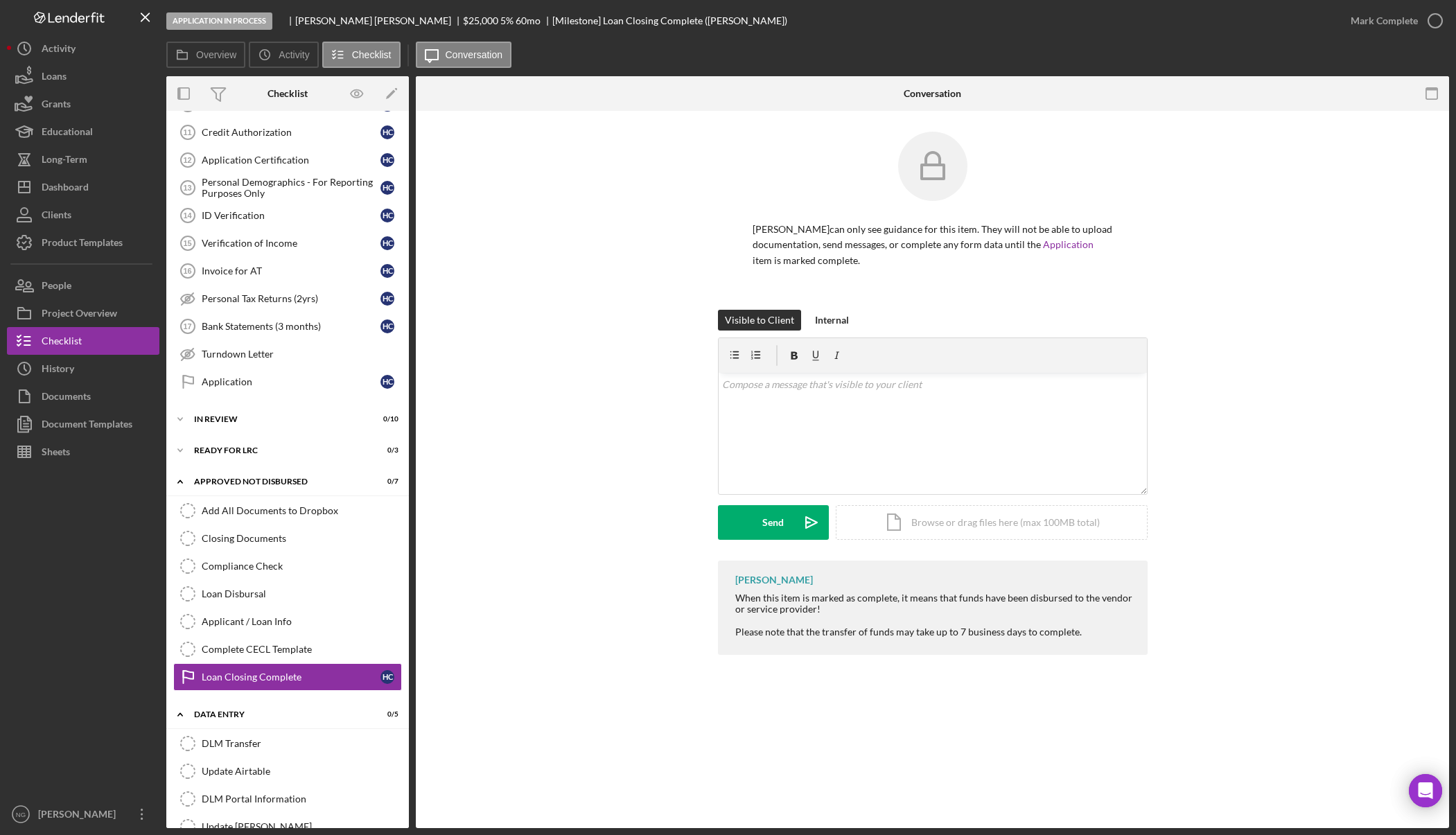
scroll to position [387, 0]
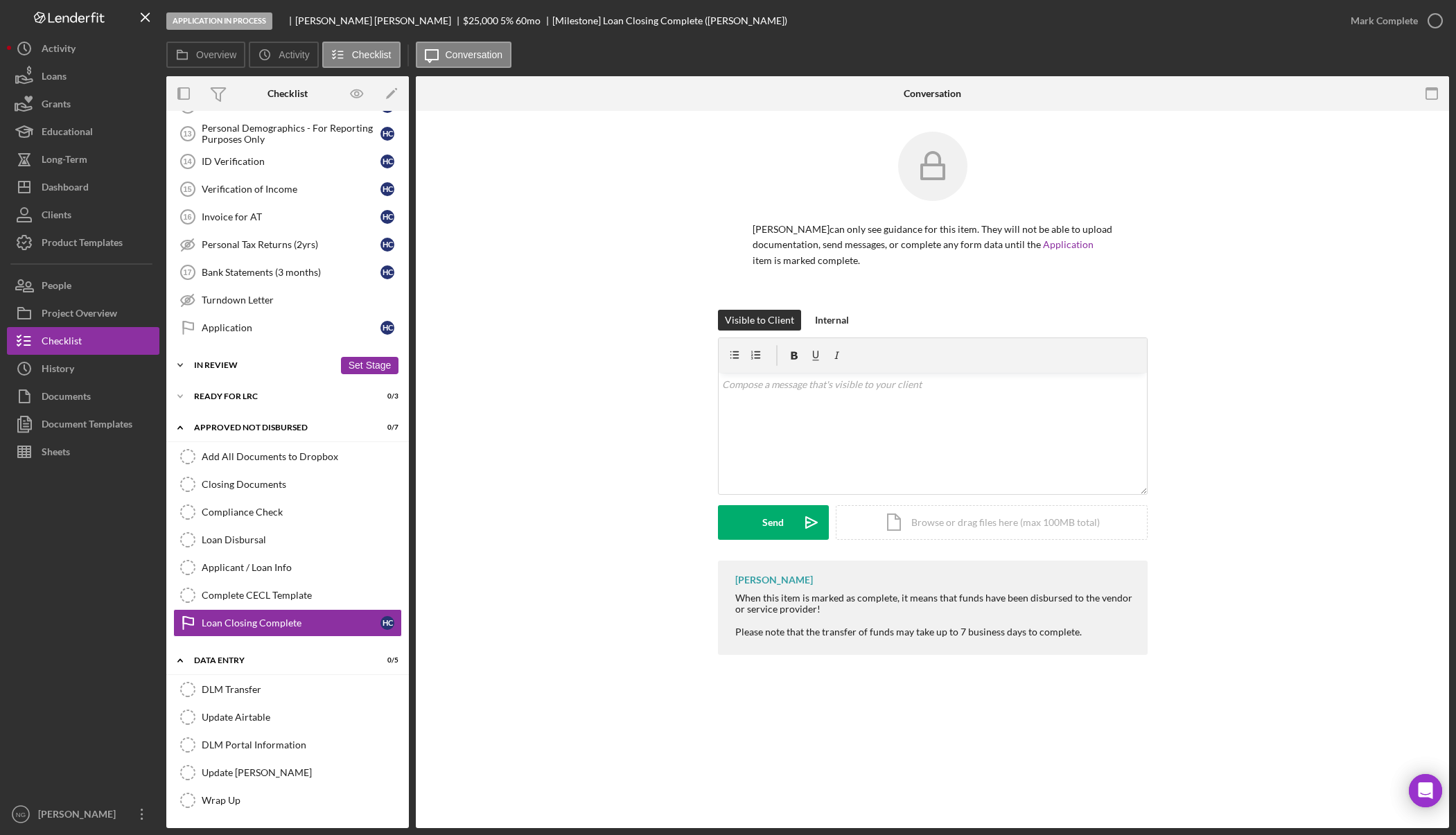
click at [294, 363] on div "In Review" at bounding box center [264, 365] width 140 height 8
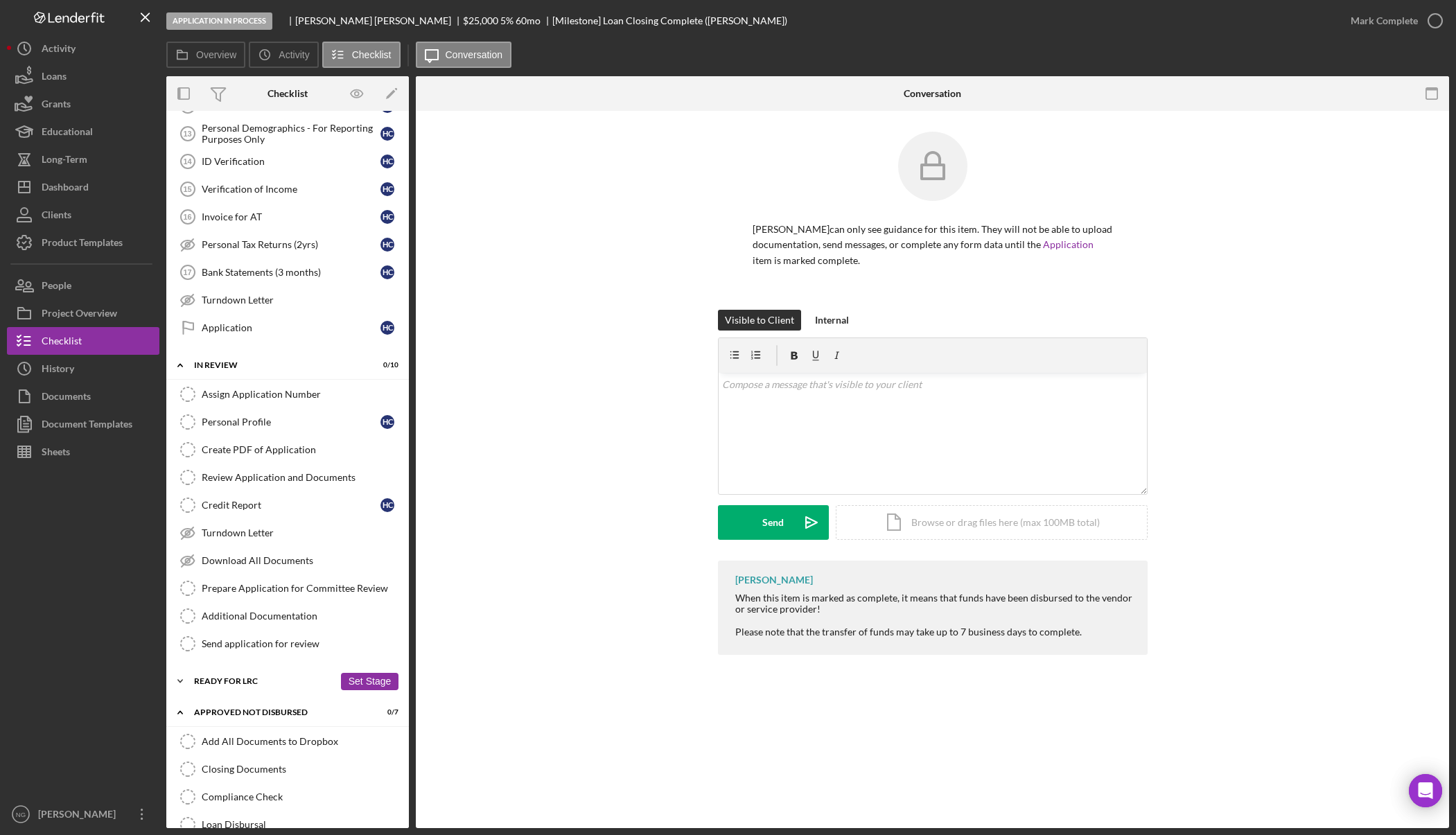
click at [245, 680] on div "Ready for LRC" at bounding box center [264, 682] width 140 height 8
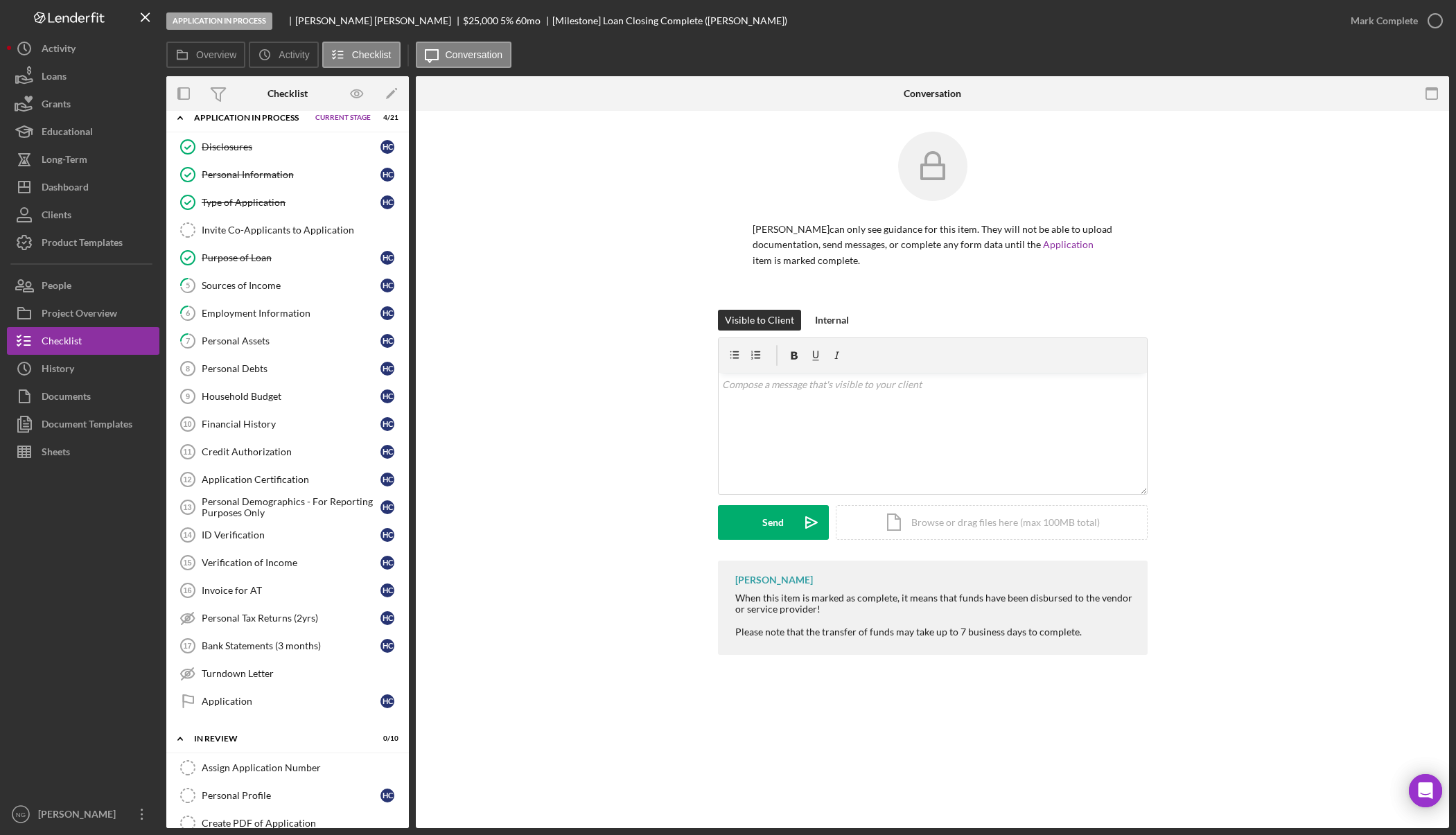
scroll to position [0, 0]
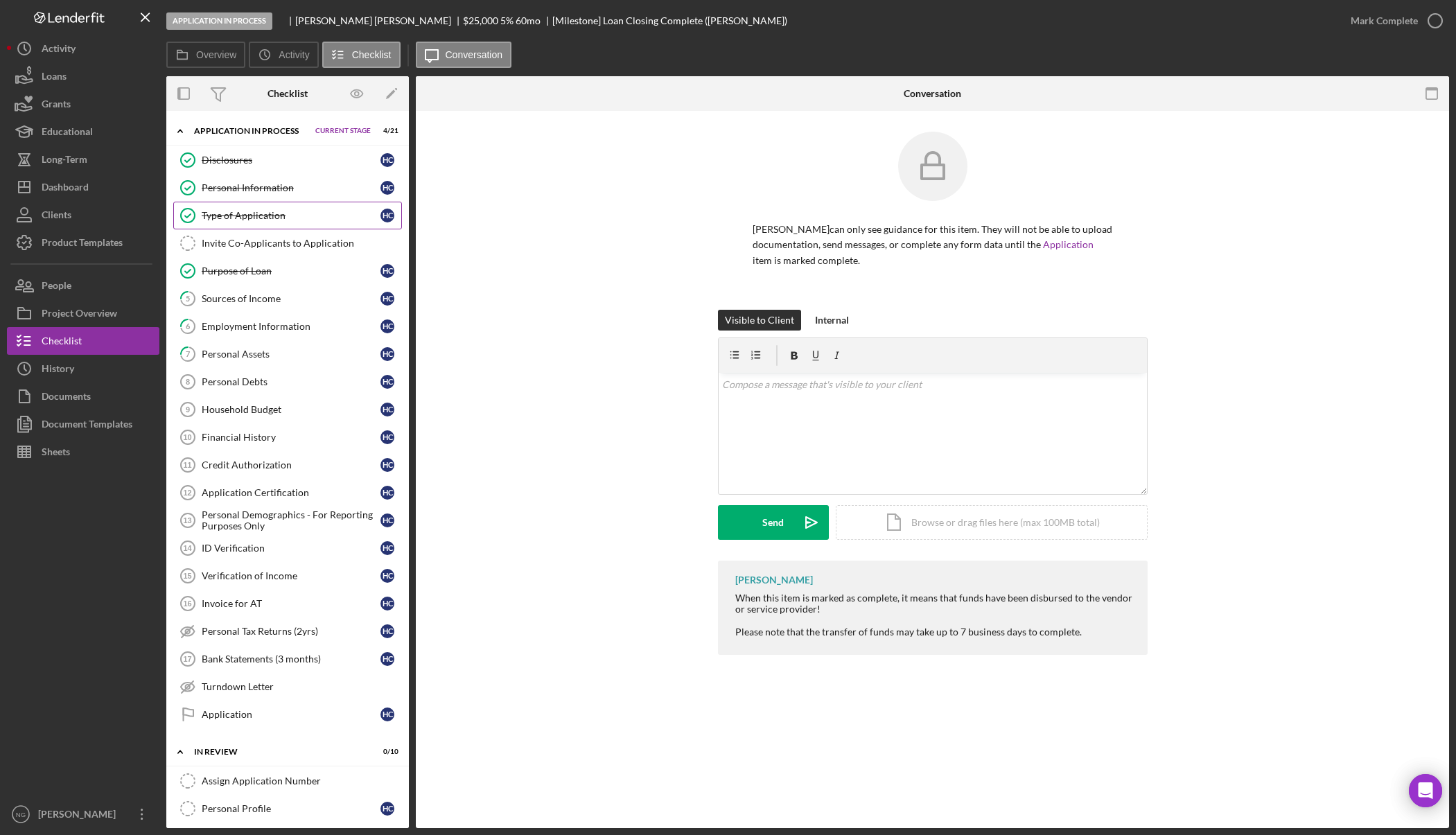
click at [275, 215] on div "Type of Application" at bounding box center [291, 216] width 179 height 11
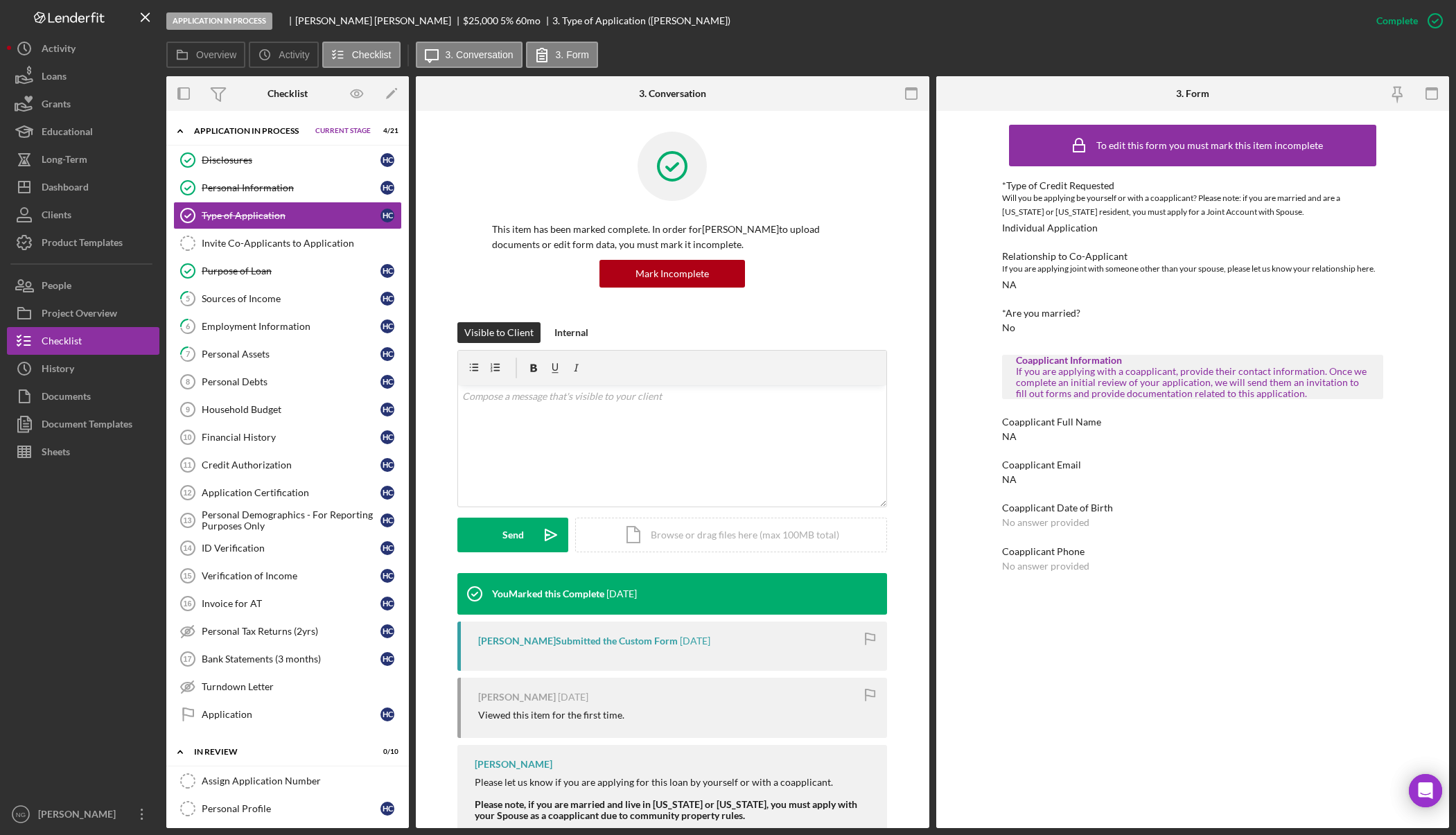
click at [93, 709] on div at bounding box center [83, 634] width 152 height 335
click at [86, 190] on div "Dashboard" at bounding box center [65, 188] width 47 height 31
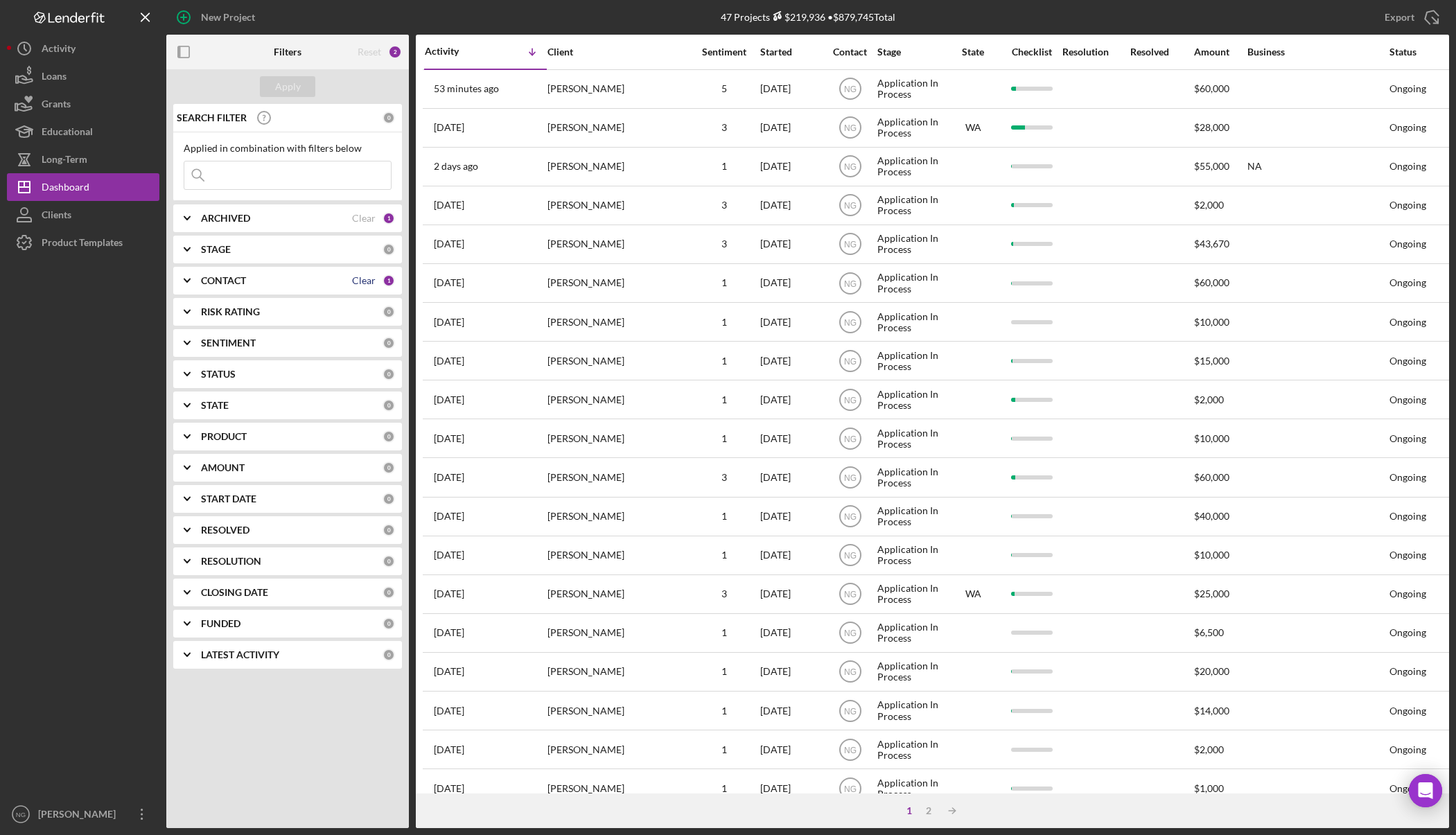
click at [365, 281] on div "Clear" at bounding box center [363, 281] width 24 height 11
click at [301, 80] on button "Apply" at bounding box center [287, 87] width 56 height 21
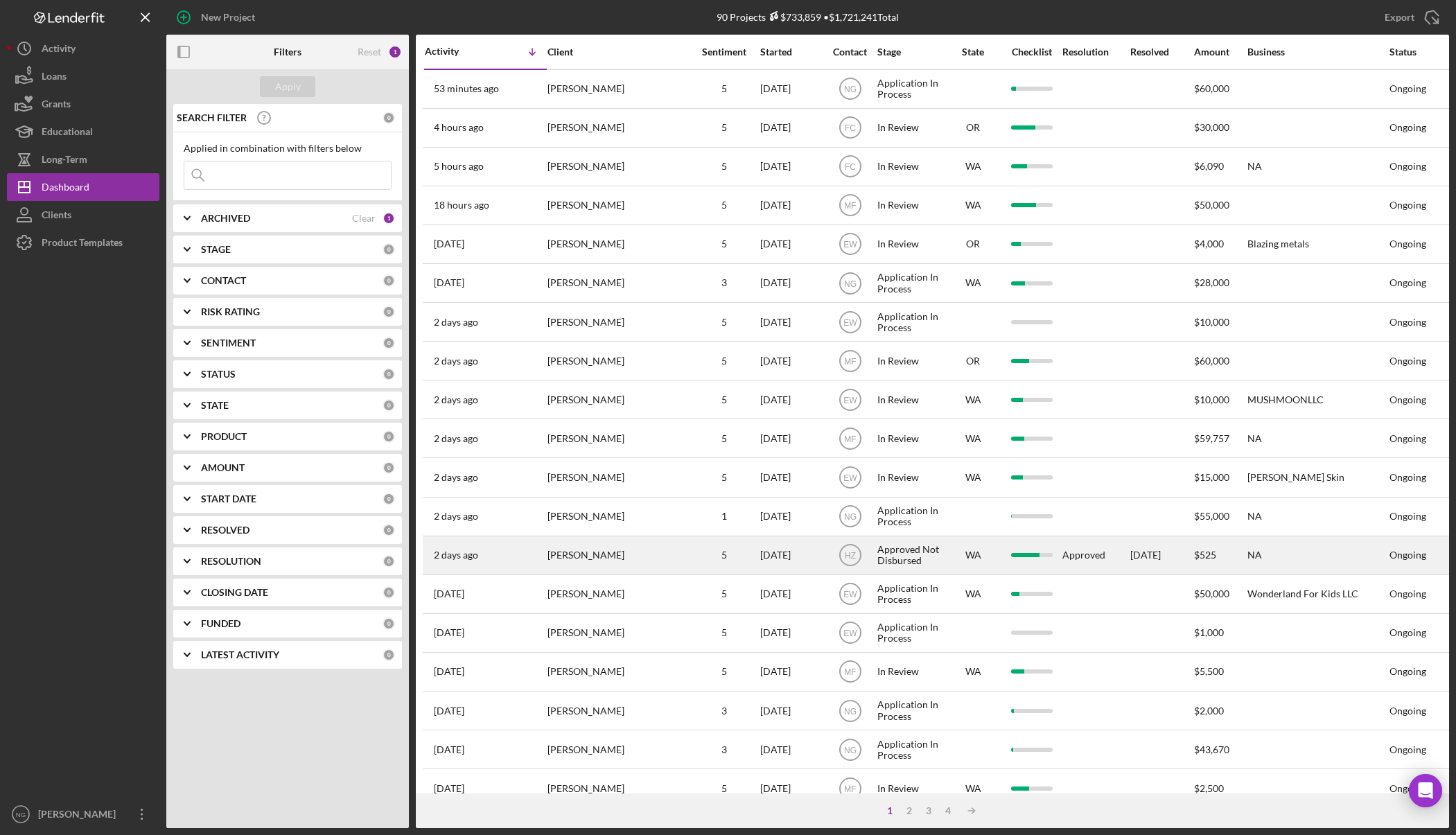
click at [727, 555] on div "5" at bounding box center [725, 555] width 70 height 11
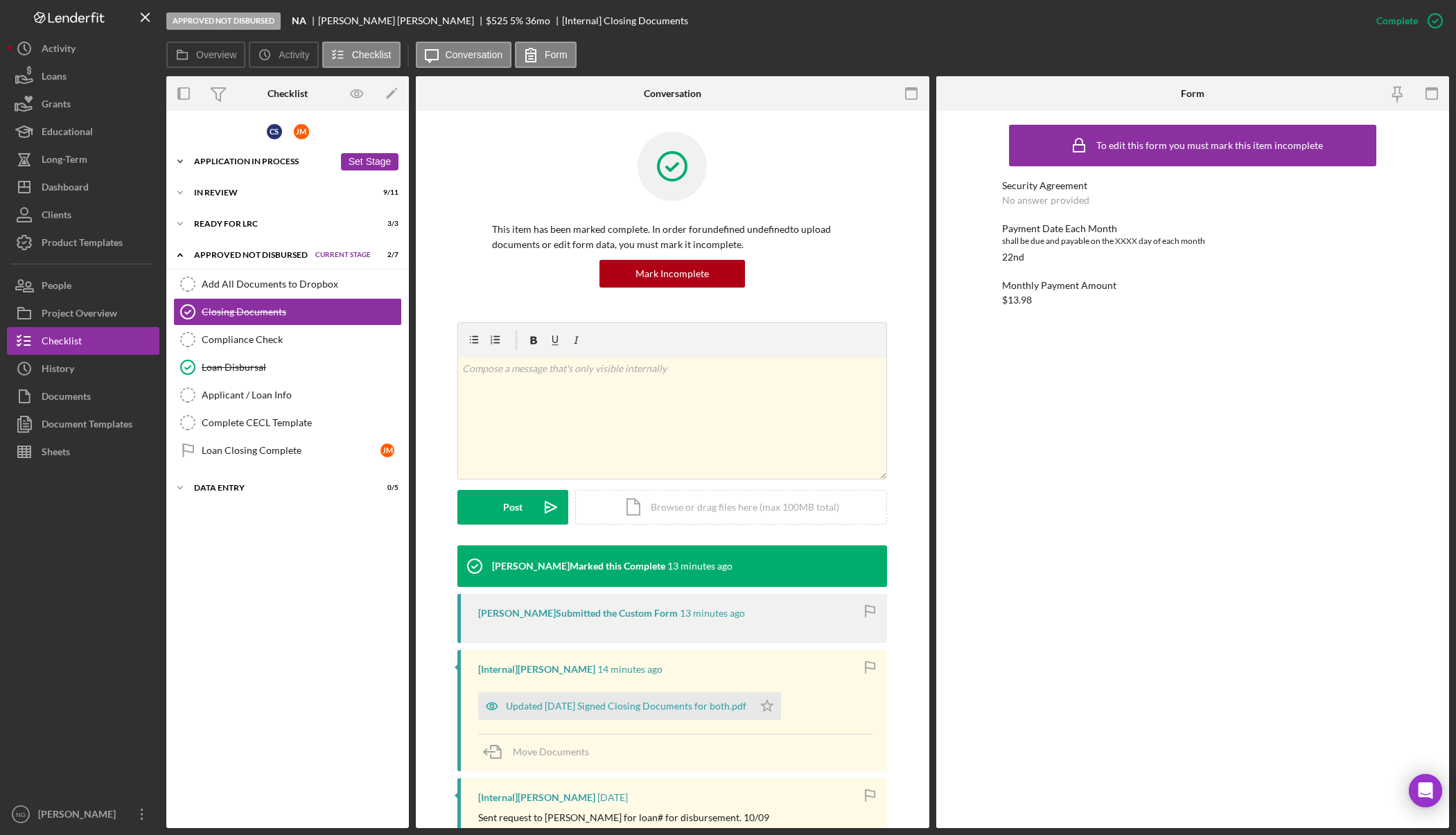
click at [259, 162] on div "Application In Process" at bounding box center [264, 161] width 140 height 8
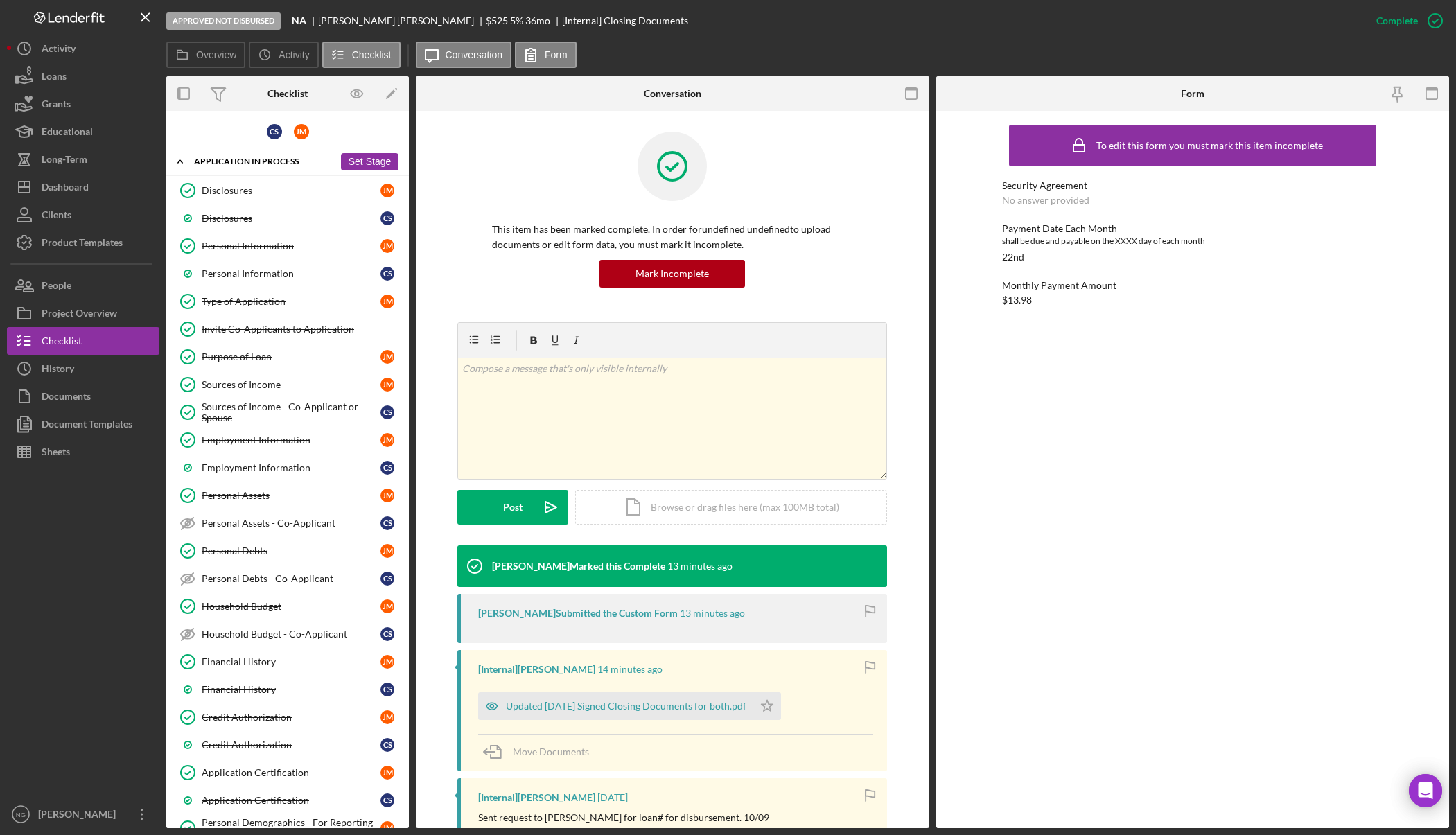
click at [259, 162] on div "Application In Process" at bounding box center [264, 161] width 140 height 8
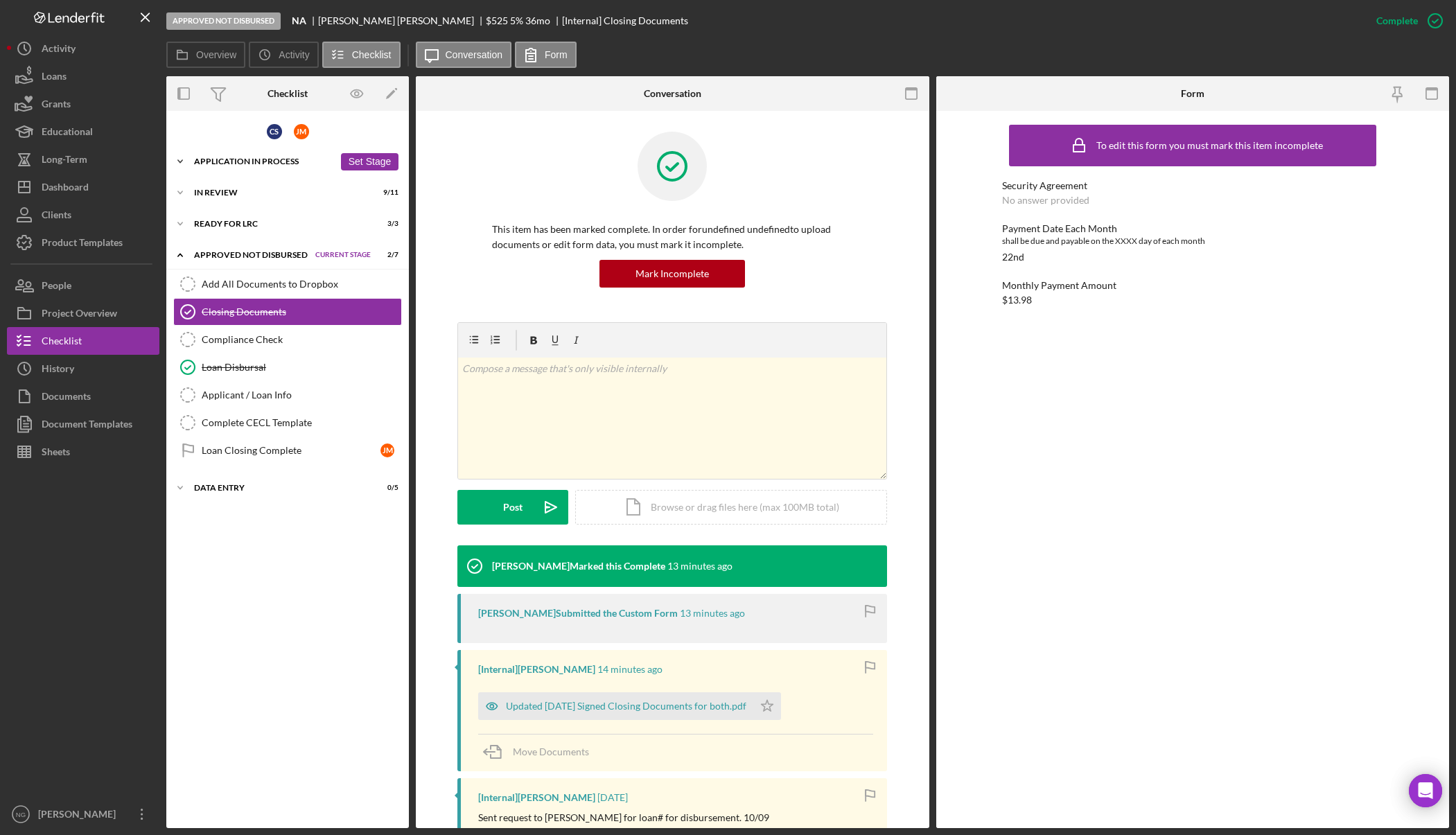
click at [257, 166] on div "Icon/Expander Application In Process 29 / 36 Set Stage" at bounding box center [288, 161] width 243 height 27
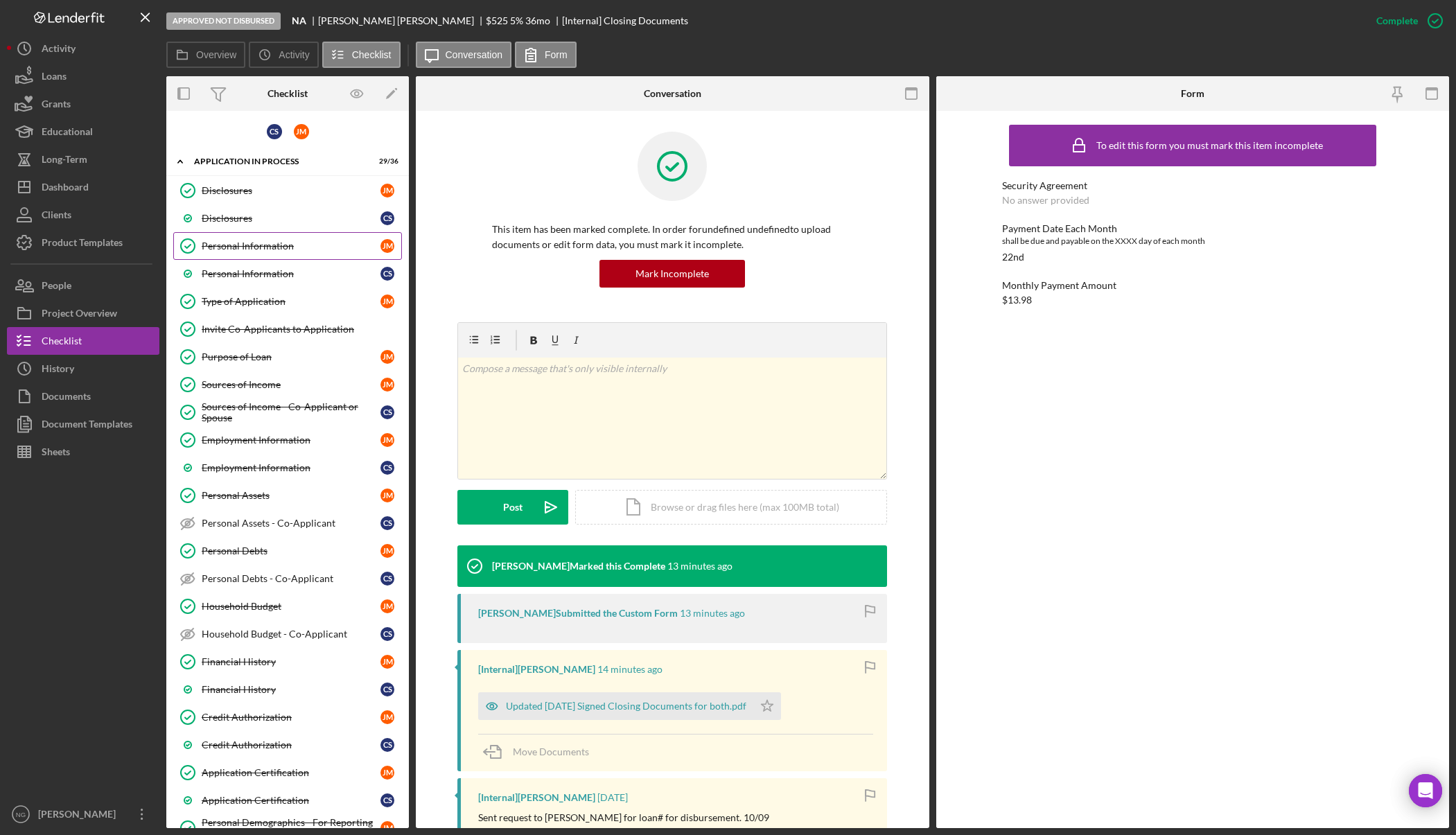
click at [276, 244] on div "Personal Information" at bounding box center [291, 247] width 179 height 11
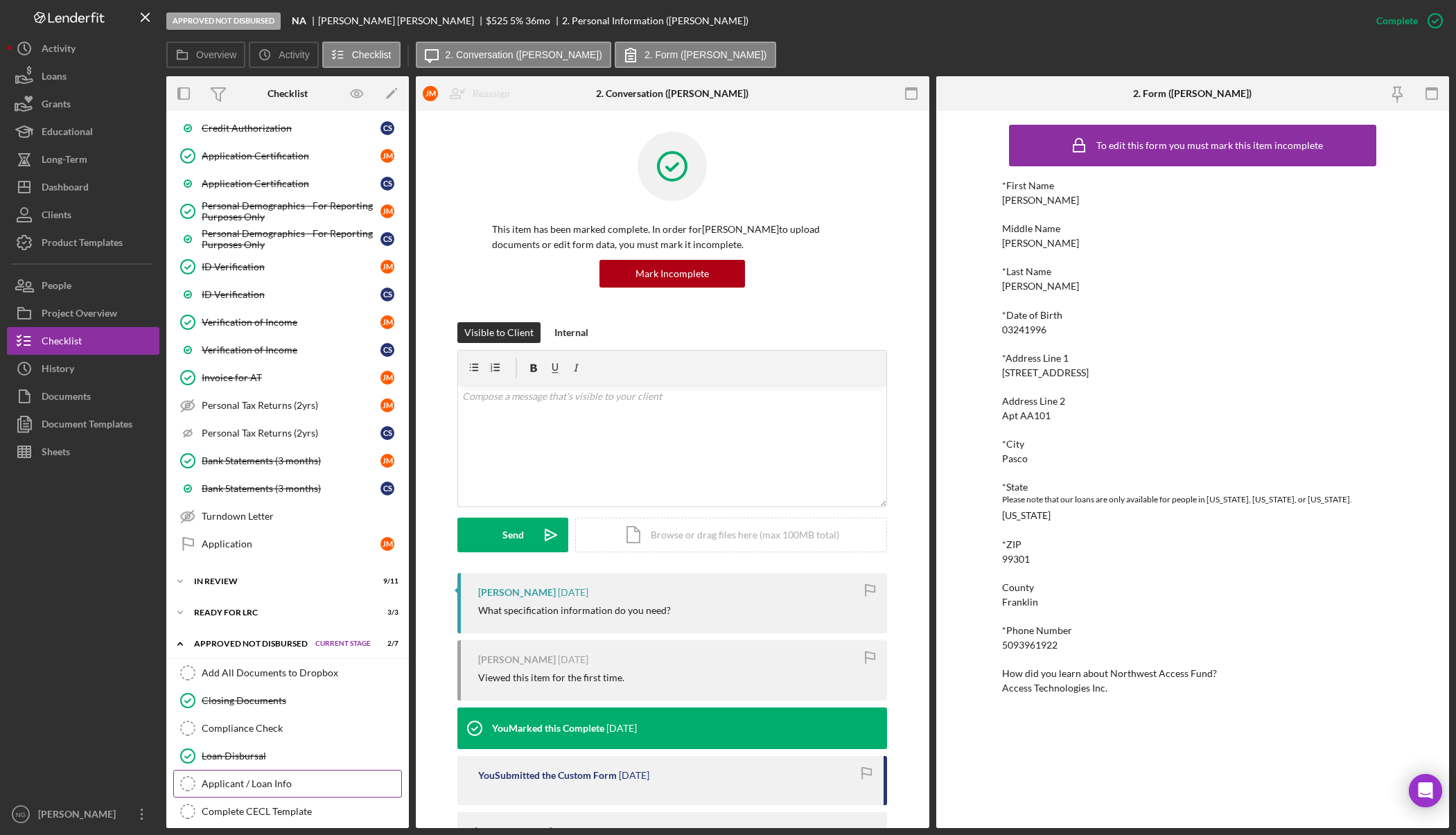
scroll to position [687, 0]
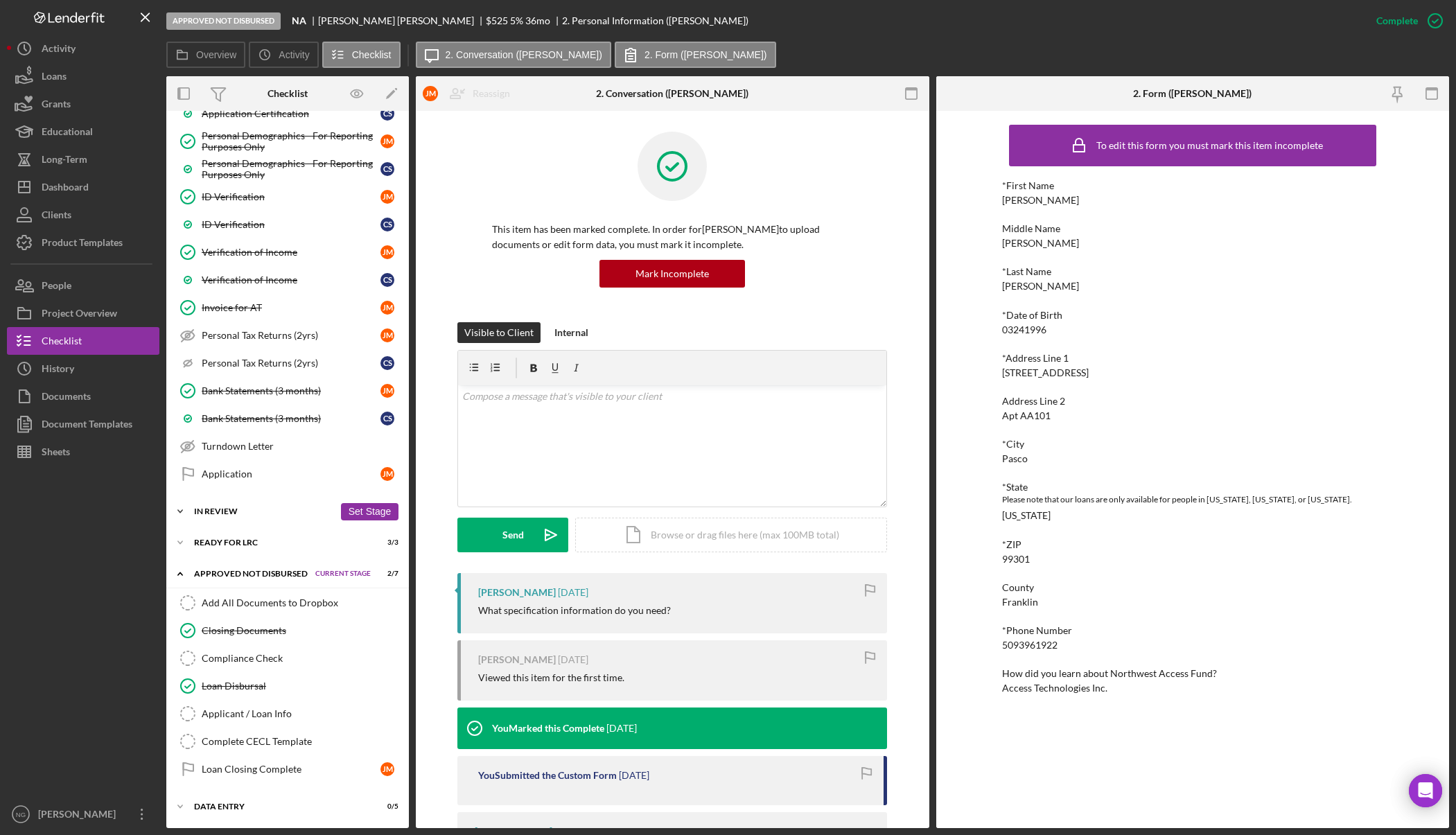
click at [268, 514] on div "In Review" at bounding box center [264, 511] width 140 height 8
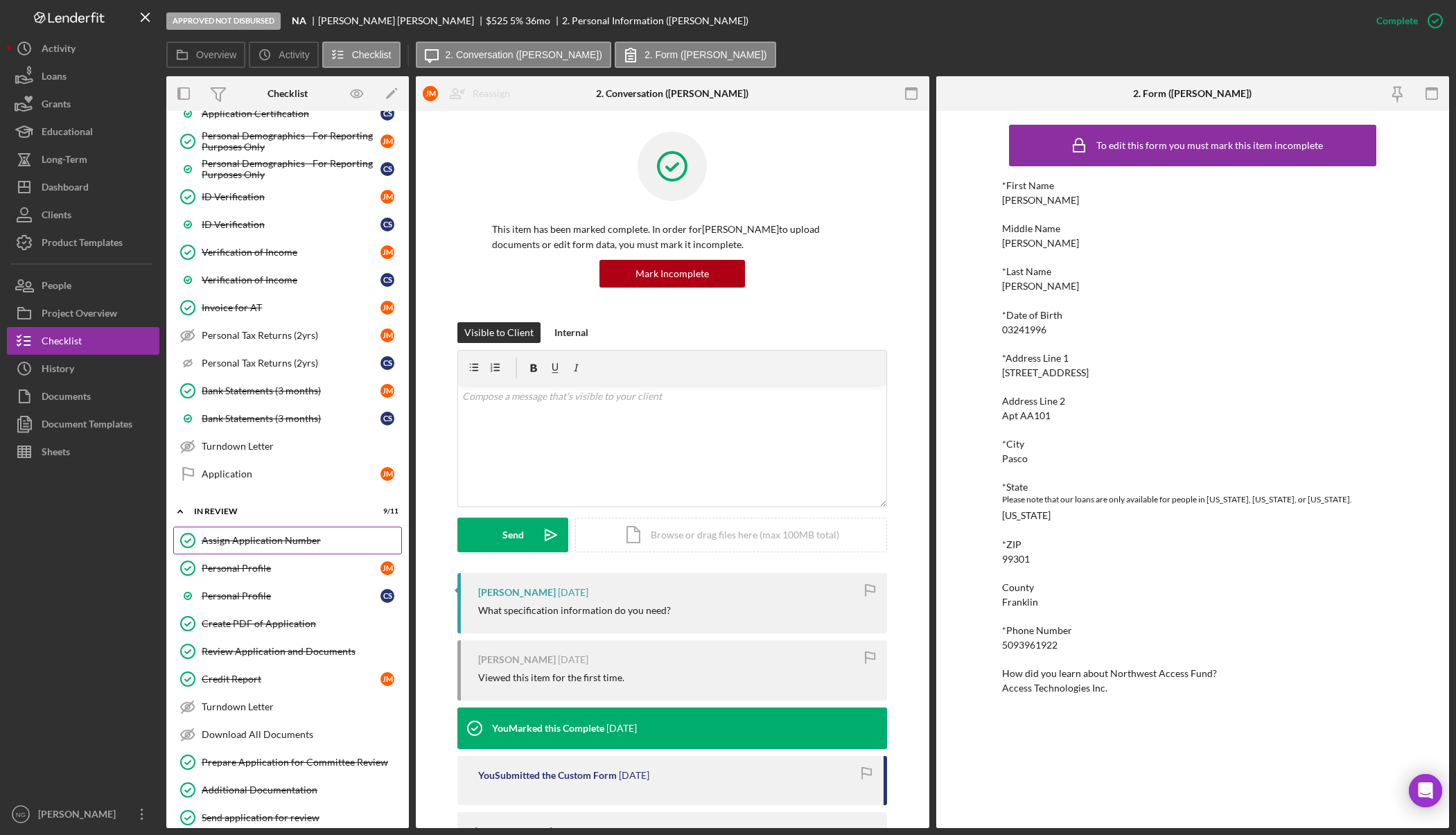
click at [258, 553] on link "Assign Application Number Assign Application Number" at bounding box center [287, 540] width 229 height 27
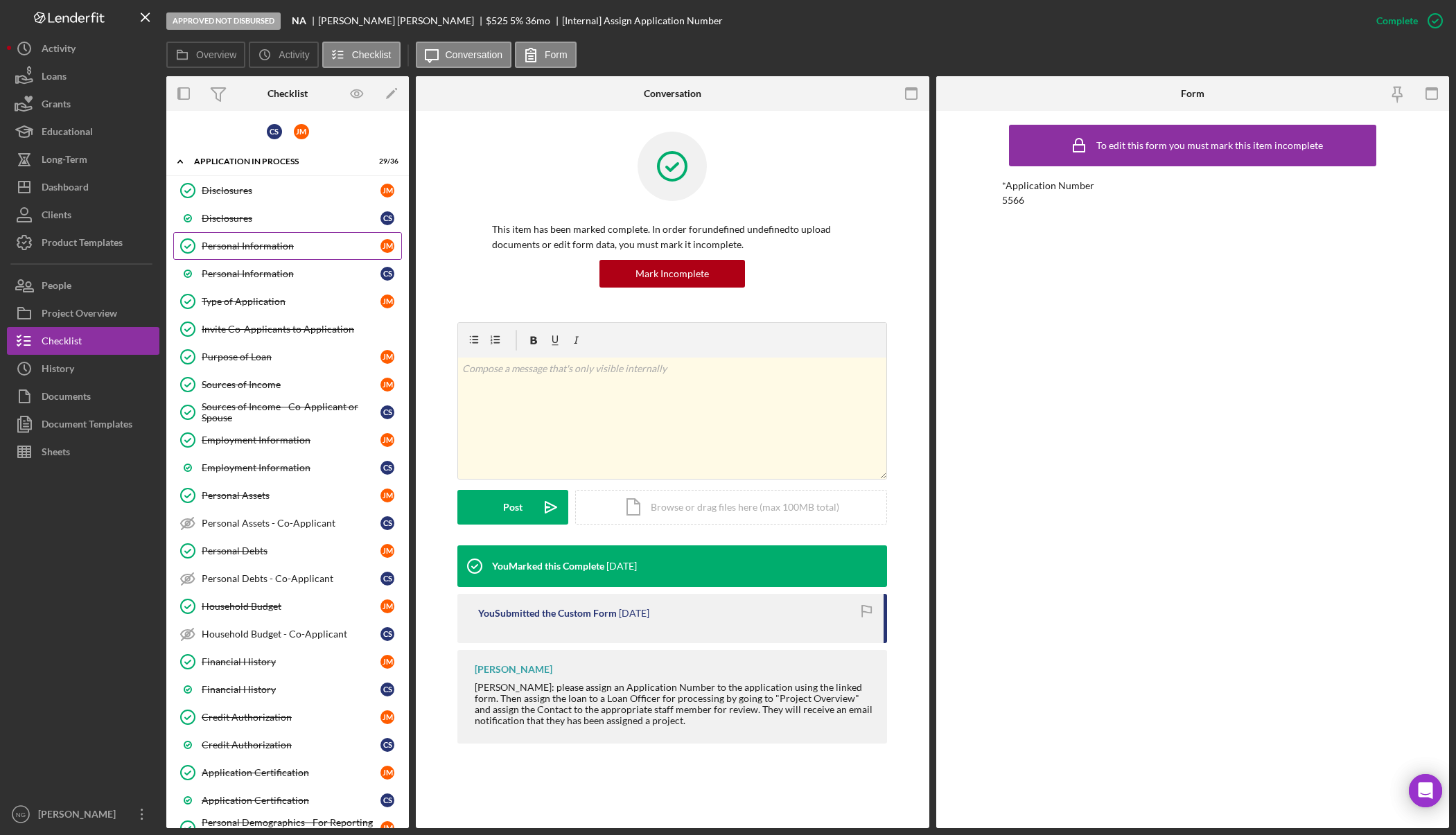
click at [269, 245] on div "Personal Information" at bounding box center [291, 247] width 179 height 11
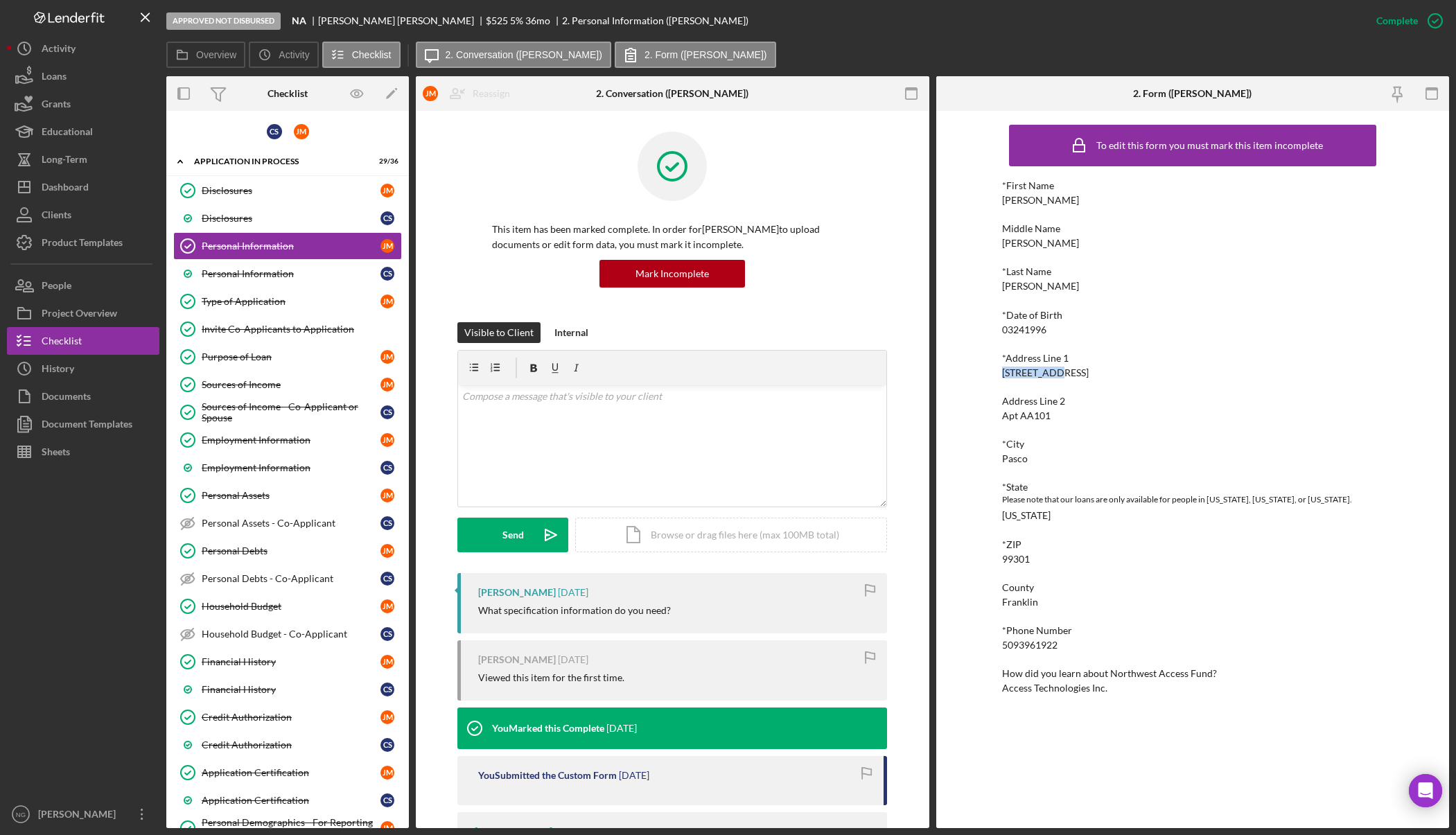
drag, startPoint x: 1066, startPoint y: 375, endPoint x: 1003, endPoint y: 377, distance: 63.0
click at [1003, 377] on div "*Address Line 1 3209 E A St" at bounding box center [1192, 365] width 381 height 25
copy div "3209 E A St"
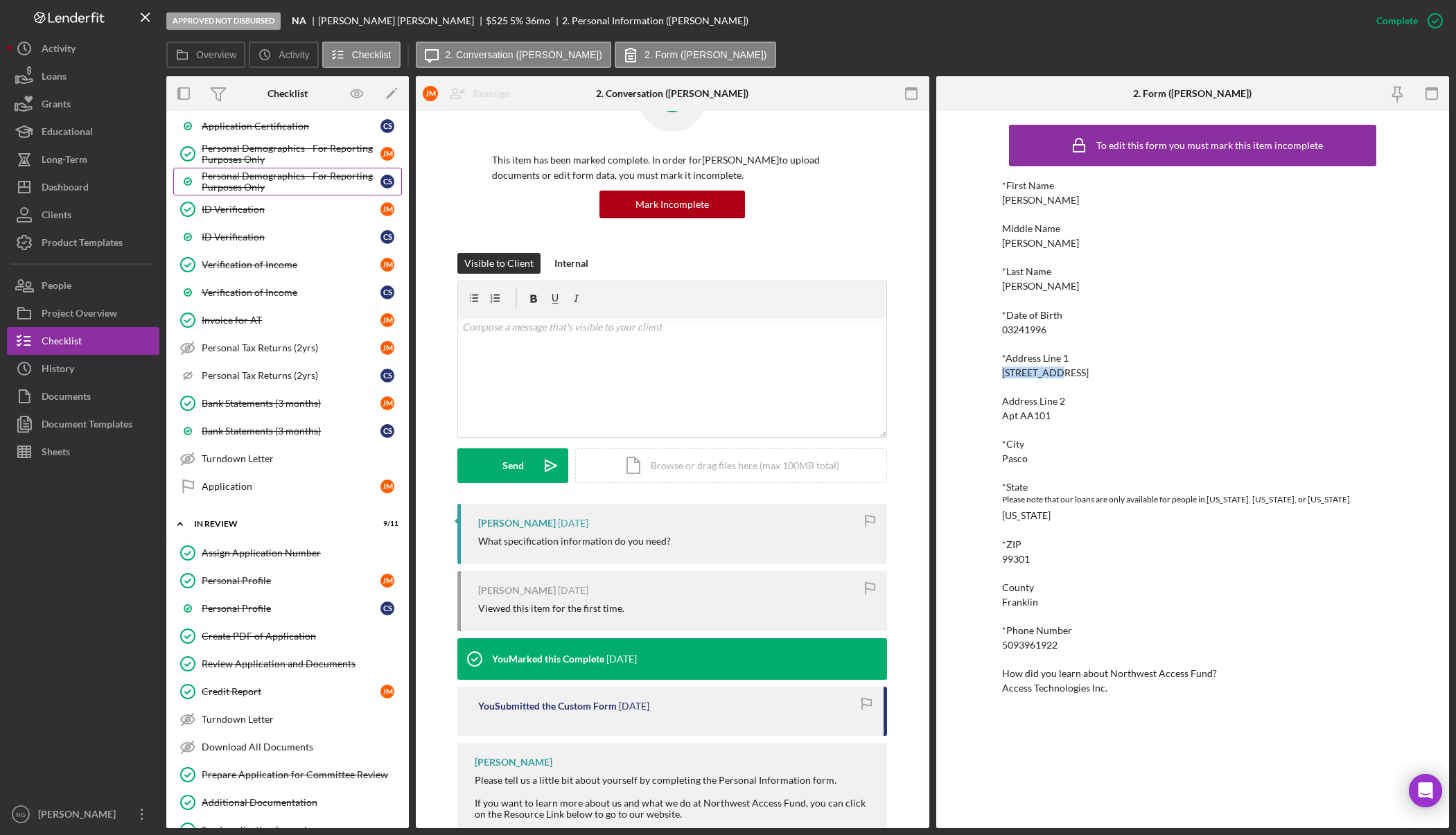
scroll to position [1000, 0]
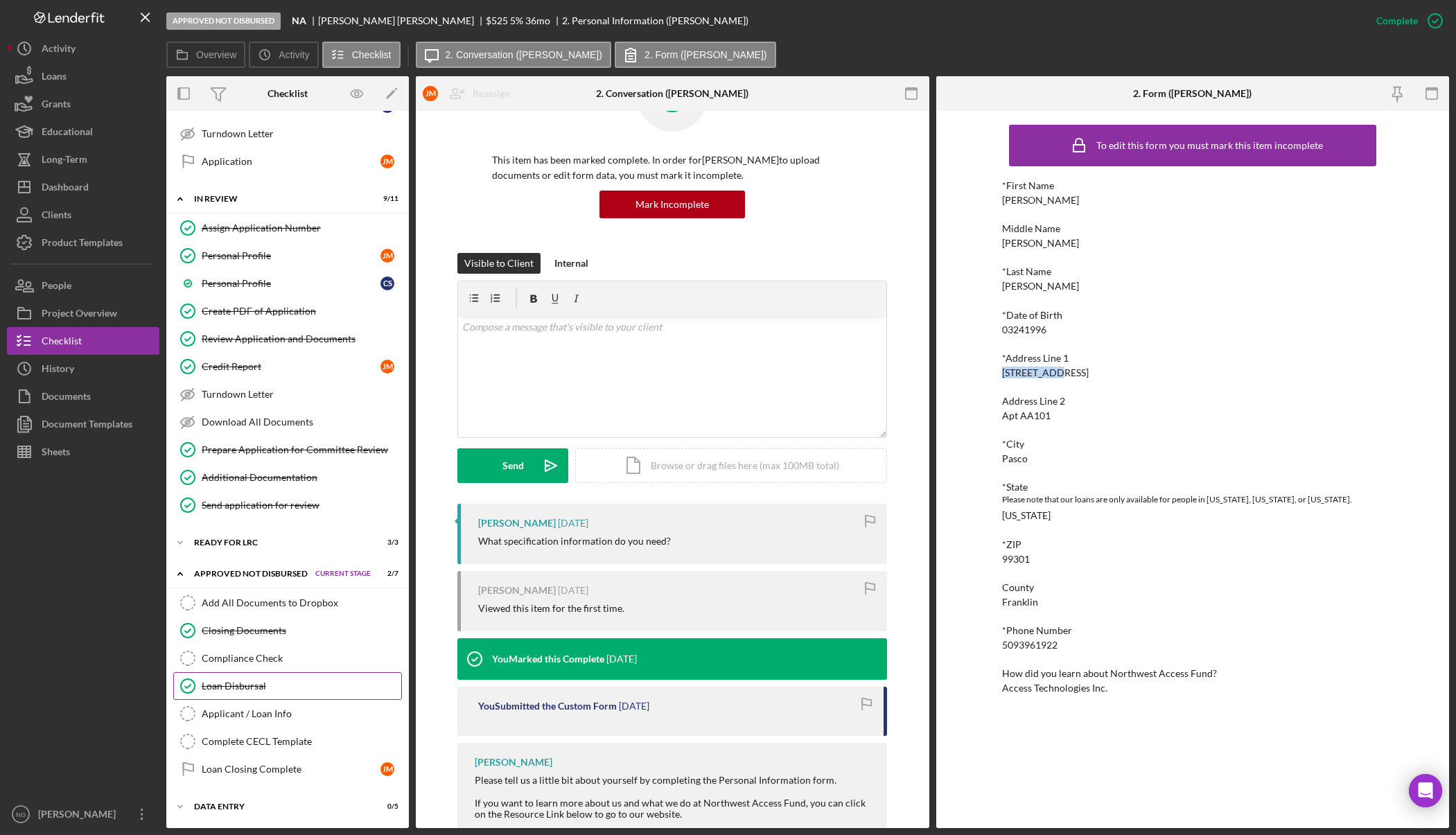
click at [282, 688] on div "Loan Disbursal" at bounding box center [301, 686] width 200 height 11
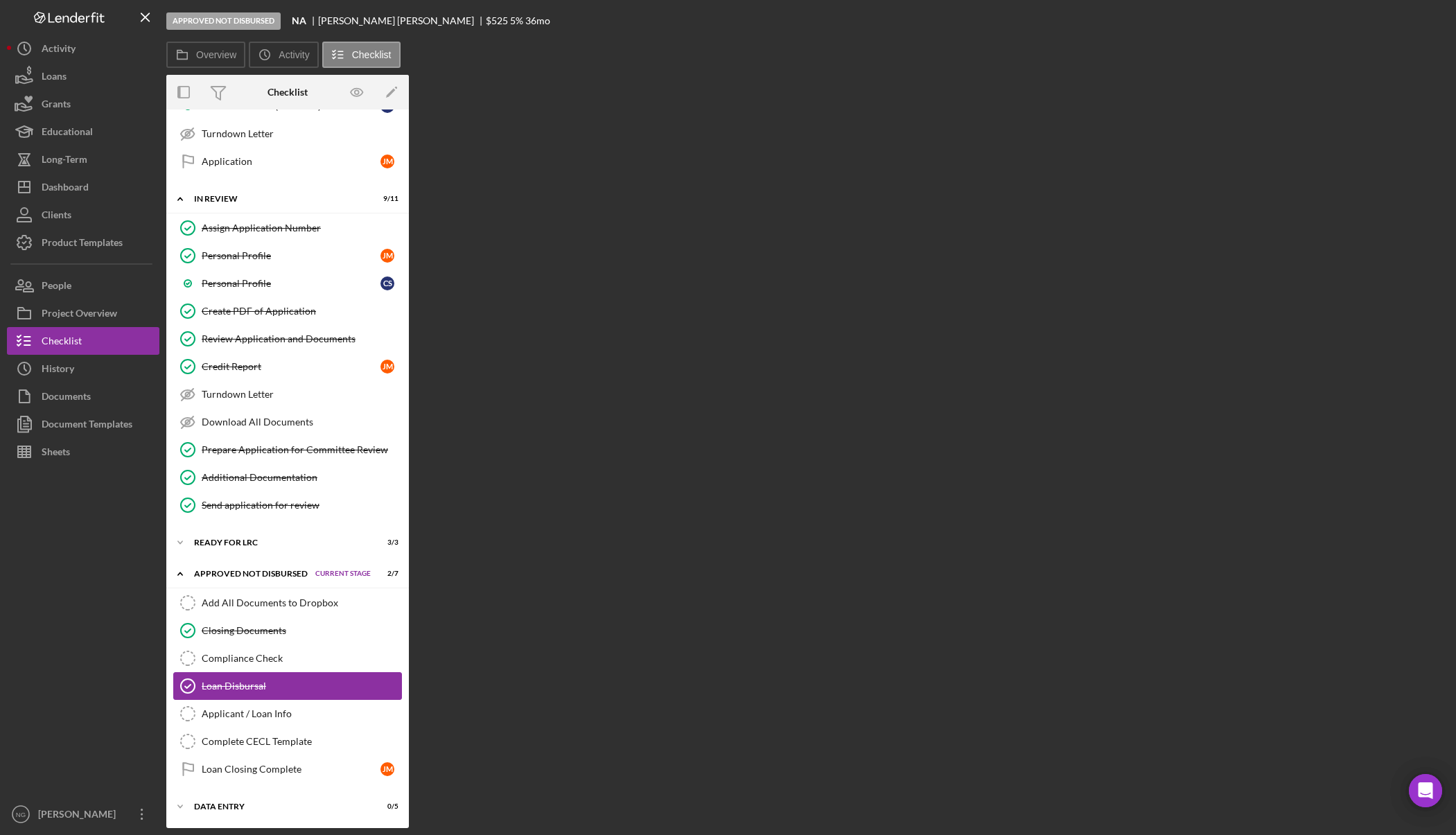
scroll to position [1000, 0]
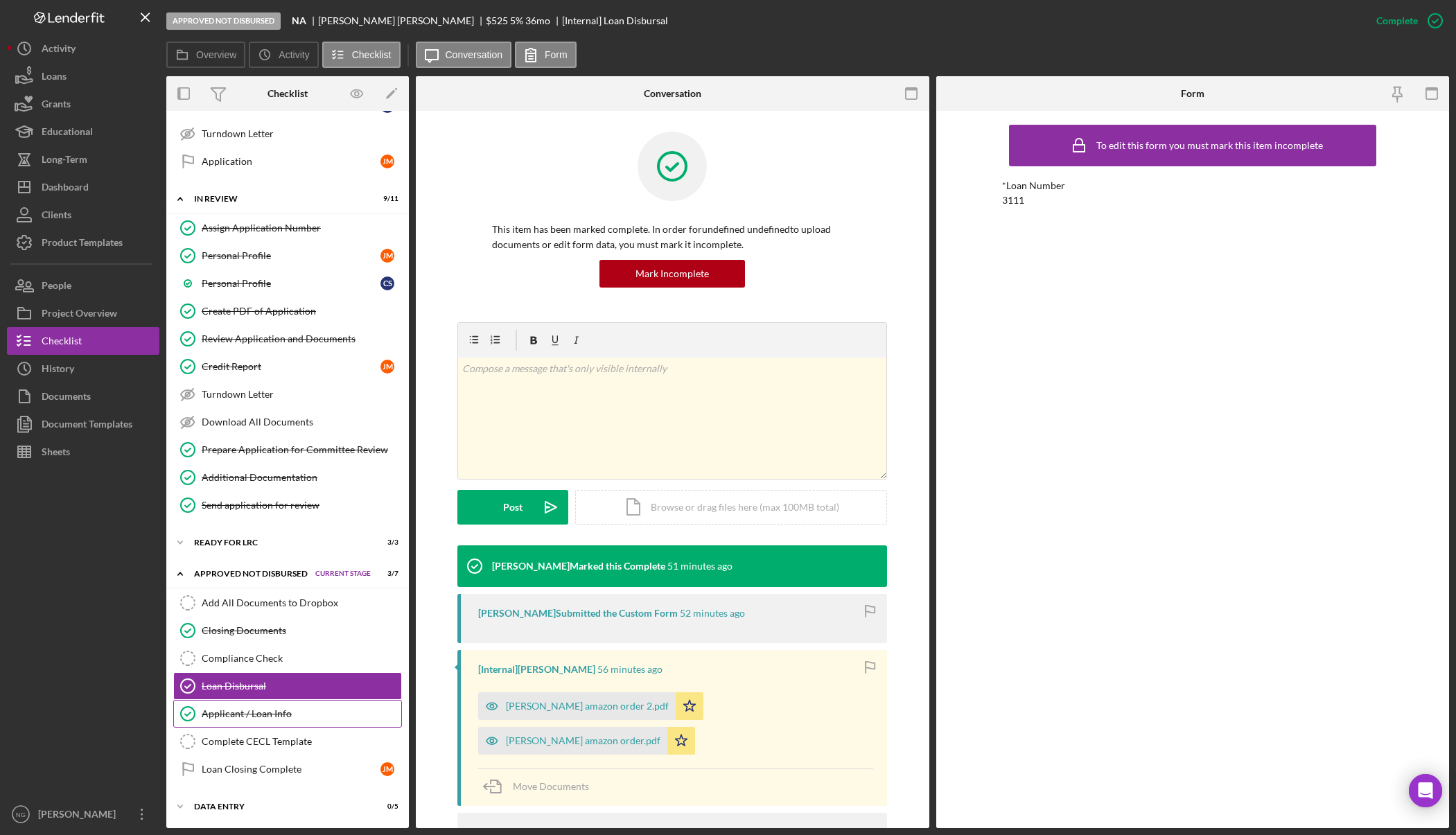
click at [257, 712] on div "Applicant / Loan Info" at bounding box center [301, 715] width 200 height 11
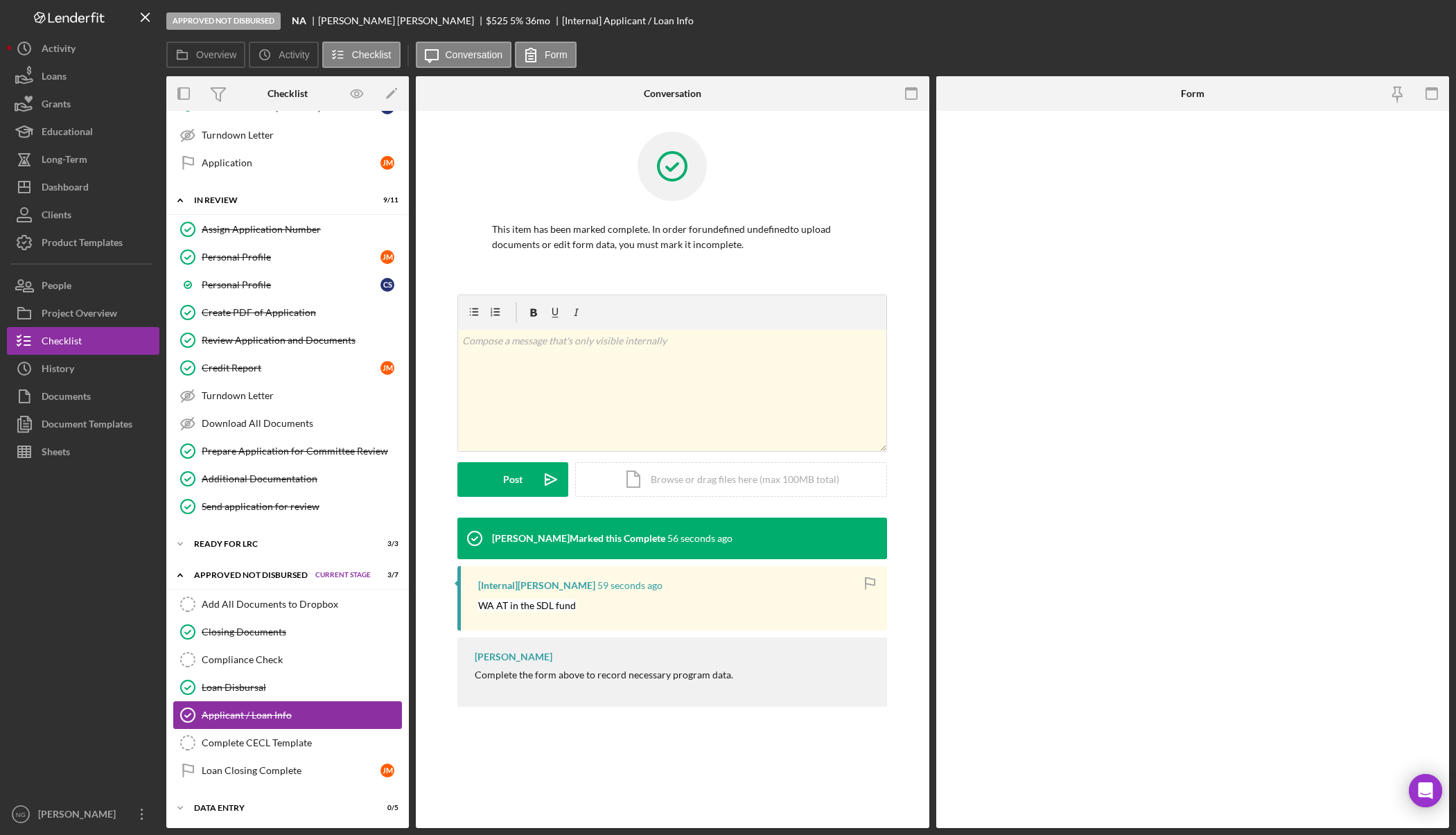
scroll to position [1000, 0]
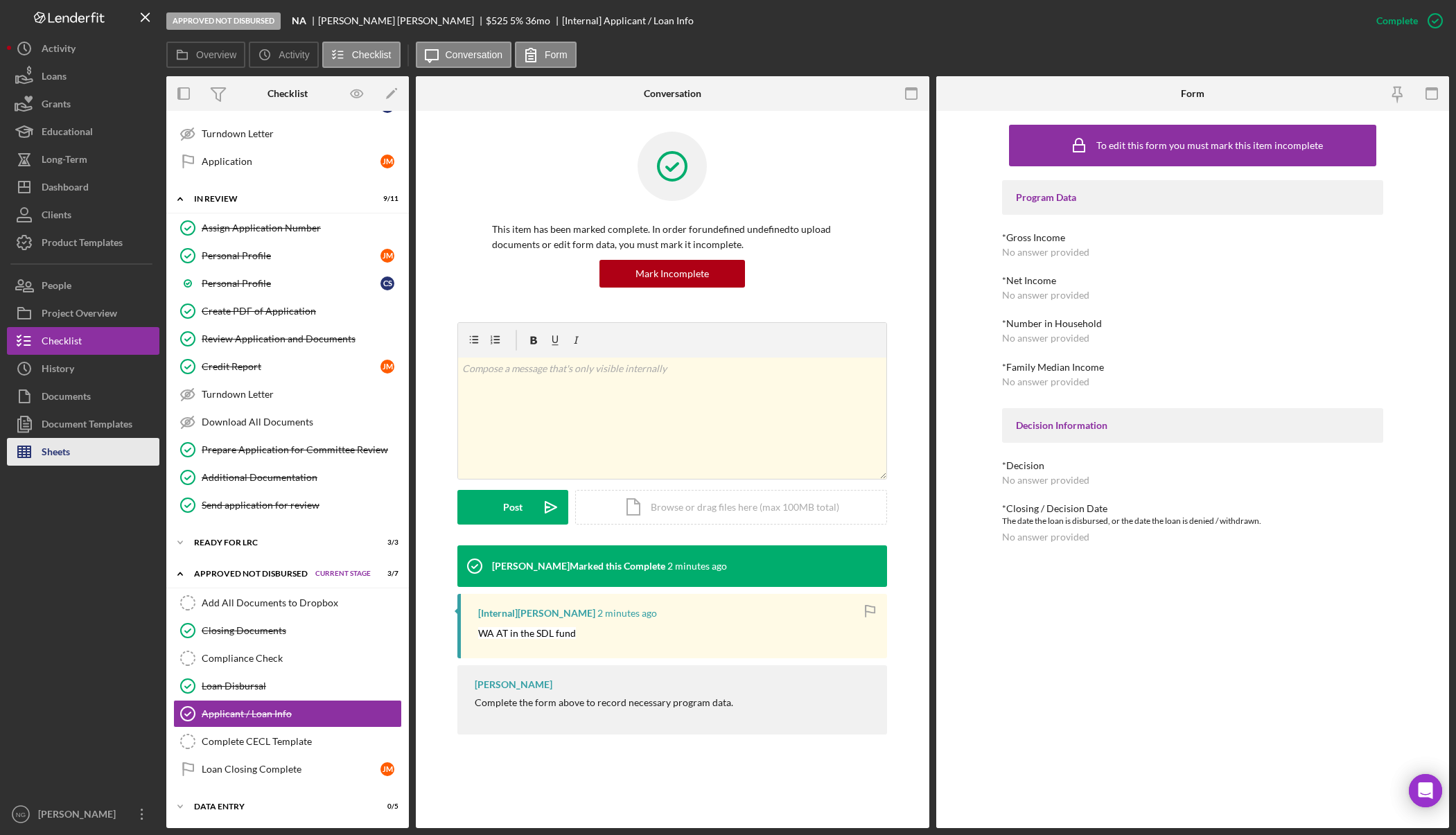
click at [104, 458] on button "Sheets" at bounding box center [83, 451] width 152 height 27
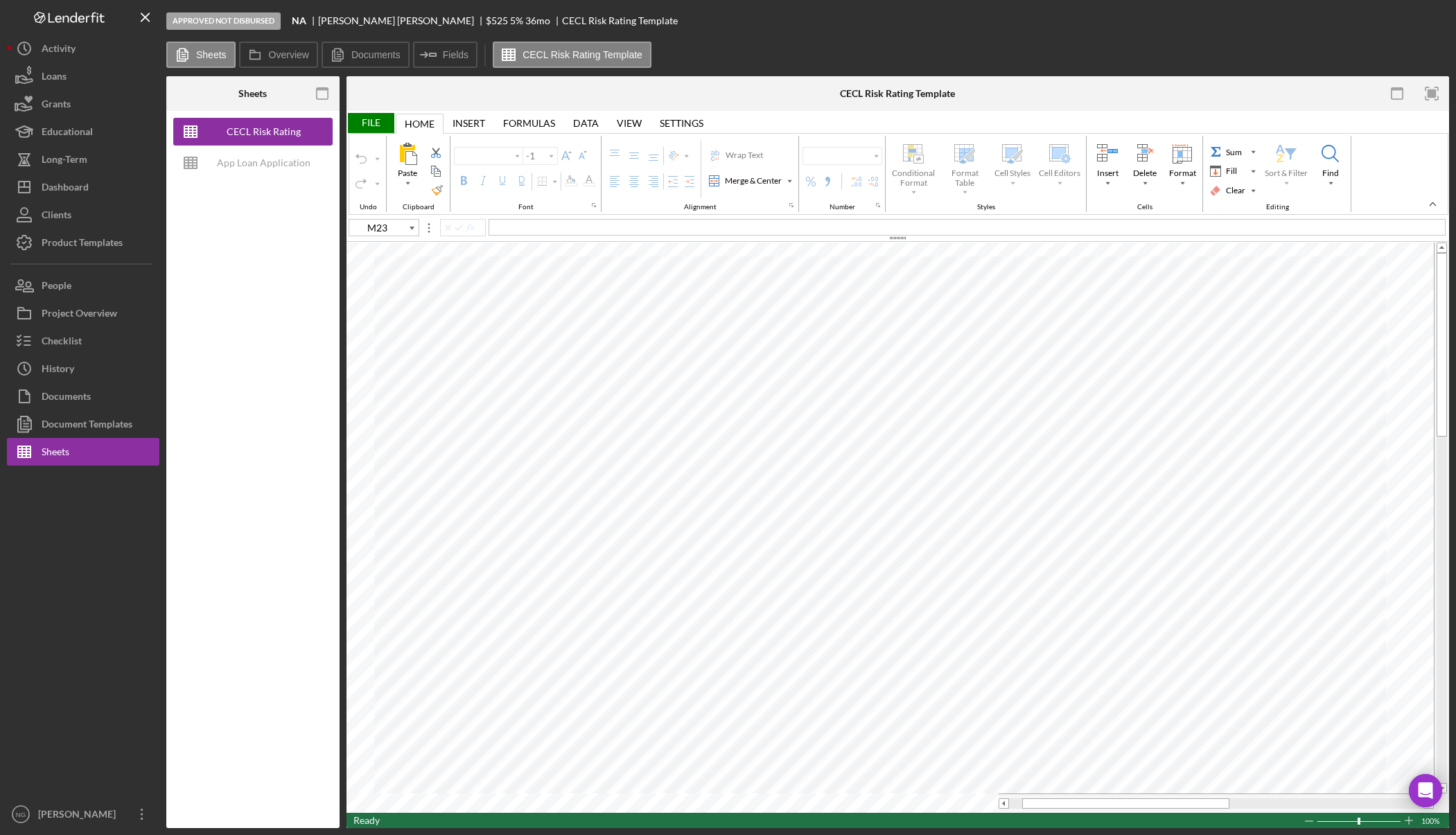
type input "Aptos Narrow"
type input "12"
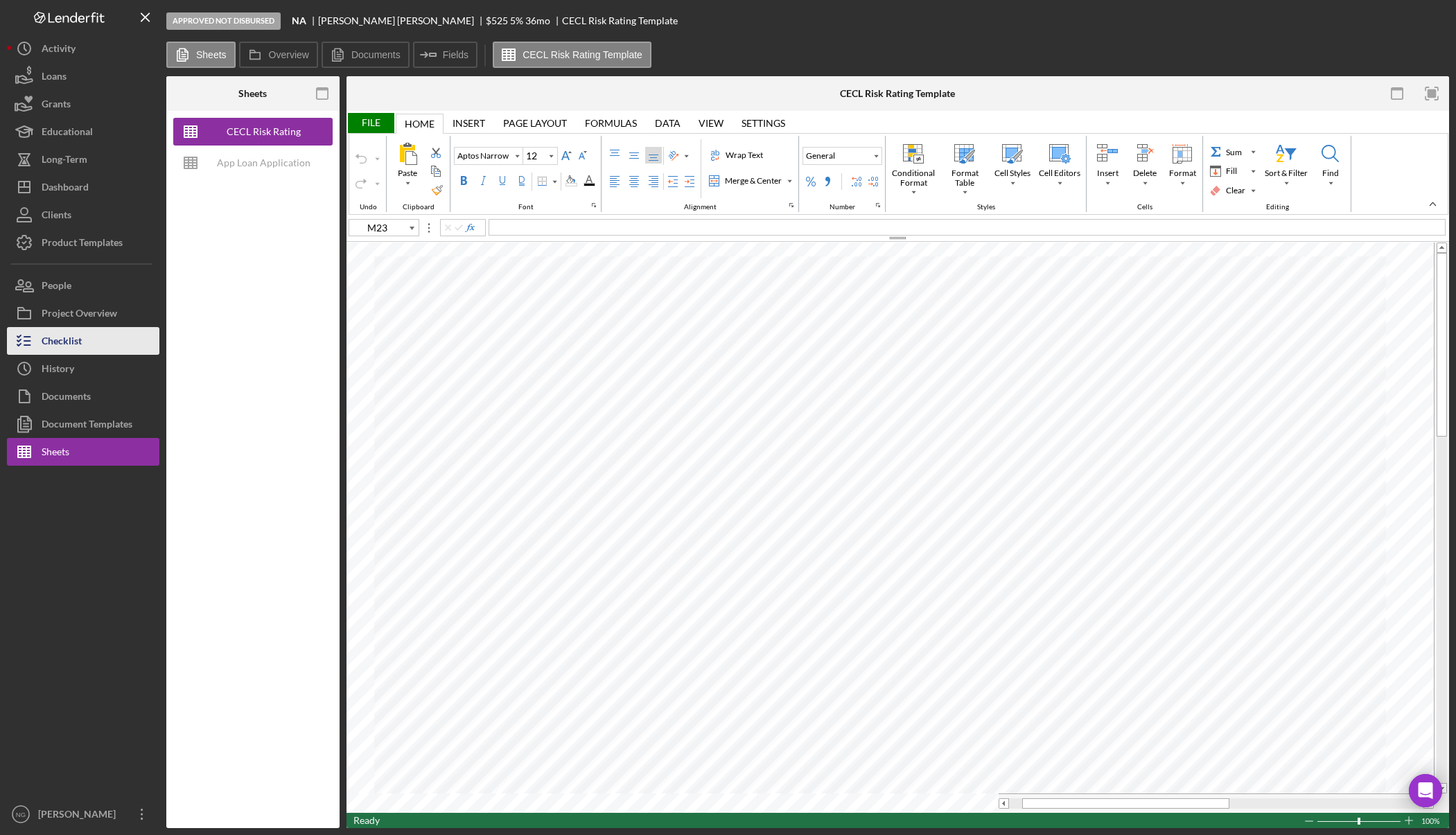
click at [115, 343] on button "Checklist" at bounding box center [83, 341] width 152 height 27
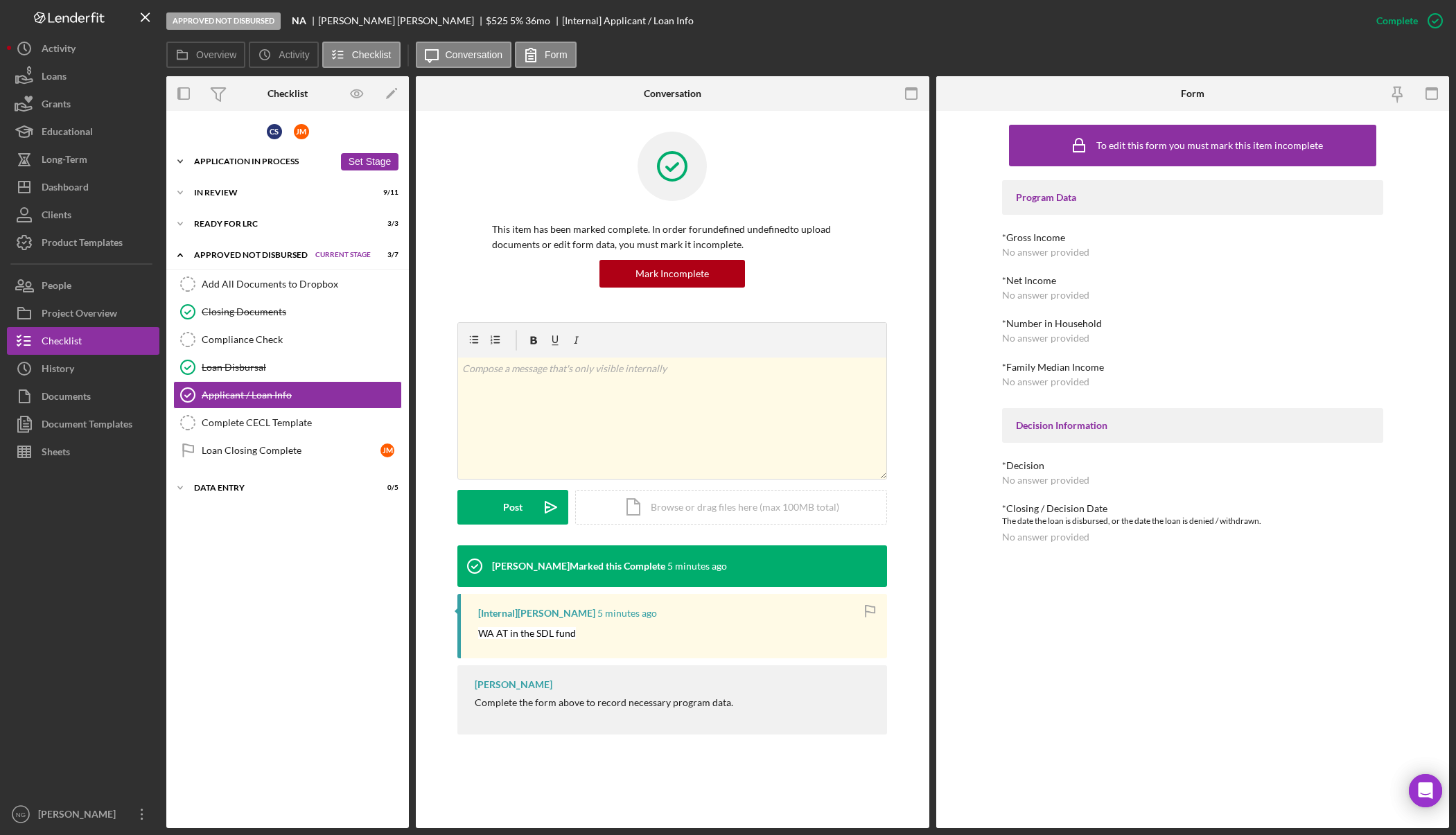
click at [254, 155] on div "Icon/Expander Application In Process 29 / 36 Set Stage" at bounding box center [288, 161] width 243 height 27
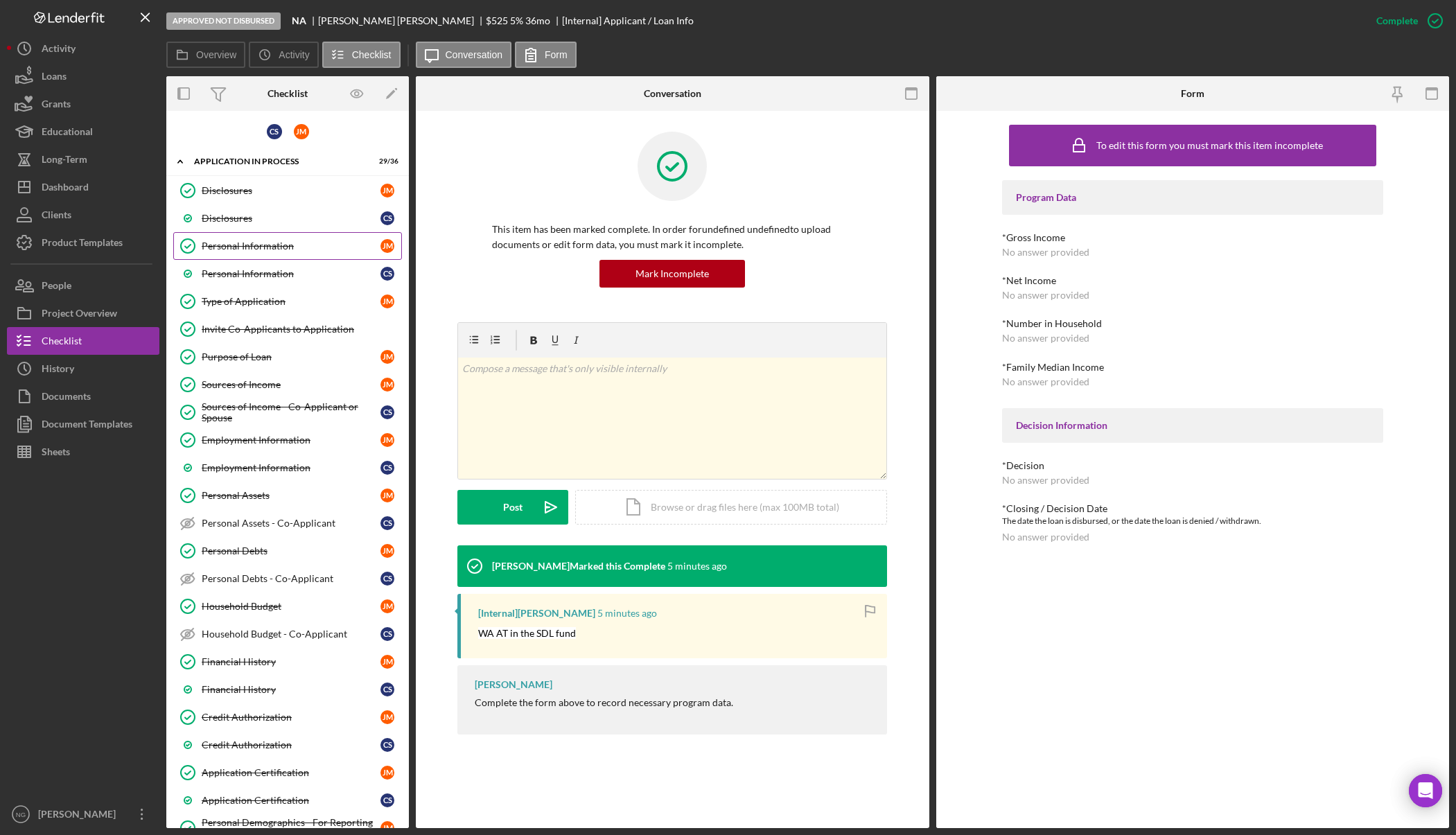
click at [252, 254] on link "Personal Information Personal Information J M" at bounding box center [287, 246] width 229 height 27
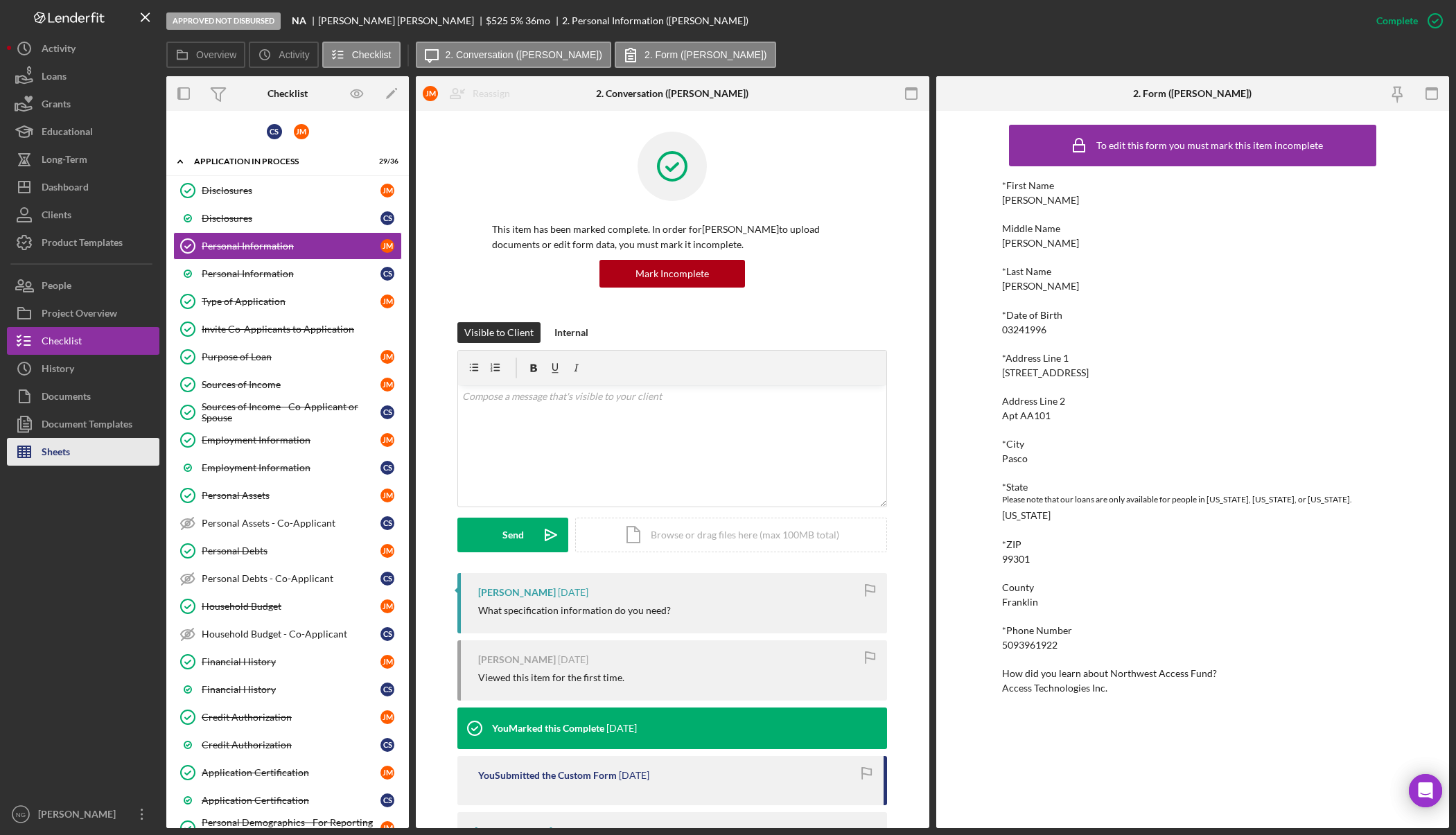
click at [74, 460] on button "Sheets" at bounding box center [83, 451] width 152 height 27
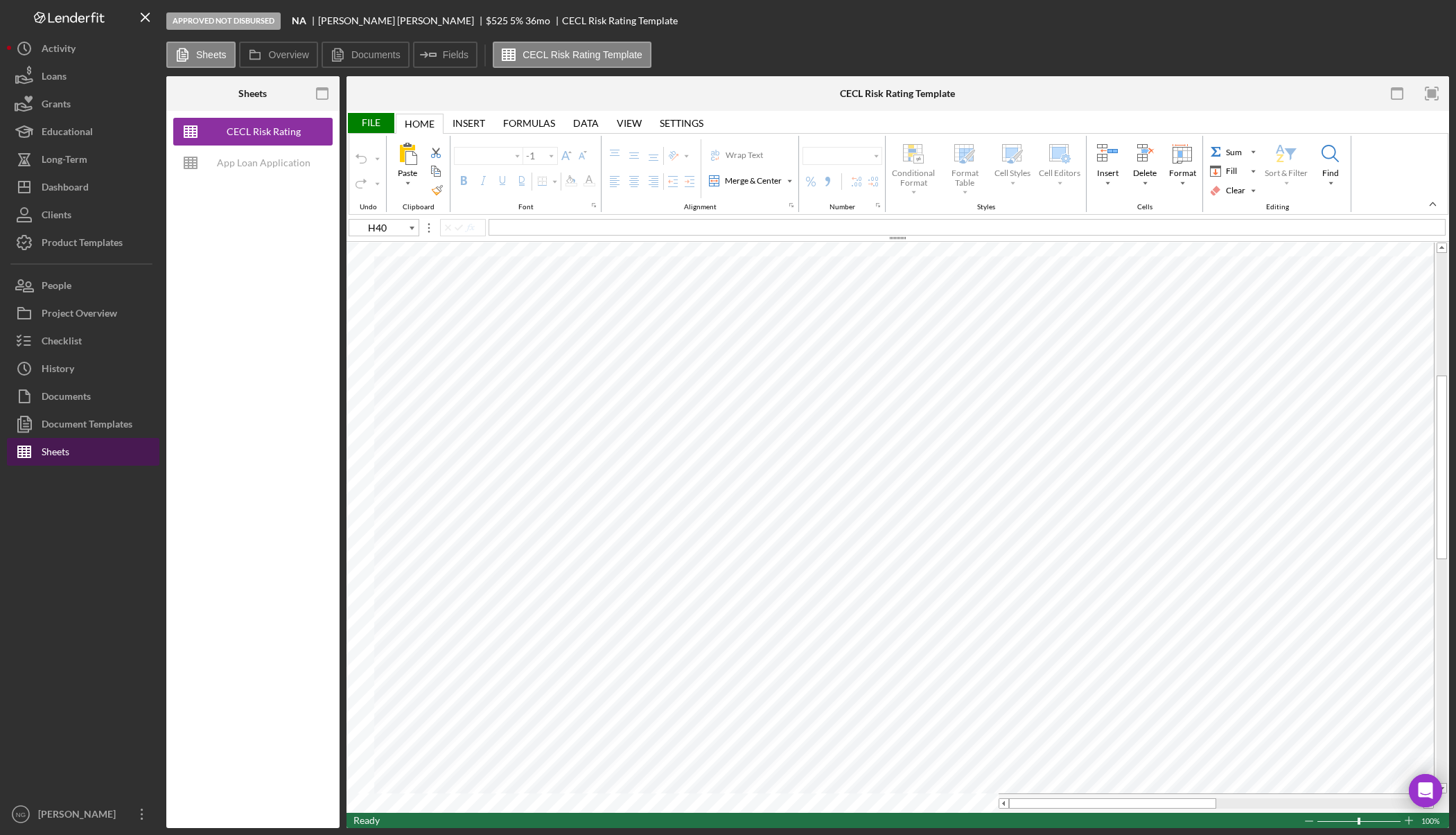
type input "Aptos Narrow"
type input "12"
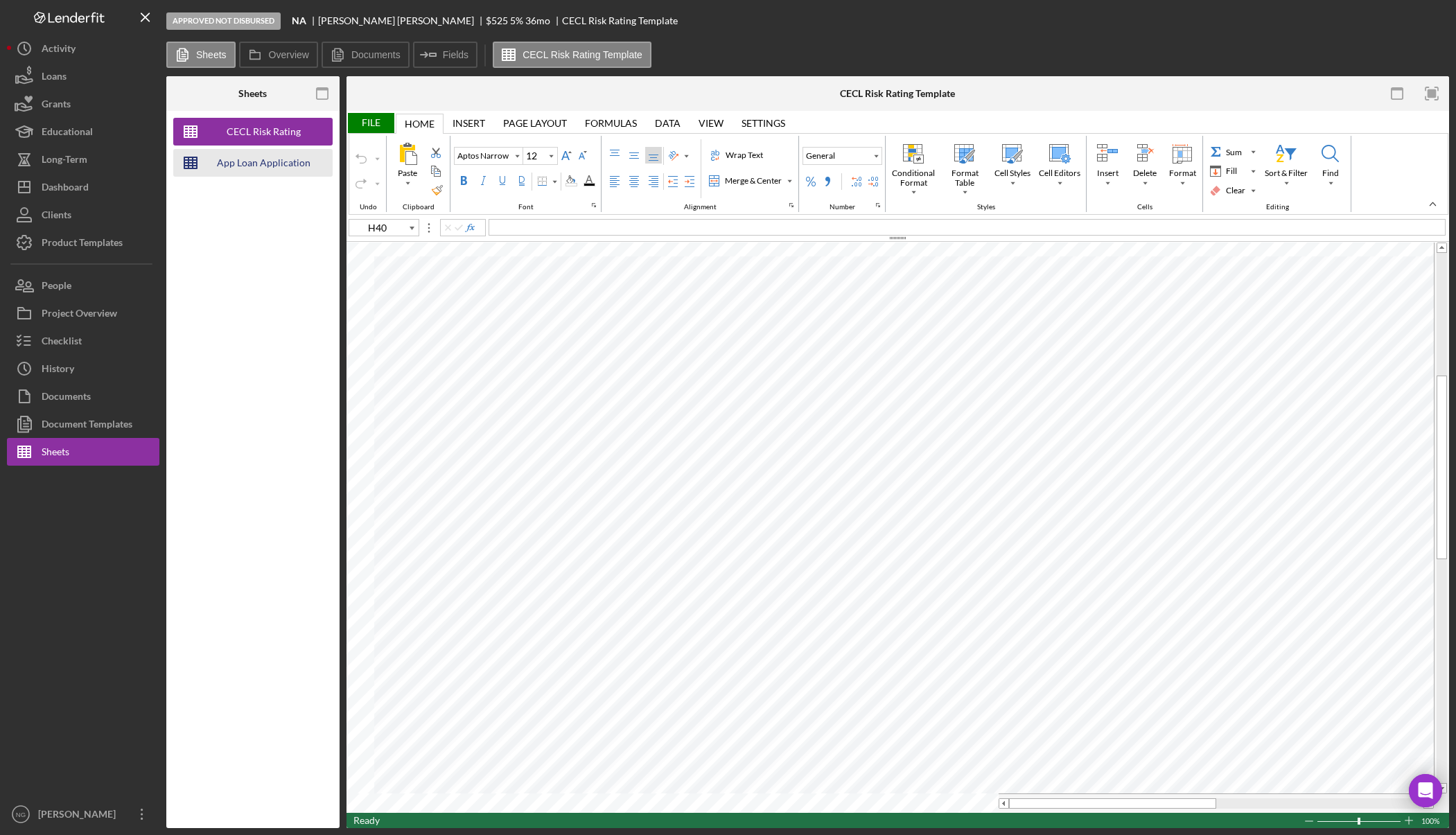
click at [260, 158] on div "App Loan Application Package" at bounding box center [264, 162] width 111 height 27
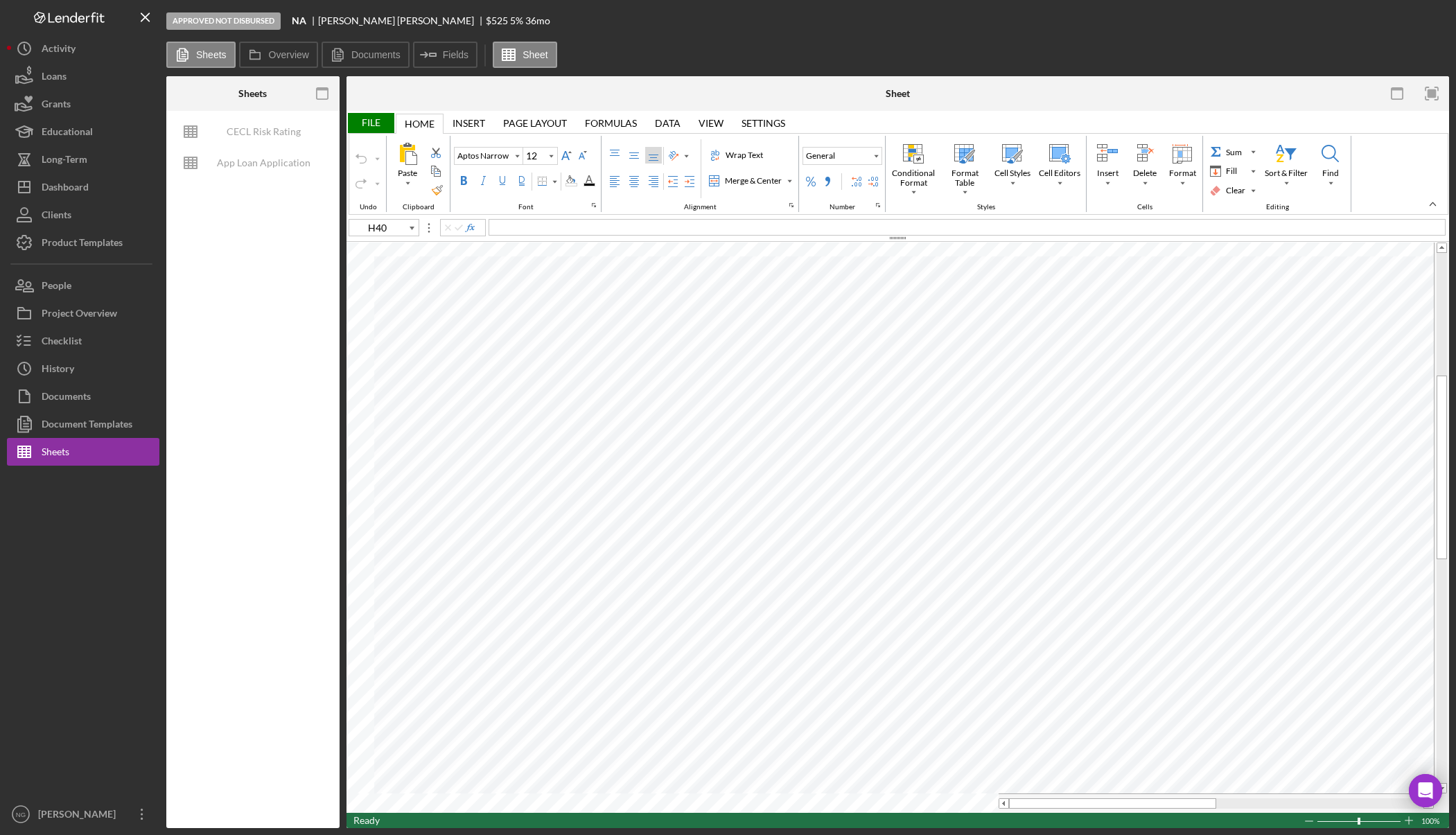
type input "Calibri"
type input "11"
type input "F60"
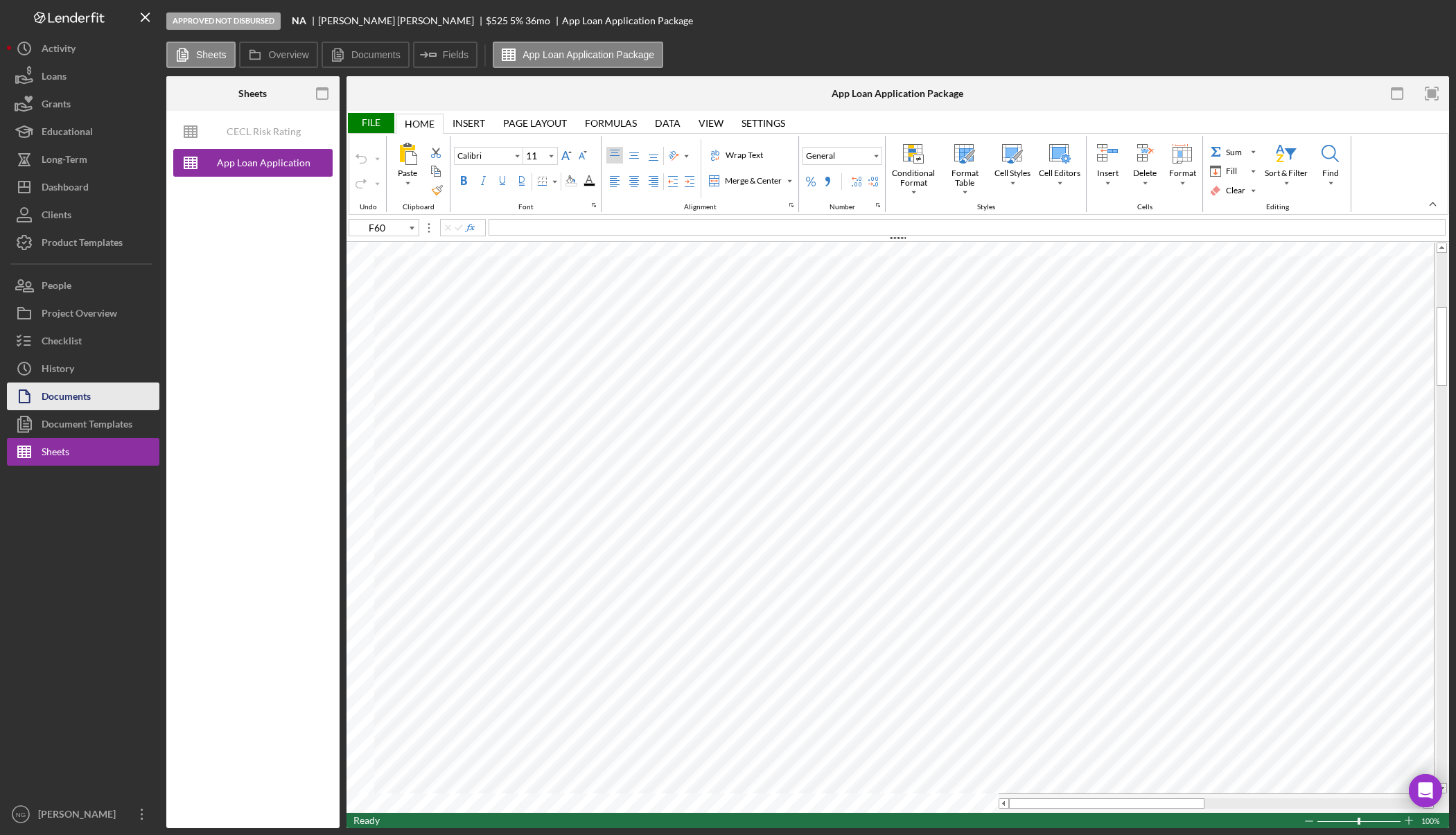
click at [105, 393] on button "Documents" at bounding box center [83, 396] width 152 height 27
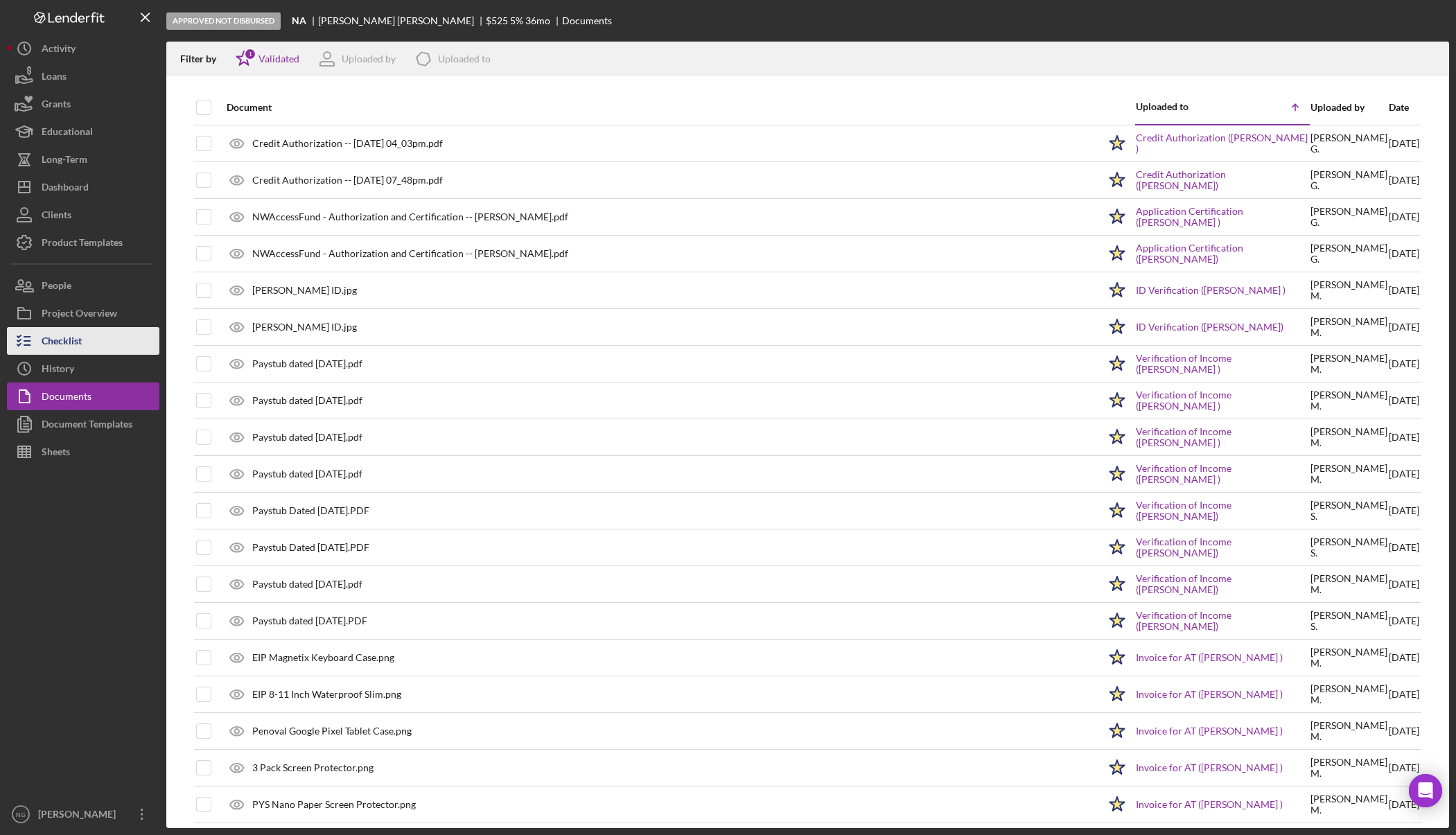
click at [66, 340] on div "Checklist" at bounding box center [61, 343] width 40 height 31
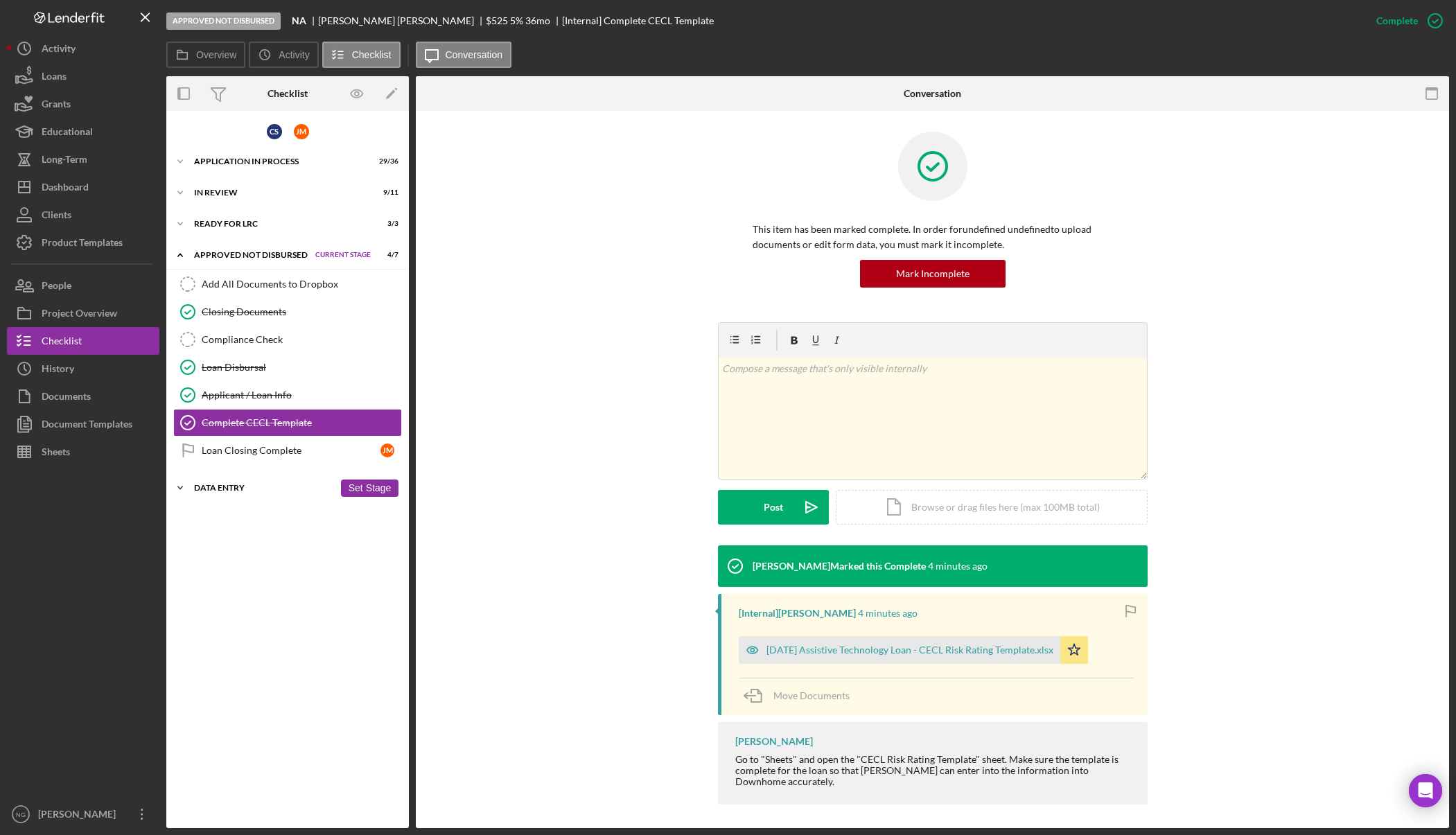
click at [229, 485] on div "Data Entry" at bounding box center [264, 488] width 140 height 8
click at [271, 546] on div "Update Airtable" at bounding box center [301, 545] width 200 height 11
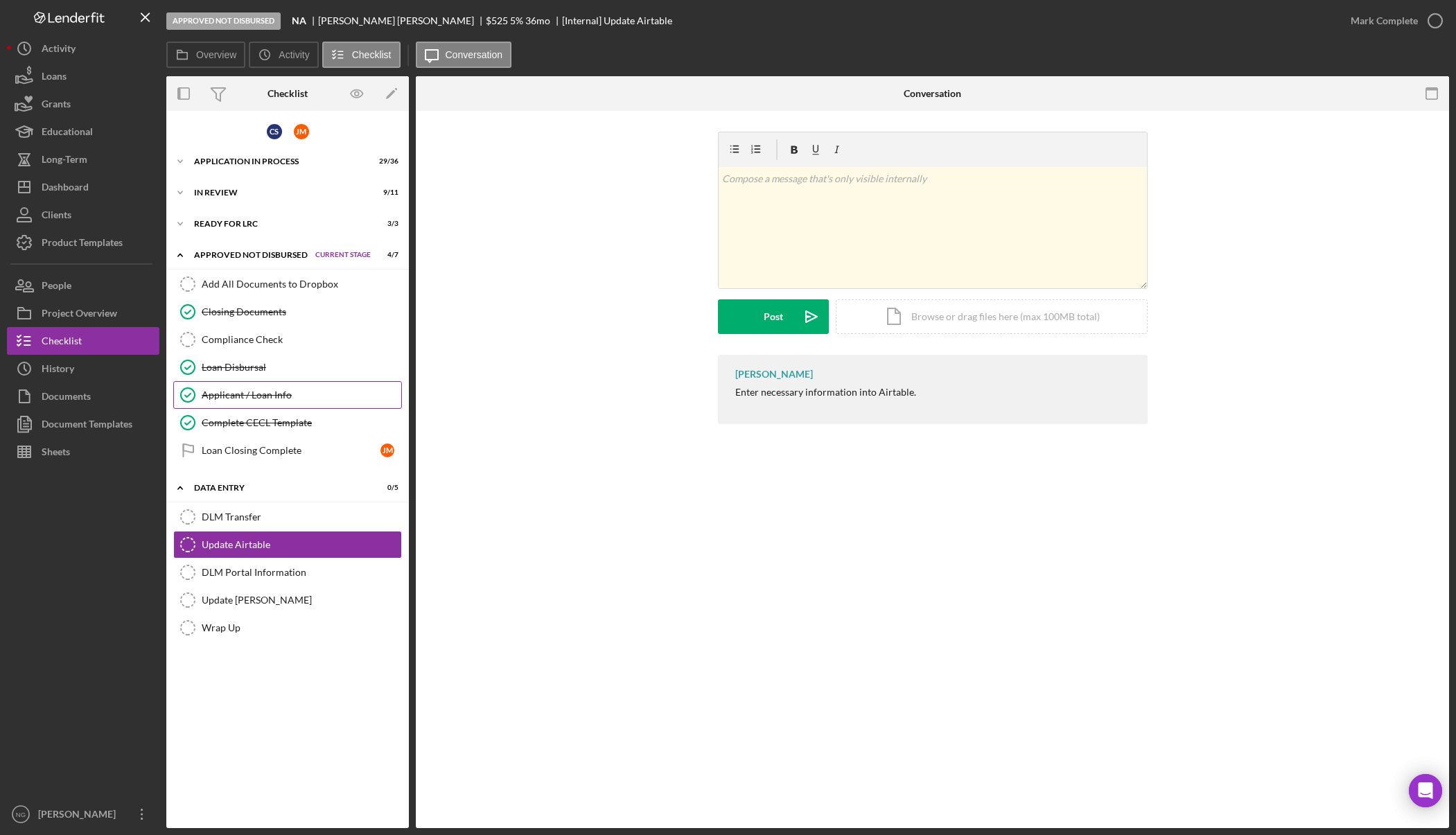
click at [278, 401] on link "Applicant / Loan Info Applicant / Loan Info" at bounding box center [287, 394] width 229 height 27
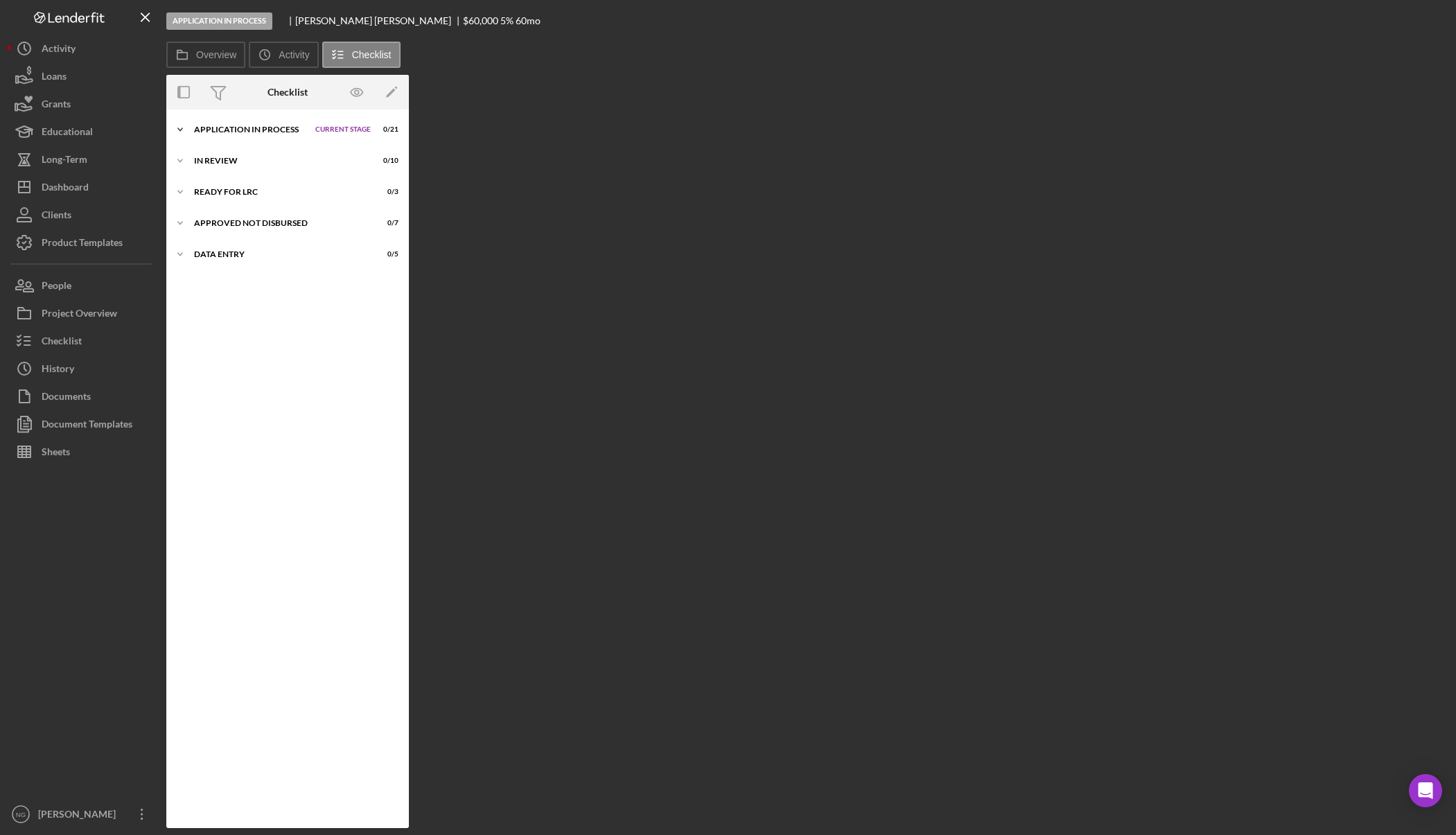
click at [276, 133] on div "Application In Process" at bounding box center [251, 129] width 115 height 8
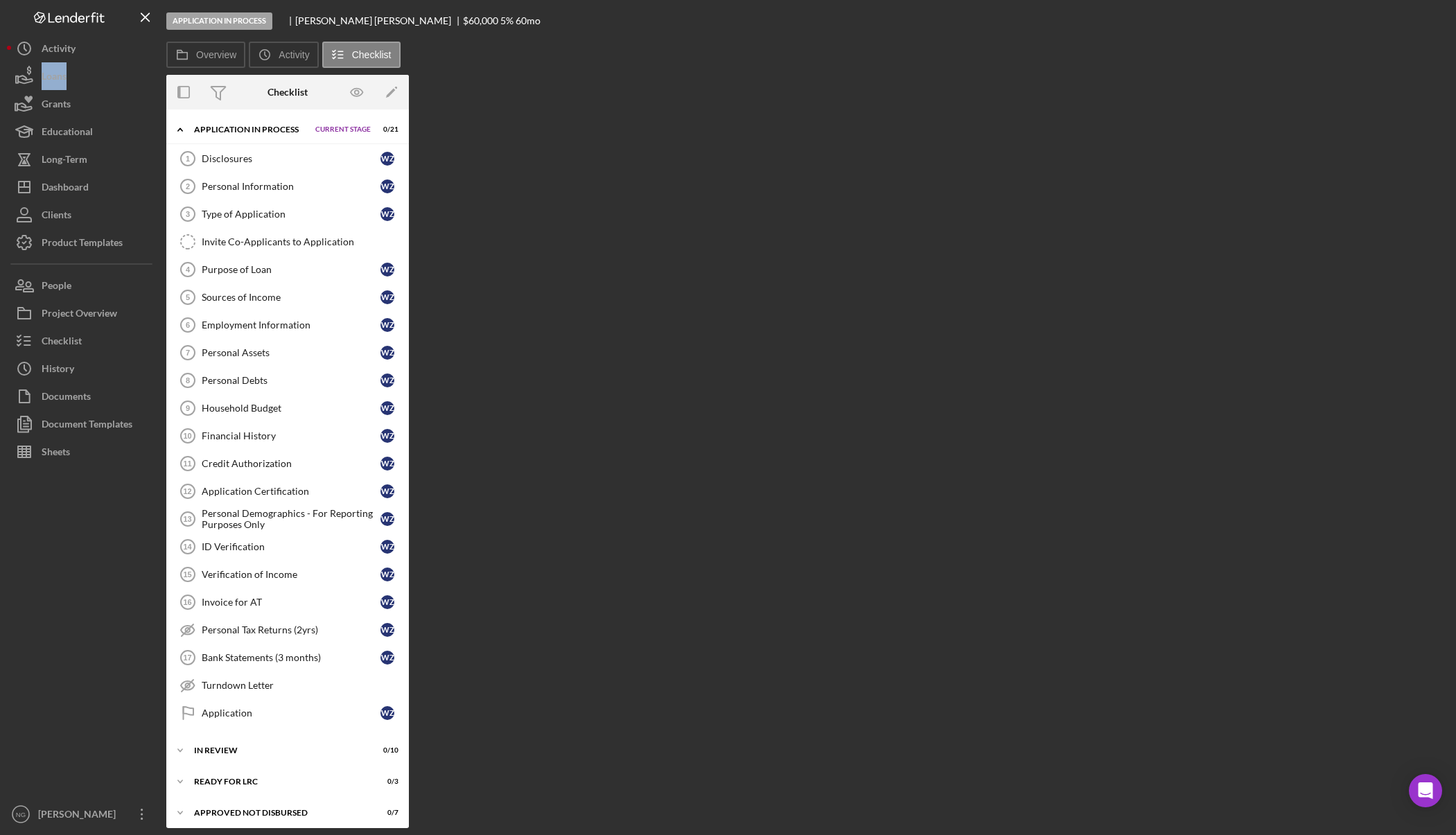
drag, startPoint x: 162, startPoint y: 70, endPoint x: 585, endPoint y: 70, distance: 423.0
click at [163, 58] on nav "Logo-Reversed Created with Sketch. Icon/Menu Close Icon/Dashboard Dashboard Nav…" at bounding box center [86, 414] width 159 height 828
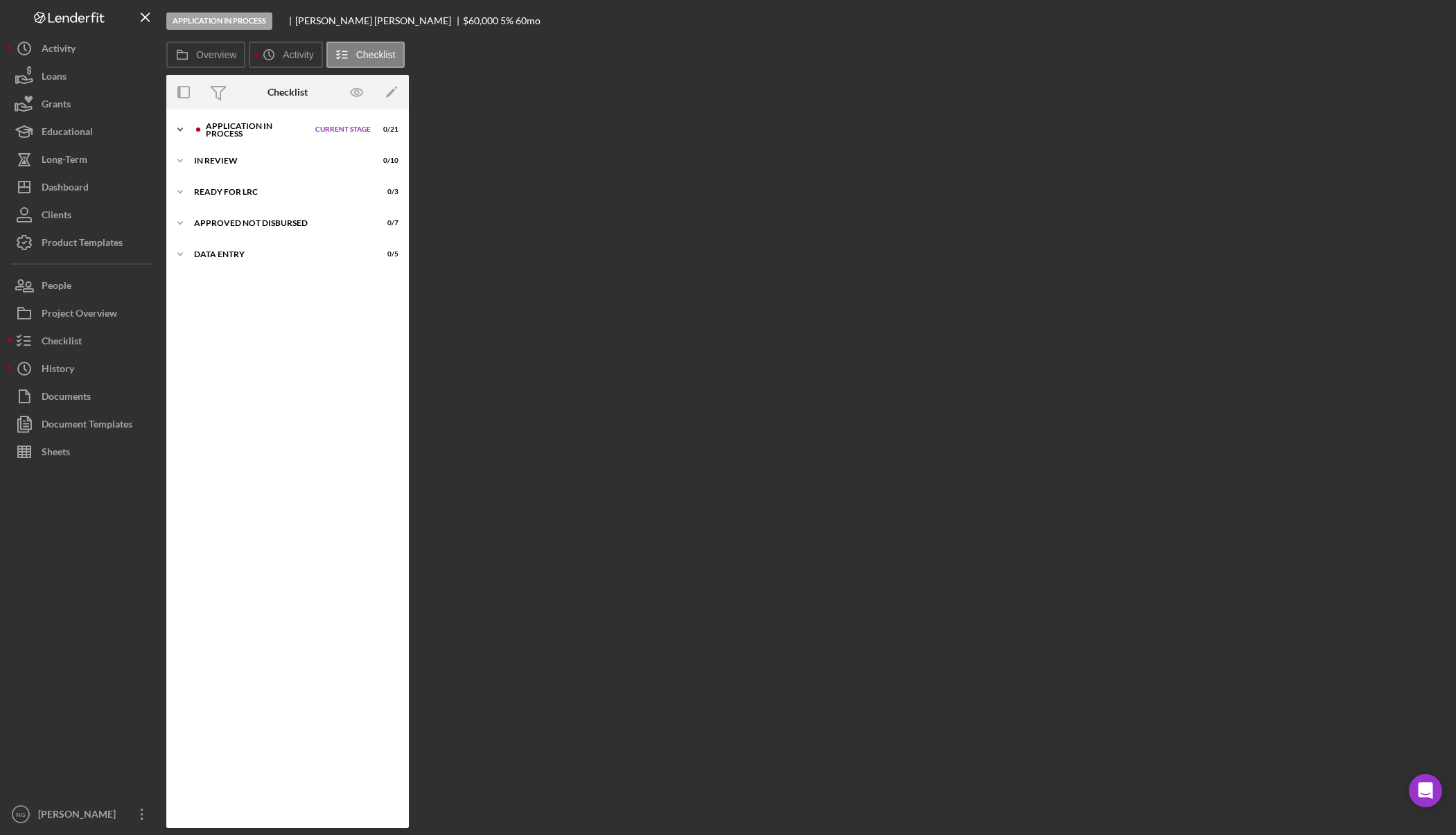
click at [244, 129] on div "Application In Process" at bounding box center [257, 130] width 103 height 16
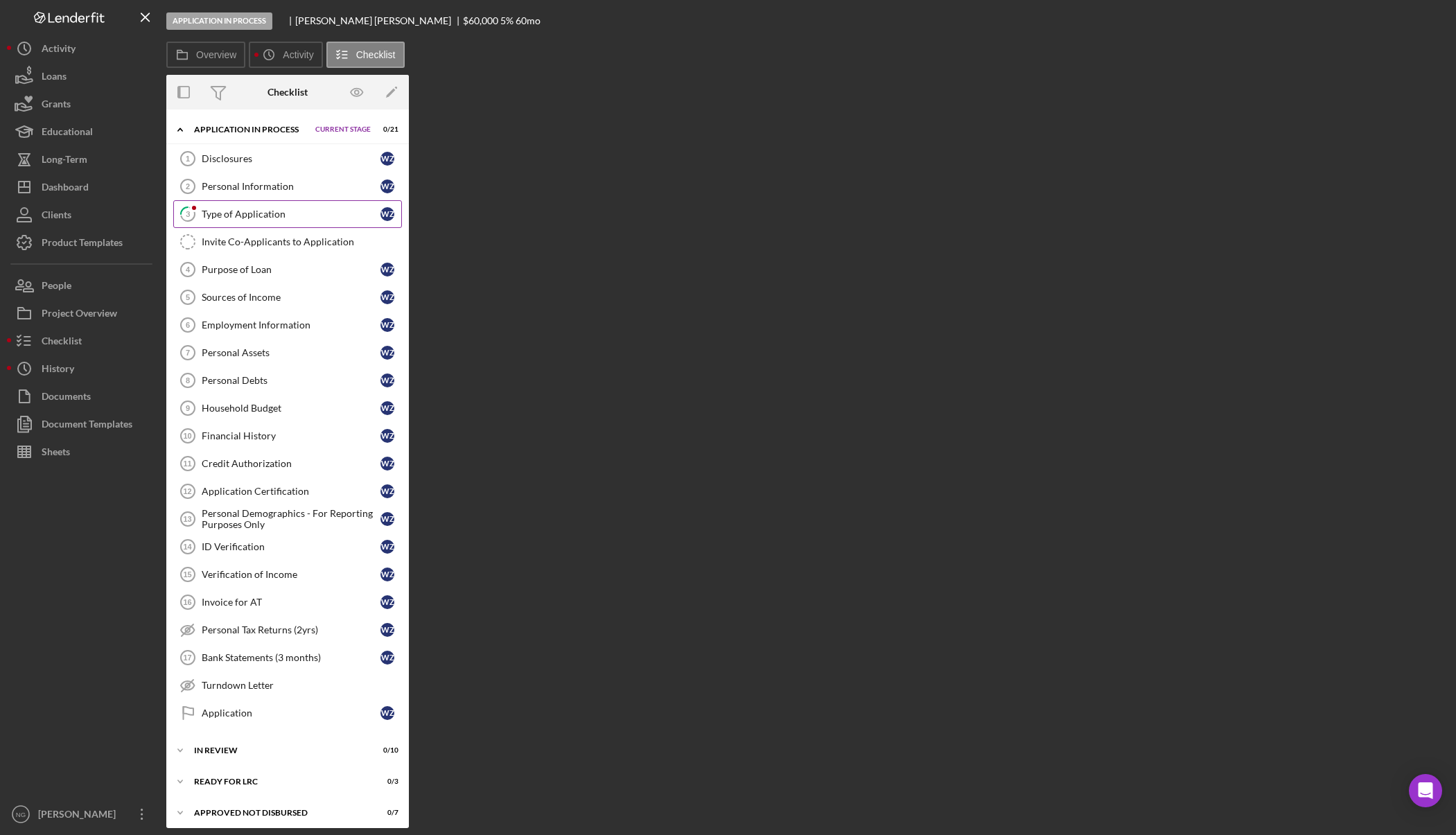
click at [237, 216] on div "Type of Application" at bounding box center [291, 215] width 179 height 11
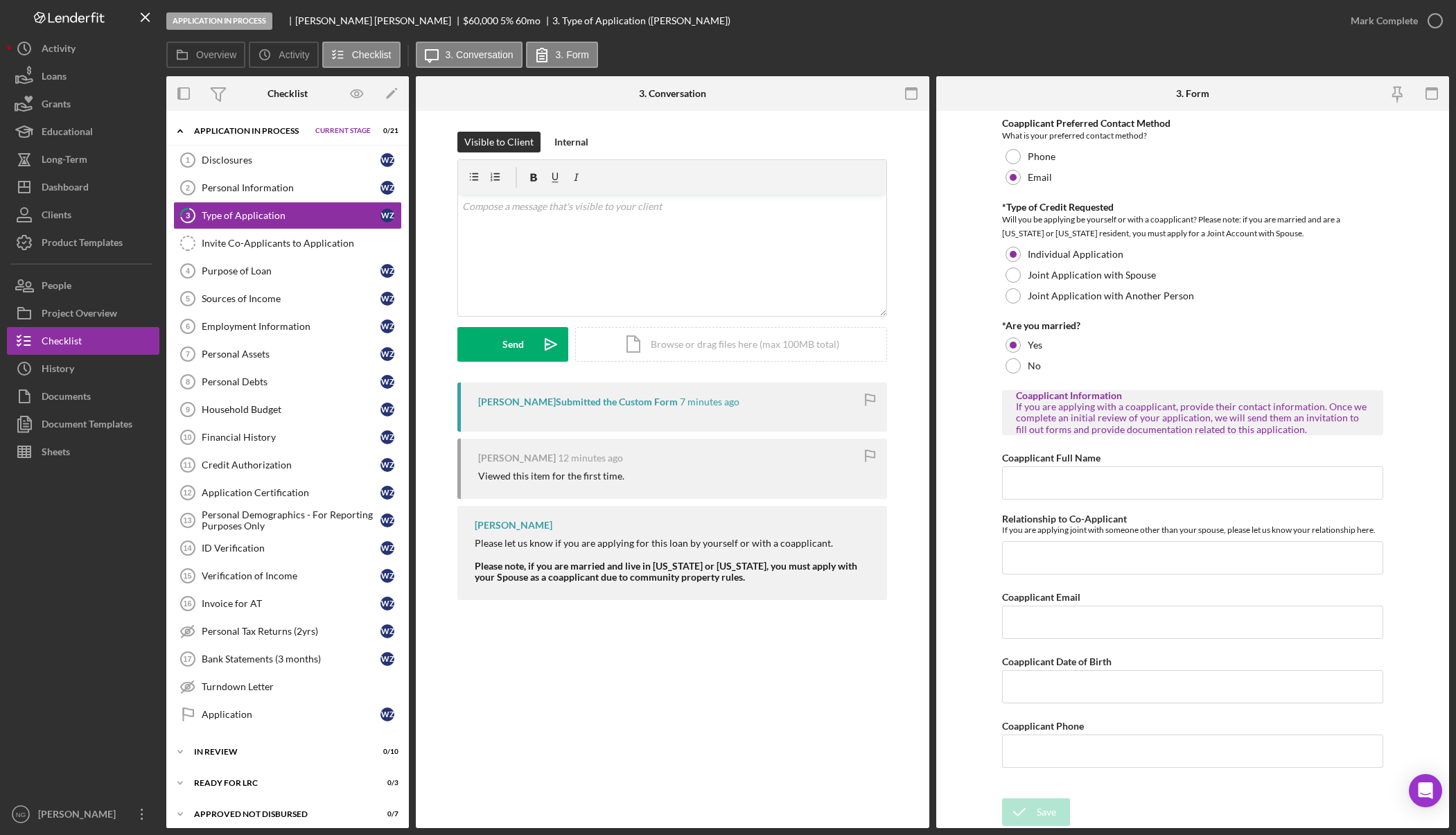
click at [833, 18] on div "Application In Process William ZINK $60,000 $15,000 5 % 60 mo 3. Type of Applic…" at bounding box center [752, 21] width 1171 height 41
click at [87, 295] on button "People" at bounding box center [83, 285] width 152 height 27
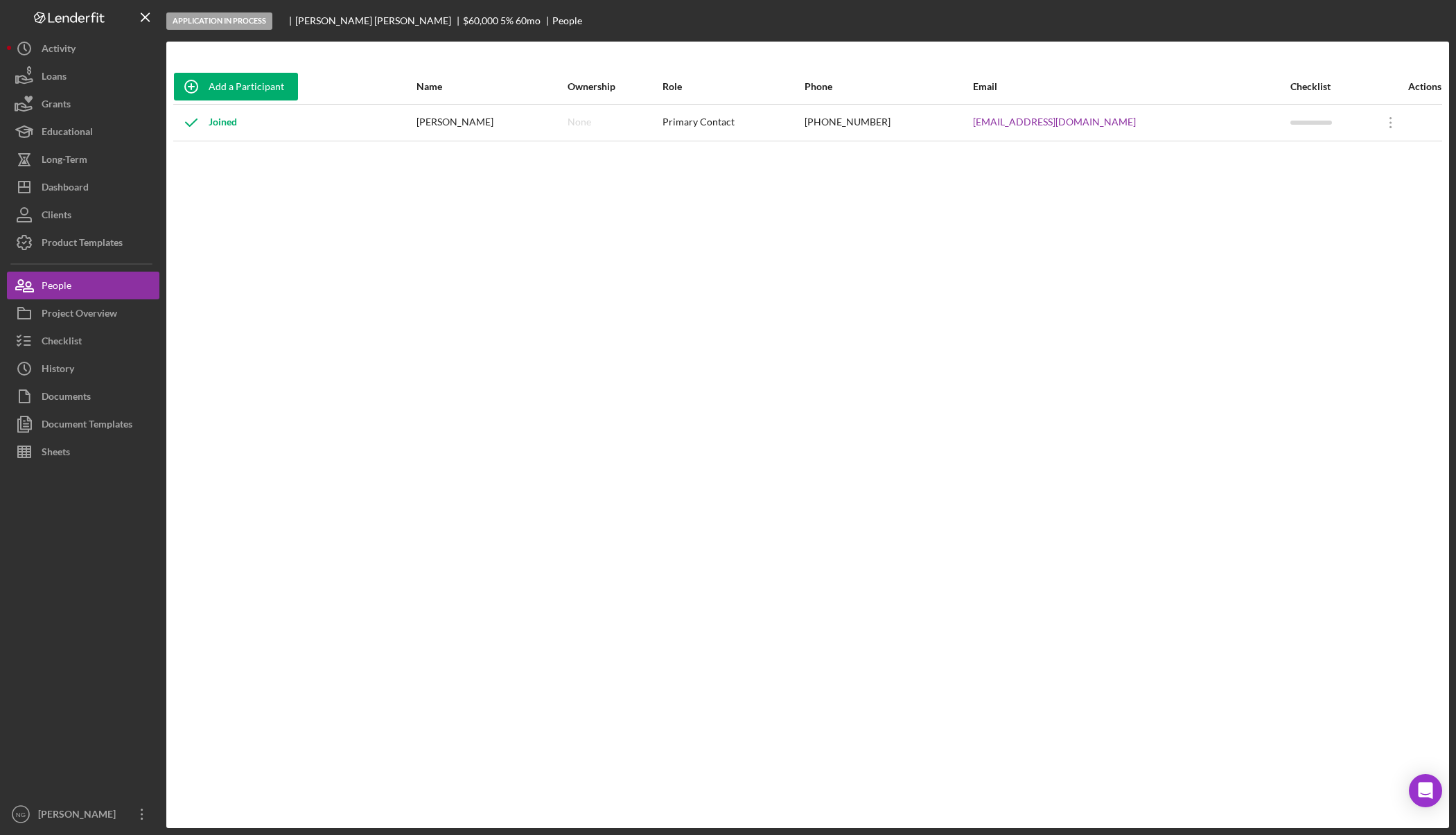
click at [949, 266] on div "Add a Participant Name Ownership Role Phone Email Checklist Actions Joined Will…" at bounding box center [808, 435] width 1283 height 731
click at [102, 196] on button "Icon/Dashboard Dashboard" at bounding box center [83, 186] width 152 height 27
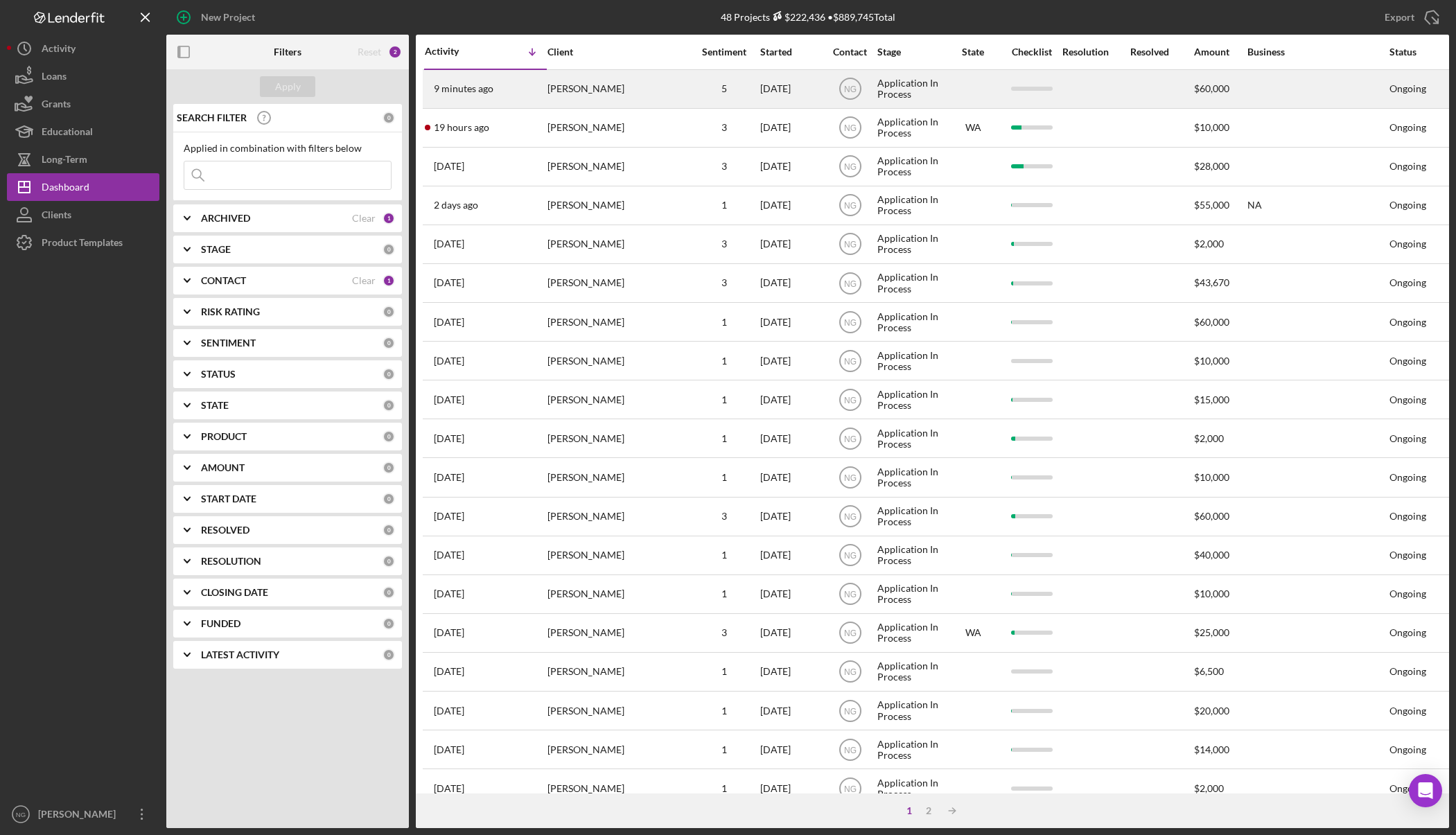
click at [598, 92] on div "[PERSON_NAME]" at bounding box center [616, 88] width 138 height 37
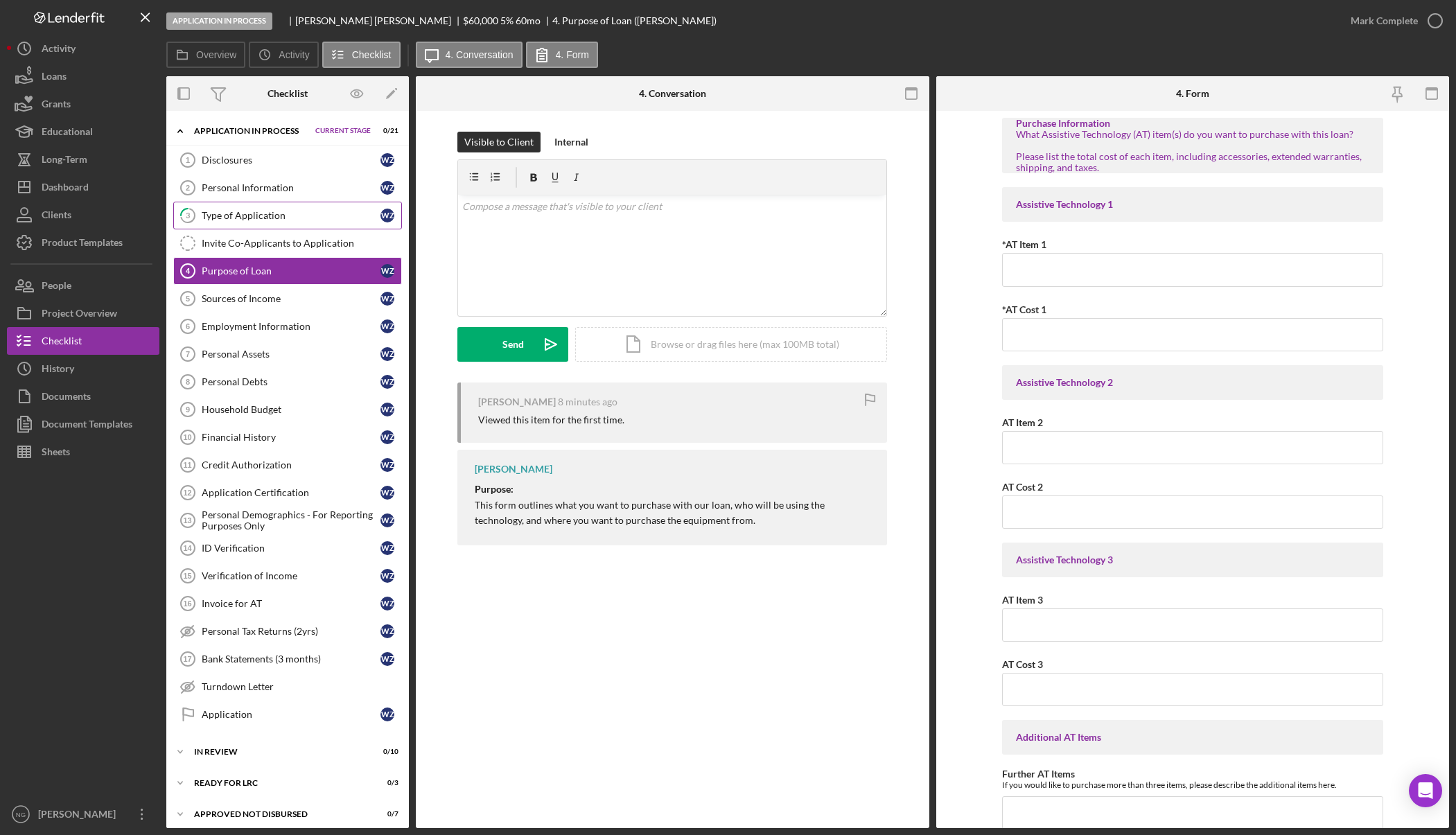
click at [260, 204] on link "3 Type of Application W Z" at bounding box center [287, 215] width 229 height 27
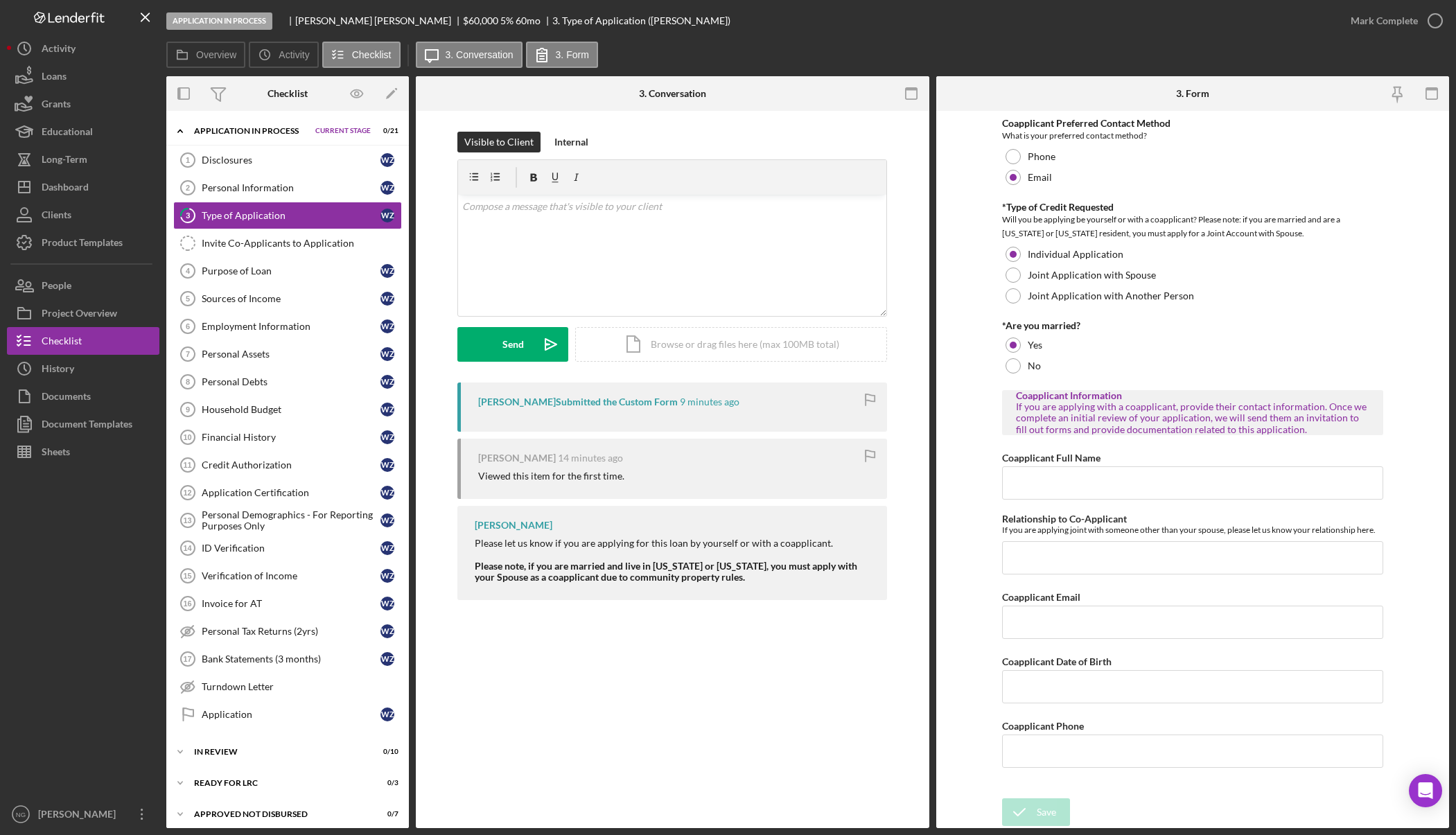
click at [902, 50] on div "Overview Icon/History Activity Checklist Icon/Message 3. Conversation 3. Form" at bounding box center [808, 55] width 1283 height 27
click at [269, 54] on icon "Icon/History" at bounding box center [264, 54] width 27 height 27
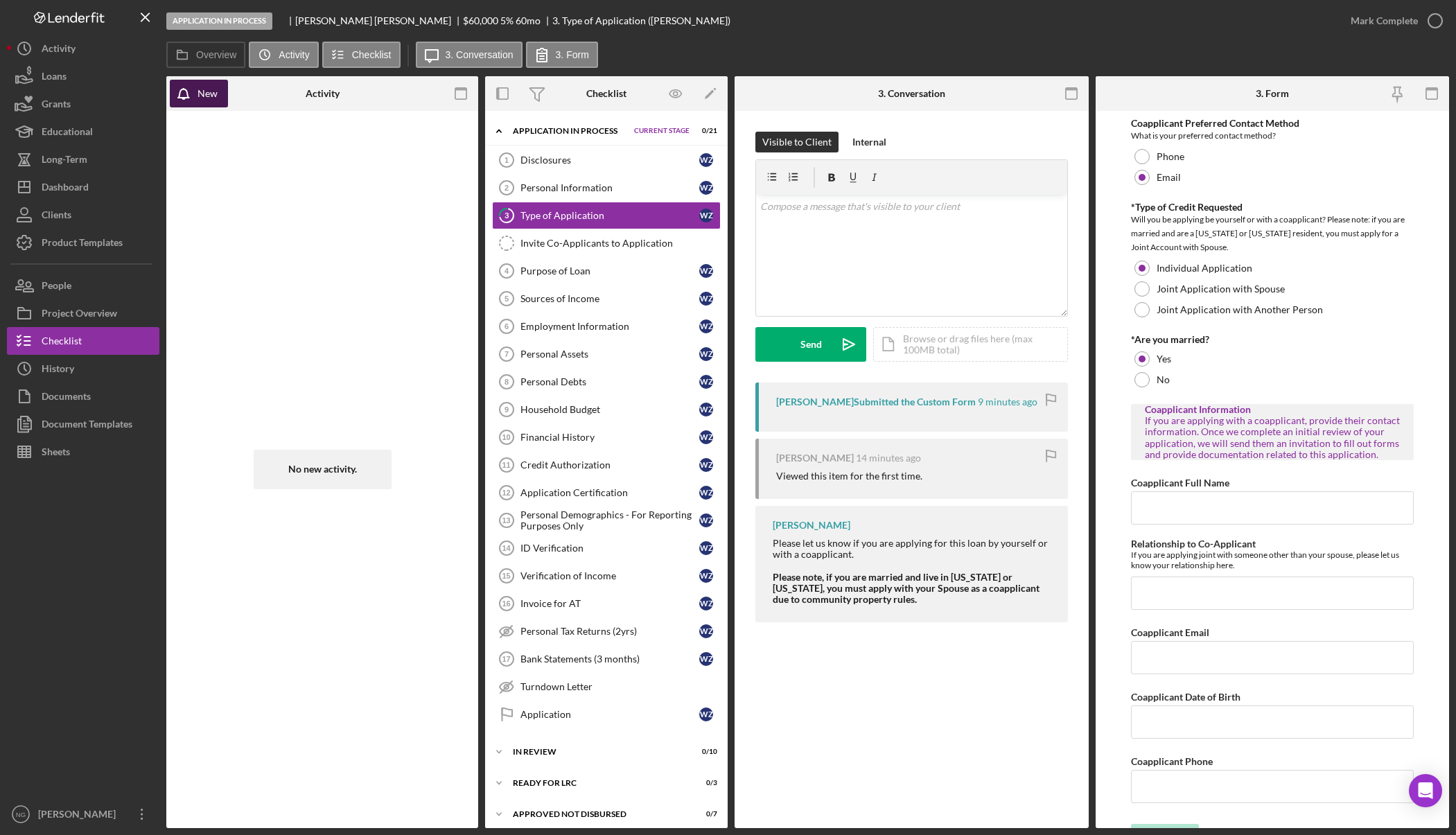
click at [213, 92] on div "New" at bounding box center [207, 93] width 20 height 27
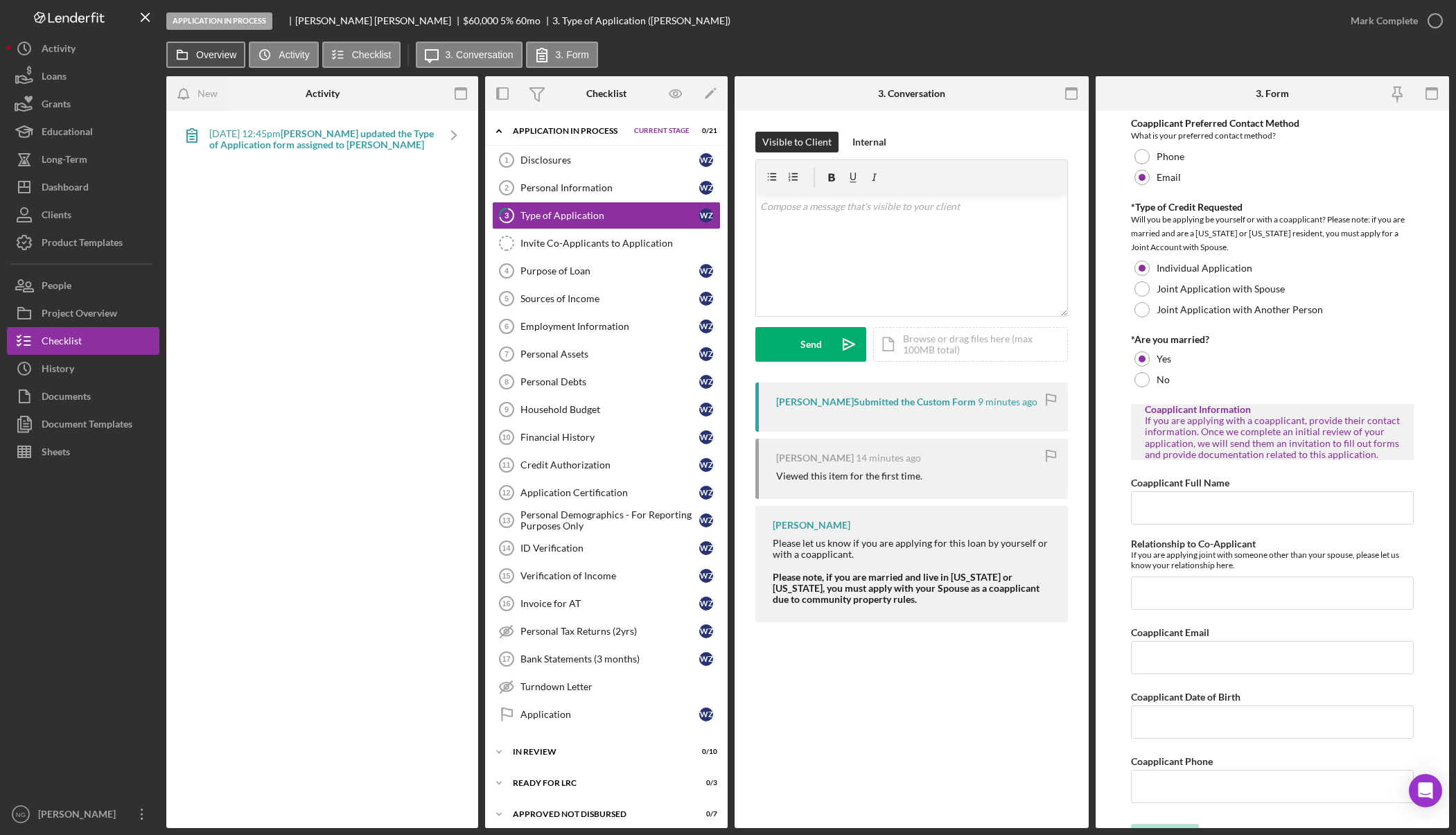
click at [227, 54] on label "Overview" at bounding box center [216, 55] width 40 height 11
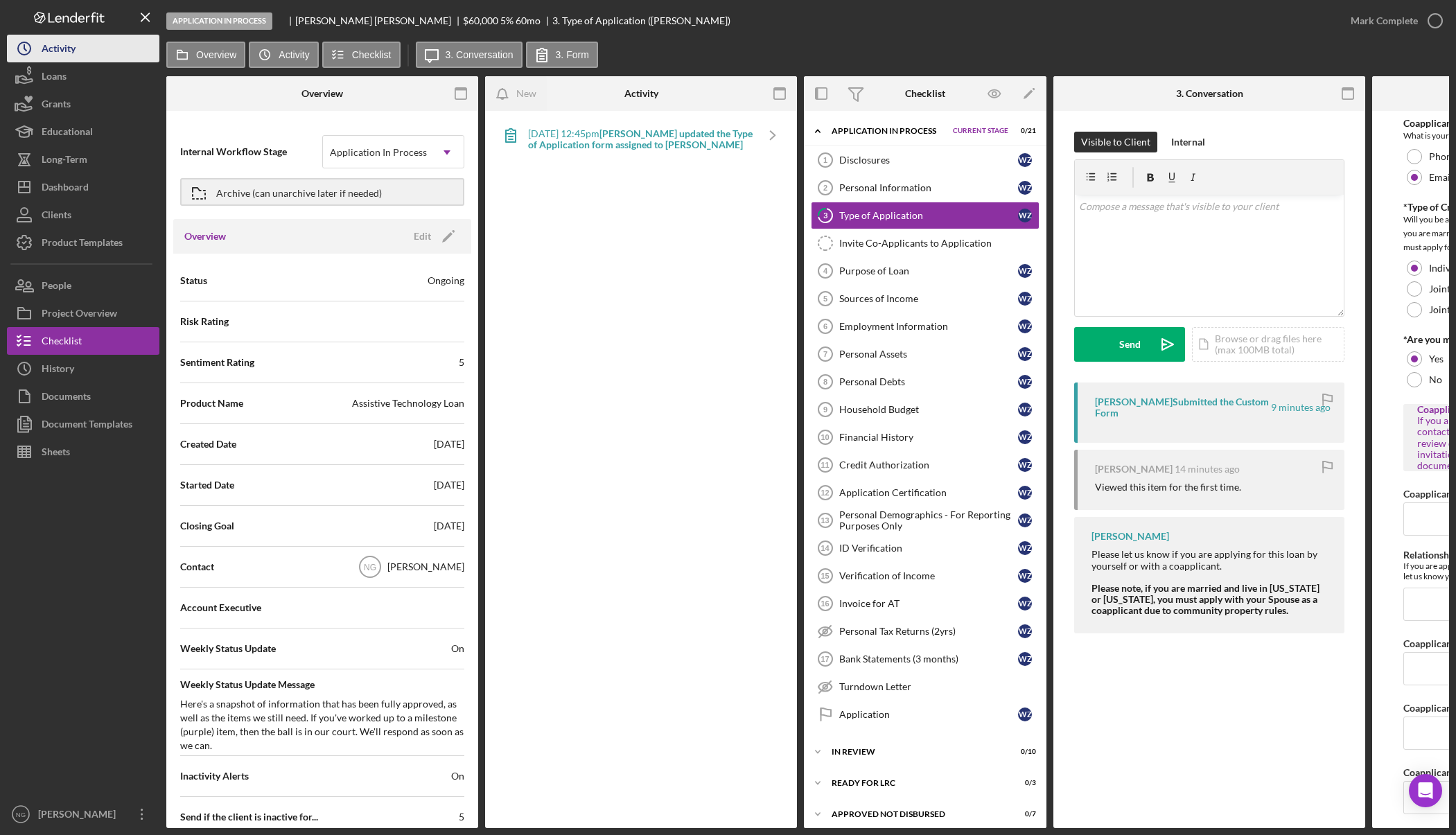
click at [97, 52] on button "Icon/History Activity" at bounding box center [83, 48] width 152 height 27
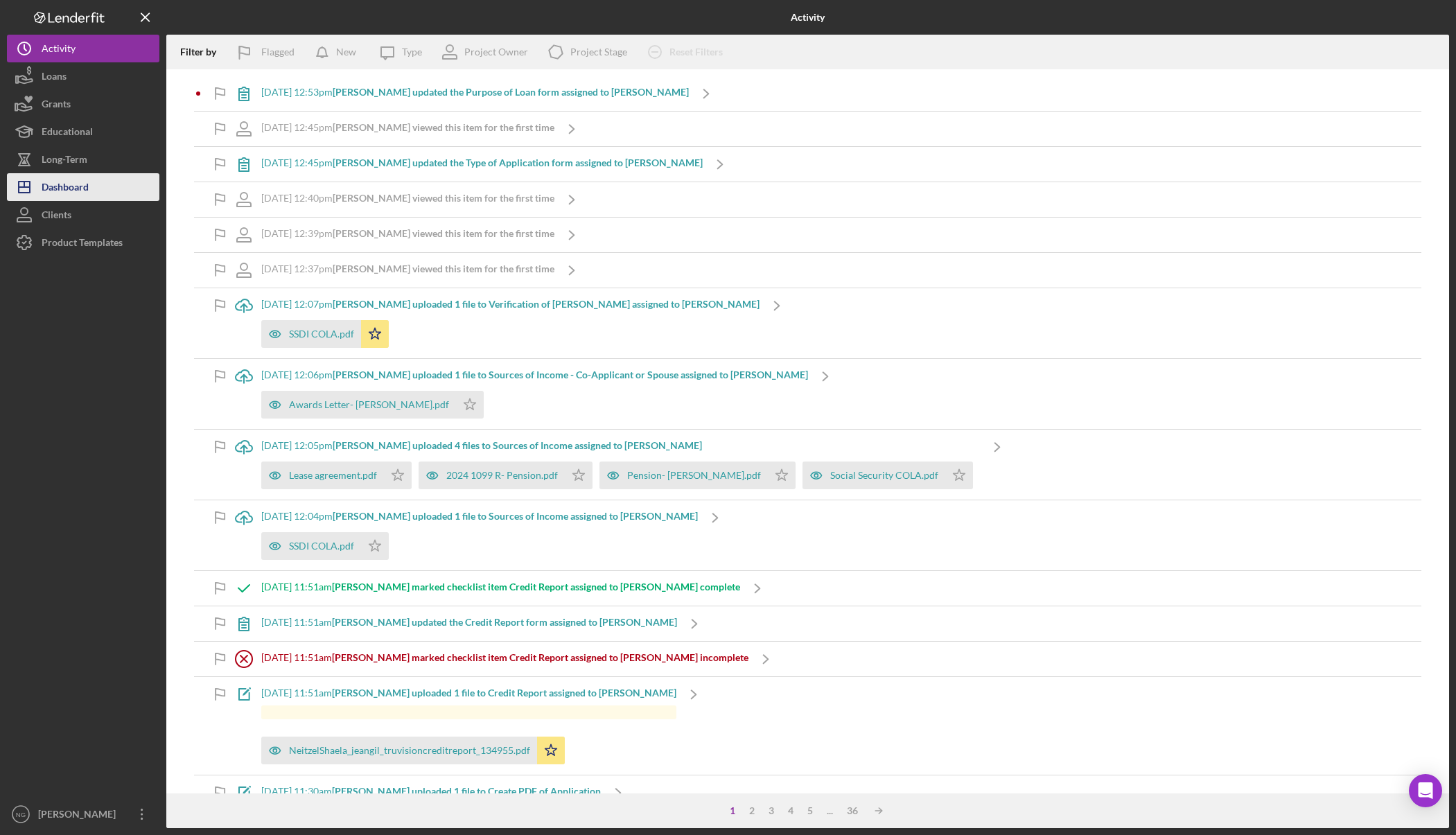
click at [104, 187] on button "Icon/Dashboard Dashboard" at bounding box center [83, 186] width 152 height 27
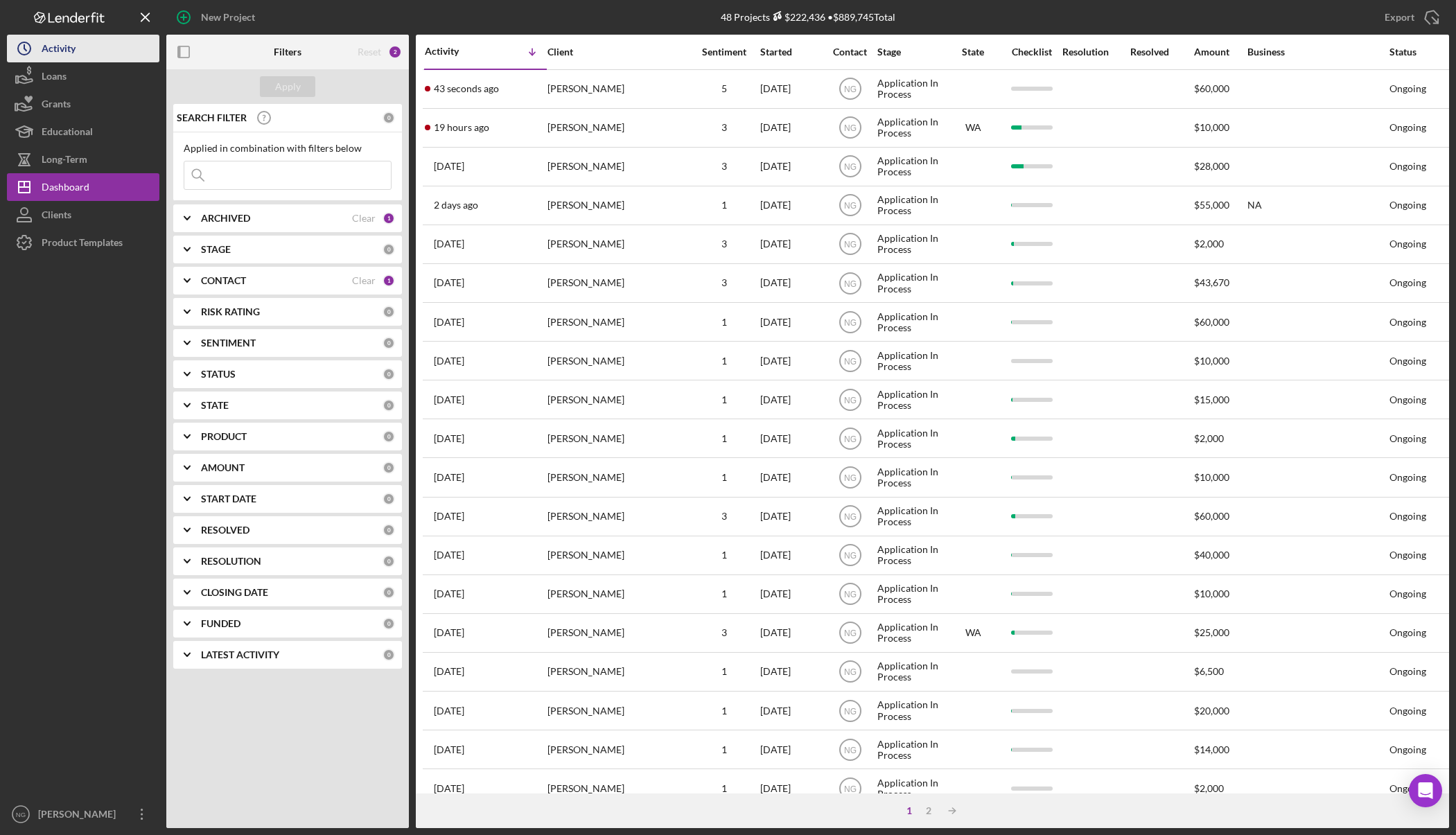
click at [50, 51] on div "Activity" at bounding box center [58, 50] width 34 height 31
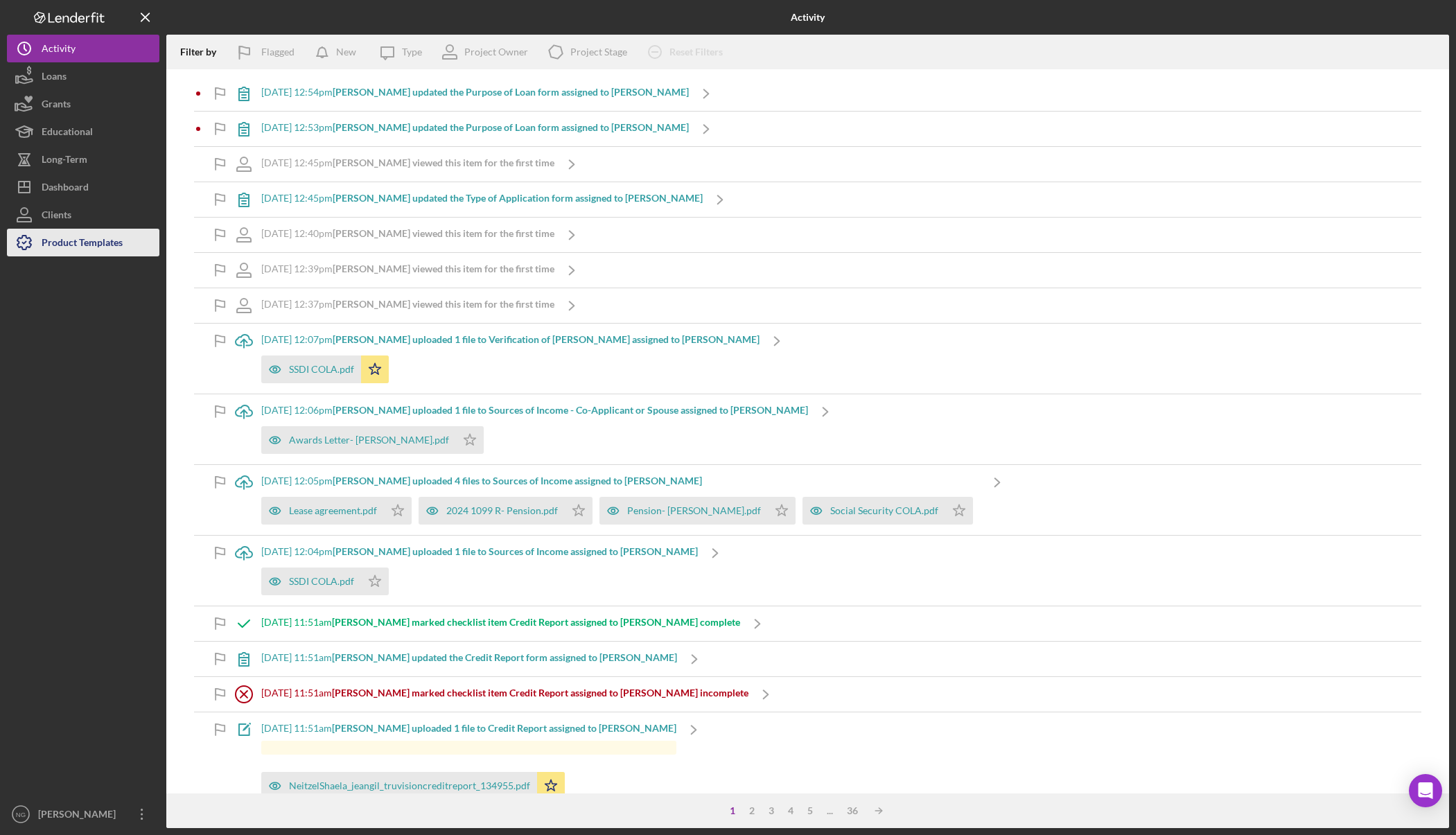
click at [117, 243] on div "Product Templates" at bounding box center [82, 244] width 81 height 31
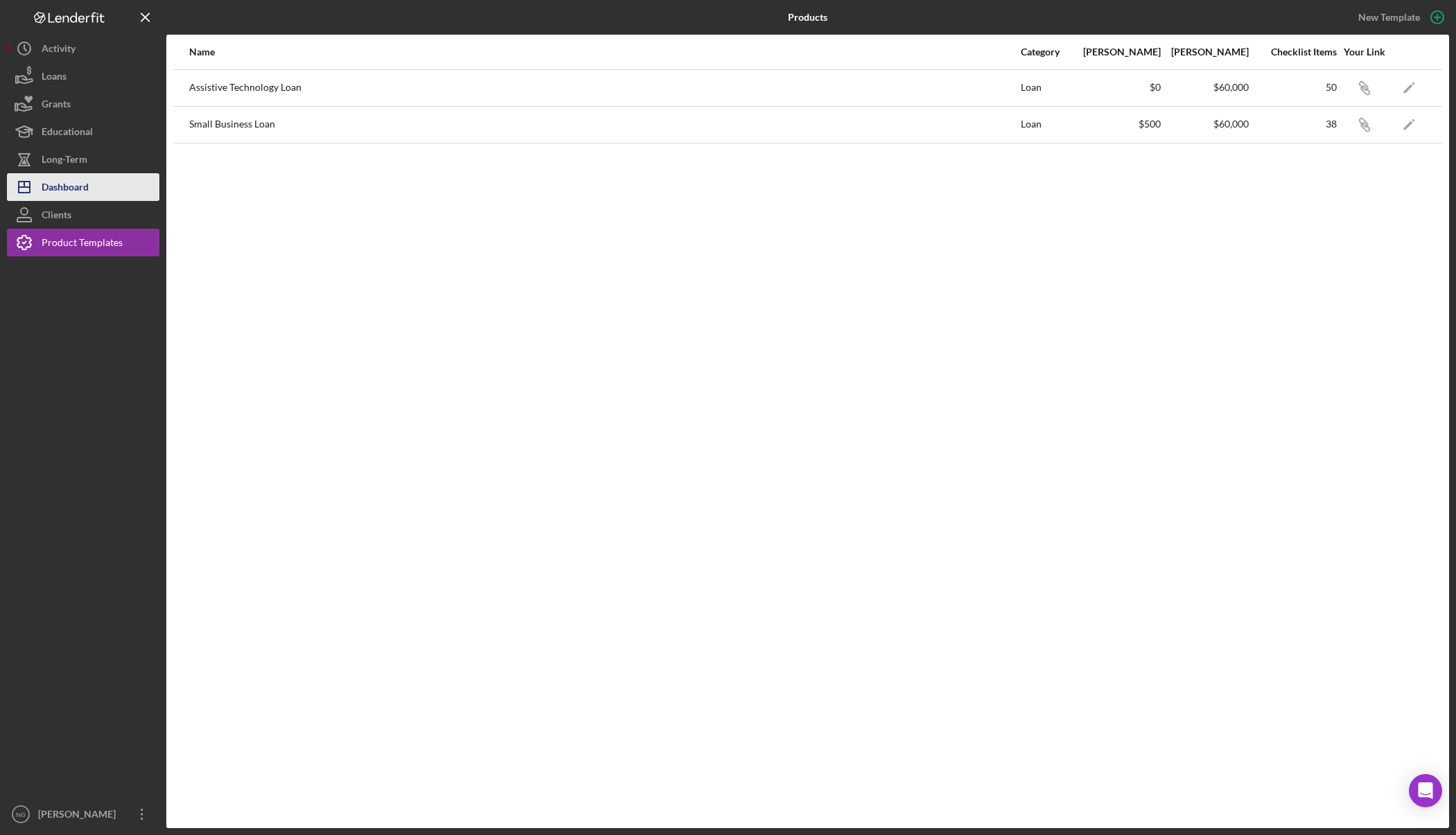
click at [72, 185] on div "Dashboard" at bounding box center [65, 188] width 47 height 31
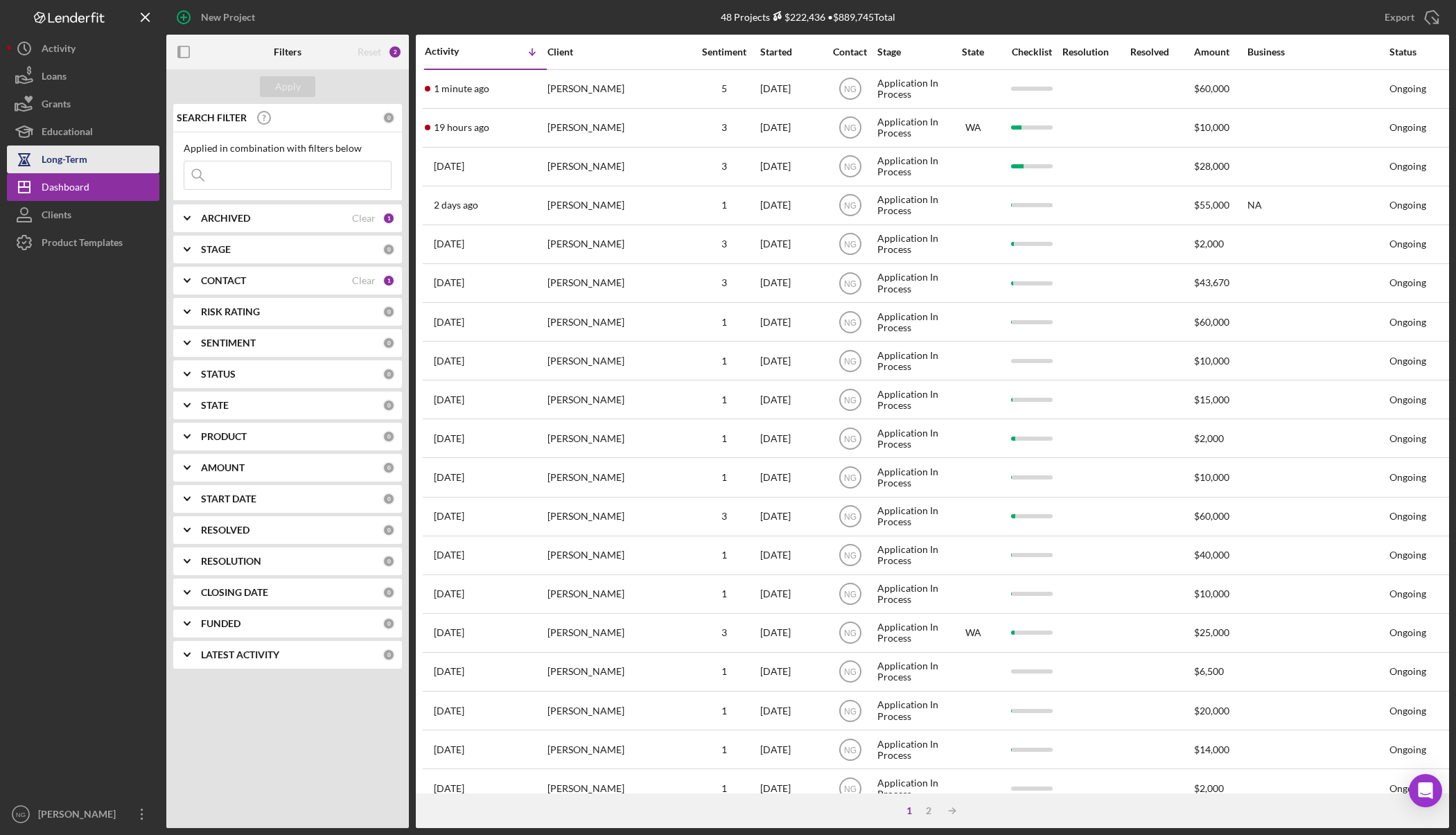
click at [78, 160] on div "Long-Term" at bounding box center [64, 161] width 46 height 31
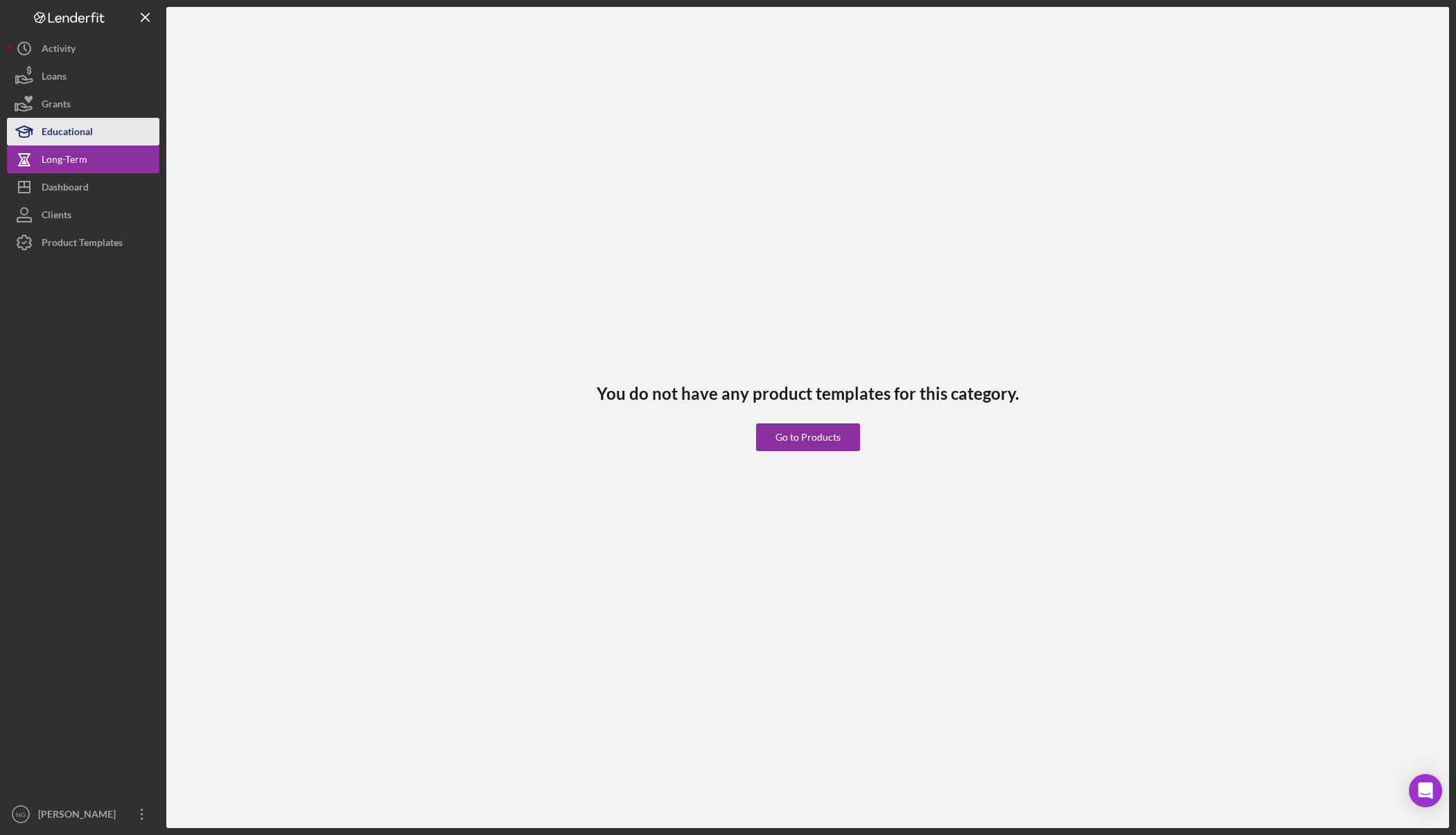
click at [83, 139] on div "Educational" at bounding box center [67, 133] width 52 height 31
click at [80, 109] on button "Grants" at bounding box center [83, 104] width 152 height 27
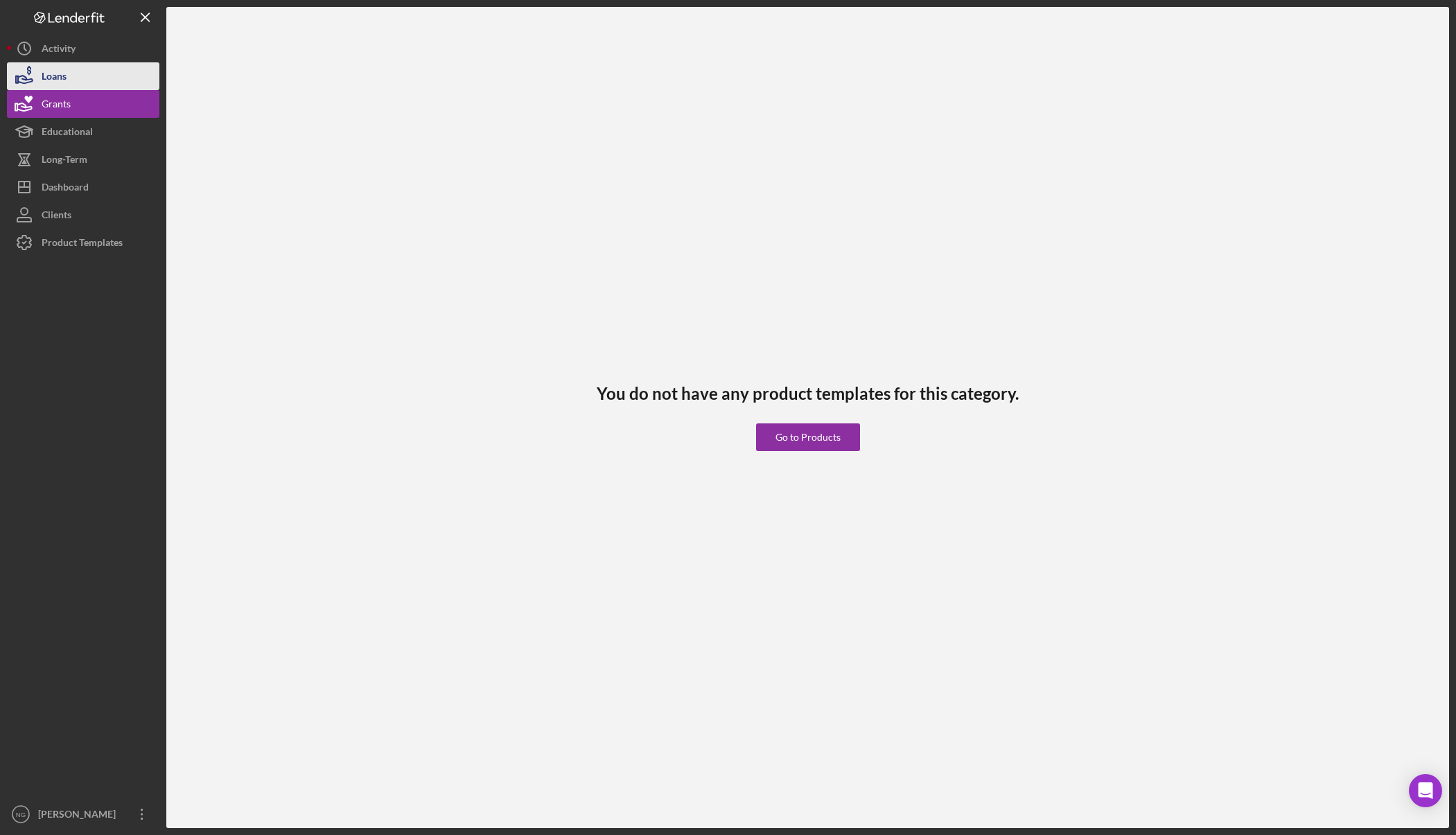
click at [72, 80] on button "Loans" at bounding box center [83, 75] width 152 height 27
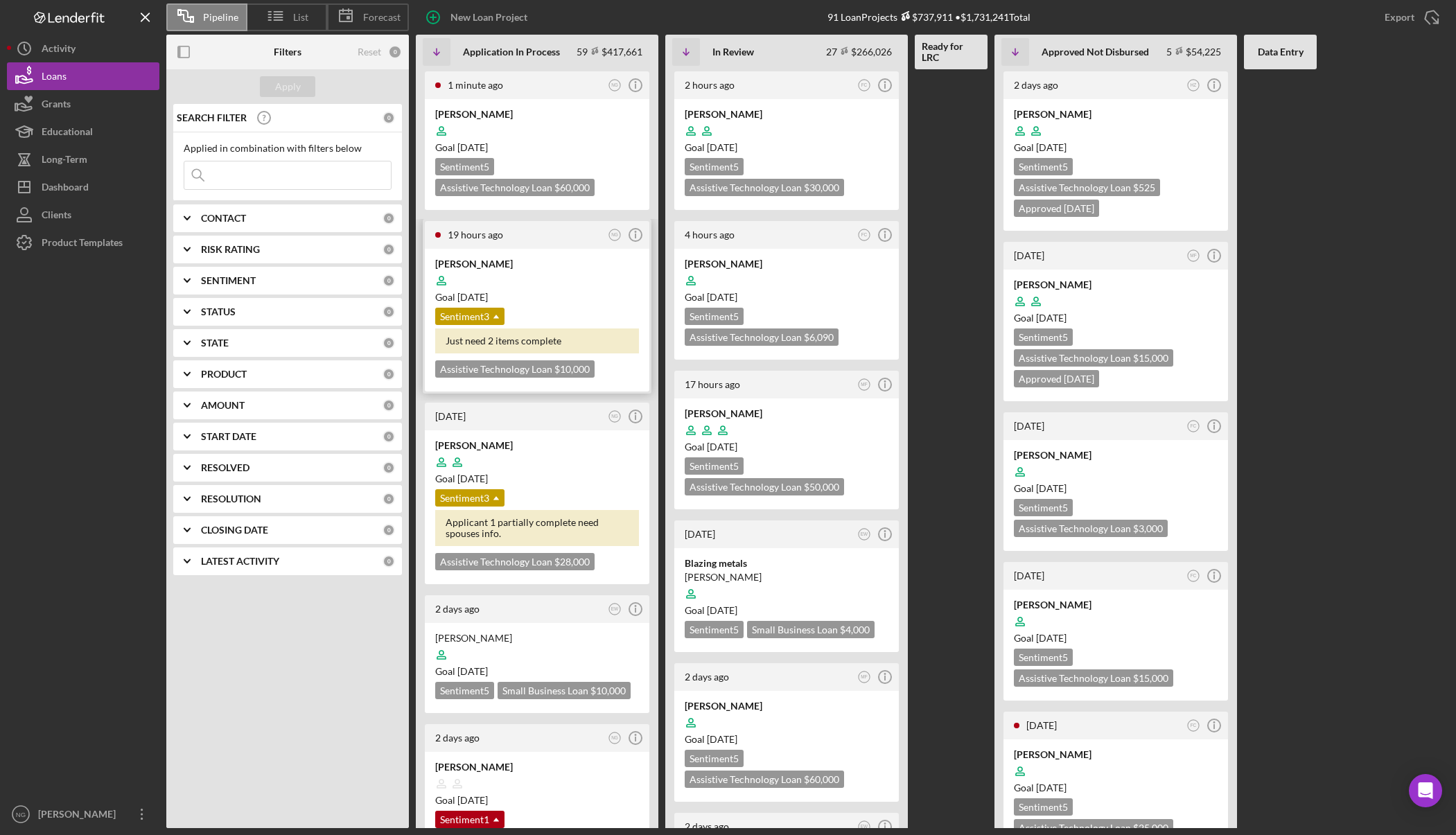
click at [581, 299] on div "Goal 4 weeks from now" at bounding box center [537, 297] width 204 height 14
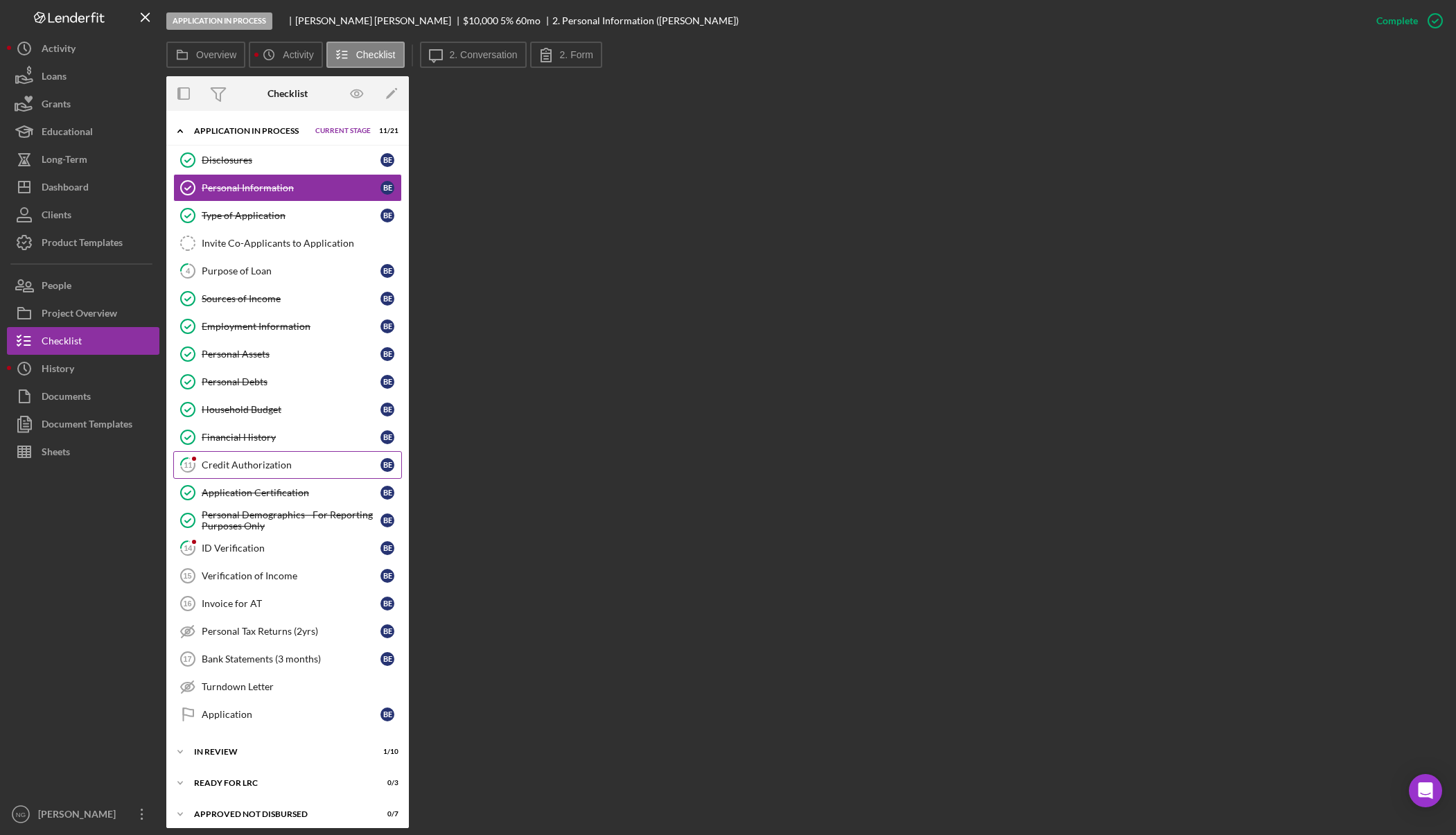
click at [254, 462] on div "Credit Authorization" at bounding box center [291, 465] width 179 height 11
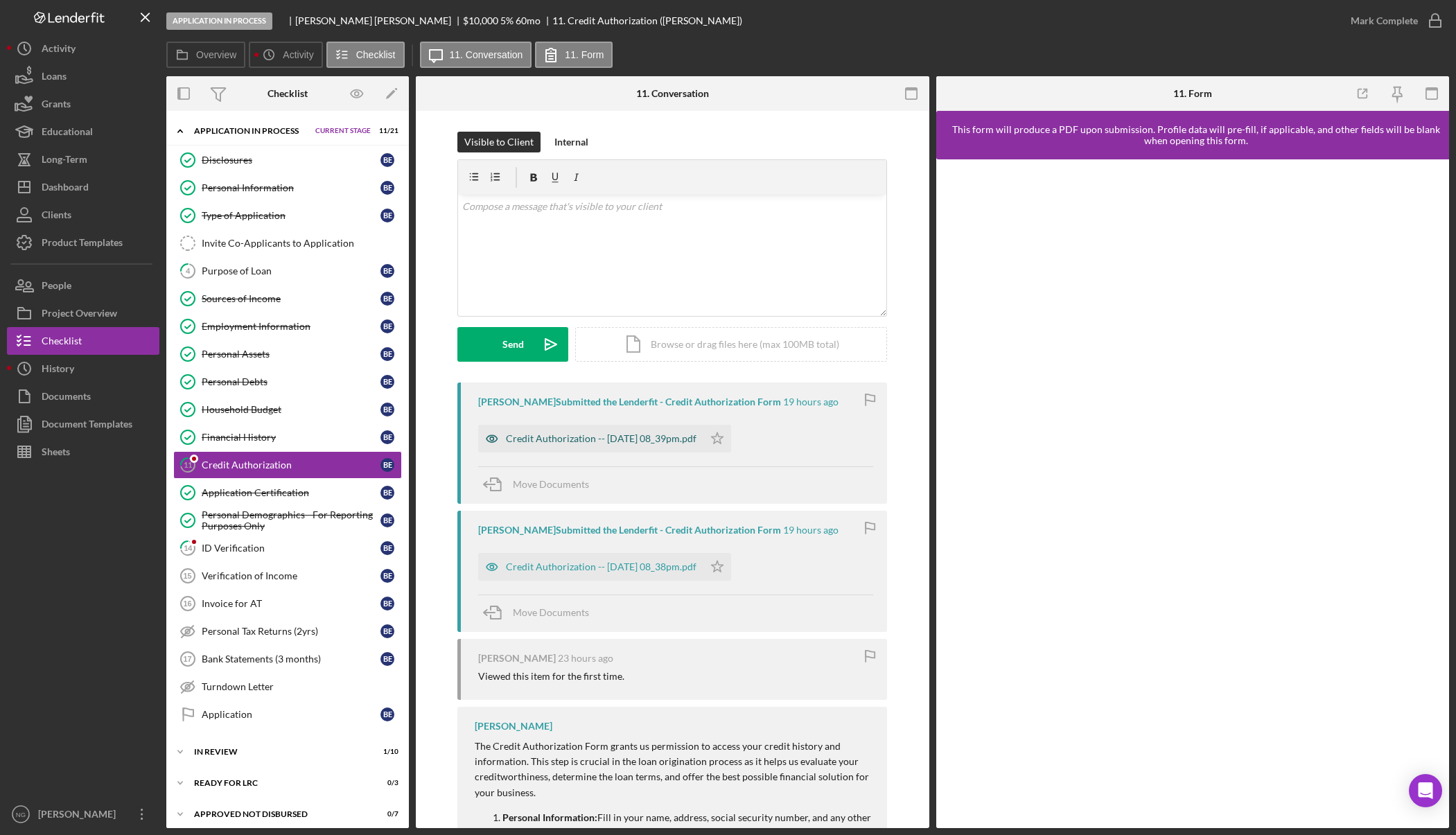
click at [625, 441] on div "Credit Authorization -- 2025-10-09 08_39pm.pdf" at bounding box center [601, 439] width 191 height 11
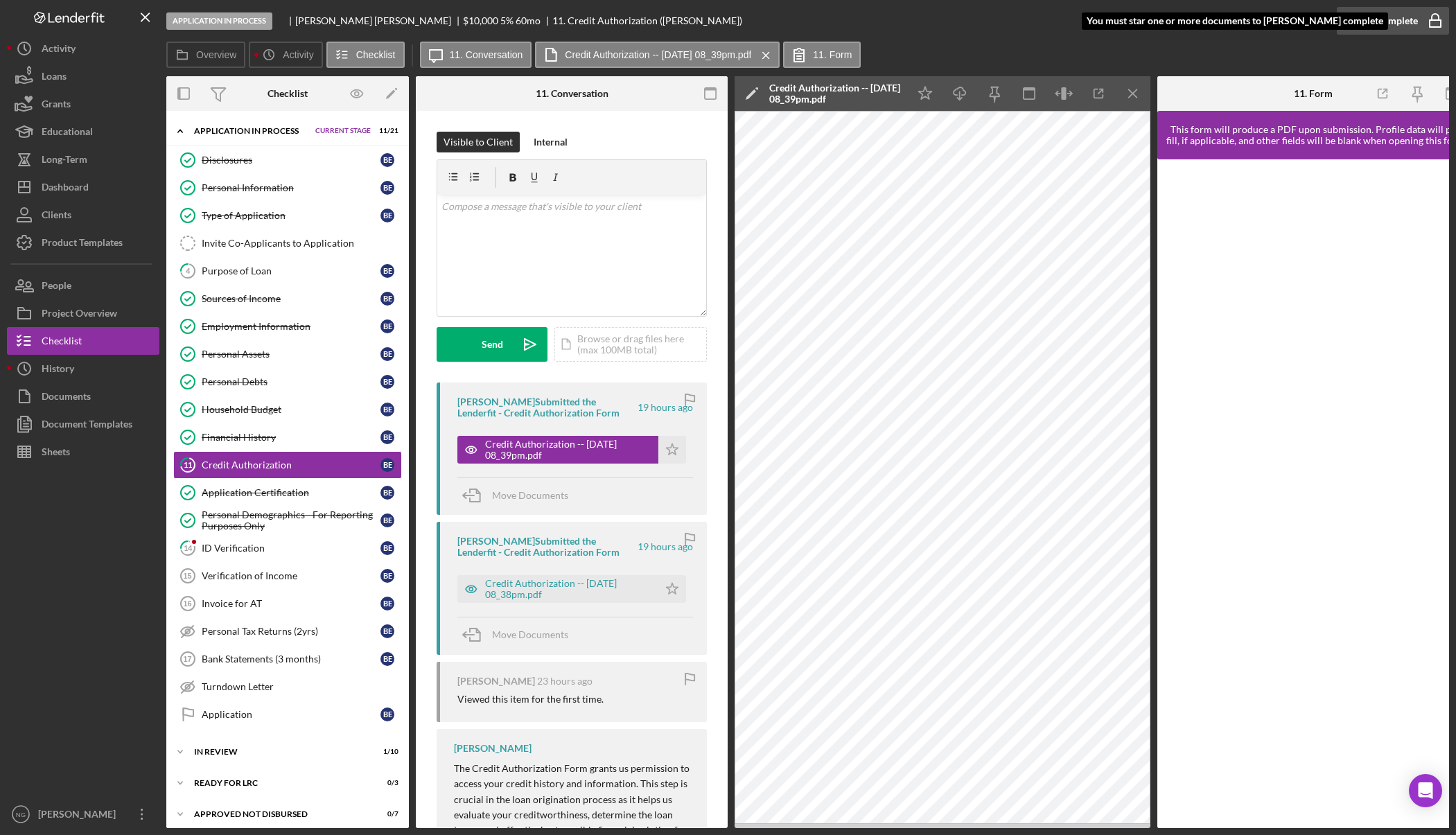
click at [1391, 23] on div "Mark Complete" at bounding box center [1384, 20] width 67 height 27
click at [1437, 15] on icon "button" at bounding box center [1435, 17] width 7 height 6
click at [927, 100] on icon "Icon/Star" at bounding box center [925, 93] width 31 height 31
click at [1414, 26] on div "Mark Complete" at bounding box center [1384, 20] width 67 height 27
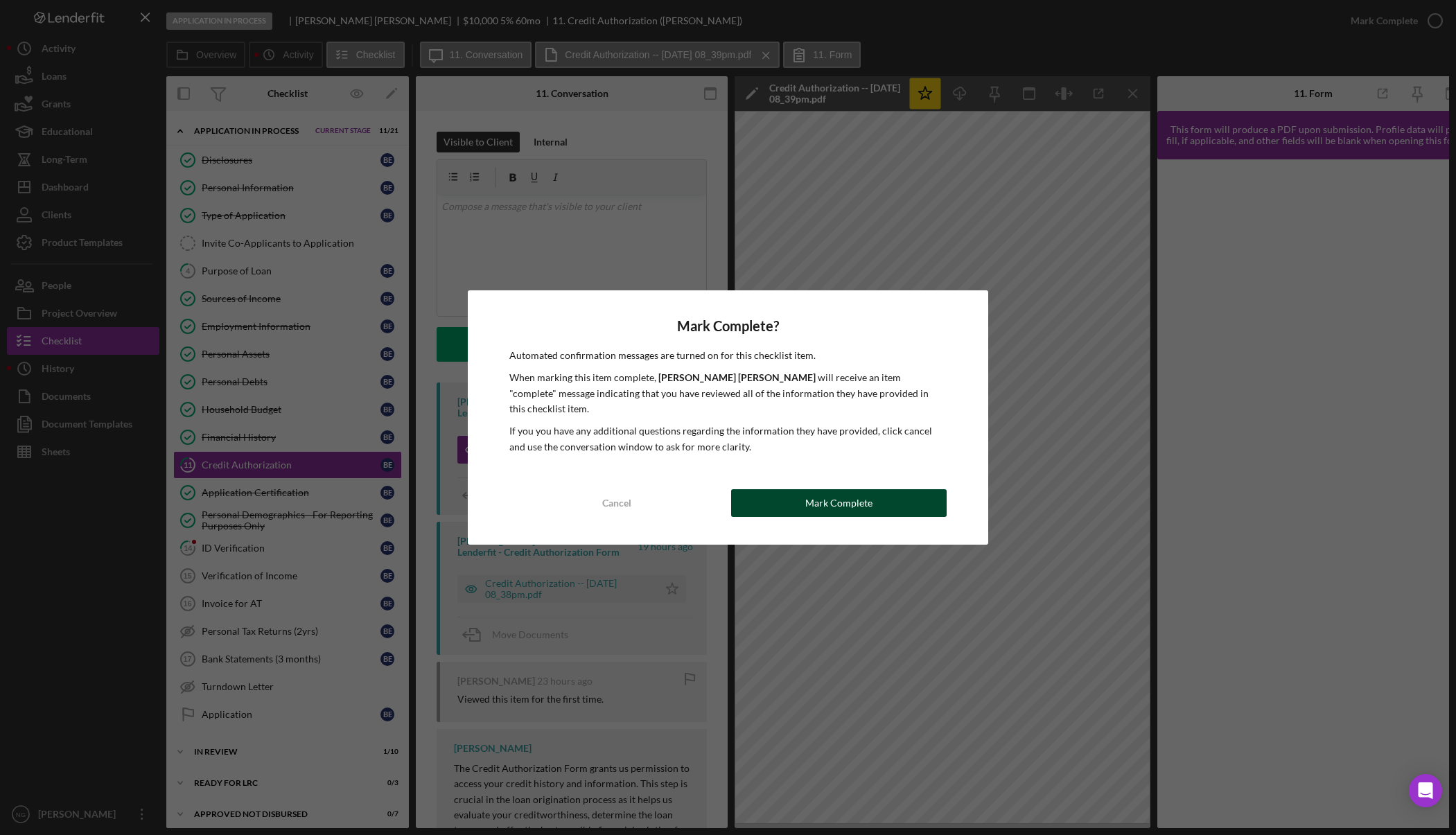
click at [811, 495] on div "Mark Complete" at bounding box center [839, 503] width 67 height 27
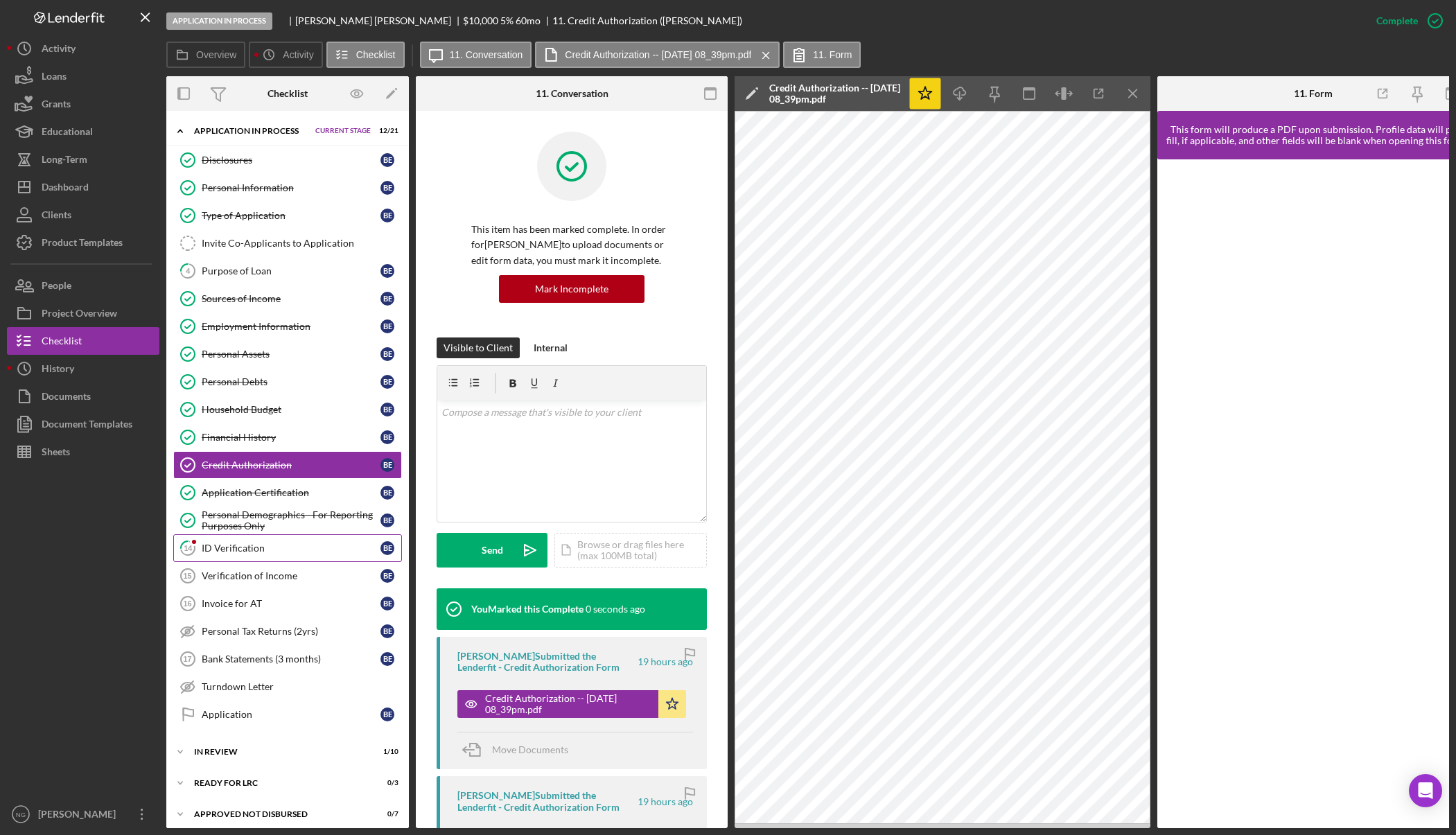
click at [225, 551] on div "ID Verification" at bounding box center [291, 549] width 179 height 11
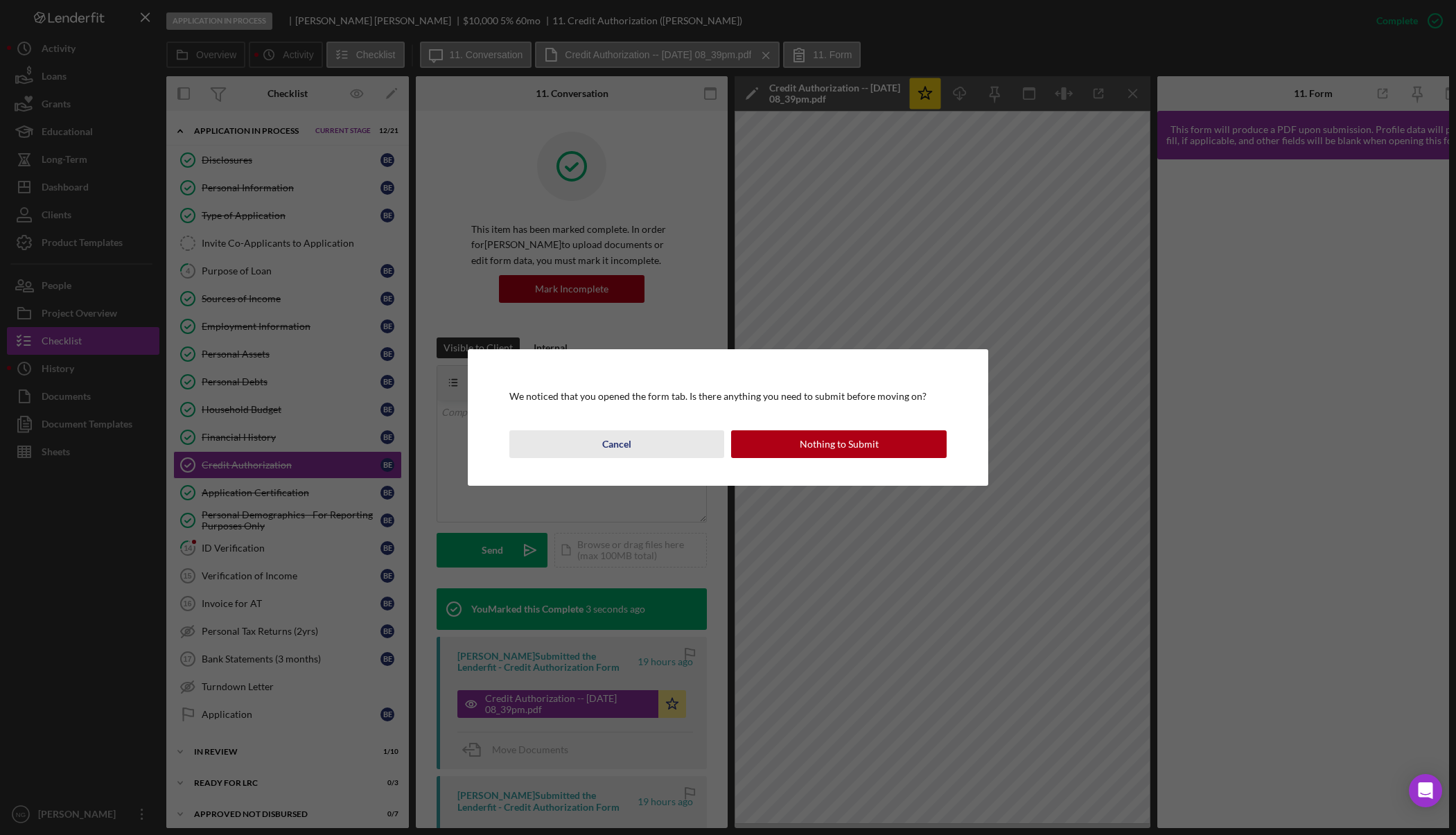
click at [631, 446] on div "Cancel" at bounding box center [616, 443] width 29 height 27
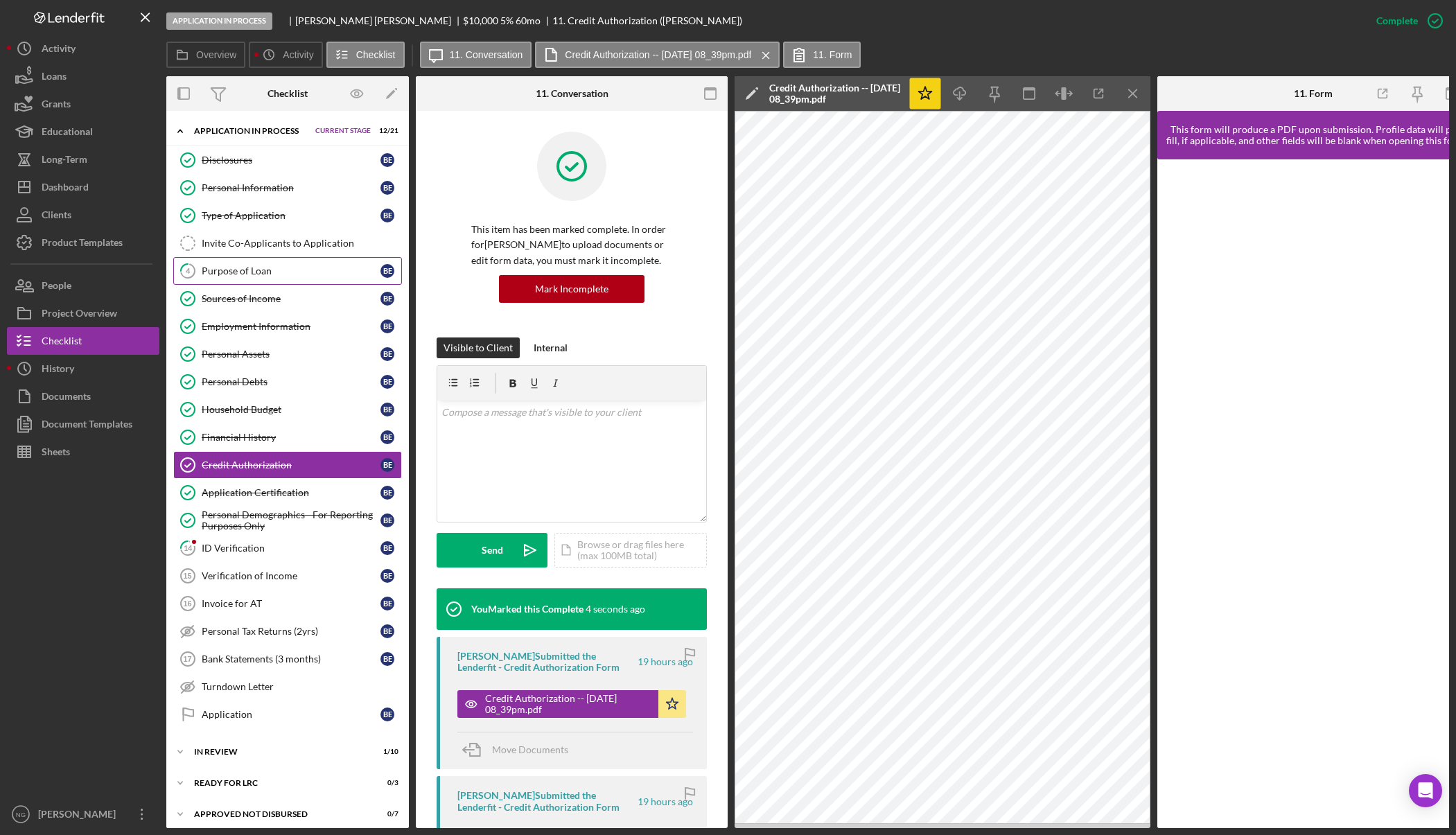
click at [241, 268] on div "Purpose of Loan" at bounding box center [291, 271] width 179 height 11
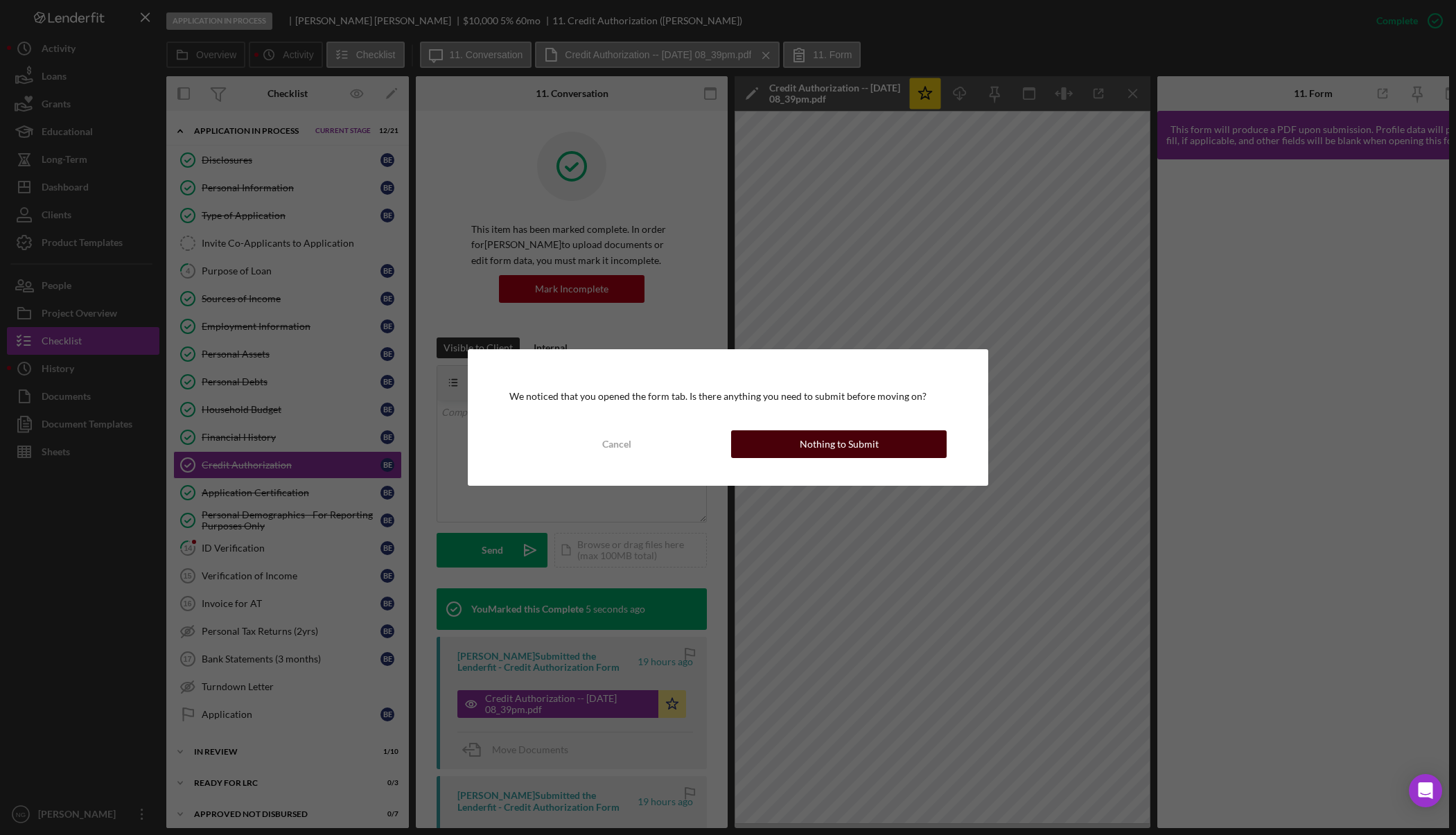
click at [772, 446] on button "Nothing to Submit" at bounding box center [839, 443] width 215 height 27
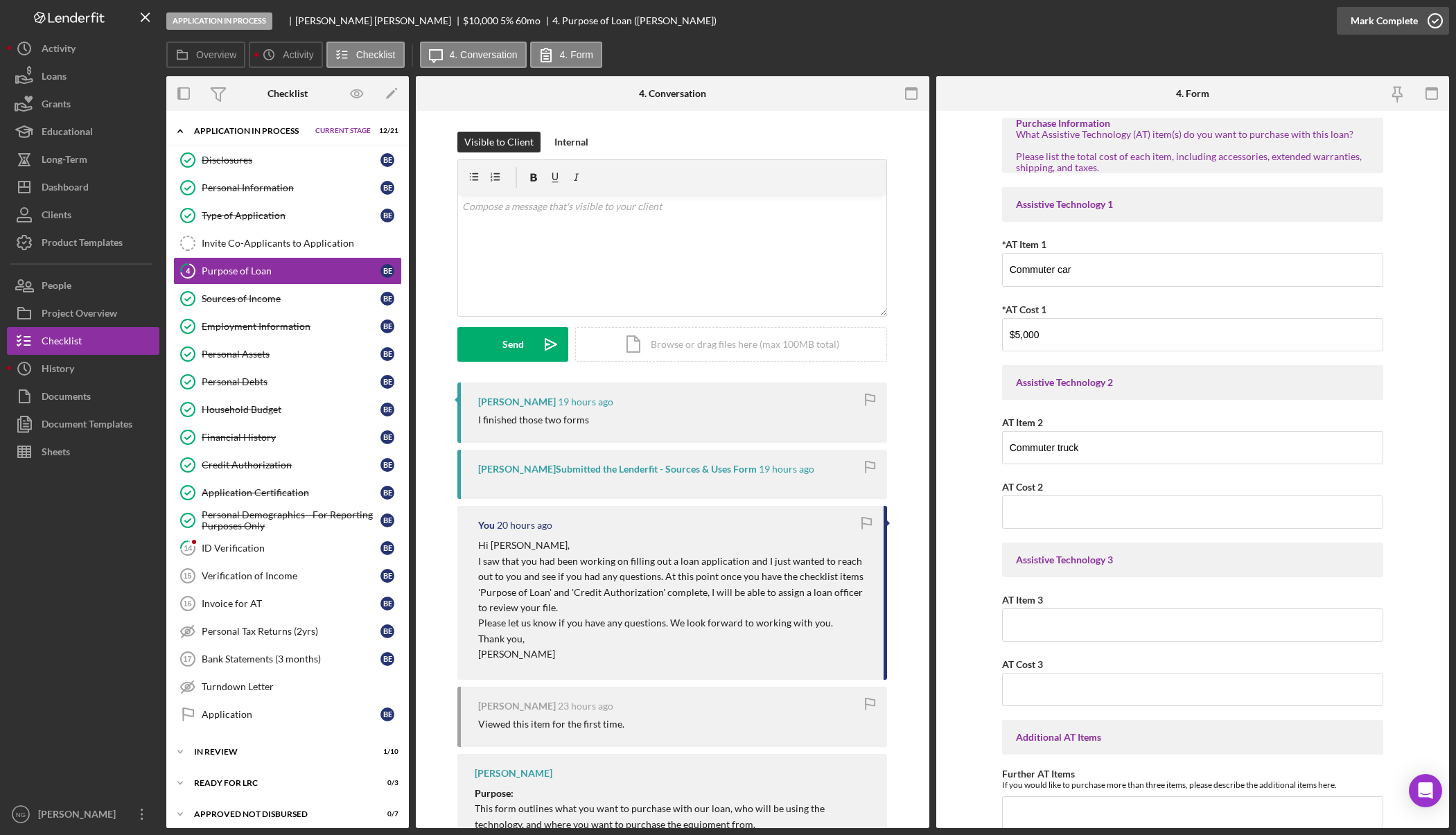
click at [1435, 25] on icon "button" at bounding box center [1435, 21] width 35 height 35
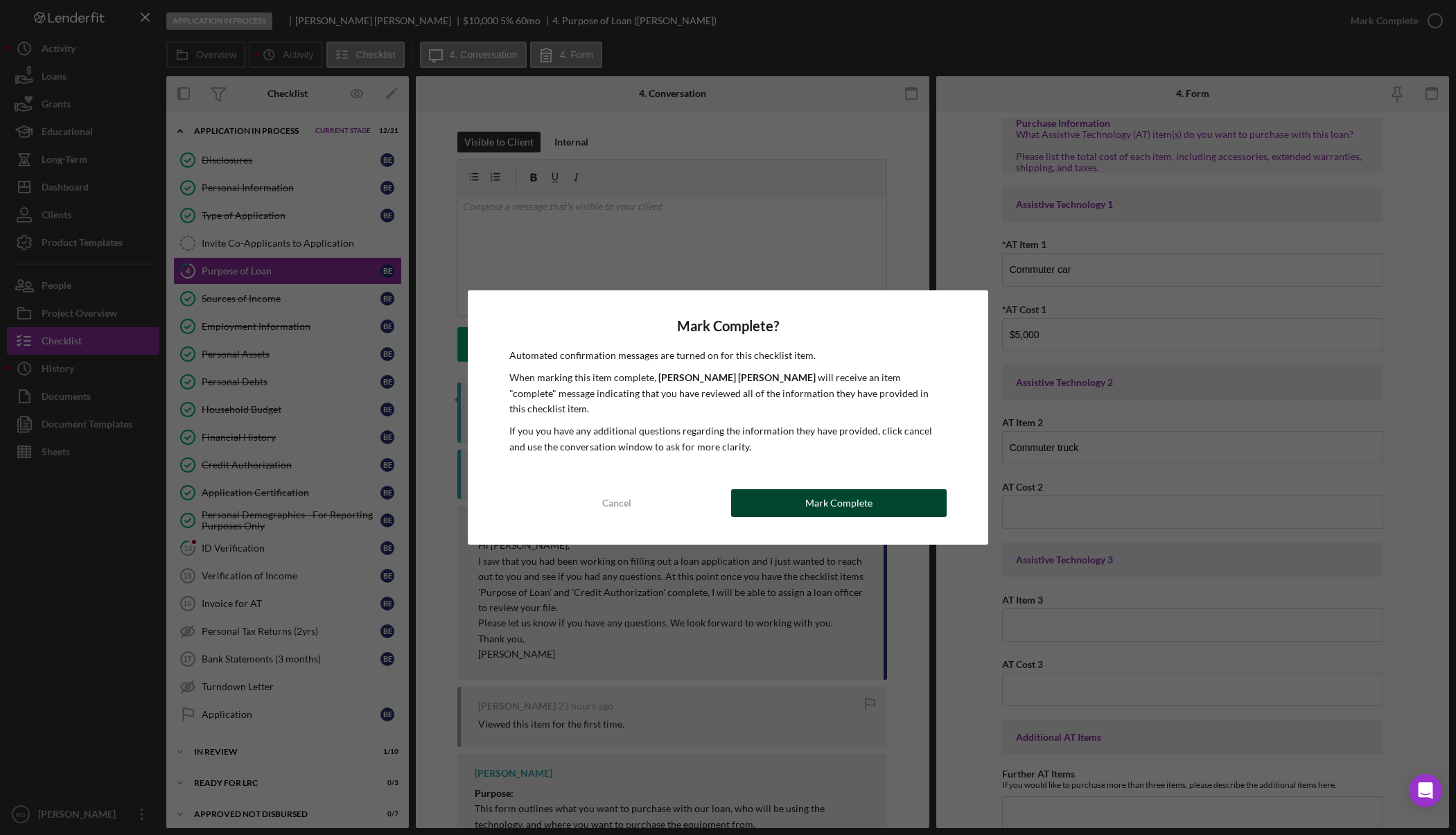
click at [851, 493] on div "Mark Complete" at bounding box center [839, 503] width 67 height 27
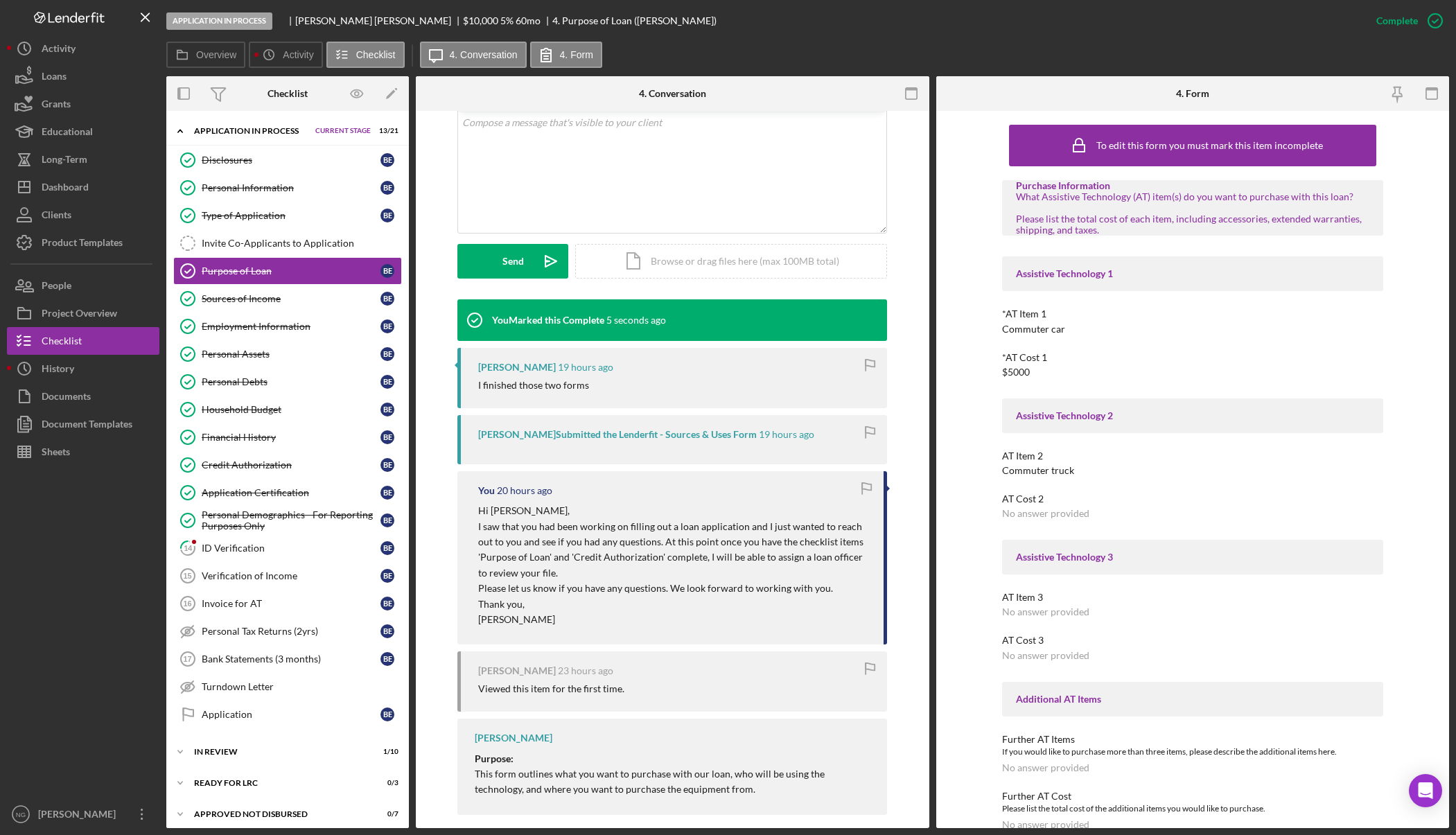
scroll to position [278, 0]
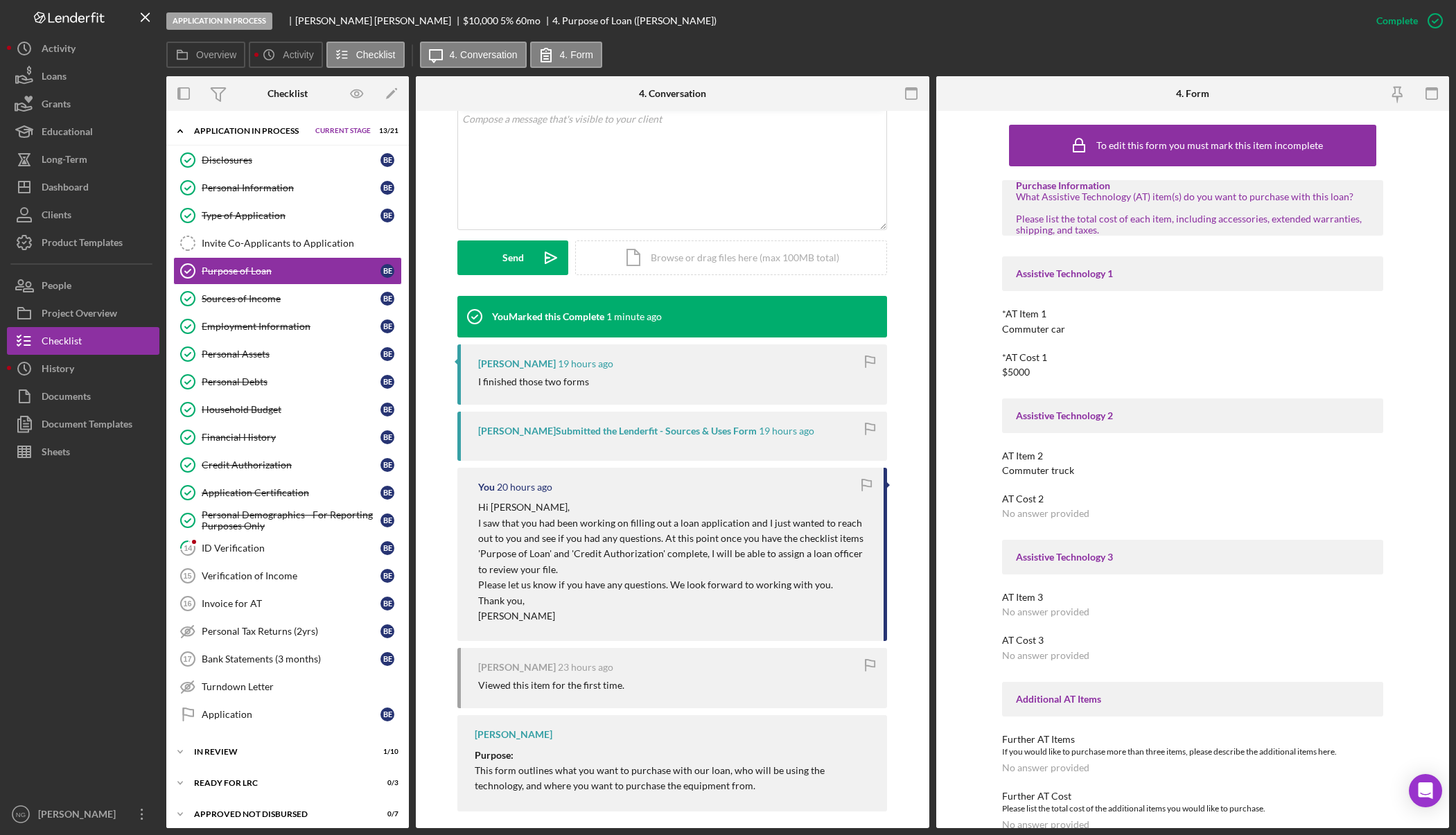
click at [877, 39] on div "Application In Process Brent Eidson $10,000 $2,500 5 % 60 mo 4. Purpose of Loan…" at bounding box center [764, 21] width 1196 height 41
drag, startPoint x: 308, startPoint y: 320, endPoint x: 301, endPoint y: 313, distance: 9.9
click at [308, 320] on link "Employment Information Employment Information B E" at bounding box center [287, 326] width 229 height 27
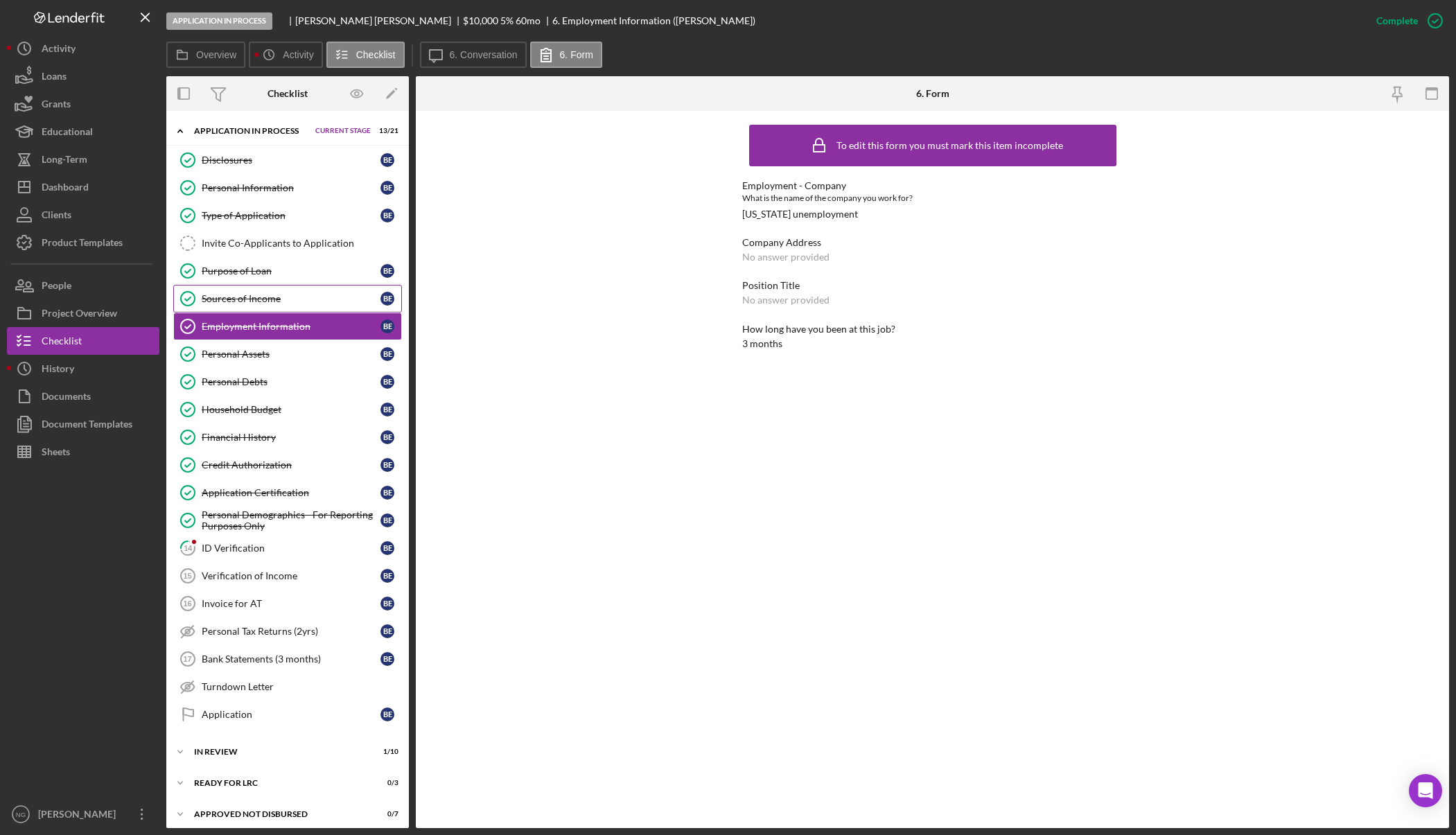
click at [296, 307] on link "Sources of Income Sources of Income B E" at bounding box center [287, 298] width 229 height 27
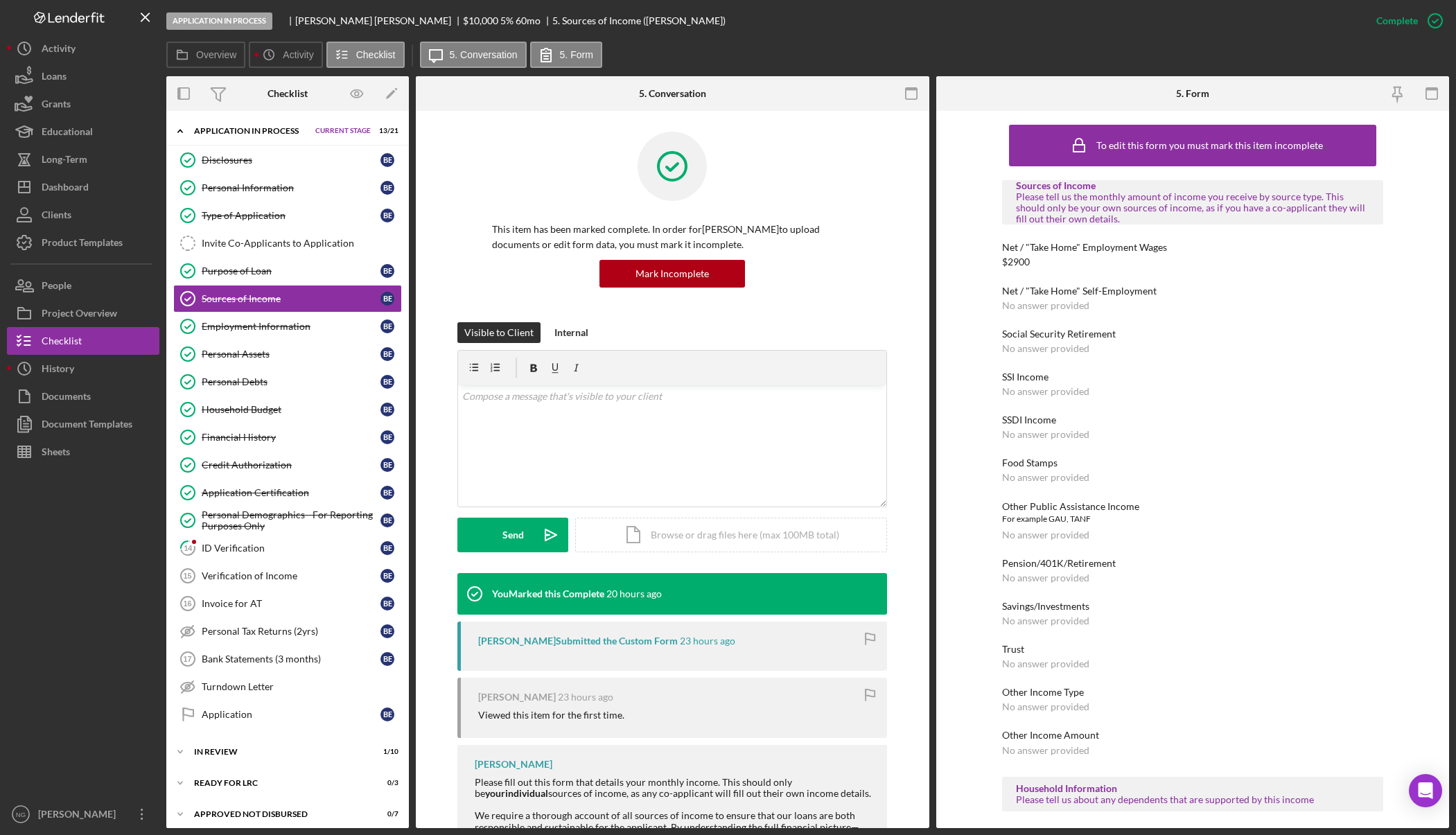
click at [91, 615] on div at bounding box center [83, 634] width 152 height 335
click at [1122, 27] on div "Application In Process Brent Eidson $10,000 $2,500 5 % 60 mo 5. Sources of Inco…" at bounding box center [764, 21] width 1196 height 41
click at [81, 520] on div at bounding box center [83, 634] width 152 height 335
click at [88, 184] on div "Dashboard" at bounding box center [65, 188] width 47 height 31
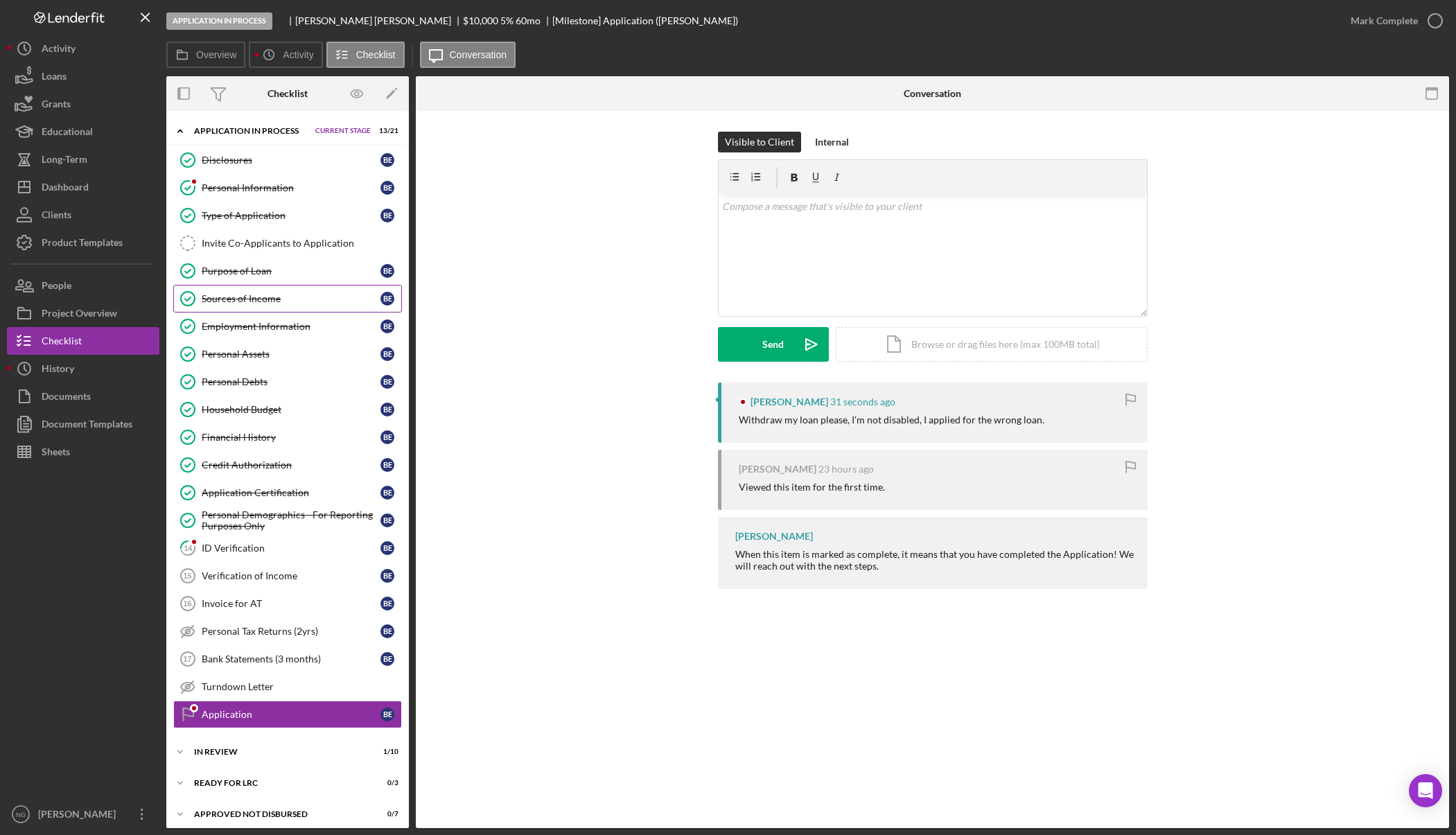
scroll to position [39, 0]
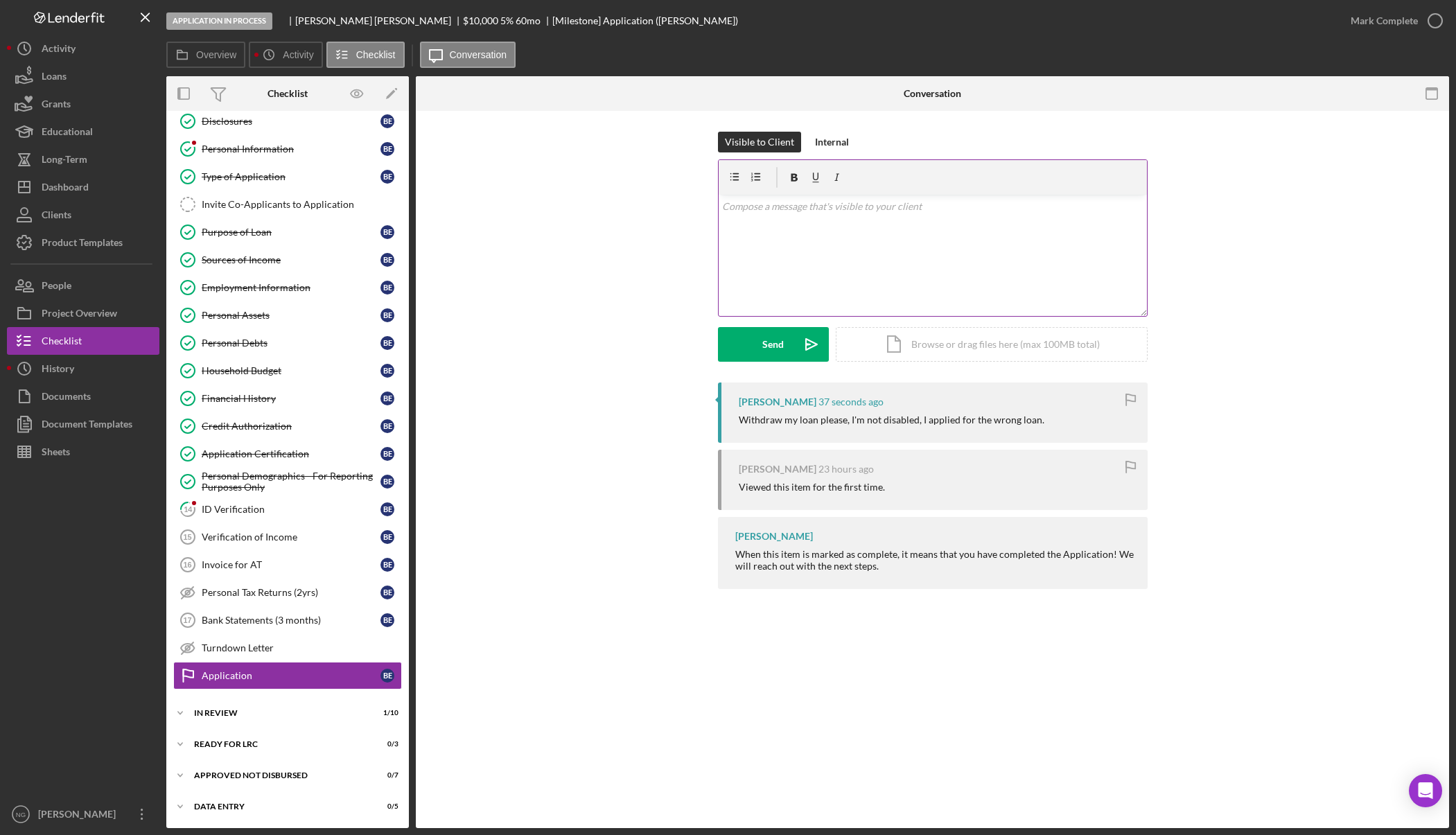
click at [748, 224] on div "v Color teal Color pink Remove color Add row above Add row below Add column bef…" at bounding box center [933, 255] width 428 height 121
click at [818, 207] on p "Thank you Brent I will do that now." at bounding box center [932, 206] width 421 height 15
click at [793, 210] on p "Thank you Brent I will go ahead and do that now." at bounding box center [932, 206] width 421 height 15
click at [771, 344] on div "Send" at bounding box center [773, 345] width 22 height 35
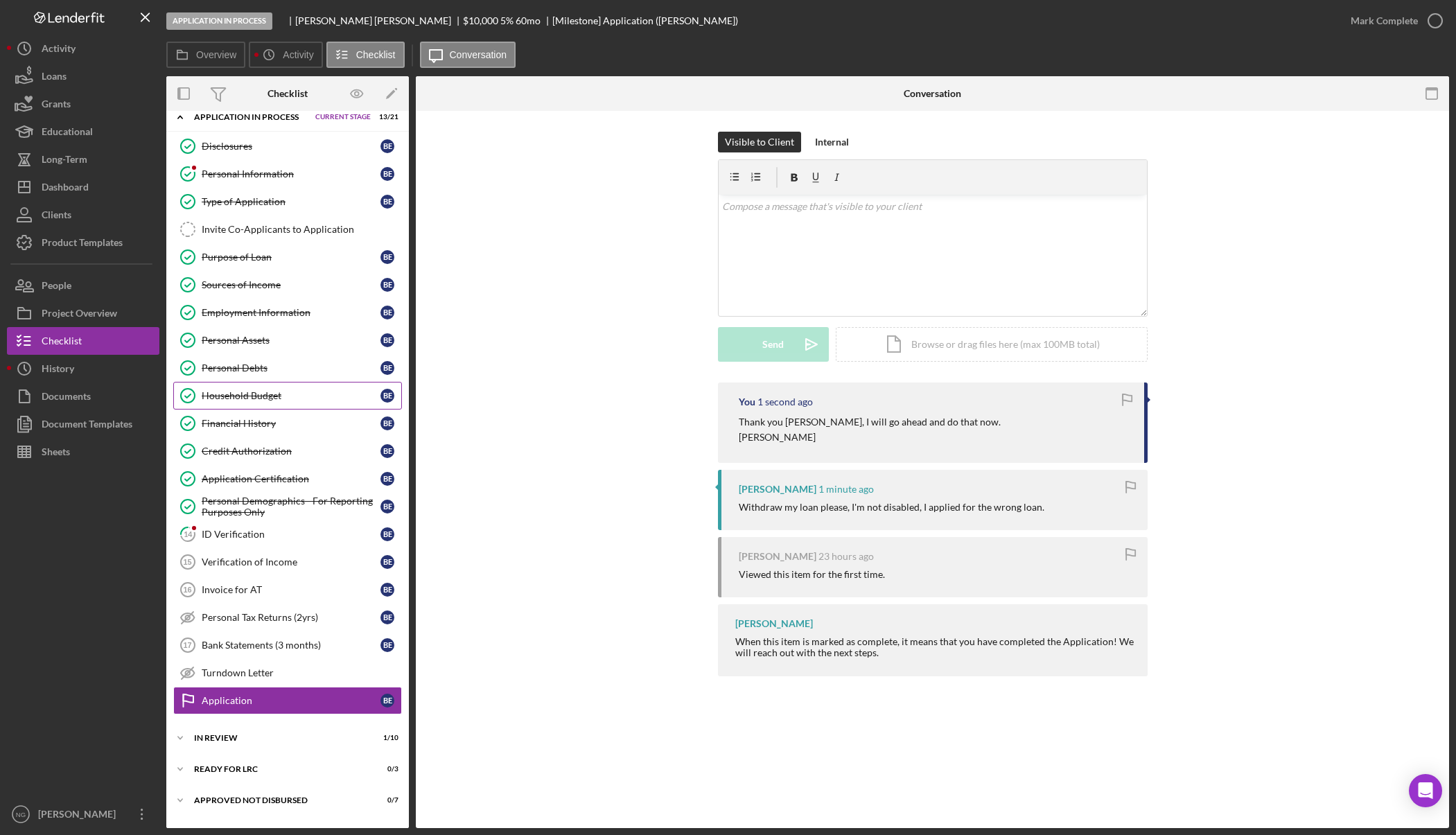
scroll to position [0, 0]
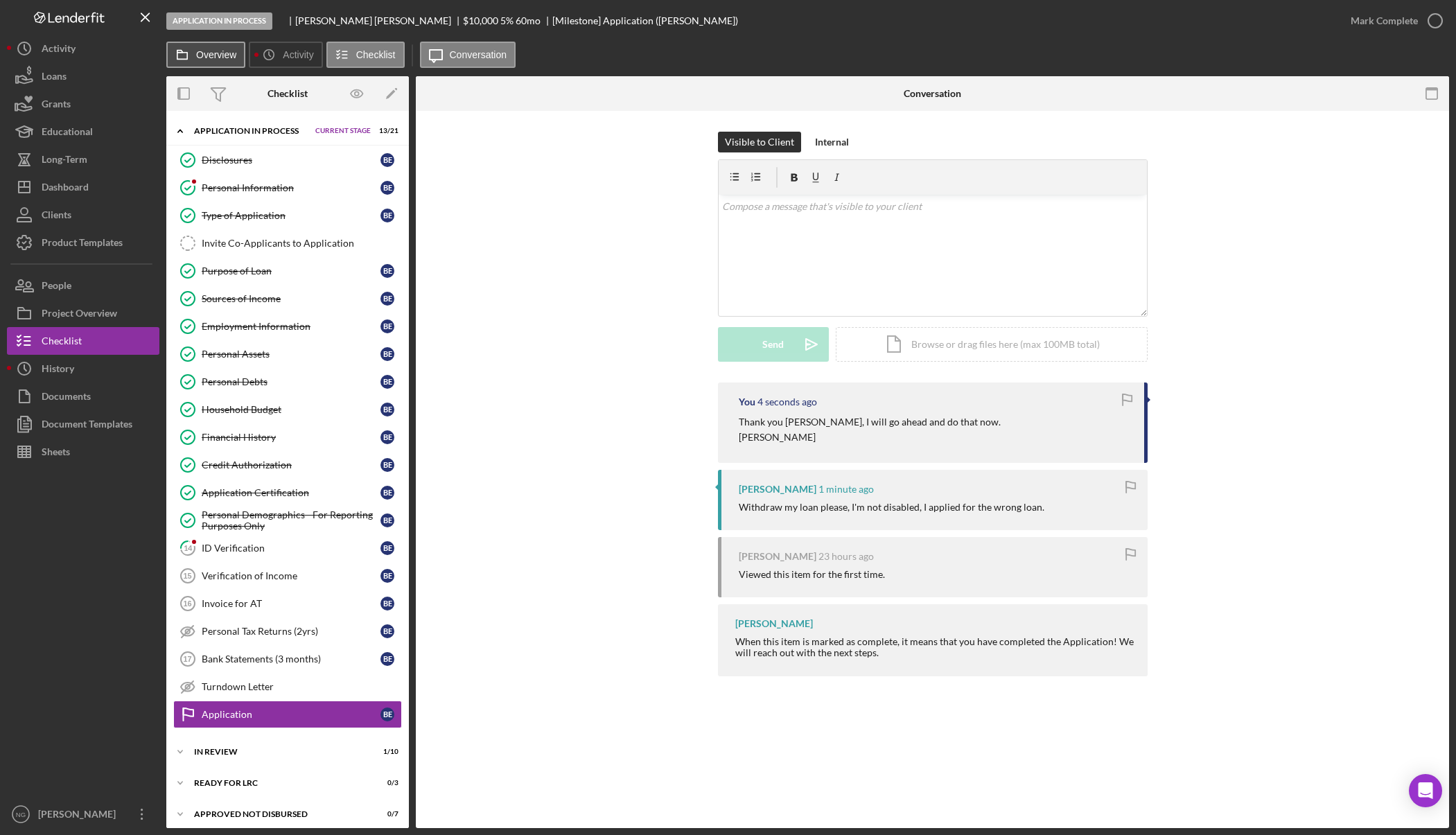
click at [213, 57] on label "Overview" at bounding box center [216, 55] width 40 height 11
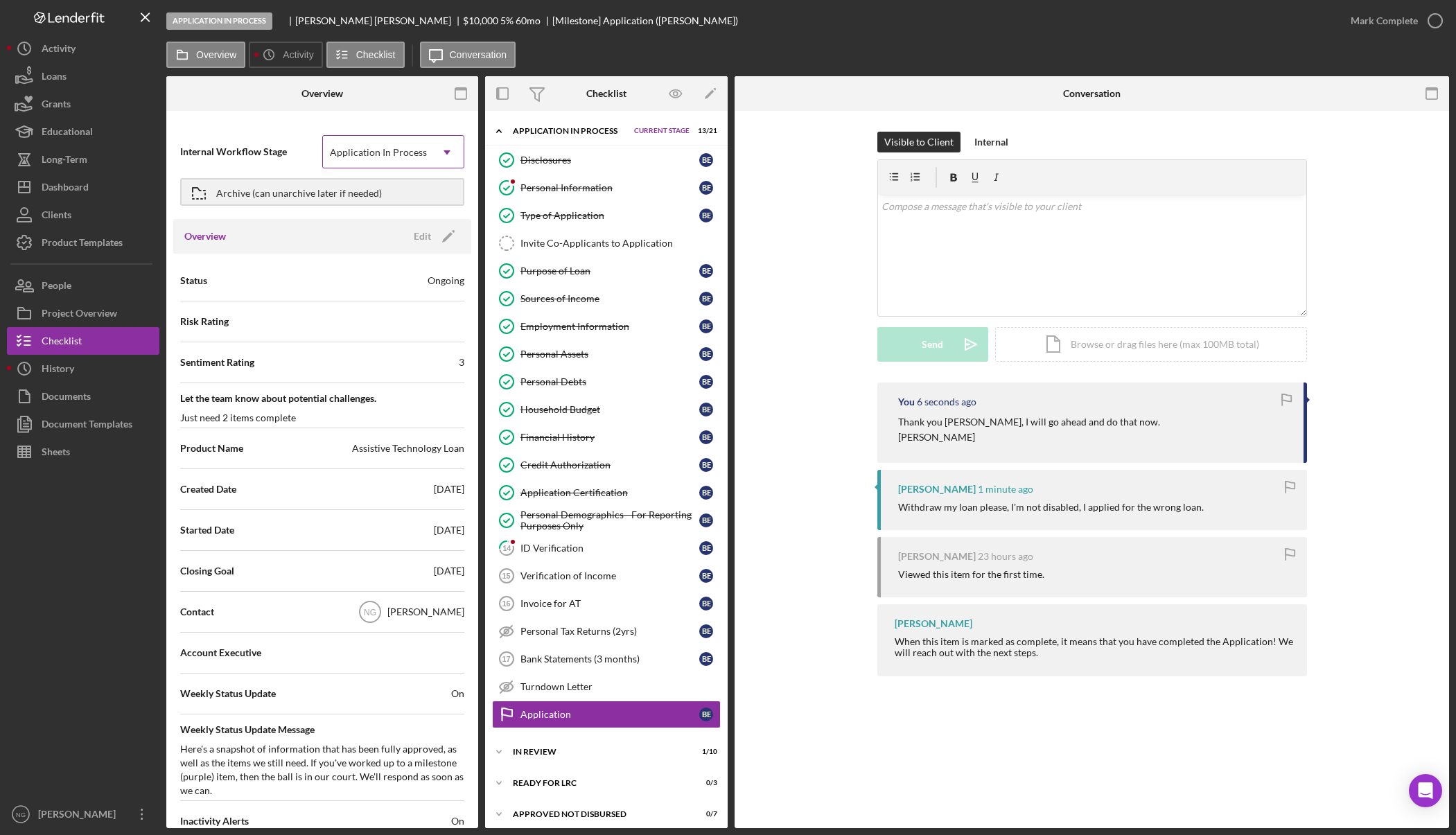
click at [401, 152] on div "Application In Process" at bounding box center [378, 153] width 97 height 11
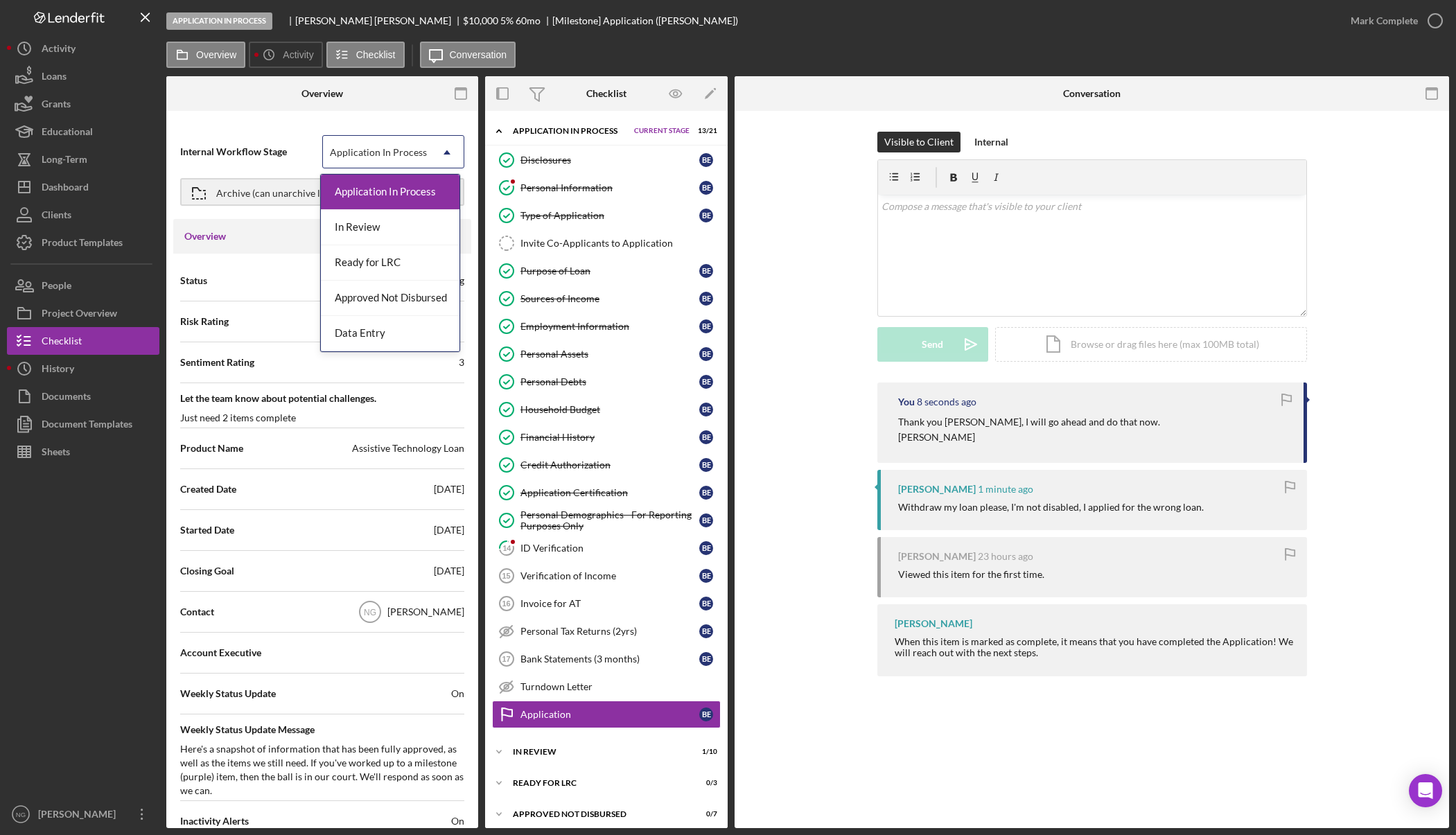
click at [284, 149] on span "Internal Workflow Stage" at bounding box center [250, 152] width 142 height 14
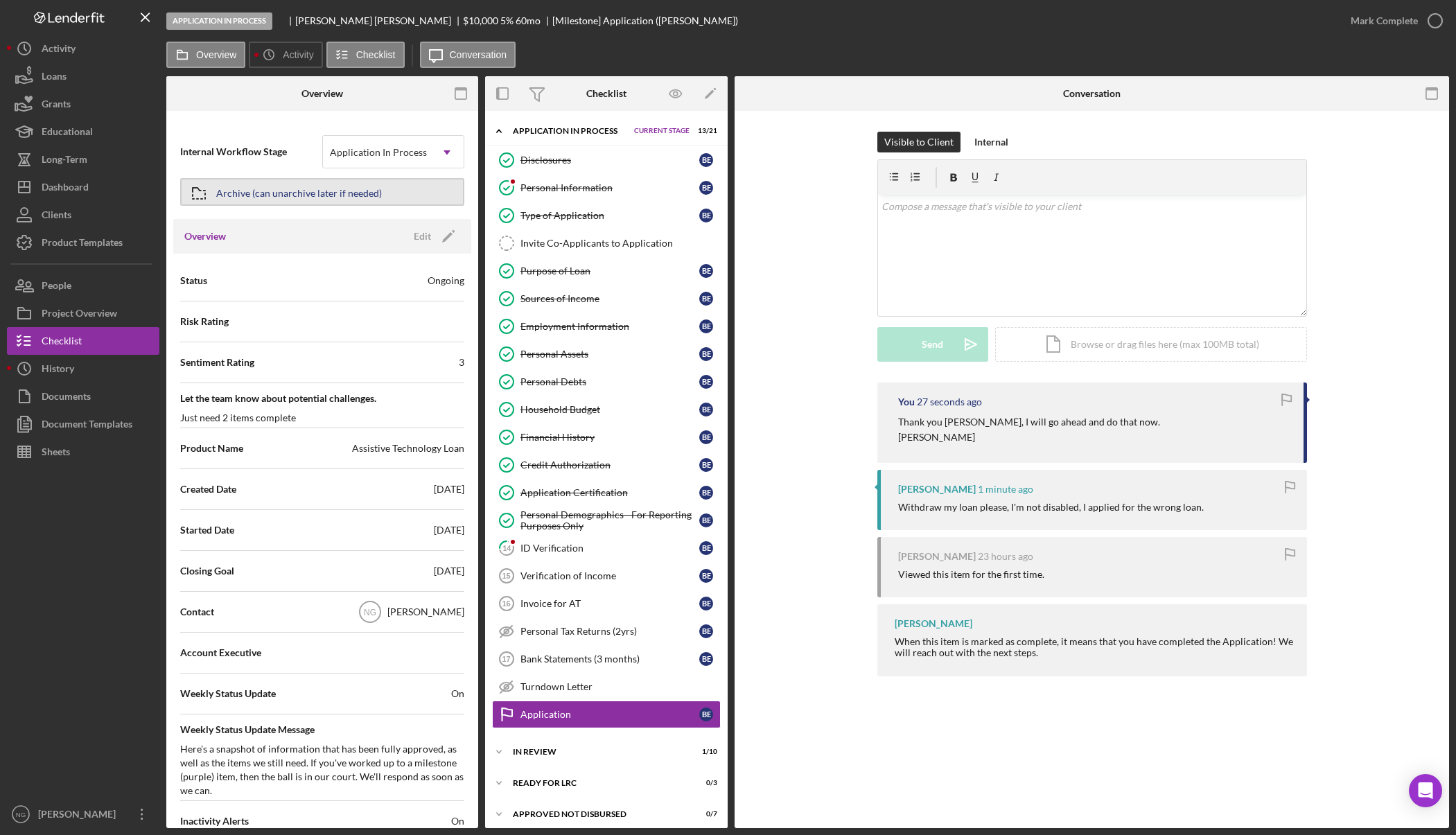
click at [385, 188] on button "Archive (can unarchive later if needed)" at bounding box center [322, 191] width 284 height 27
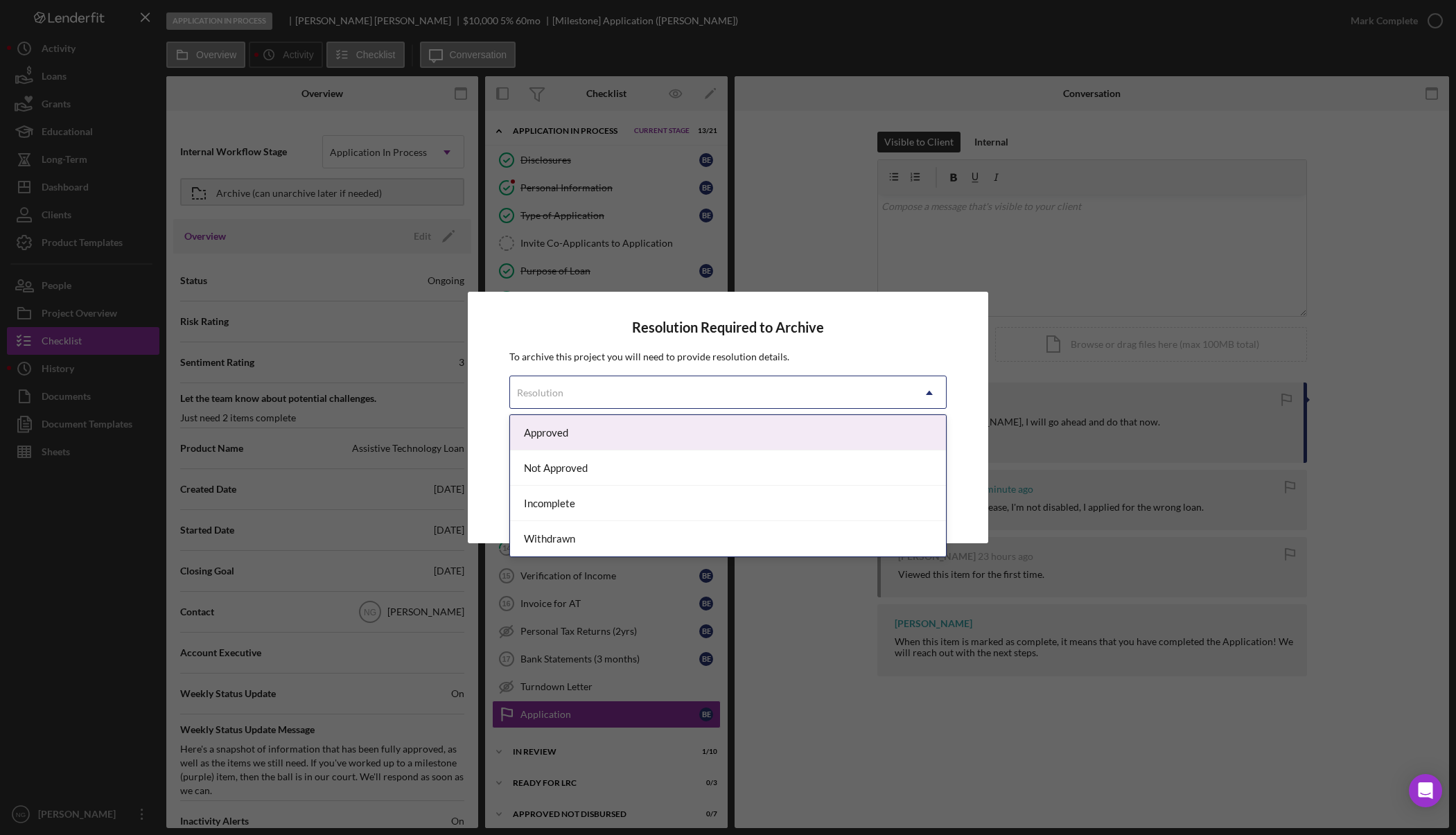
click at [598, 388] on div "Resolution" at bounding box center [711, 393] width 402 height 32
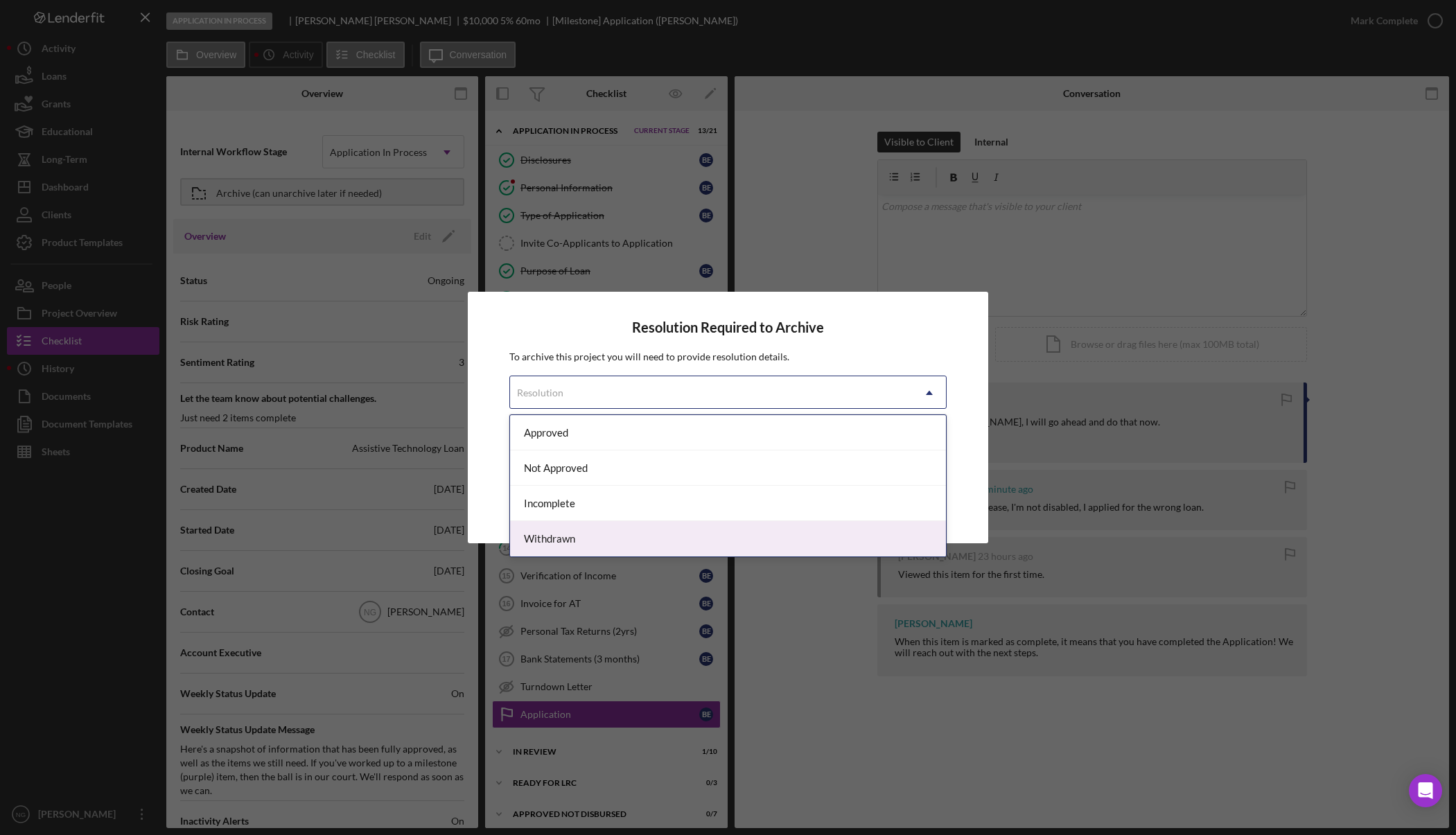
click at [552, 536] on div "Withdrawn" at bounding box center [728, 539] width 436 height 36
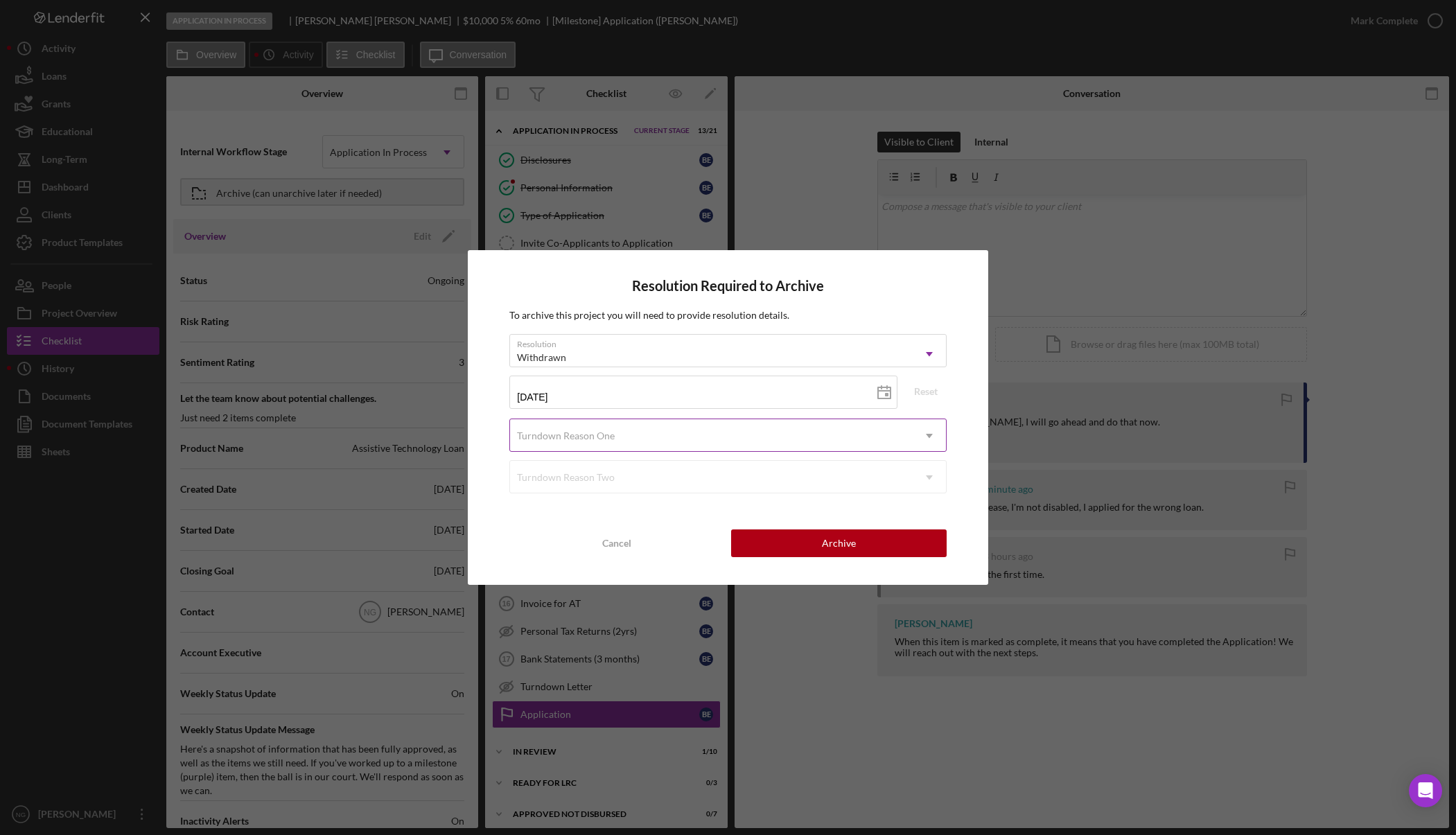
click at [601, 439] on div "Turndown Reason One" at bounding box center [566, 436] width 98 height 11
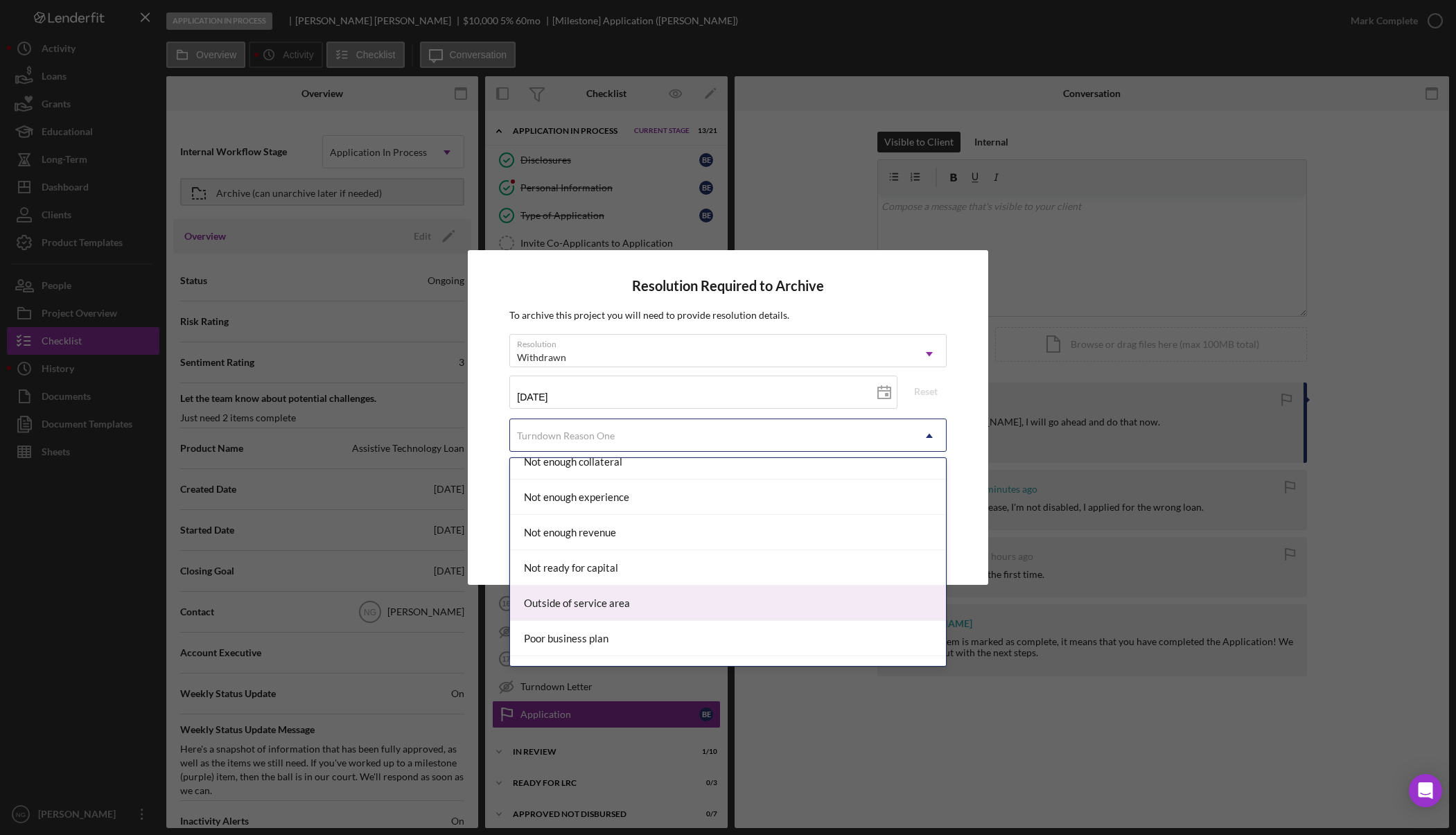
scroll to position [1596, 0]
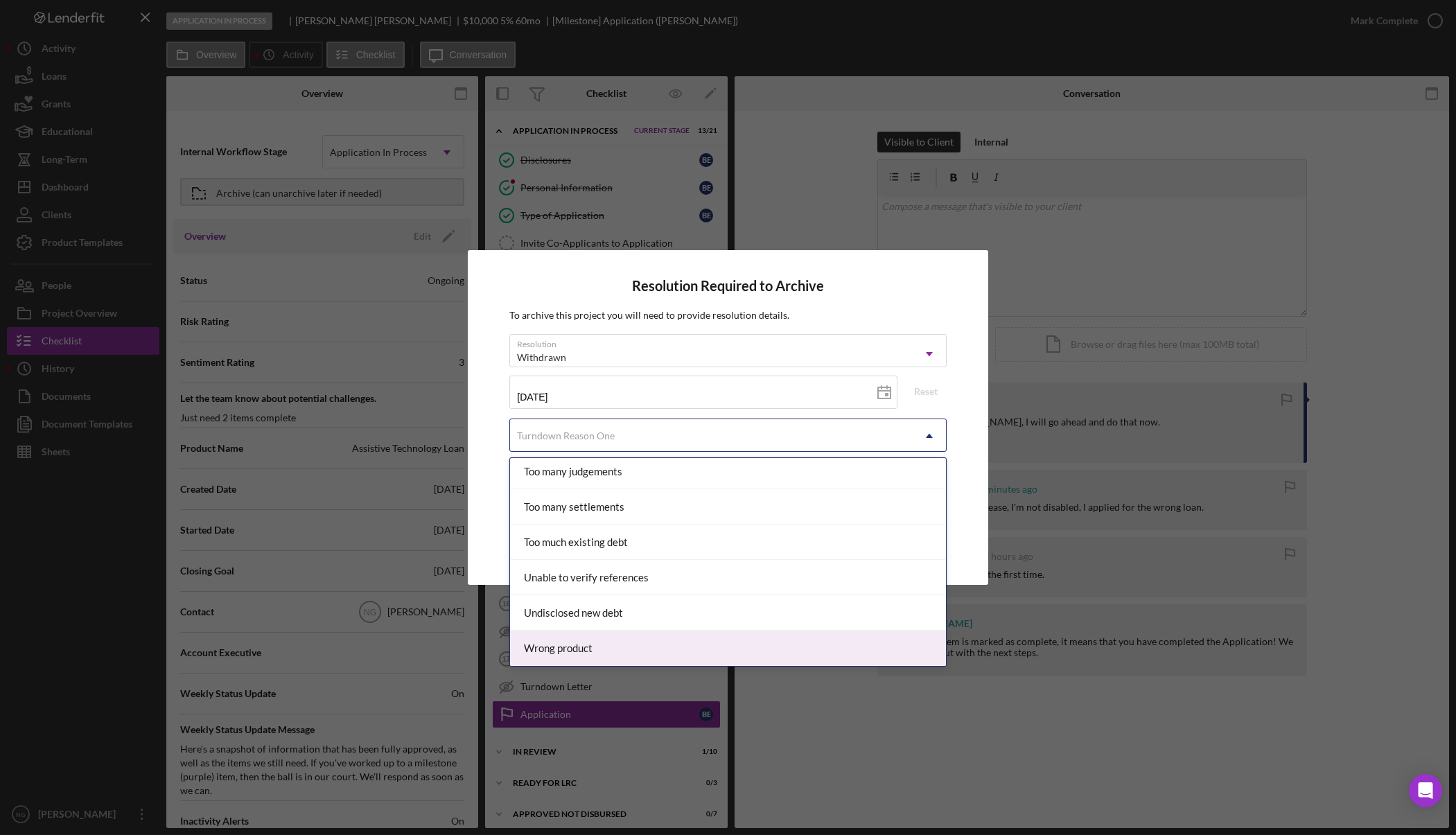
click at [586, 650] on div "Wrong product" at bounding box center [728, 649] width 436 height 36
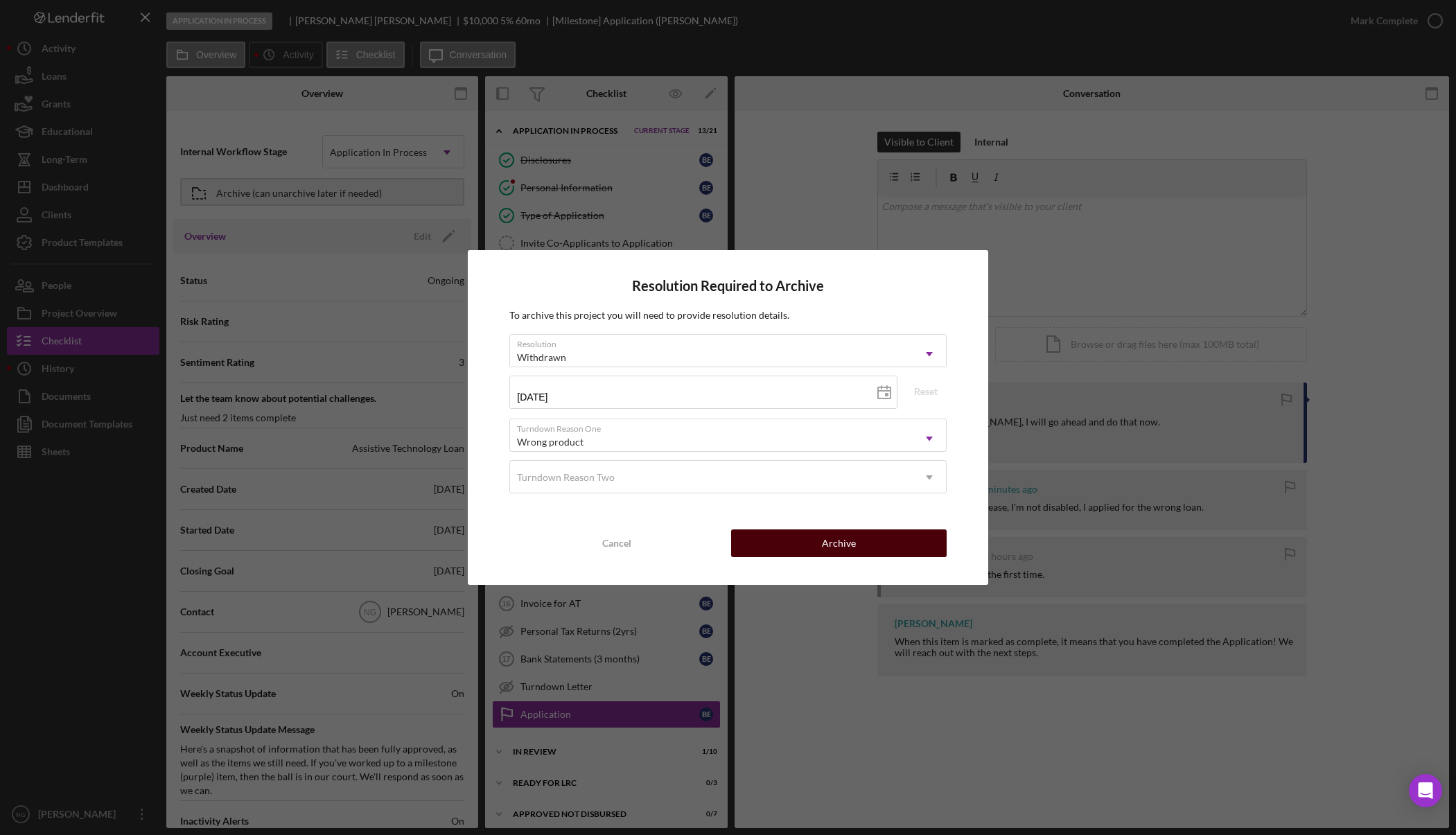
click at [819, 552] on button "Archive" at bounding box center [839, 543] width 215 height 27
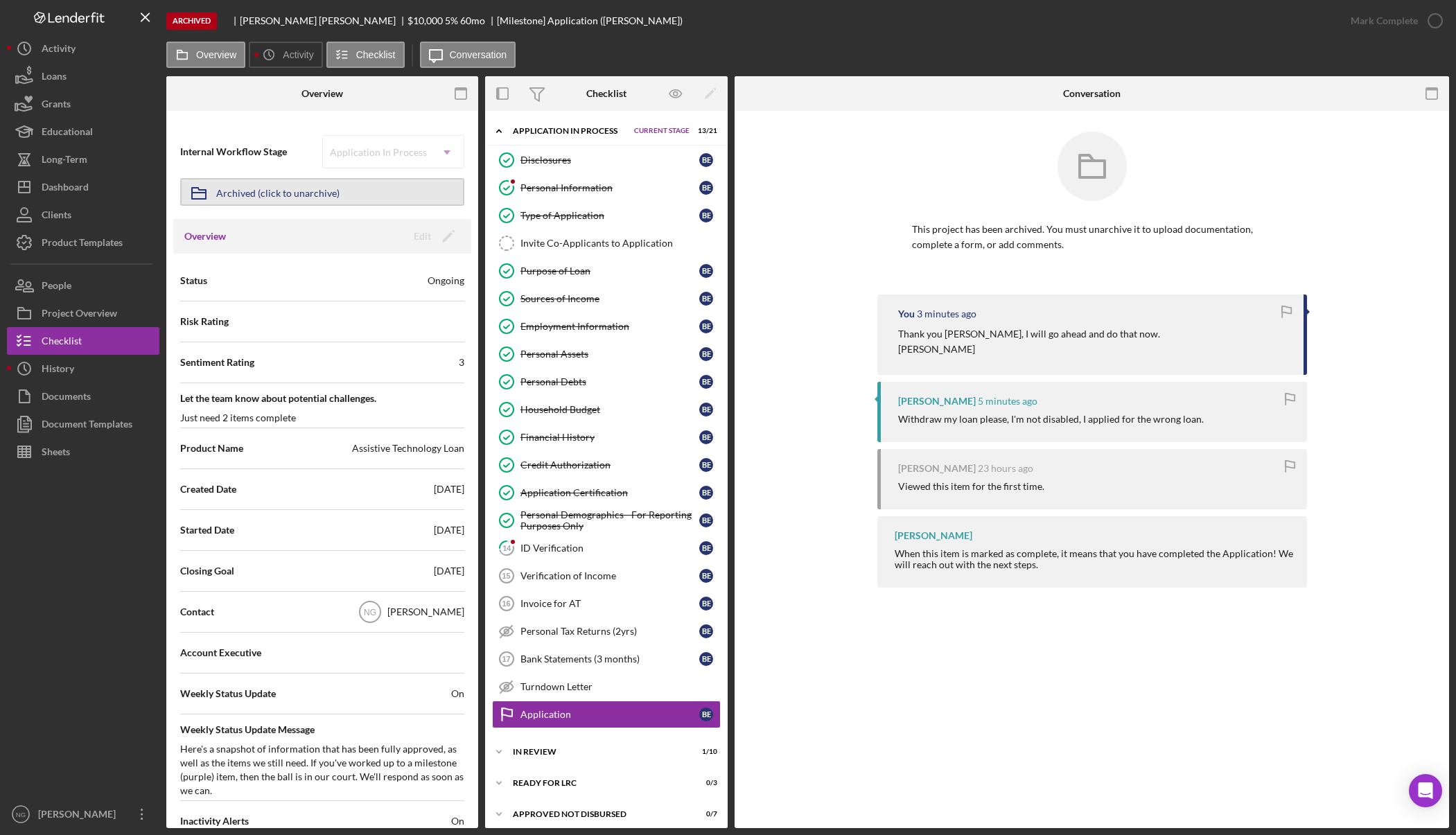
click at [264, 197] on div "Archived (click to unarchive)" at bounding box center [278, 192] width 123 height 25
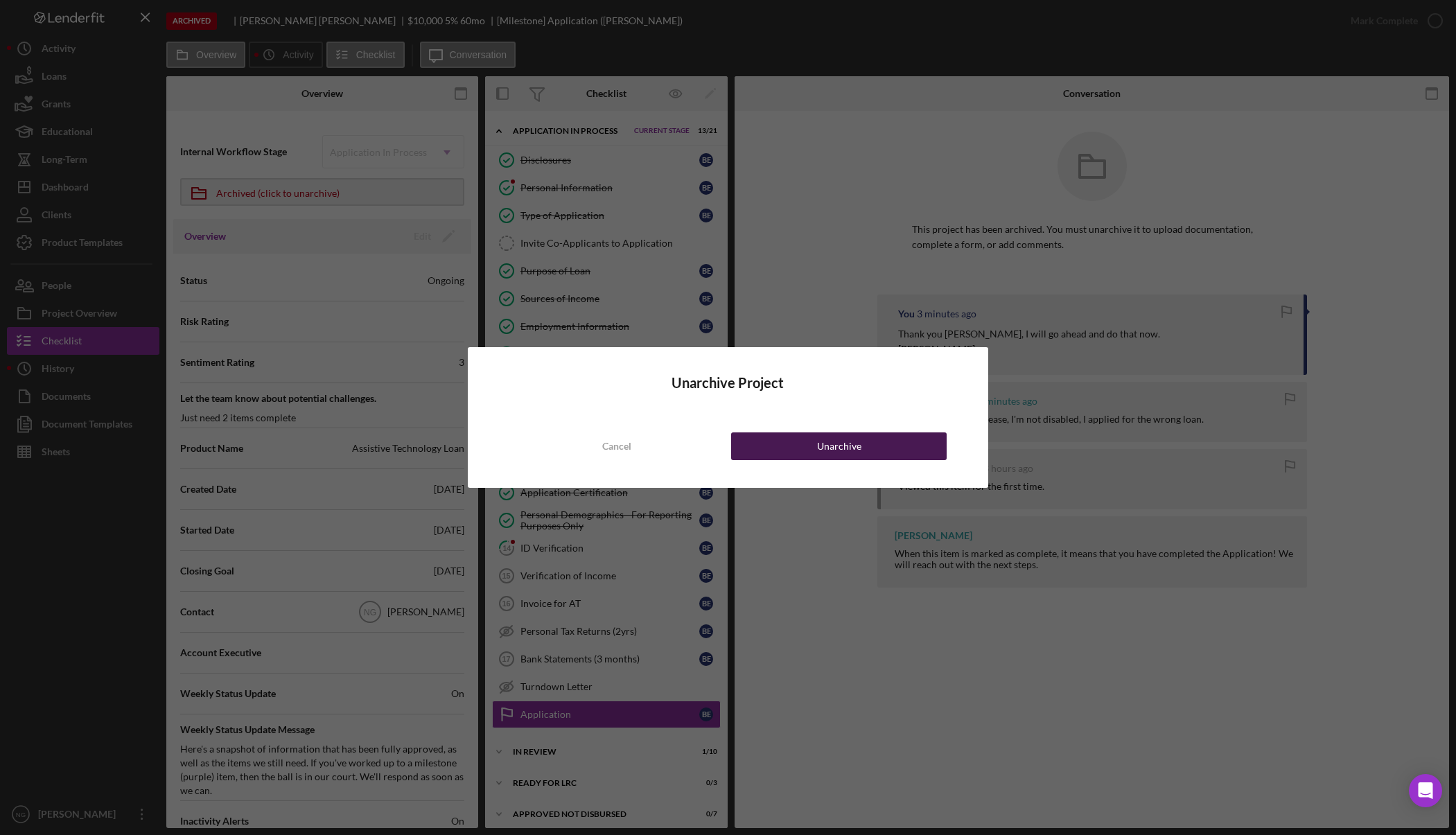
click at [843, 443] on div "Unarchive" at bounding box center [839, 446] width 44 height 27
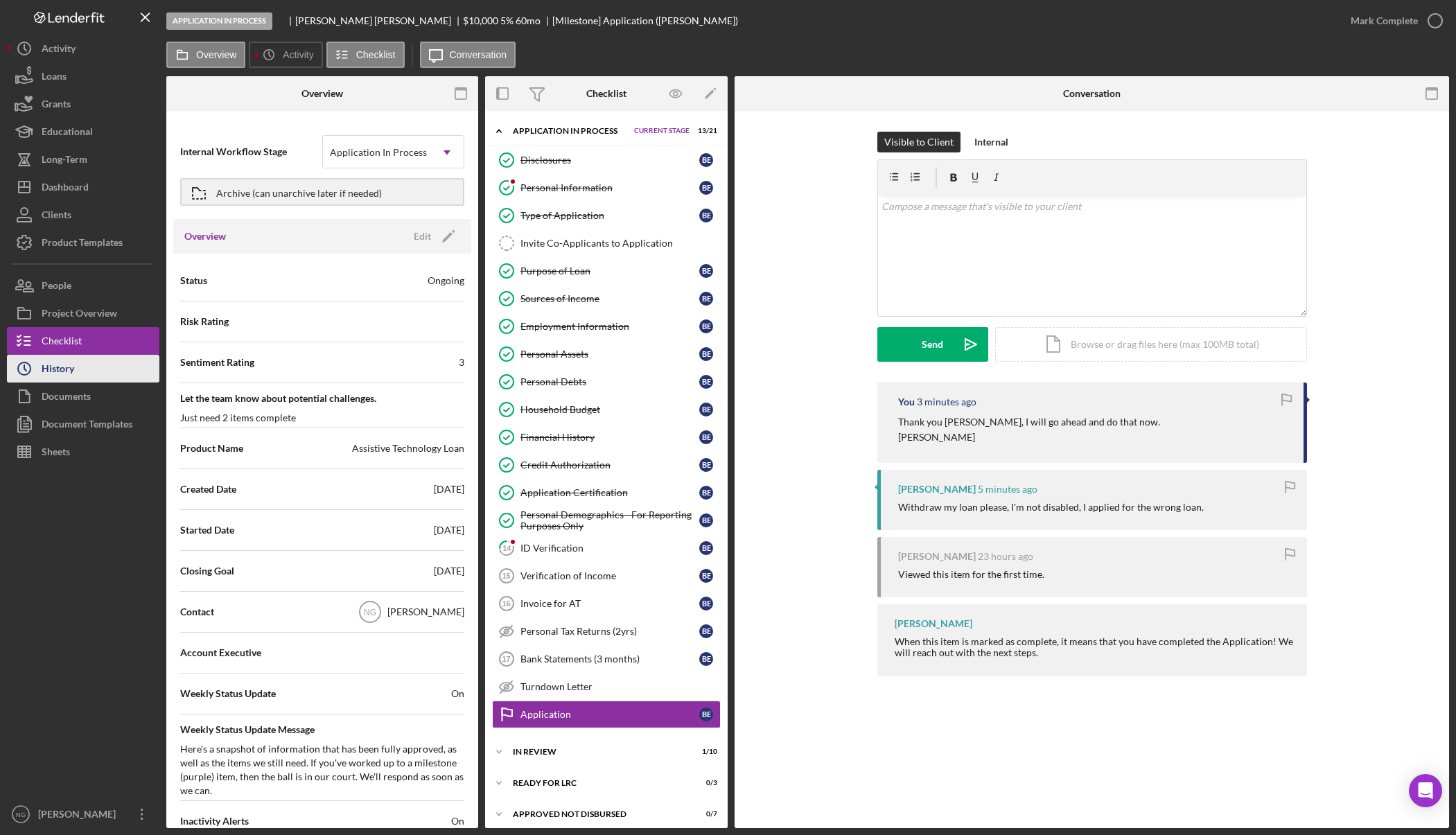
click at [91, 380] on button "Icon/History History" at bounding box center [83, 368] width 152 height 27
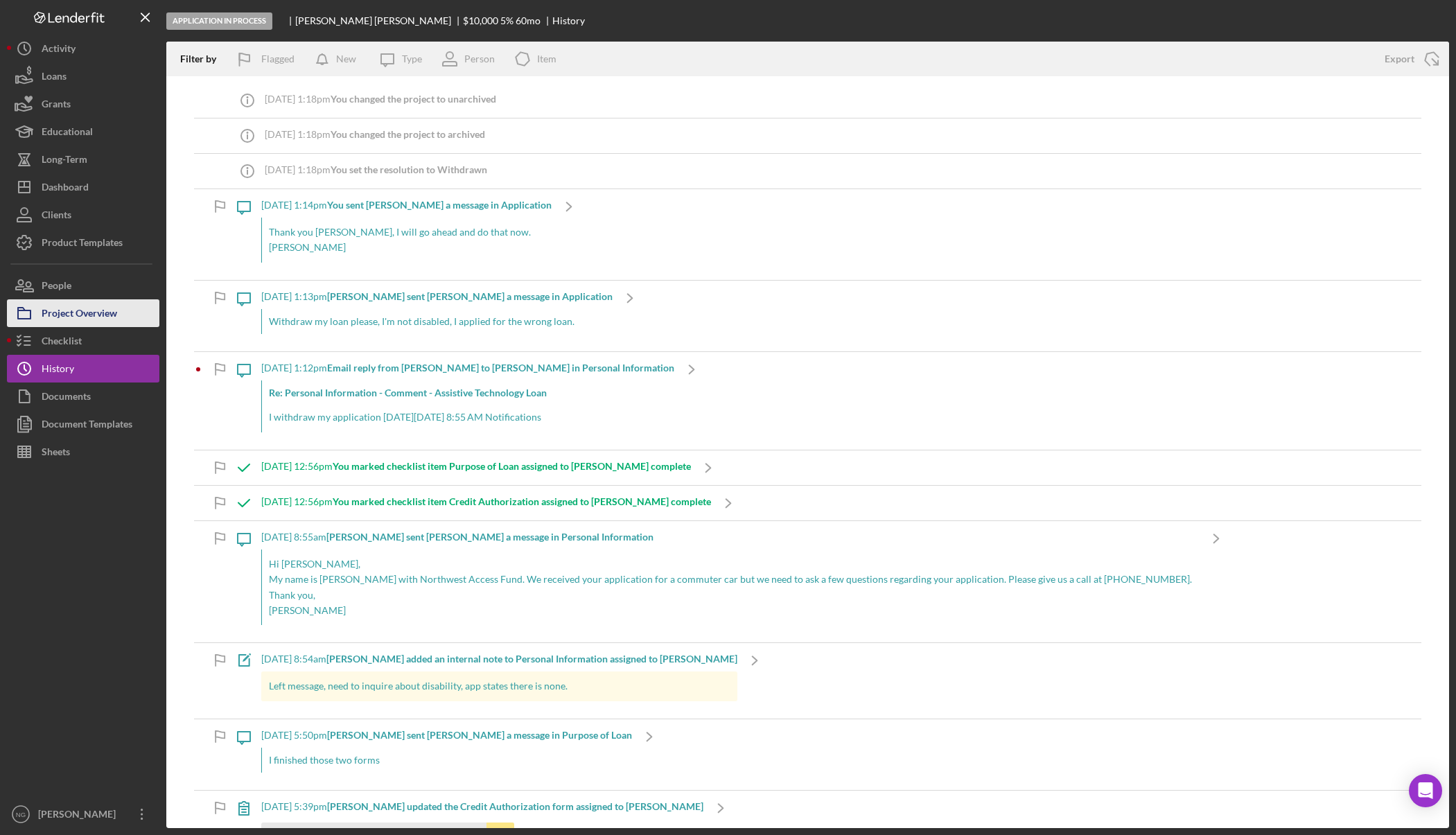
click at [92, 309] on div "Project Overview" at bounding box center [79, 314] width 75 height 31
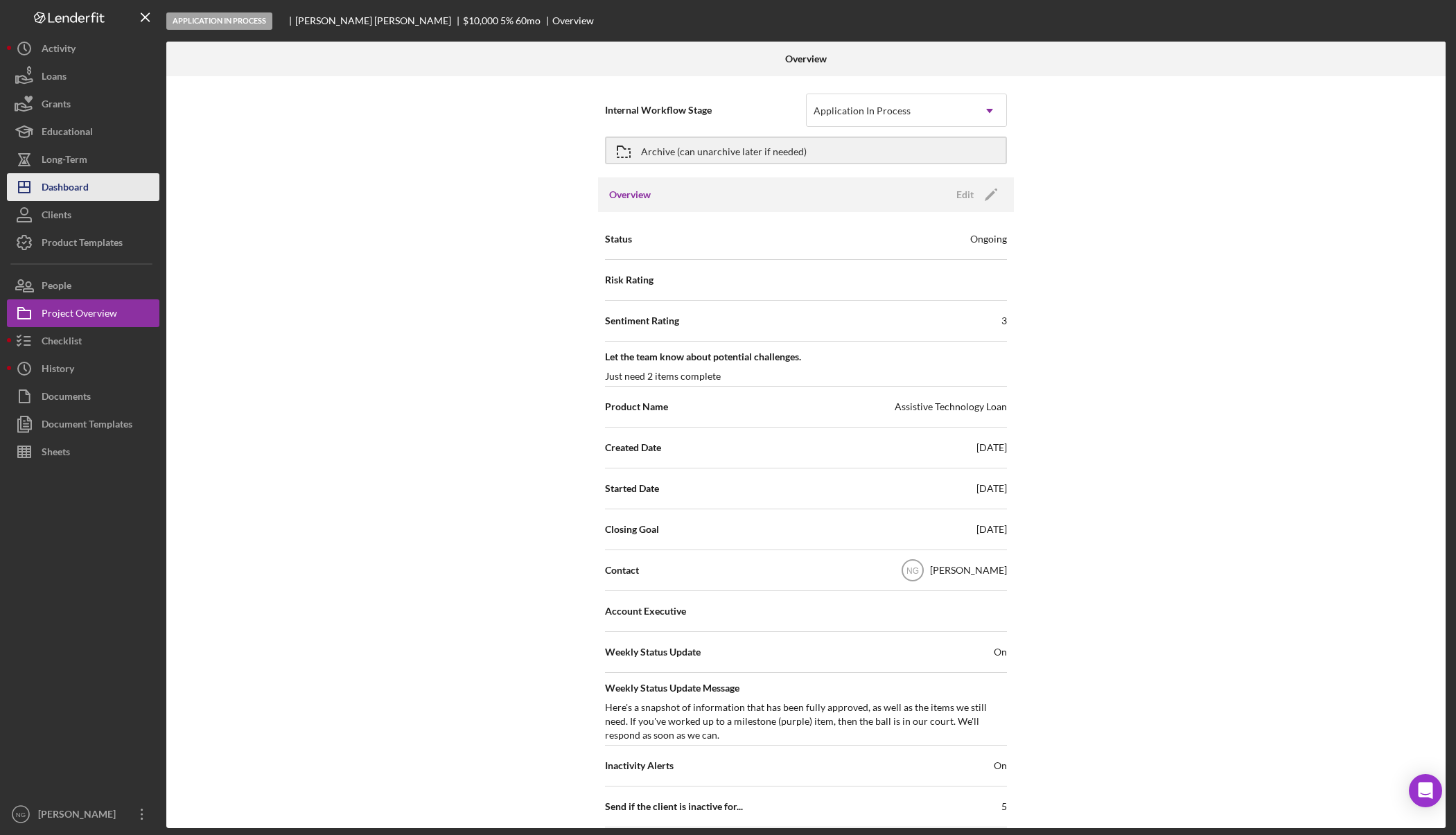
click at [86, 185] on div "Dashboard" at bounding box center [65, 188] width 47 height 31
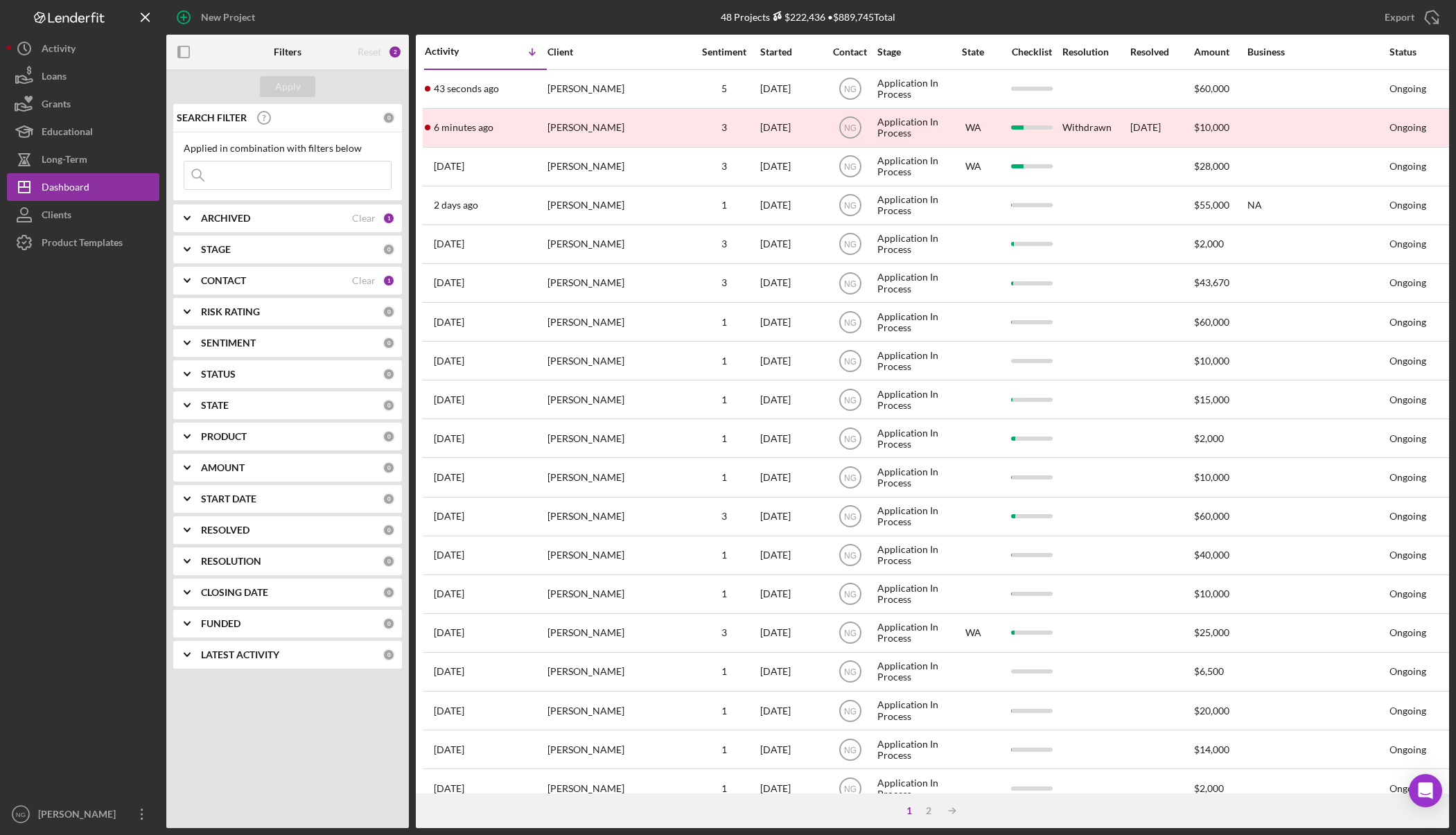
click at [249, 217] on b "ARCHIVED" at bounding box center [226, 218] width 49 height 11
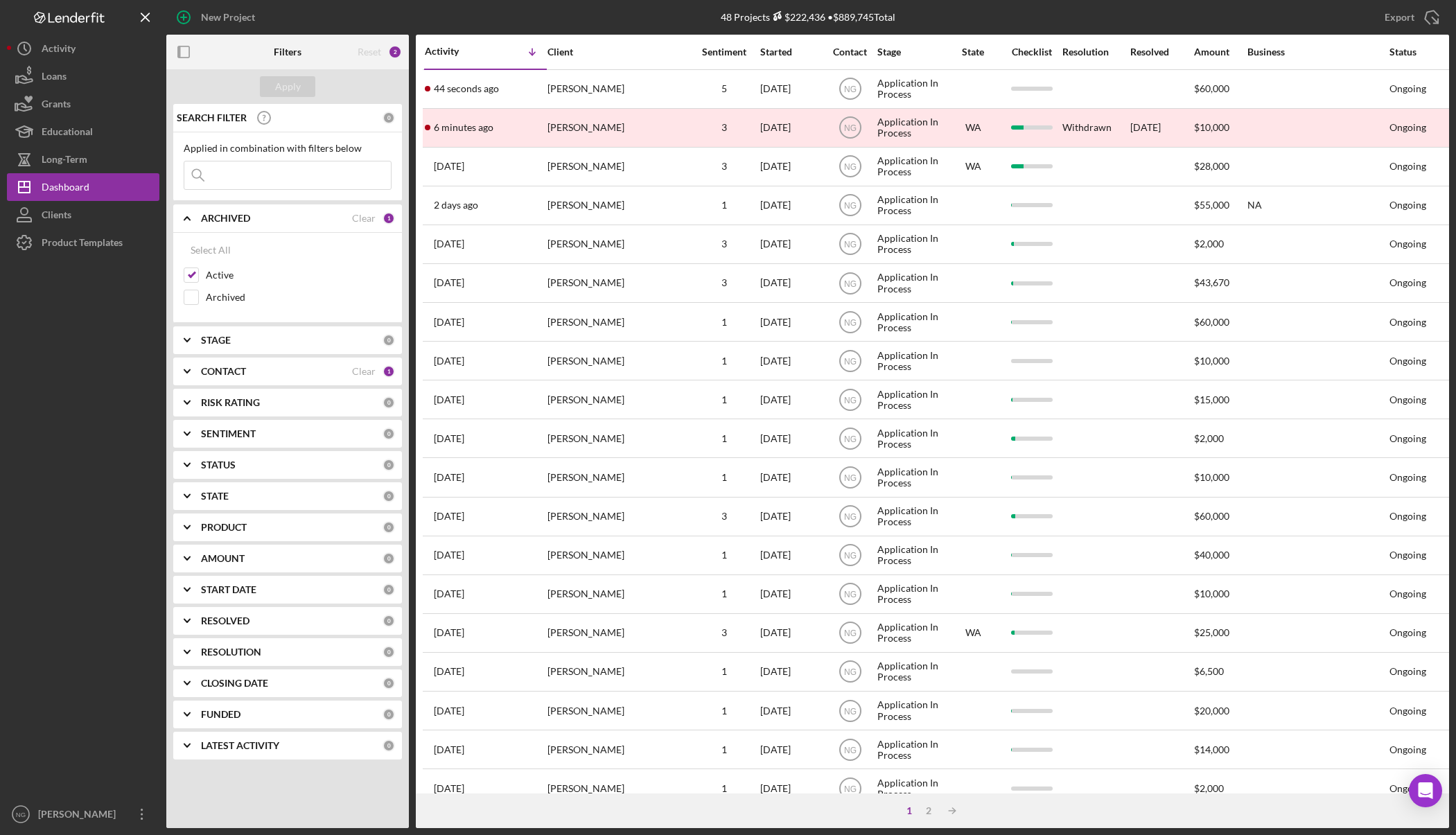
click at [249, 217] on b "ARCHIVED" at bounding box center [226, 218] width 49 height 11
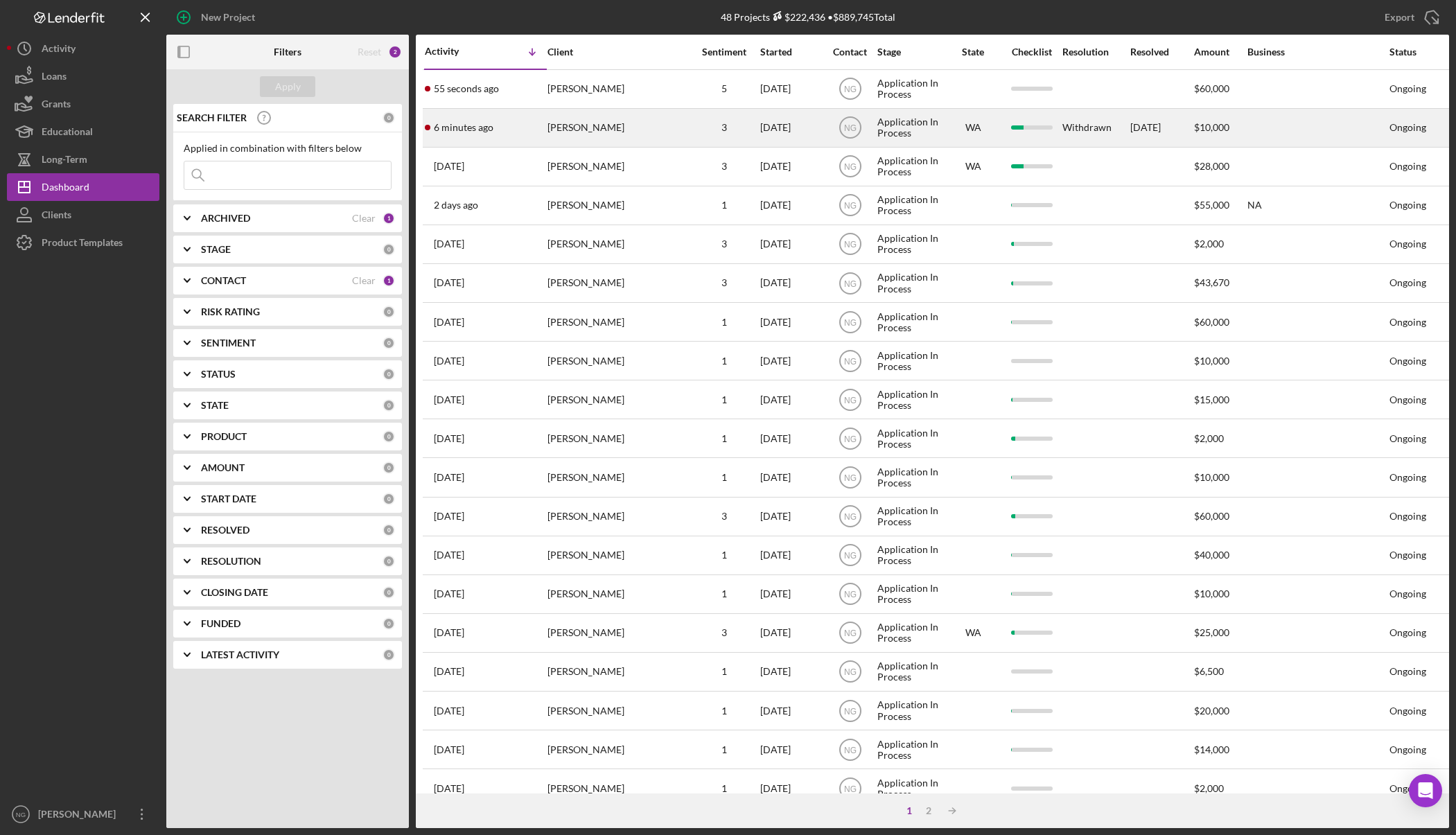
click at [656, 133] on div "Brent Eidson" at bounding box center [616, 127] width 138 height 37
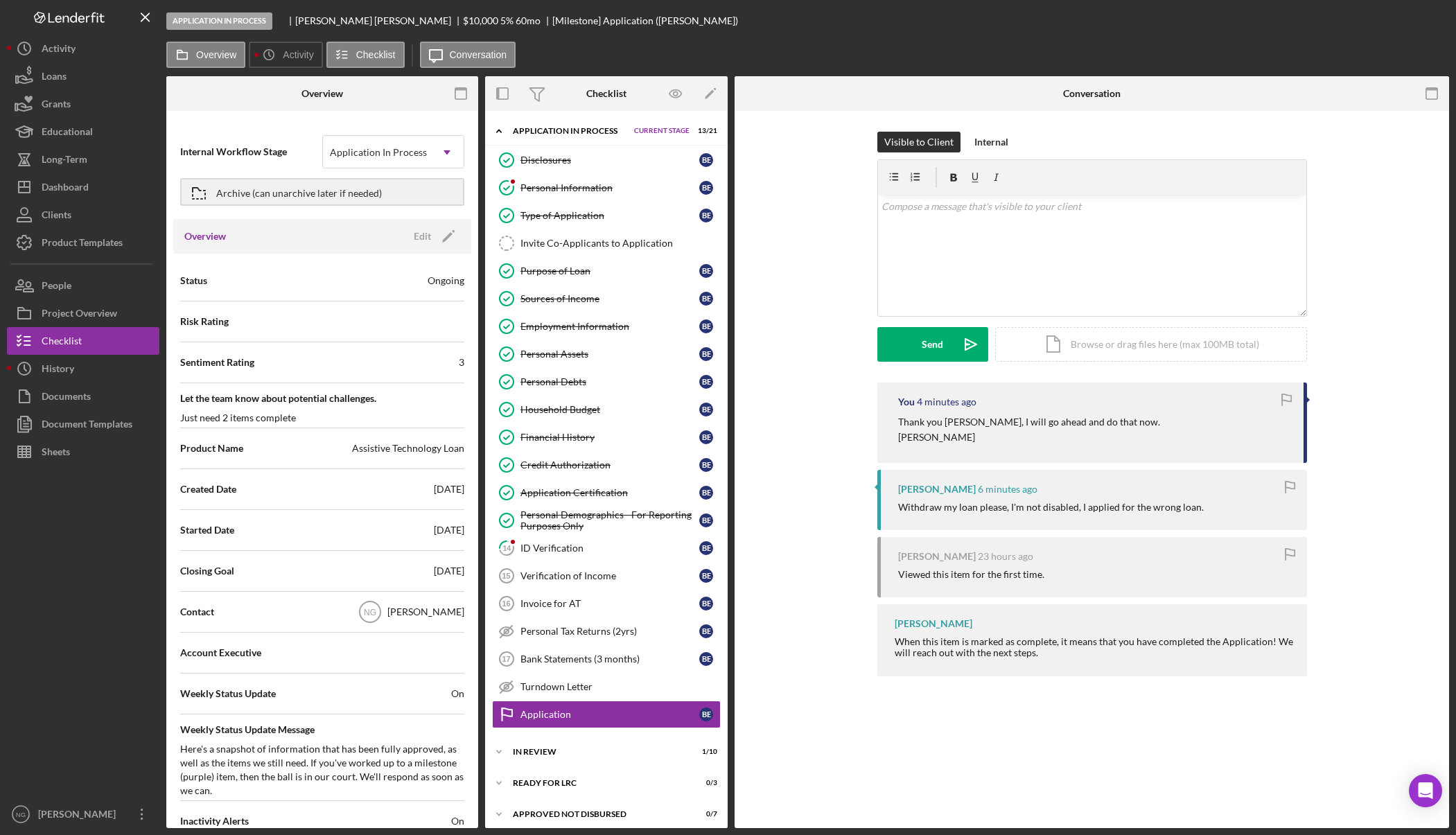
scroll to position [38, 0]
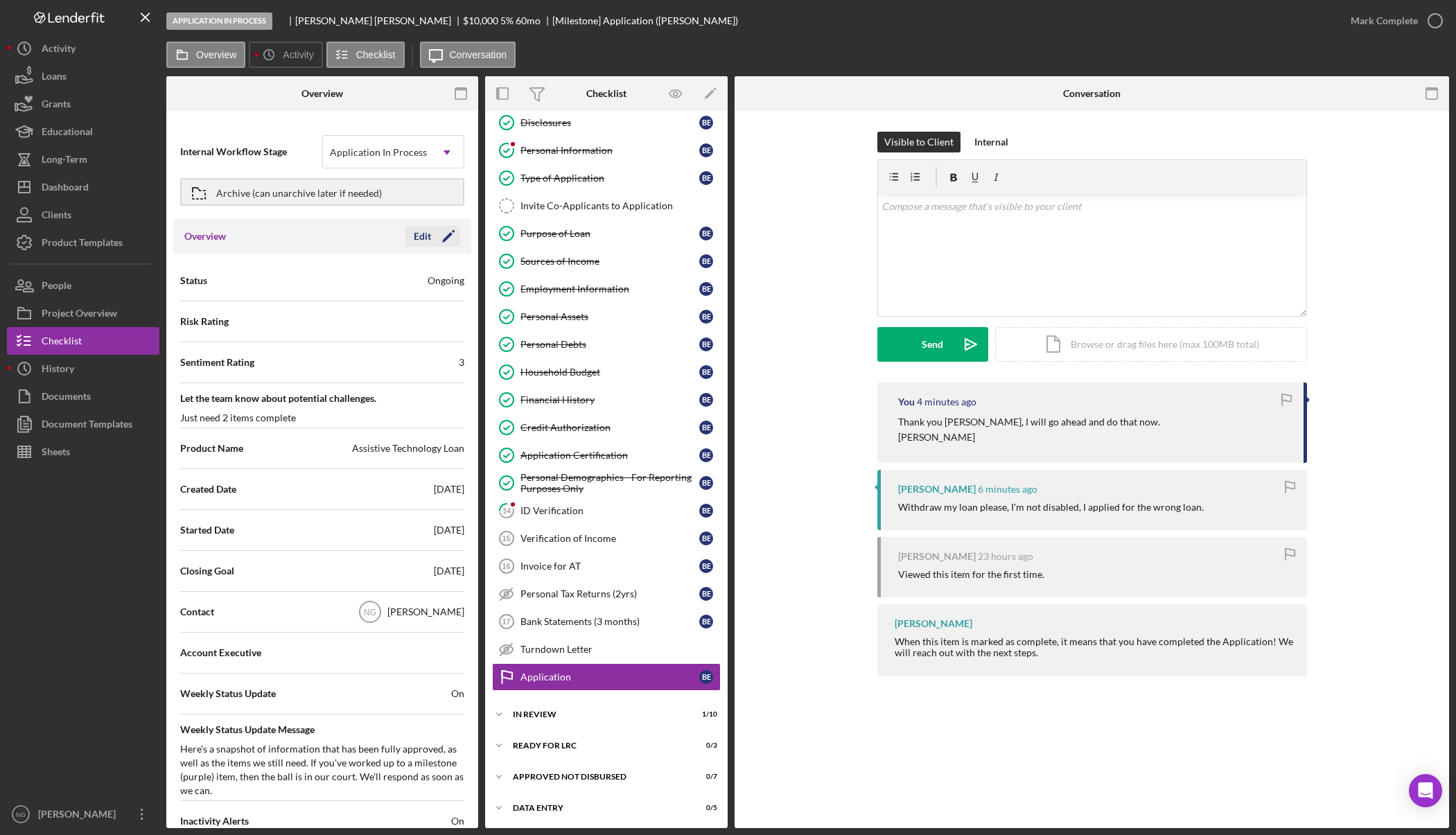
click at [431, 238] on icon "Icon/Edit" at bounding box center [448, 236] width 35 height 35
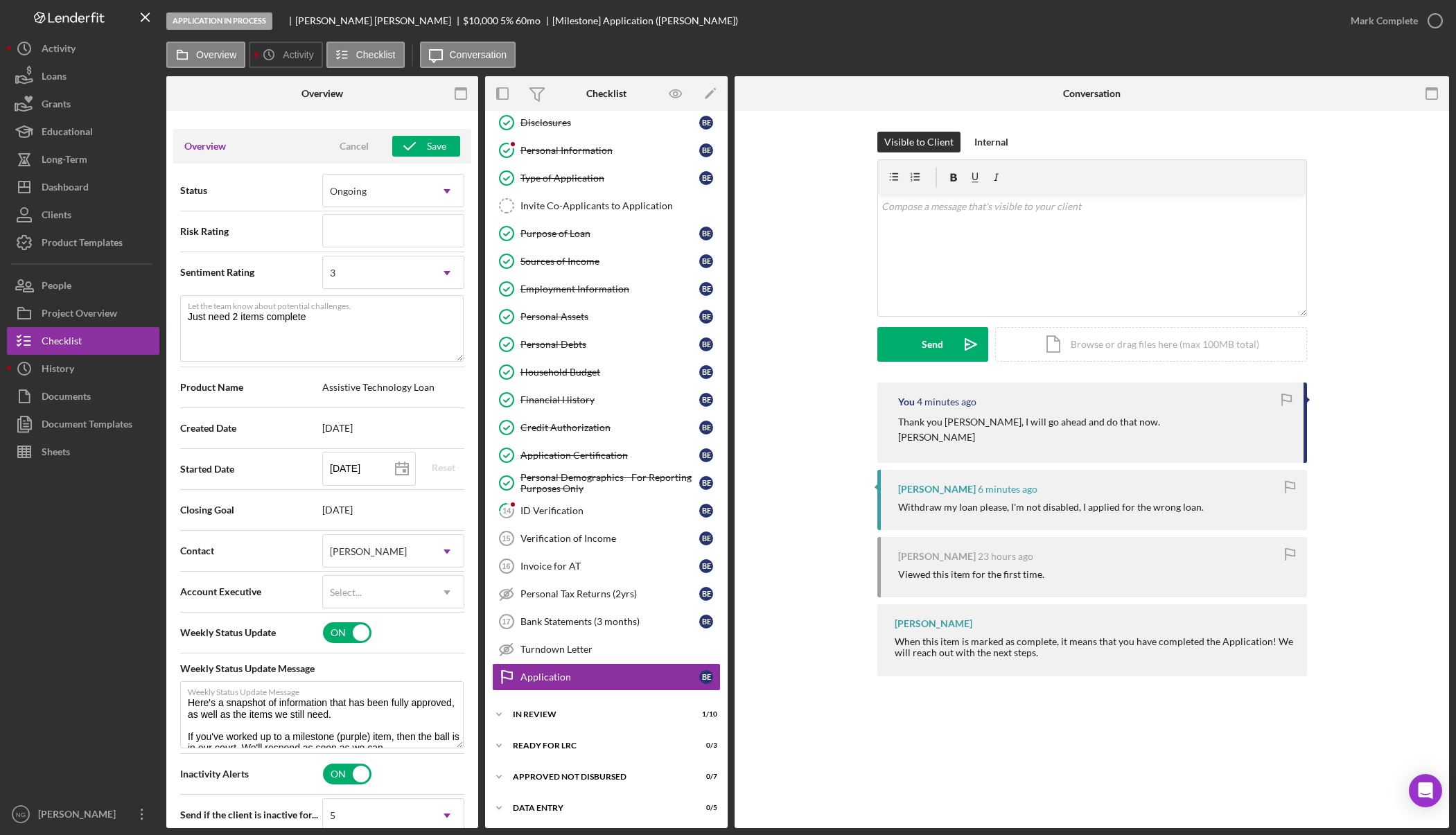
scroll to position [0, 0]
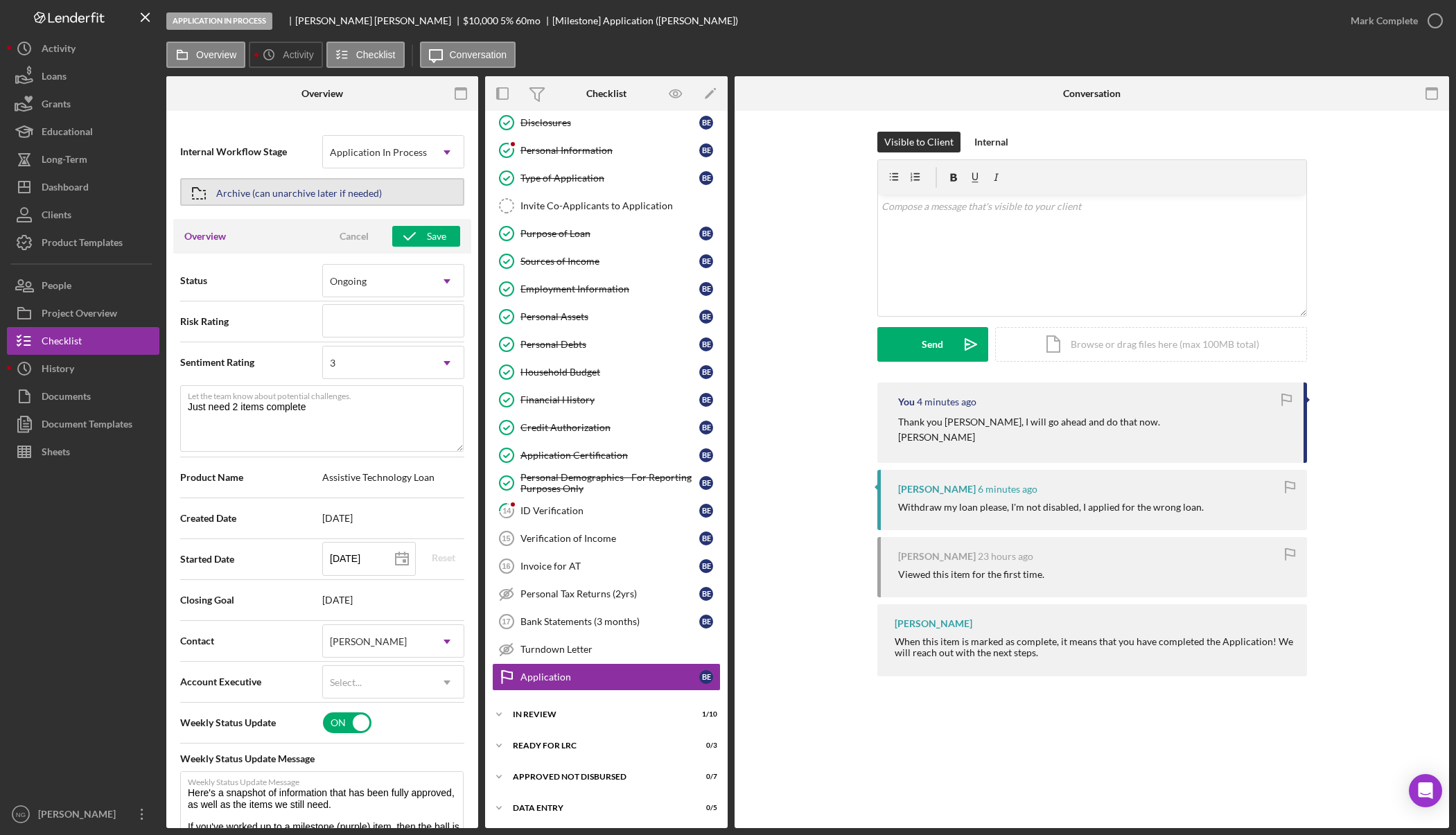
click at [320, 195] on div "Archive (can unarchive later if needed)" at bounding box center [299, 192] width 166 height 25
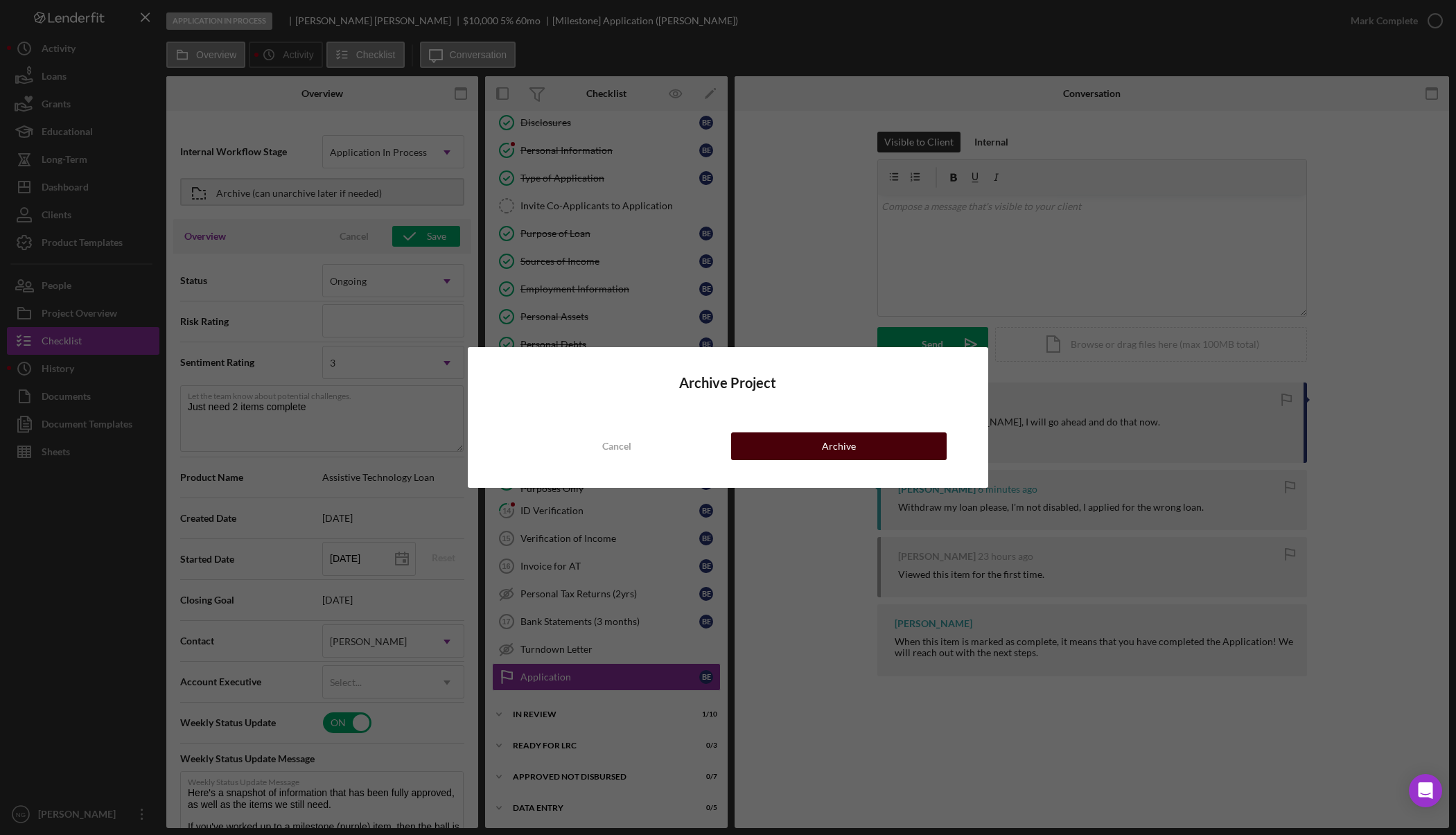
click at [856, 444] on button "Archive" at bounding box center [839, 446] width 215 height 27
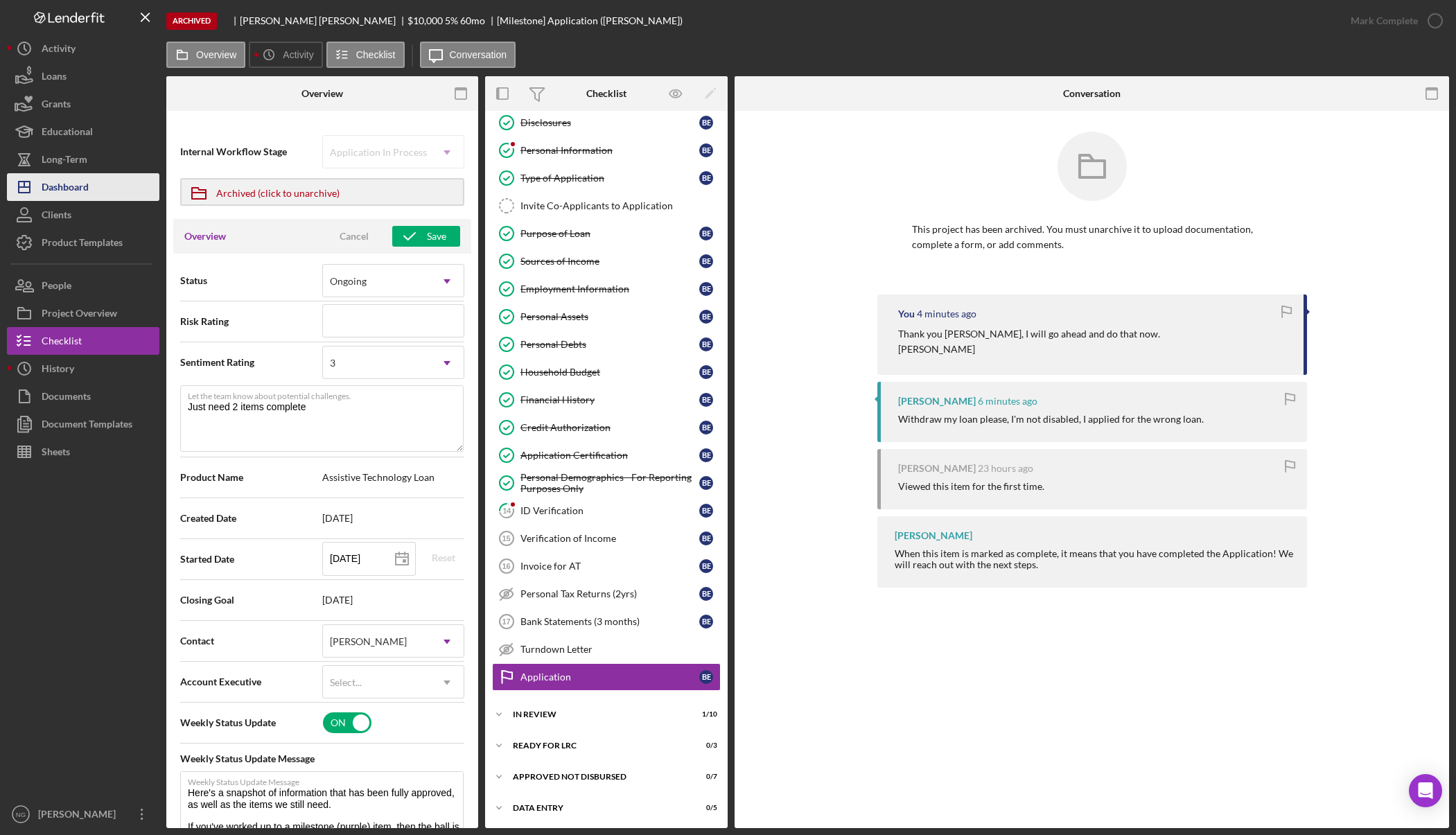
click at [77, 192] on div "Dashboard" at bounding box center [65, 188] width 47 height 31
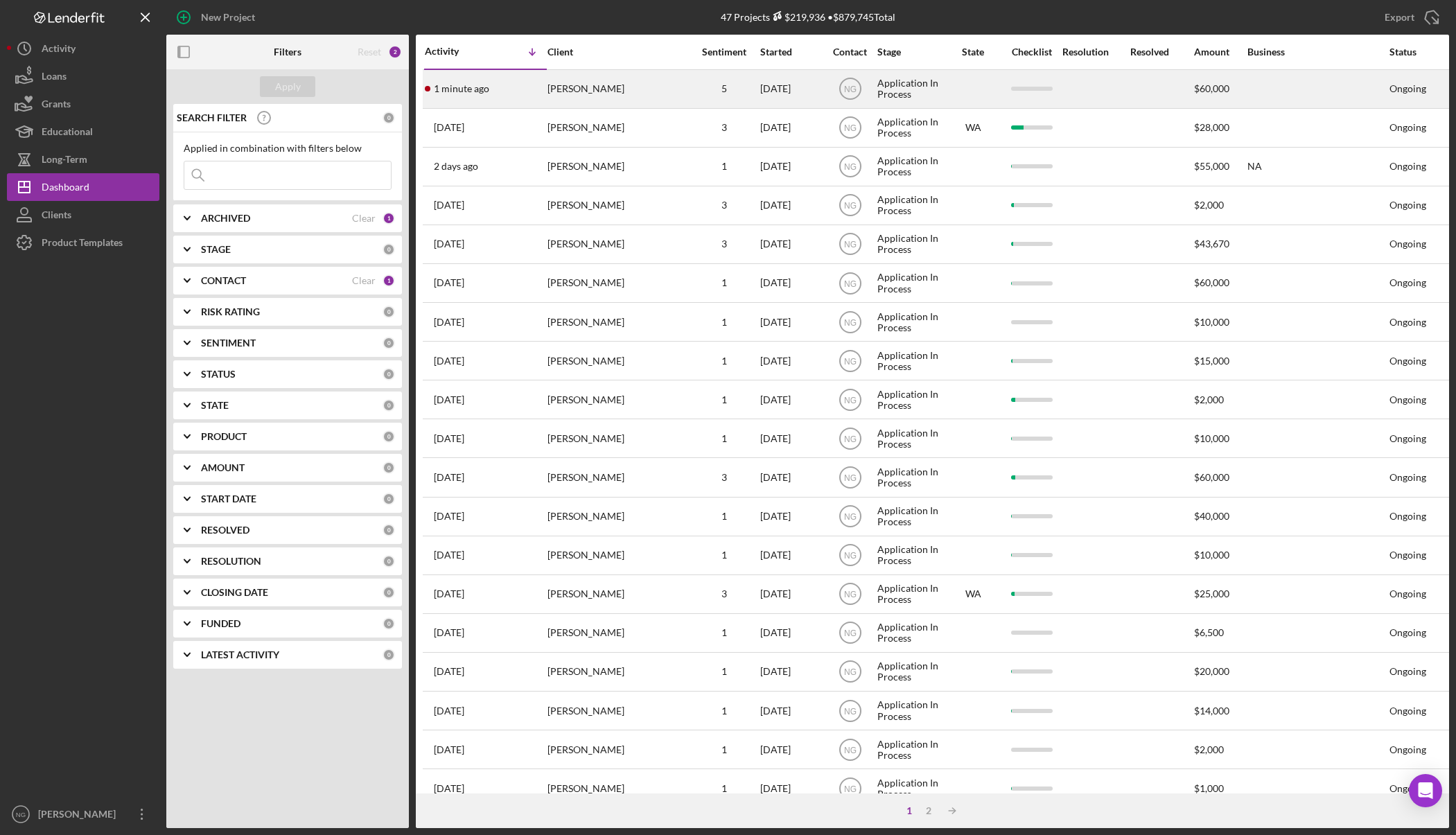
click at [538, 104] on div "1 minute ago William ZINK" at bounding box center [485, 88] width 121 height 37
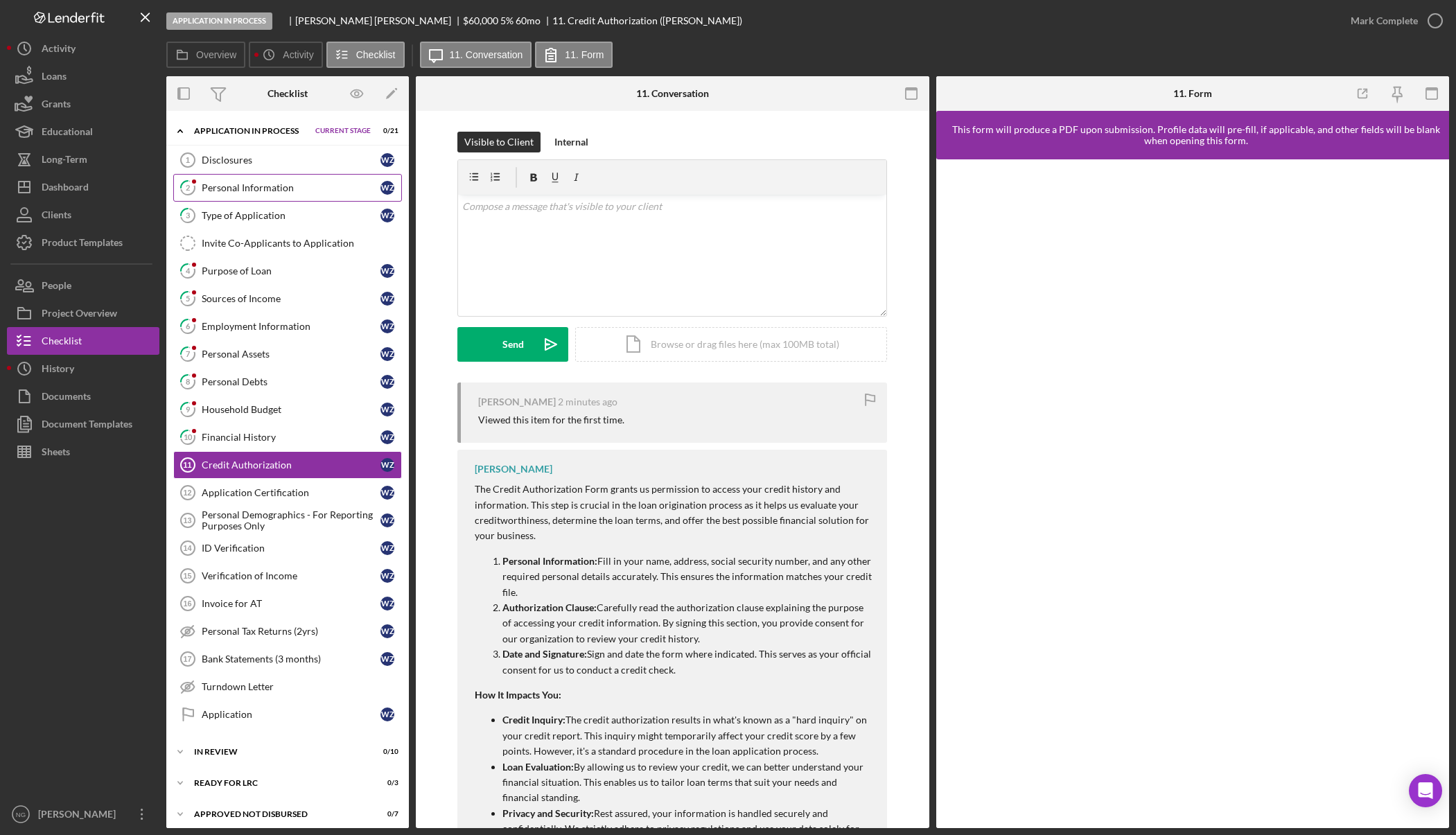
click at [259, 195] on link "2 Personal Information W Z" at bounding box center [287, 187] width 229 height 27
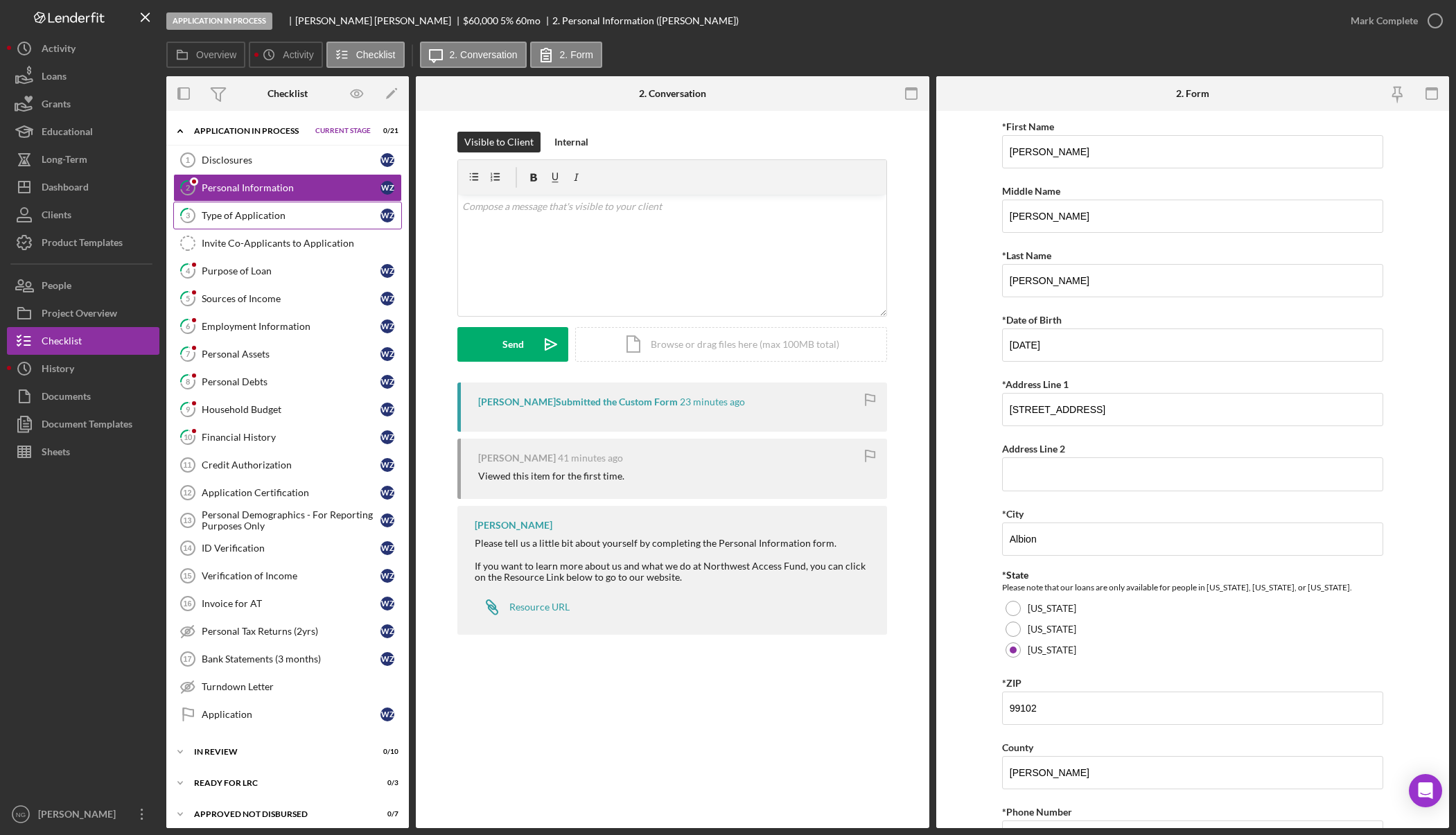
click at [259, 220] on div "Type of Application" at bounding box center [291, 216] width 179 height 11
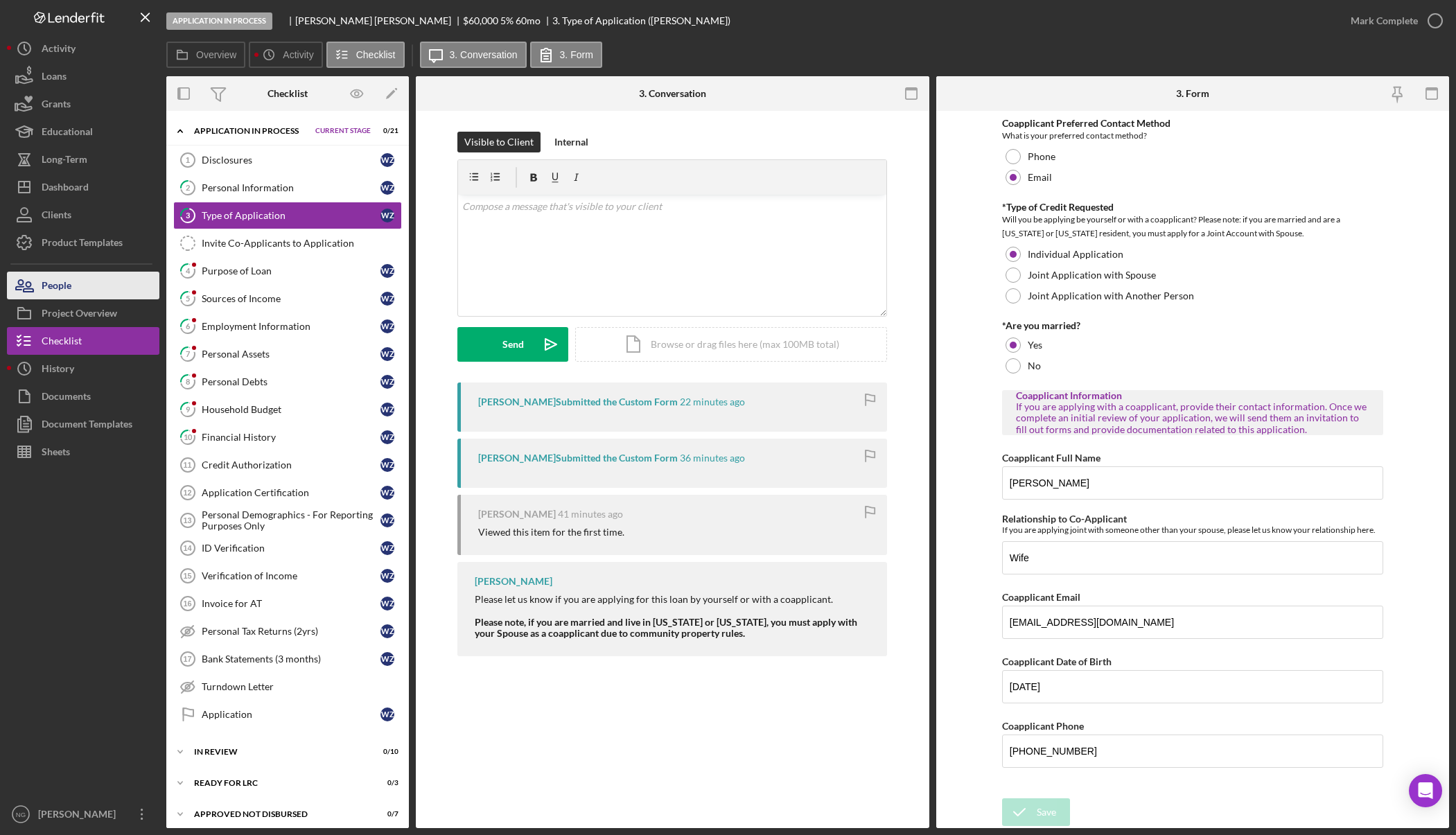
click at [99, 291] on button "People" at bounding box center [83, 285] width 152 height 27
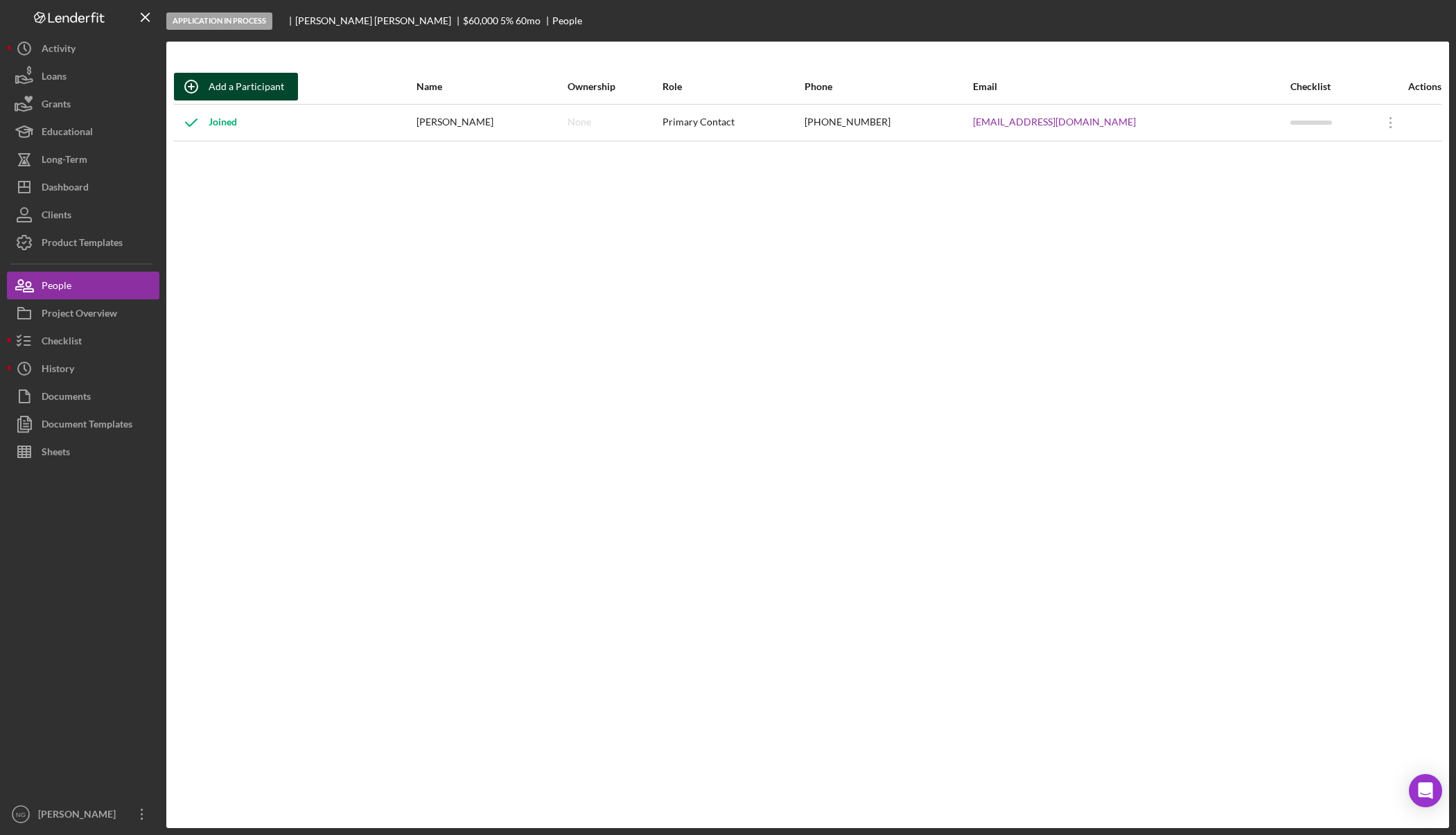
click at [238, 91] on div "Add a Participant" at bounding box center [247, 86] width 75 height 27
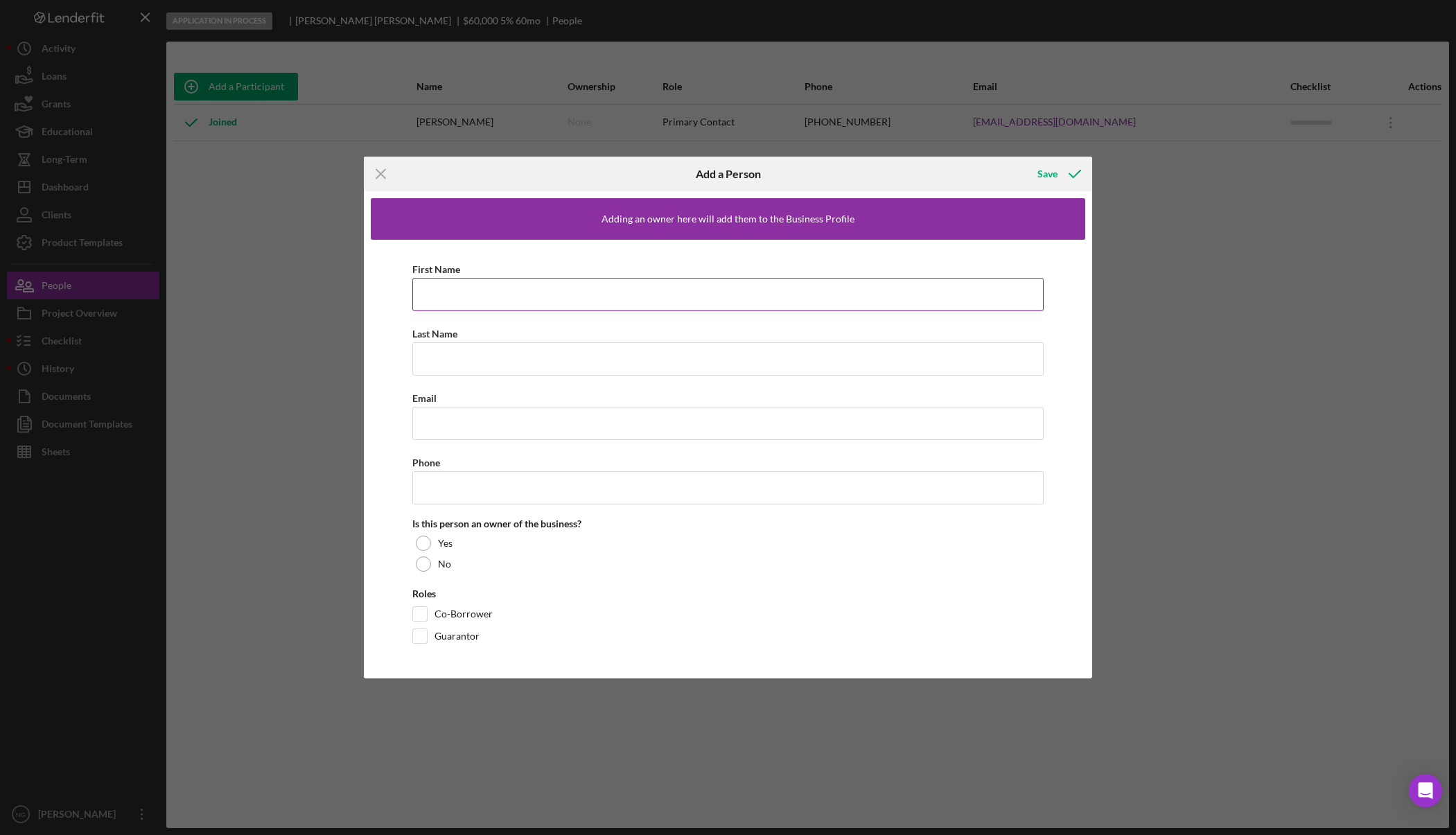
click at [536, 286] on input "First Name" at bounding box center [728, 294] width 632 height 33
type input "D"
type input "Carolyn"
type input "Zink"
type input "cougarvalley@hotmail.com"
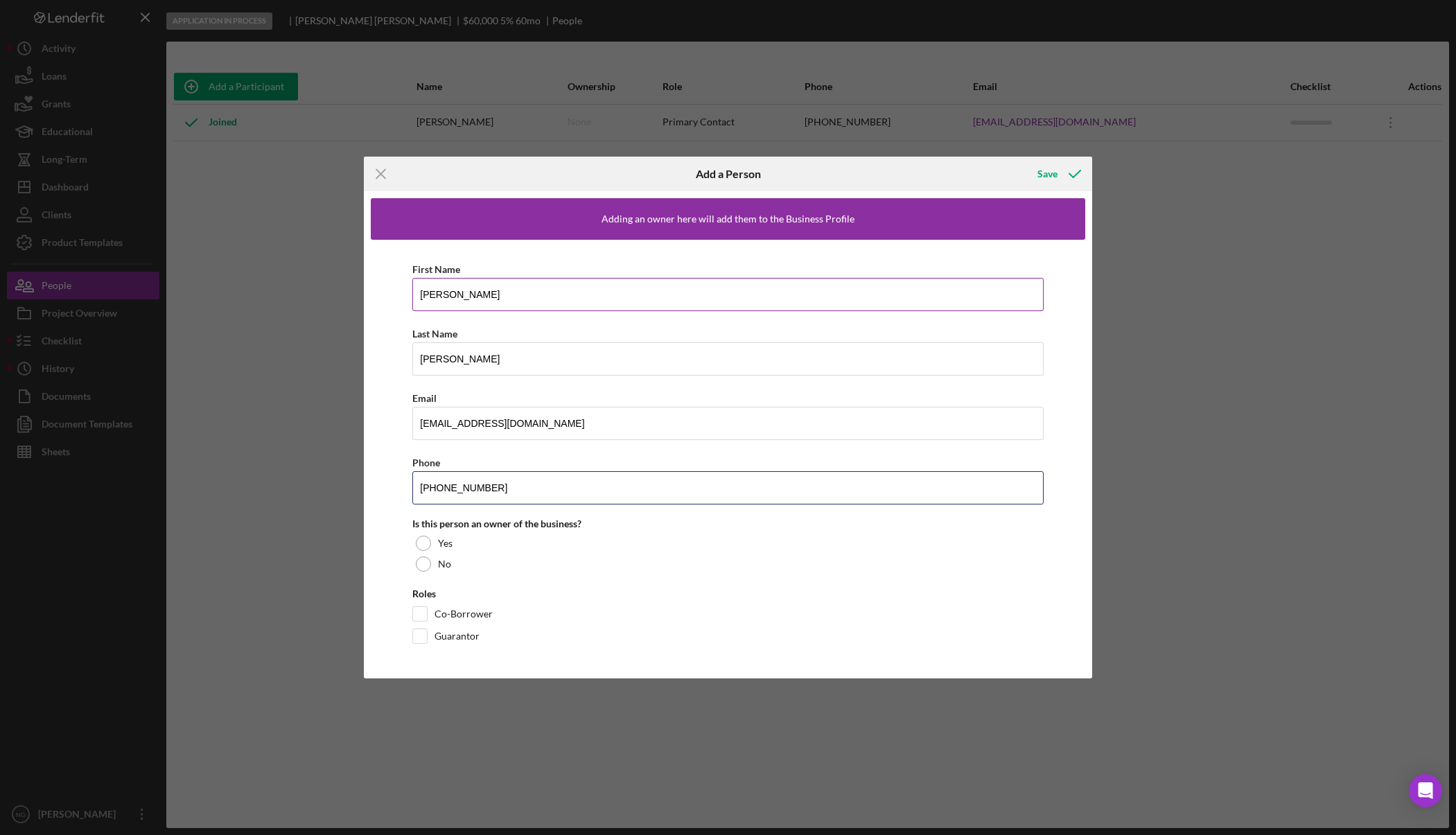
type input "(509) 592-3880"
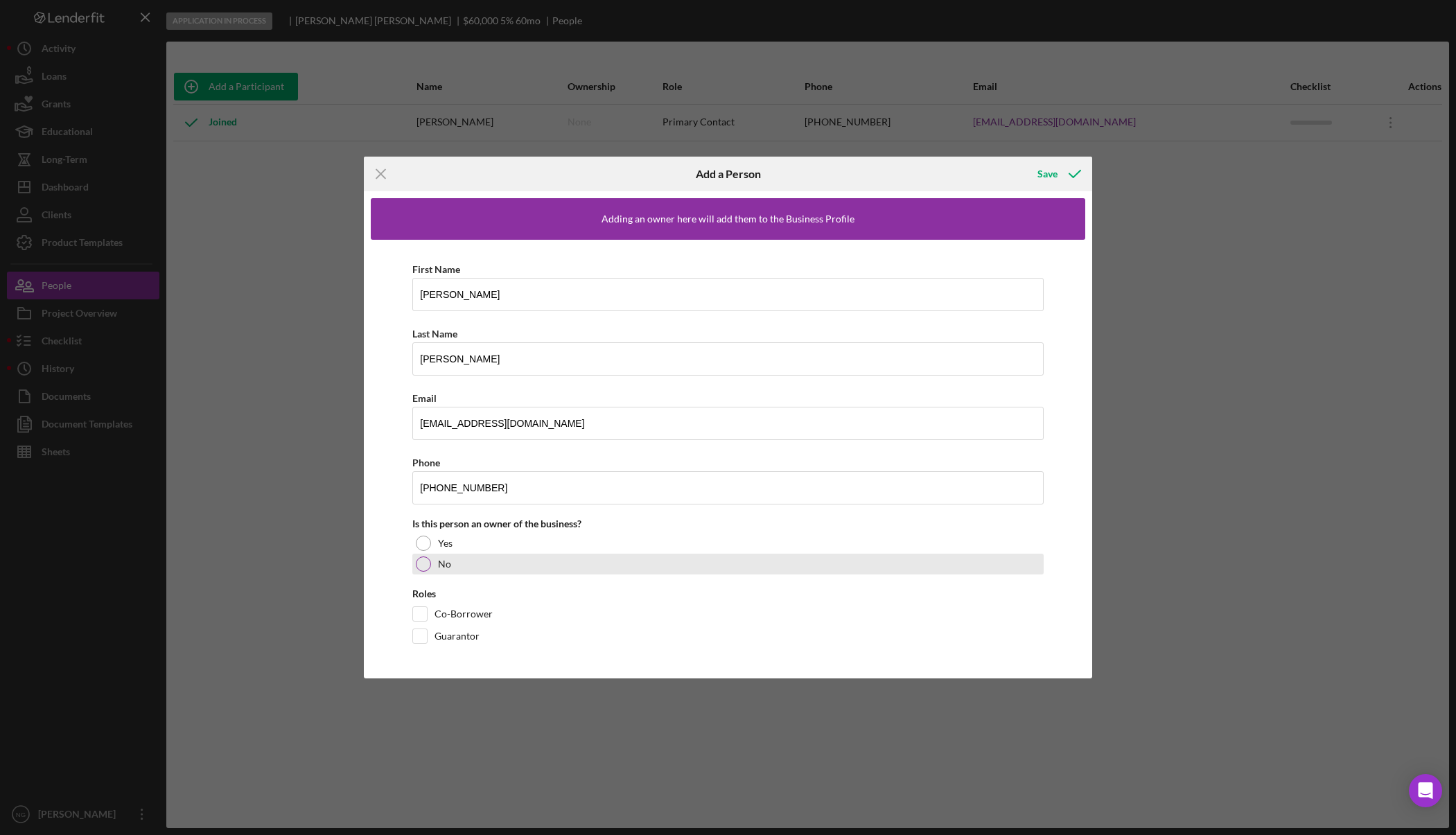
click at [421, 568] on div at bounding box center [424, 564] width 15 height 15
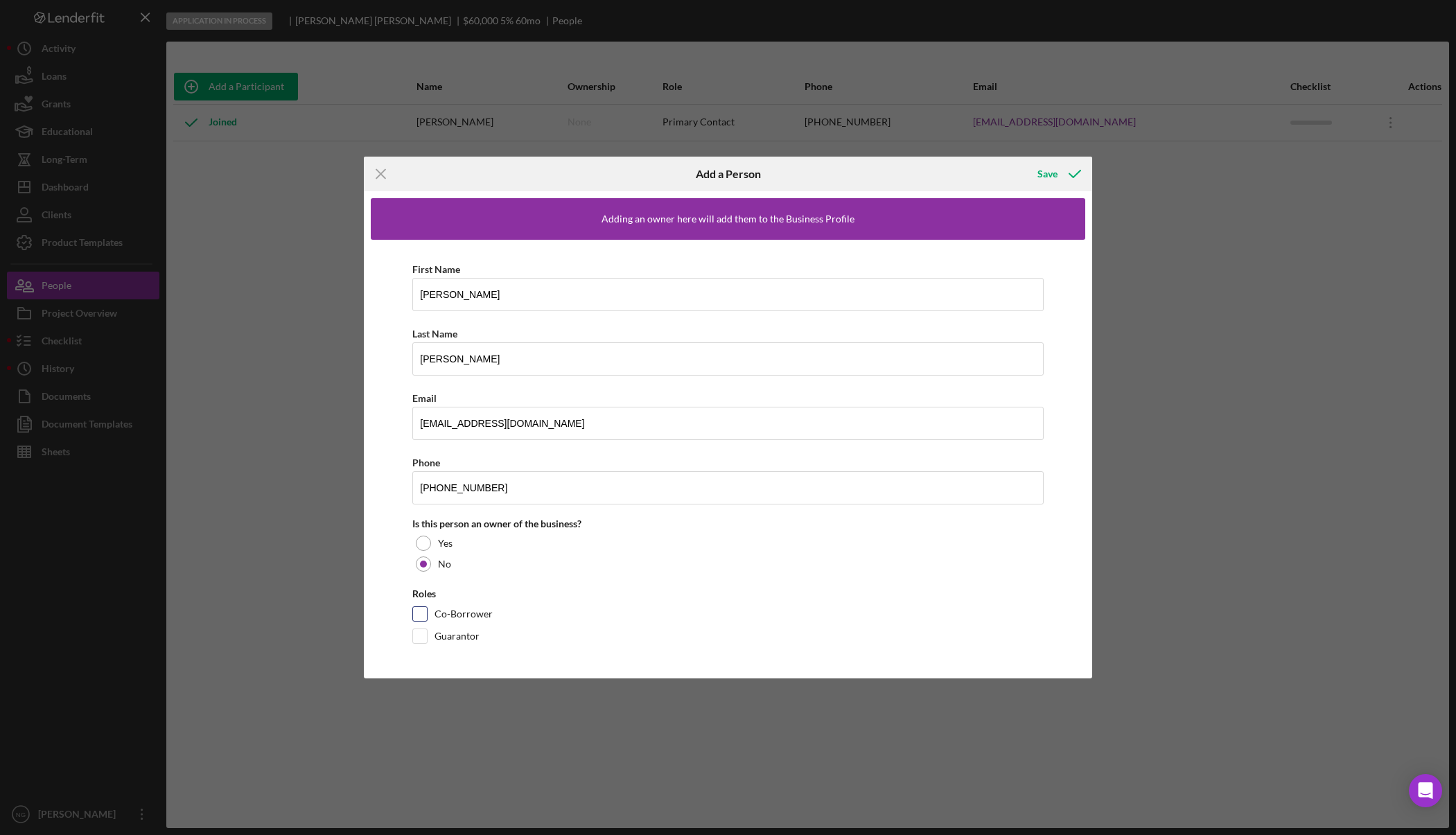
click at [421, 614] on input "Co-Borrower" at bounding box center [420, 614] width 14 height 14
checkbox input "true"
click at [1053, 176] on div "Save" at bounding box center [1048, 173] width 20 height 27
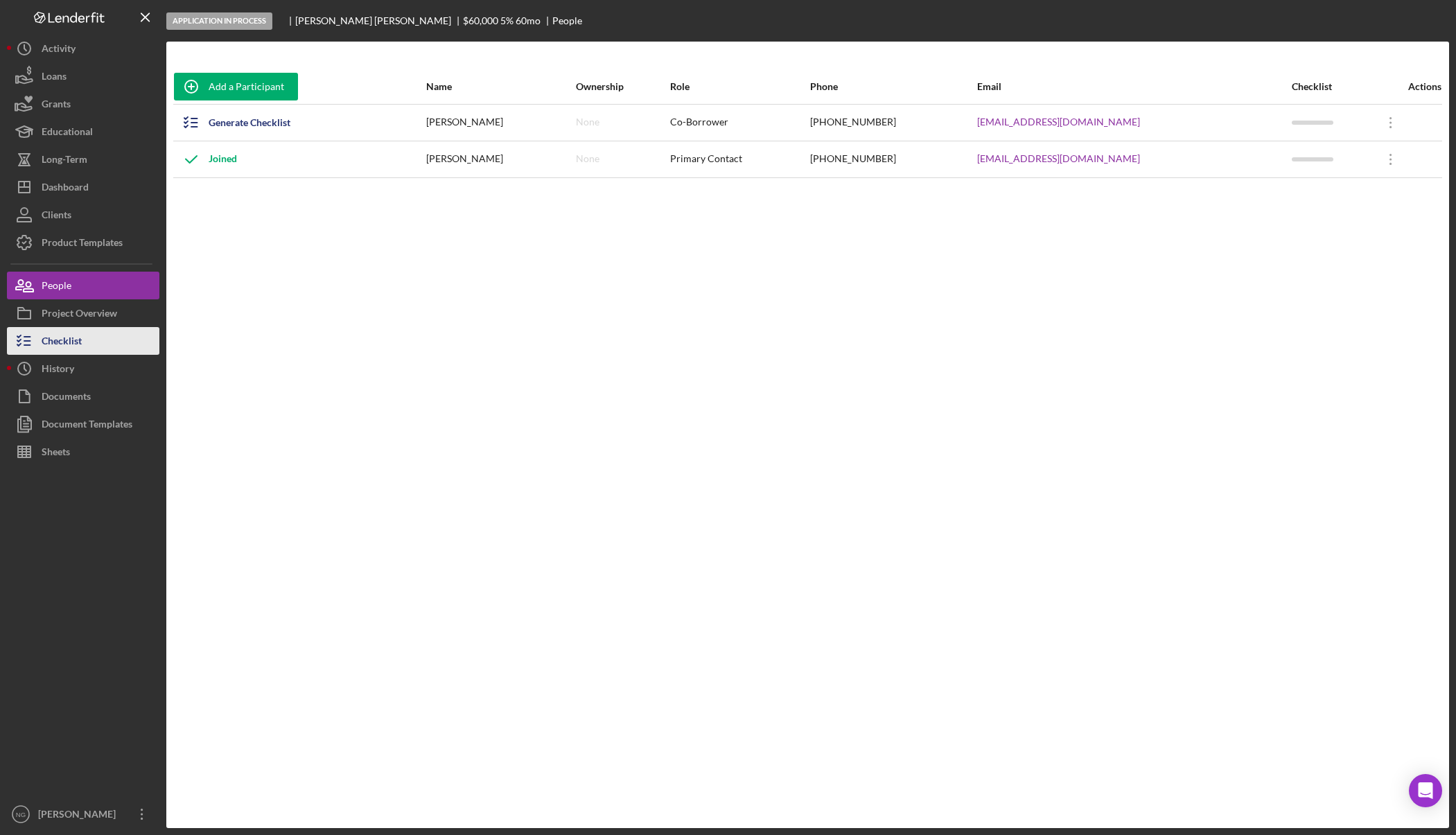
click at [70, 334] on div "Checklist" at bounding box center [61, 343] width 40 height 31
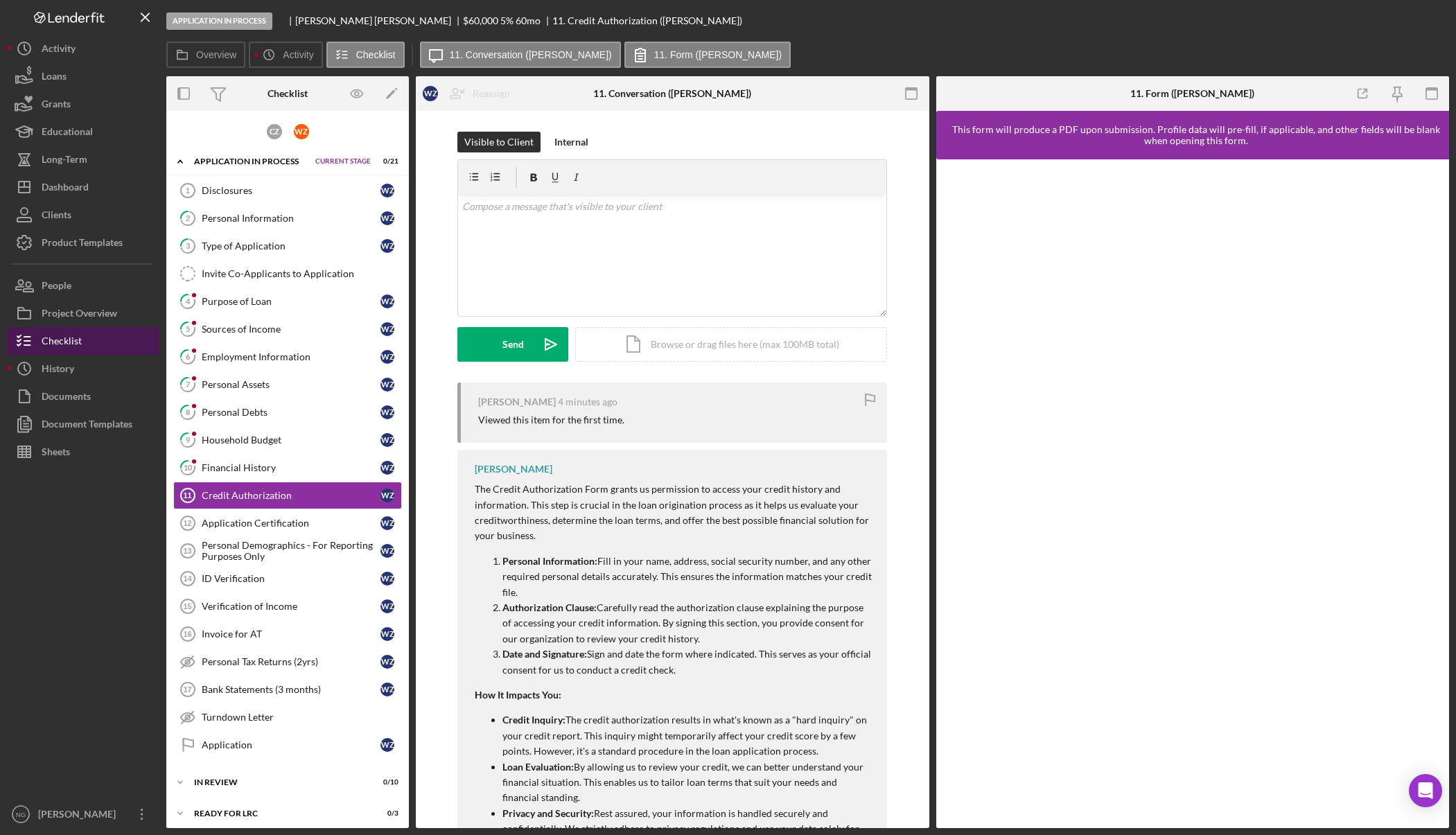
scroll to position [25, 0]
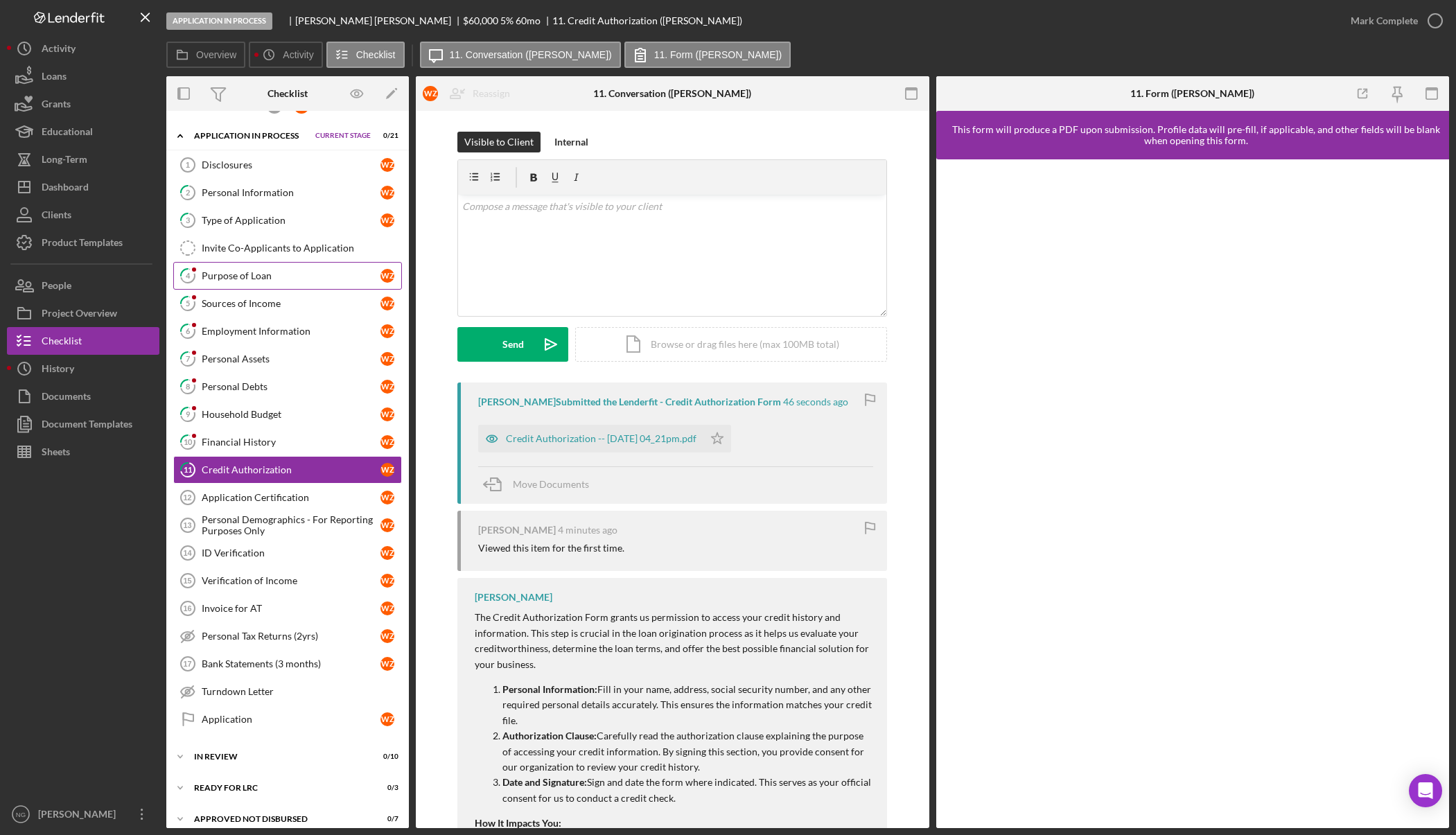
click at [264, 278] on div "Purpose of Loan" at bounding box center [291, 276] width 179 height 11
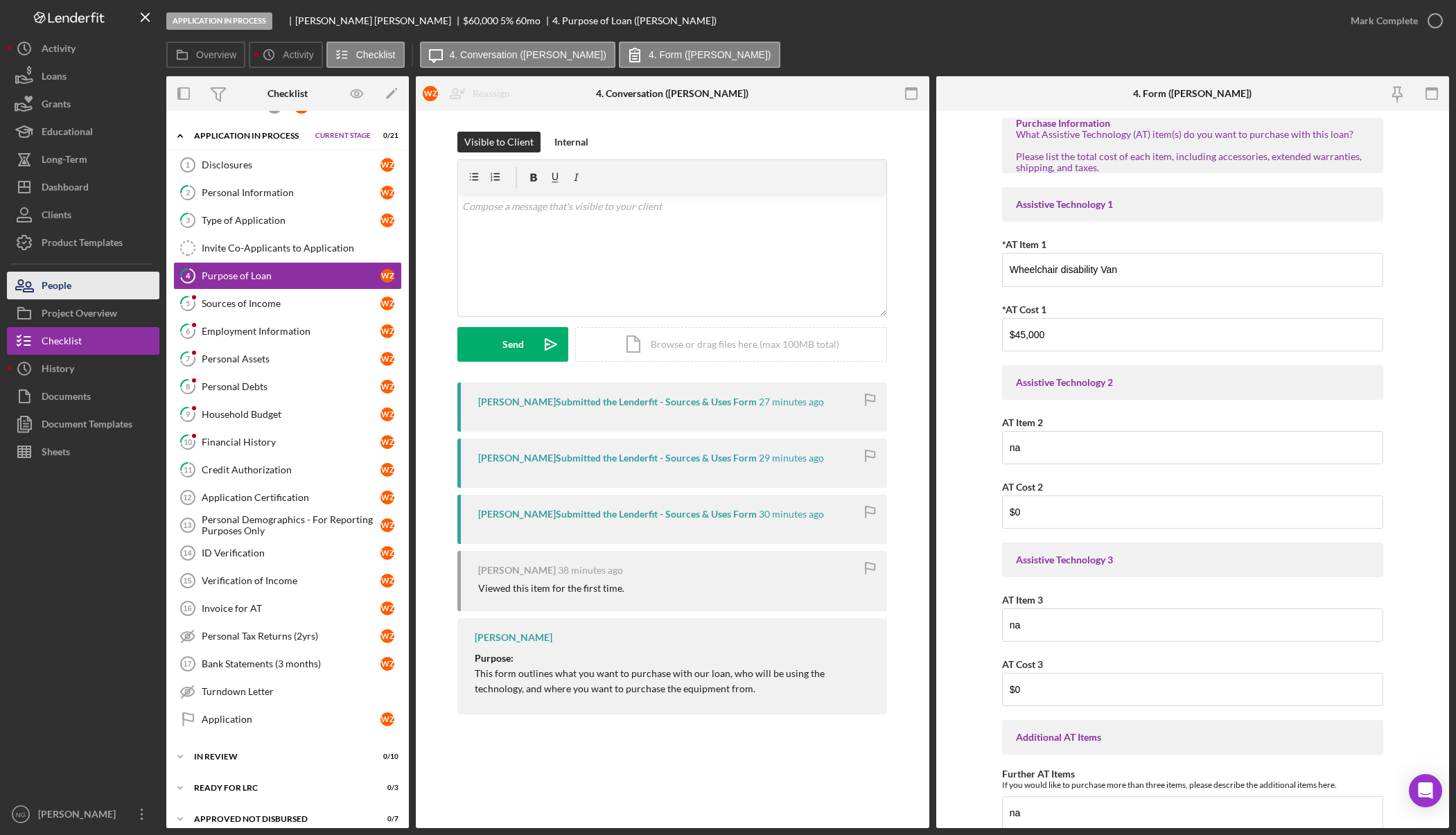
click at [75, 285] on button "People" at bounding box center [83, 285] width 152 height 27
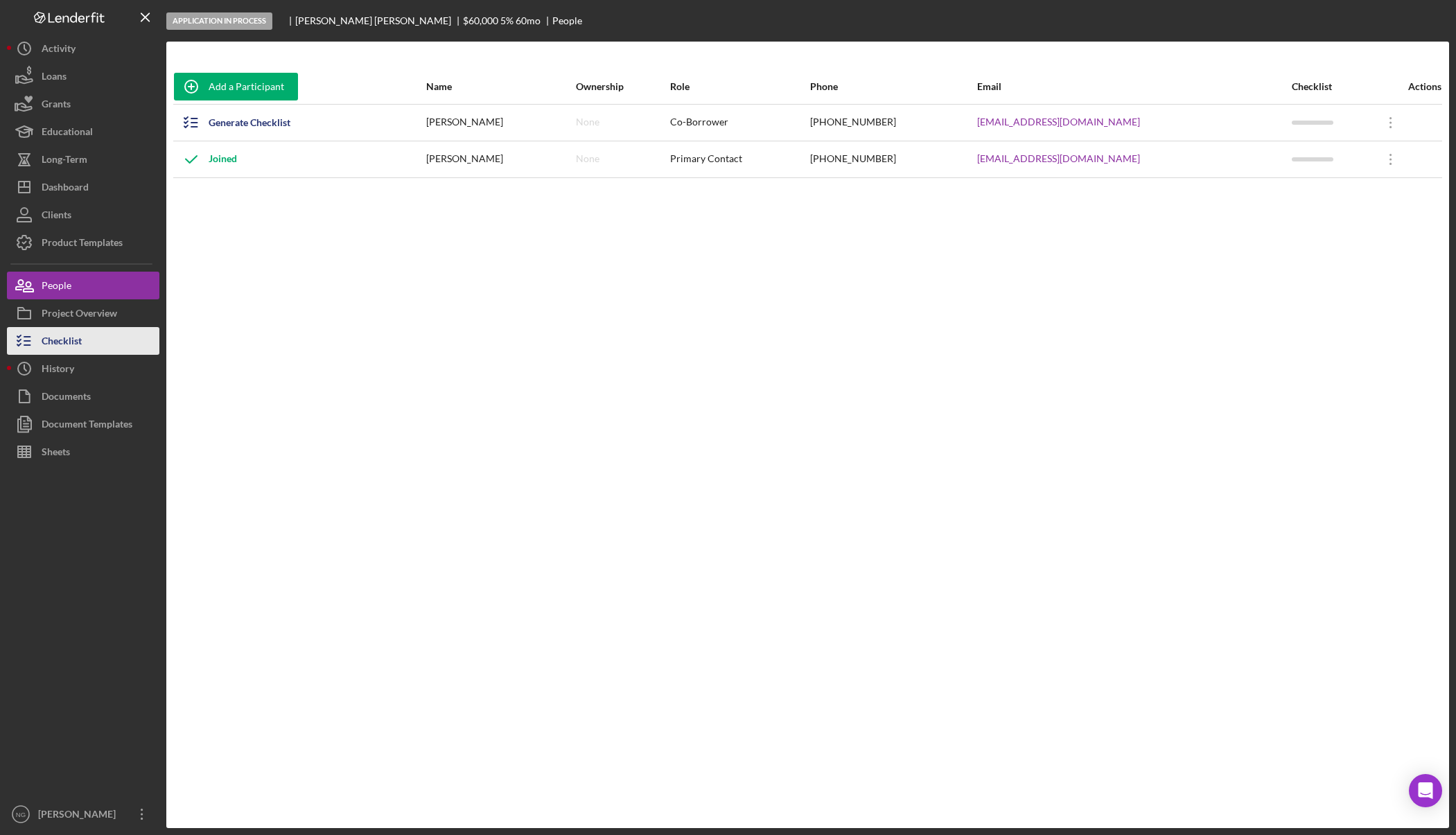
click at [88, 335] on button "Checklist" at bounding box center [83, 341] width 152 height 27
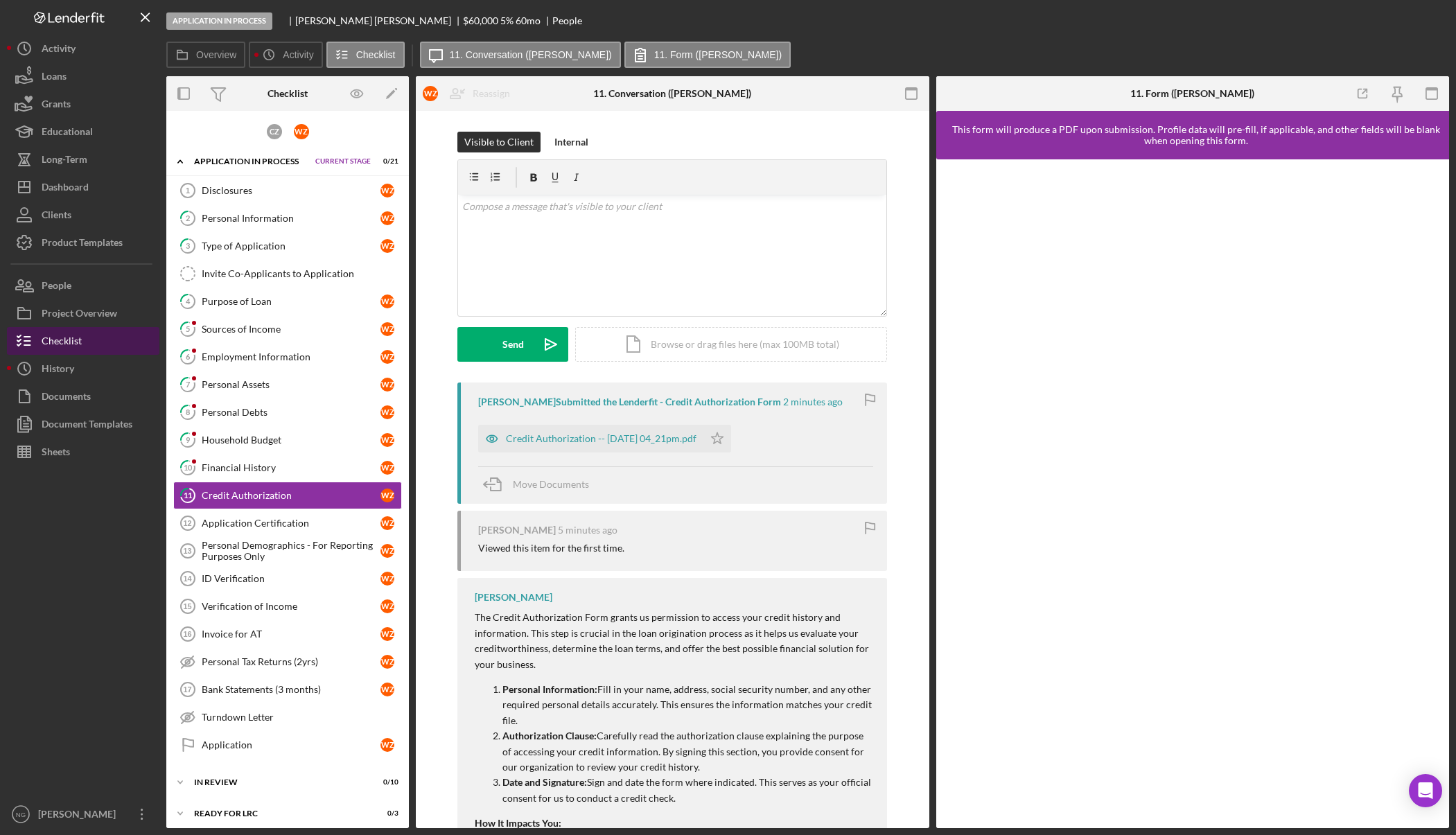
scroll to position [25, 0]
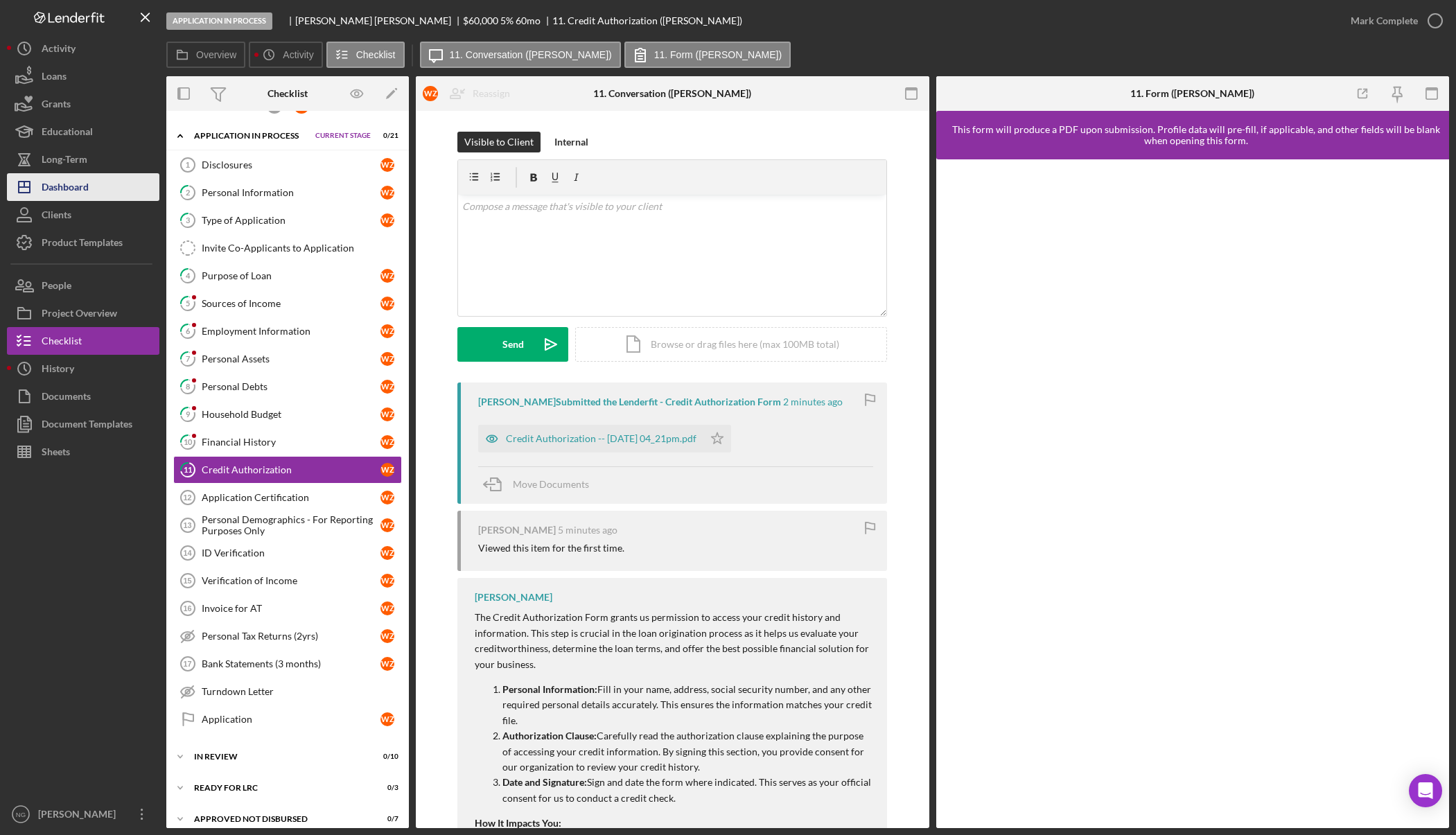
click at [109, 188] on button "Icon/Dashboard Dashboard" at bounding box center [83, 186] width 152 height 27
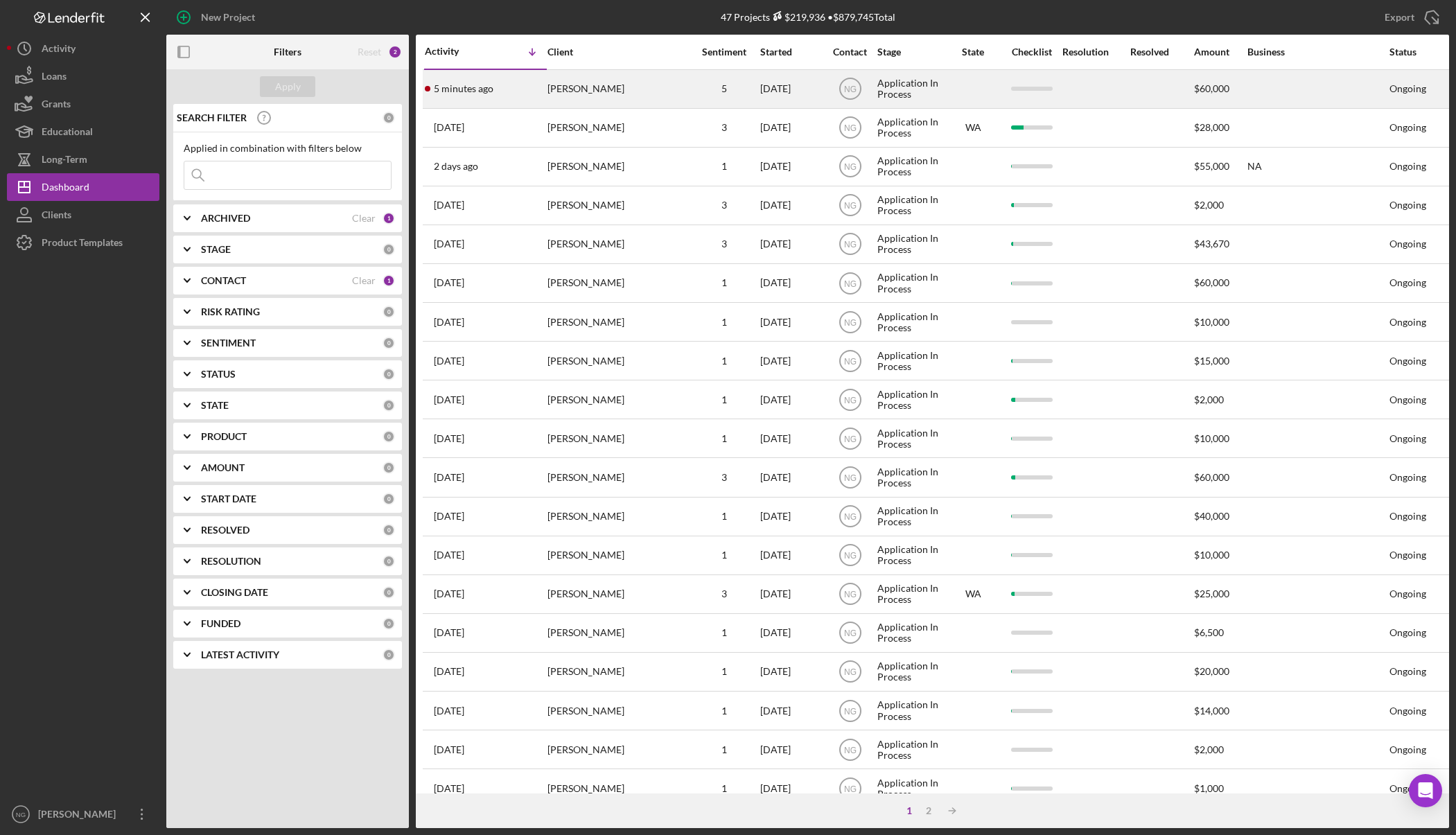
click at [646, 89] on div "William ZINK" at bounding box center [616, 88] width 138 height 37
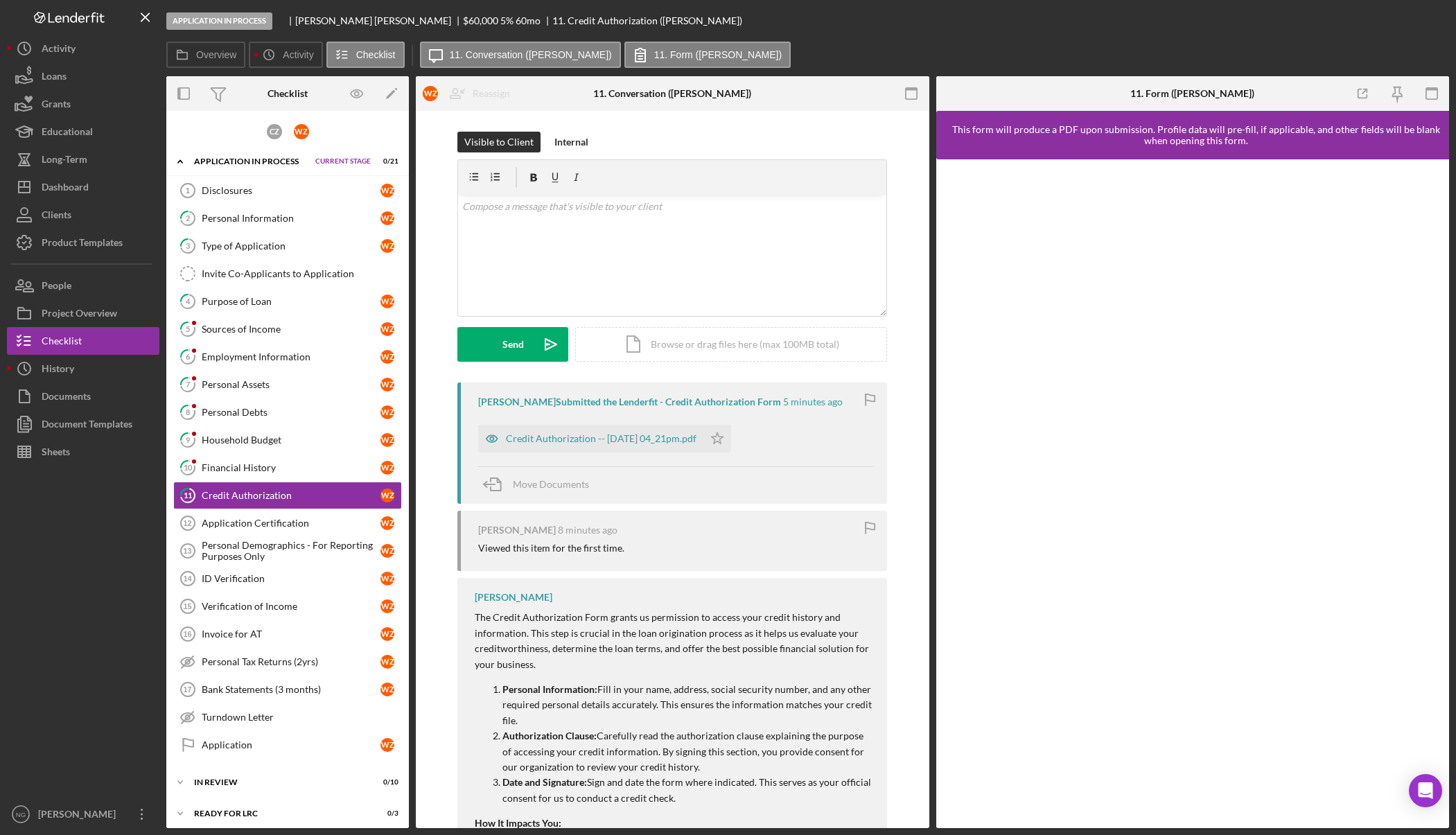
scroll to position [25, 0]
